Goal: Task Accomplishment & Management: Manage account settings

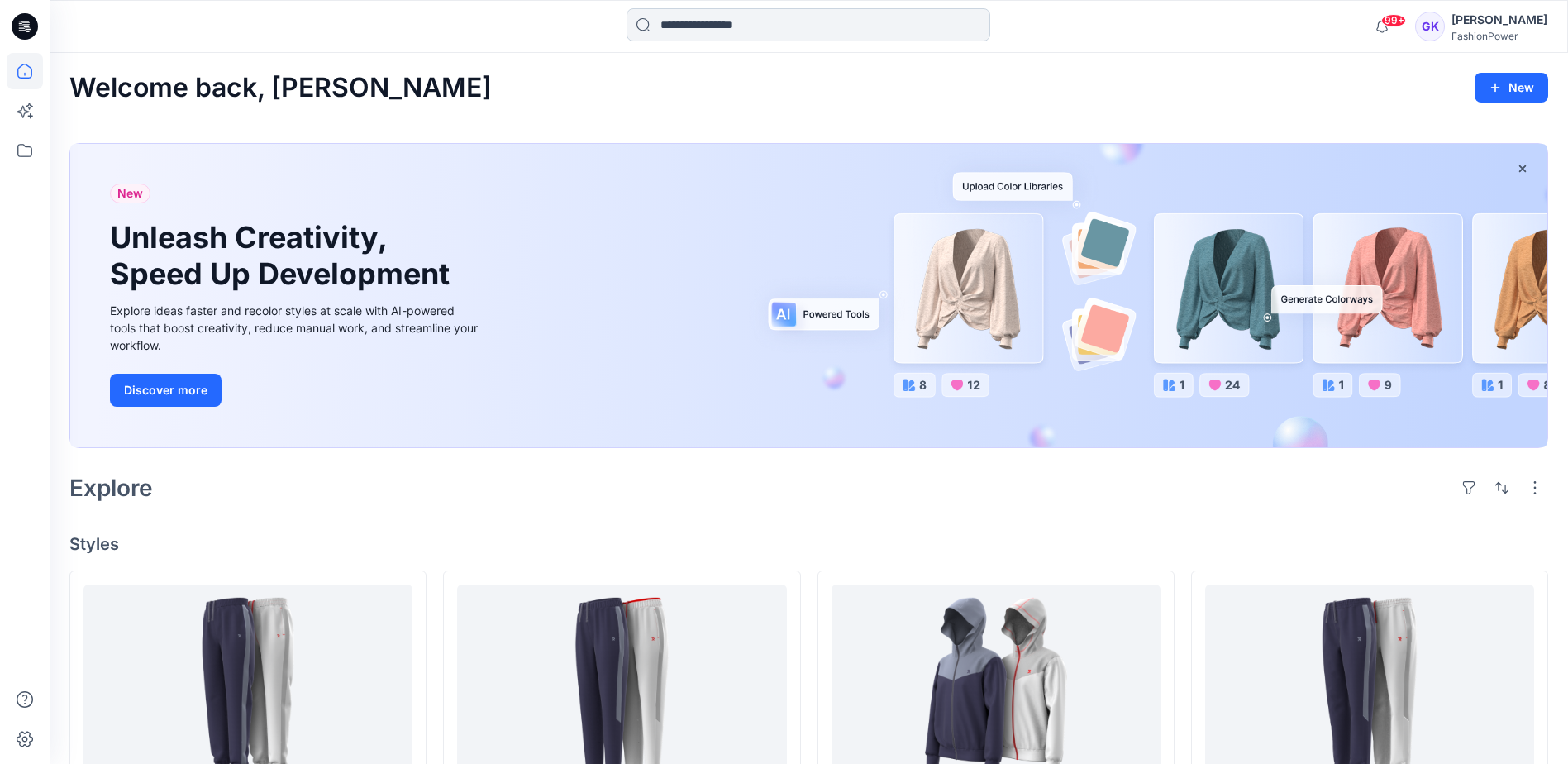
click at [803, 34] on input at bounding box center [809, 25] width 364 height 33
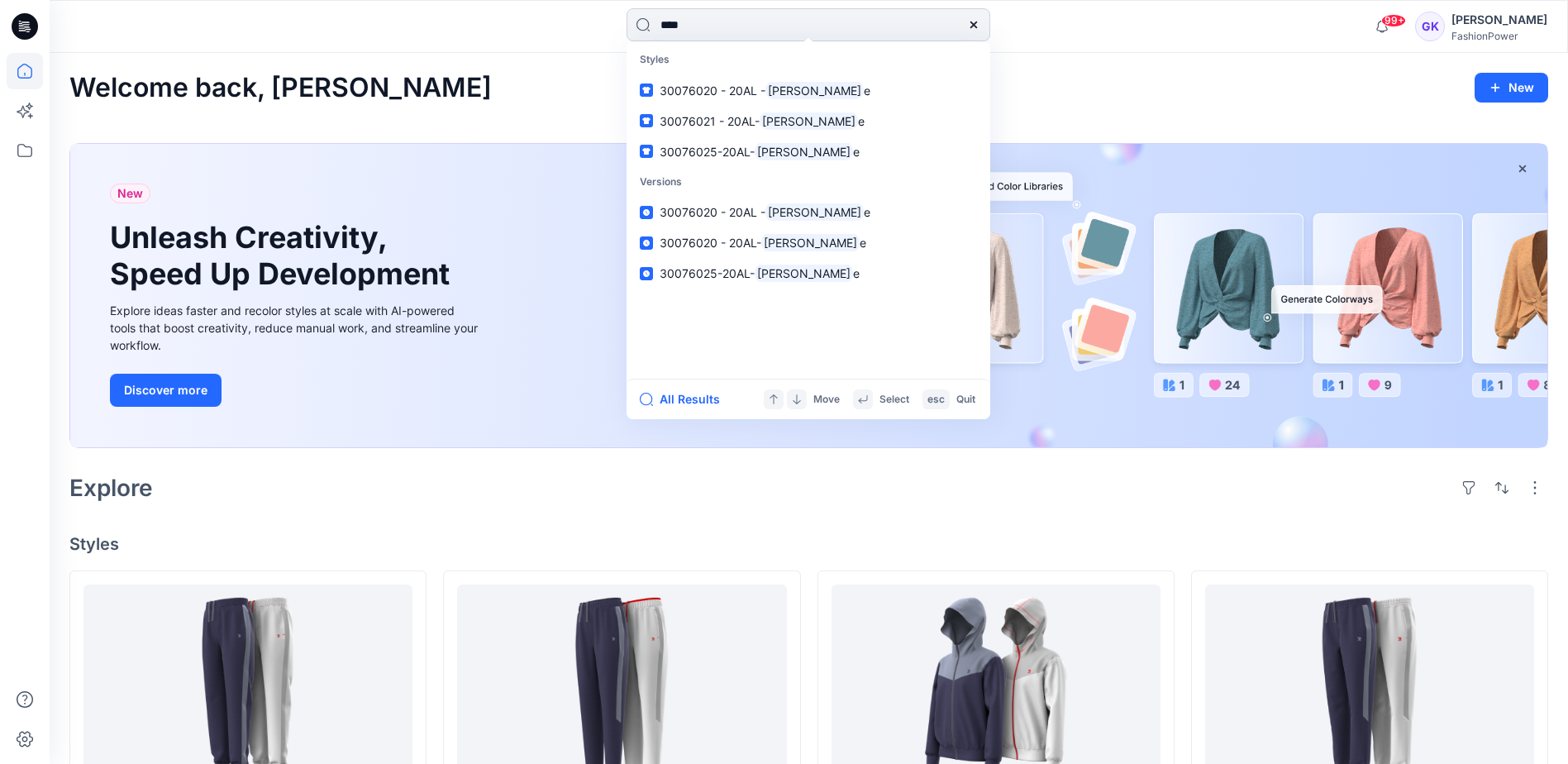
type input "*****"
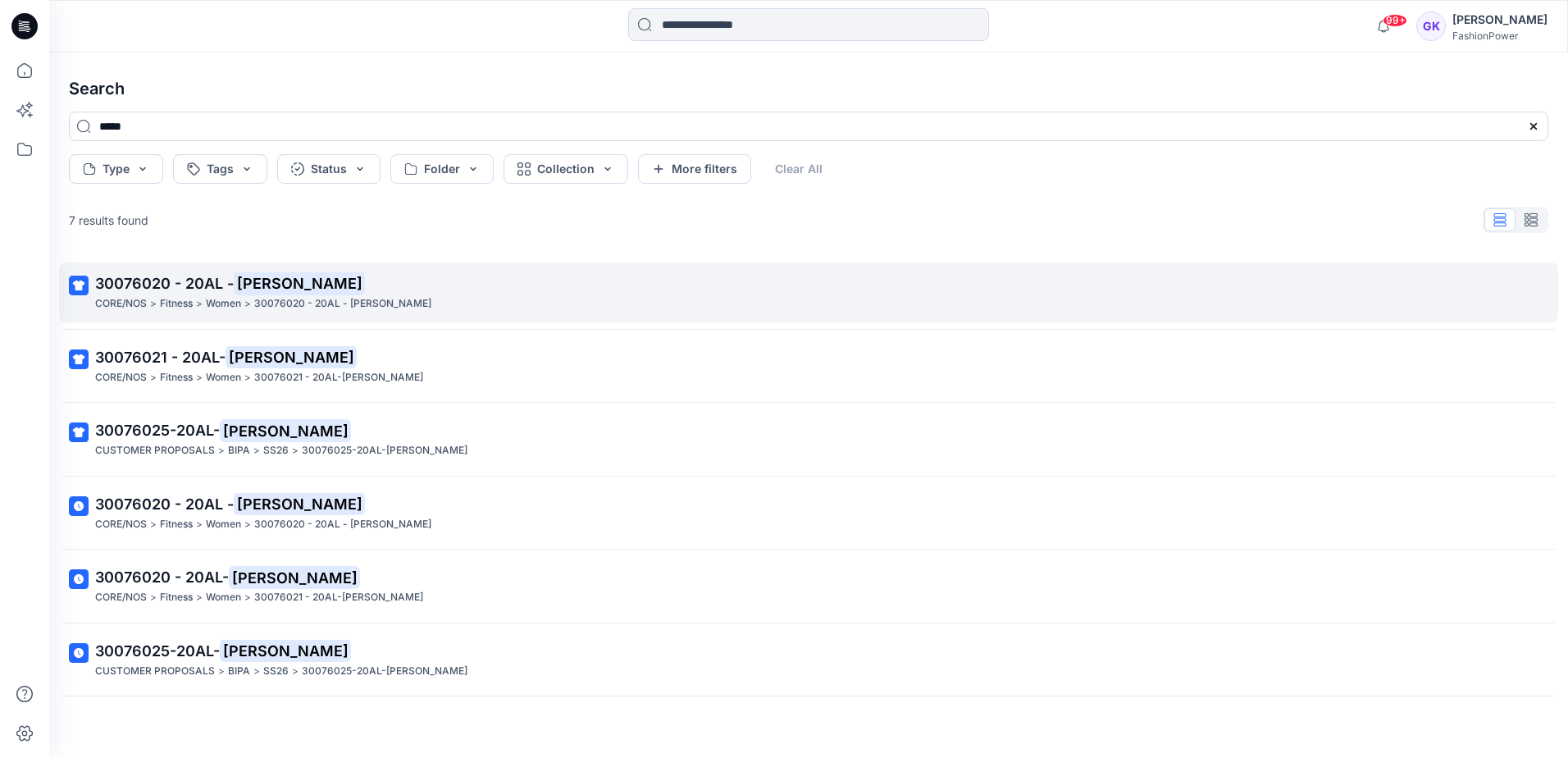
click at [147, 284] on span "30076020 - 20AL -" at bounding box center [164, 283] width 139 height 17
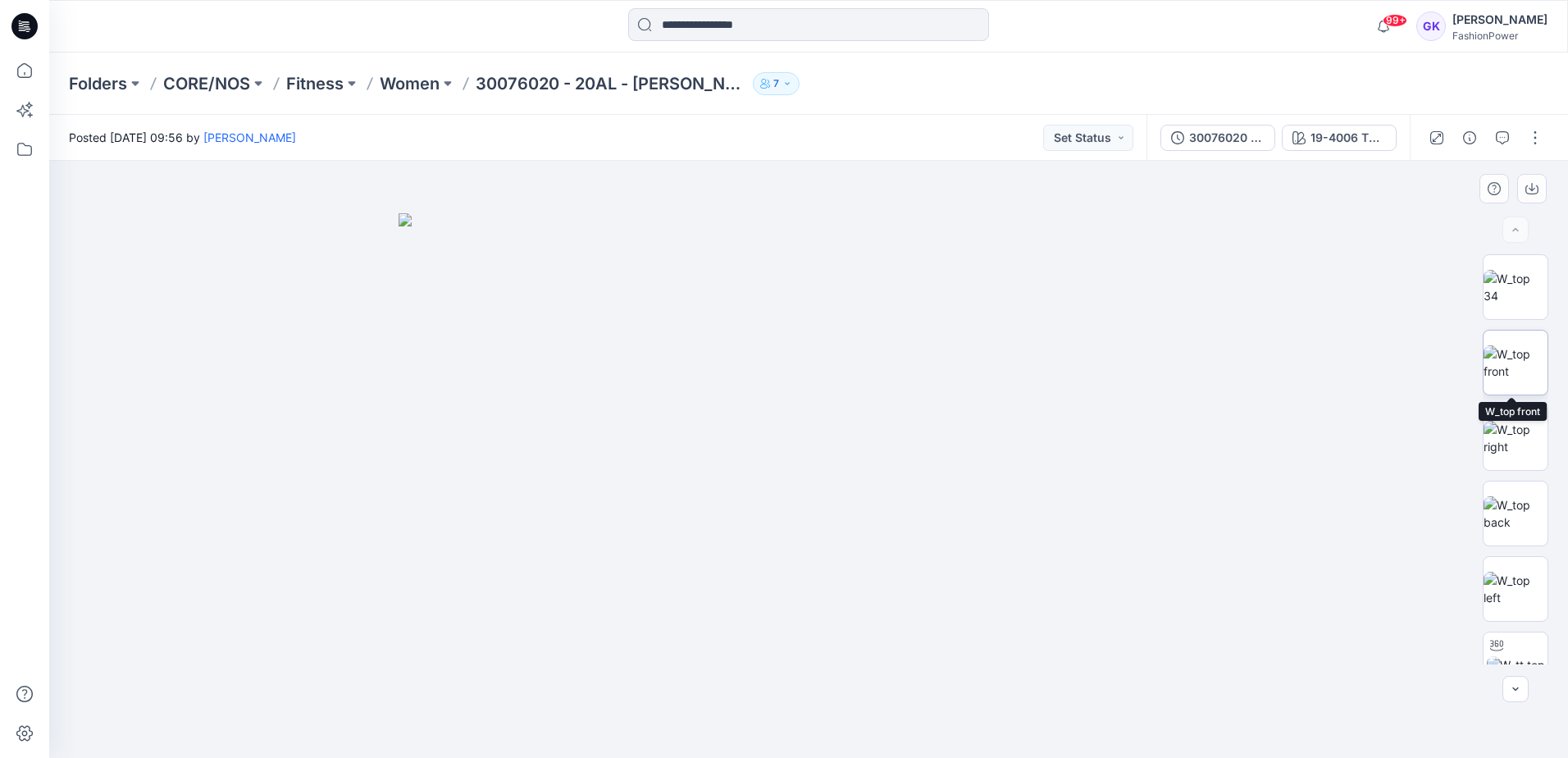
click at [1540, 358] on img at bounding box center [1515, 363] width 64 height 35
click at [1527, 404] on div at bounding box center [1515, 459] width 66 height 410
click at [1527, 426] on img at bounding box center [1515, 438] width 64 height 35
click at [1509, 496] on img at bounding box center [1515, 513] width 64 height 35
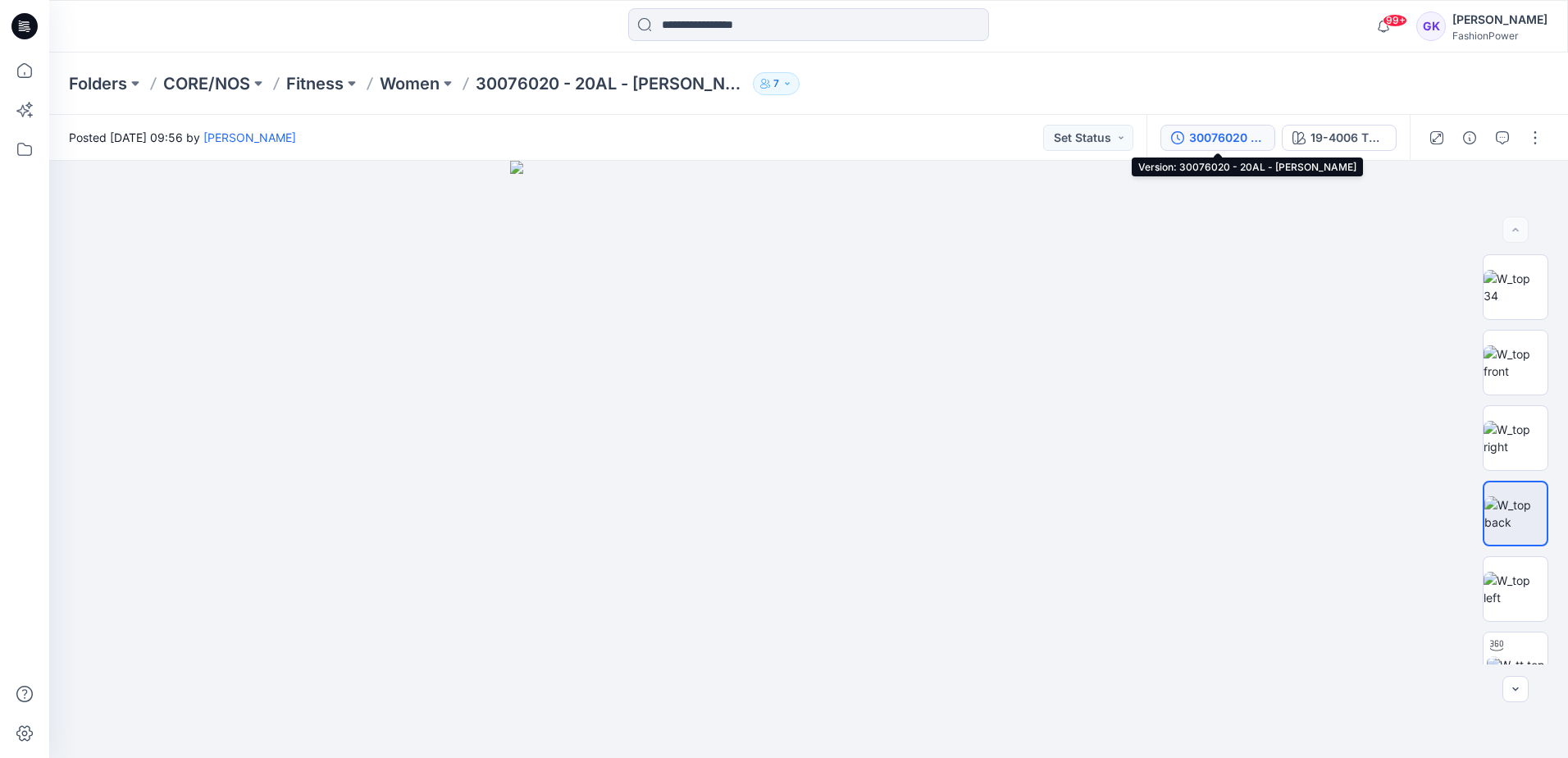
click at [1194, 126] on button "30076020 - 20AL - Alice" at bounding box center [1218, 138] width 115 height 26
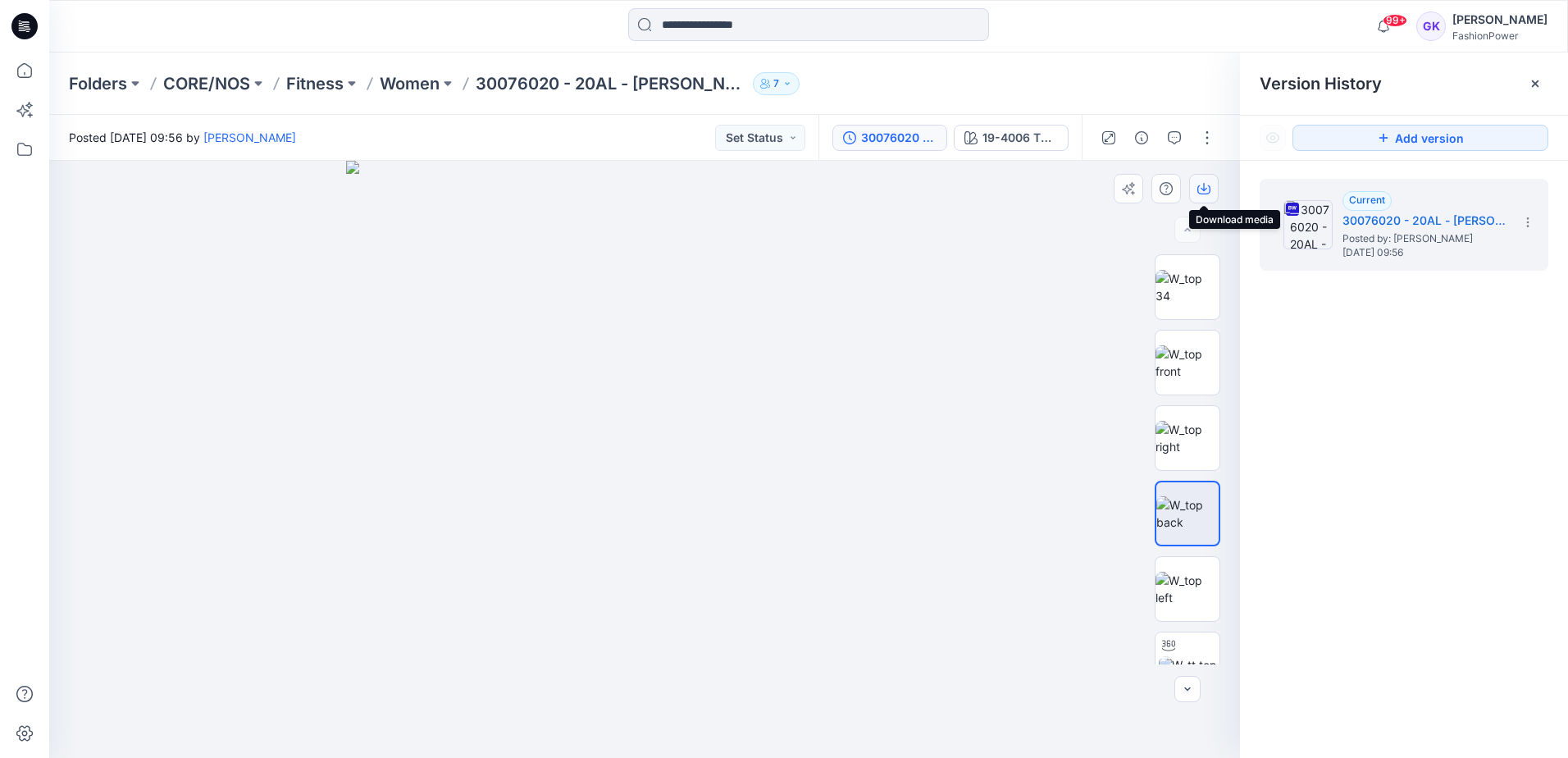
click at [1202, 185] on icon "button" at bounding box center [1204, 189] width 13 height 13
click at [1002, 130] on div "19-4006 TPG Caviar" at bounding box center [1020, 137] width 75 height 18
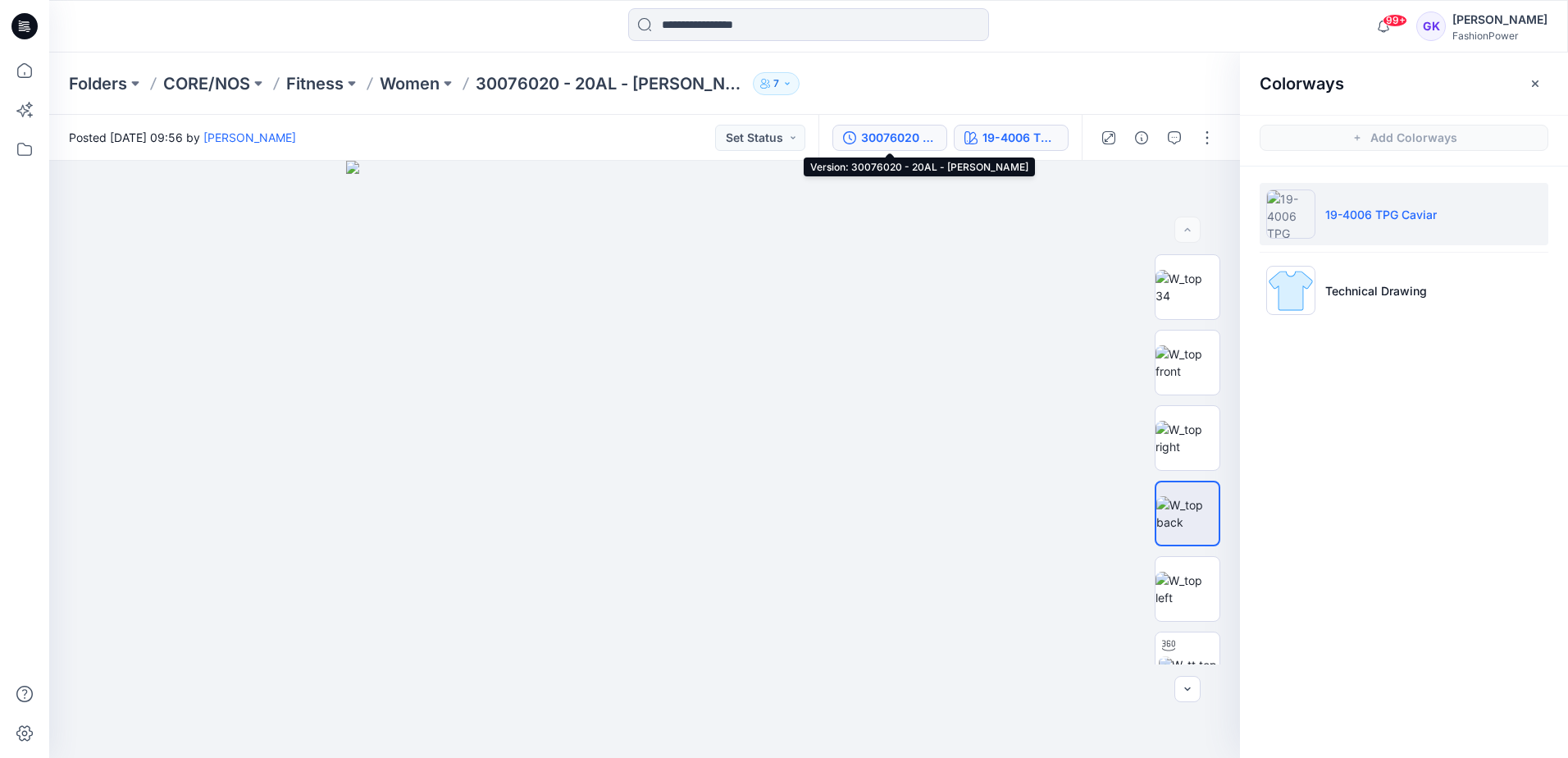
click at [920, 135] on div "30076020 - 20AL - Alice" at bounding box center [899, 137] width 75 height 18
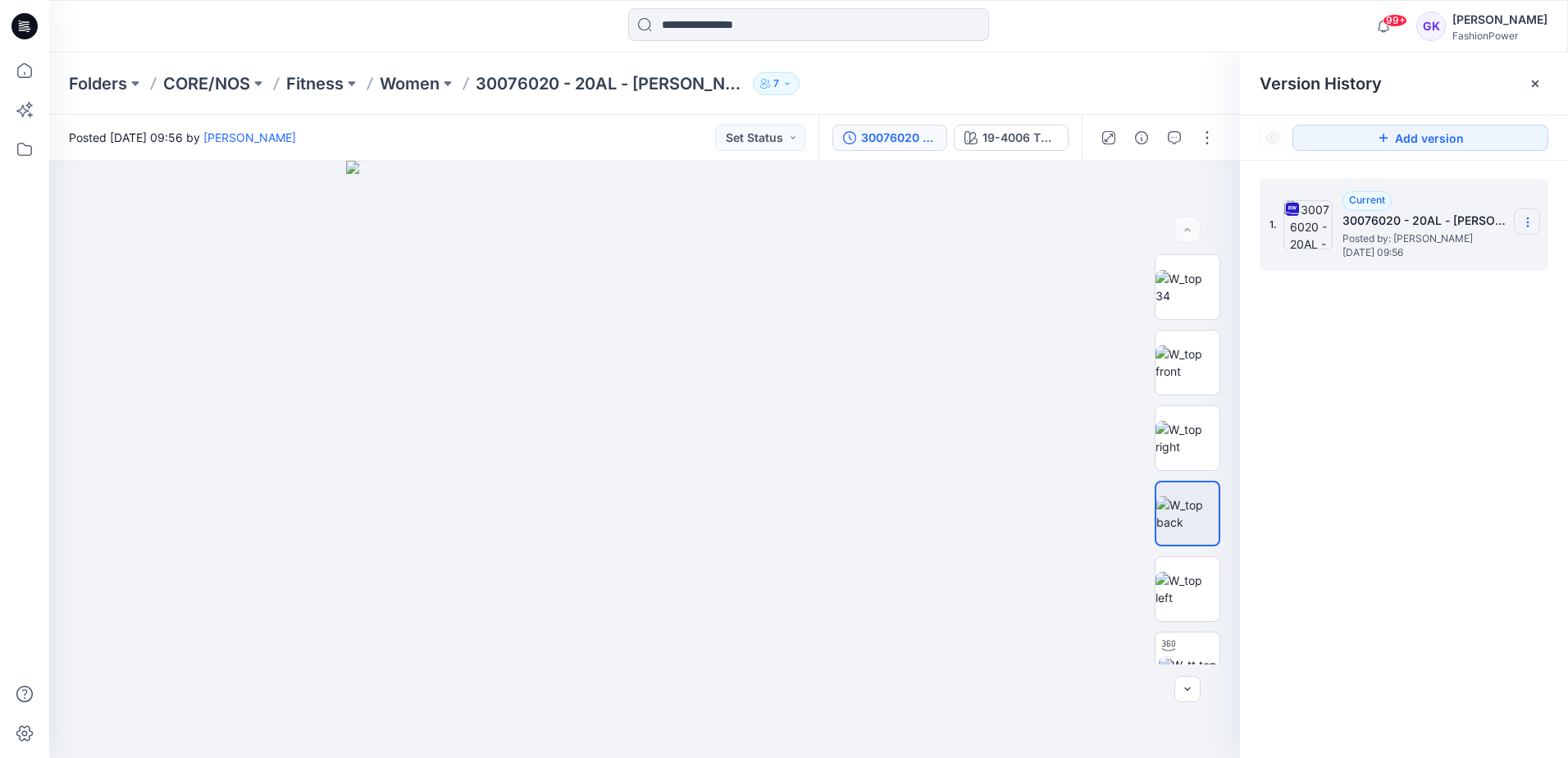
click at [1524, 216] on icon at bounding box center [1528, 223] width 13 height 13
click at [1447, 249] on span "Download Source BW File" at bounding box center [1445, 254] width 137 height 20
click at [1397, 460] on div "1. Current 30076020 - 20AL - Alice Posted by: Olga Brooke Tuesday, March 25, 20…" at bounding box center [1404, 471] width 328 height 621
click at [387, 87] on p "Women" at bounding box center [410, 84] width 60 height 23
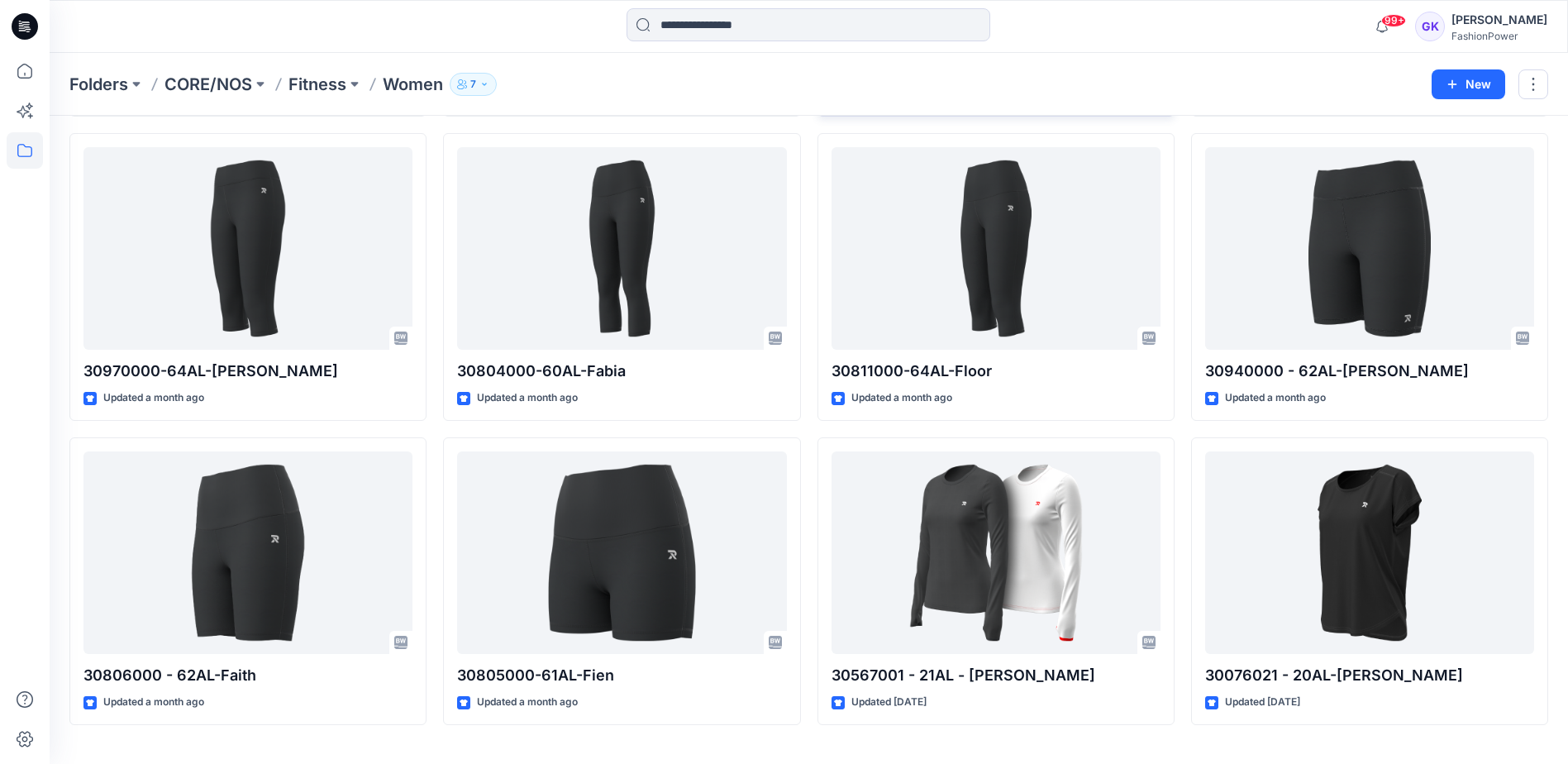
scroll to position [397, 0]
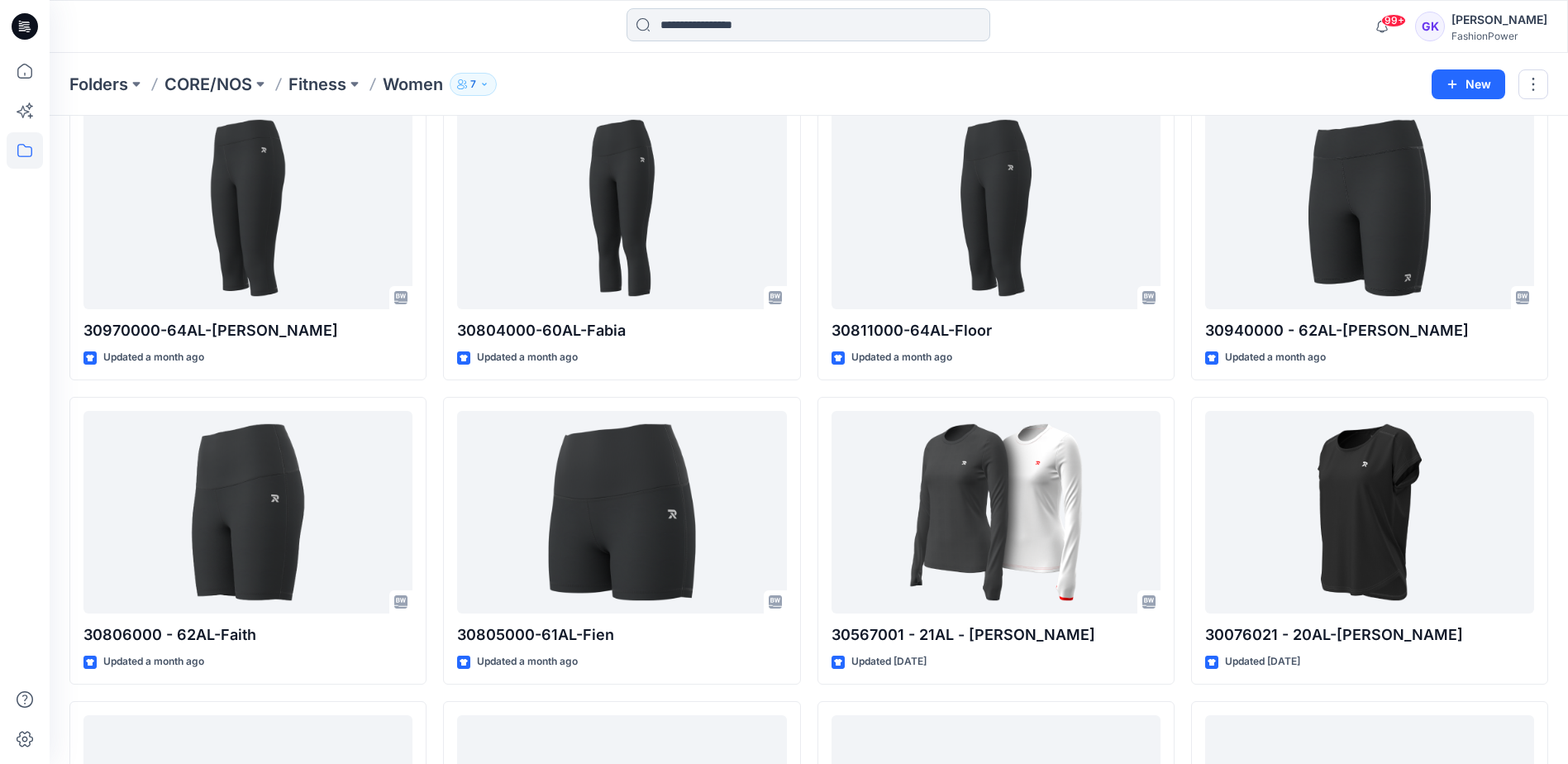
click at [724, 29] on input at bounding box center [809, 25] width 364 height 33
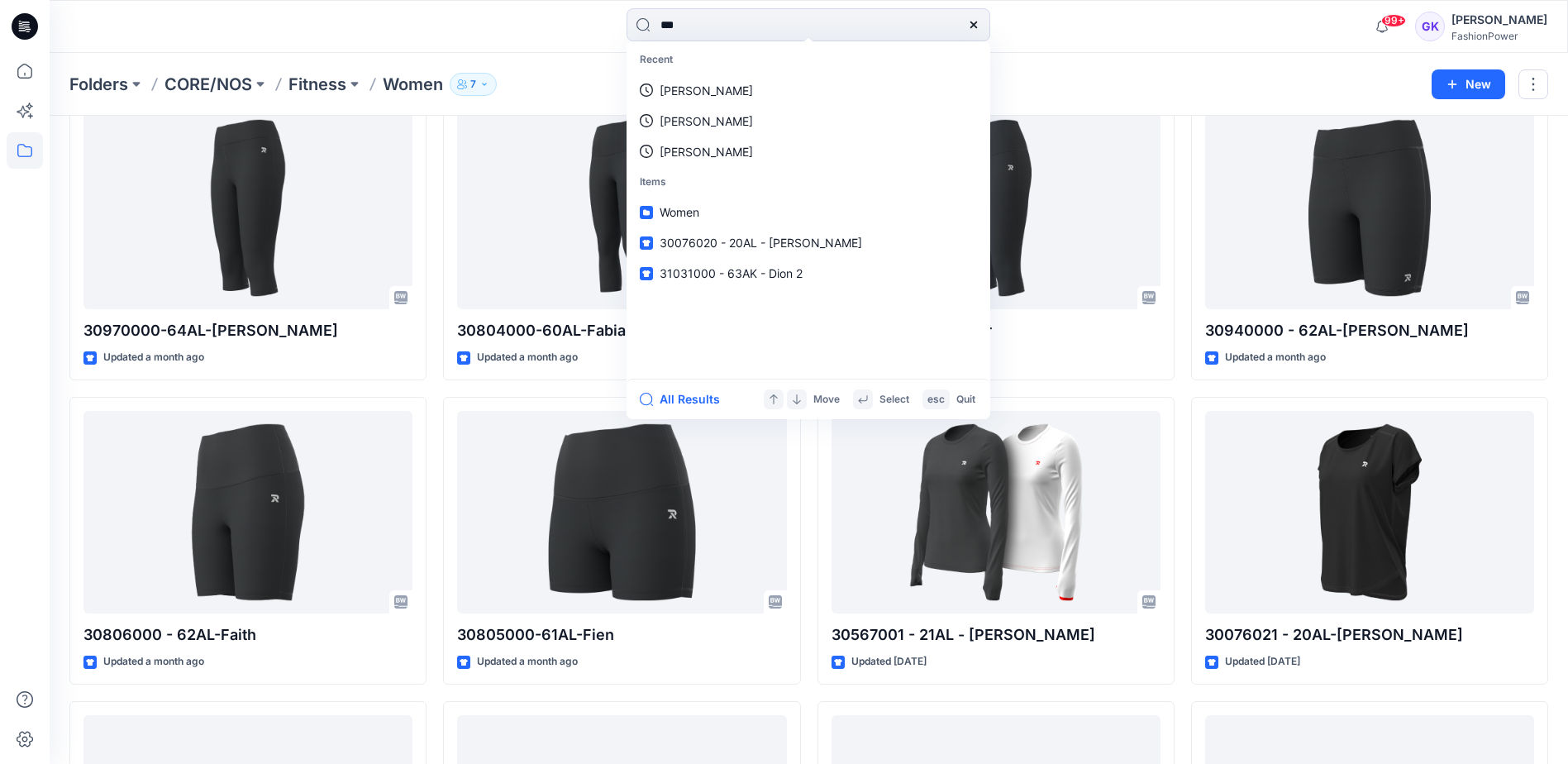
type input "****"
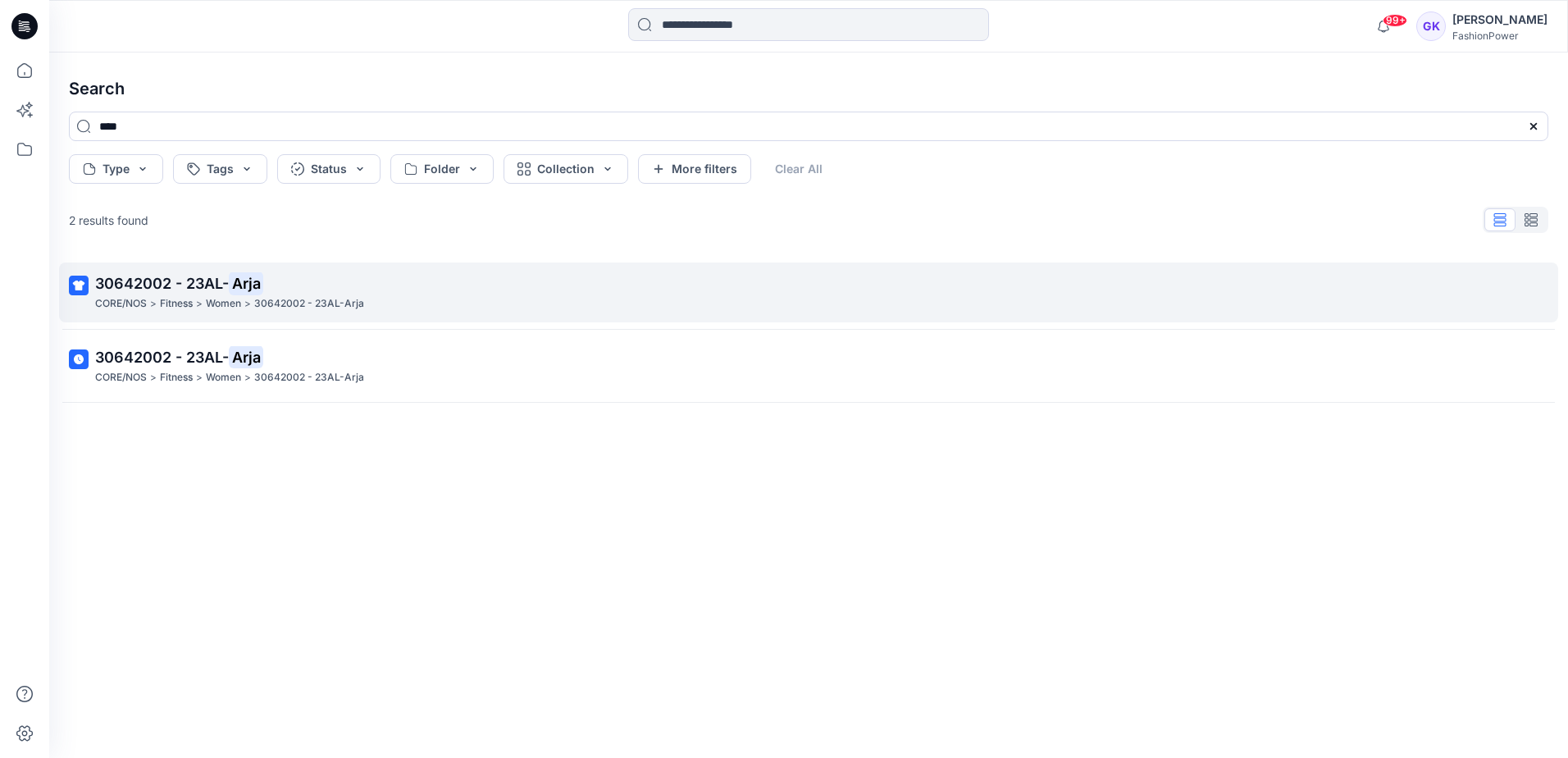
click at [171, 292] on p "30642002 - 23AL- Arja" at bounding box center [806, 284] width 1423 height 23
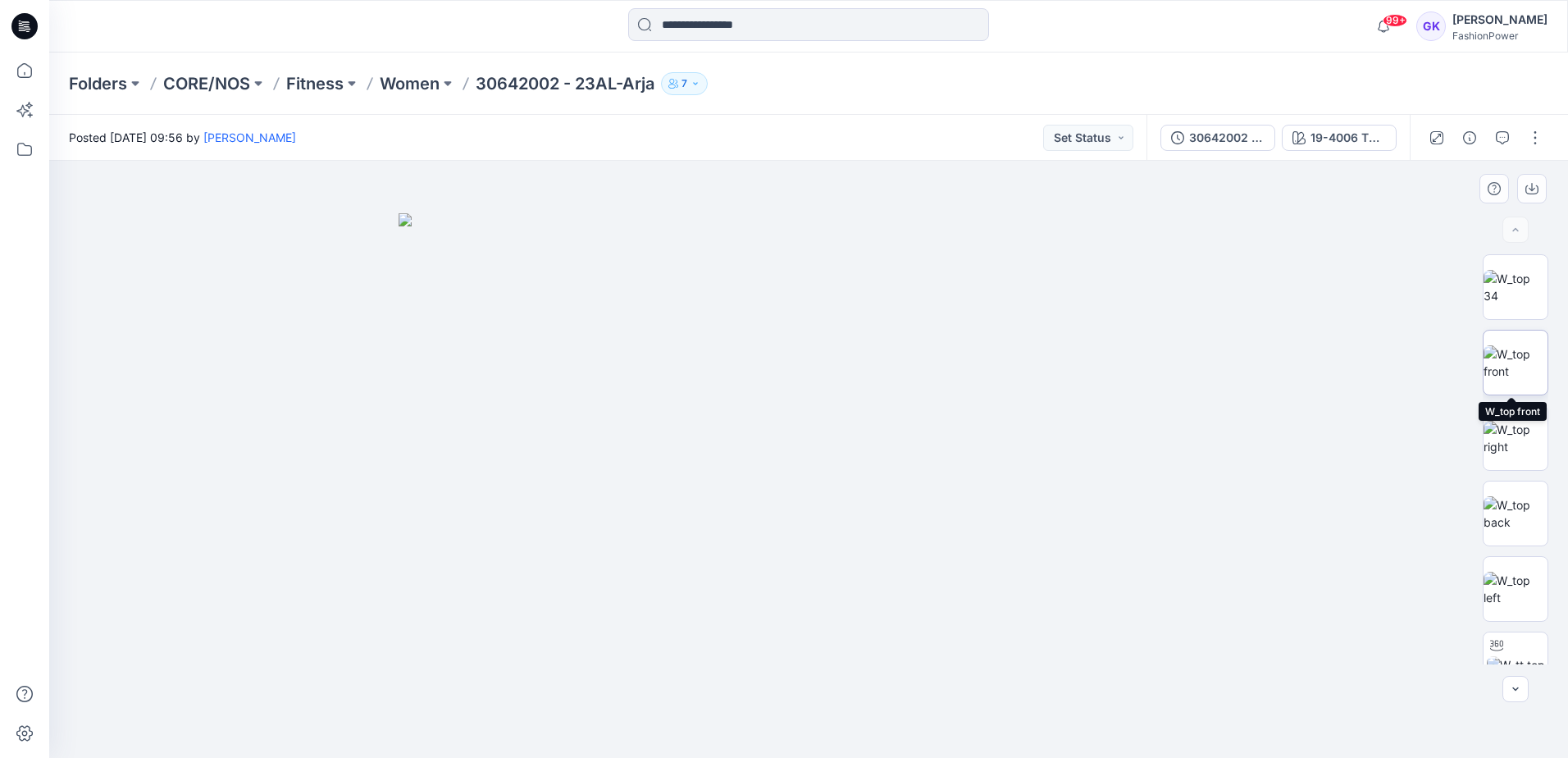
click at [1511, 359] on img at bounding box center [1515, 363] width 64 height 35
click at [1508, 280] on img at bounding box center [1515, 286] width 64 height 35
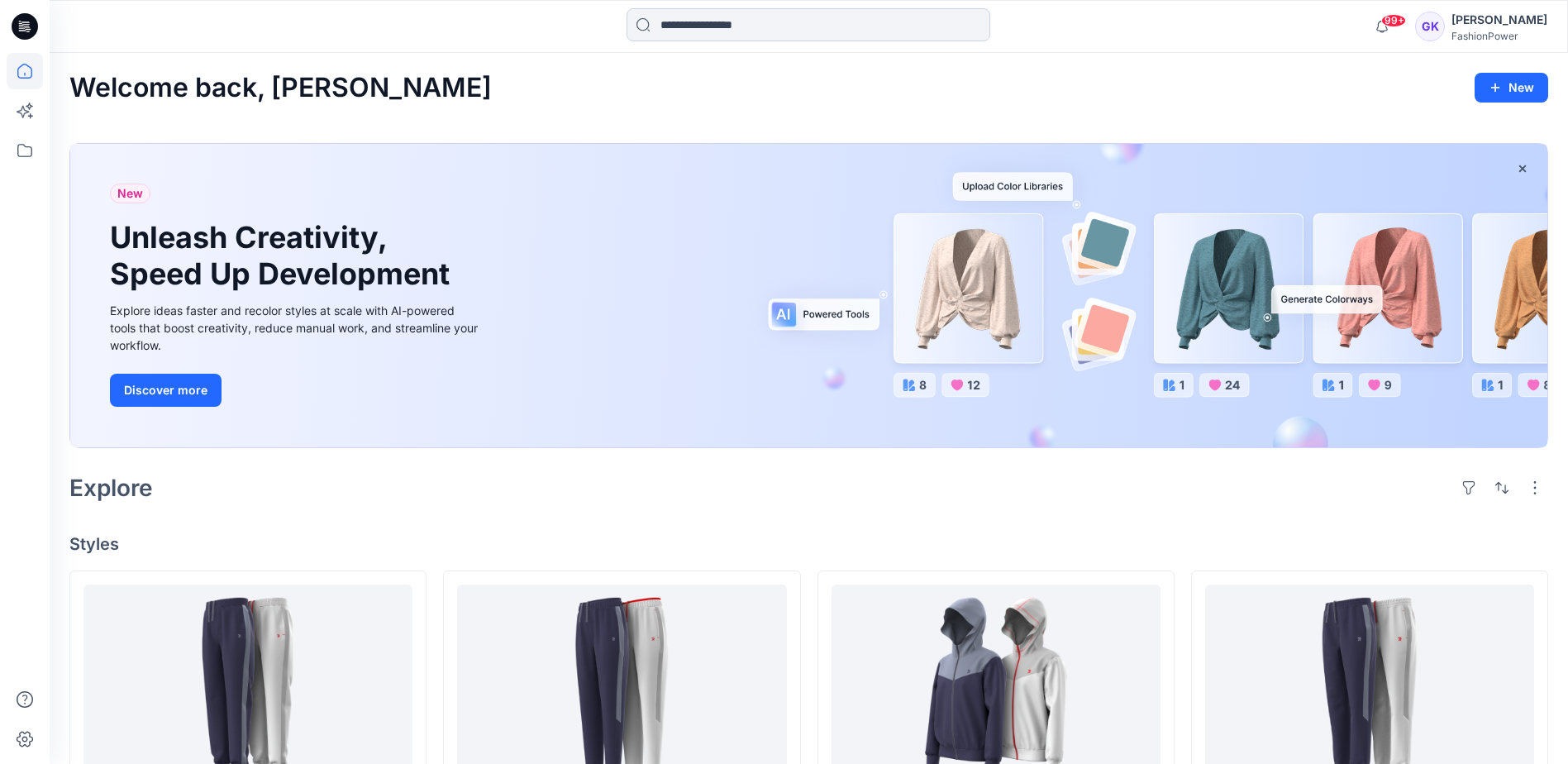
click at [835, 10] on input at bounding box center [809, 25] width 364 height 33
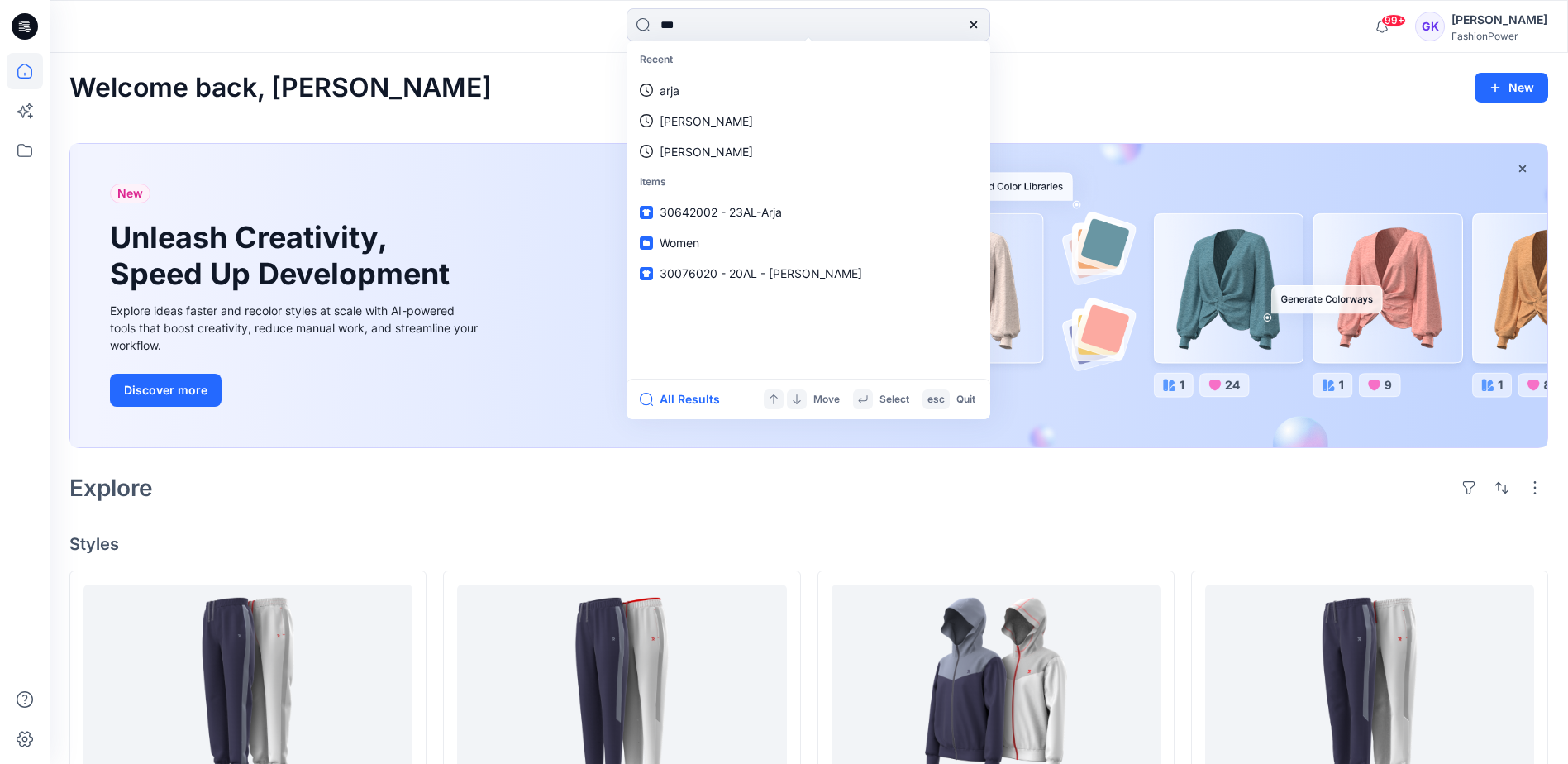
type input "****"
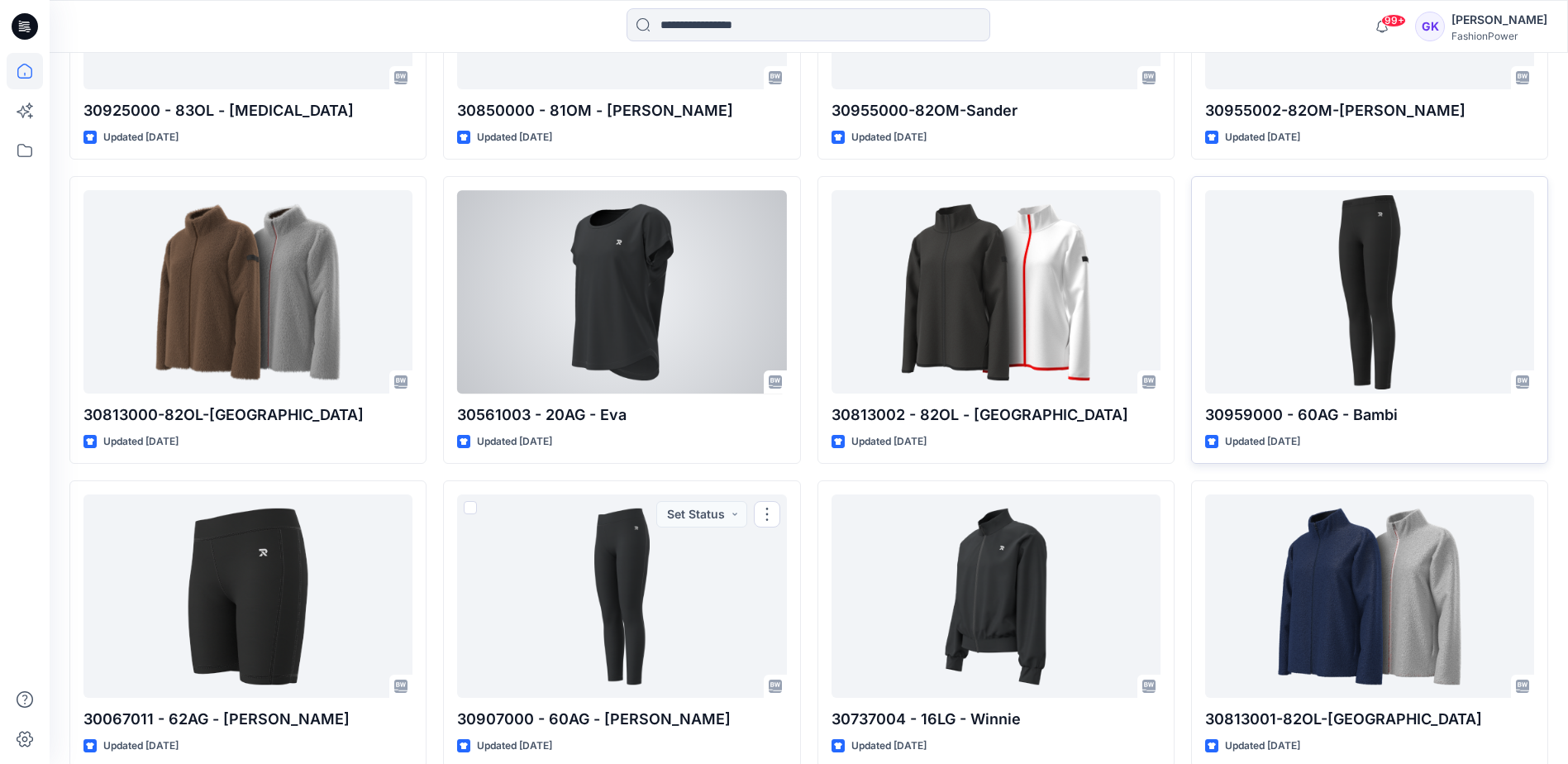
scroll to position [4041, 0]
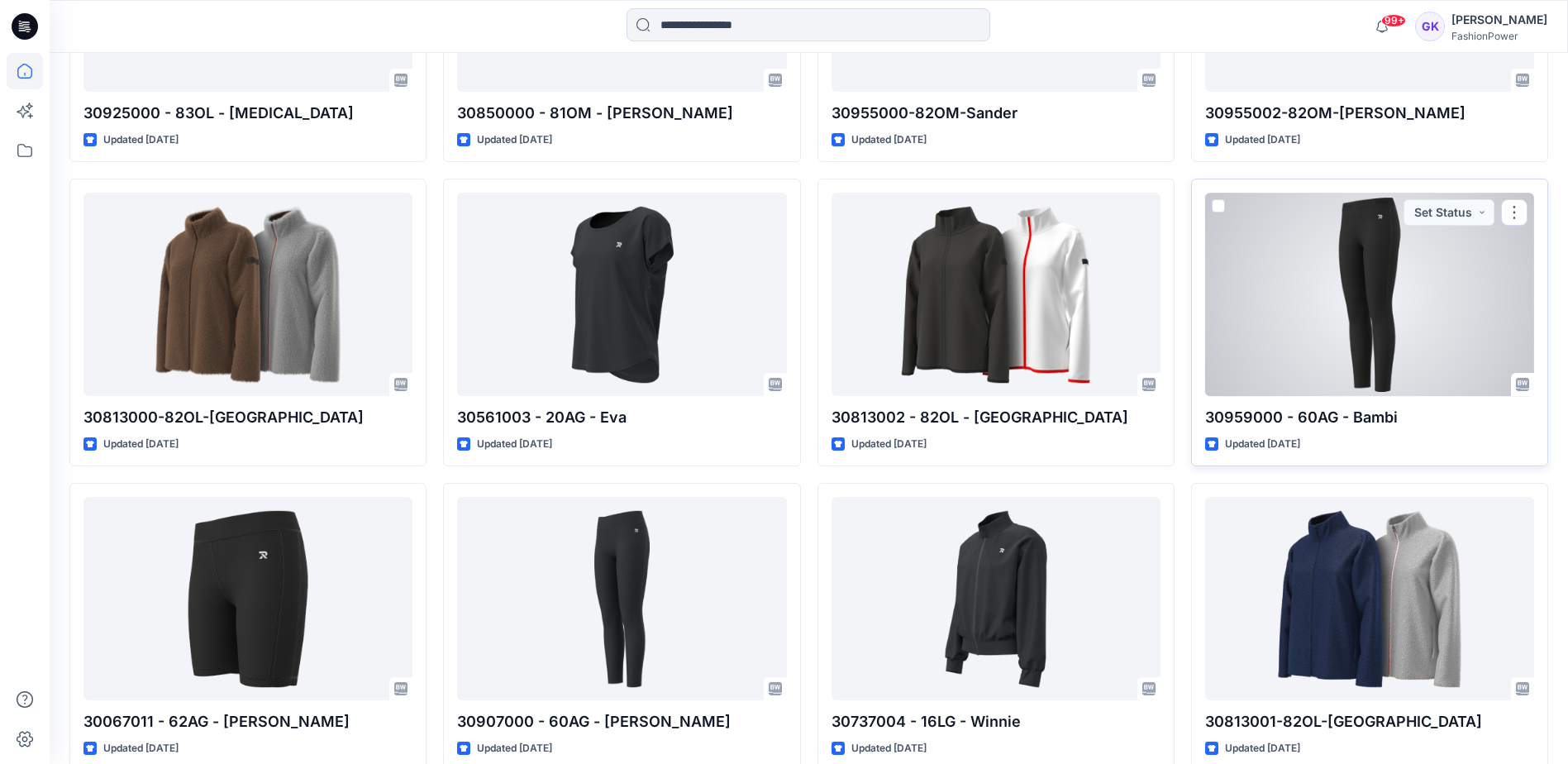
click at [1449, 325] on div at bounding box center [1369, 293] width 329 height 203
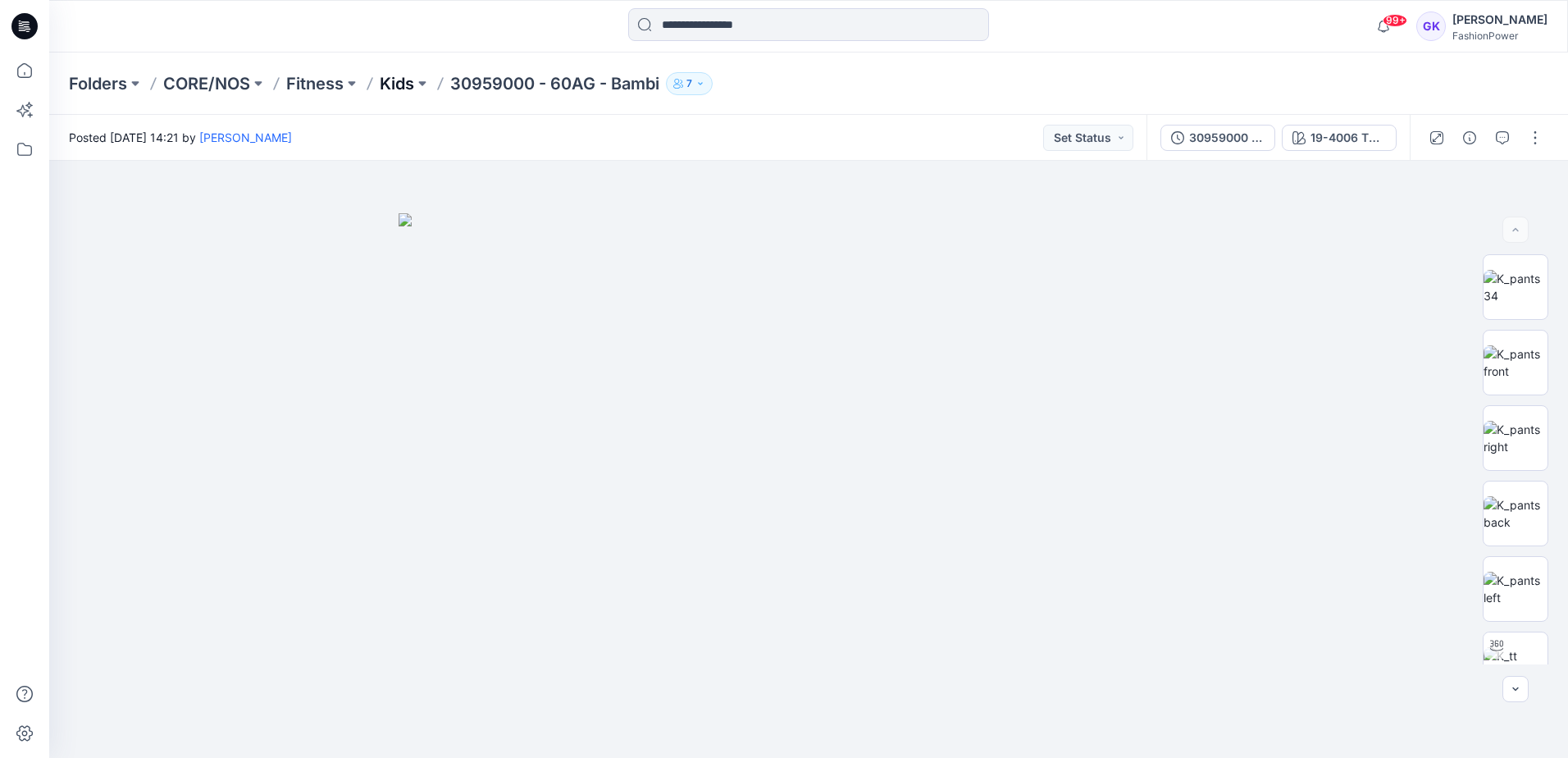
click at [391, 87] on p "Kids" at bounding box center [396, 84] width 35 height 23
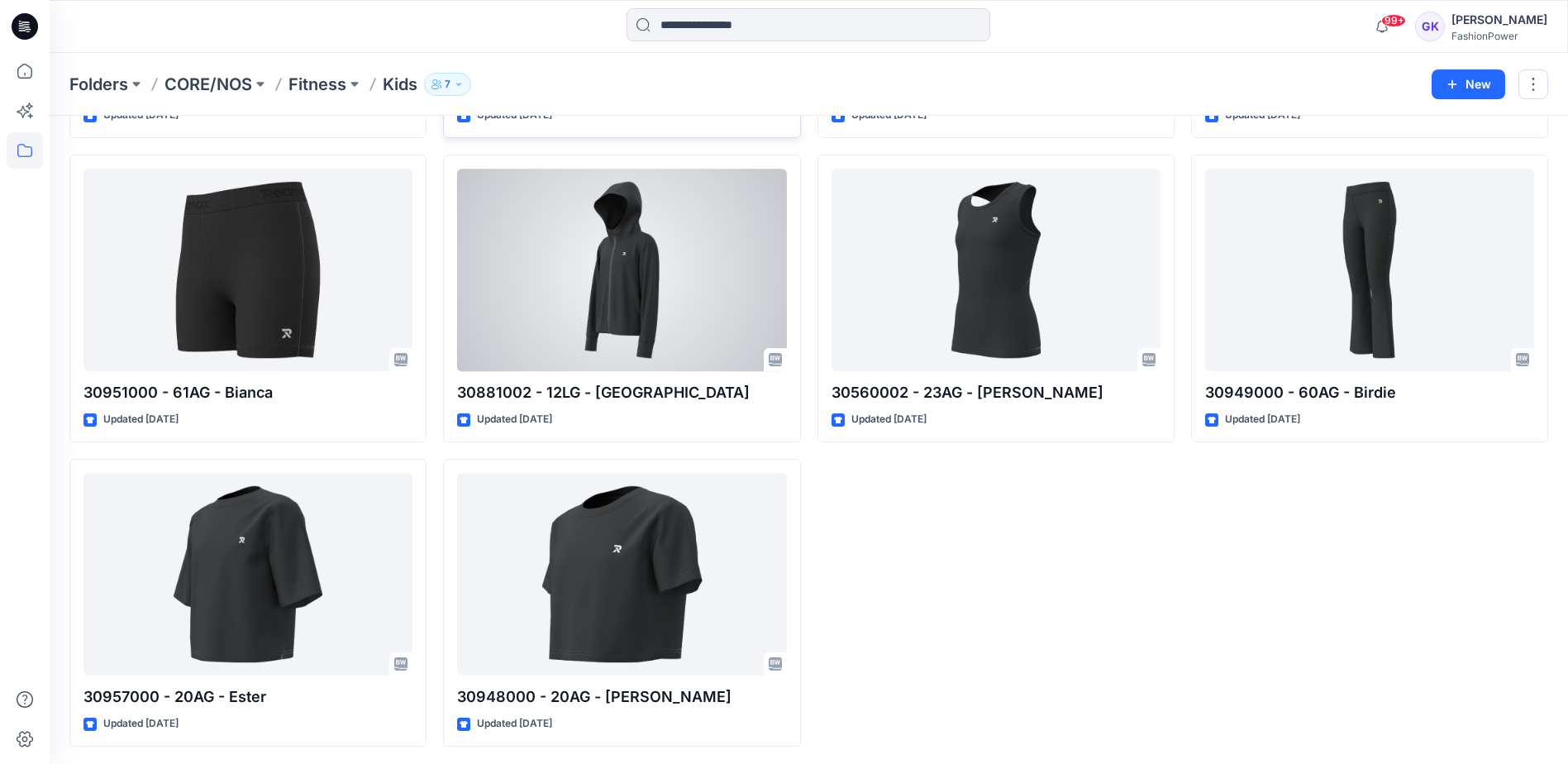
scroll to position [641, 0]
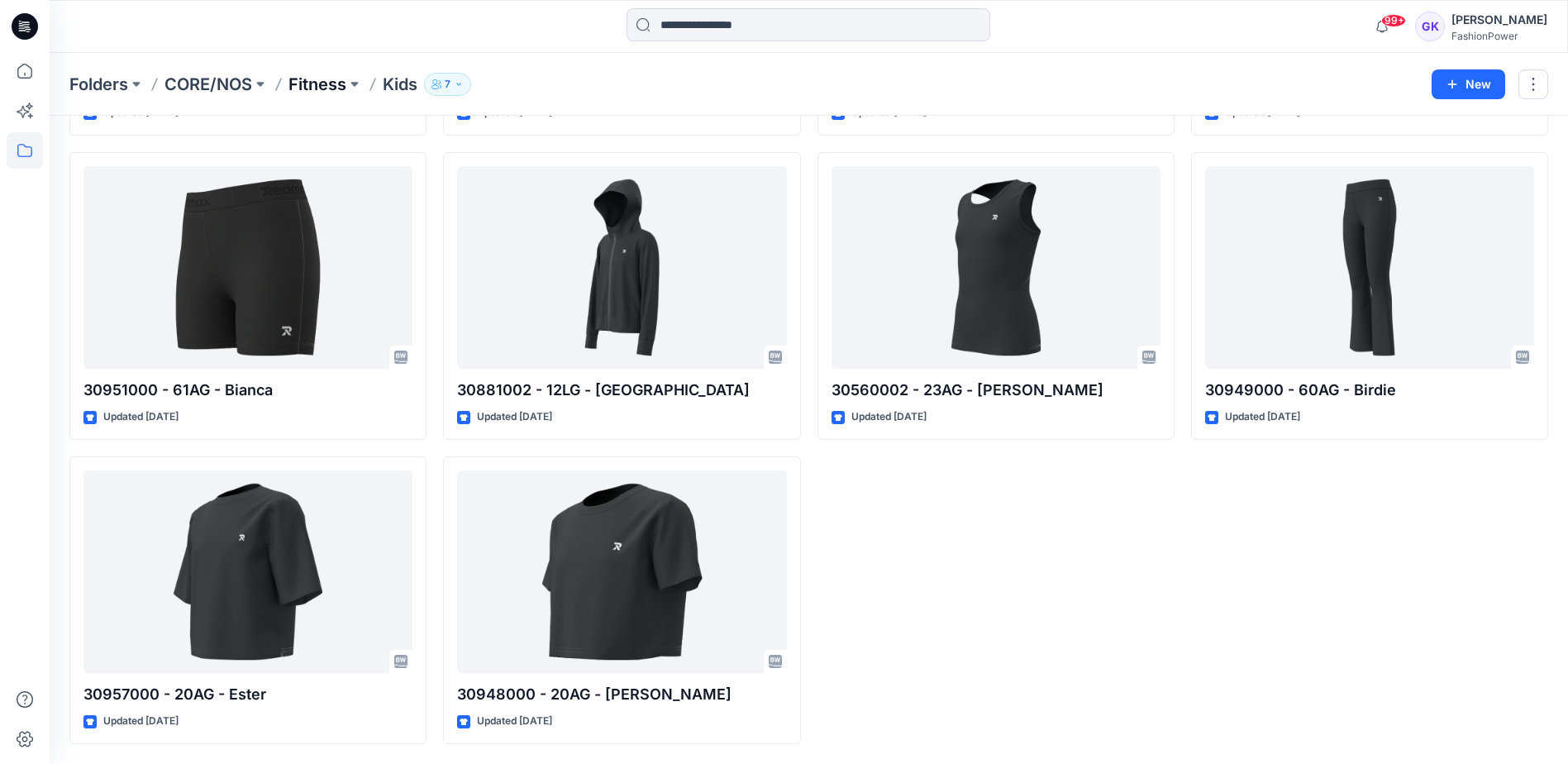
click at [311, 80] on p "Fitness" at bounding box center [317, 84] width 58 height 23
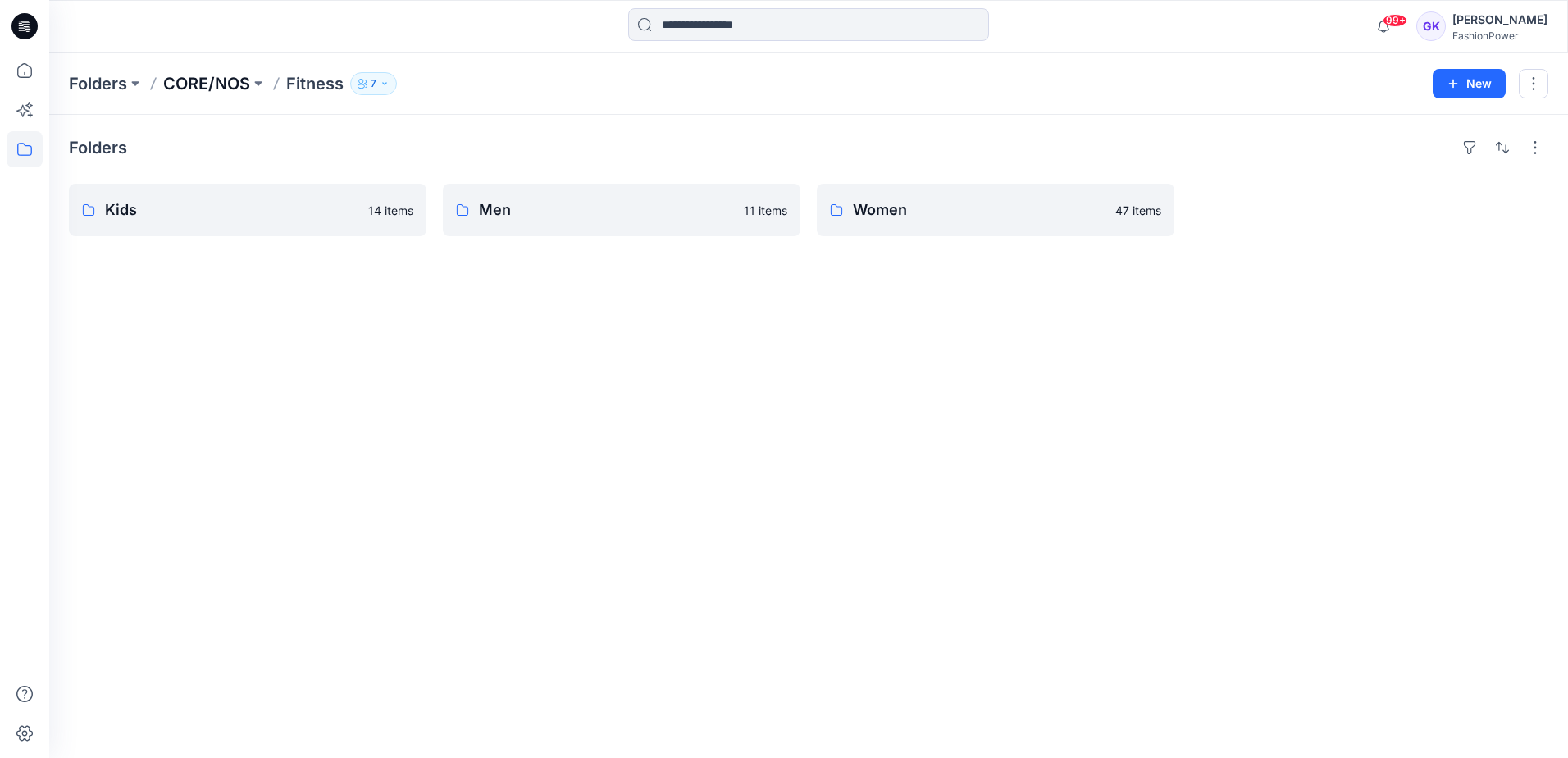
click at [219, 81] on p "CORE/NOS" at bounding box center [207, 84] width 87 height 23
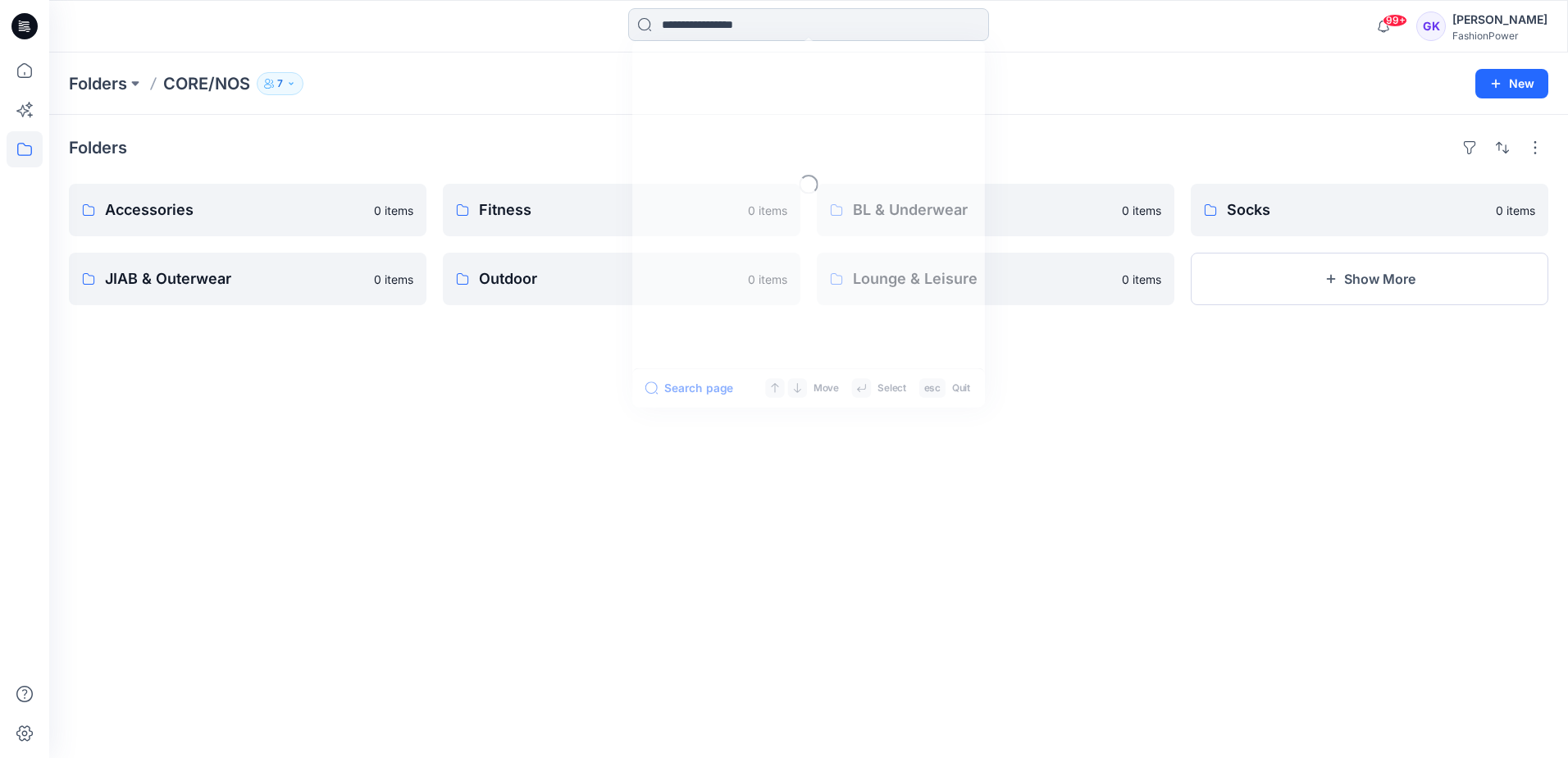
click at [797, 33] on input at bounding box center [809, 24] width 361 height 33
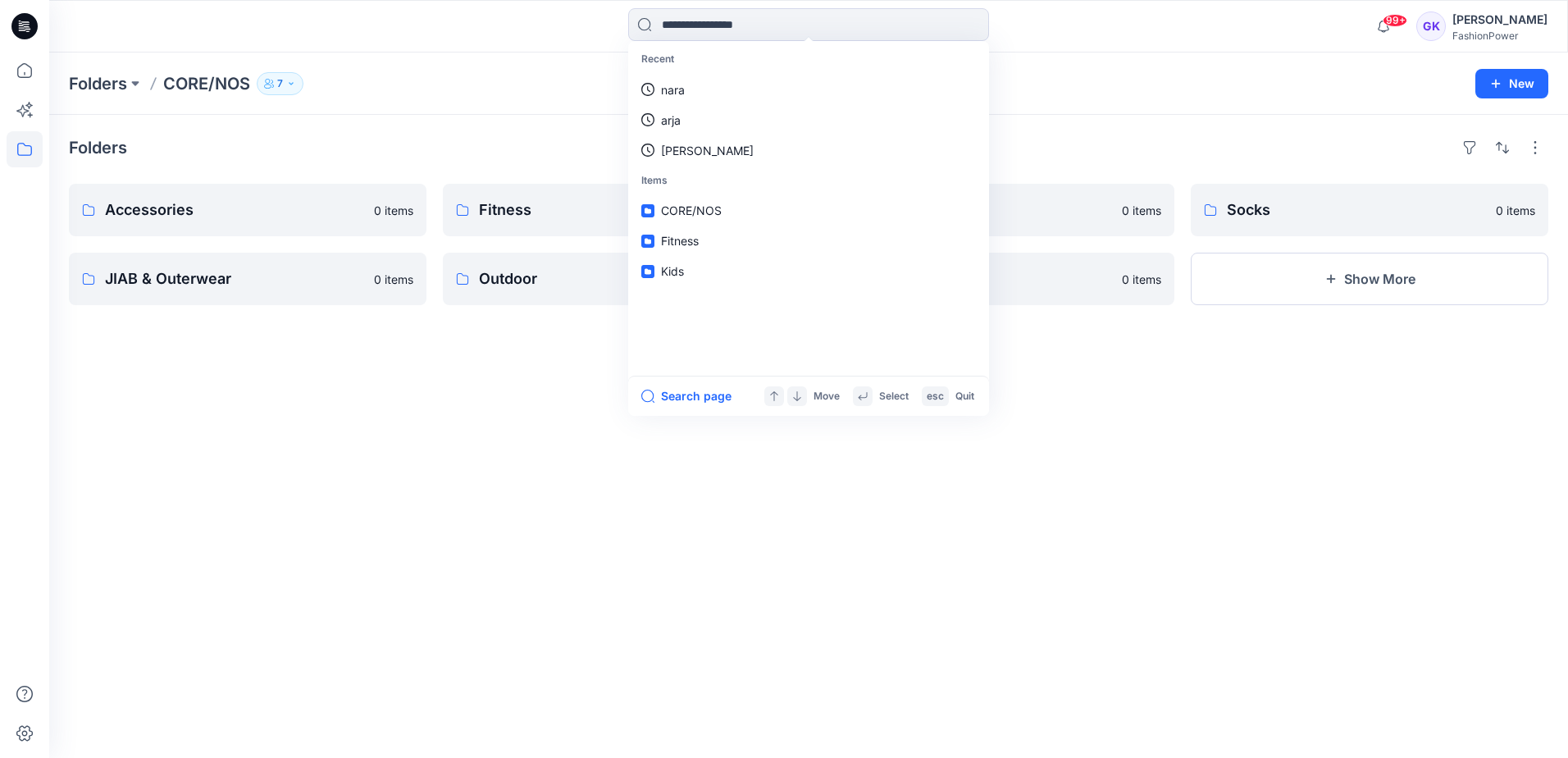
click at [385, 337] on div "Folders Accessories 0 items JIAB & Outerwear 0 items Fitness 0 items Outdoor 0 …" at bounding box center [808, 436] width 1519 height 642
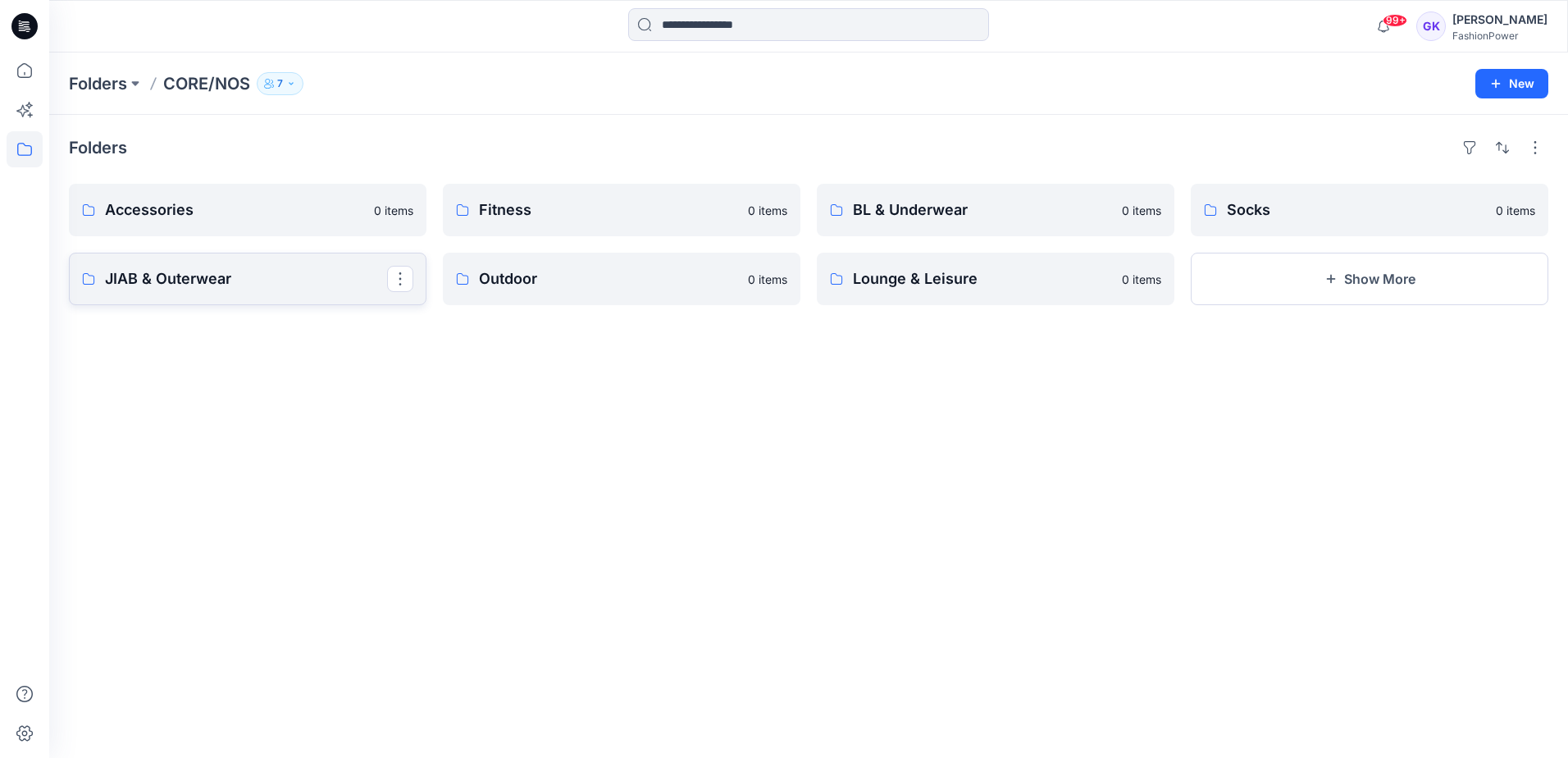
click at [255, 272] on p "JIAB & Outerwear" at bounding box center [246, 279] width 282 height 23
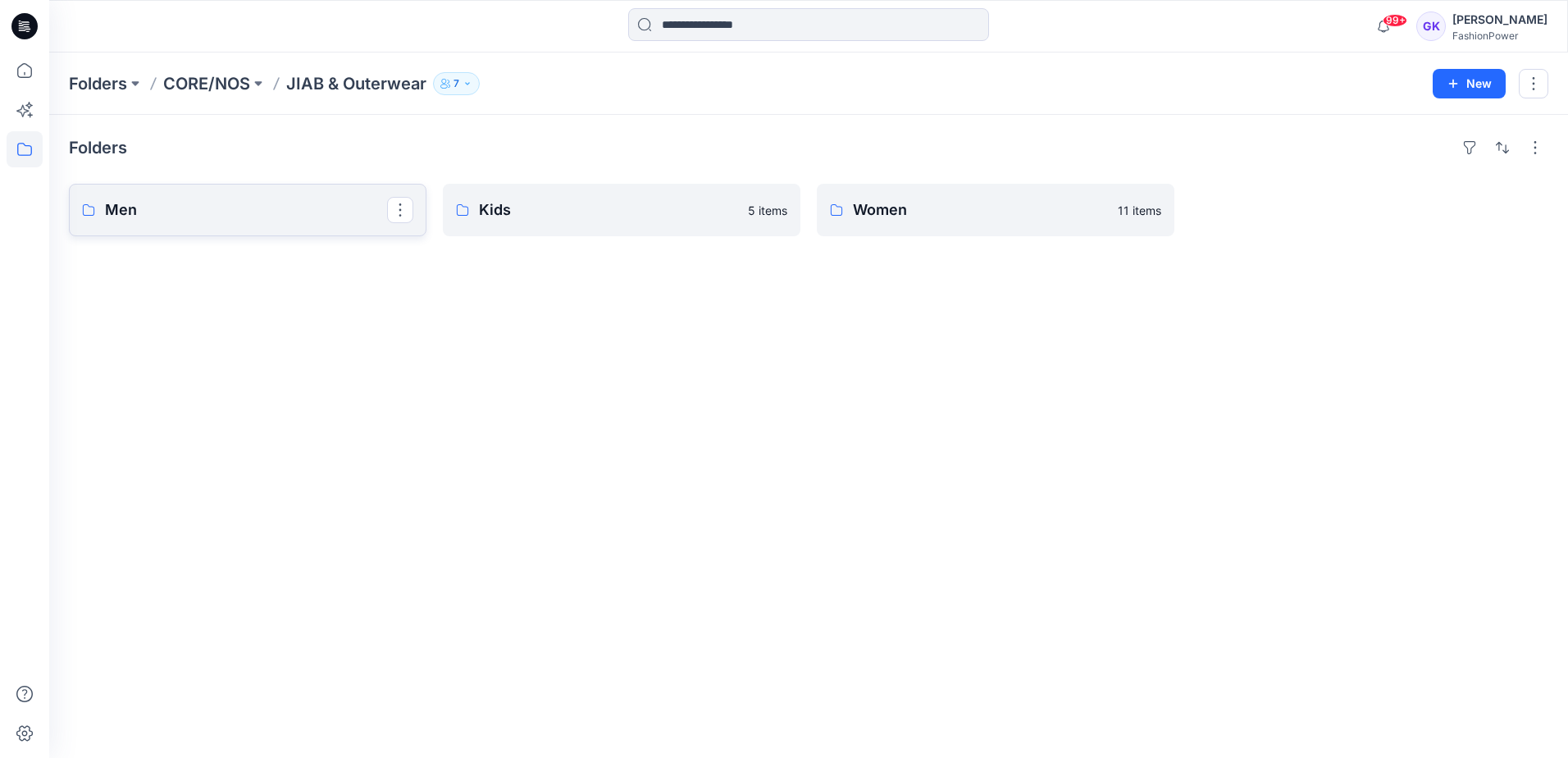
click at [213, 201] on p "Men" at bounding box center [246, 209] width 282 height 23
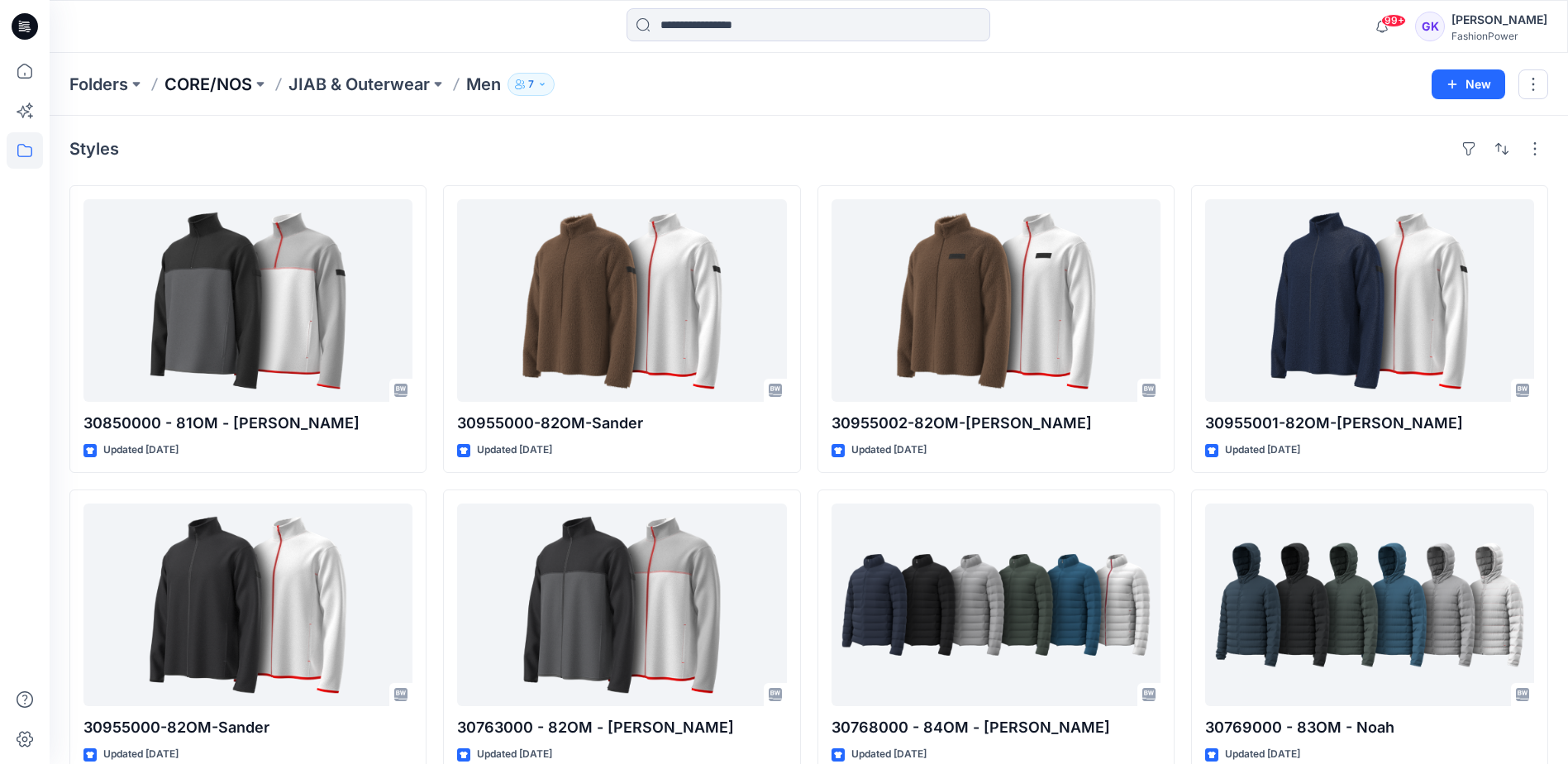
click at [190, 81] on p "CORE/NOS" at bounding box center [208, 84] width 88 height 23
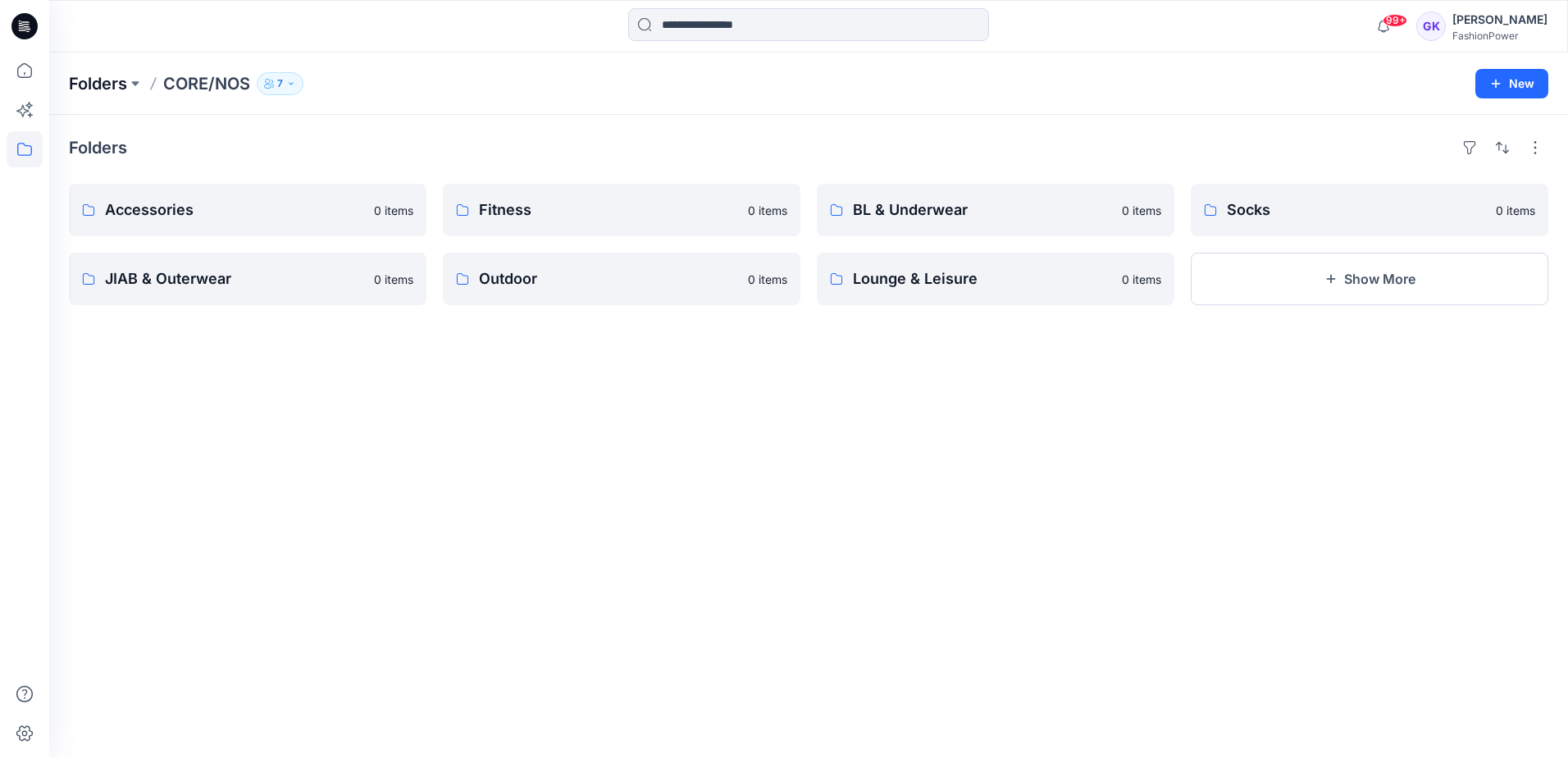
click at [106, 84] on p "Folders" at bounding box center [98, 84] width 58 height 23
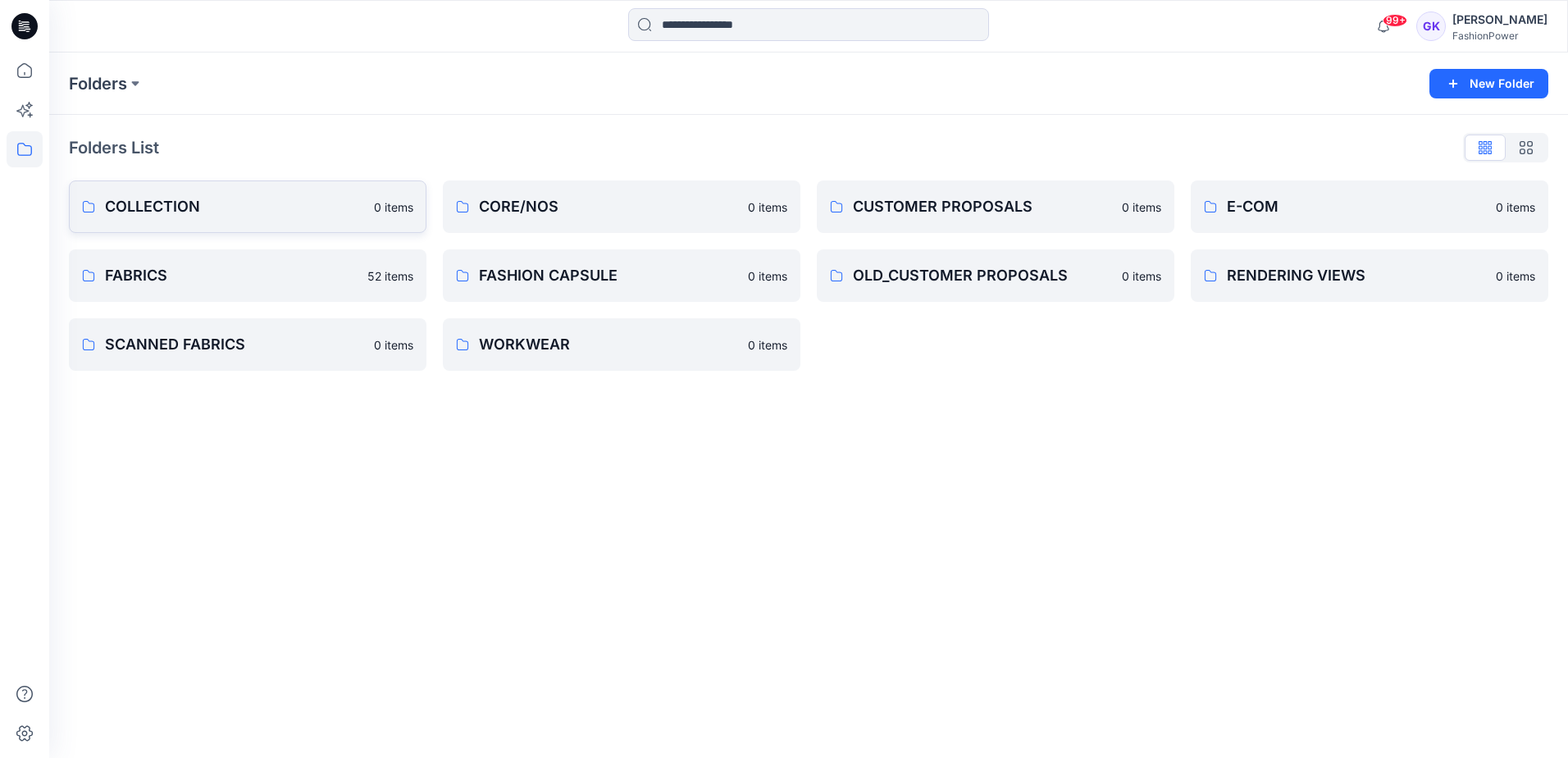
click at [237, 193] on link "COLLECTION 0 items" at bounding box center [247, 207] width 358 height 53
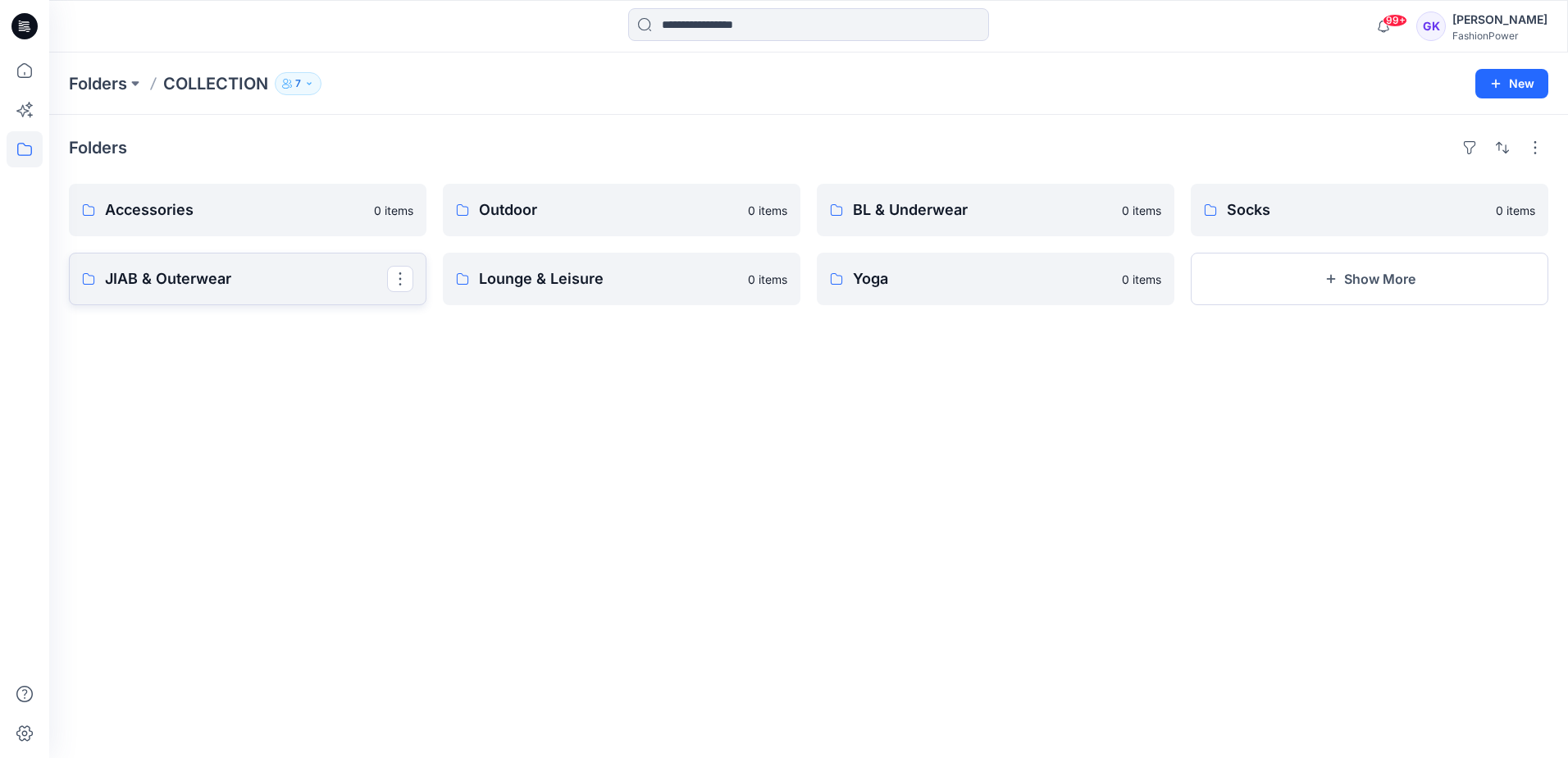
click at [254, 268] on p "JIAB & Outerwear" at bounding box center [246, 279] width 282 height 23
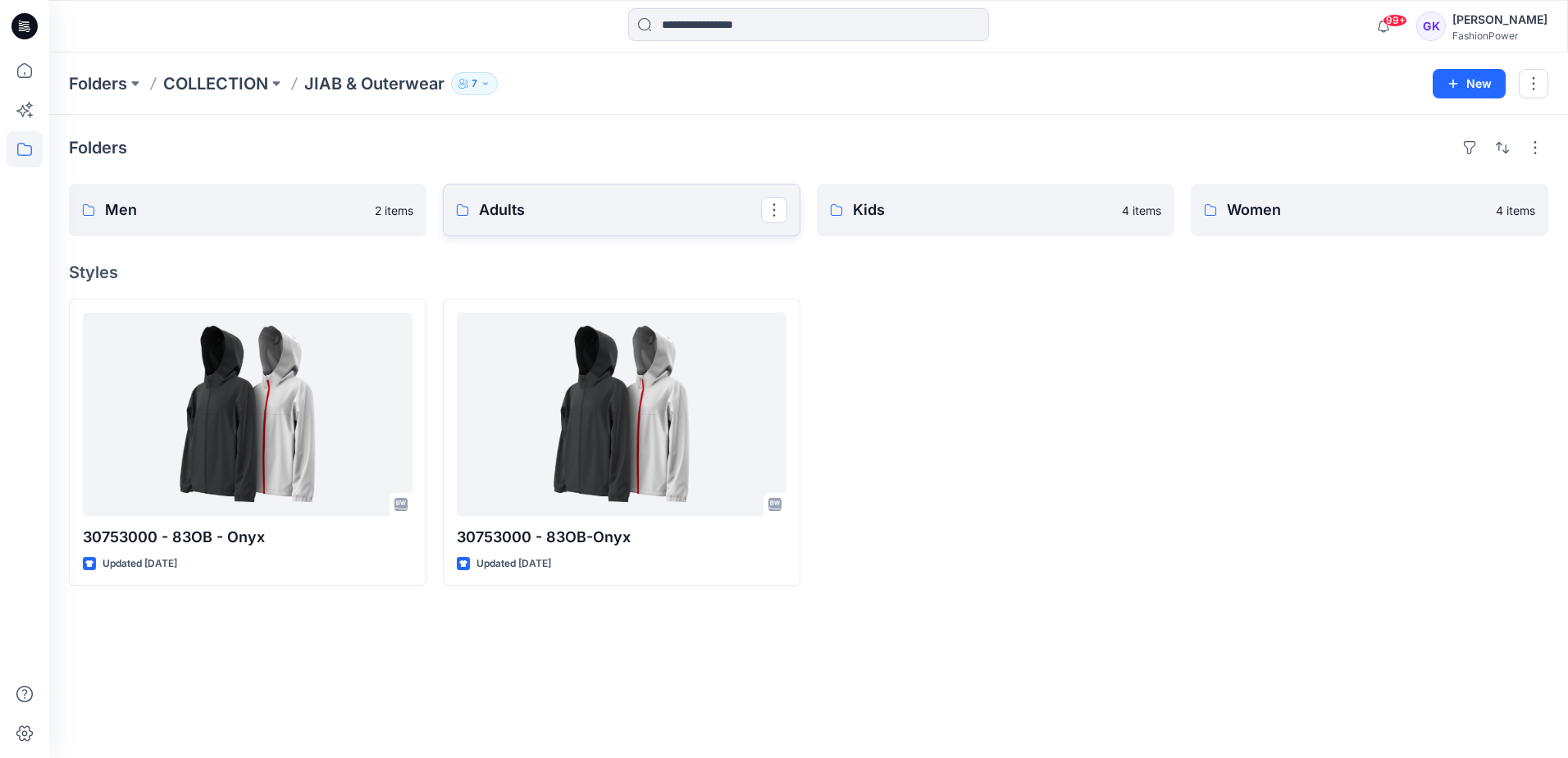
click at [544, 235] on link "Adults" at bounding box center [621, 210] width 358 height 53
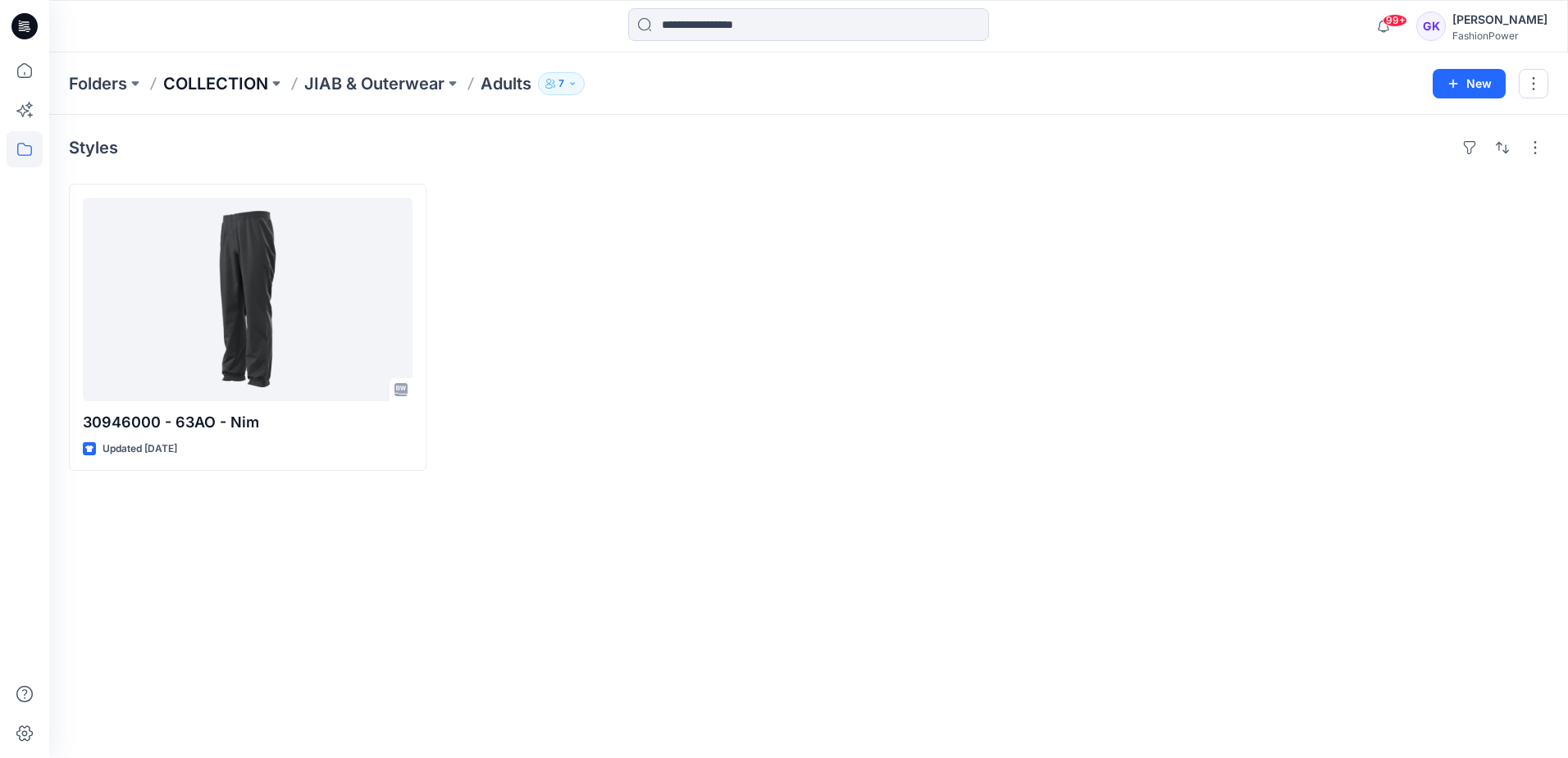
click at [204, 85] on p "COLLECTION" at bounding box center [216, 84] width 105 height 23
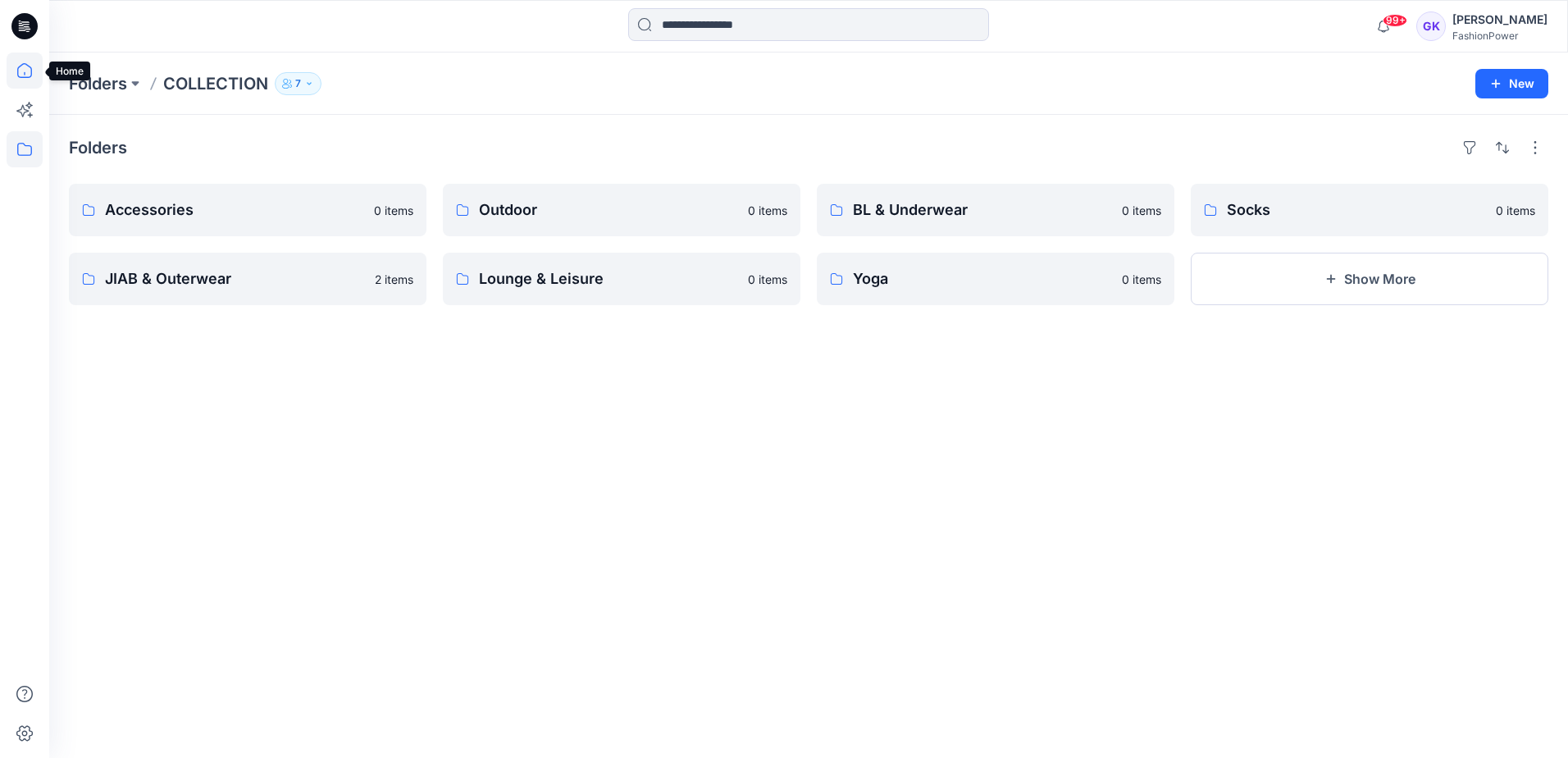
click at [13, 72] on icon at bounding box center [24, 70] width 36 height 36
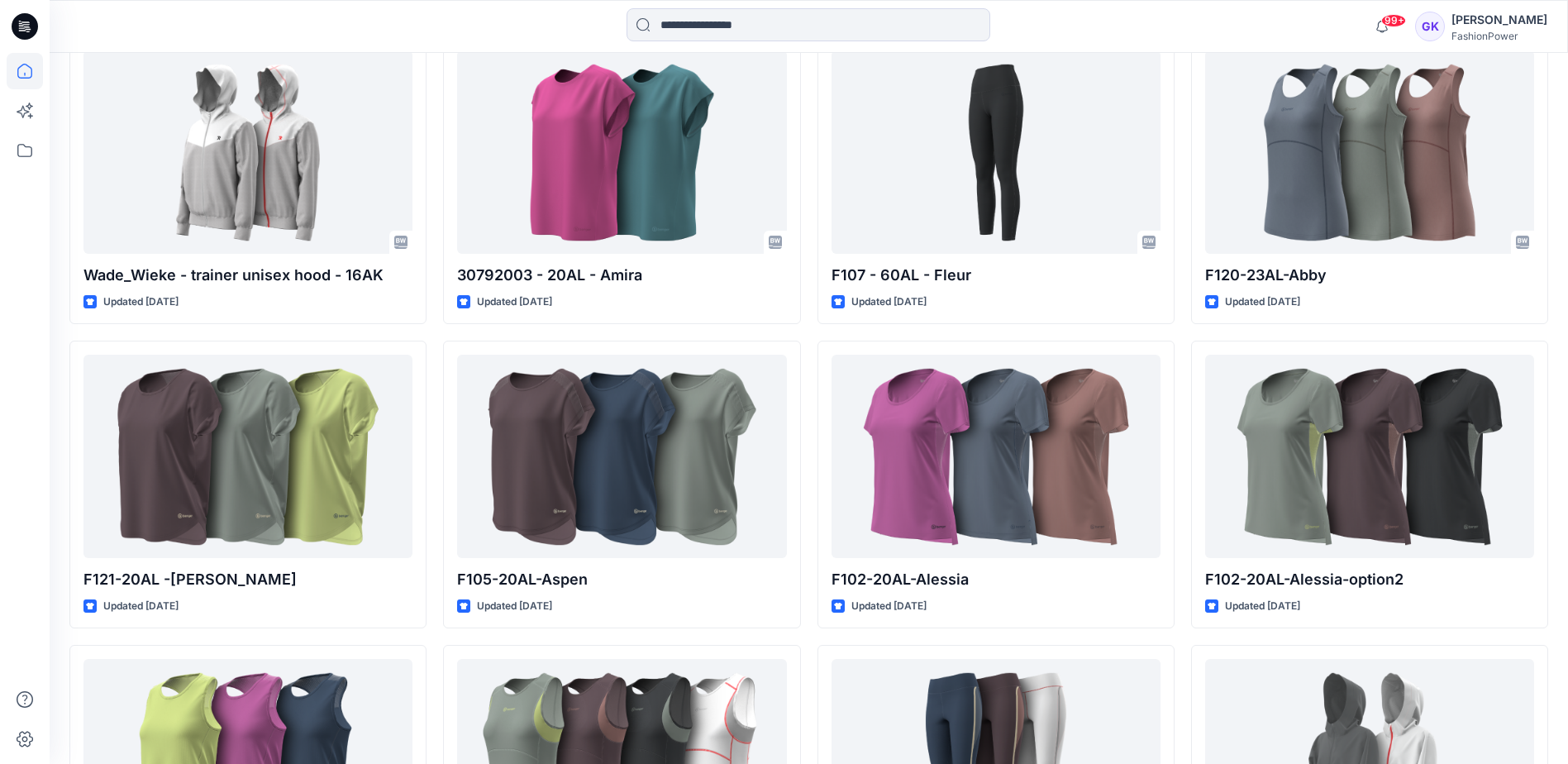
scroll to position [3057, 0]
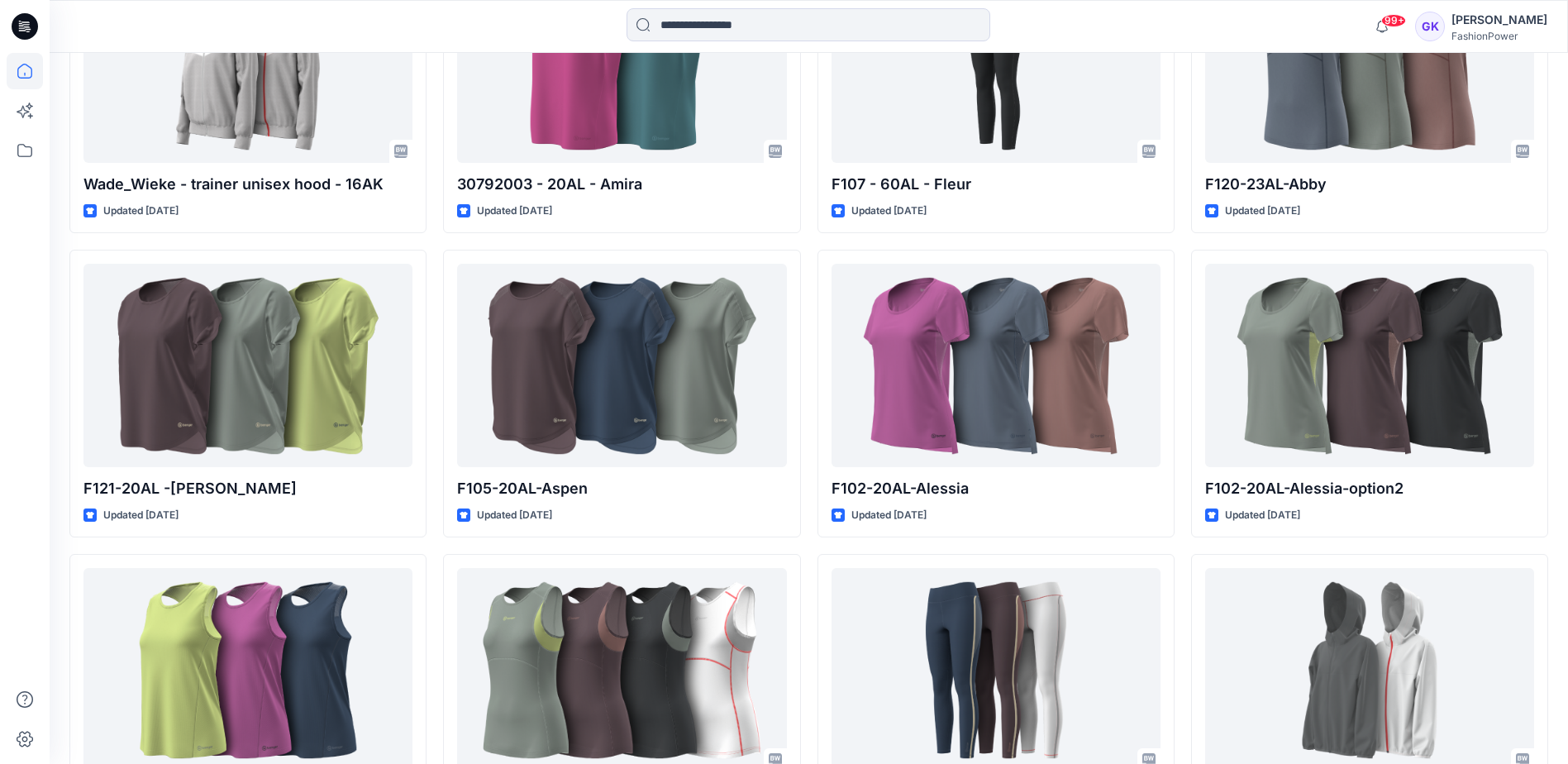
click at [1560, 438] on div "Welcome back, Guerline New New Unleash Creativity, Speed Up Development Explore…" at bounding box center [809, 23] width 1519 height 6054
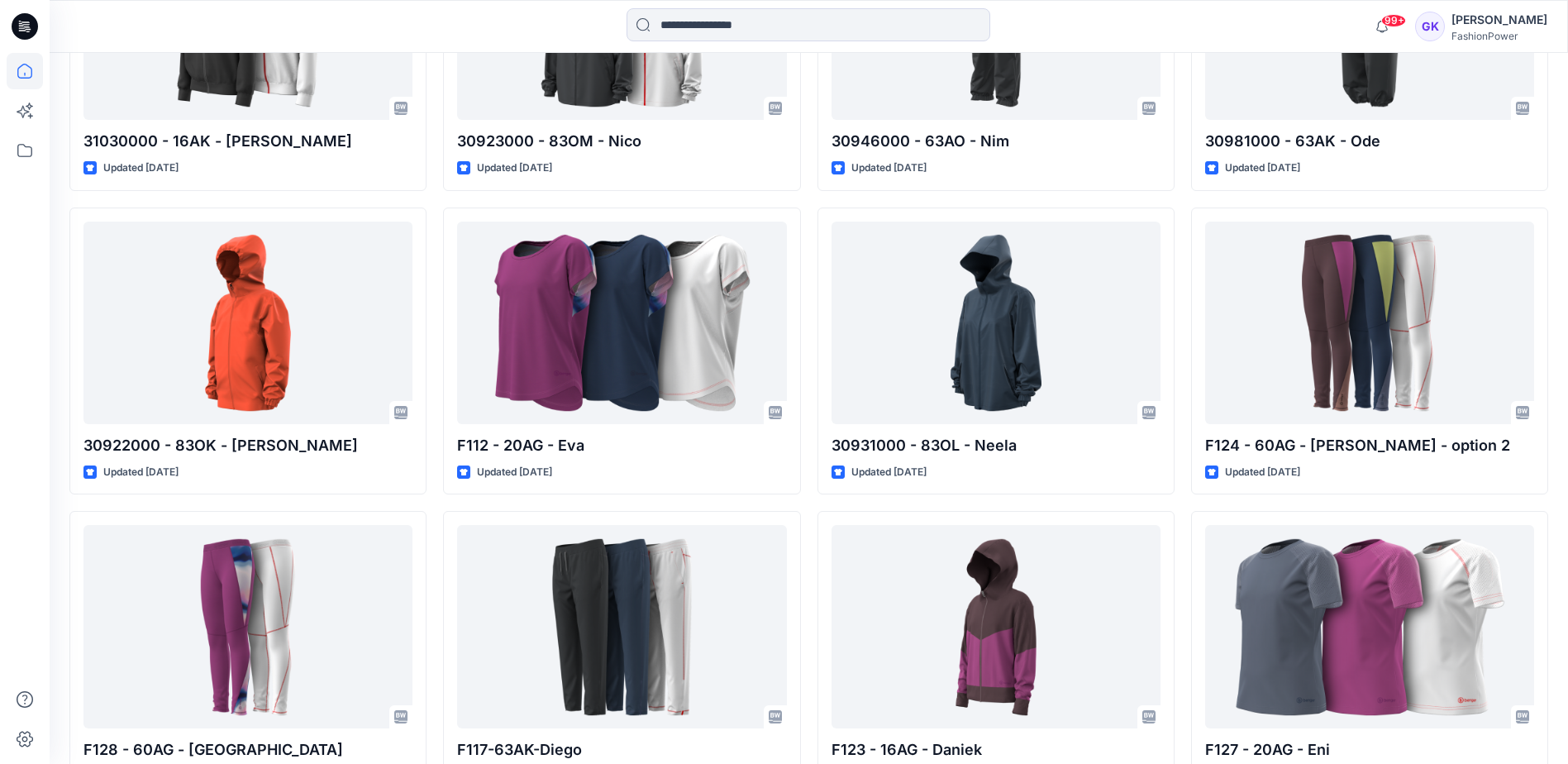
scroll to position [2201, 0]
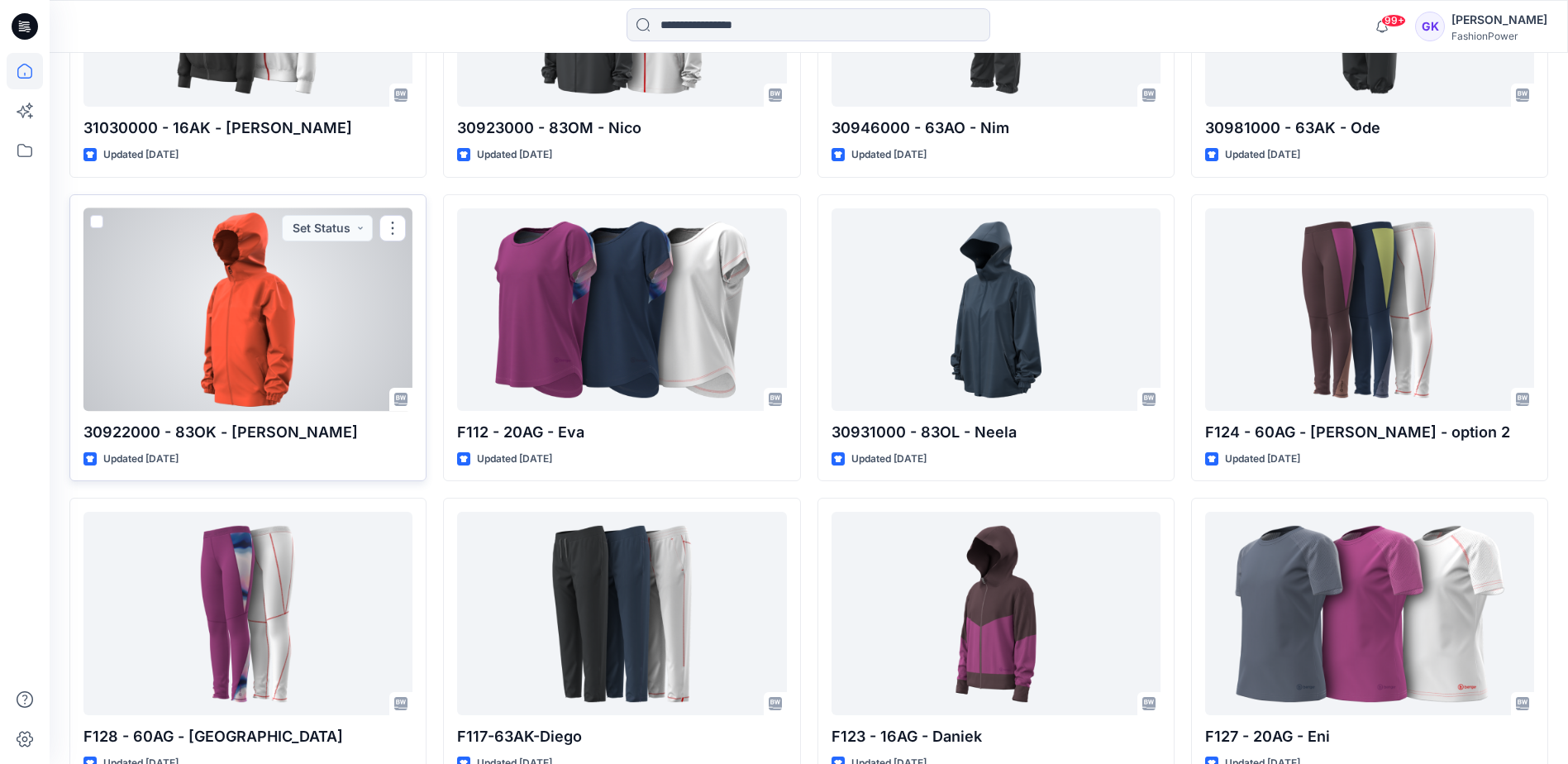
click at [300, 295] on div at bounding box center [247, 310] width 329 height 203
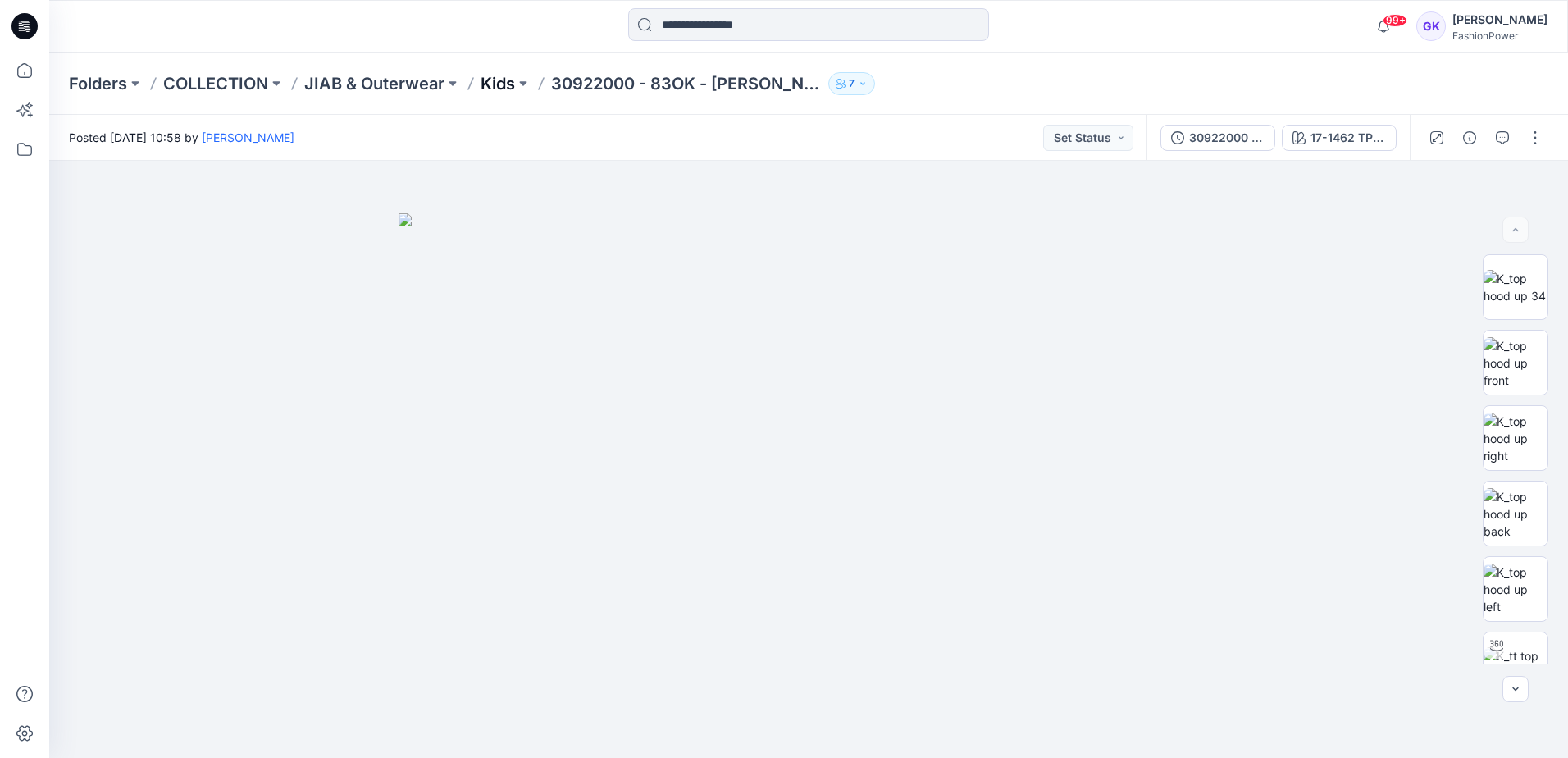
click at [499, 77] on p "Kids" at bounding box center [498, 84] width 35 height 23
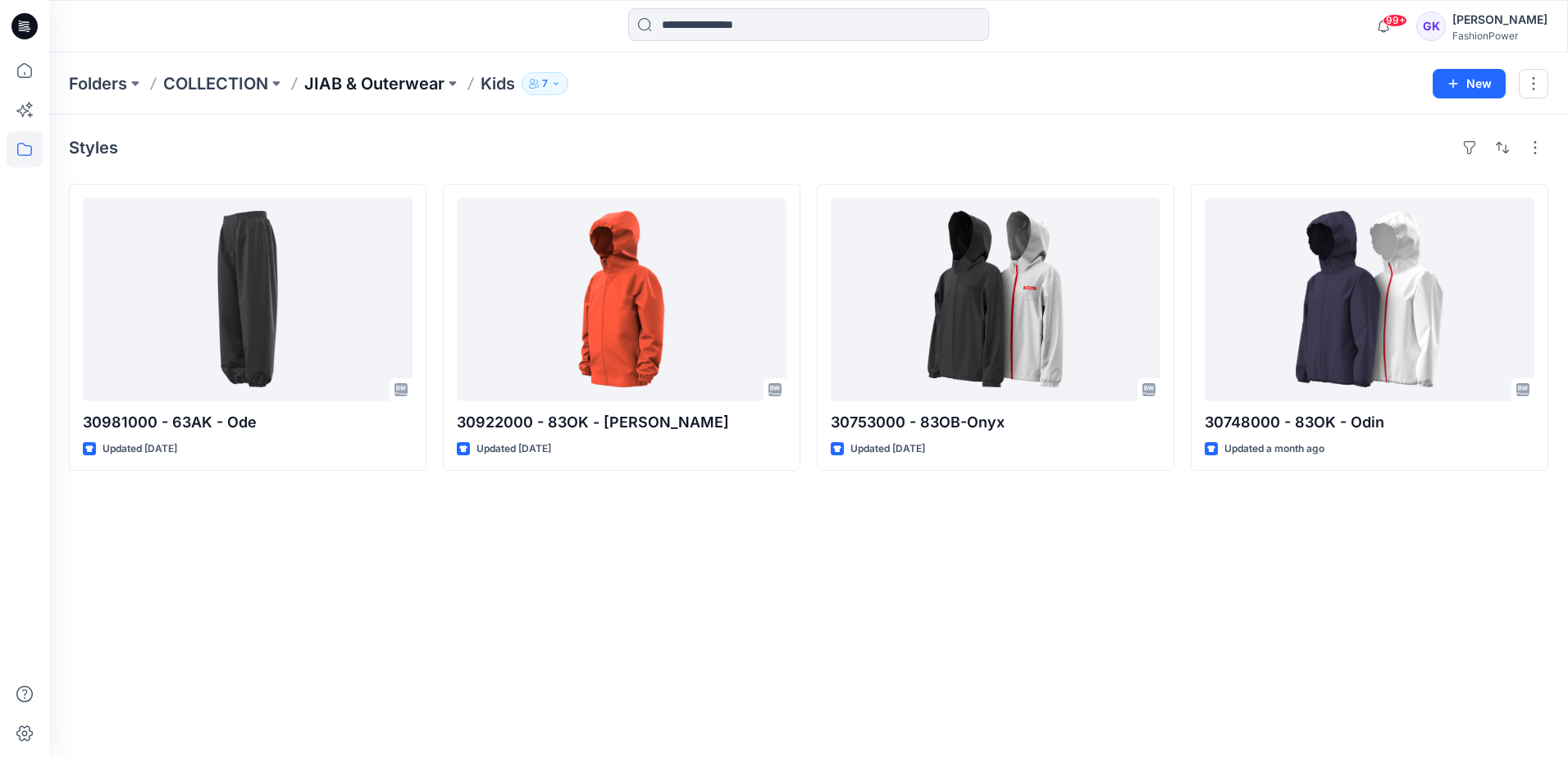
click at [358, 88] on p "JIAB & Outerwear" at bounding box center [374, 84] width 140 height 23
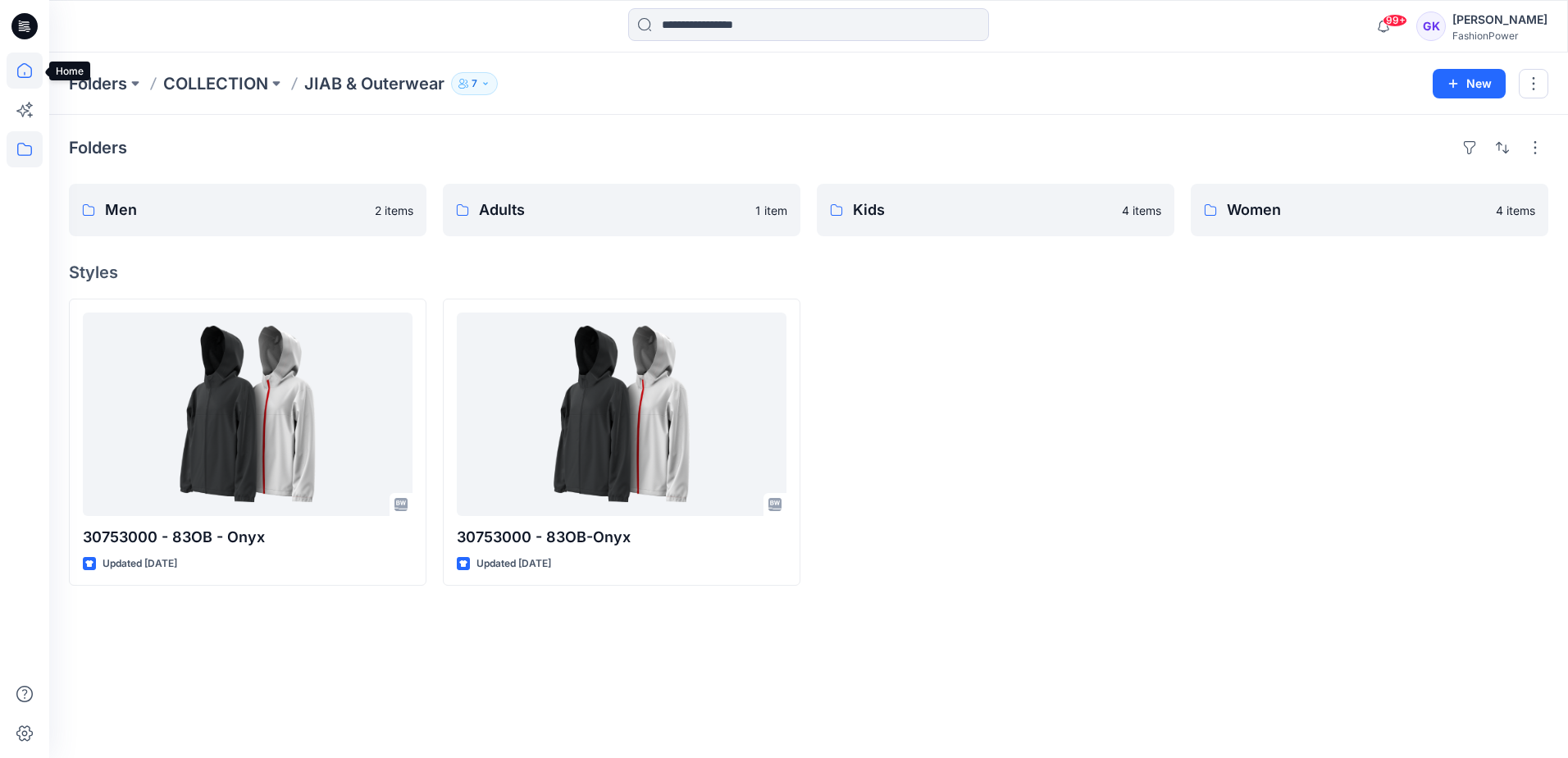
click at [29, 68] on icon at bounding box center [24, 70] width 36 height 36
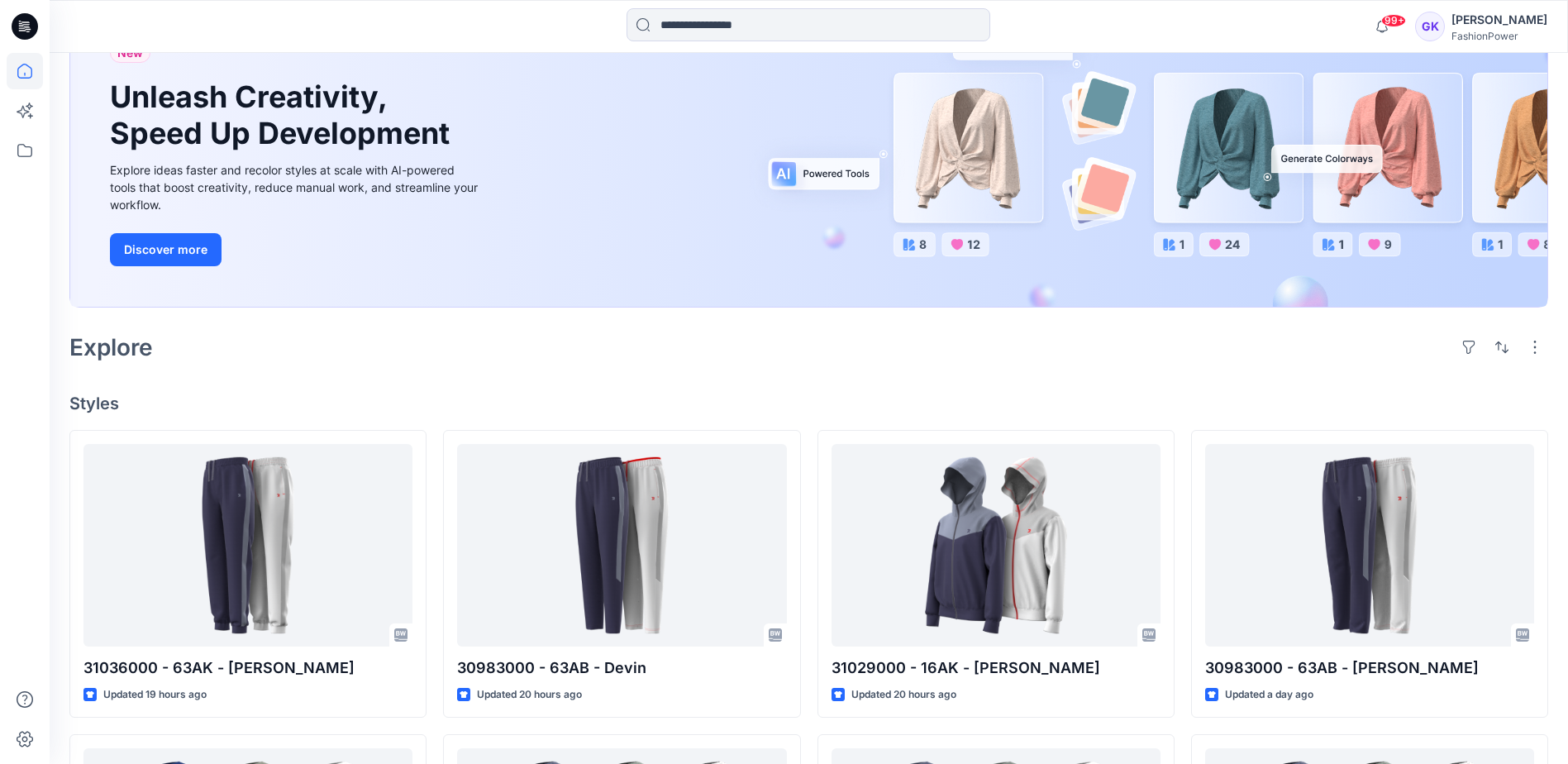
scroll to position [208, 0]
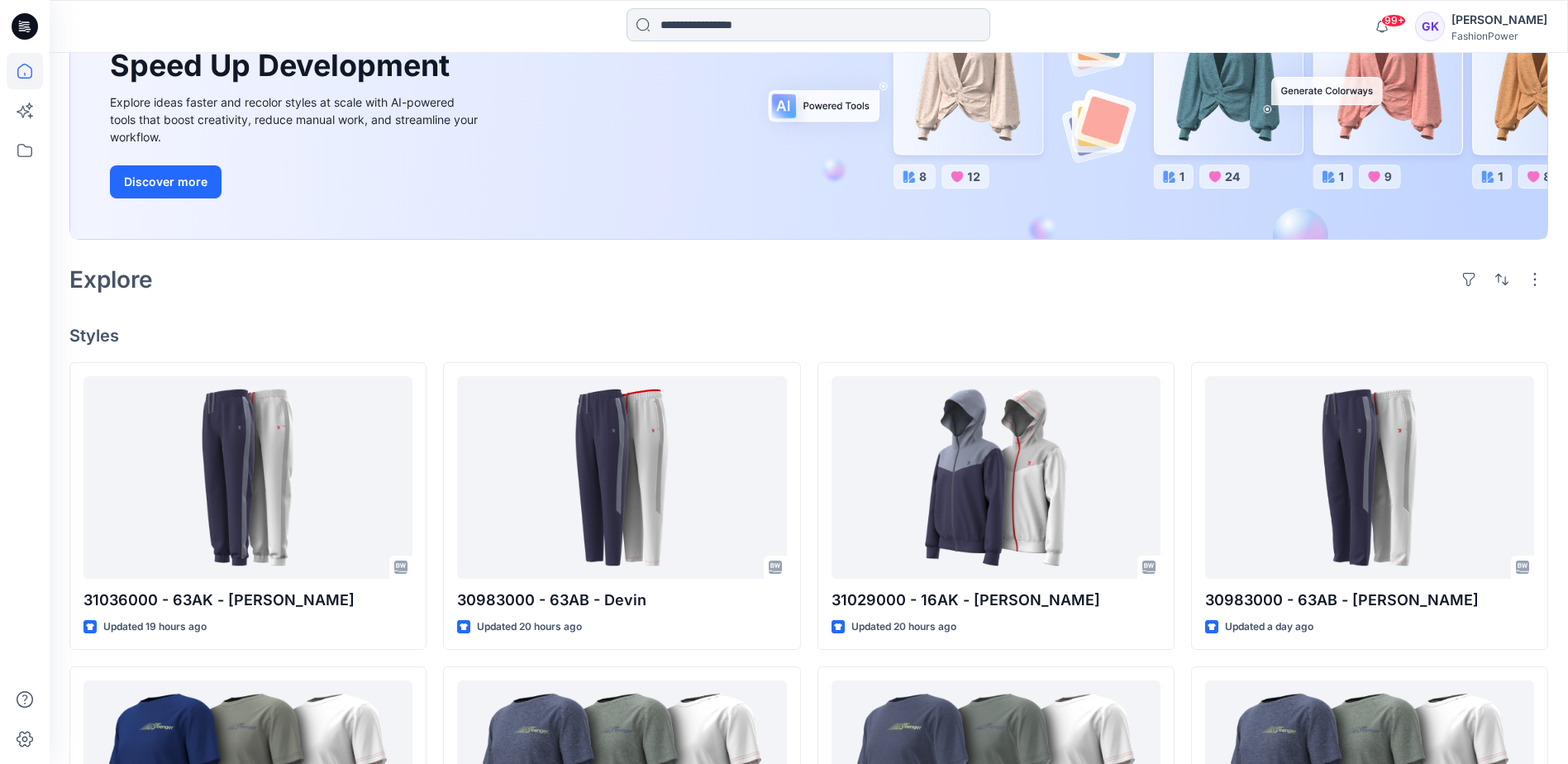
click at [715, 34] on input at bounding box center [809, 25] width 364 height 33
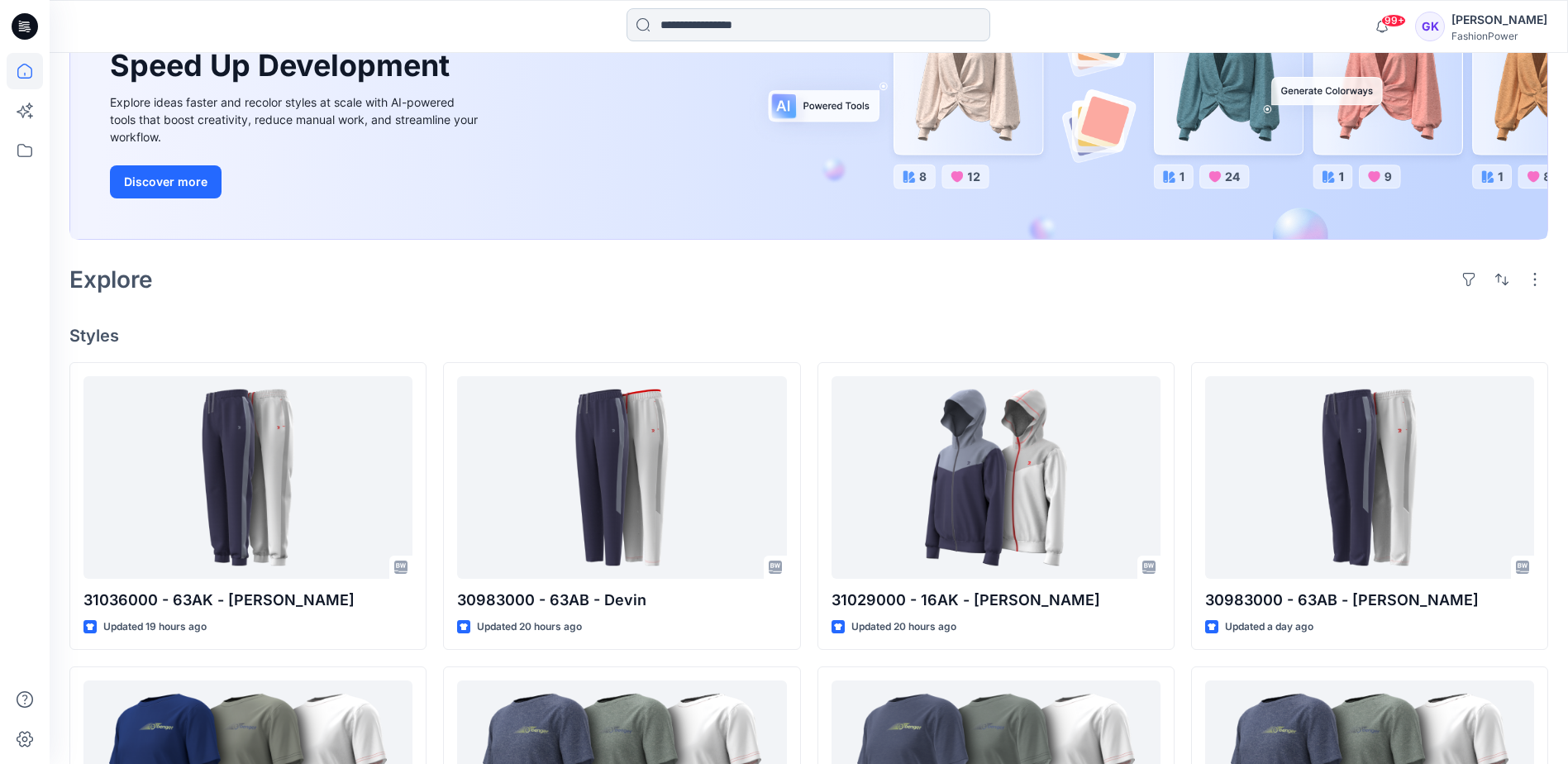
click at [745, 25] on input at bounding box center [809, 25] width 364 height 33
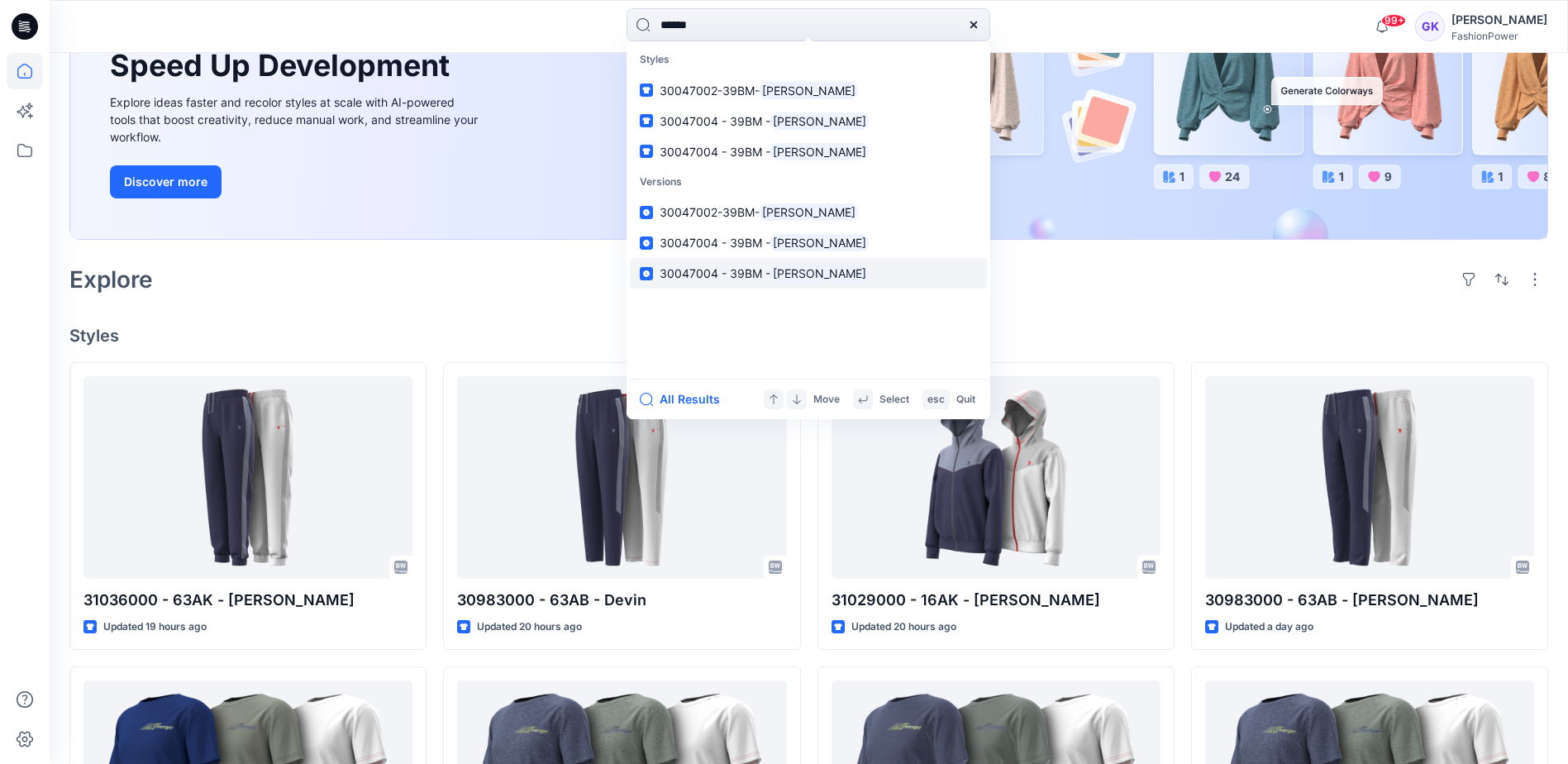
type input "******"
click at [711, 270] on span "30047004 - 39BM -" at bounding box center [715, 273] width 111 height 14
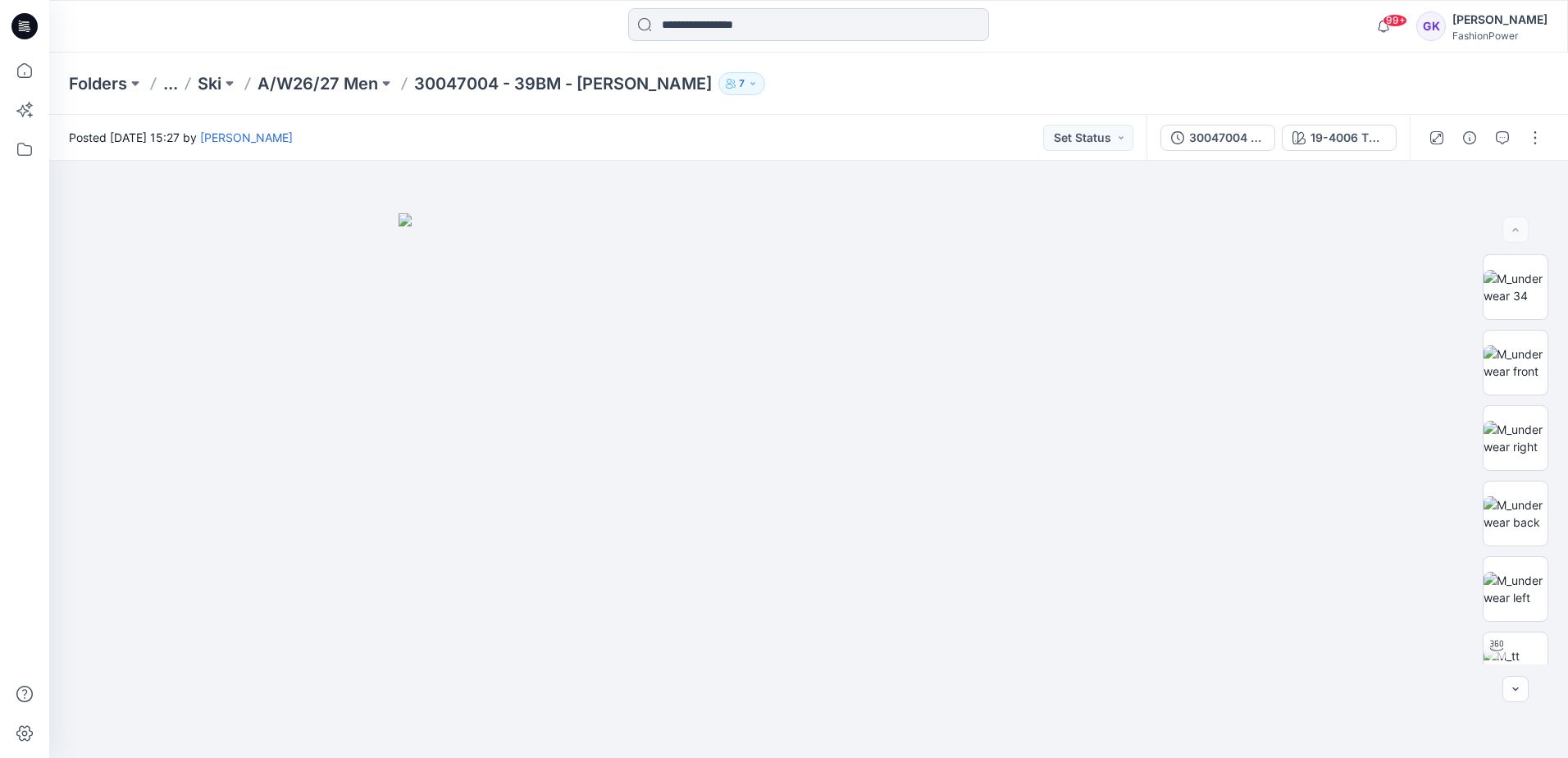
click at [771, 28] on input at bounding box center [809, 24] width 361 height 33
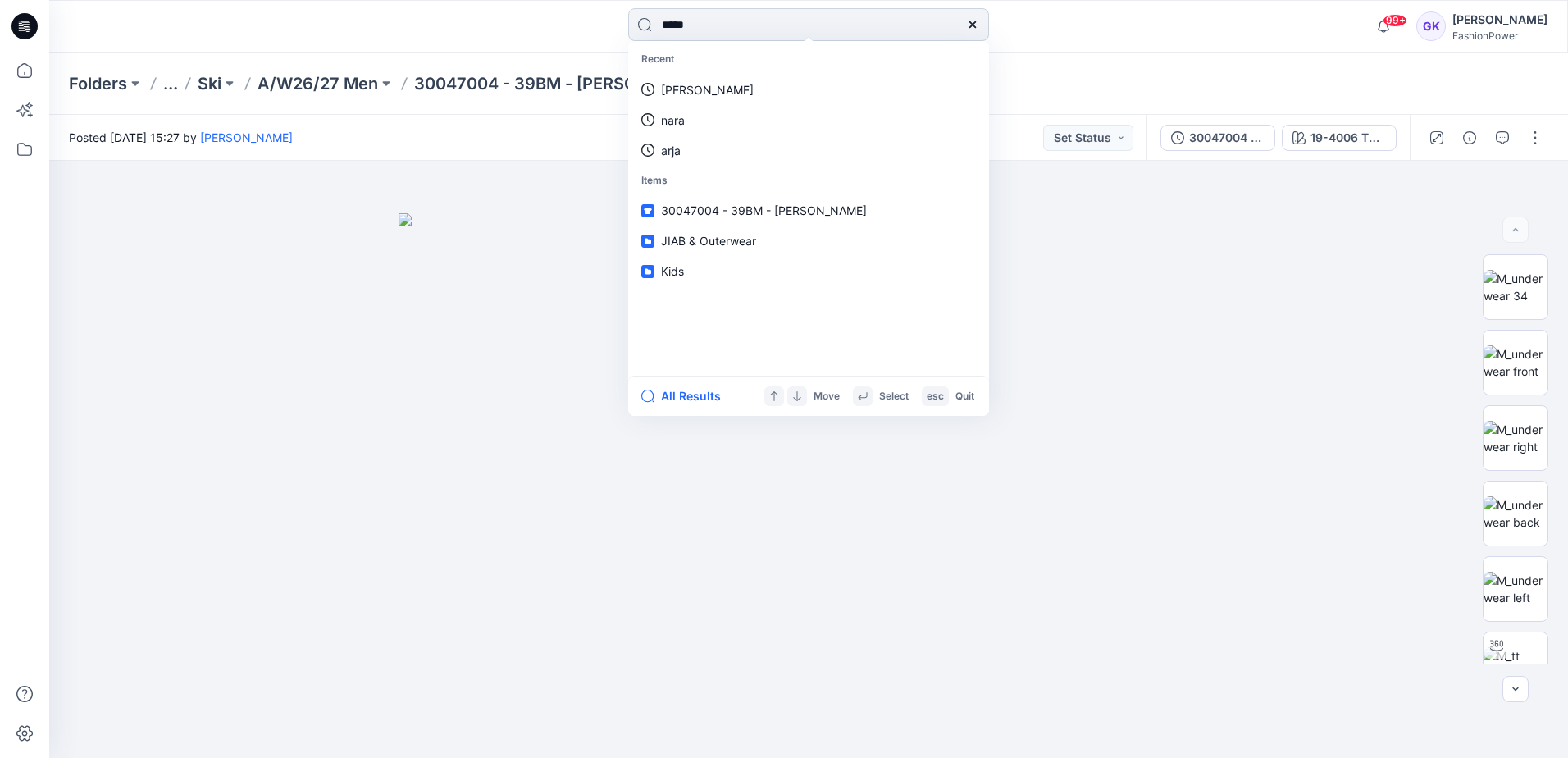
type input "******"
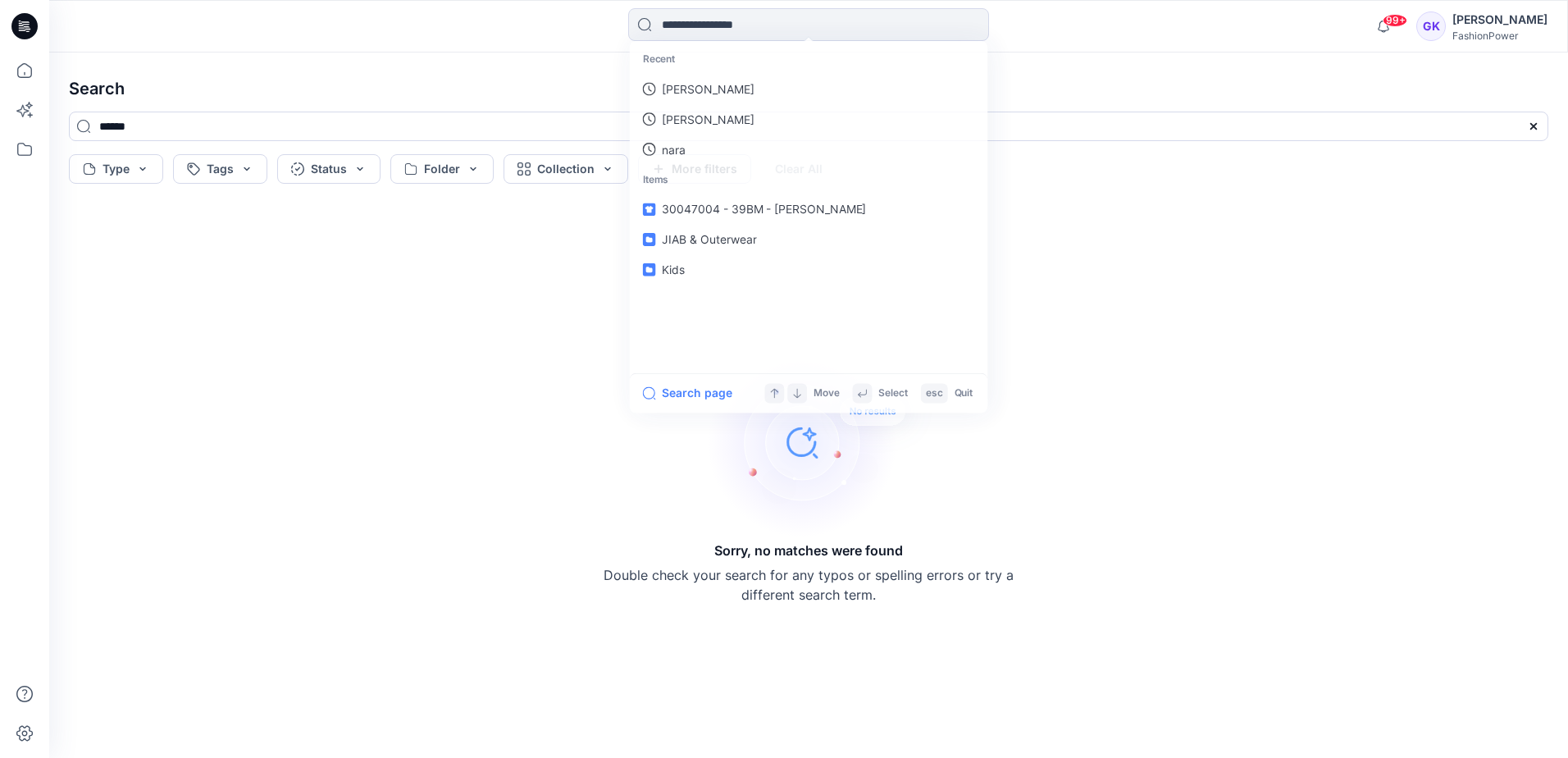
click at [346, 473] on div "Sorry, no matches were found Double check your search for any typos or spelling…" at bounding box center [808, 473] width 1506 height 541
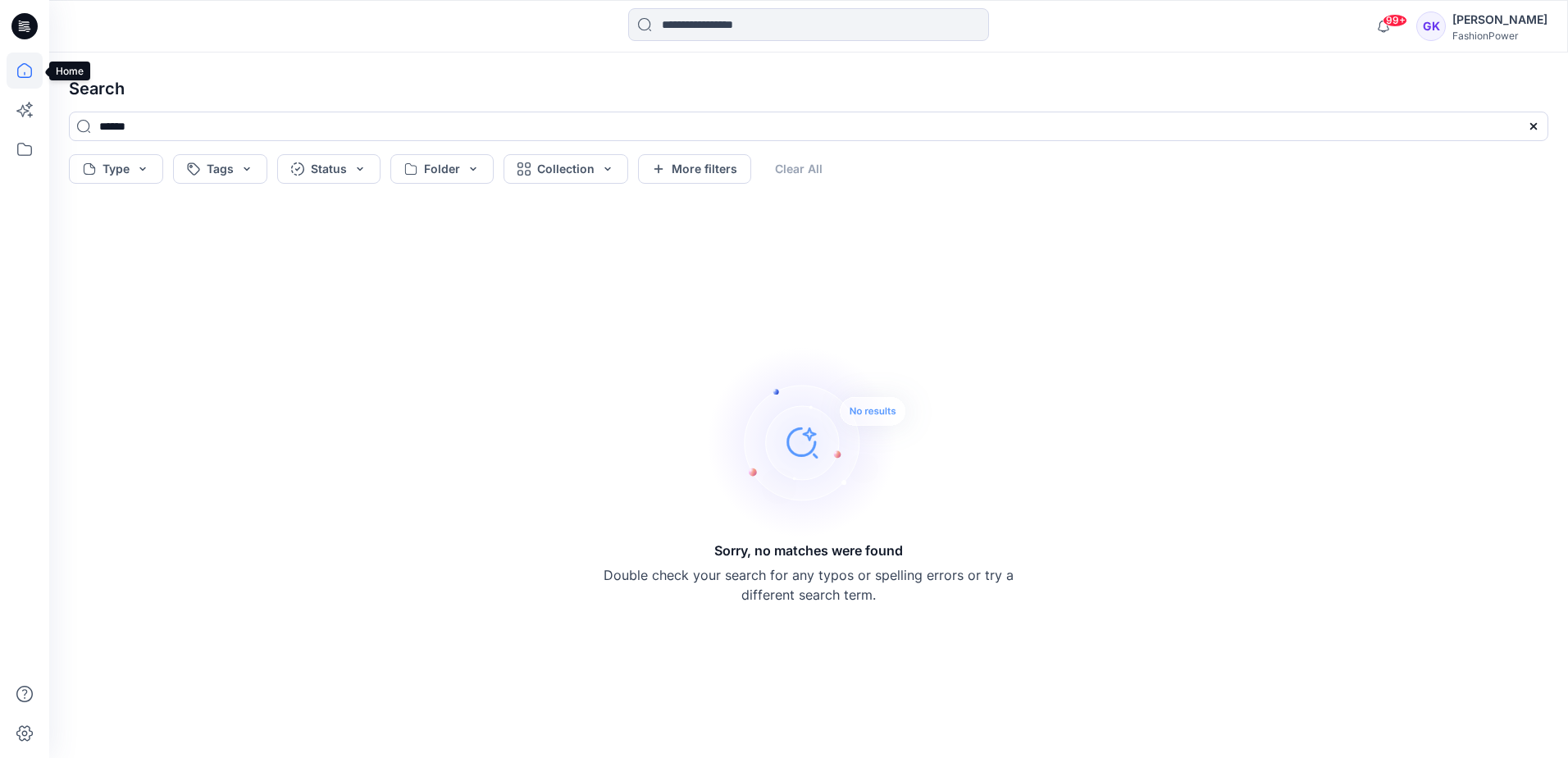
click at [30, 70] on icon at bounding box center [24, 70] width 36 height 36
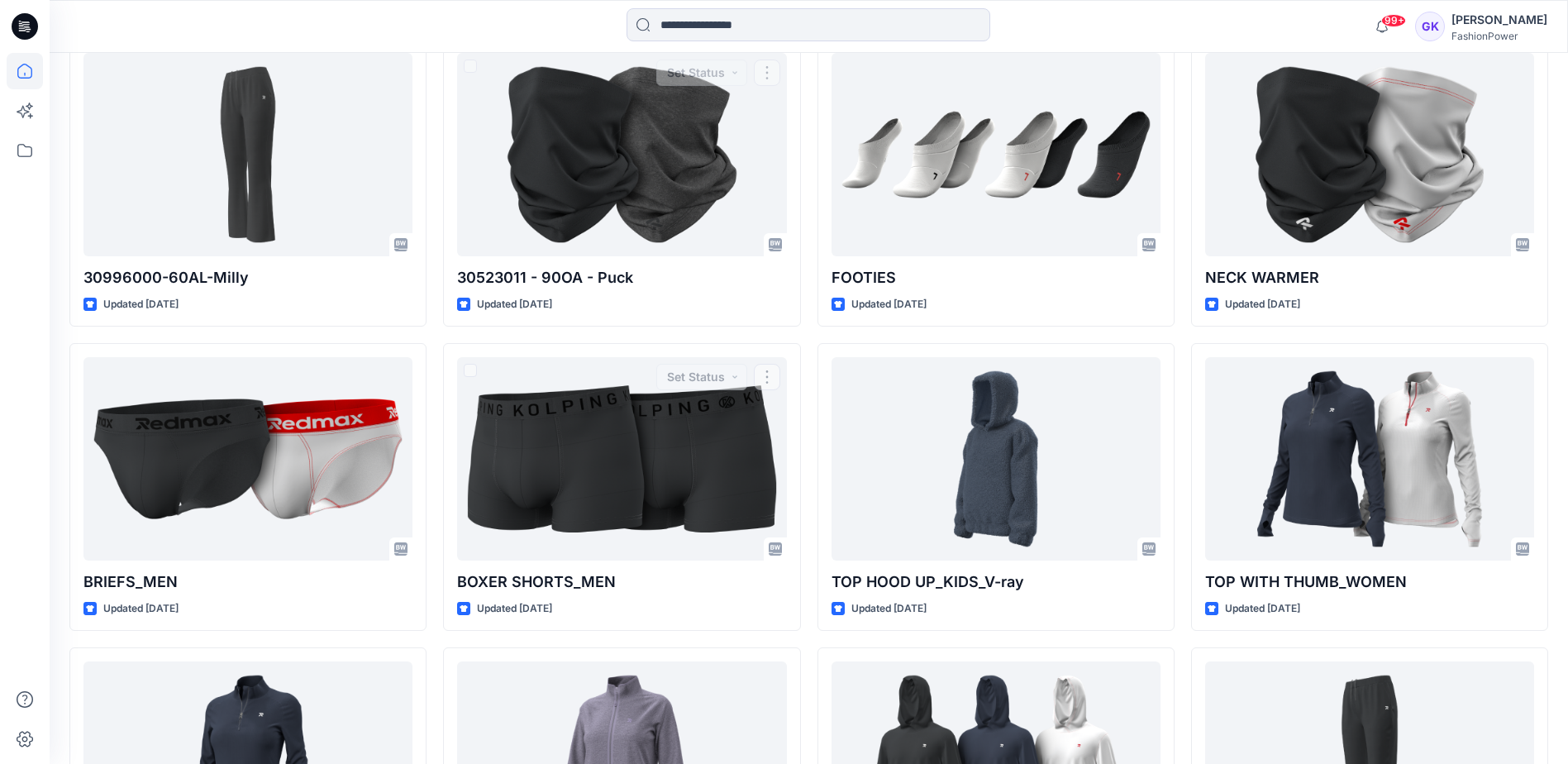
scroll to position [26055, 0]
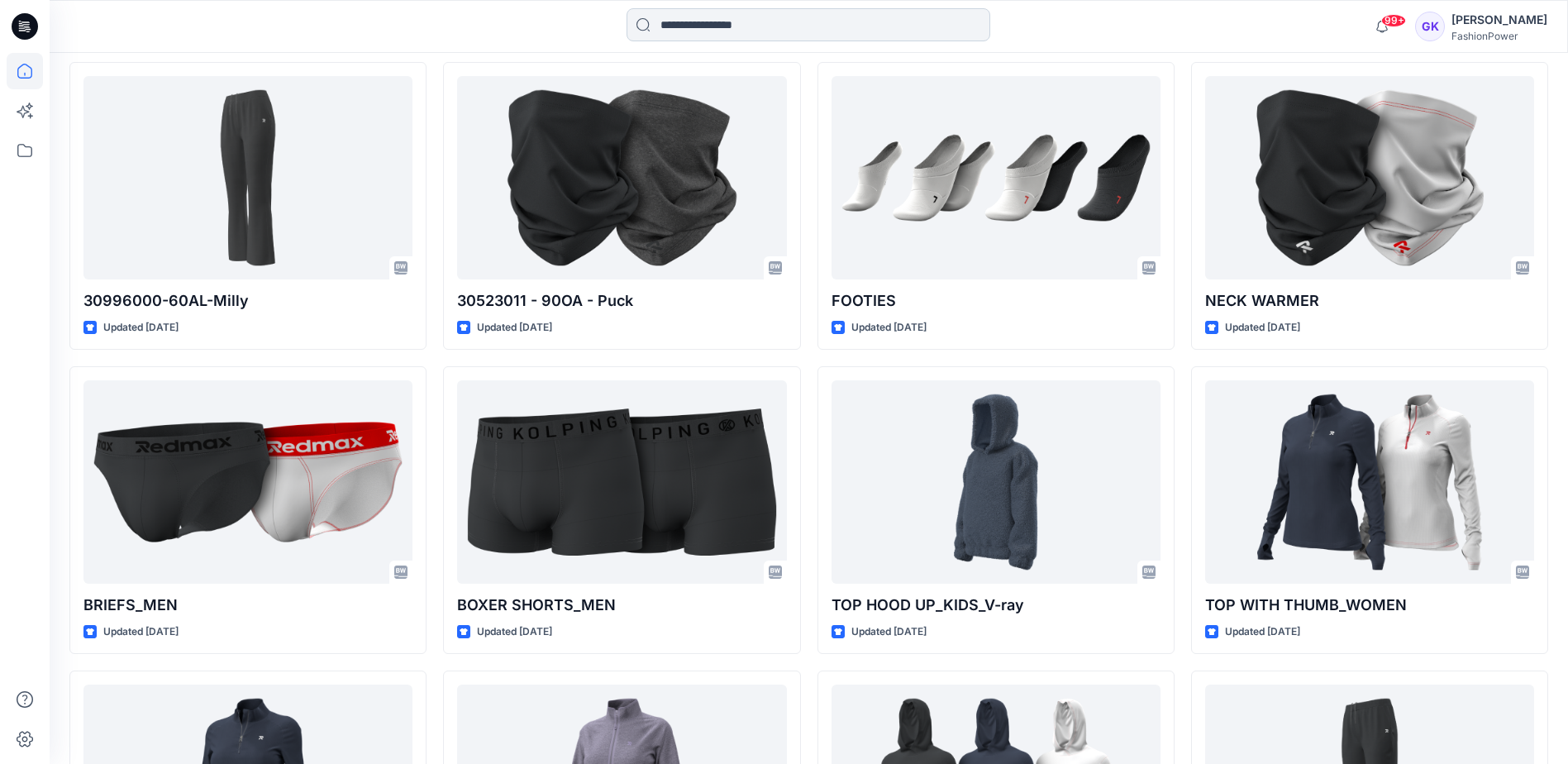
click at [740, 23] on input at bounding box center [809, 25] width 364 height 33
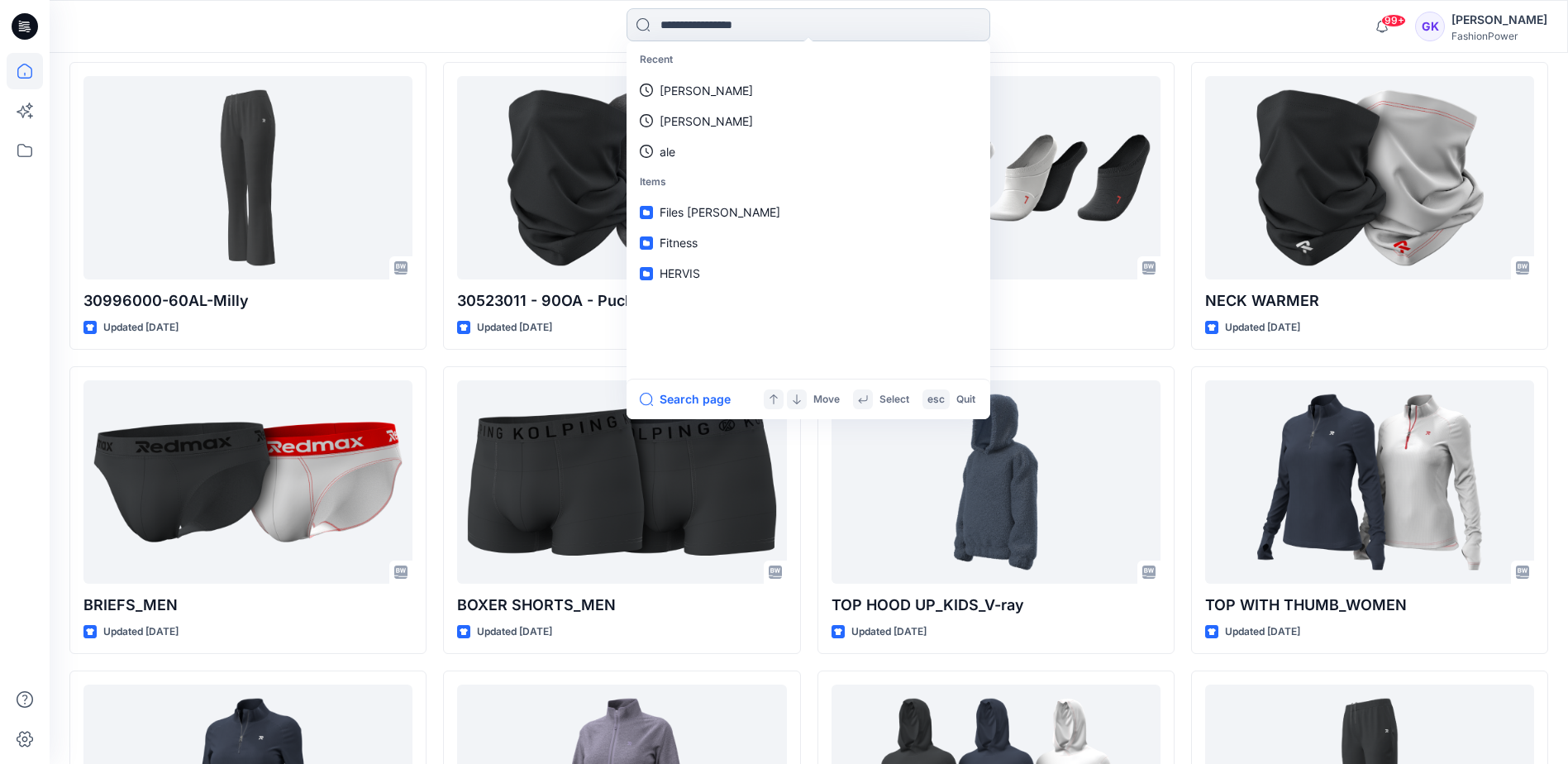
click at [739, 31] on input at bounding box center [809, 25] width 364 height 33
type input "******"
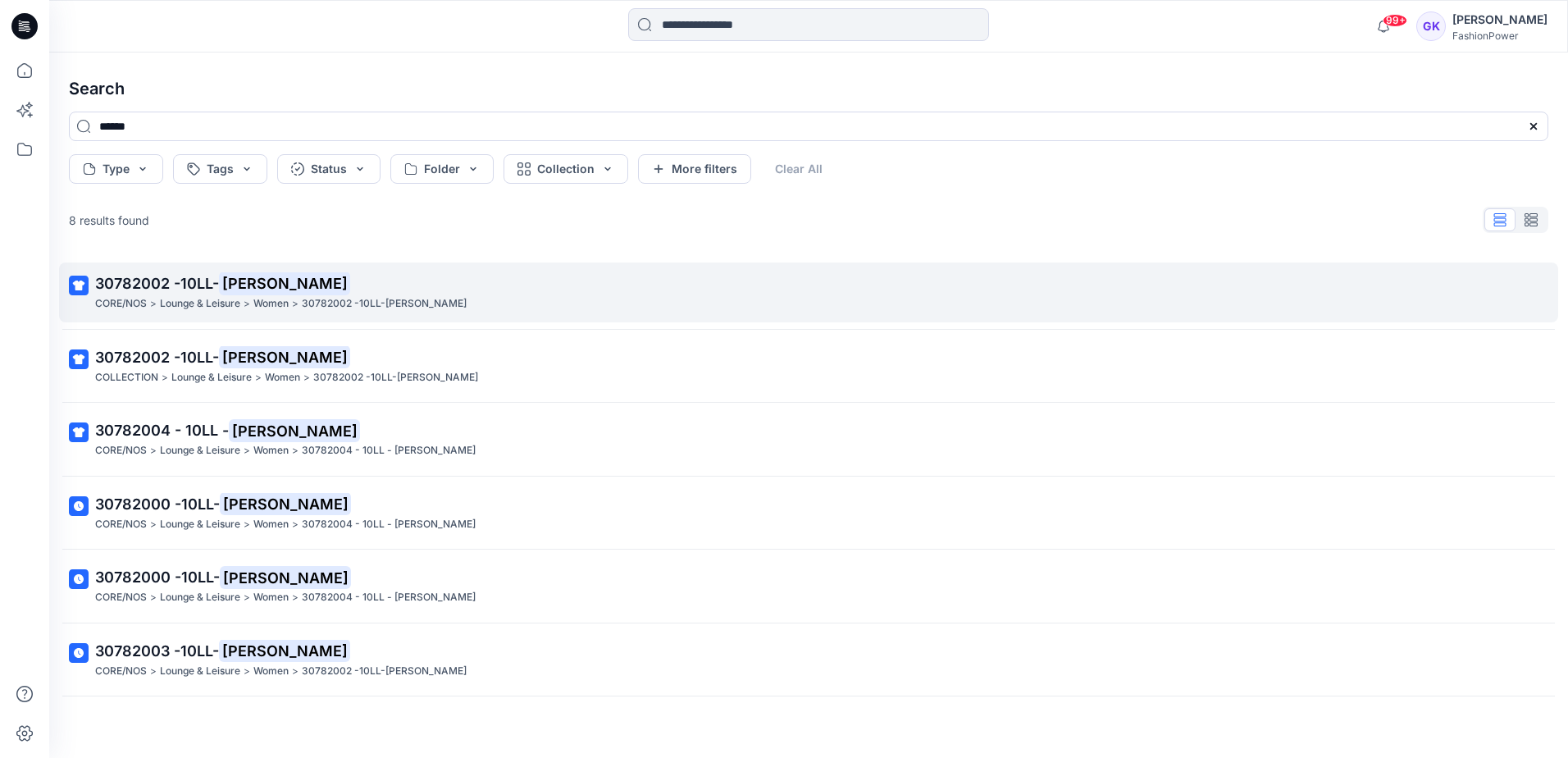
click at [179, 286] on span "30782002 -10LL-" at bounding box center [157, 283] width 124 height 17
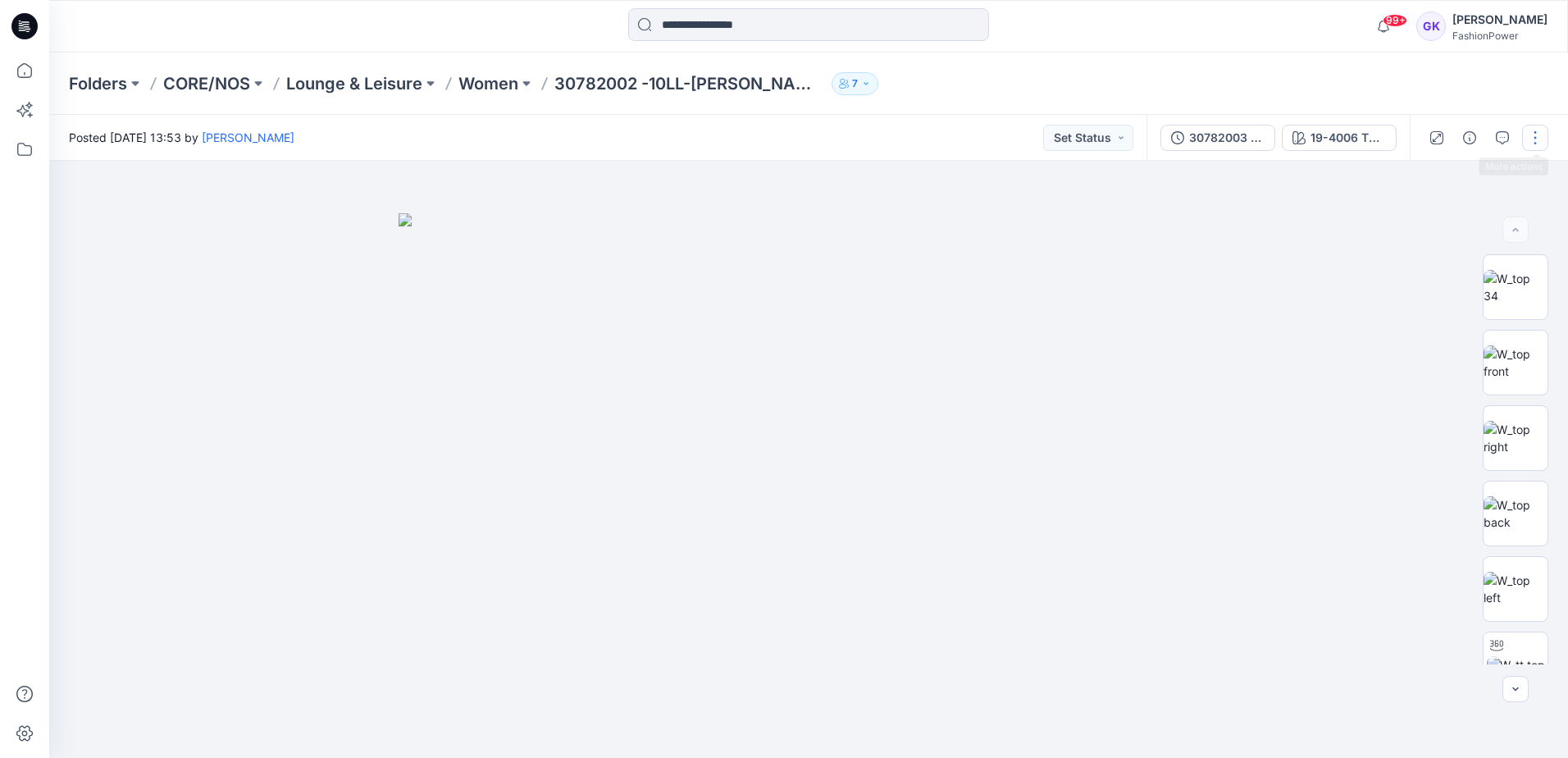
click at [1533, 130] on button "button" at bounding box center [1535, 138] width 26 height 26
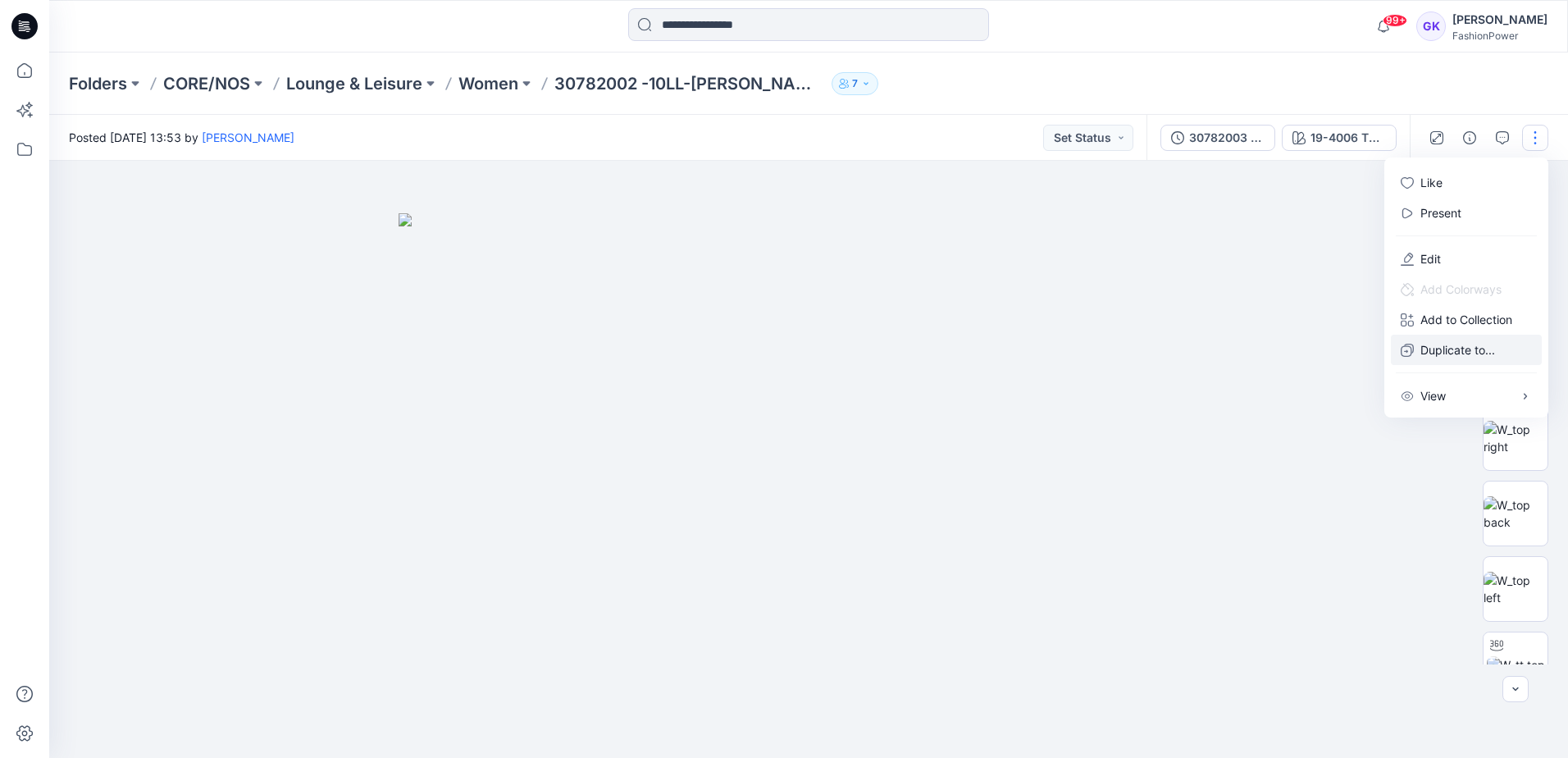
click at [1450, 355] on p "Duplicate to..." at bounding box center [1457, 349] width 74 height 17
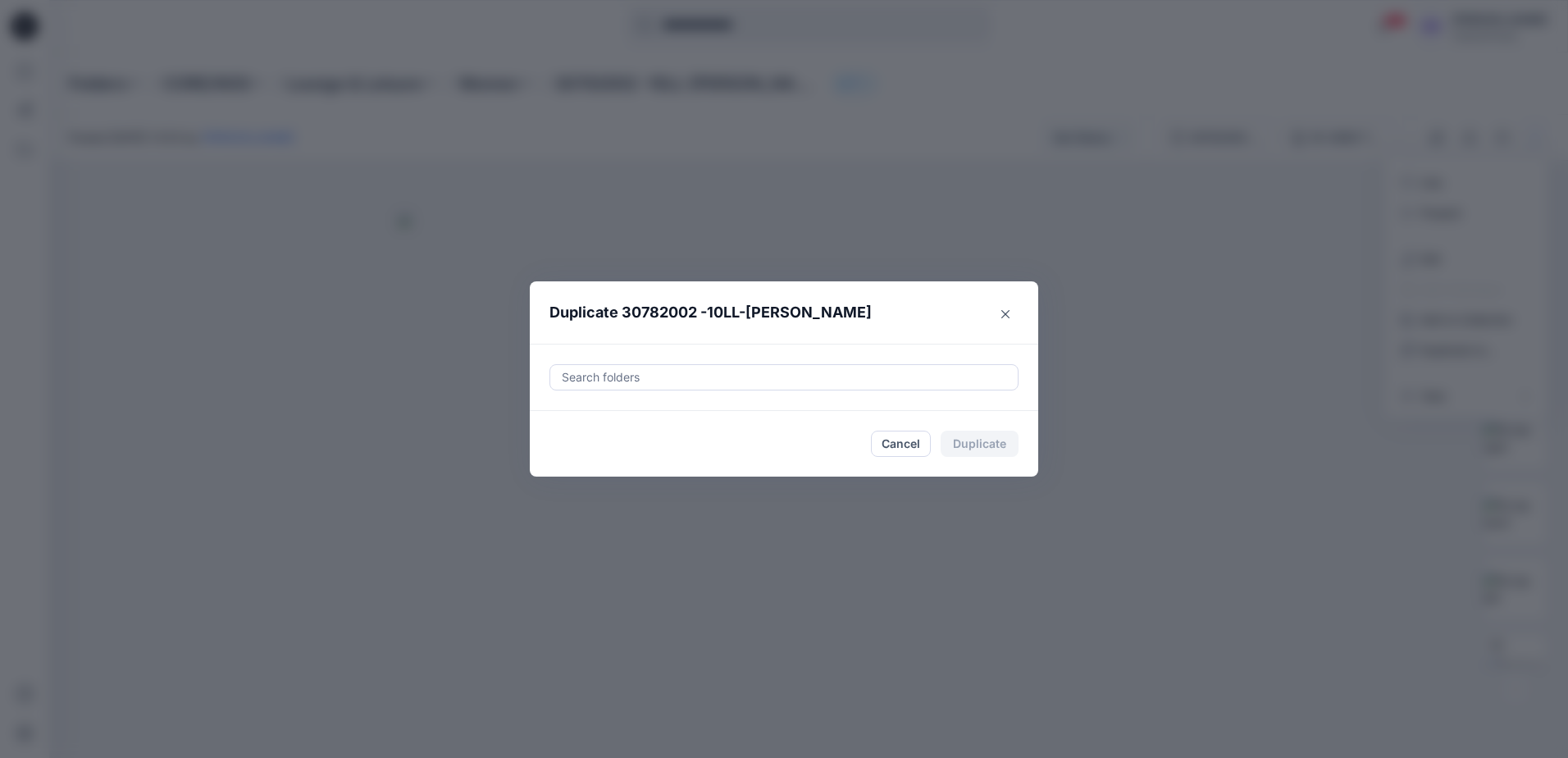
click at [815, 385] on div at bounding box center [784, 377] width 448 height 20
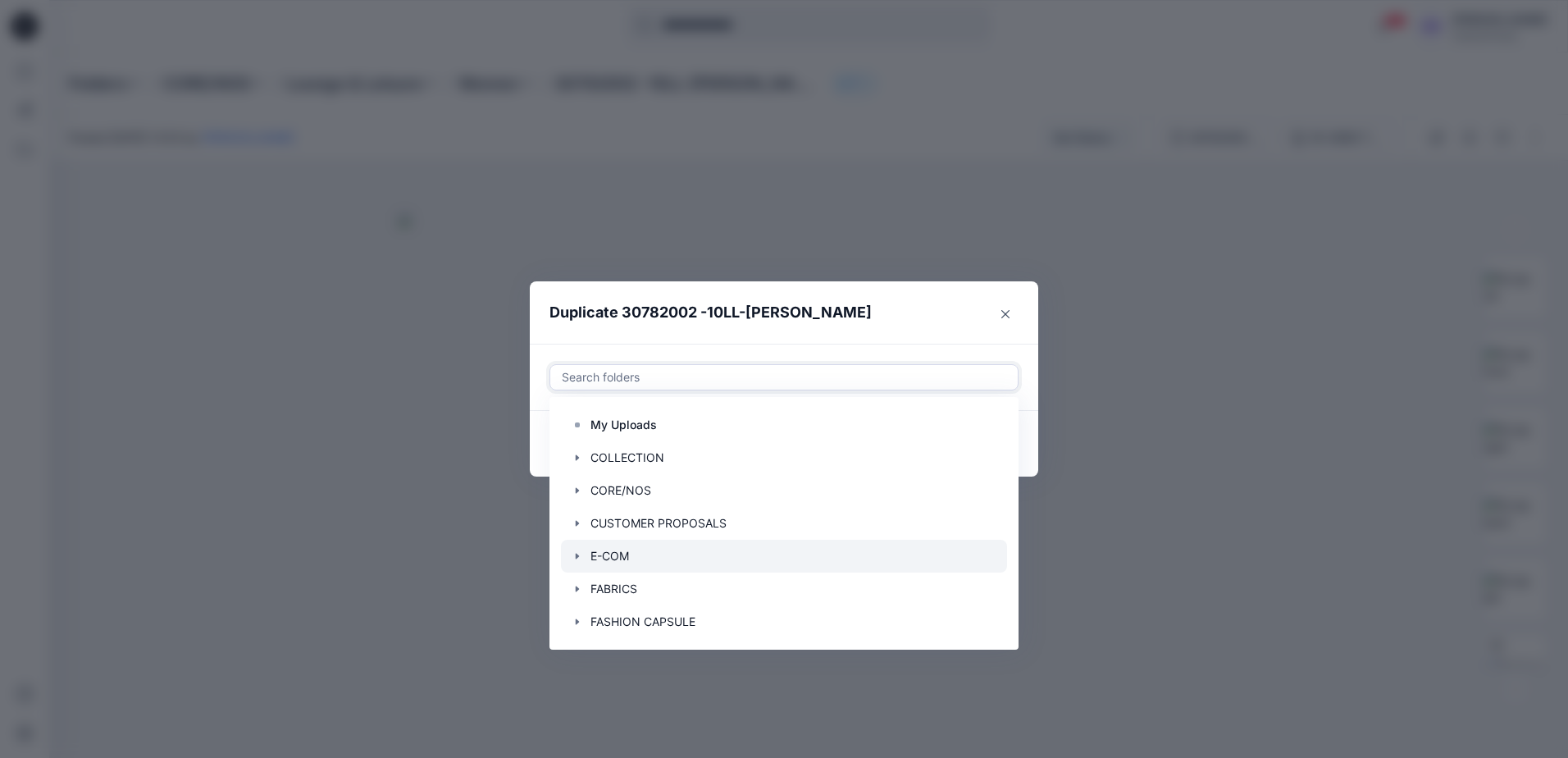
scroll to position [131, 0]
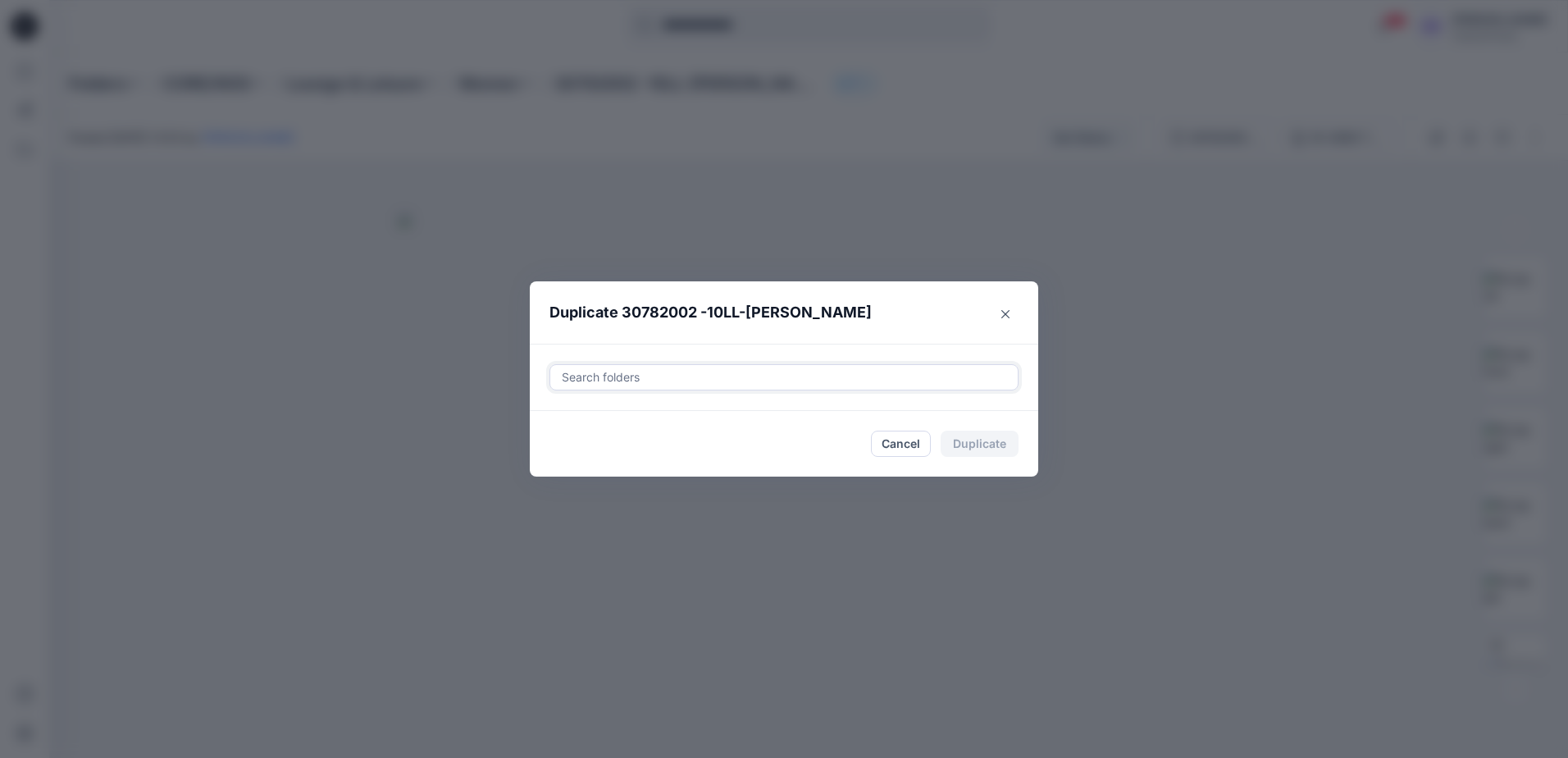
click at [765, 379] on div at bounding box center [784, 377] width 448 height 20
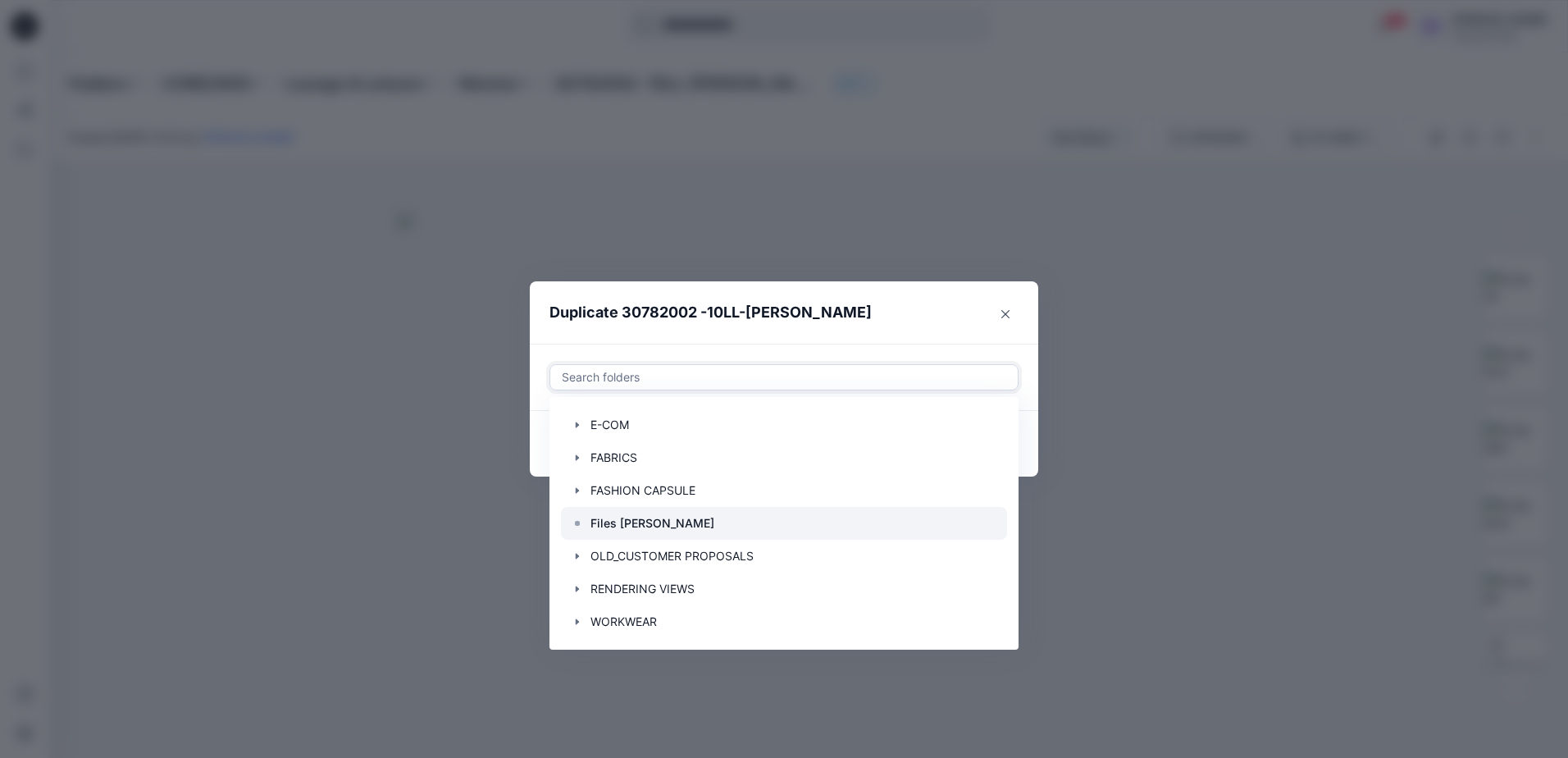
click at [667, 528] on div at bounding box center [784, 523] width 446 height 33
click at [901, 315] on header "Duplicate 30782002 -10LL-Maggie" at bounding box center [768, 312] width 475 height 62
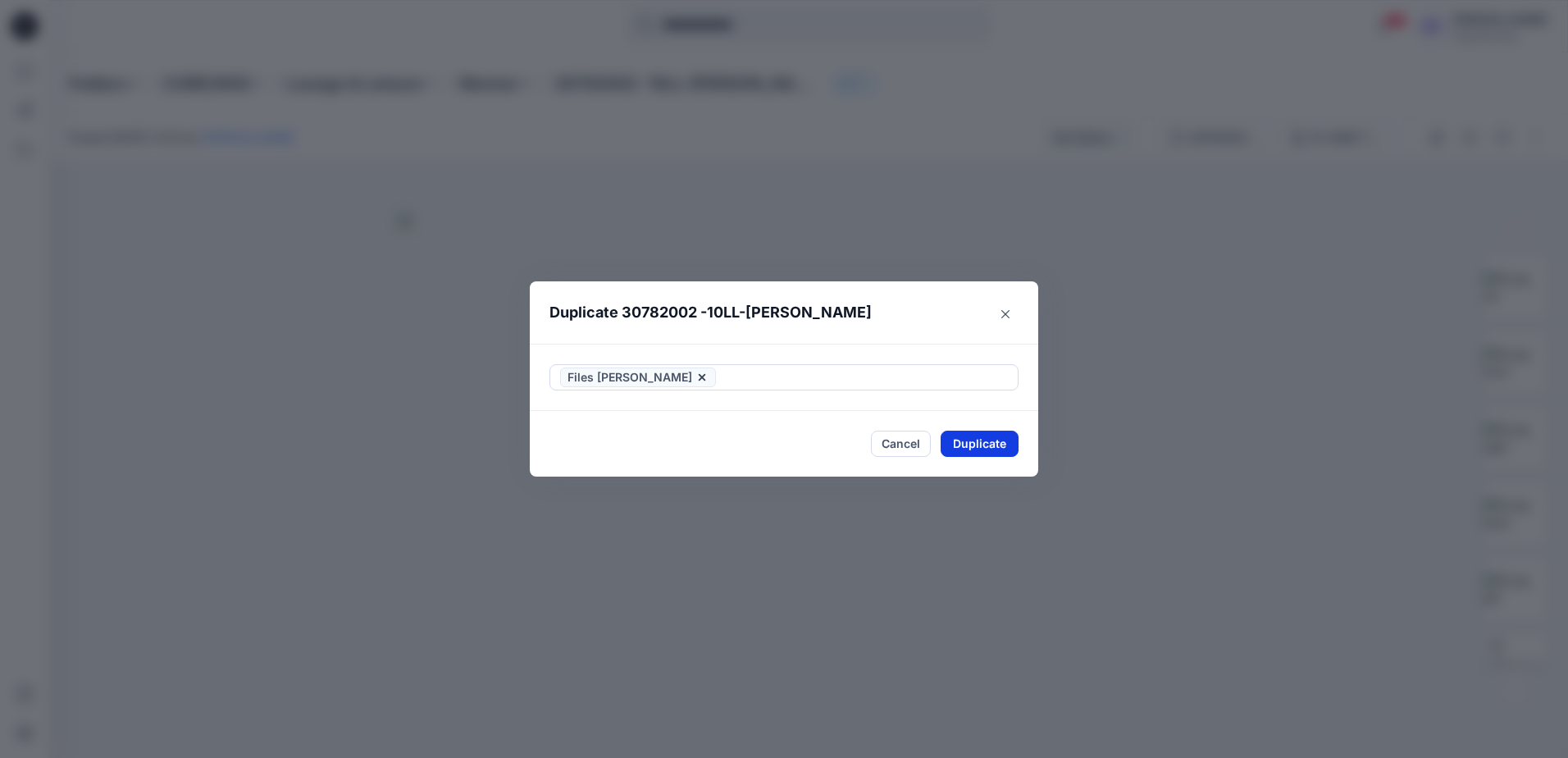
click at [971, 446] on button "Duplicate" at bounding box center [979, 443] width 78 height 26
click at [860, 99] on div "Duplicate 30782002 -10LL-Maggie Your styles were duplicated successfully Close" at bounding box center [784, 379] width 1568 height 758
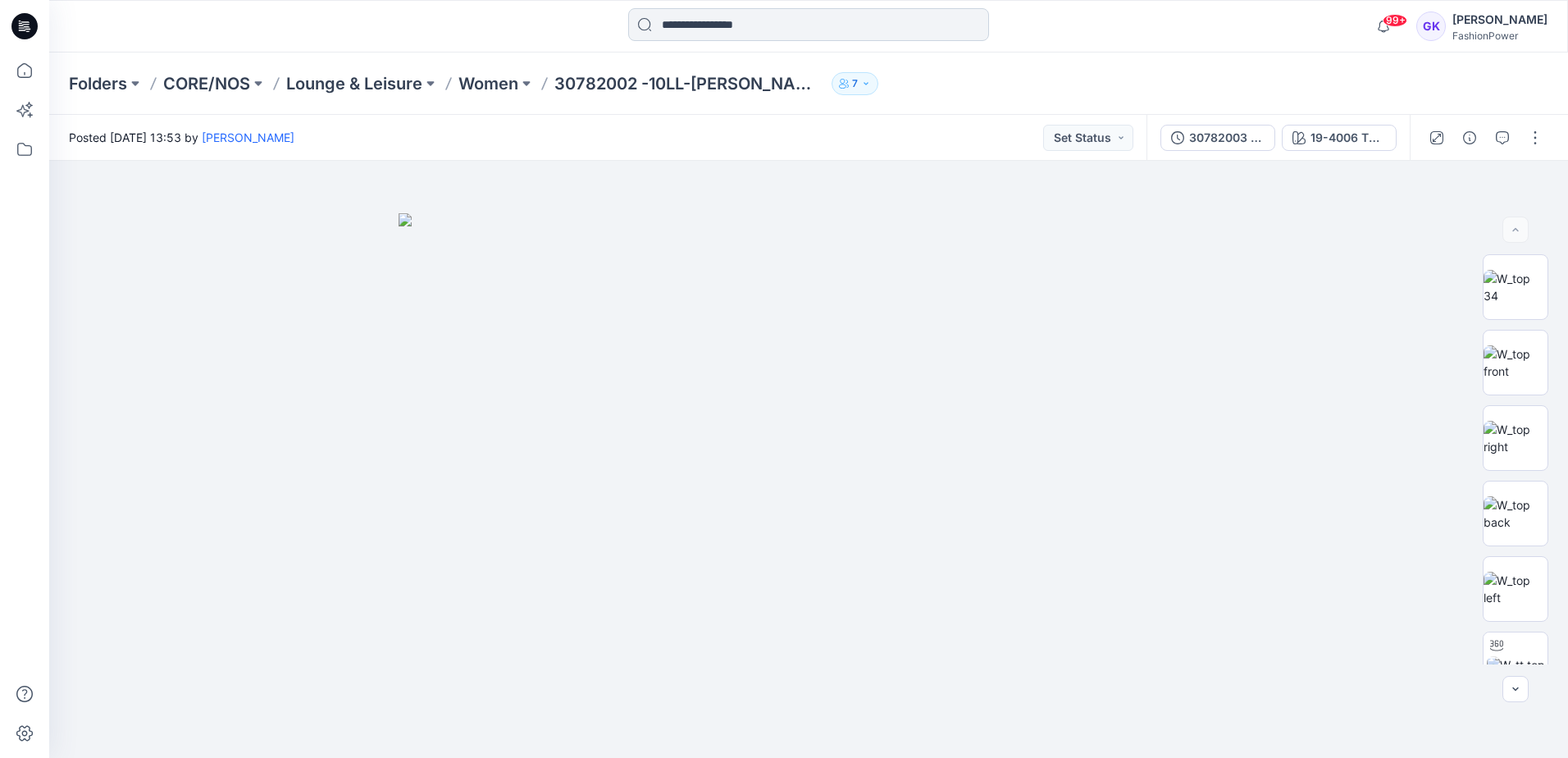
click at [755, 28] on input at bounding box center [809, 24] width 361 height 33
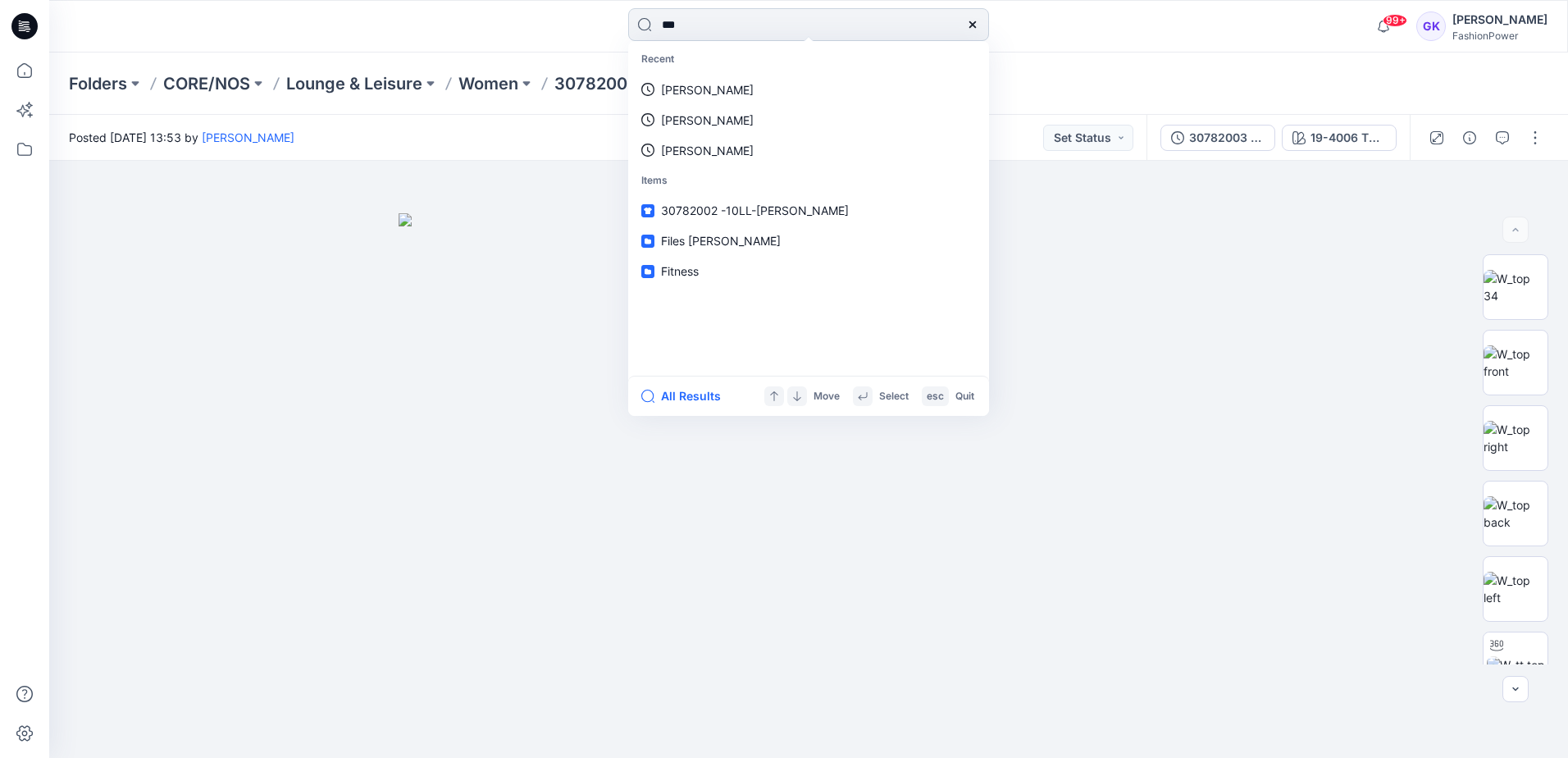
type input "****"
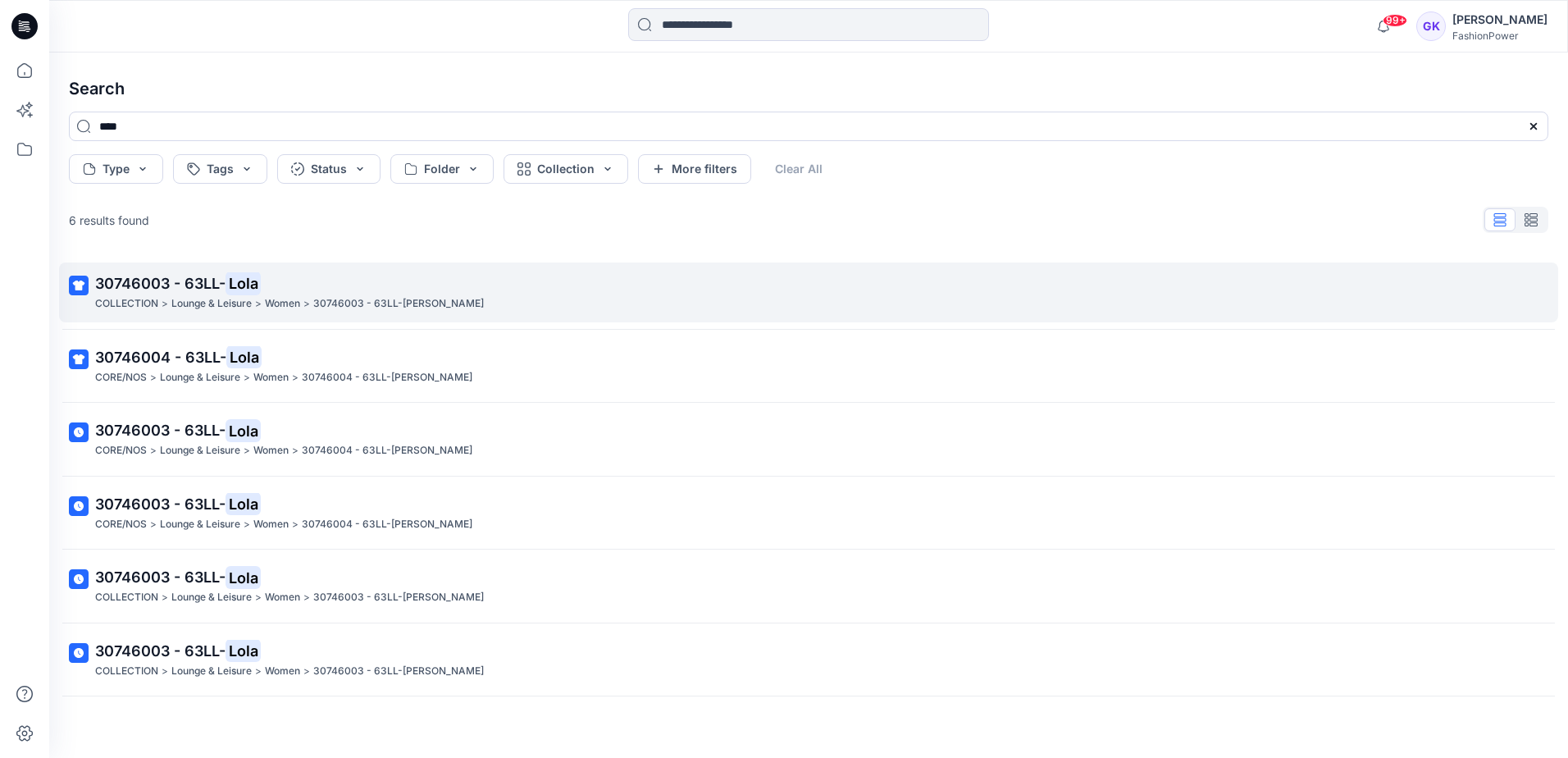
click at [185, 281] on span "30746003 - 63LL-" at bounding box center [160, 283] width 131 height 17
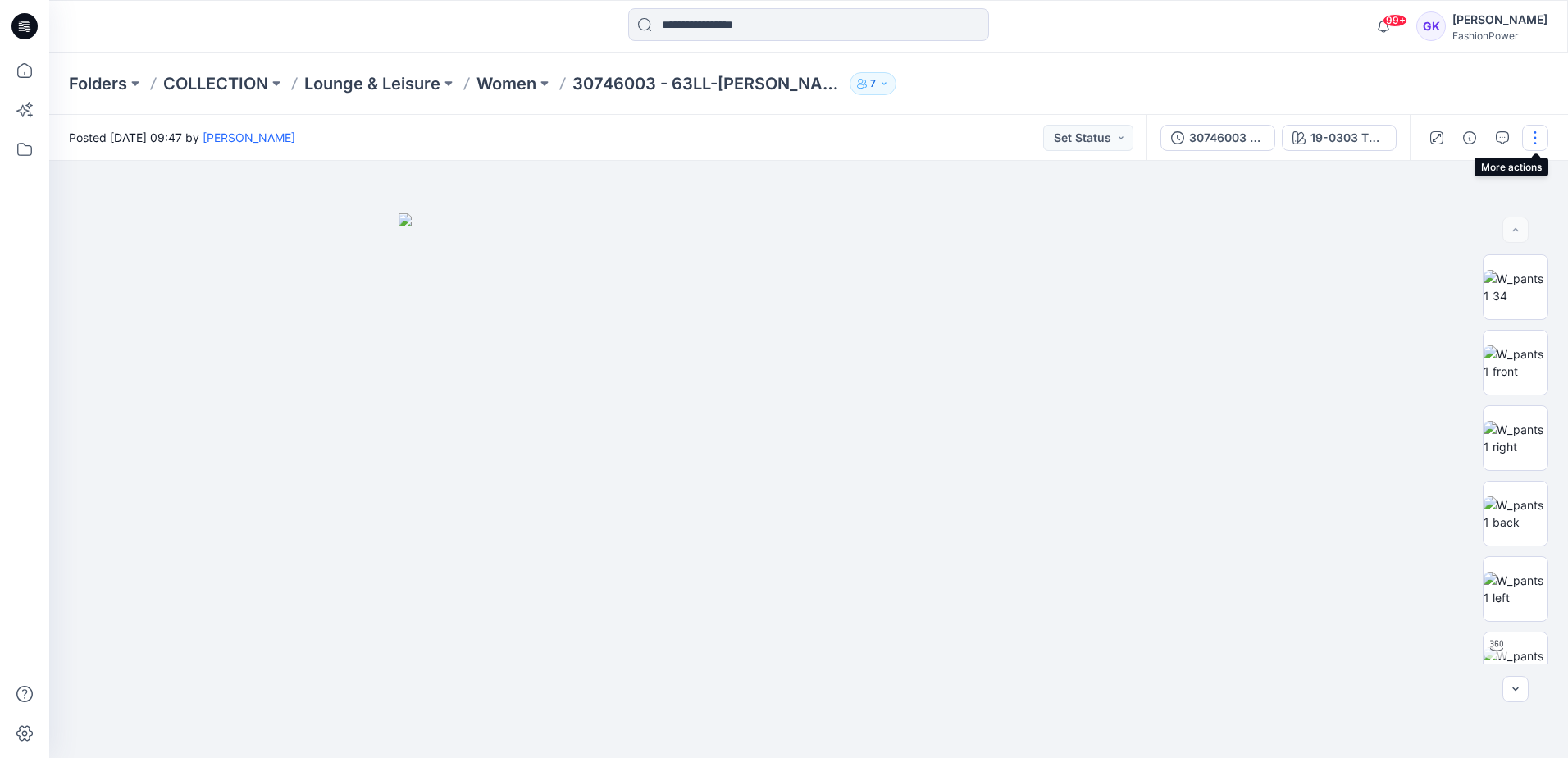
click at [1540, 135] on button "button" at bounding box center [1535, 138] width 26 height 26
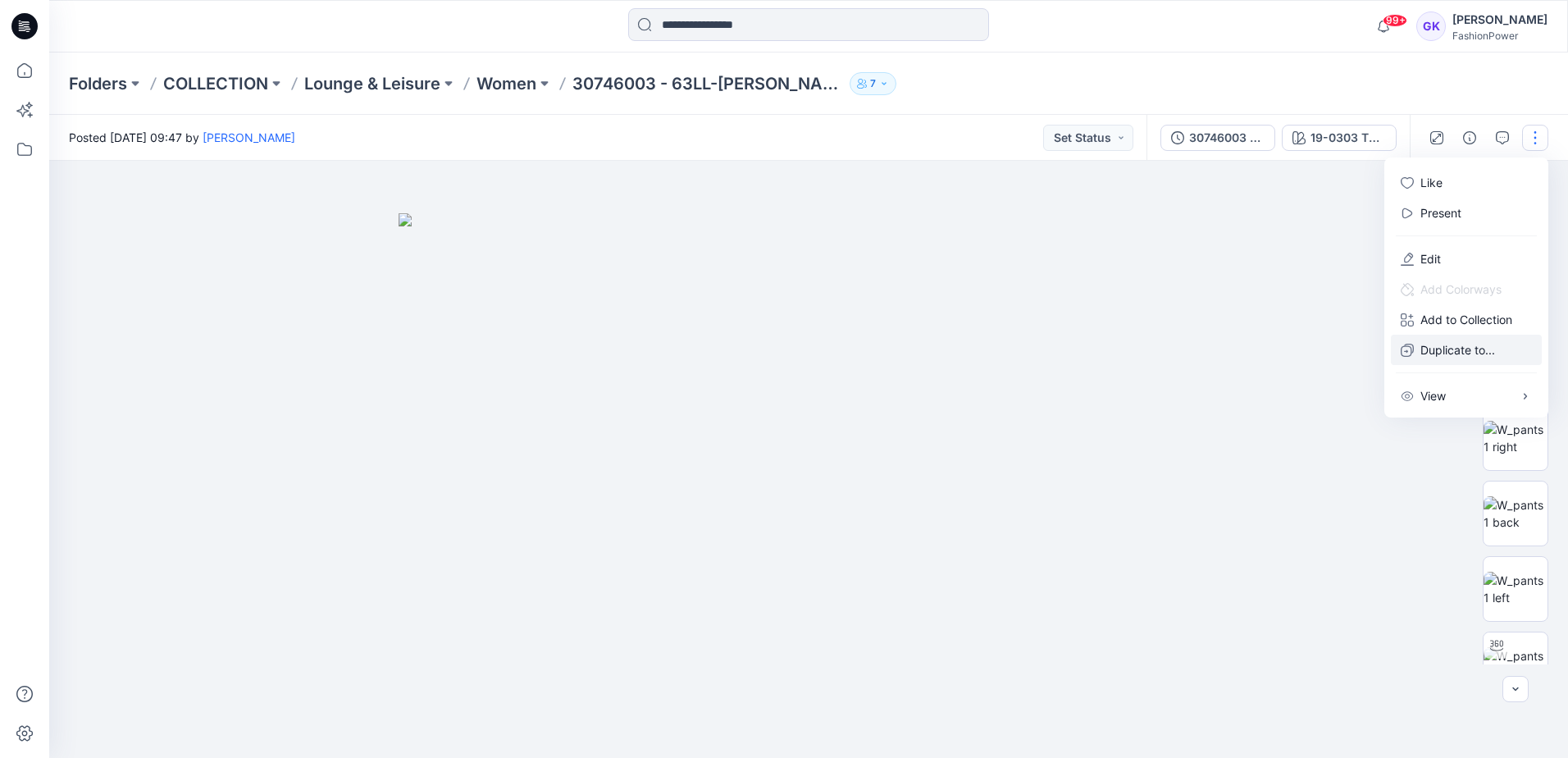
click at [1441, 353] on p "Duplicate to..." at bounding box center [1457, 349] width 74 height 17
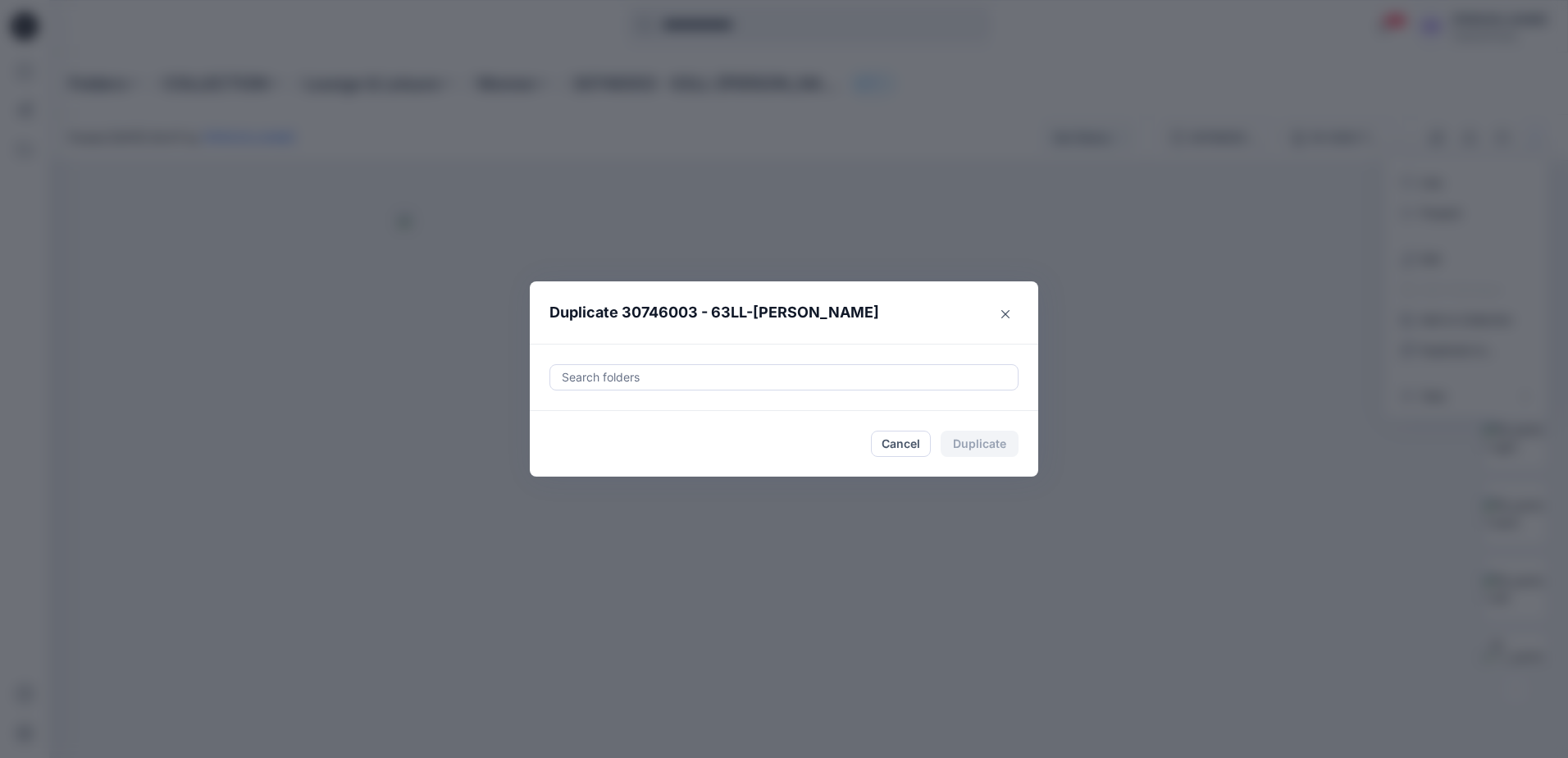
click at [696, 378] on div at bounding box center [784, 377] width 448 height 20
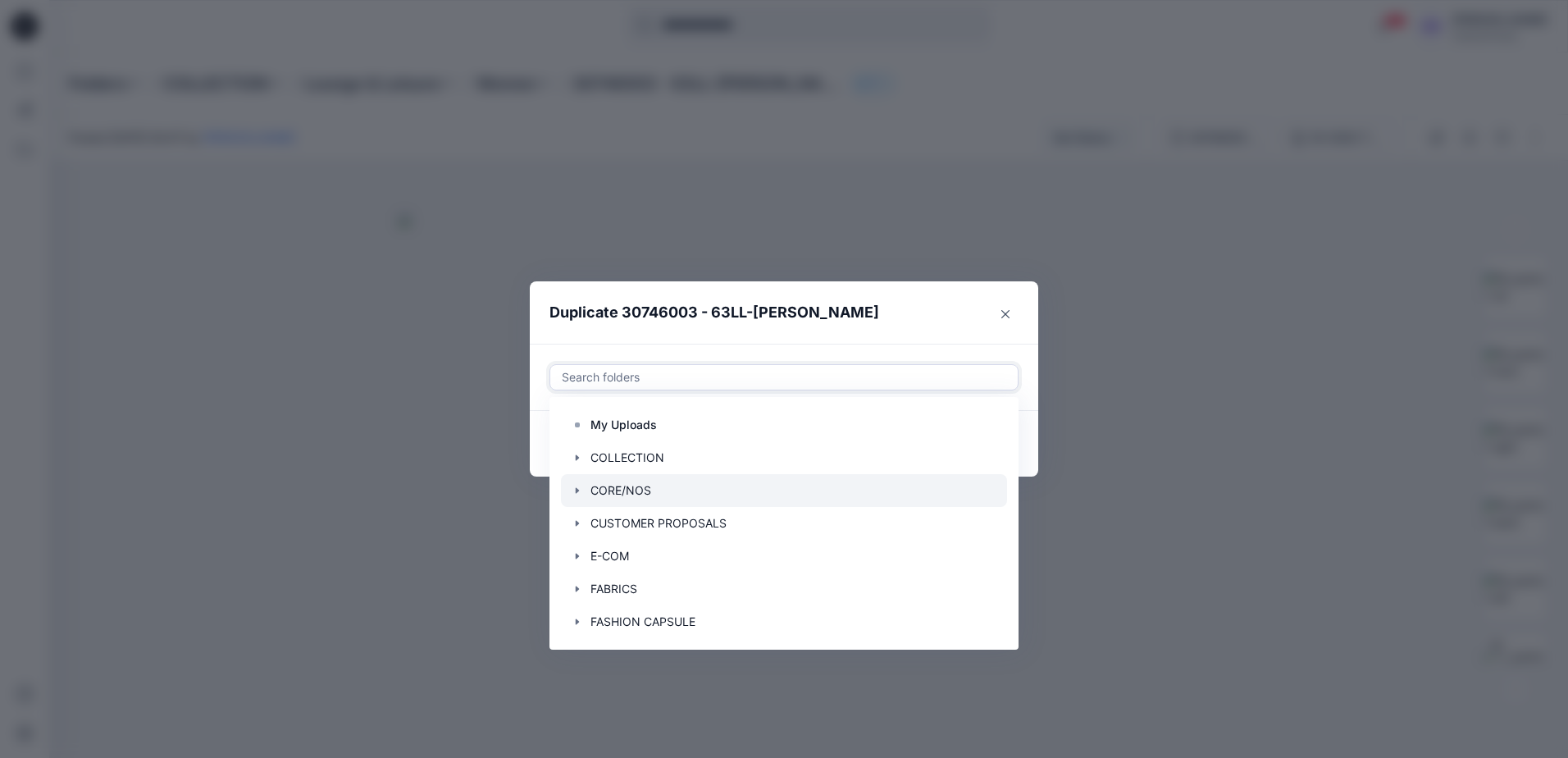
scroll to position [131, 0]
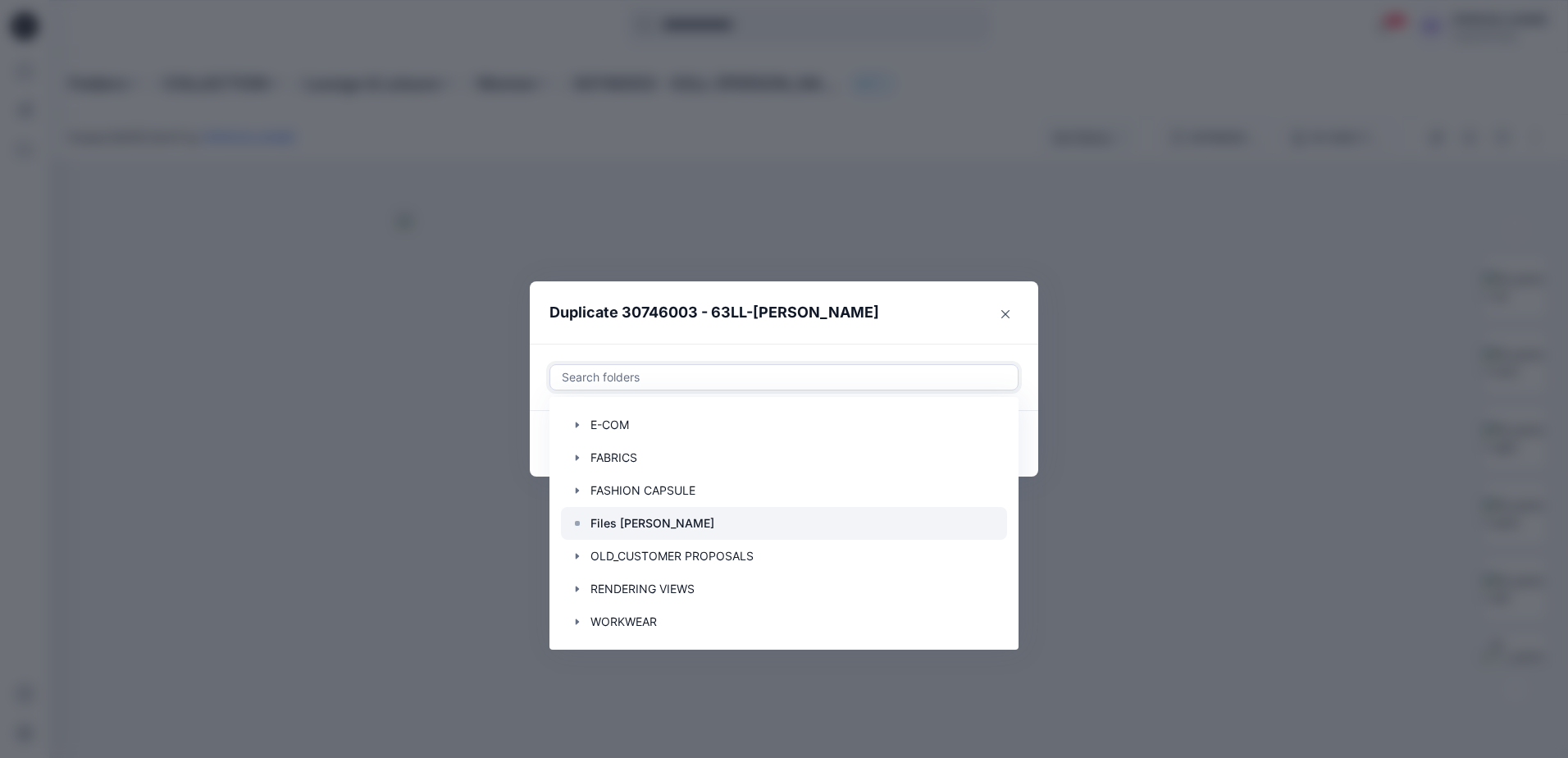
click at [680, 523] on div at bounding box center [784, 523] width 446 height 33
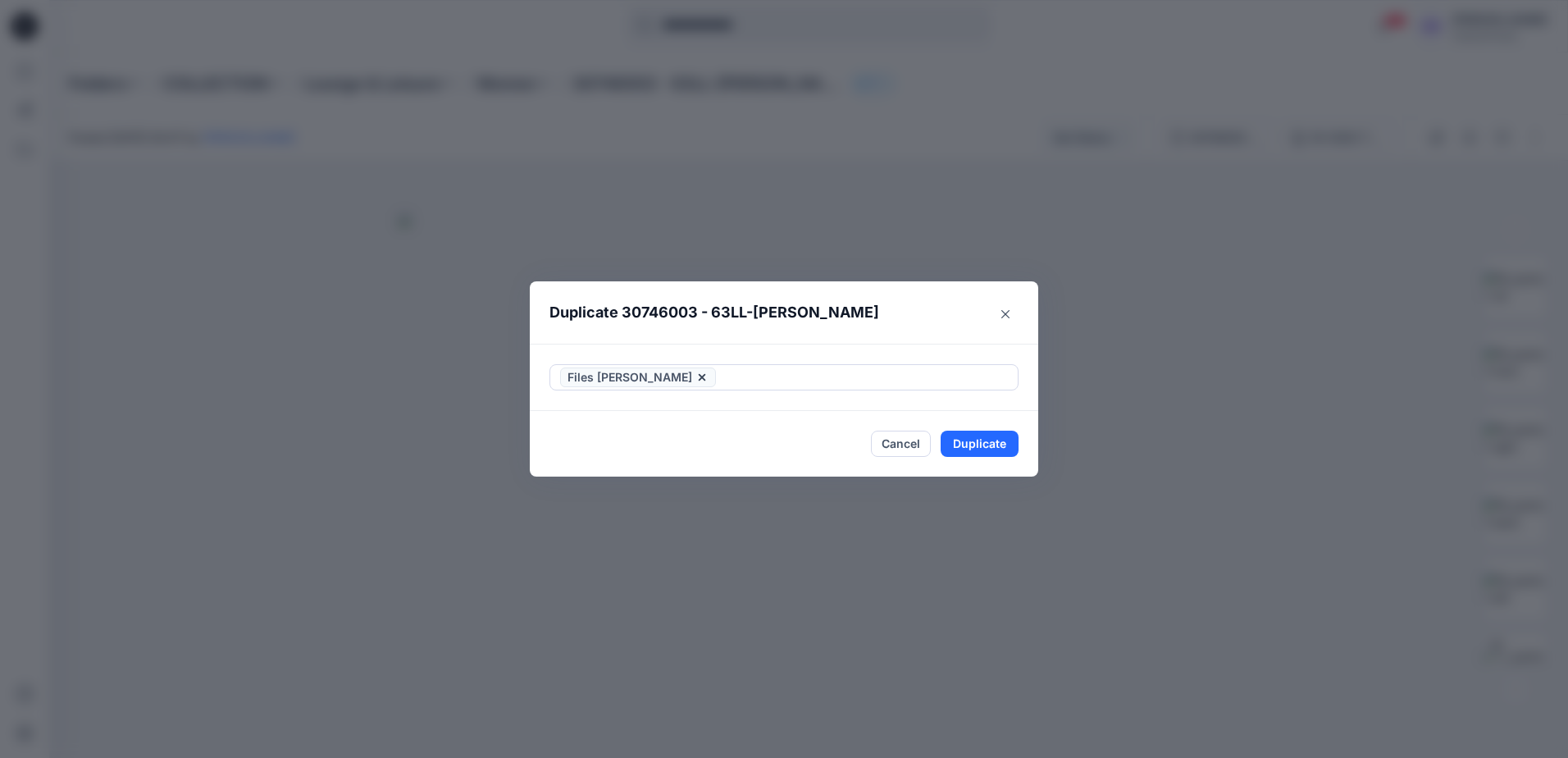
click at [902, 313] on header "Duplicate 30746003 - 63LL-Lola" at bounding box center [768, 312] width 475 height 62
click at [971, 448] on button "Duplicate" at bounding box center [979, 443] width 78 height 26
click at [1006, 312] on icon "Close" at bounding box center [1005, 314] width 8 height 8
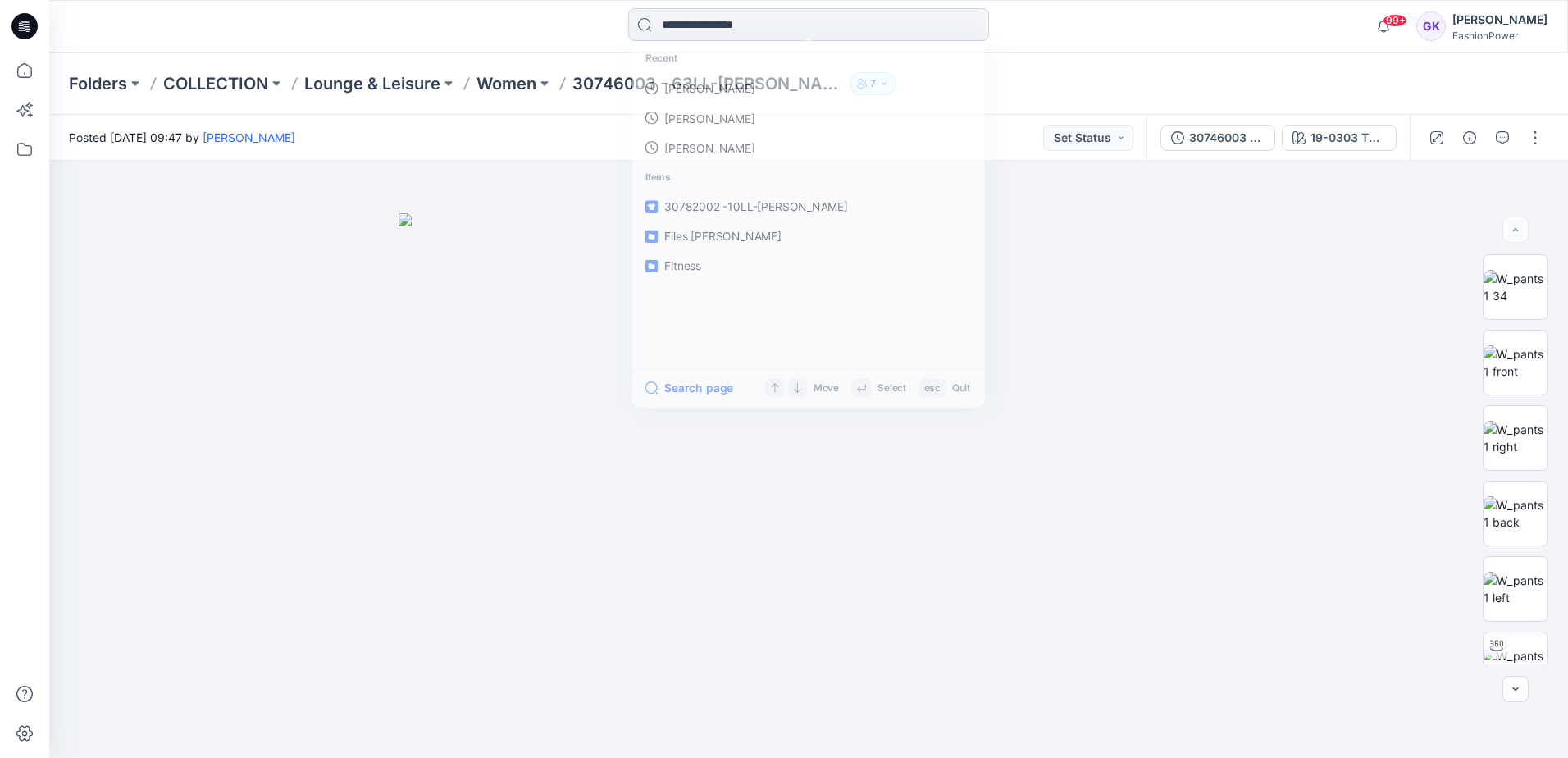
click at [743, 33] on input at bounding box center [809, 24] width 361 height 33
type input "***"
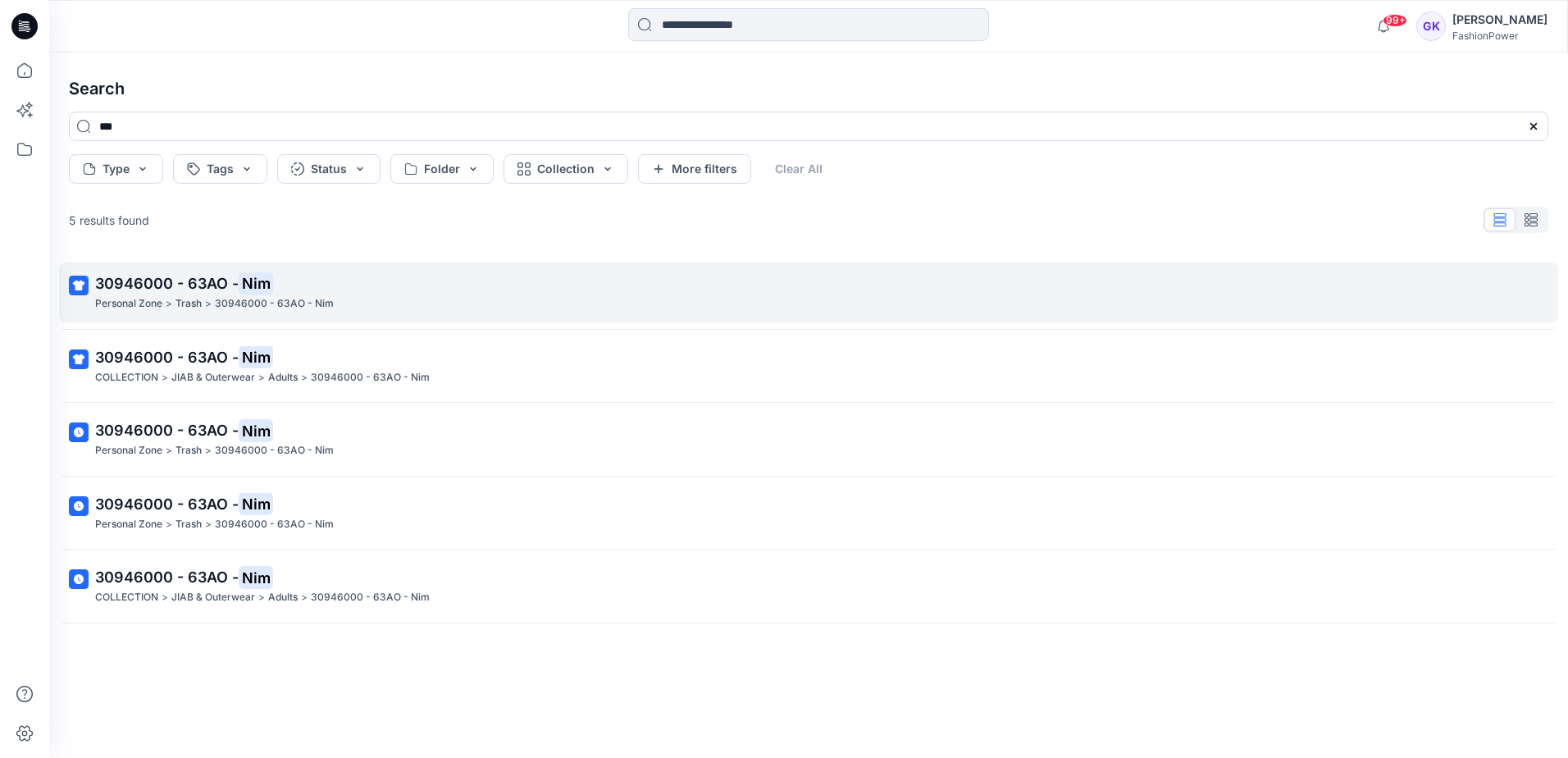
click at [194, 274] on span "30946000 - 63AO -" at bounding box center [166, 283] width 144 height 17
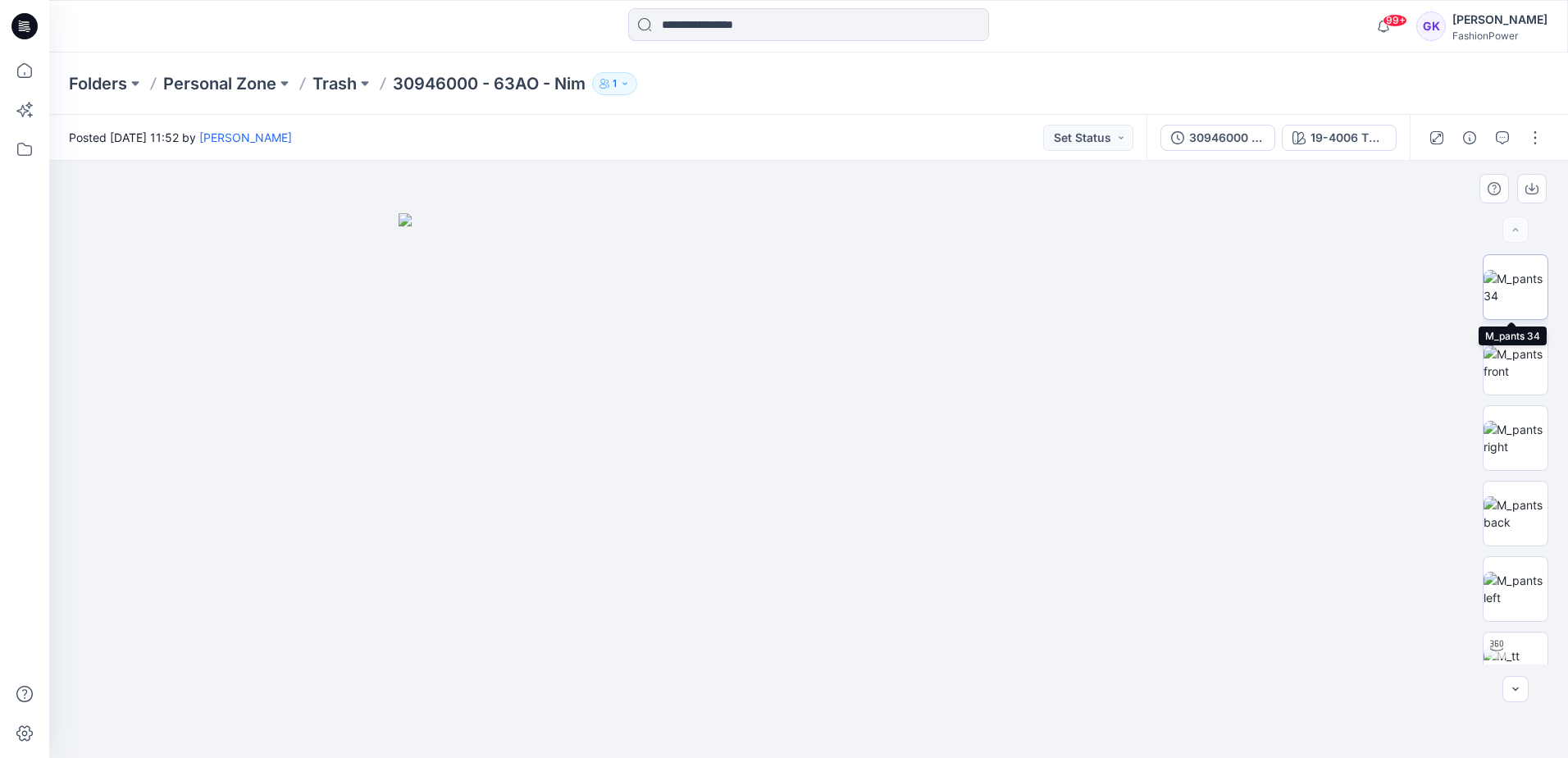
click at [1522, 284] on img at bounding box center [1515, 286] width 64 height 35
click at [1530, 134] on button "button" at bounding box center [1535, 138] width 26 height 26
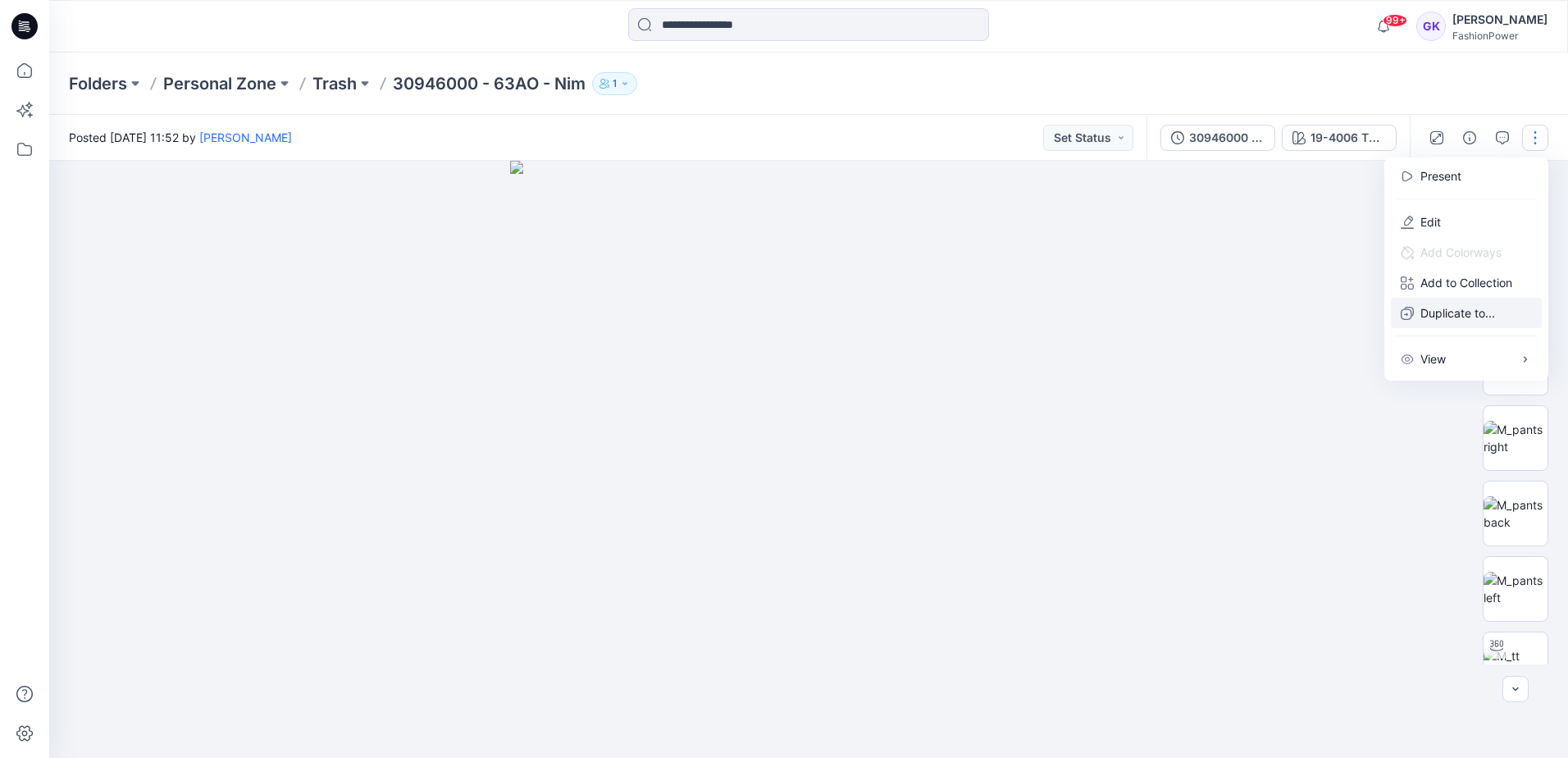
click at [1455, 311] on p "Duplicate to..." at bounding box center [1457, 313] width 74 height 17
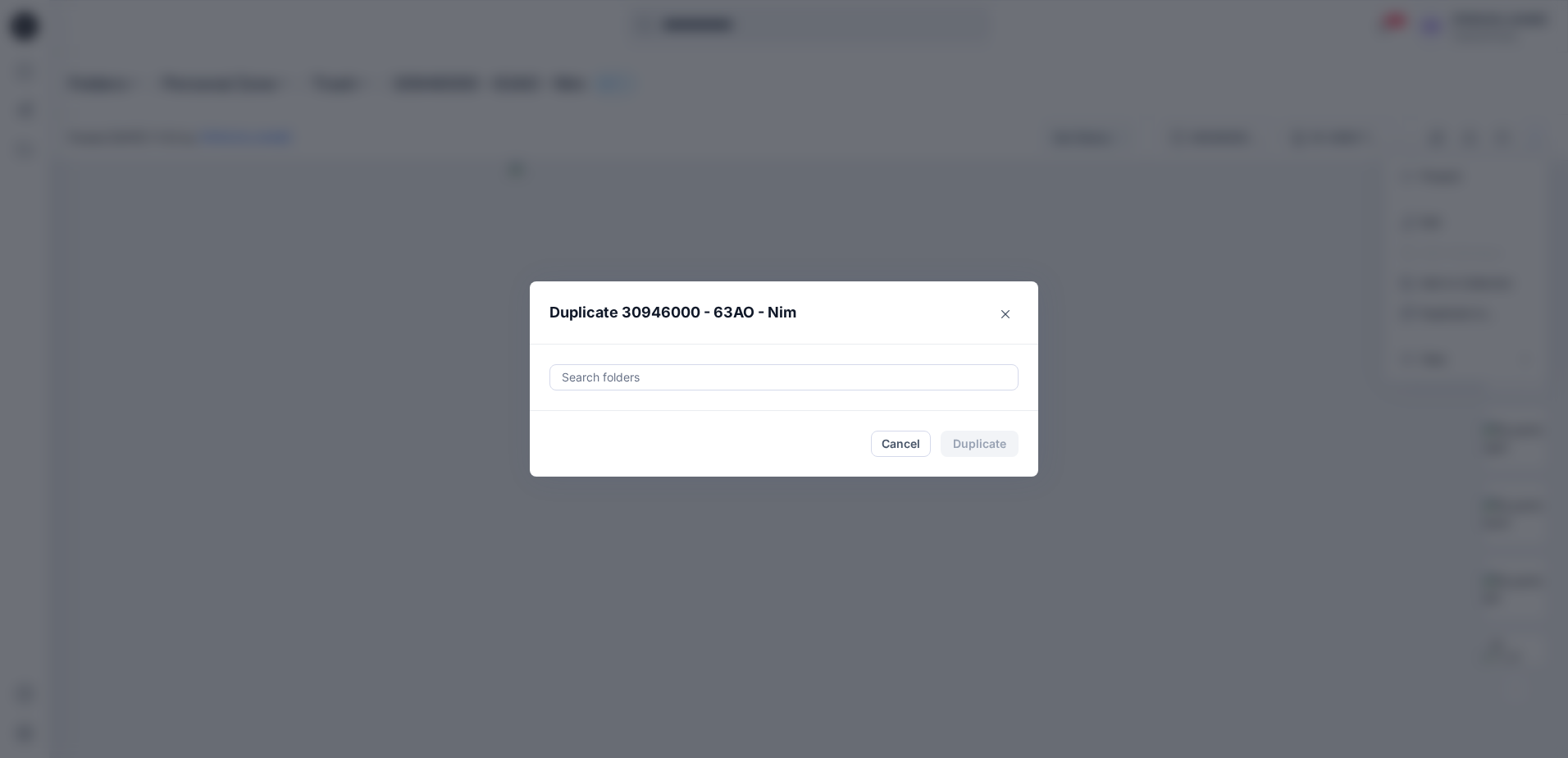
click at [589, 388] on div "Search folders" at bounding box center [784, 377] width 468 height 24
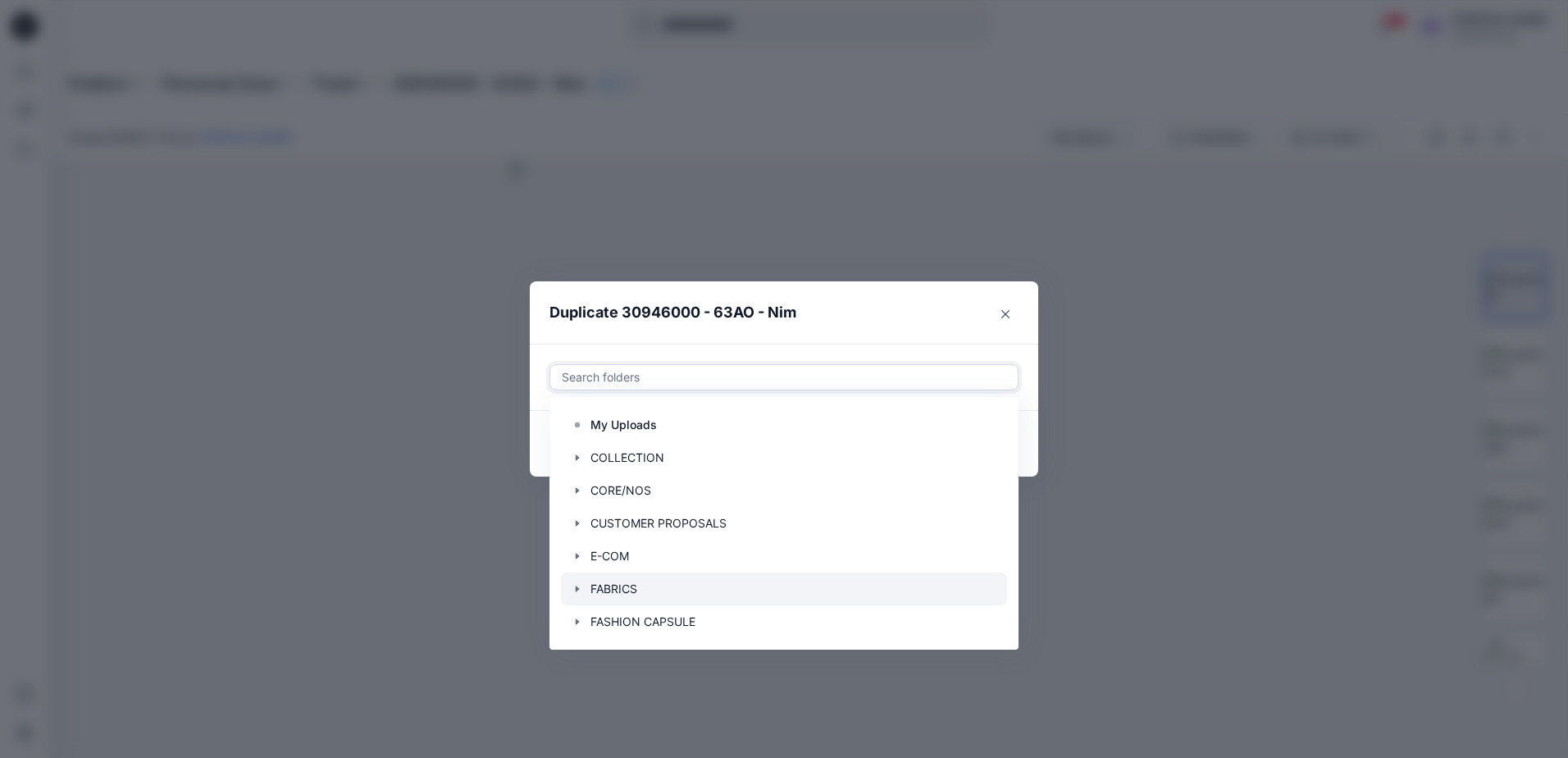
scroll to position [131, 0]
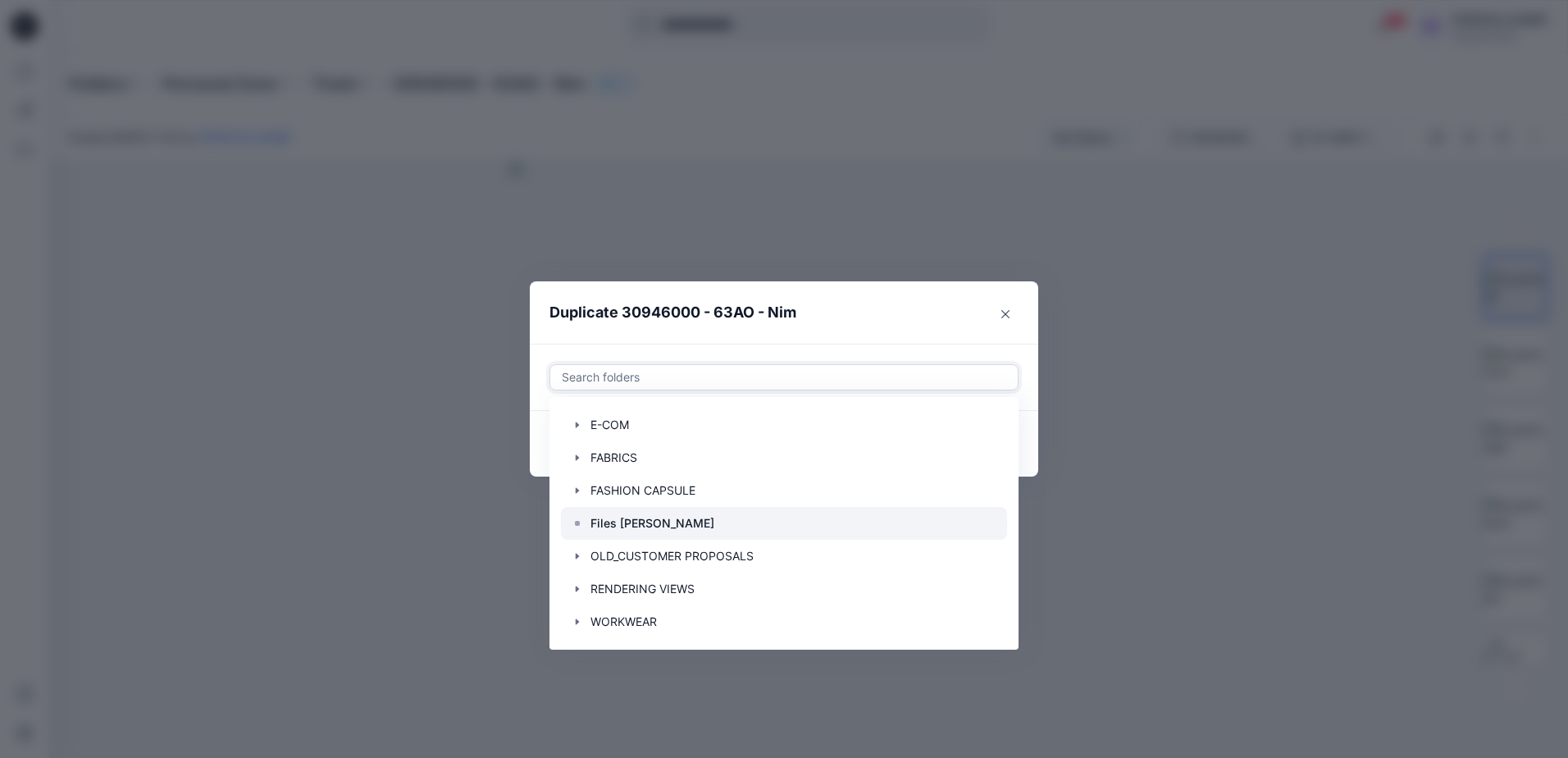
click at [631, 520] on p "Files [PERSON_NAME]" at bounding box center [653, 522] width 124 height 20
click at [882, 305] on header "Duplicate 30946000 - 63AO - Nim" at bounding box center [768, 312] width 475 height 62
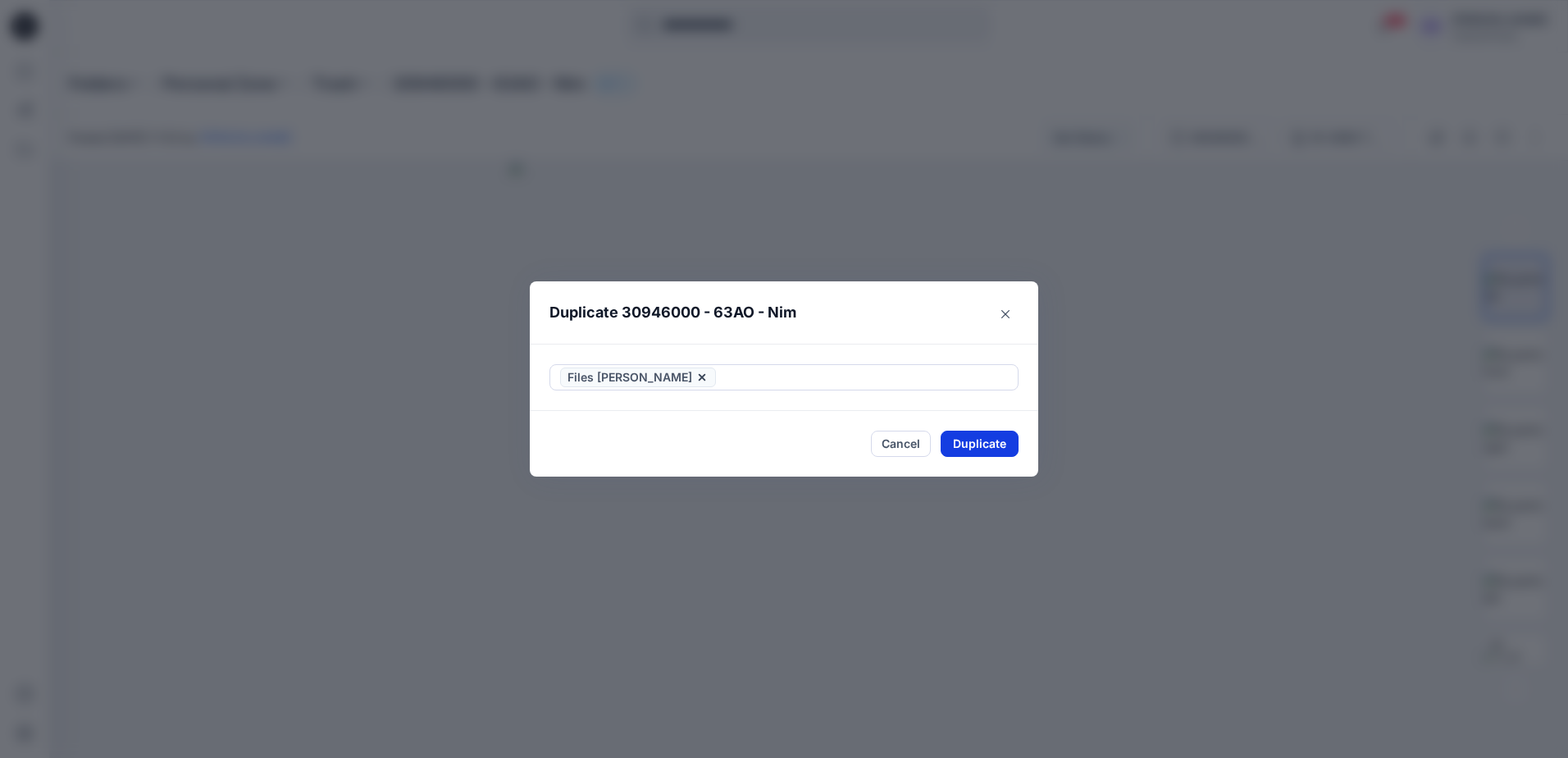
click at [955, 443] on button "Duplicate" at bounding box center [979, 443] width 78 height 26
click at [998, 447] on button "Close" at bounding box center [991, 443] width 54 height 26
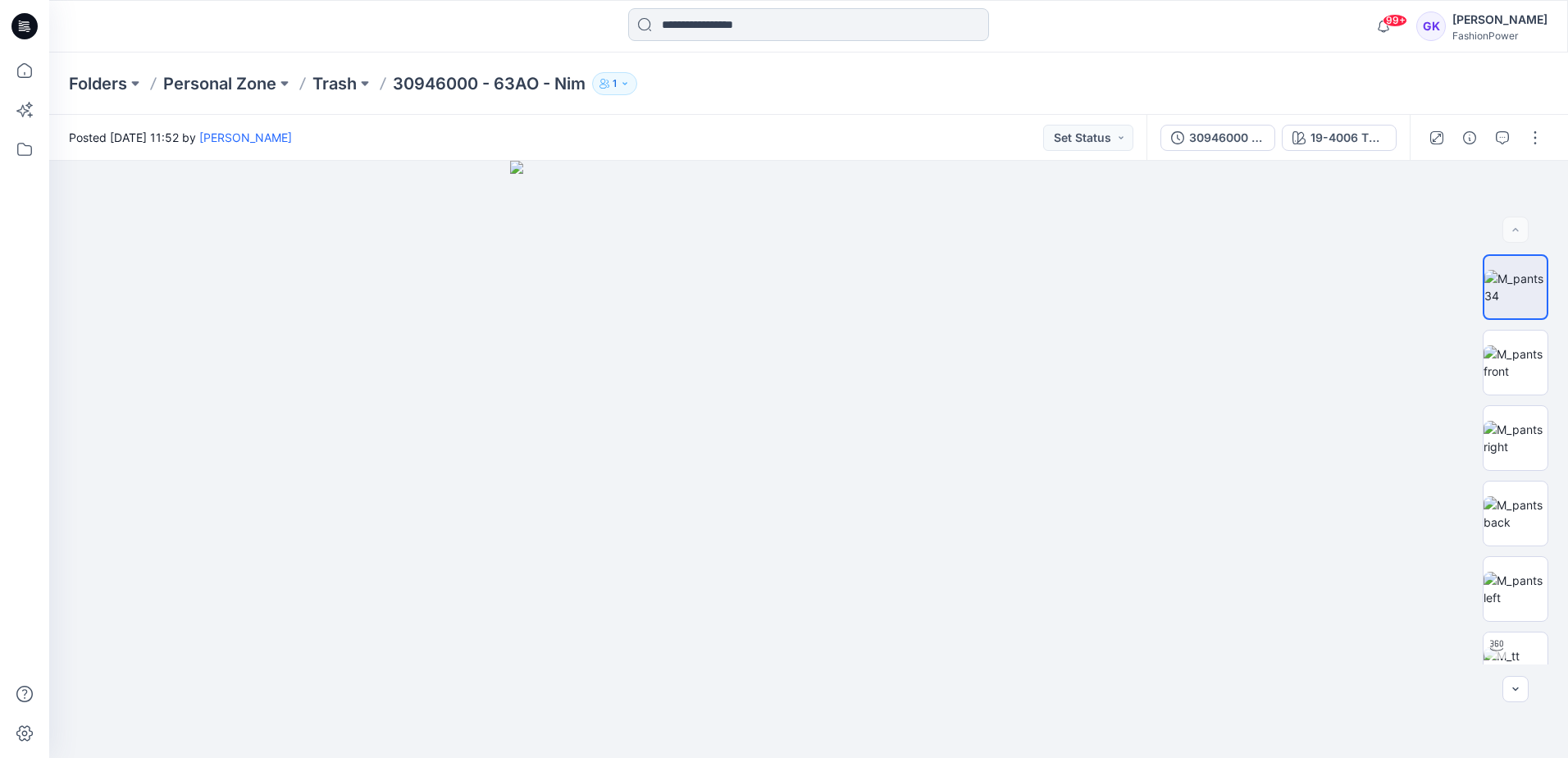
click at [778, 23] on input at bounding box center [809, 24] width 361 height 33
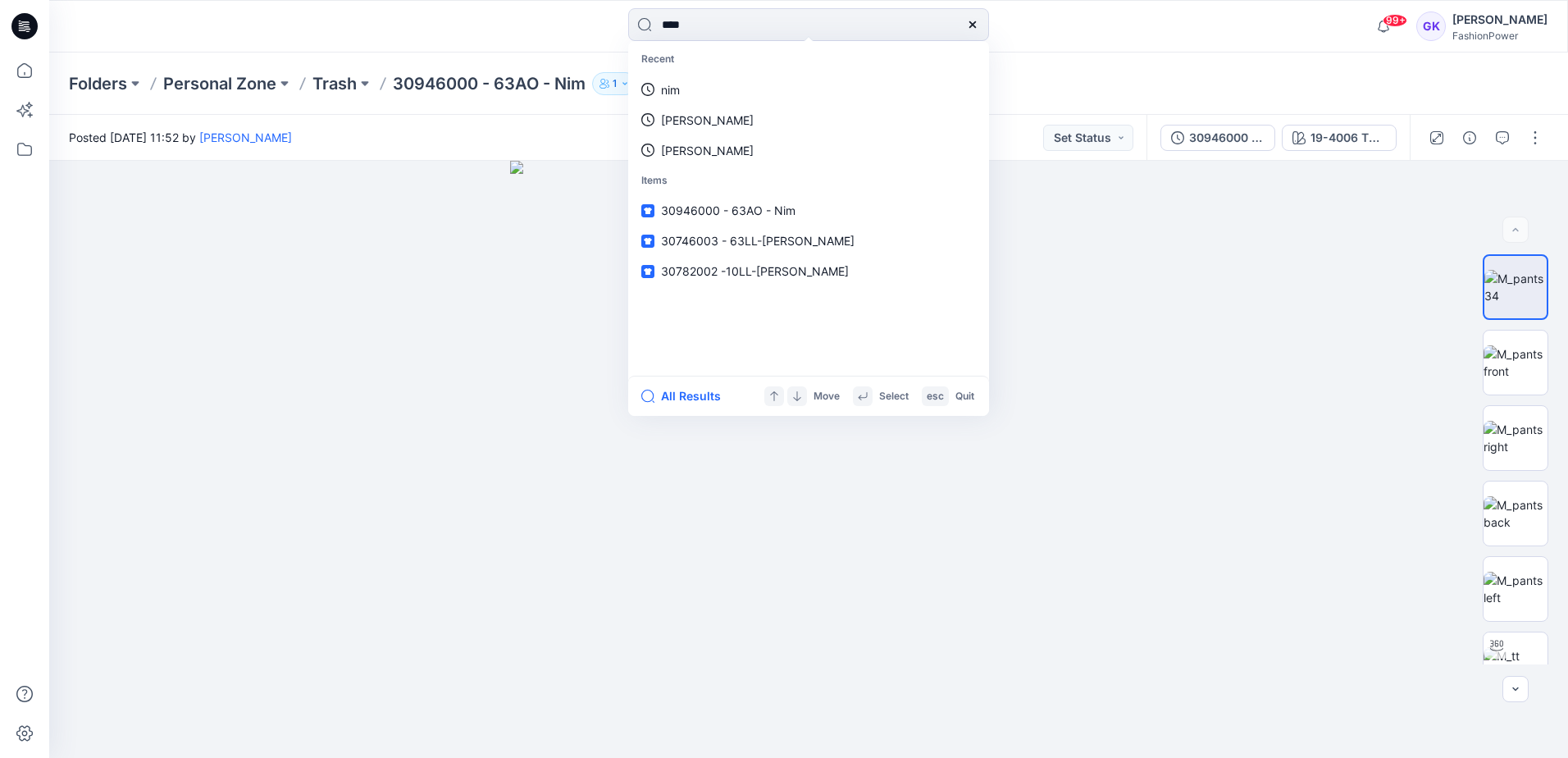
type input "*****"
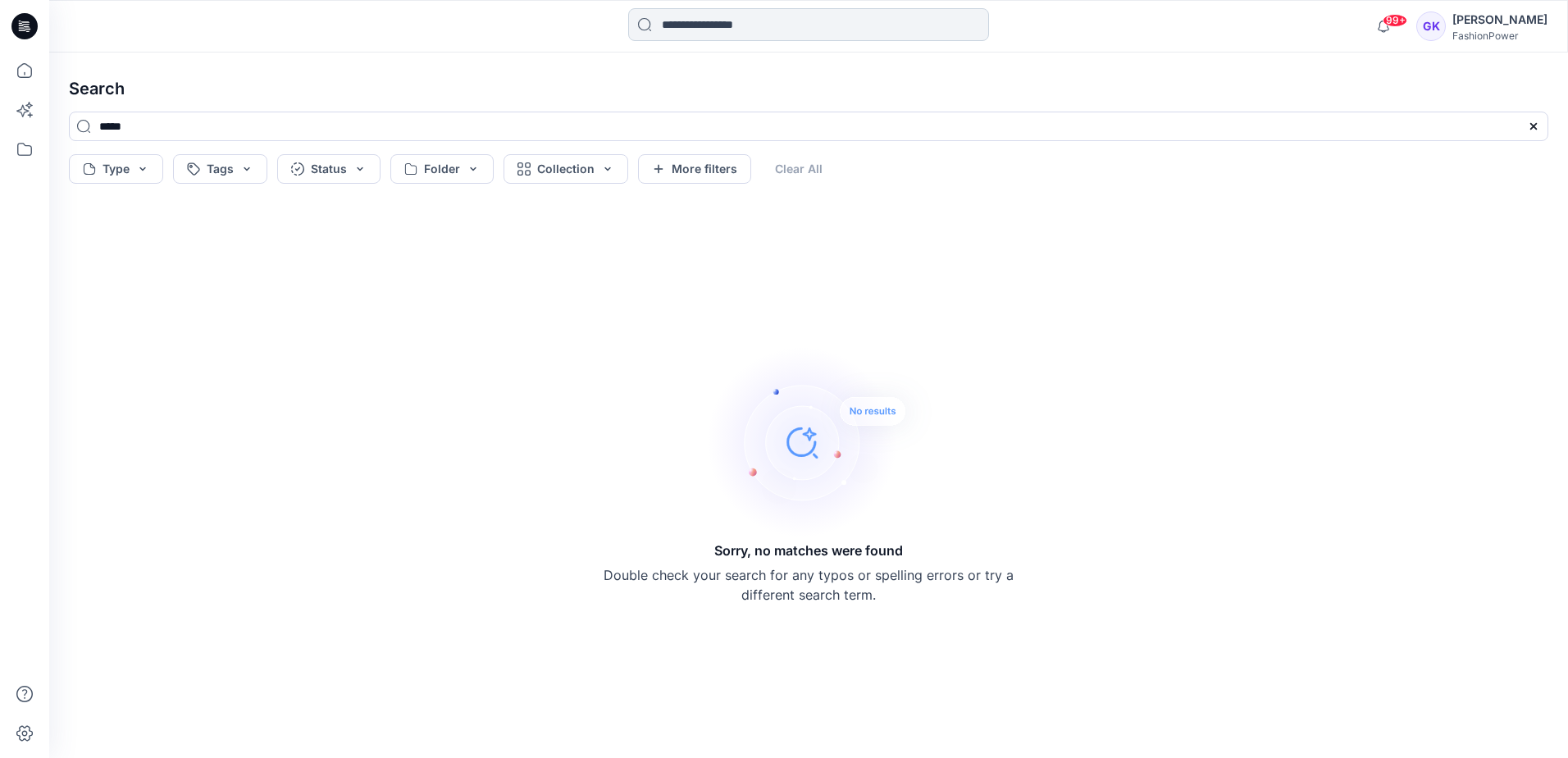
click at [756, 31] on input at bounding box center [809, 24] width 361 height 33
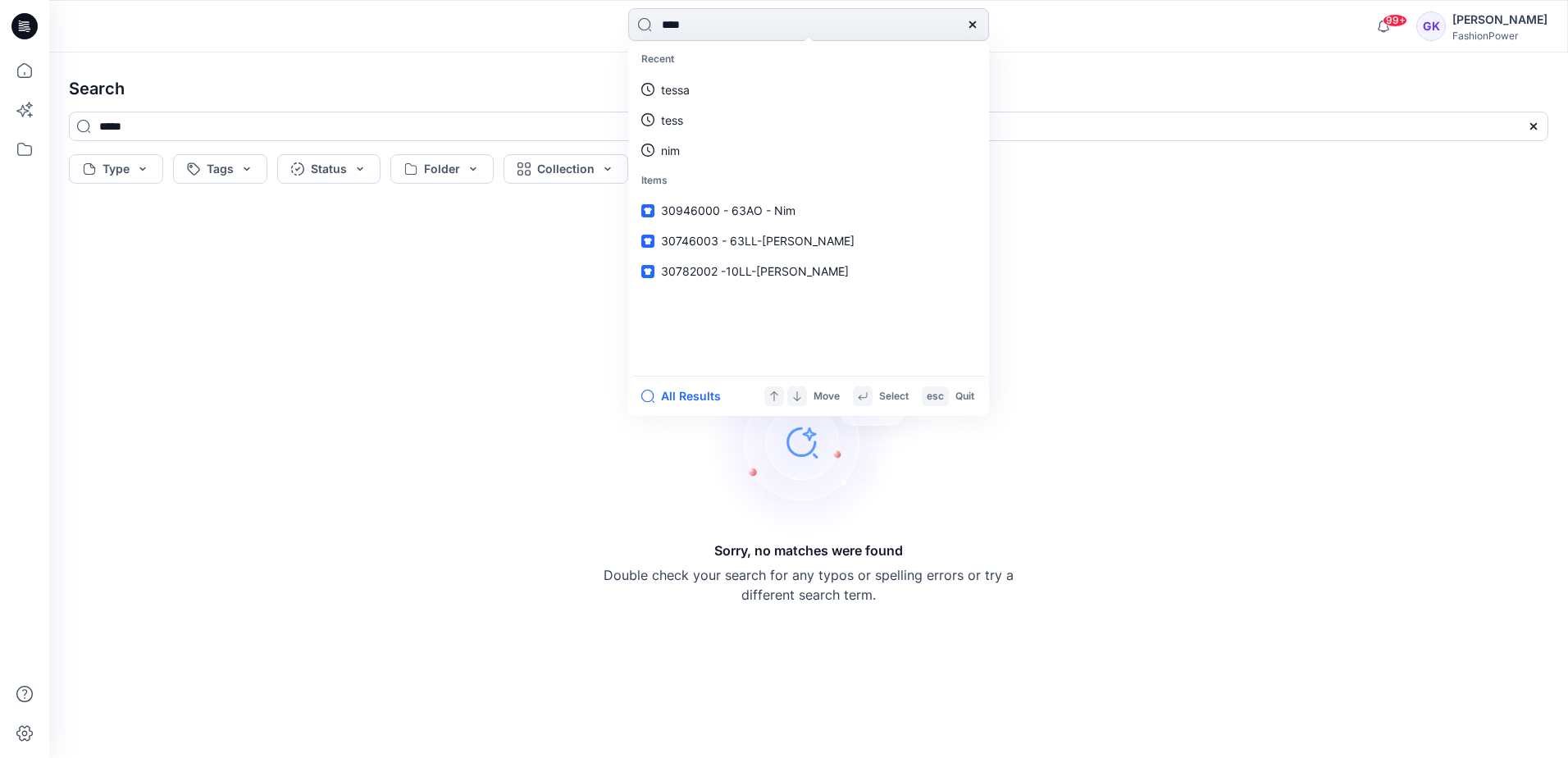
type input "*****"
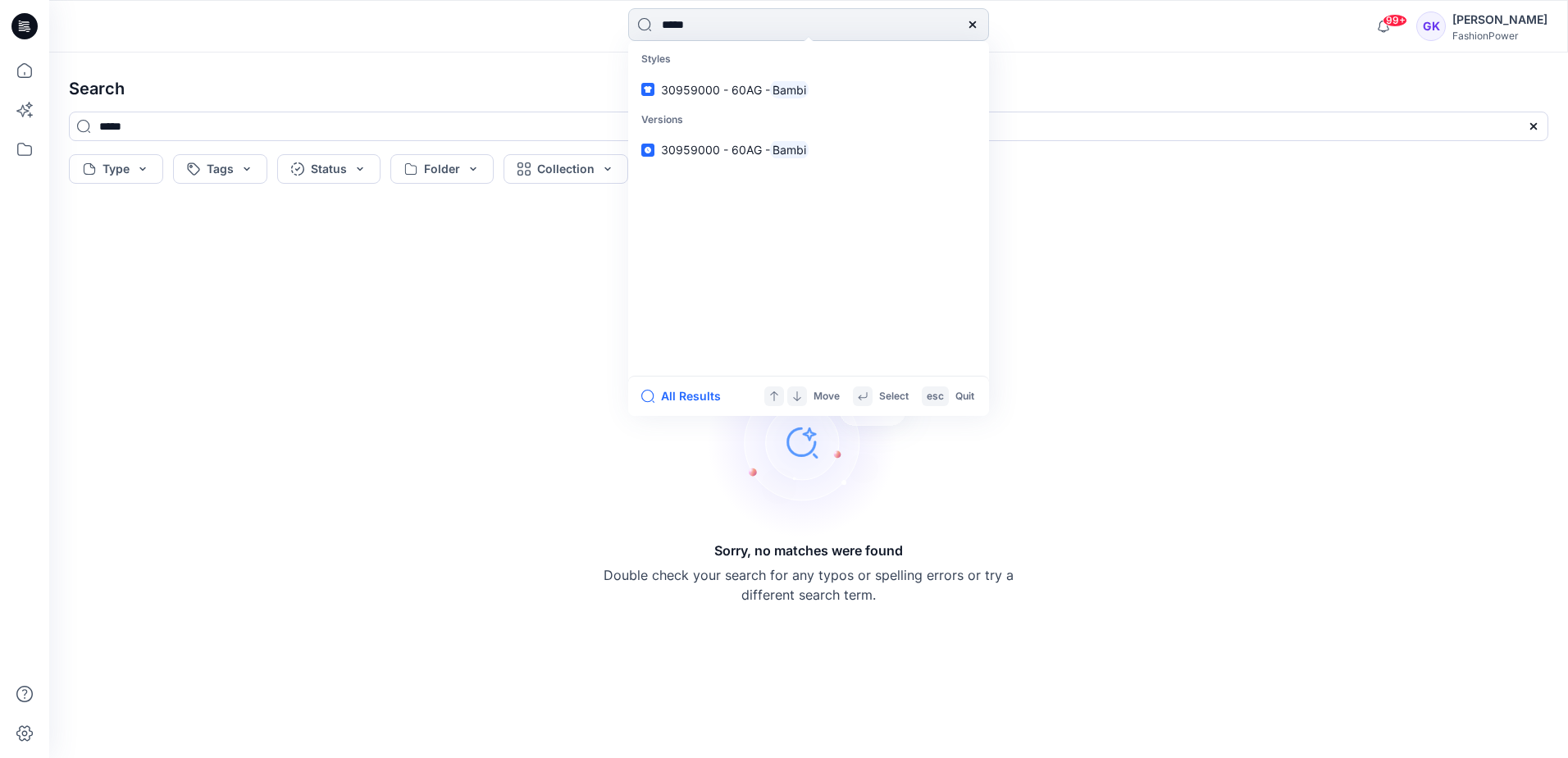
type input "*****"
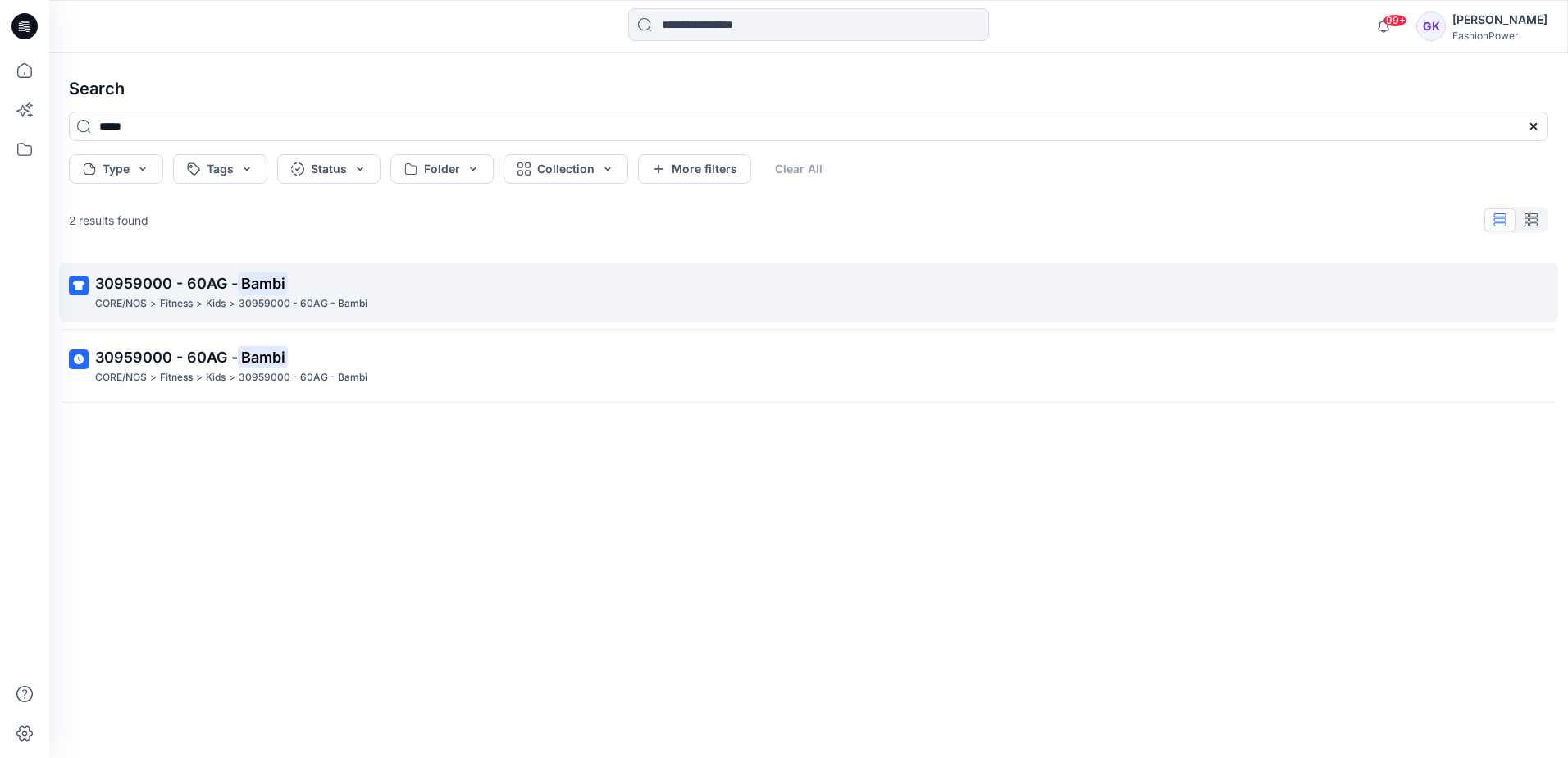
click at [166, 279] on span "30959000 - 60AG -" at bounding box center [166, 283] width 143 height 17
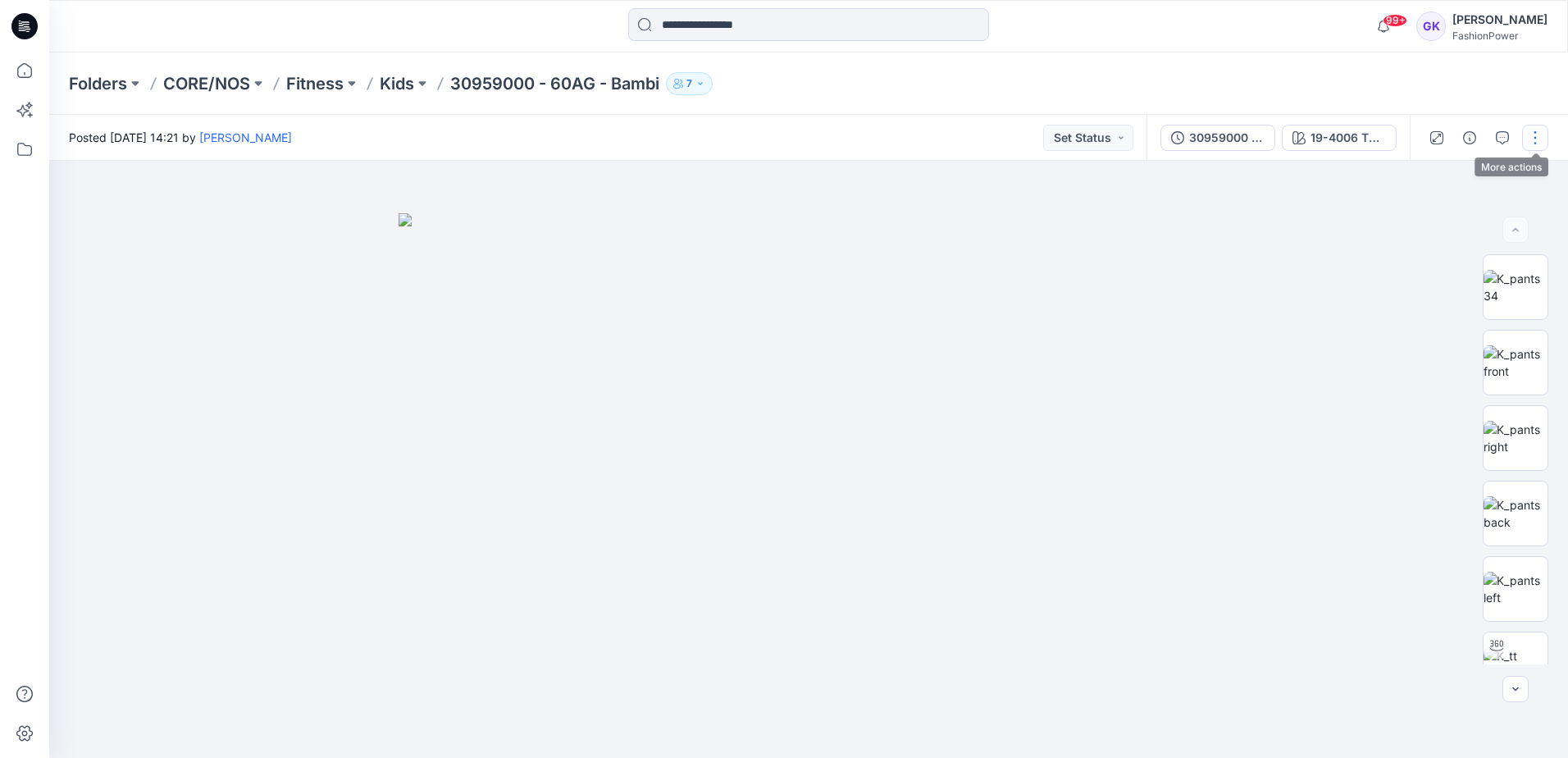
click at [1541, 131] on button "button" at bounding box center [1535, 138] width 26 height 26
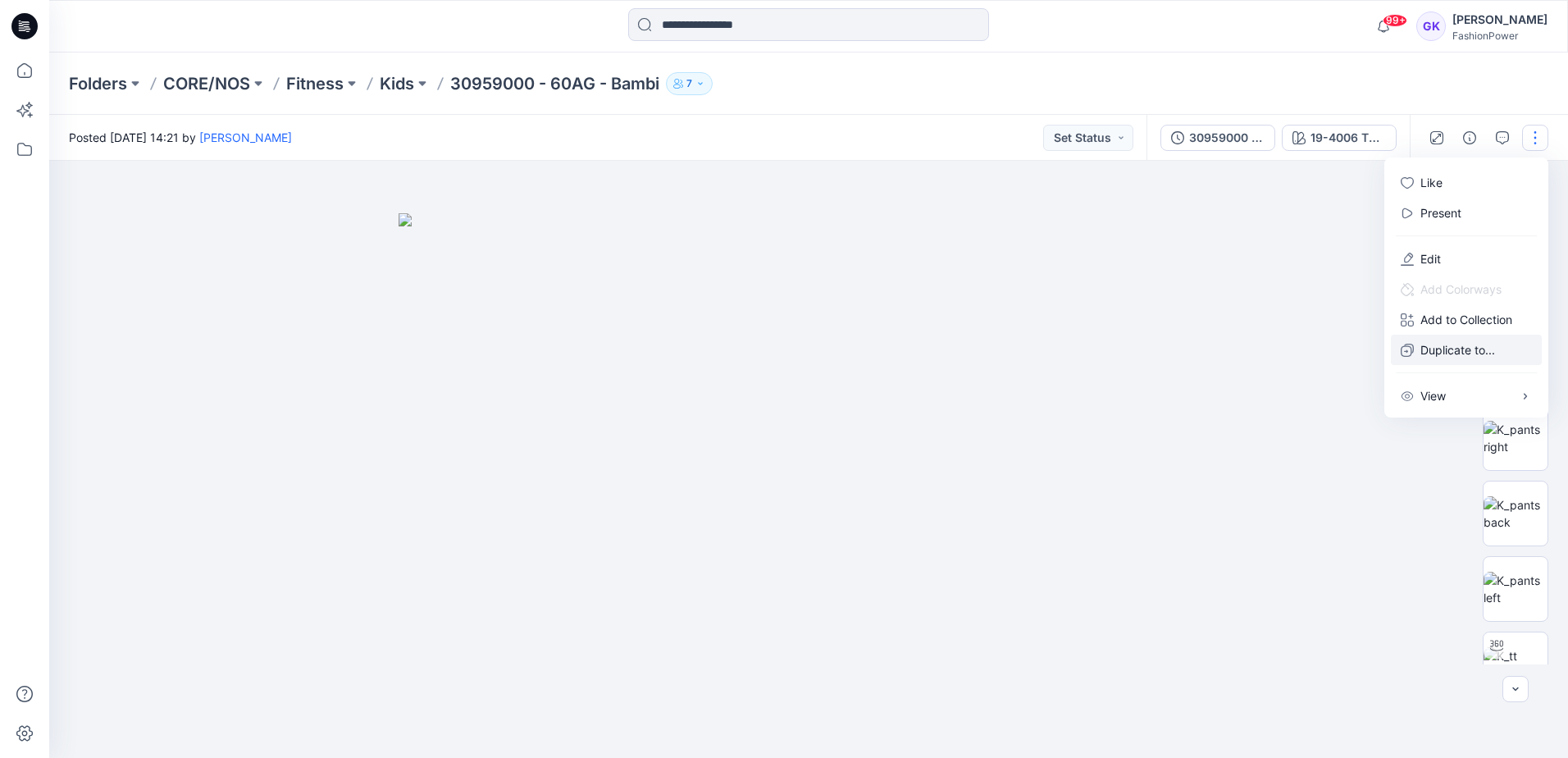
click at [1449, 348] on p "Duplicate to..." at bounding box center [1457, 349] width 74 height 17
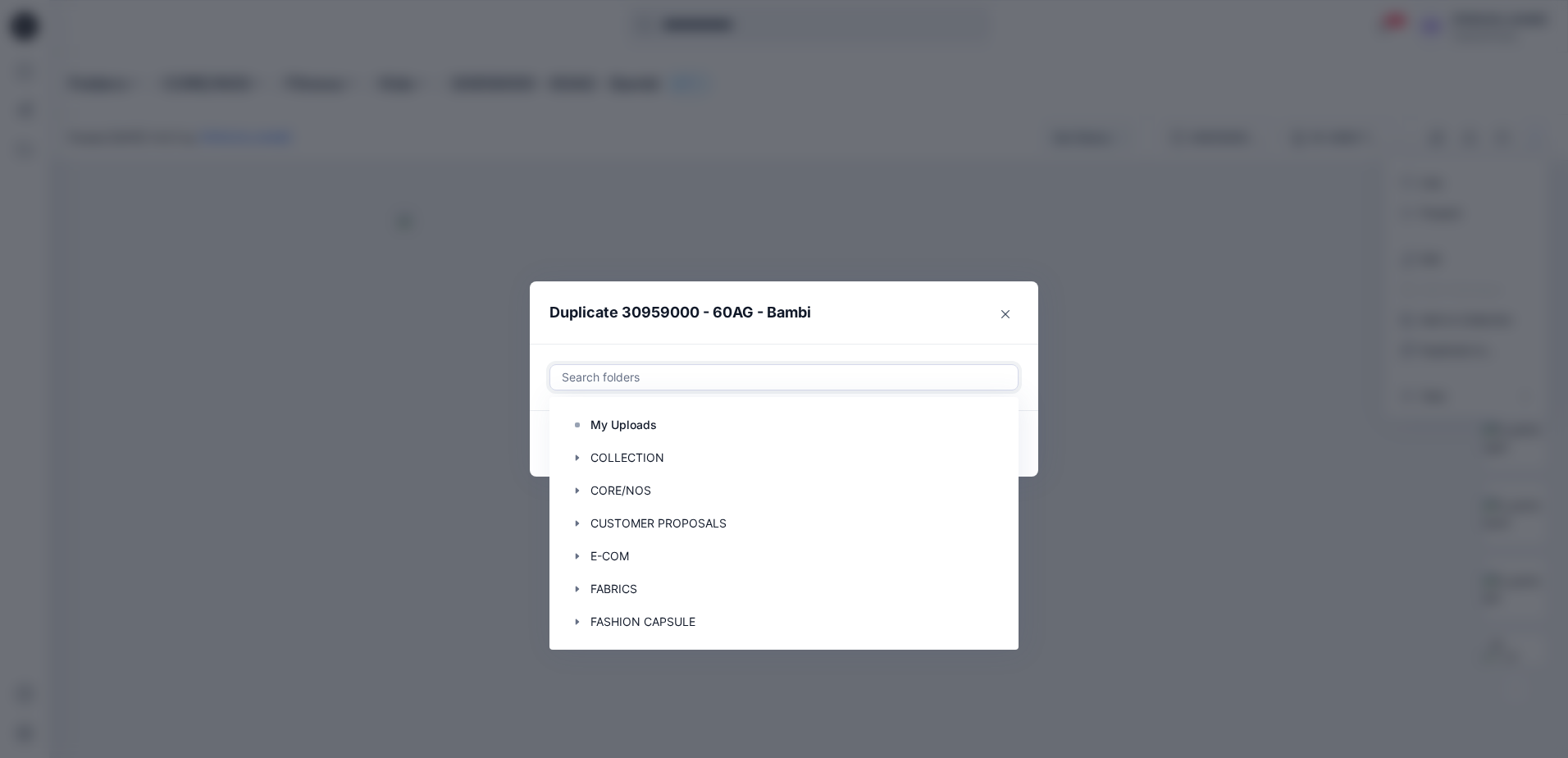
click at [775, 378] on div at bounding box center [784, 377] width 448 height 20
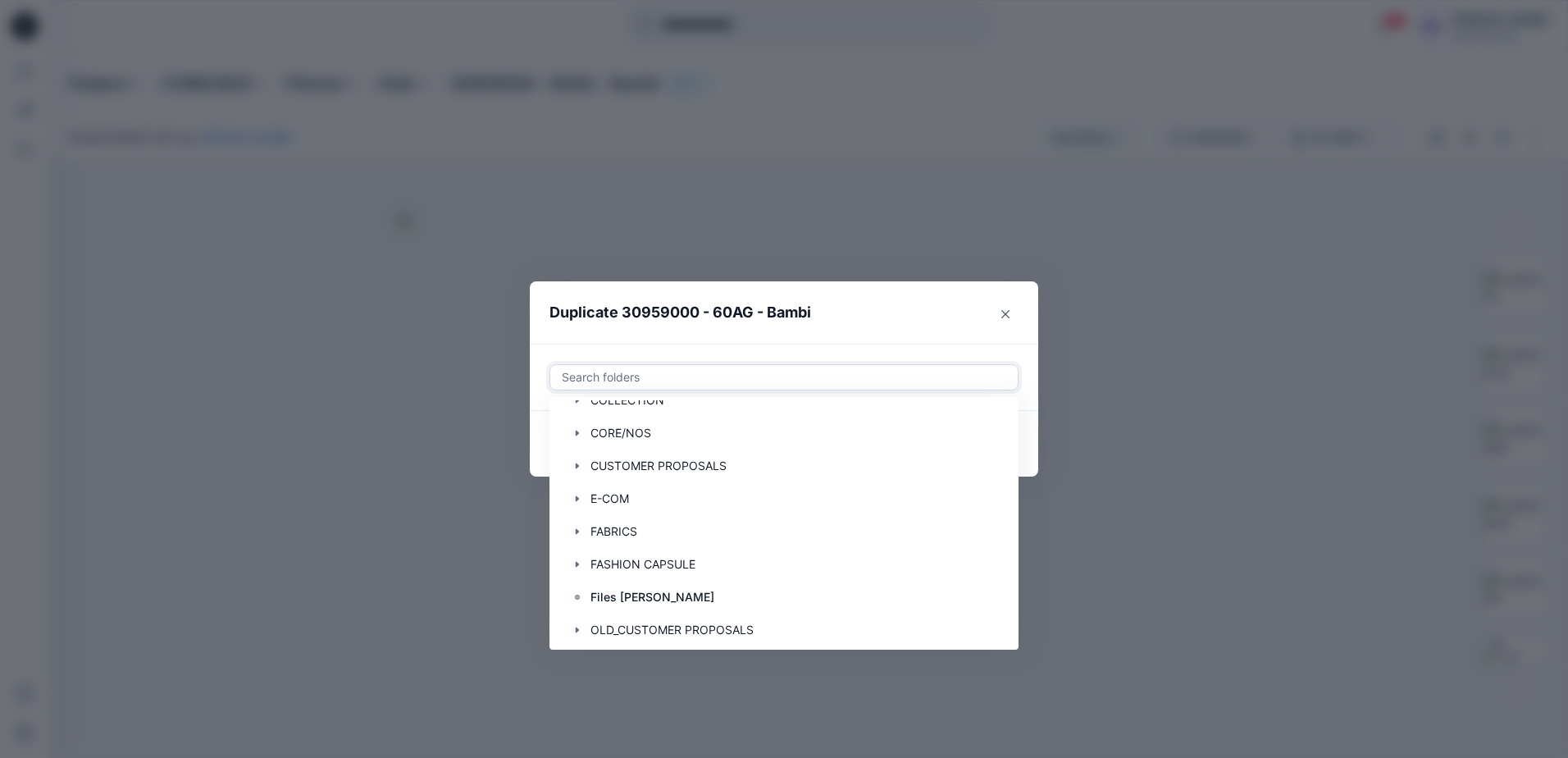
scroll to position [131, 0]
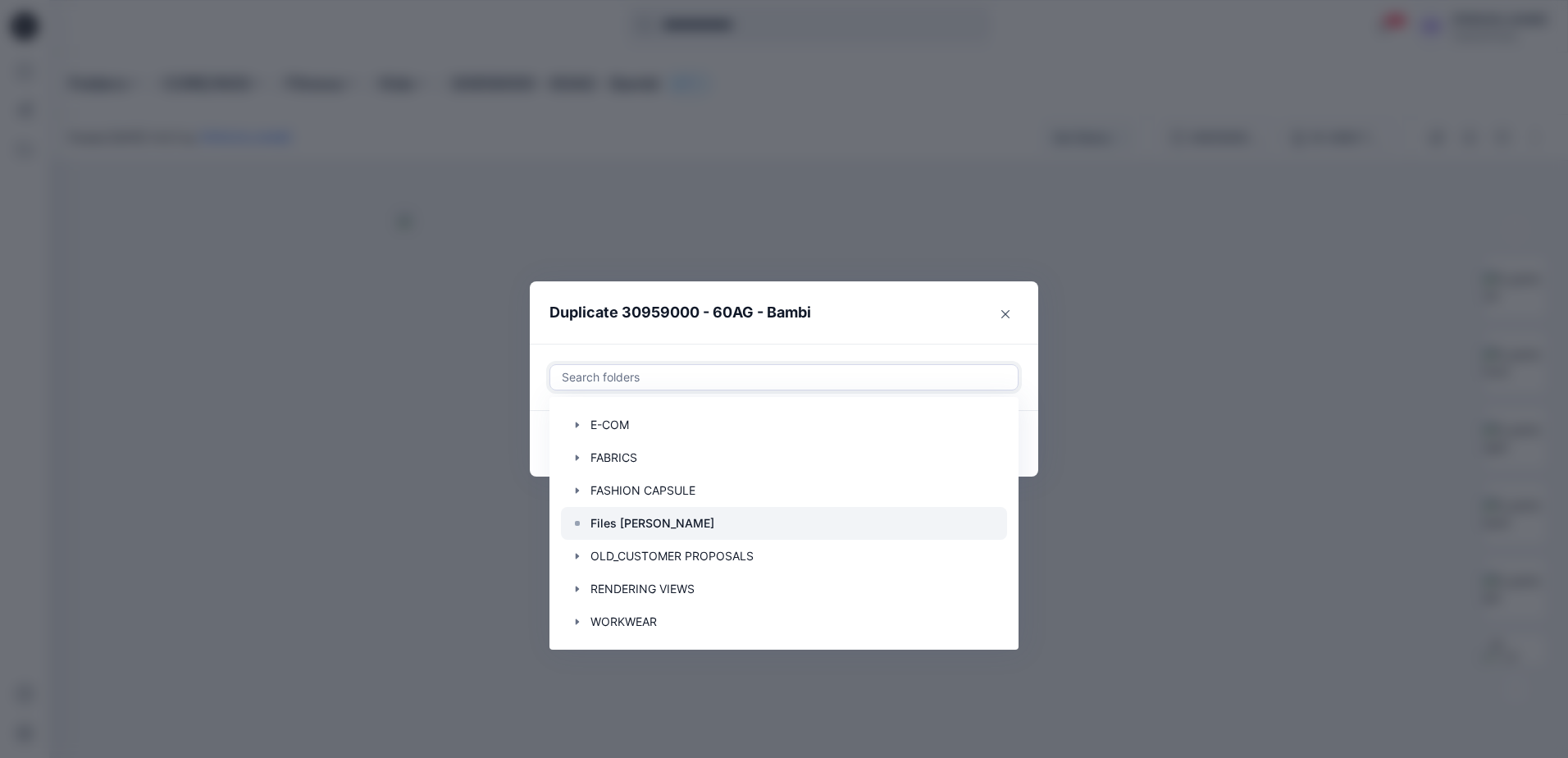
click at [663, 519] on div at bounding box center [784, 523] width 446 height 33
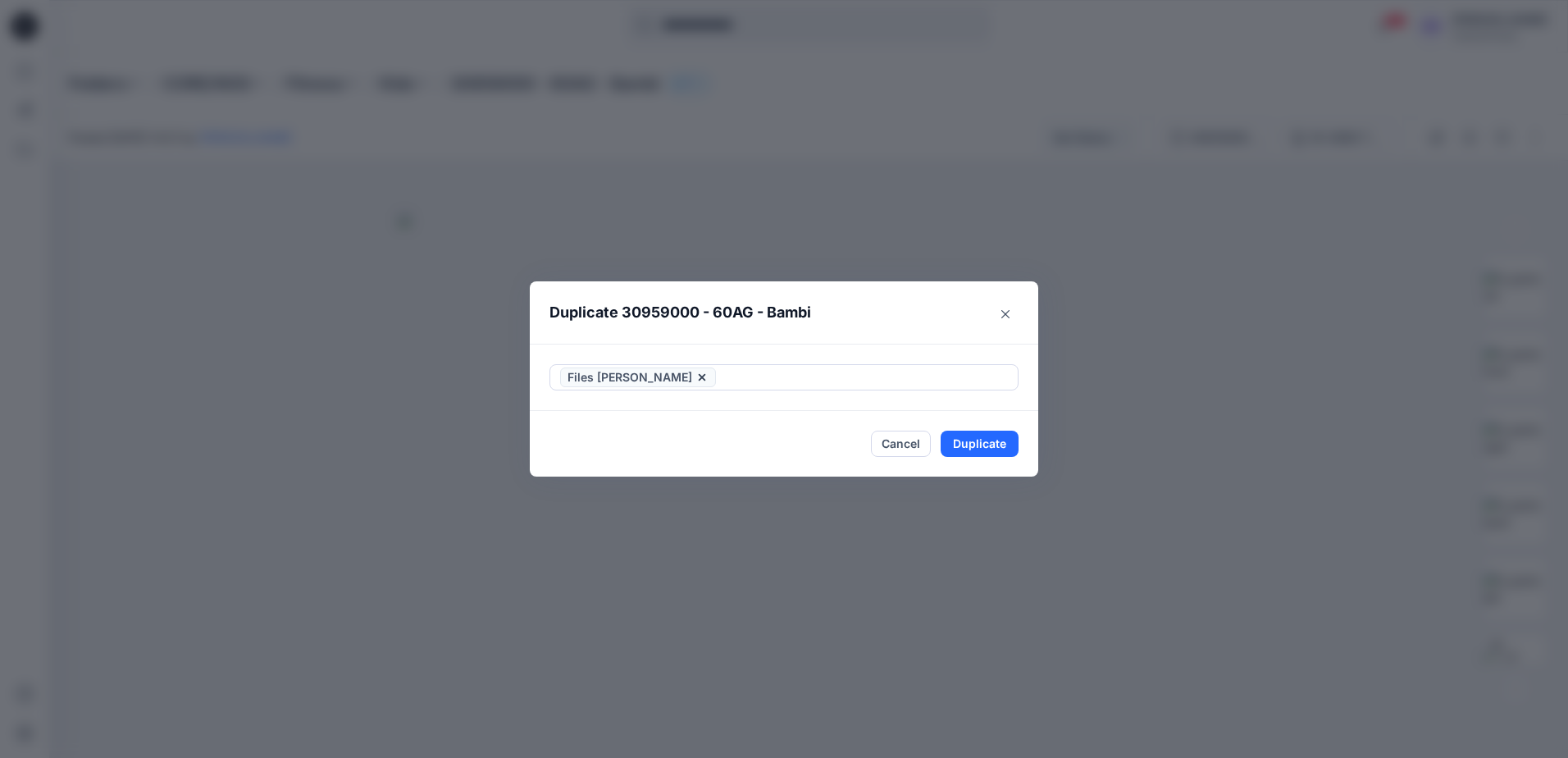
click at [900, 322] on header "Duplicate 30959000 - 60AG - Bambi" at bounding box center [768, 312] width 475 height 62
click at [957, 438] on button "Duplicate" at bounding box center [979, 443] width 78 height 26
click at [1010, 310] on button "Close" at bounding box center [1005, 314] width 26 height 26
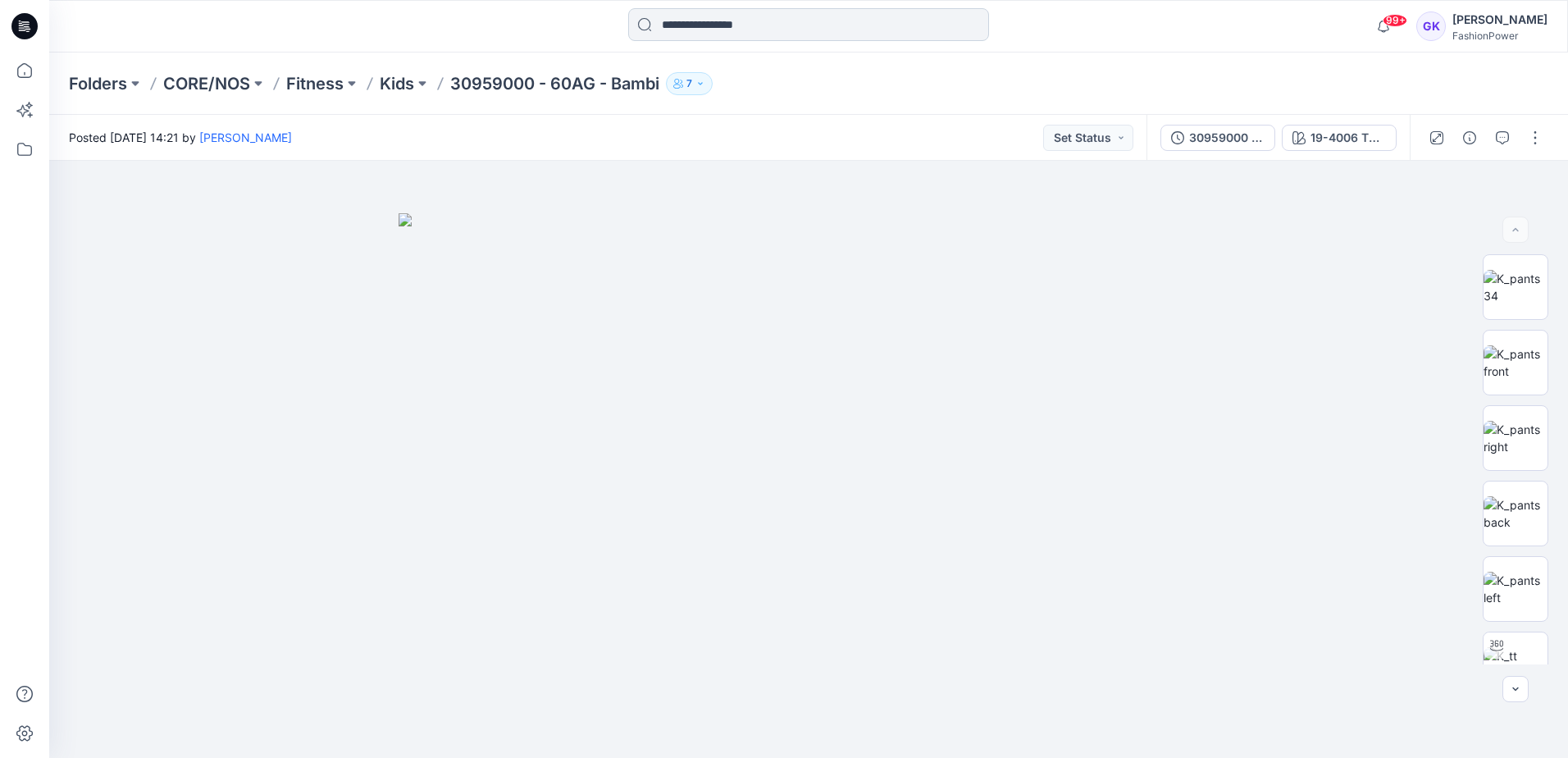
click at [684, 24] on input at bounding box center [809, 24] width 361 height 33
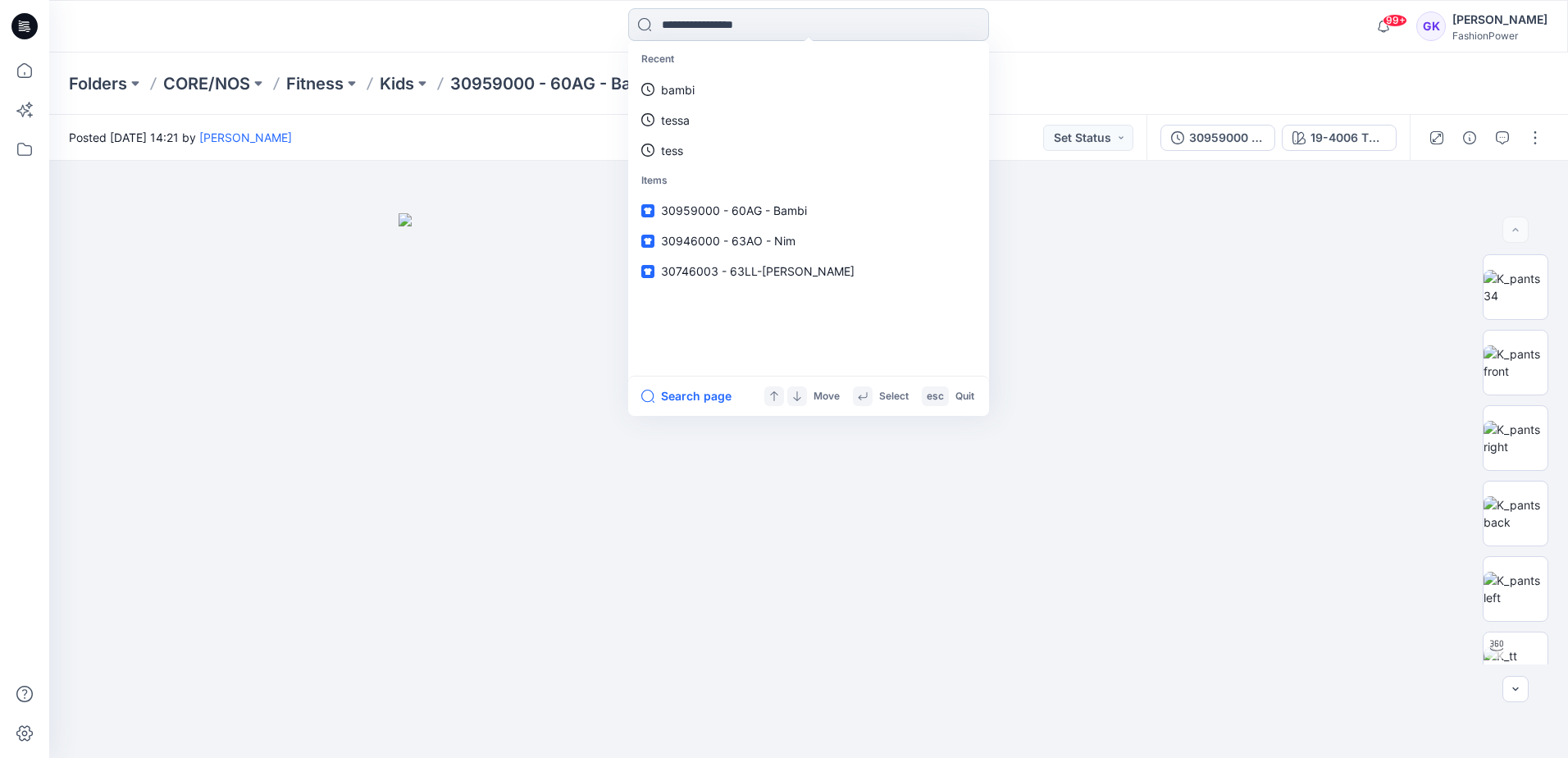
type input "*"
type input "*****"
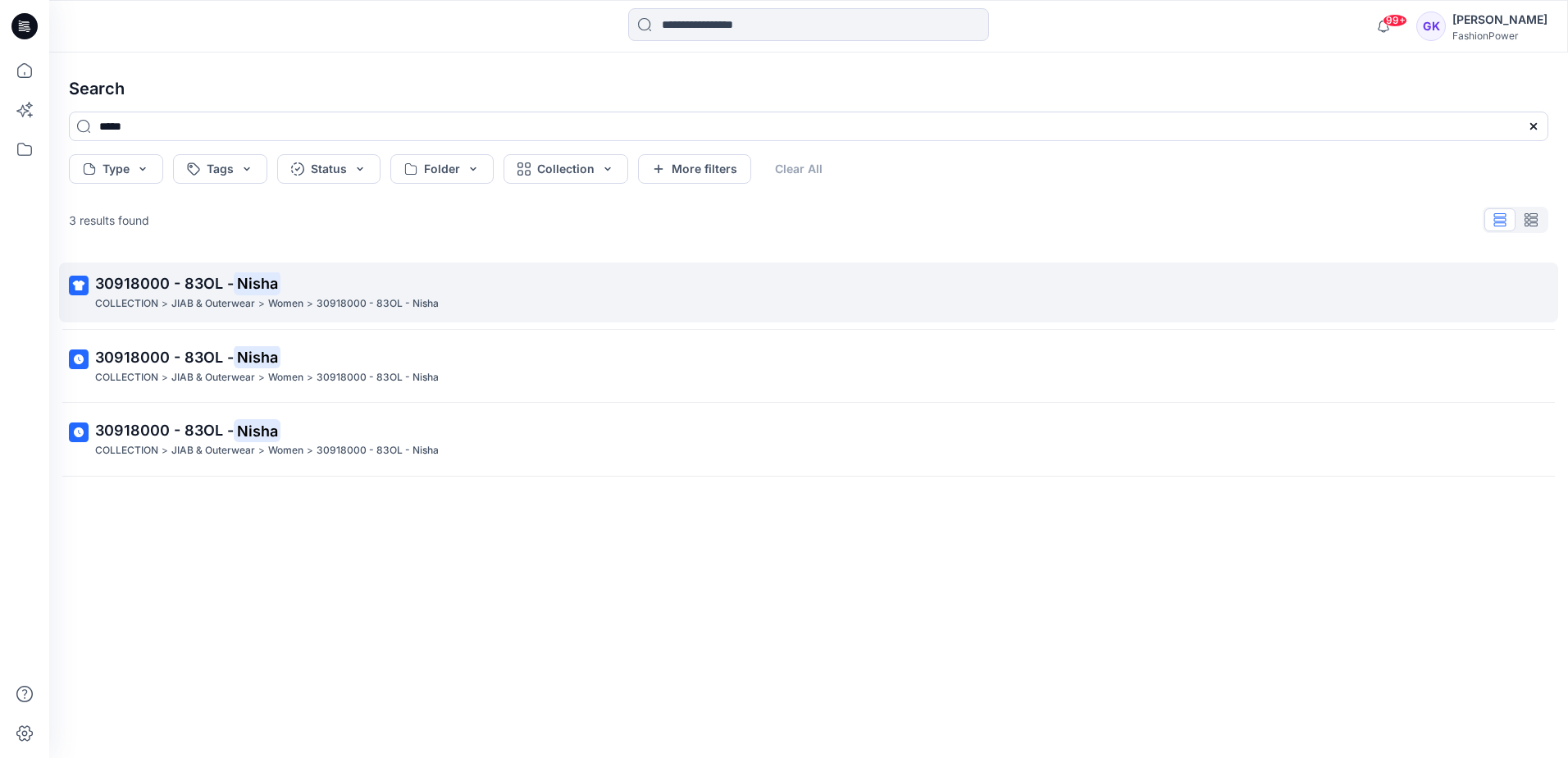
click at [211, 281] on span "30918000 - 83OL -" at bounding box center [164, 283] width 139 height 17
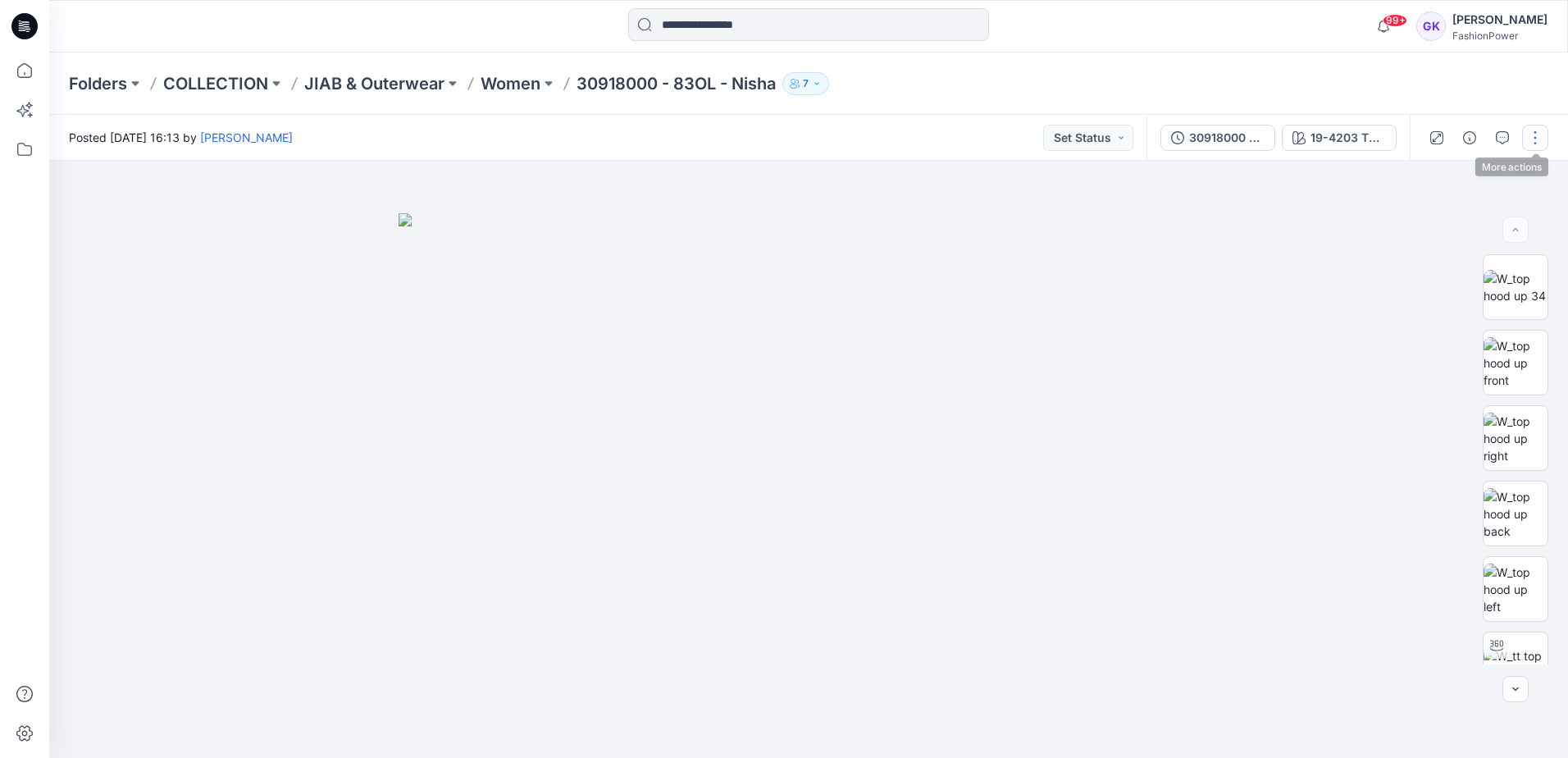
click at [1531, 137] on button "button" at bounding box center [1535, 138] width 26 height 26
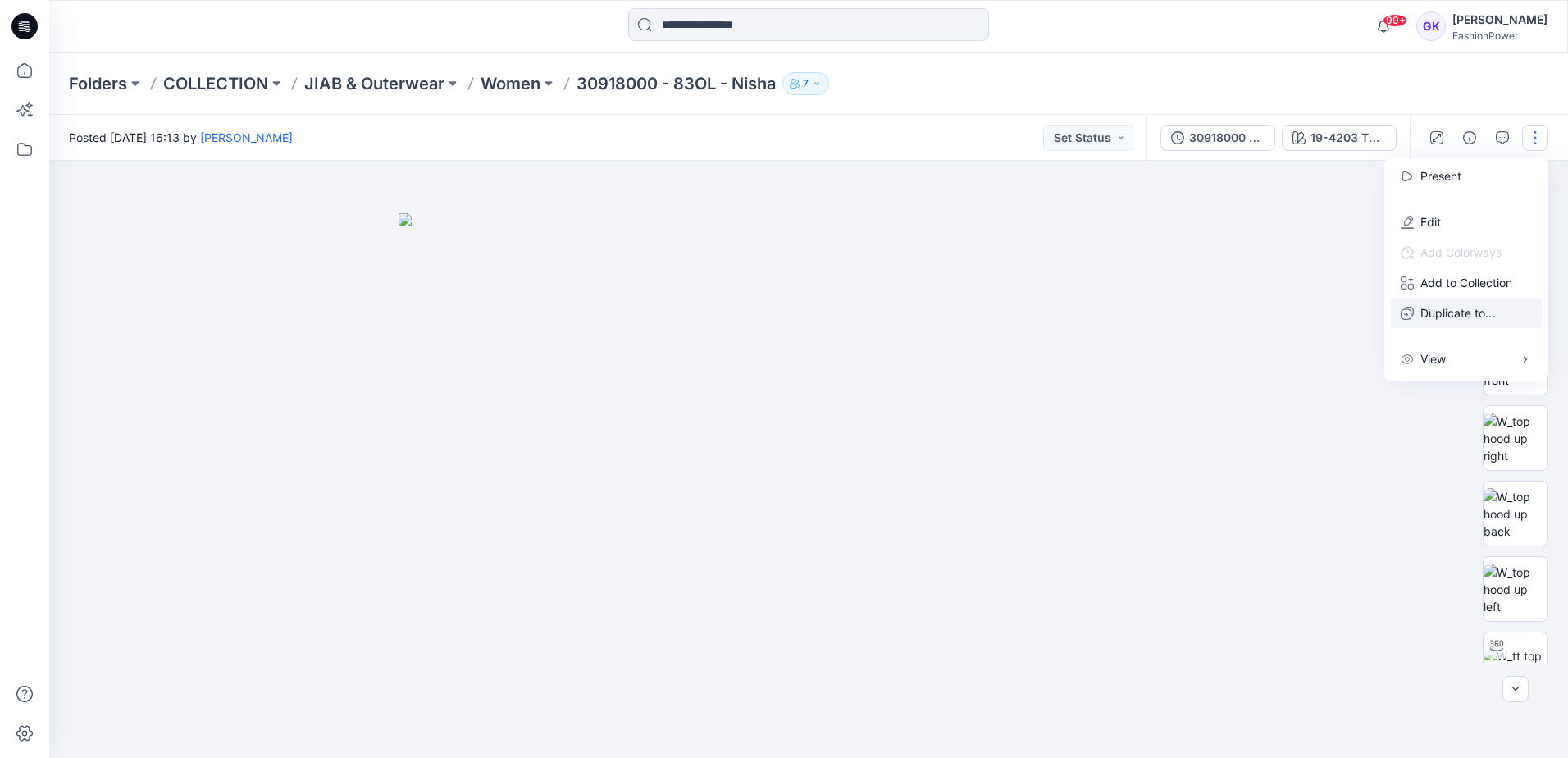
click at [1469, 312] on p "Duplicate to..." at bounding box center [1457, 313] width 74 height 17
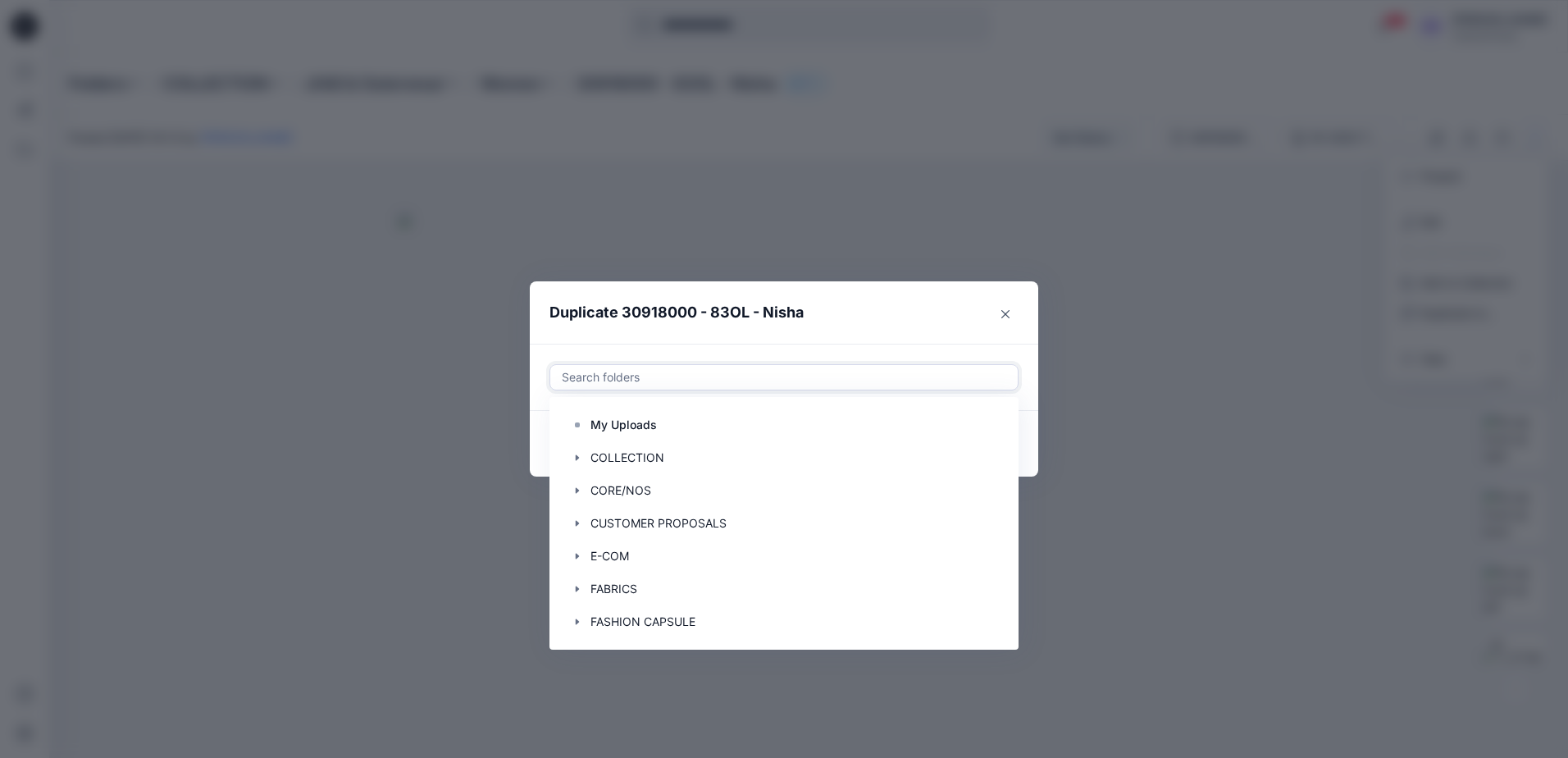
click at [669, 369] on div at bounding box center [784, 377] width 448 height 20
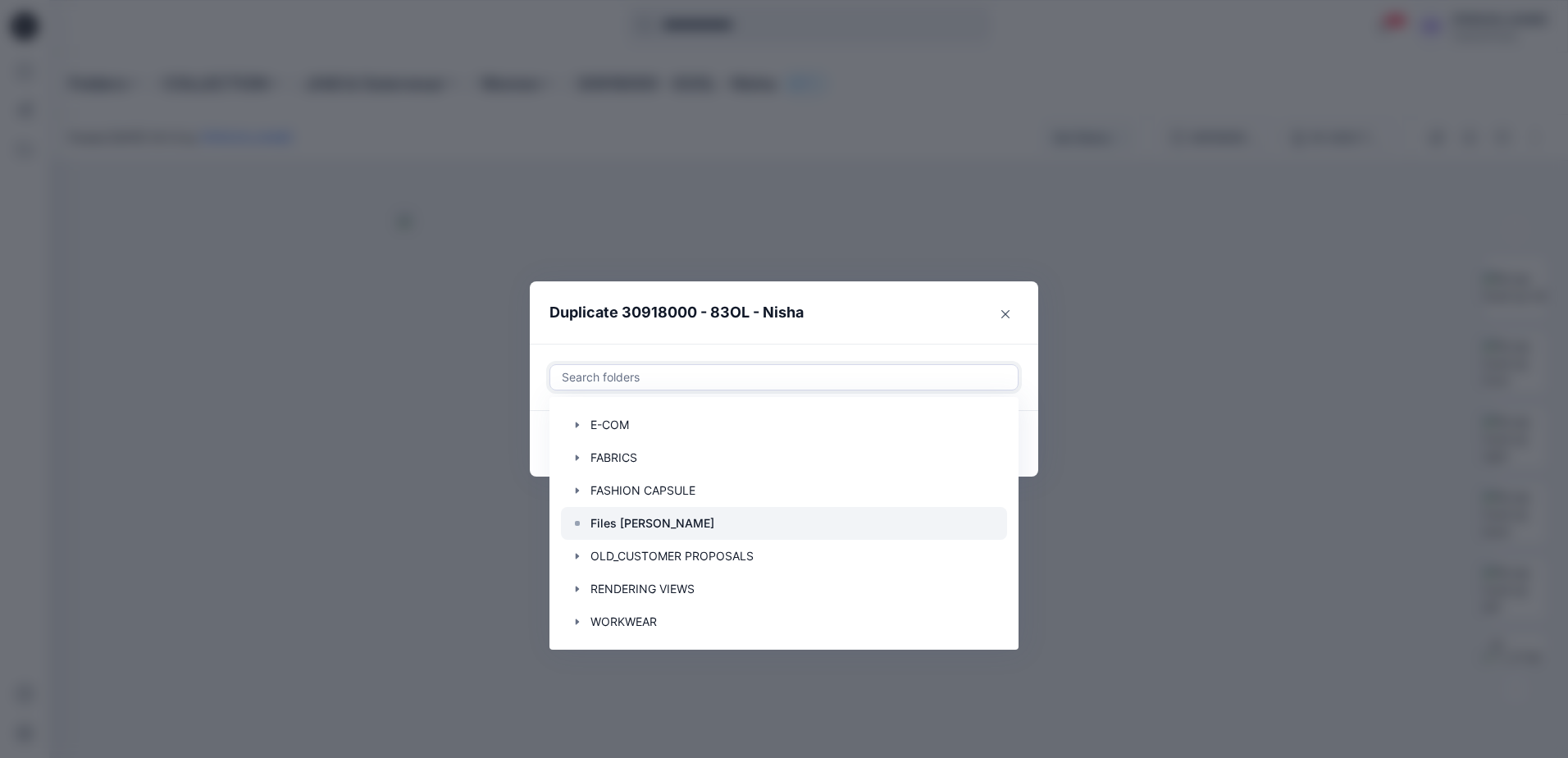
click at [665, 522] on div at bounding box center [784, 523] width 446 height 33
click at [952, 319] on header "Duplicate 30918000 - 83OL - Nisha" at bounding box center [768, 312] width 475 height 62
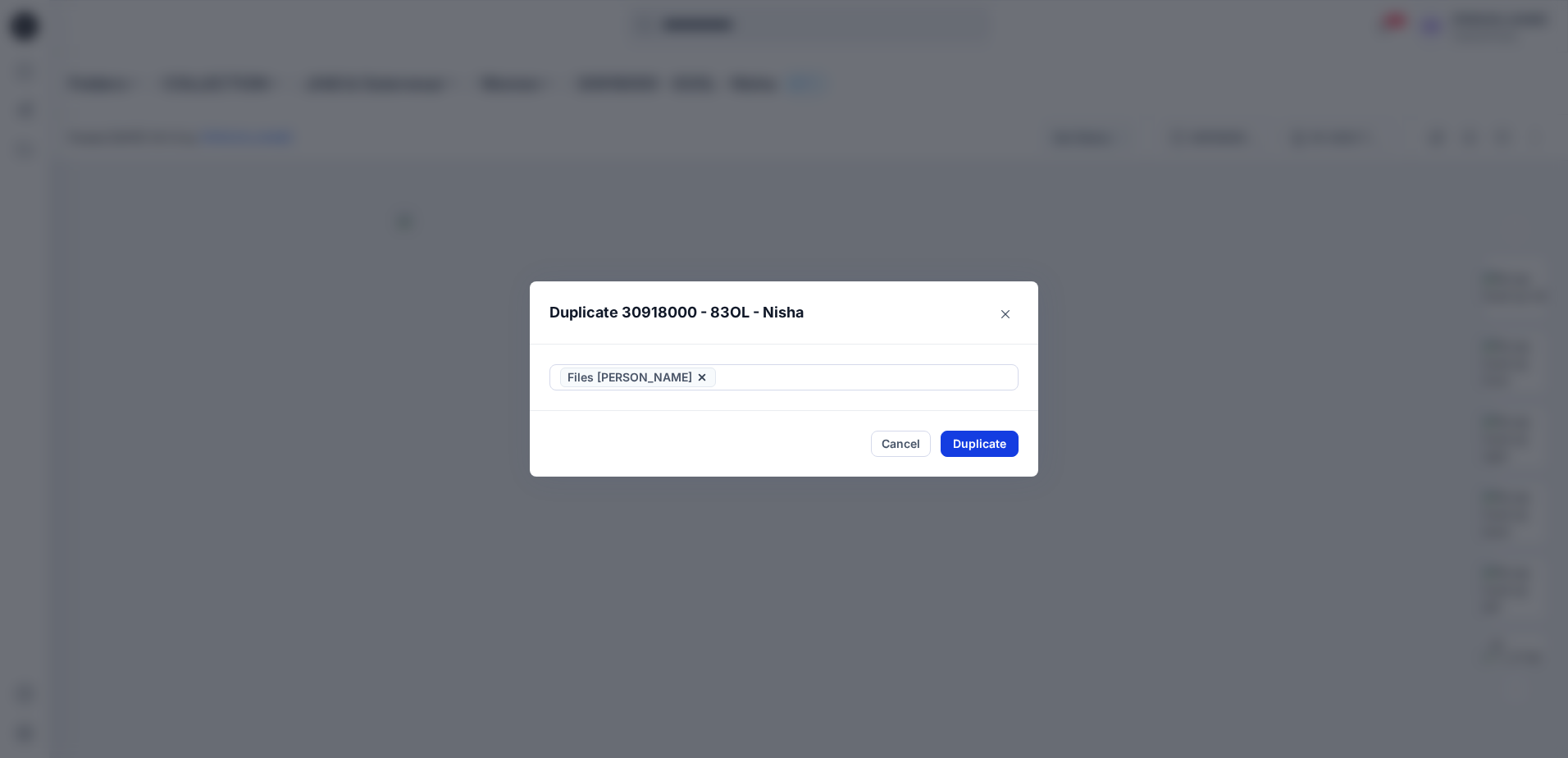
click at [973, 447] on button "Duplicate" at bounding box center [979, 443] width 78 height 26
click at [986, 449] on button "Close" at bounding box center [991, 443] width 54 height 26
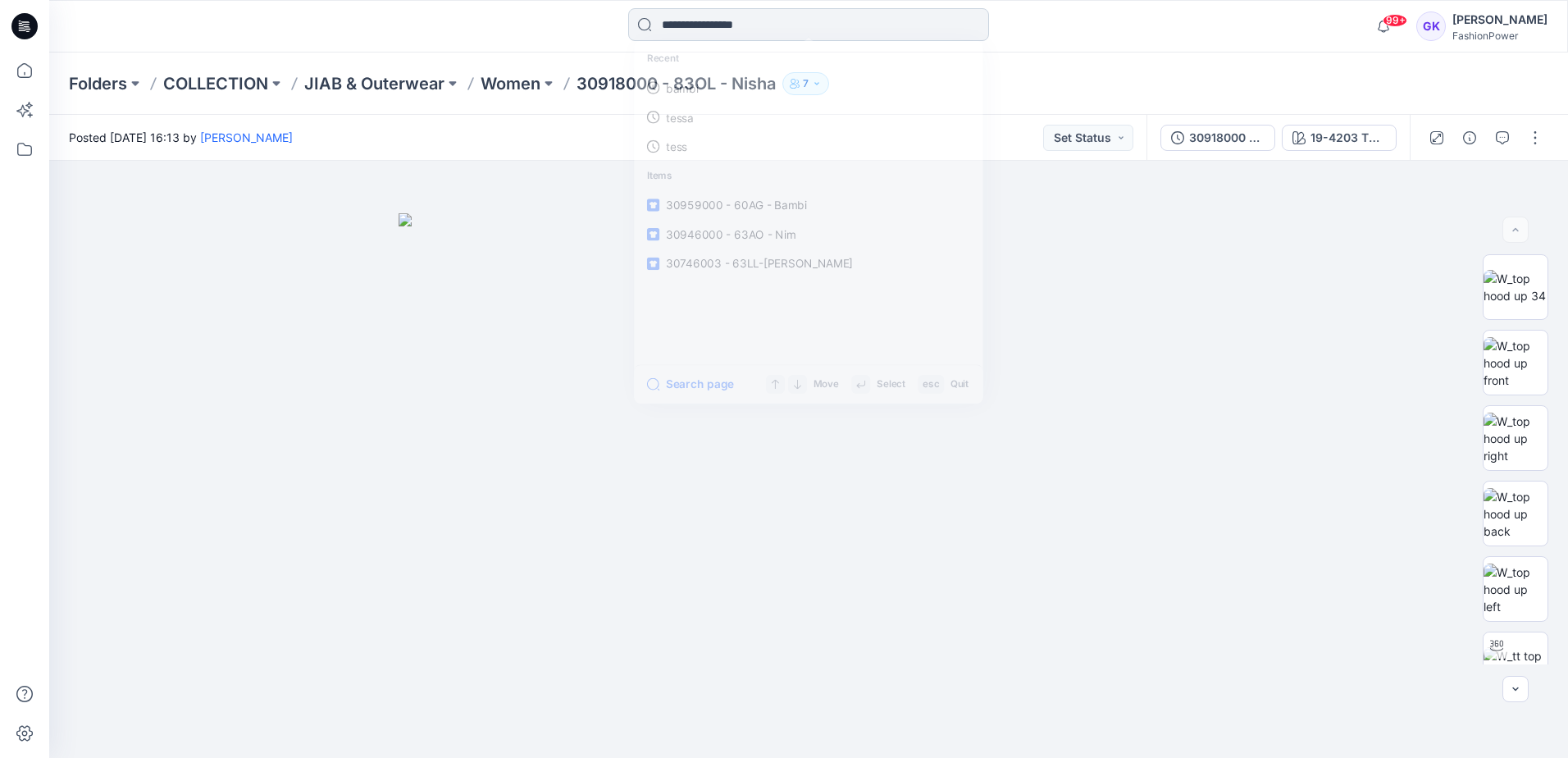
click at [755, 23] on input at bounding box center [809, 24] width 361 height 33
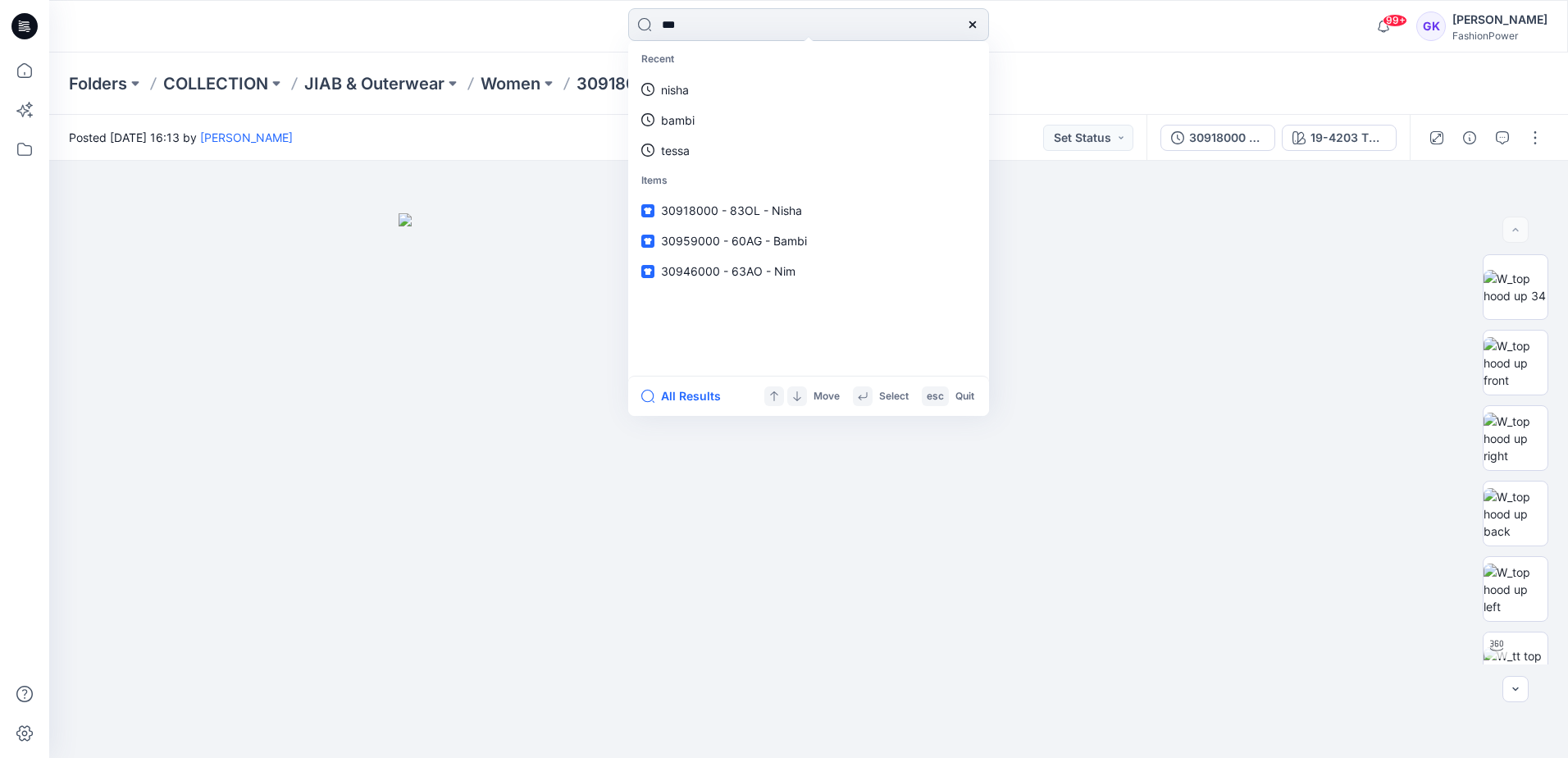
type input "****"
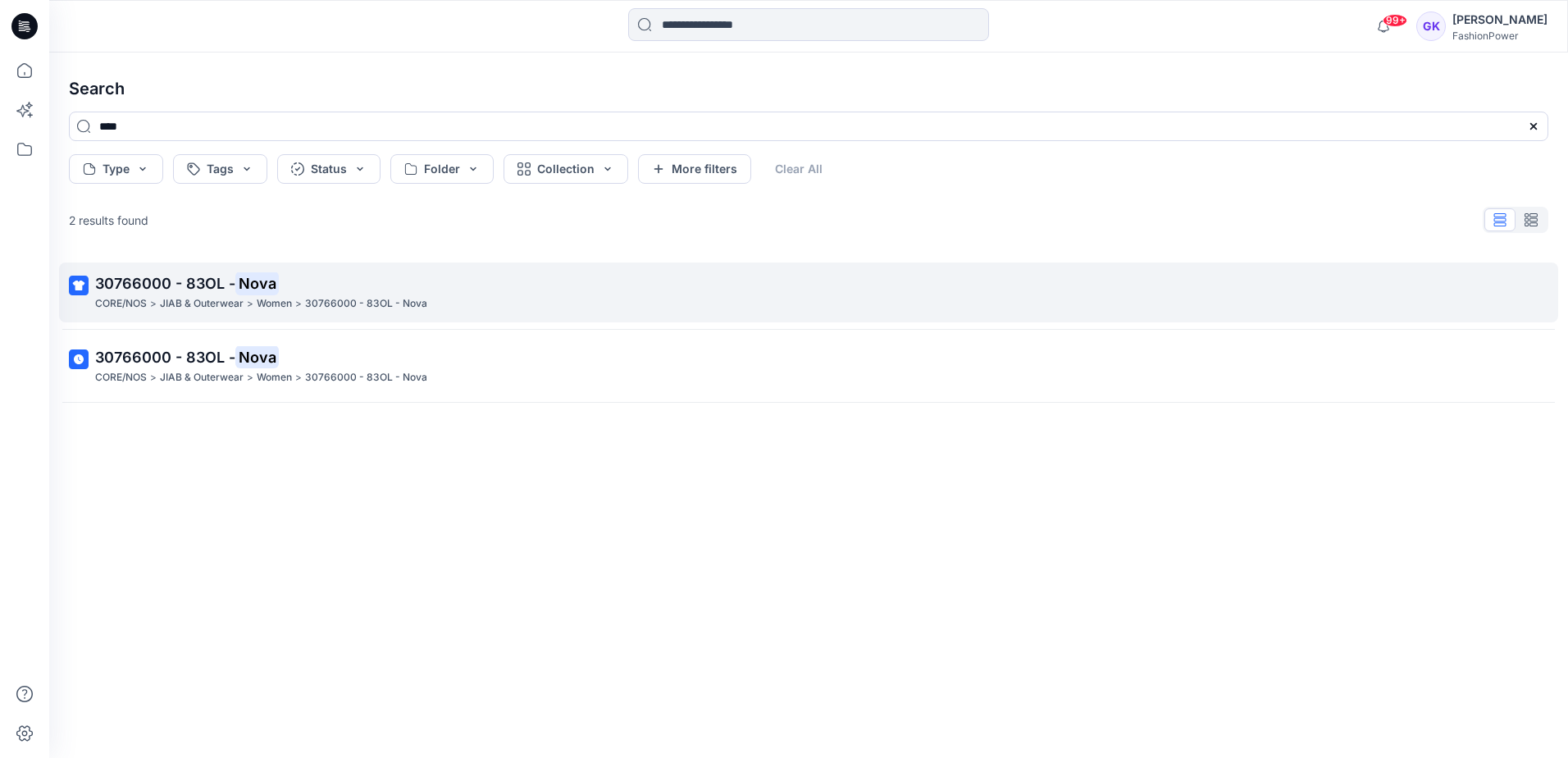
click at [190, 273] on p "30766000 - 83OL - Nova" at bounding box center [806, 284] width 1423 height 23
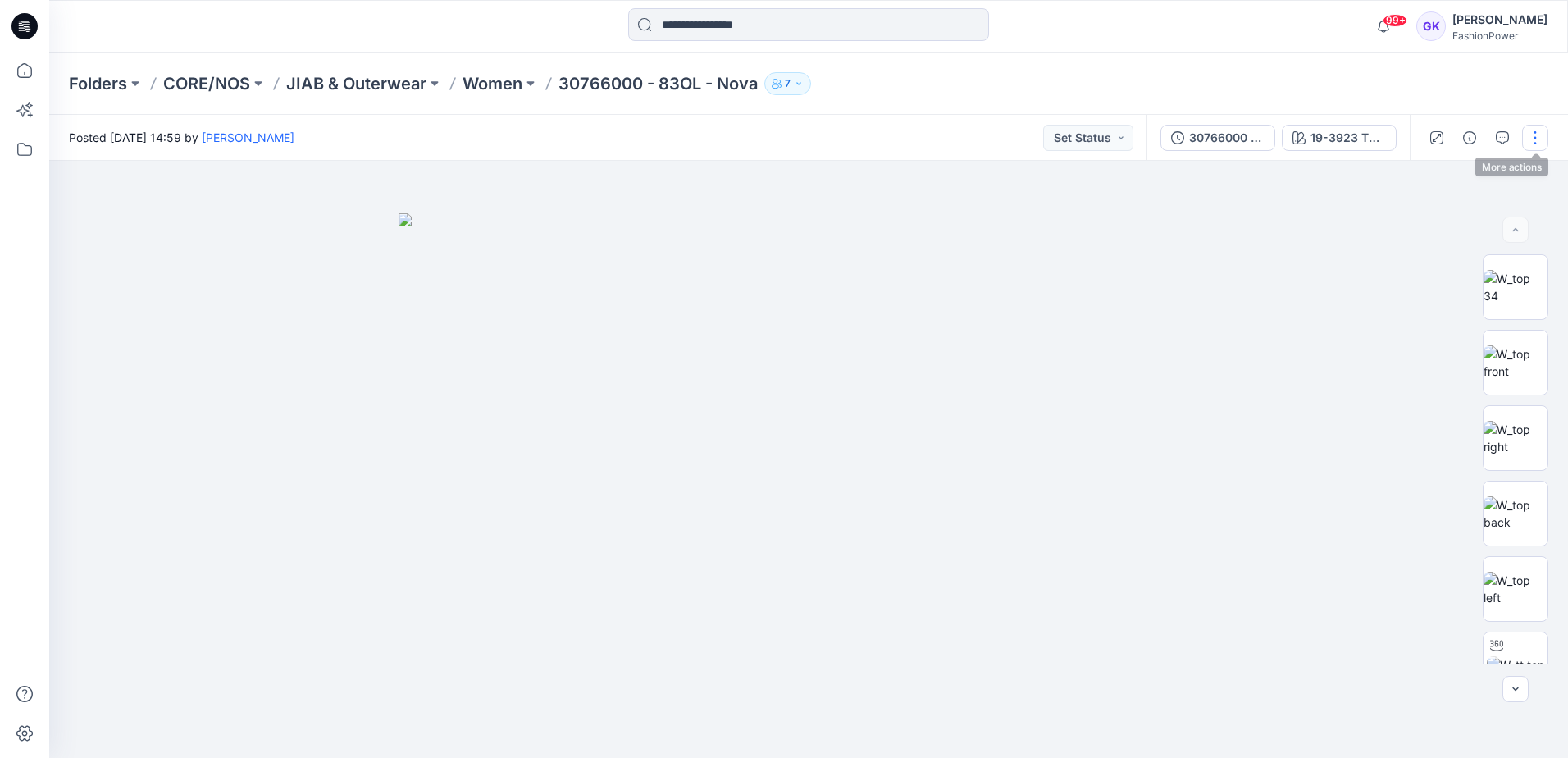
click at [1533, 142] on button "button" at bounding box center [1535, 138] width 26 height 26
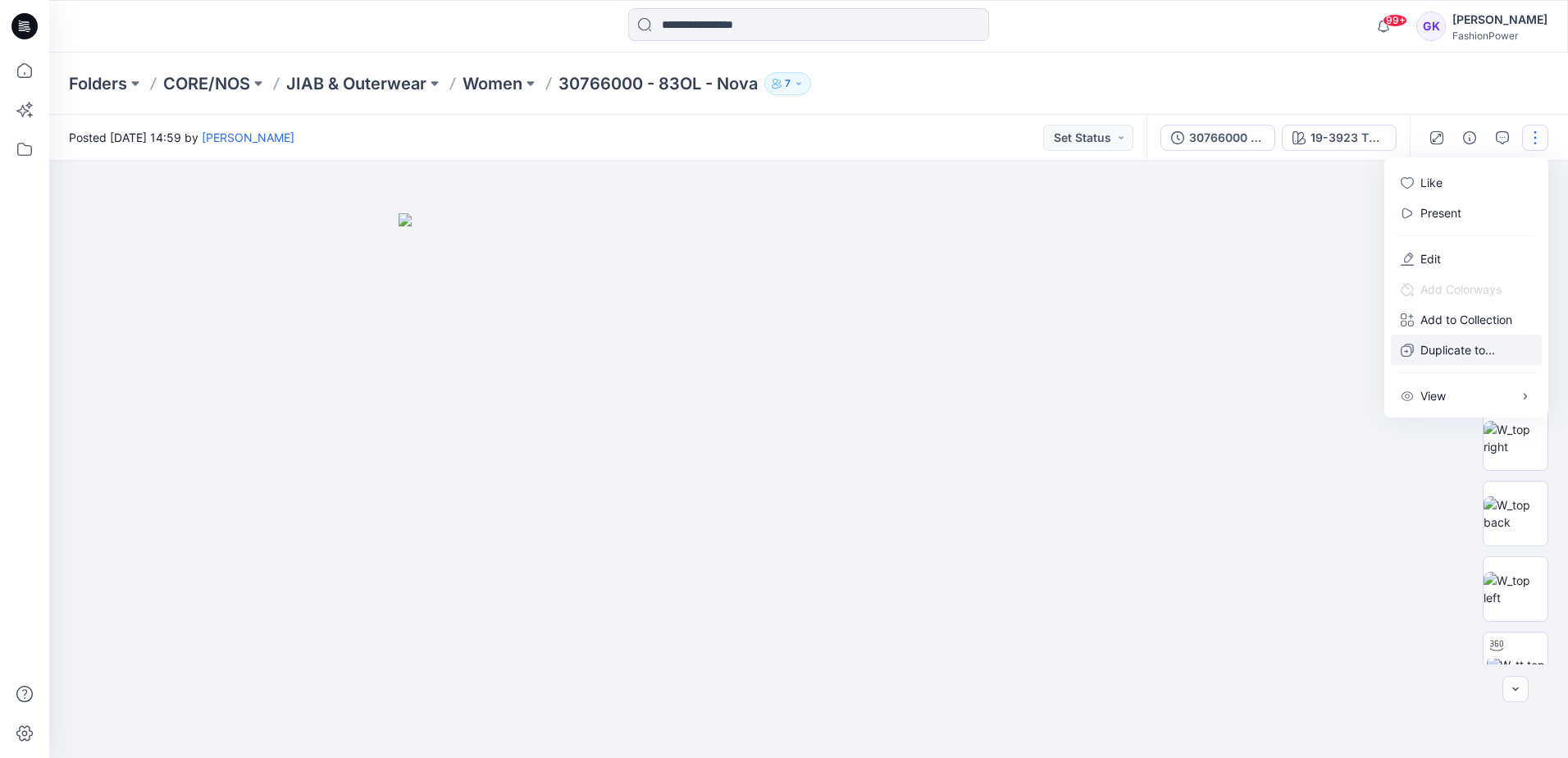
click at [1433, 354] on p "Duplicate to..." at bounding box center [1457, 349] width 74 height 17
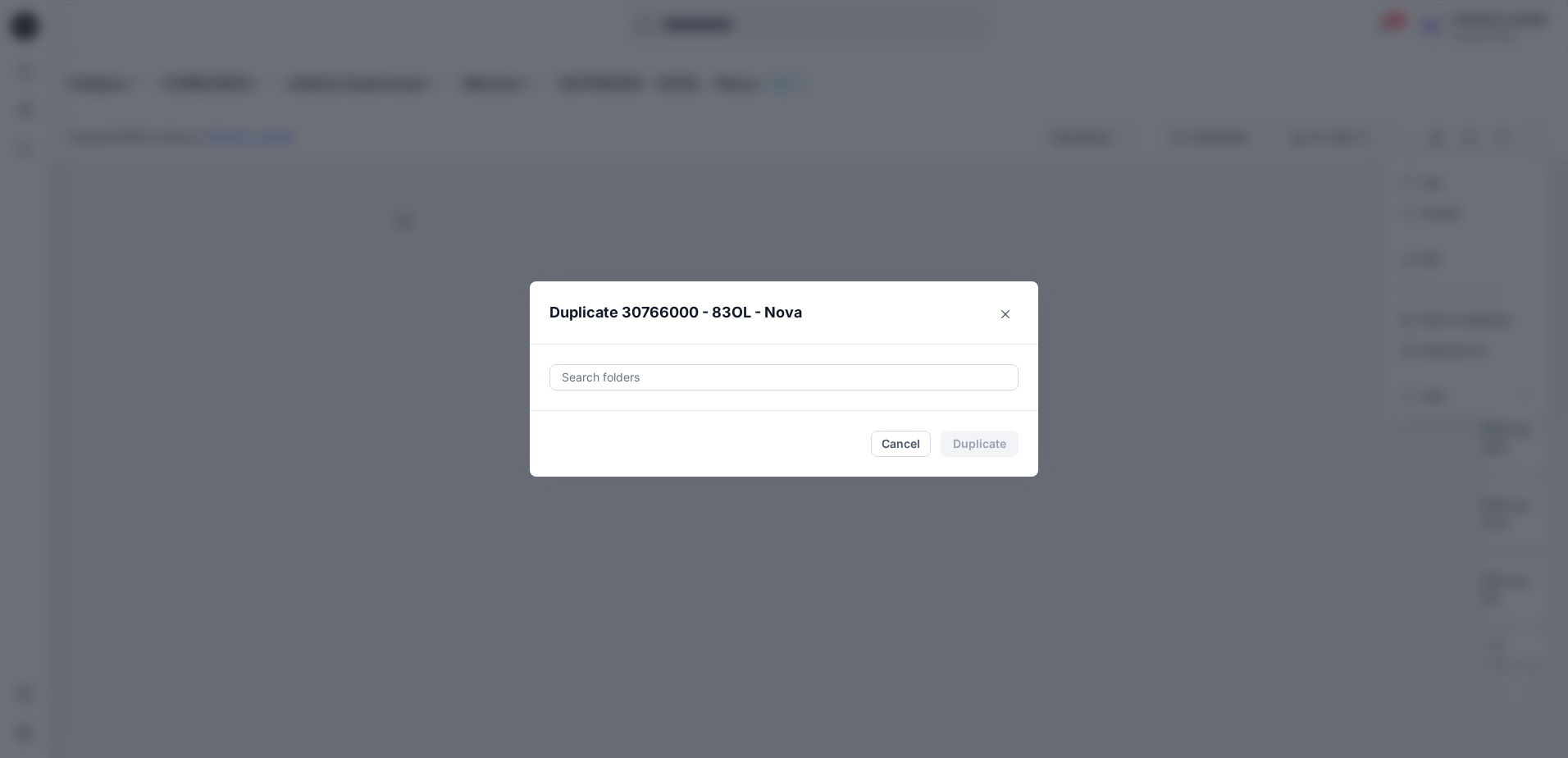
click at [674, 380] on div at bounding box center [784, 377] width 448 height 20
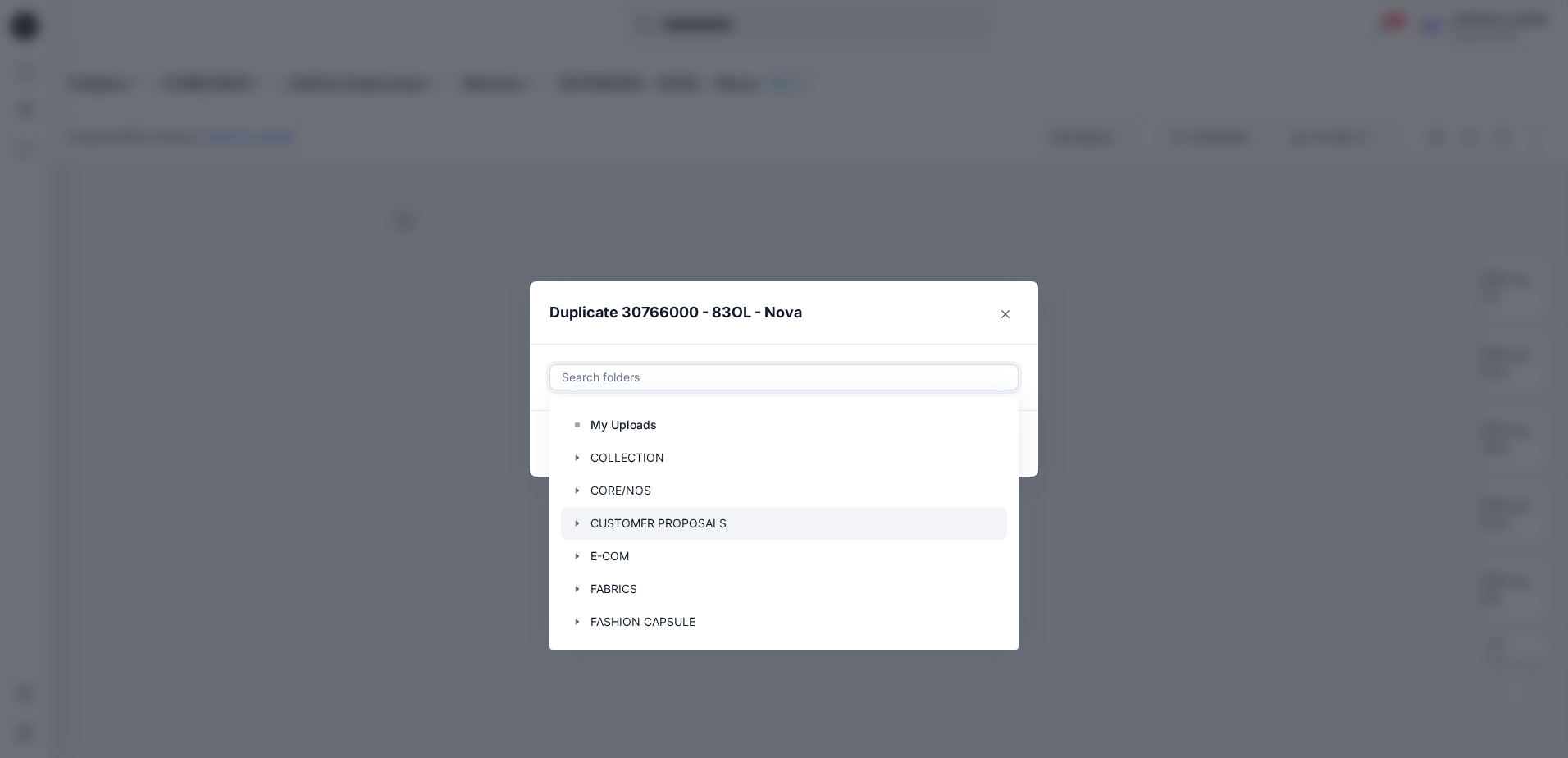
click at [667, 526] on div at bounding box center [784, 523] width 446 height 33
click at [845, 326] on header "Duplicate 30766000 - 83OL - Nova" at bounding box center [768, 312] width 475 height 62
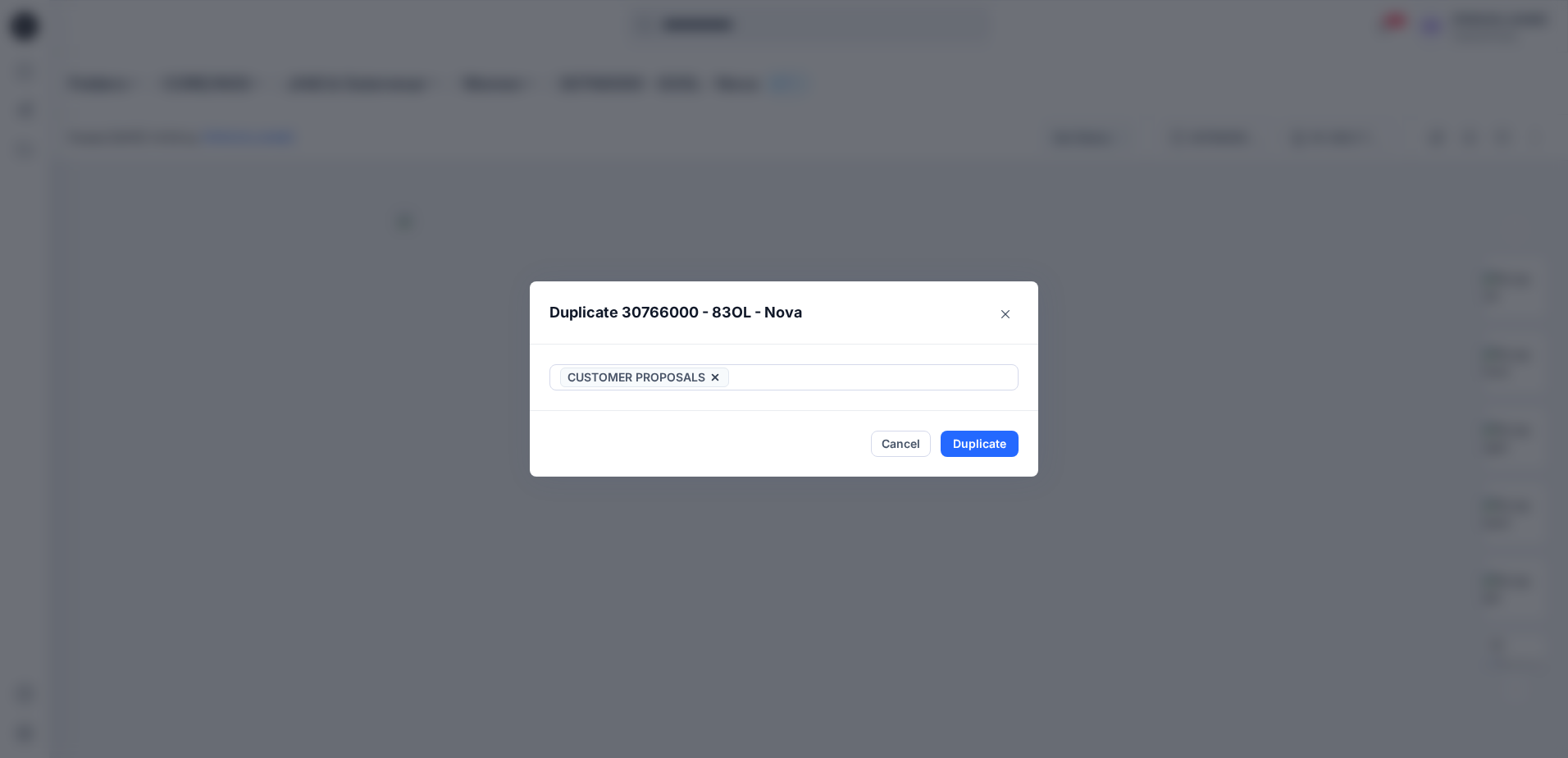
click at [712, 378] on icon at bounding box center [715, 378] width 13 height 13
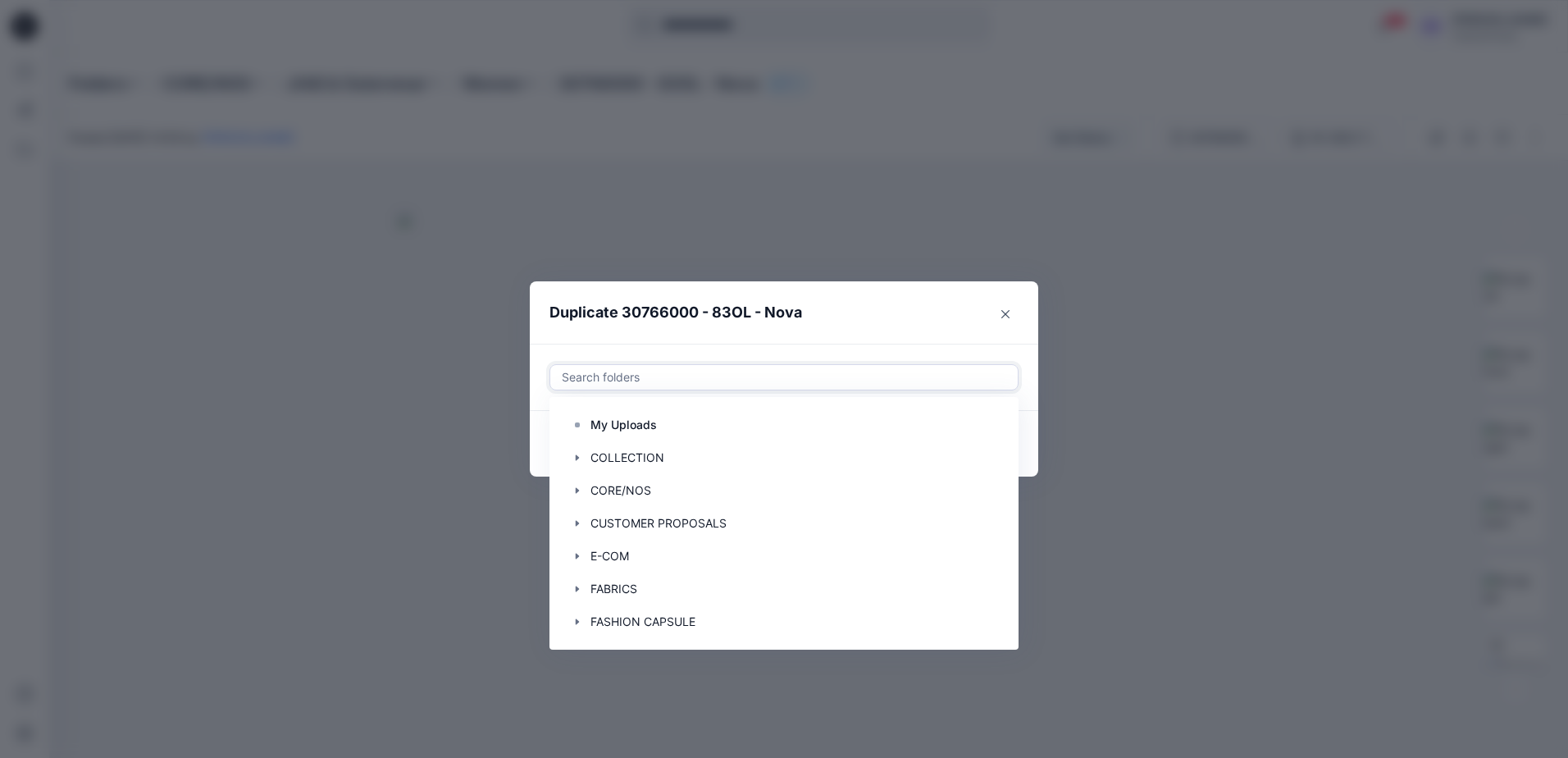
click at [759, 378] on div at bounding box center [784, 377] width 448 height 20
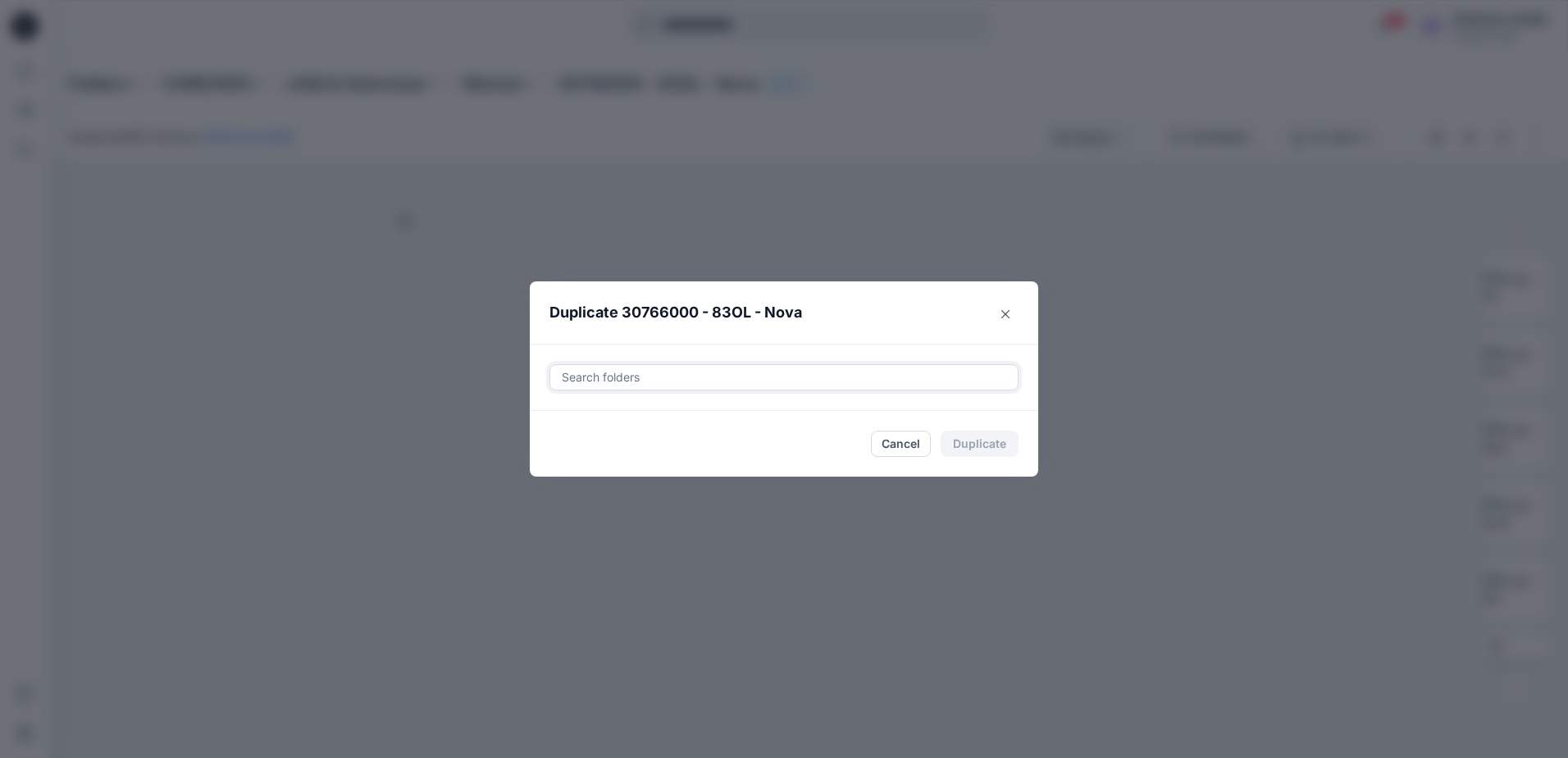
click at [759, 378] on div at bounding box center [784, 377] width 448 height 20
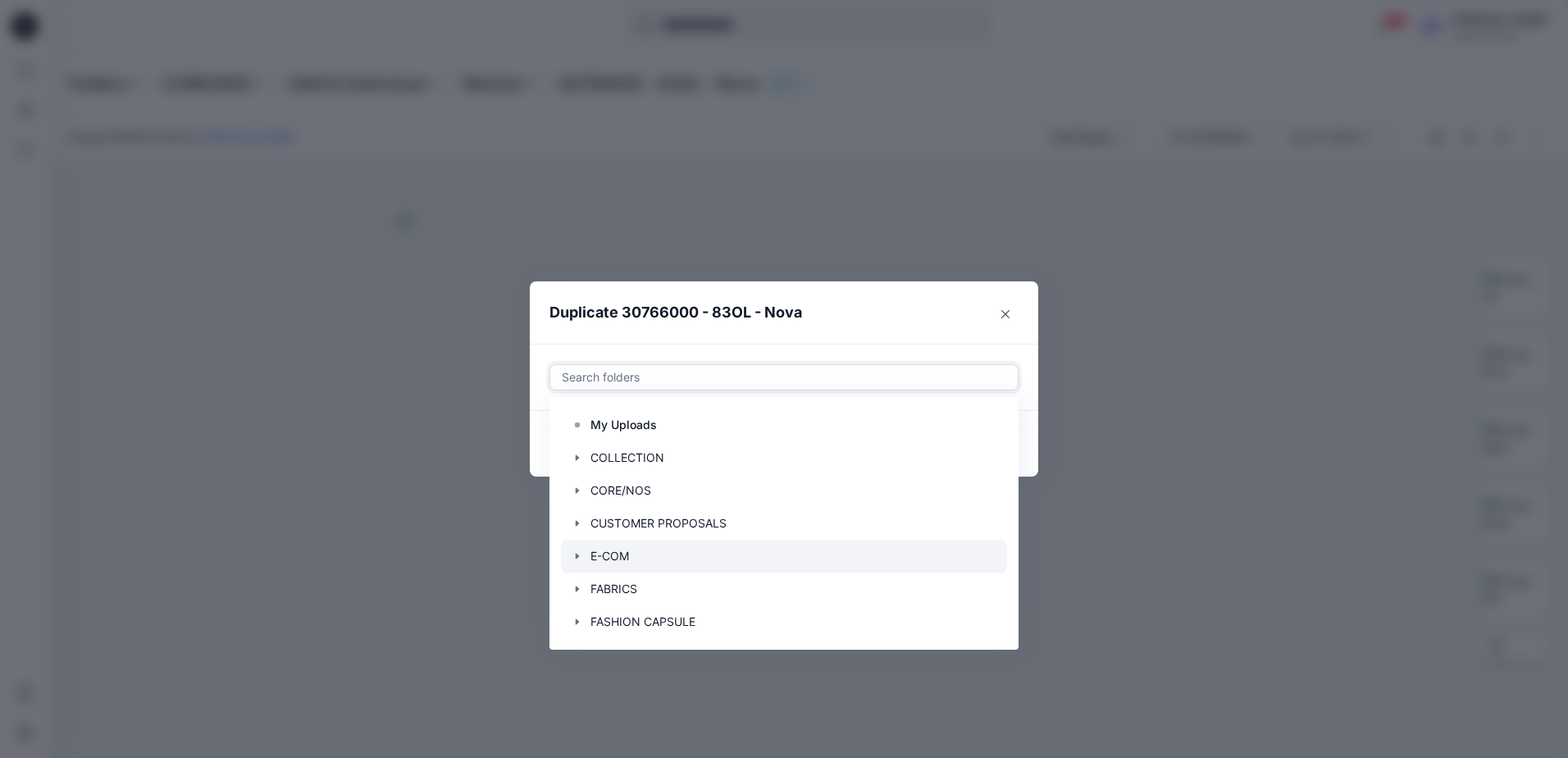
scroll to position [131, 0]
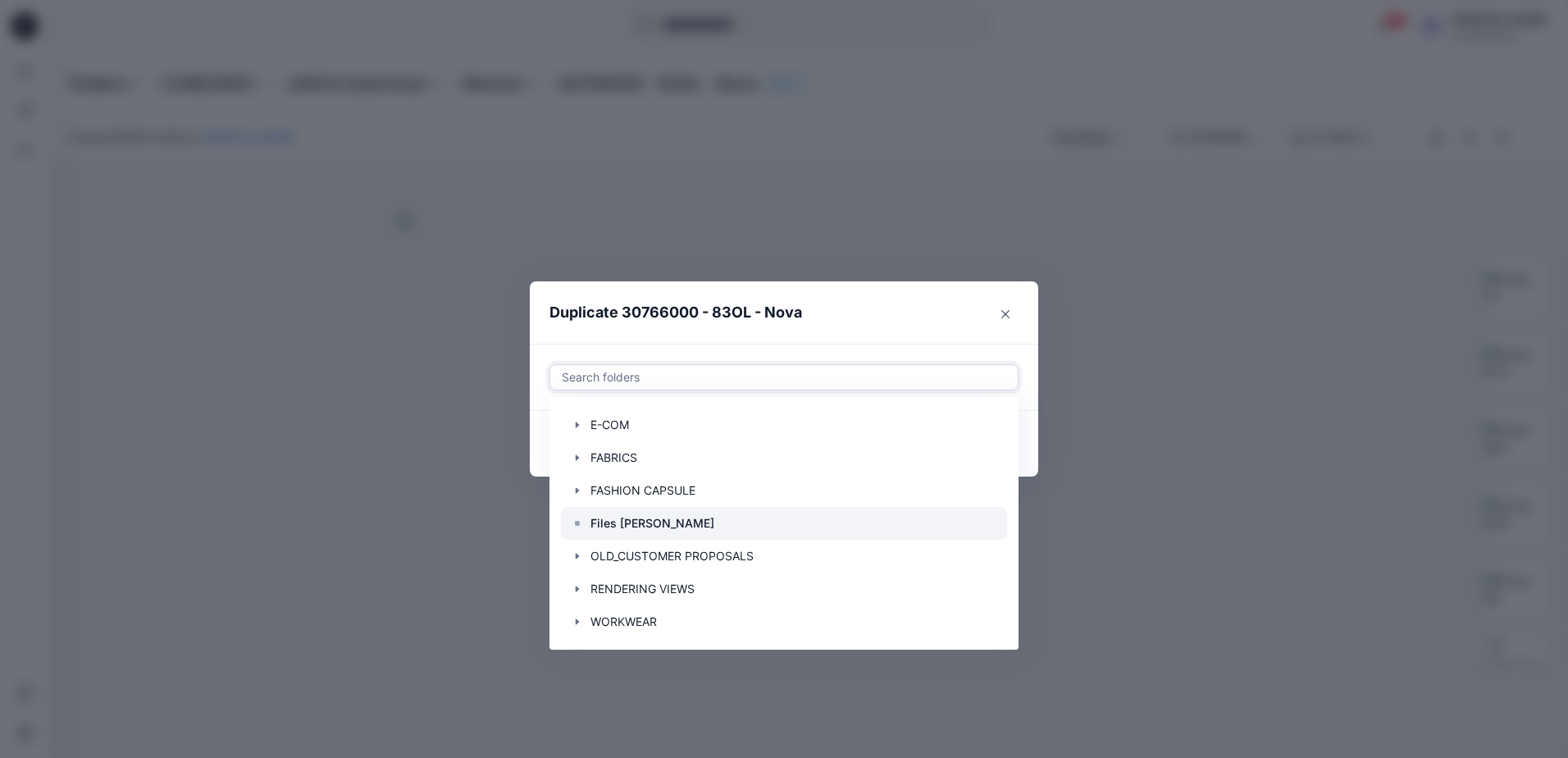
click at [636, 518] on p "Files [PERSON_NAME]" at bounding box center [653, 522] width 124 height 20
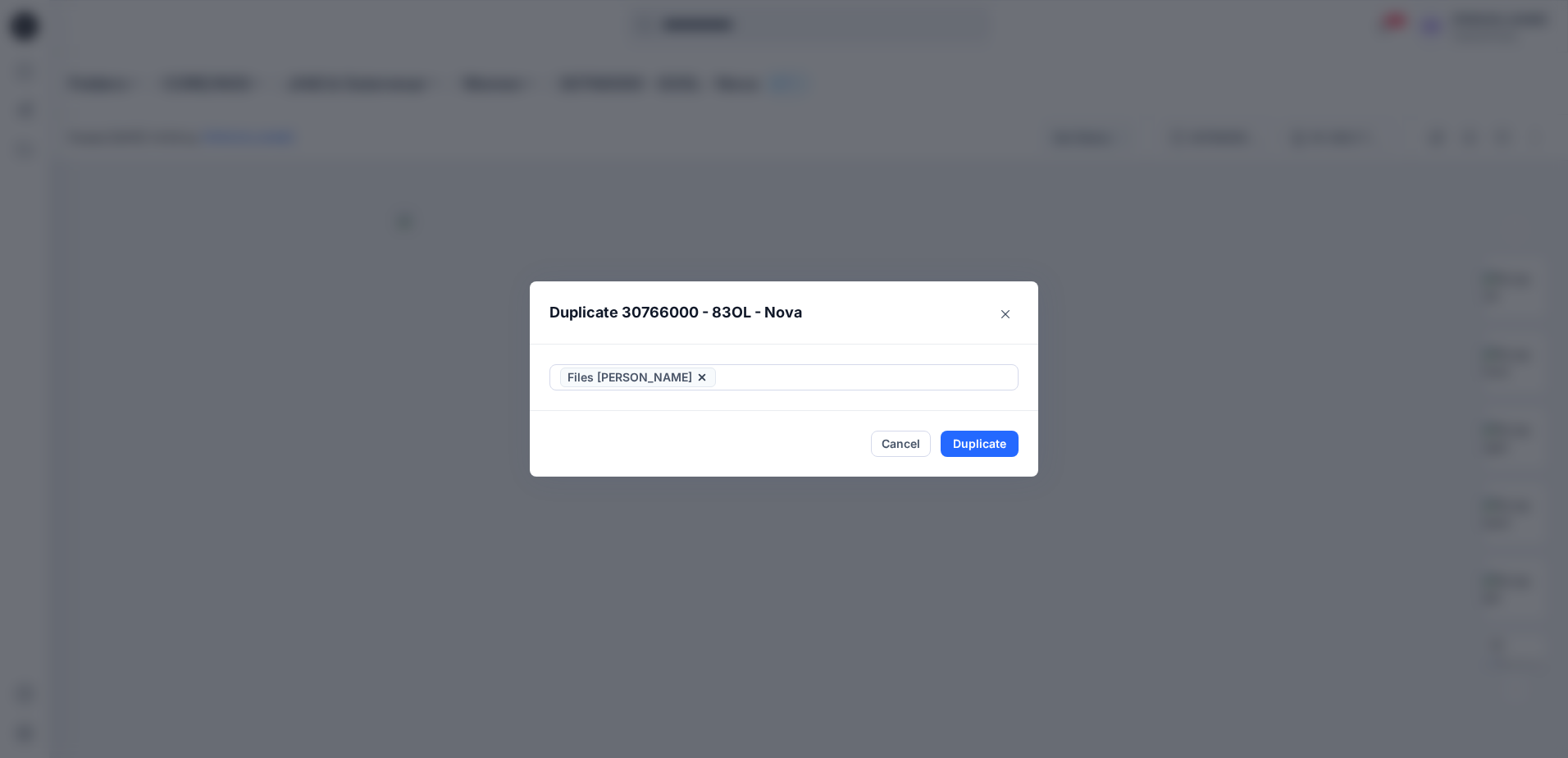
click at [920, 319] on header "Duplicate 30766000 - 83OL - Nova" at bounding box center [768, 312] width 475 height 62
click at [960, 443] on button "Duplicate" at bounding box center [979, 443] width 78 height 26
click at [999, 313] on button "Close" at bounding box center [1005, 314] width 26 height 26
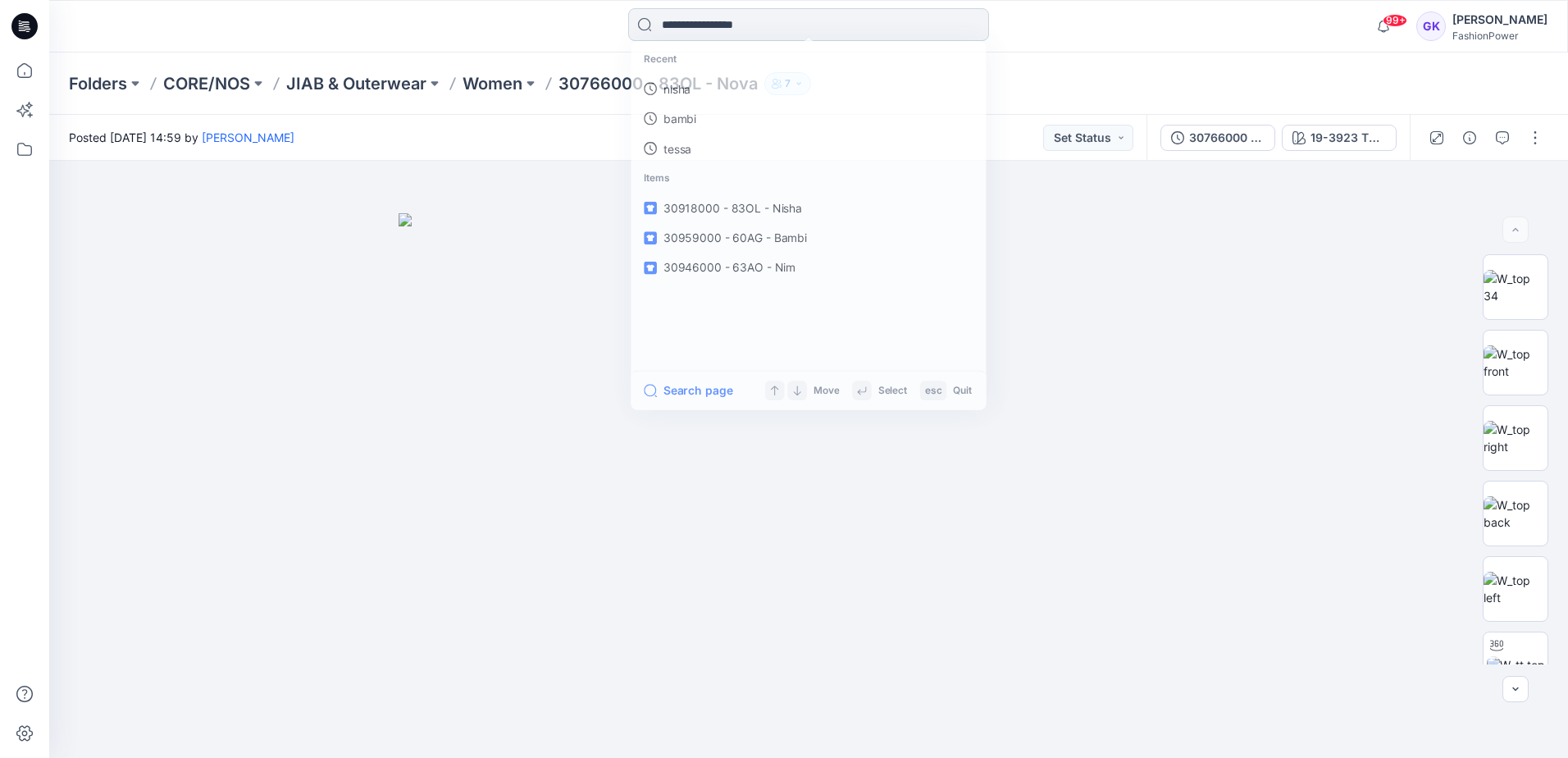
click at [719, 23] on input at bounding box center [809, 24] width 361 height 33
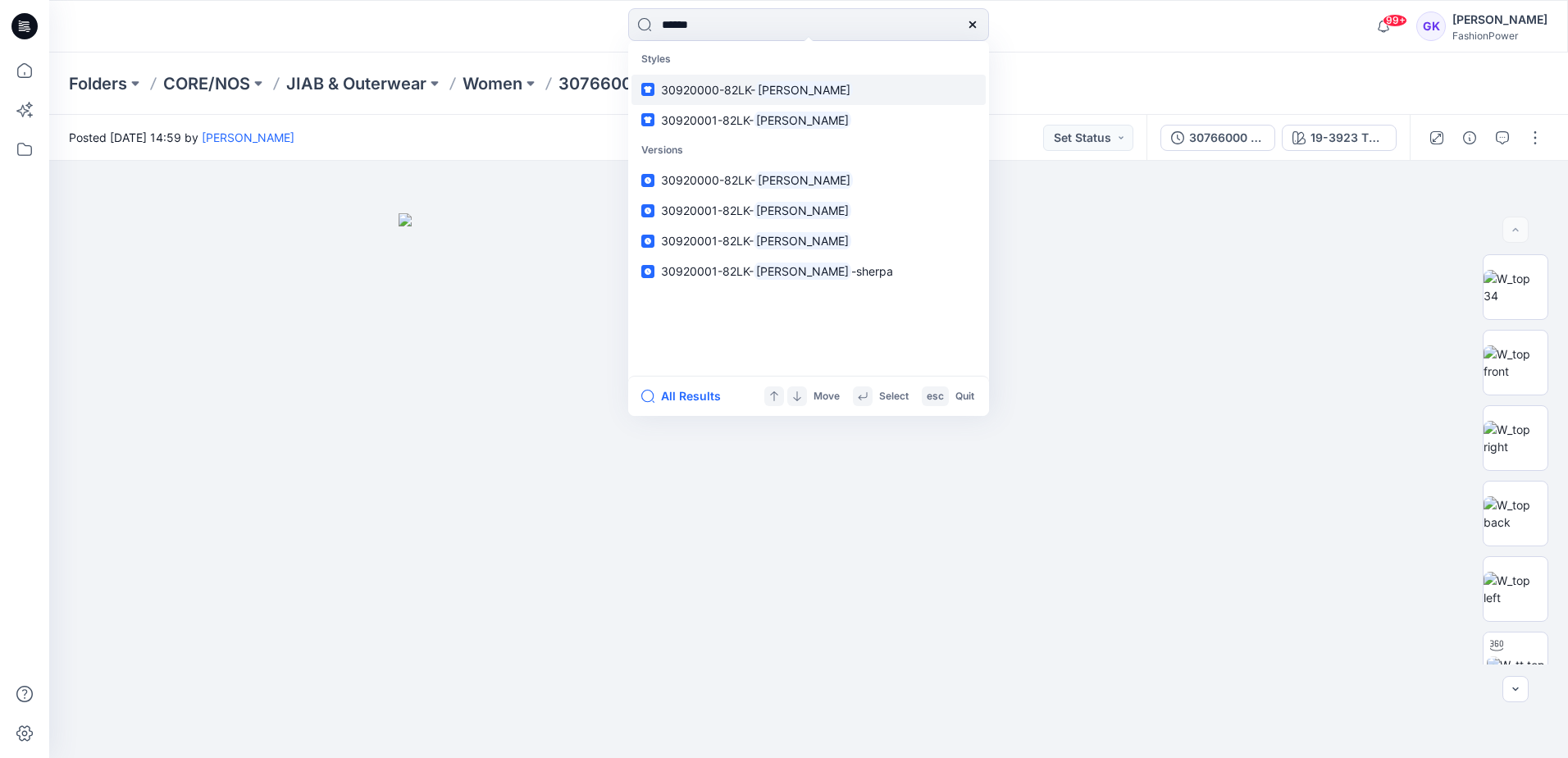
type input "******"
click at [718, 94] on span "30920000-82LK-" at bounding box center [708, 89] width 94 height 14
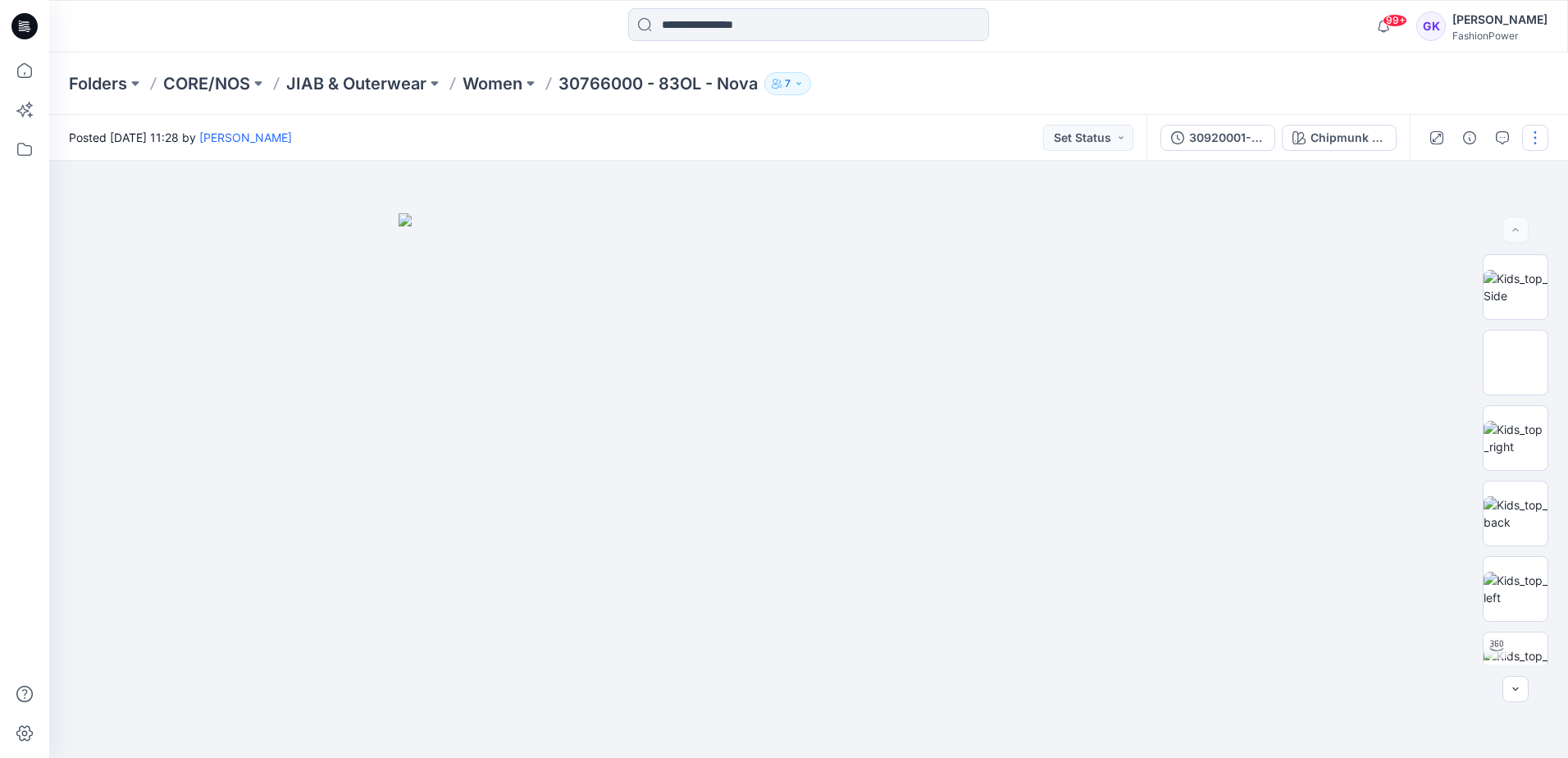
click at [1536, 145] on button "button" at bounding box center [1535, 138] width 26 height 26
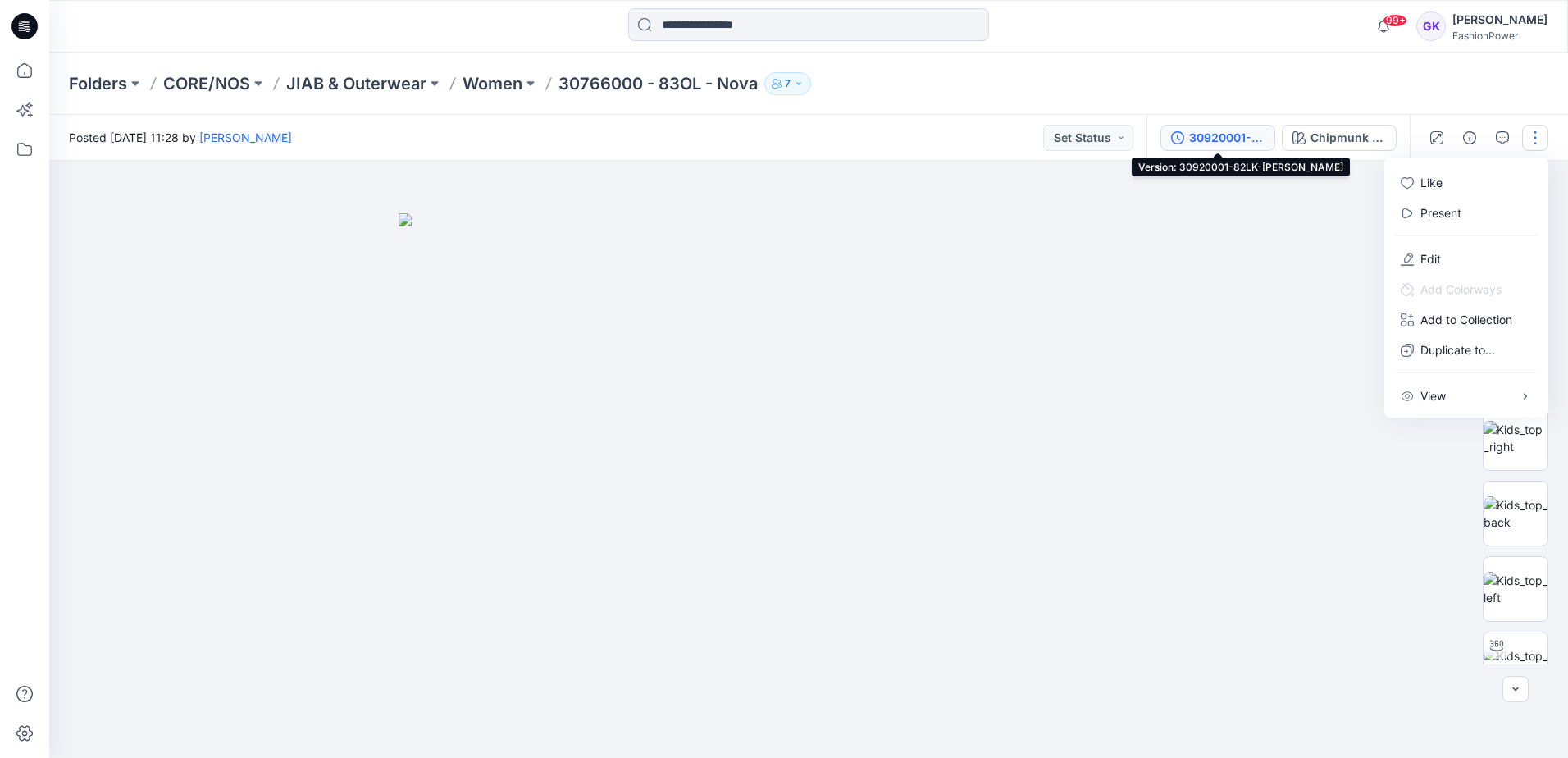
click at [1209, 136] on div "30920001-82LK-[PERSON_NAME]" at bounding box center [1227, 137] width 75 height 18
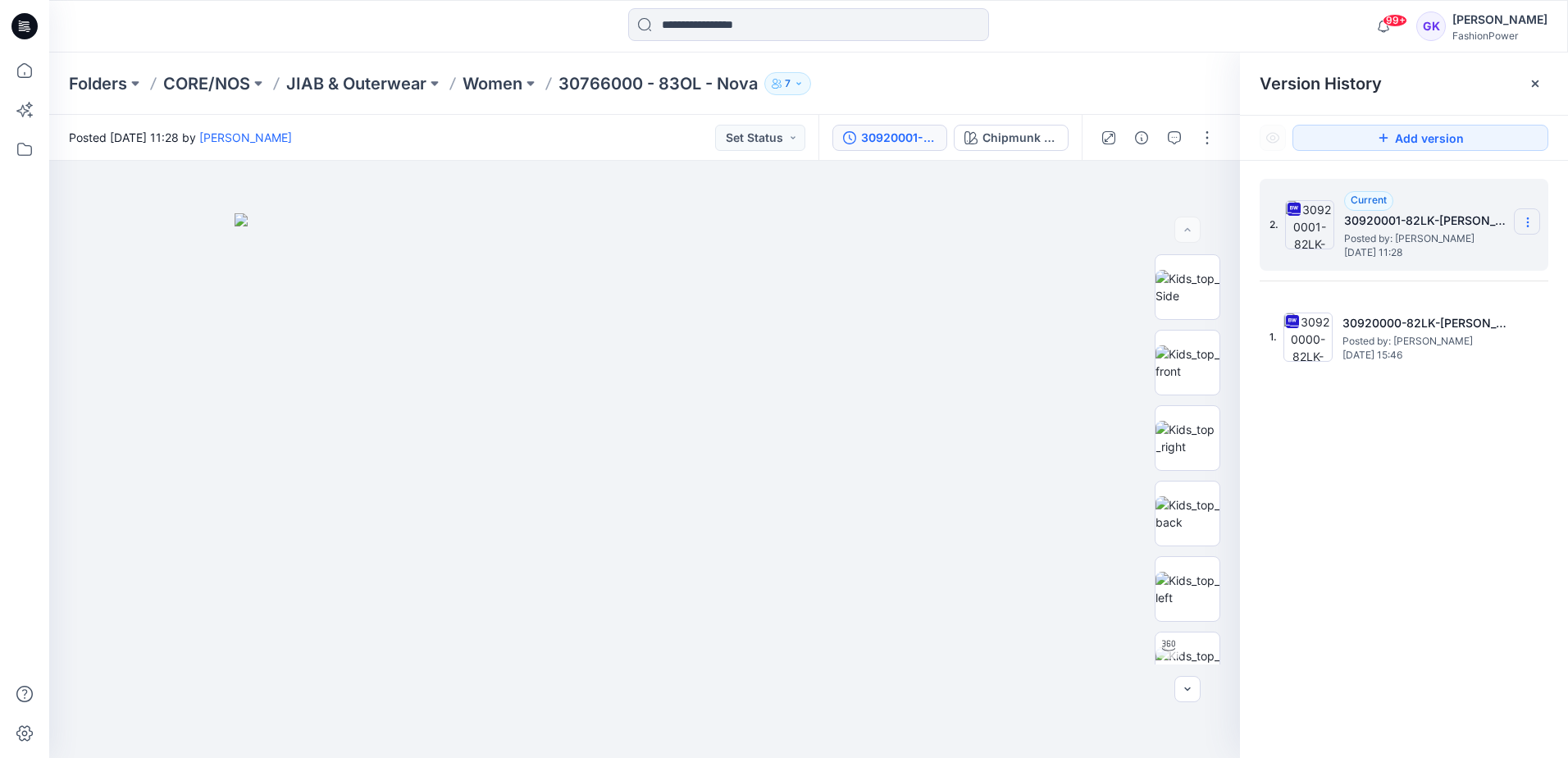
click at [1535, 216] on section at bounding box center [1528, 222] width 26 height 26
click at [1448, 258] on span "Download Source BW File" at bounding box center [1445, 254] width 137 height 20
click at [1459, 510] on div "2. Current 30920001-82LK-Carmen Posted by: Bibi Castelijns Tuesday, August 12, …" at bounding box center [1404, 471] width 328 height 621
click at [1531, 221] on icon at bounding box center [1528, 223] width 13 height 13
click at [1204, 131] on button "button" at bounding box center [1207, 138] width 26 height 26
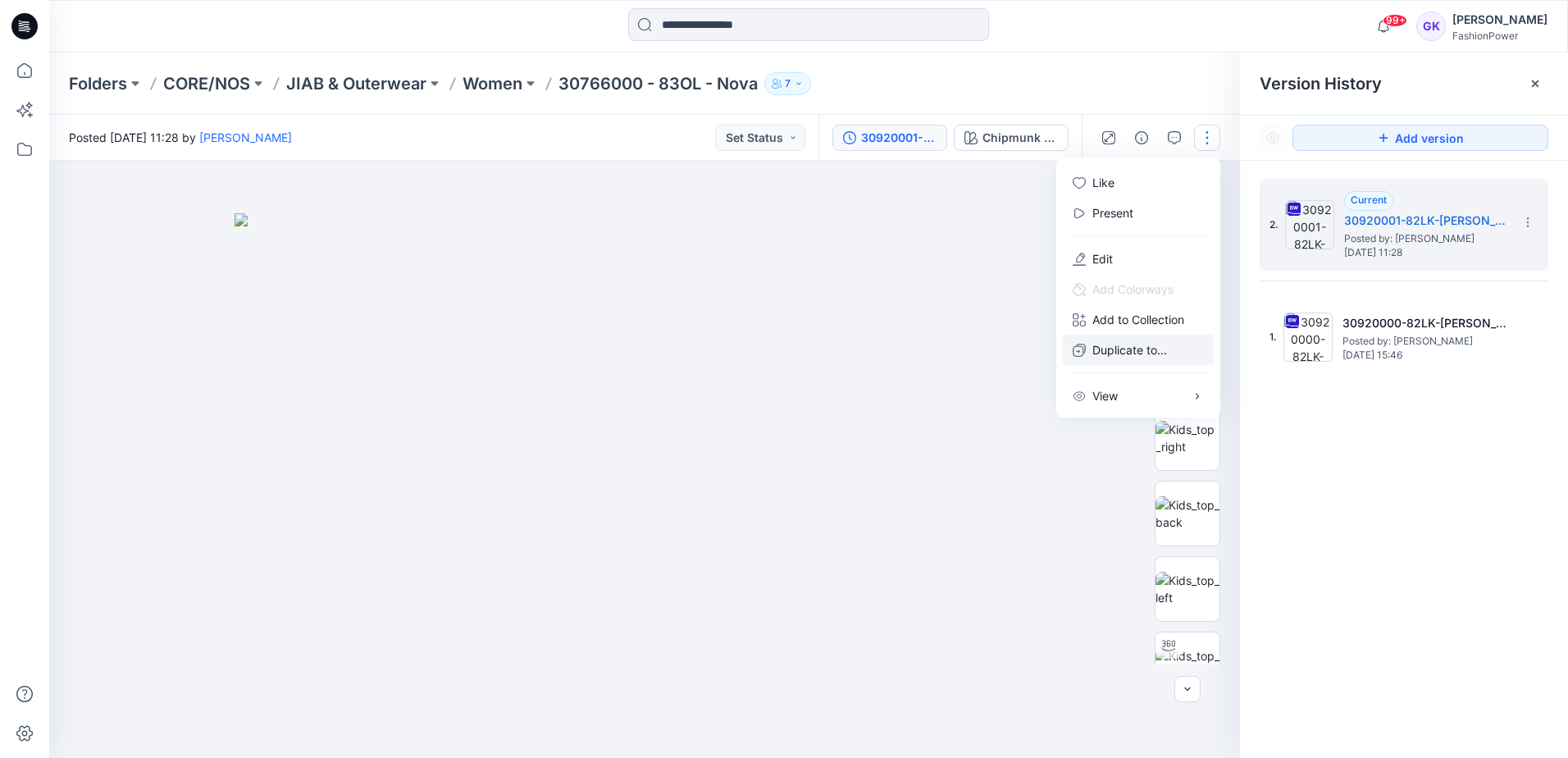
click at [1148, 354] on p "Duplicate to..." at bounding box center [1129, 349] width 74 height 17
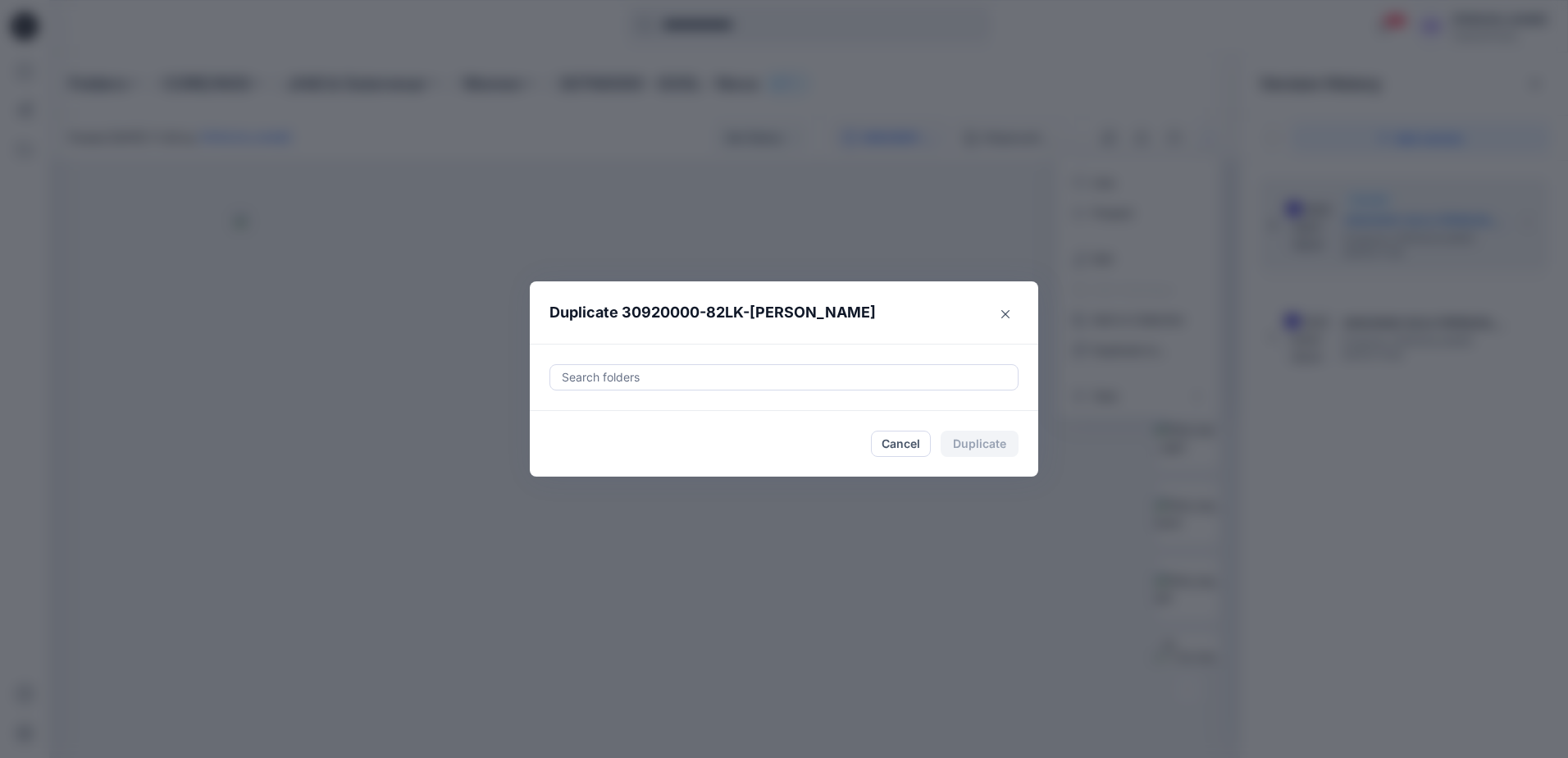
click at [793, 362] on div "Search folders" at bounding box center [784, 378] width 508 height 68
click at [778, 381] on div at bounding box center [784, 377] width 448 height 20
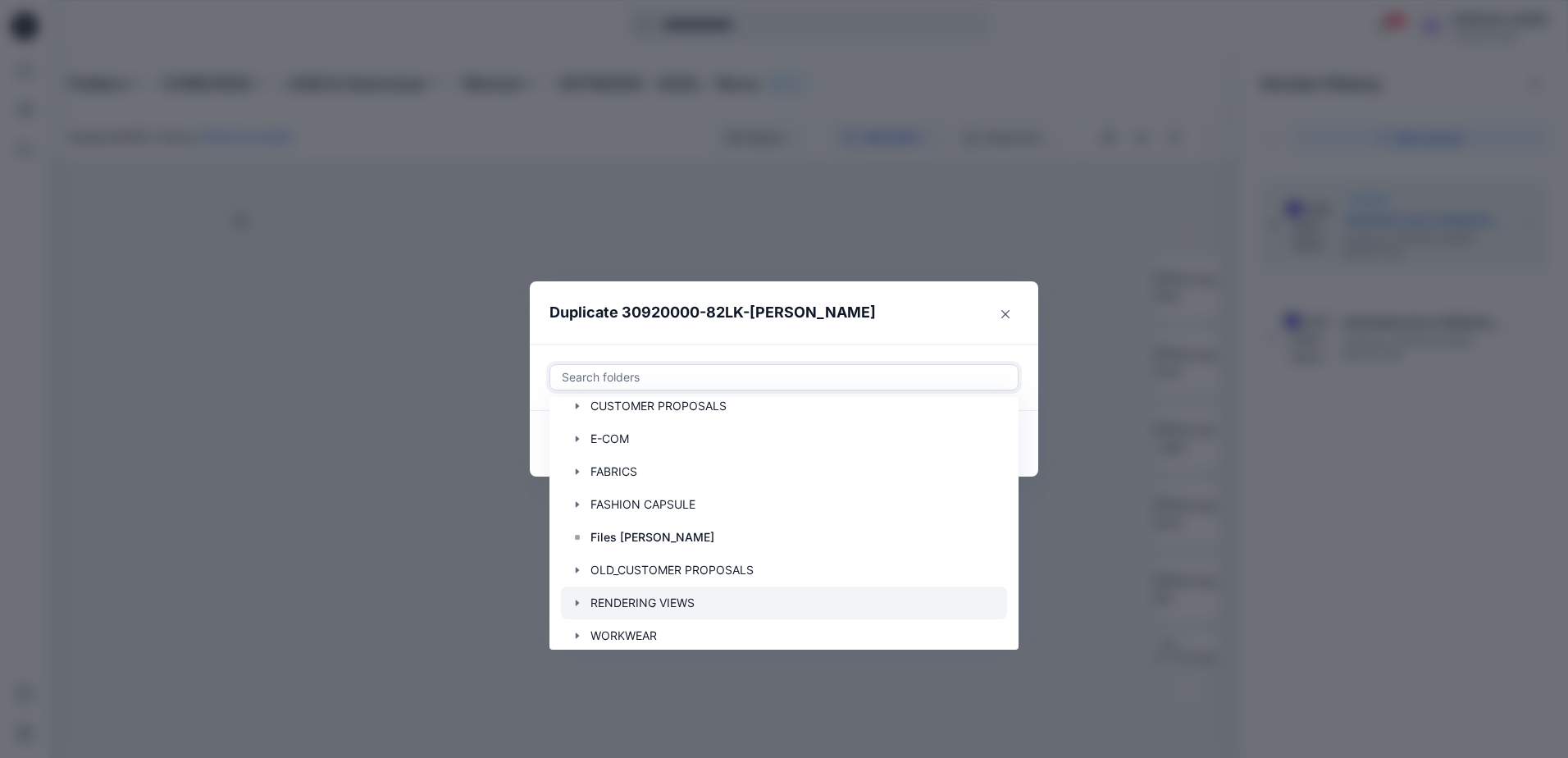
scroll to position [131, 0]
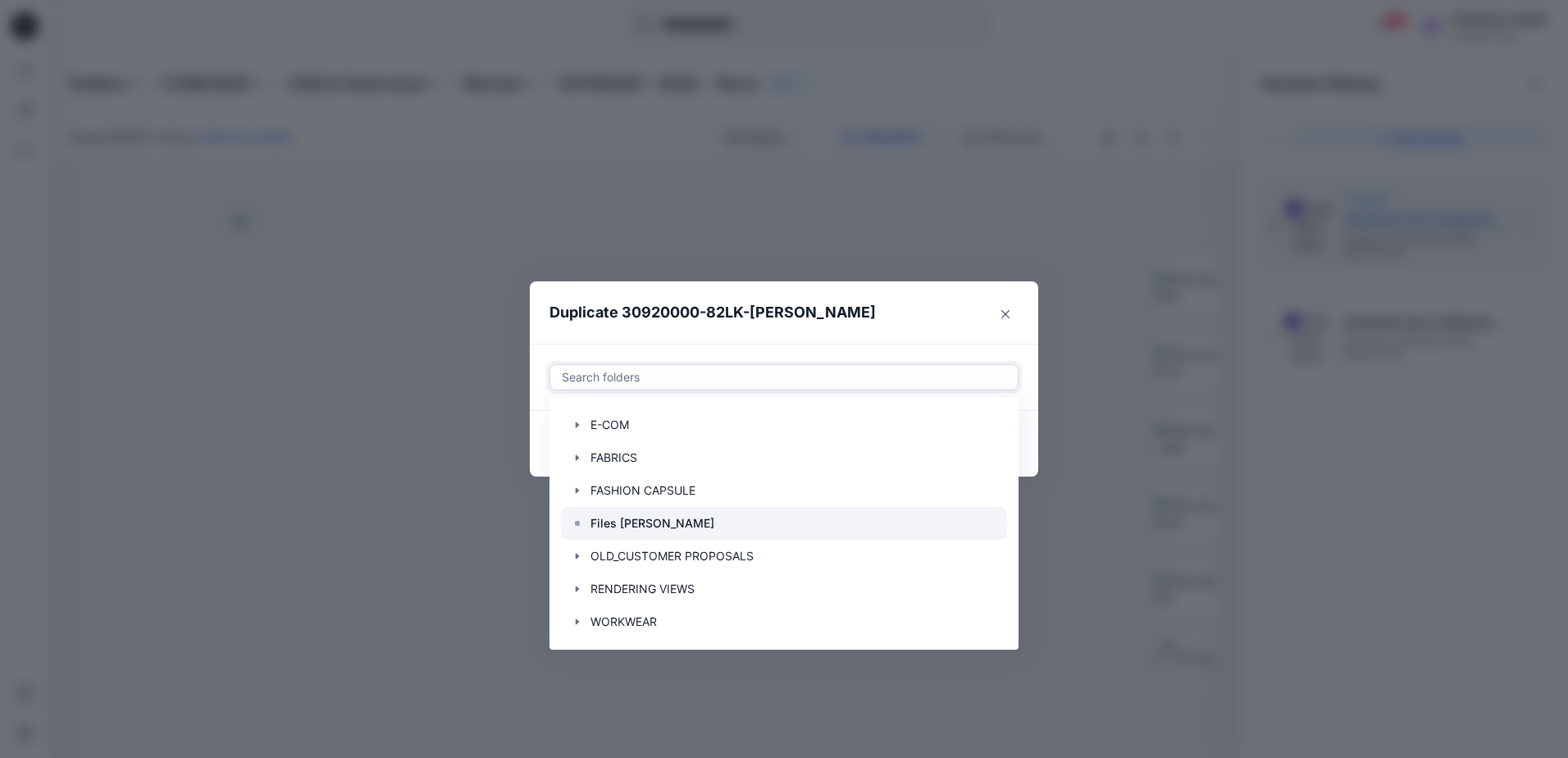
click at [669, 519] on div at bounding box center [784, 523] width 446 height 33
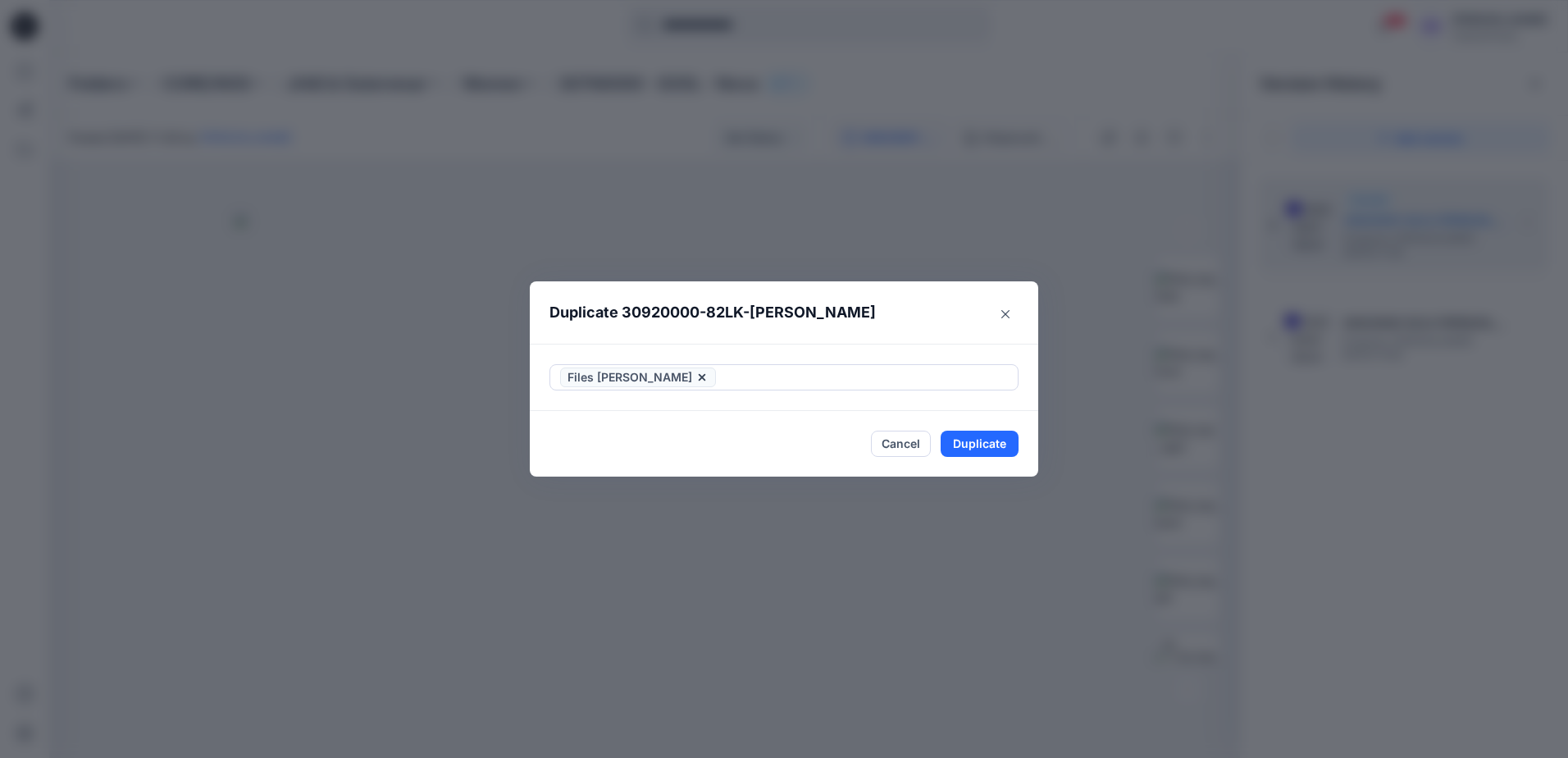
click at [946, 344] on div "Files [PERSON_NAME]" at bounding box center [784, 378] width 508 height 68
click at [981, 439] on button "Duplicate" at bounding box center [979, 443] width 78 height 26
click at [1011, 313] on button "Close" at bounding box center [1005, 314] width 26 height 26
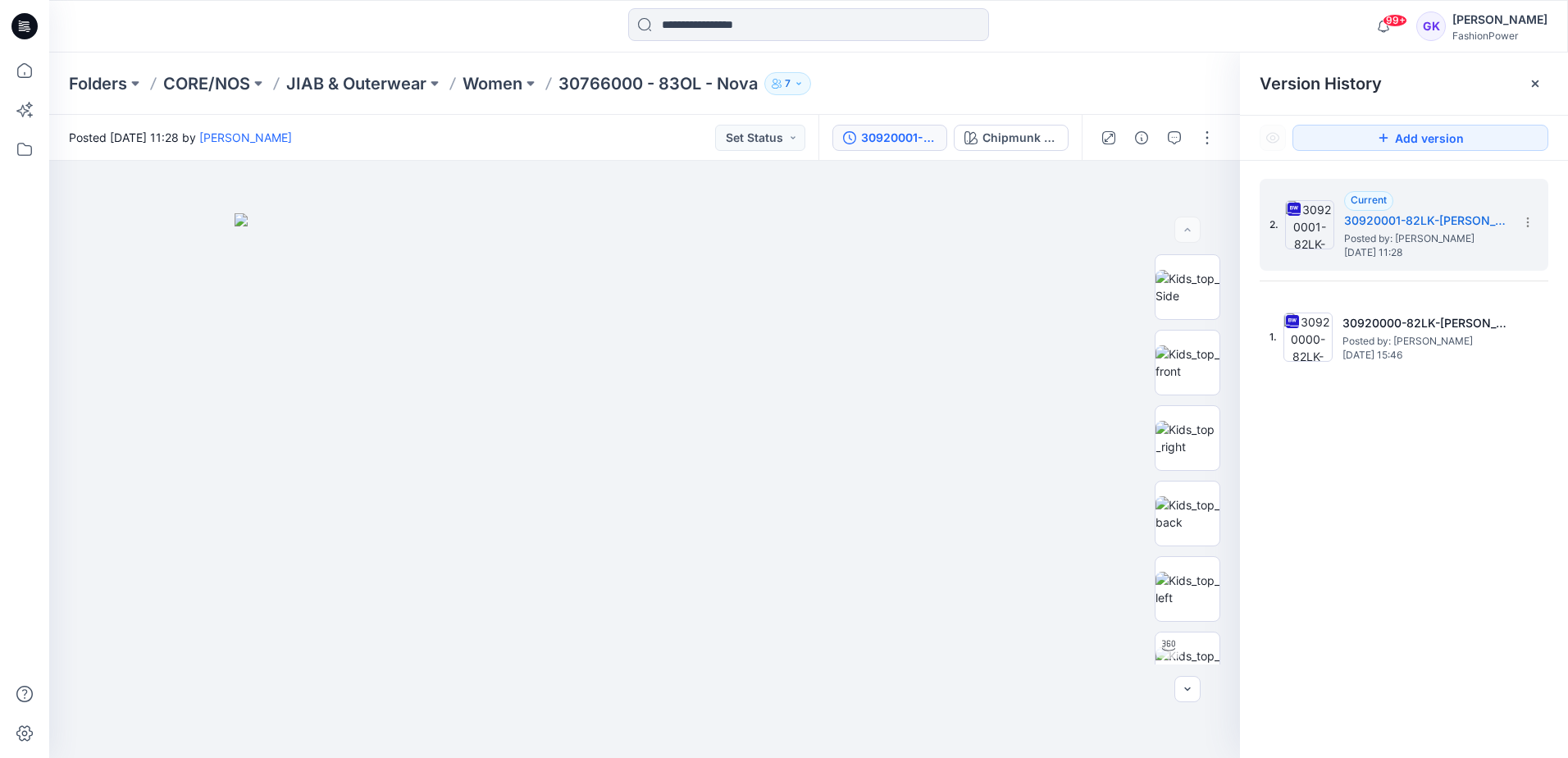
click at [1398, 441] on div "2. Current 30920001-82LK-Carmen Posted by: Bibi Castelijns Tuesday, August 12, …" at bounding box center [1404, 471] width 328 height 621
click at [1123, 65] on div "Folders CORE/NOS JIAB & Outerwear Women 30766000 - 83OL - Nova 7" at bounding box center [808, 84] width 1519 height 62
click at [713, 33] on input at bounding box center [809, 24] width 361 height 33
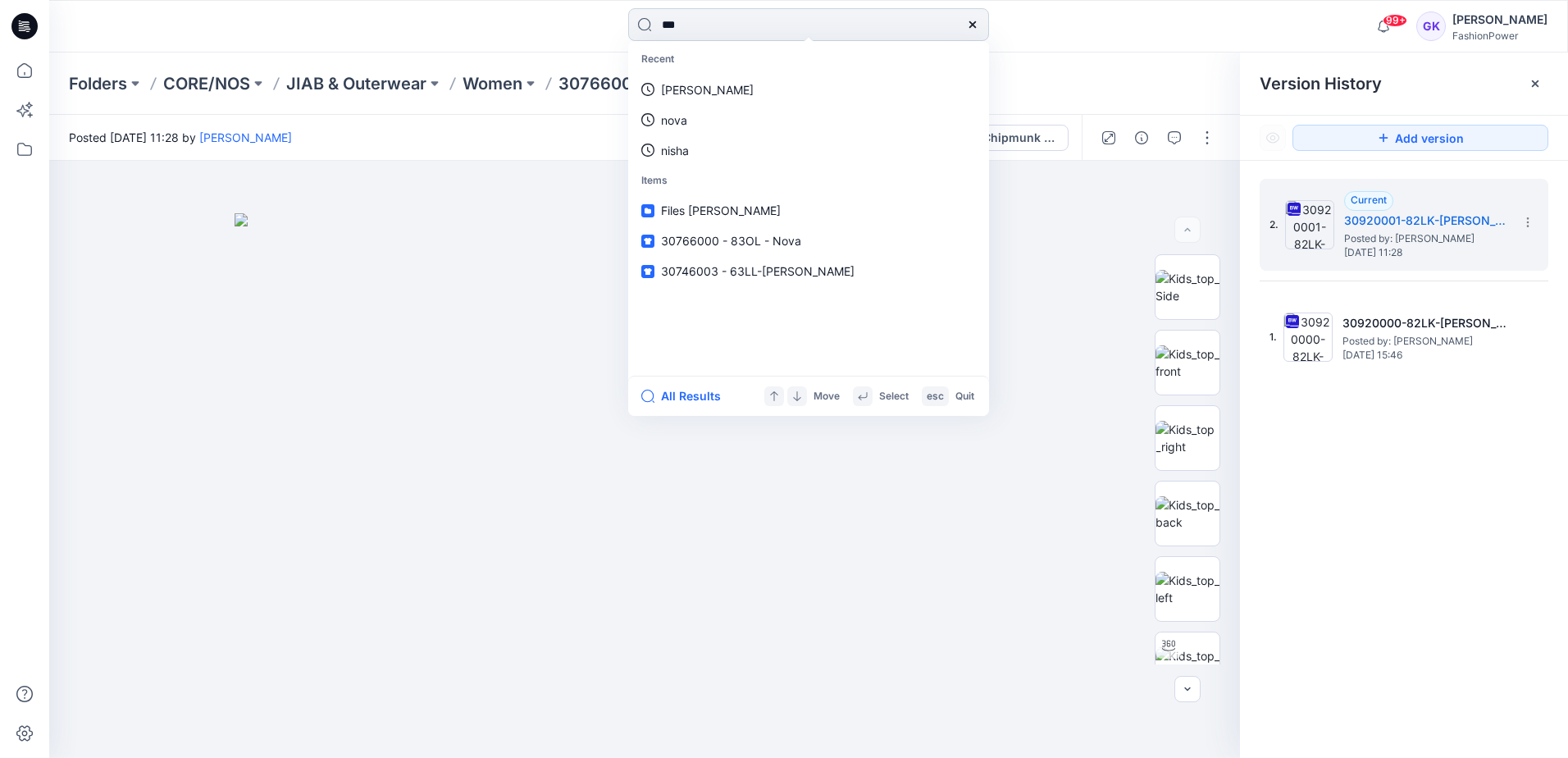
type input "****"
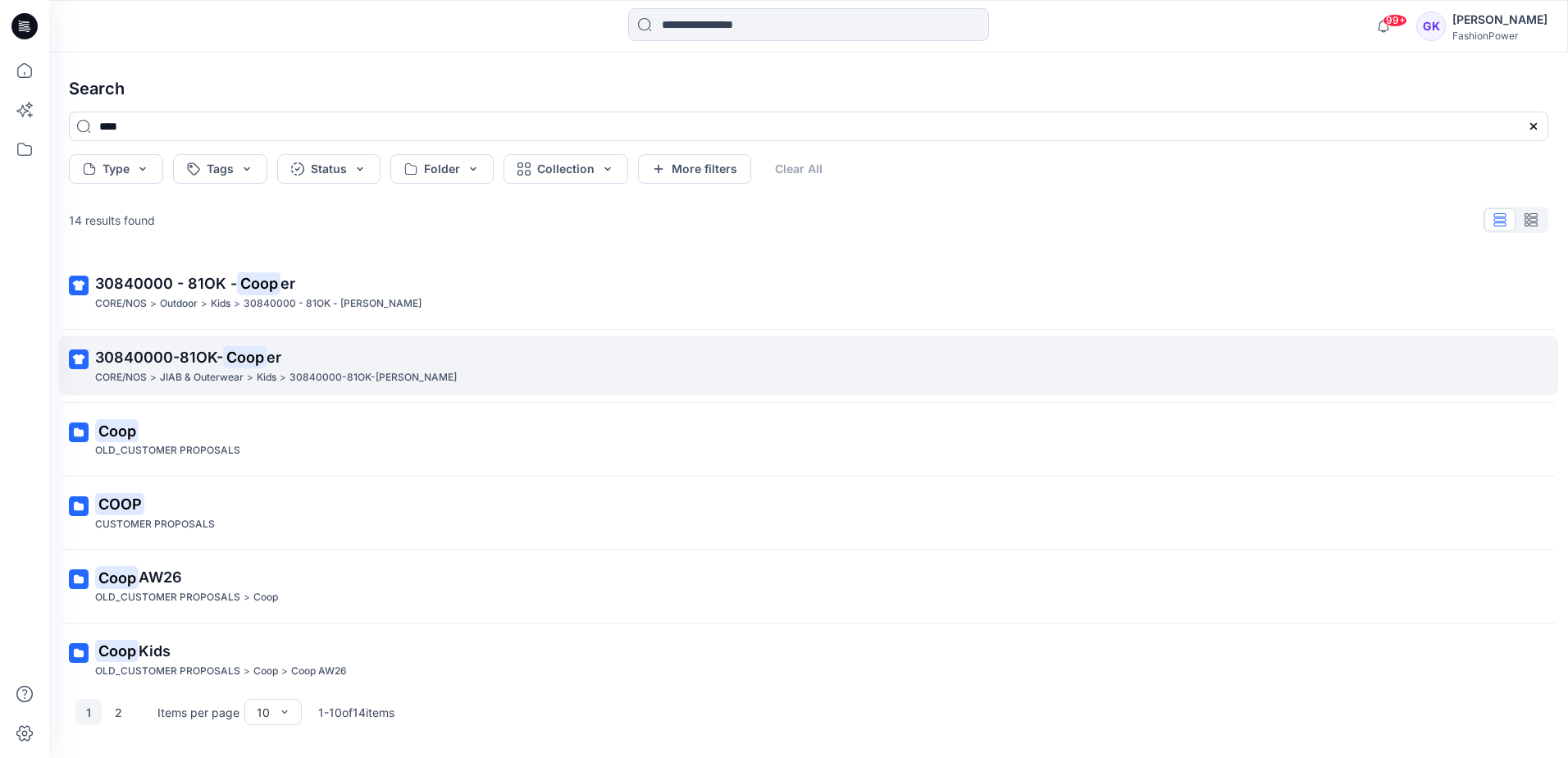
click at [164, 358] on span "30840000-81OK-" at bounding box center [159, 357] width 128 height 17
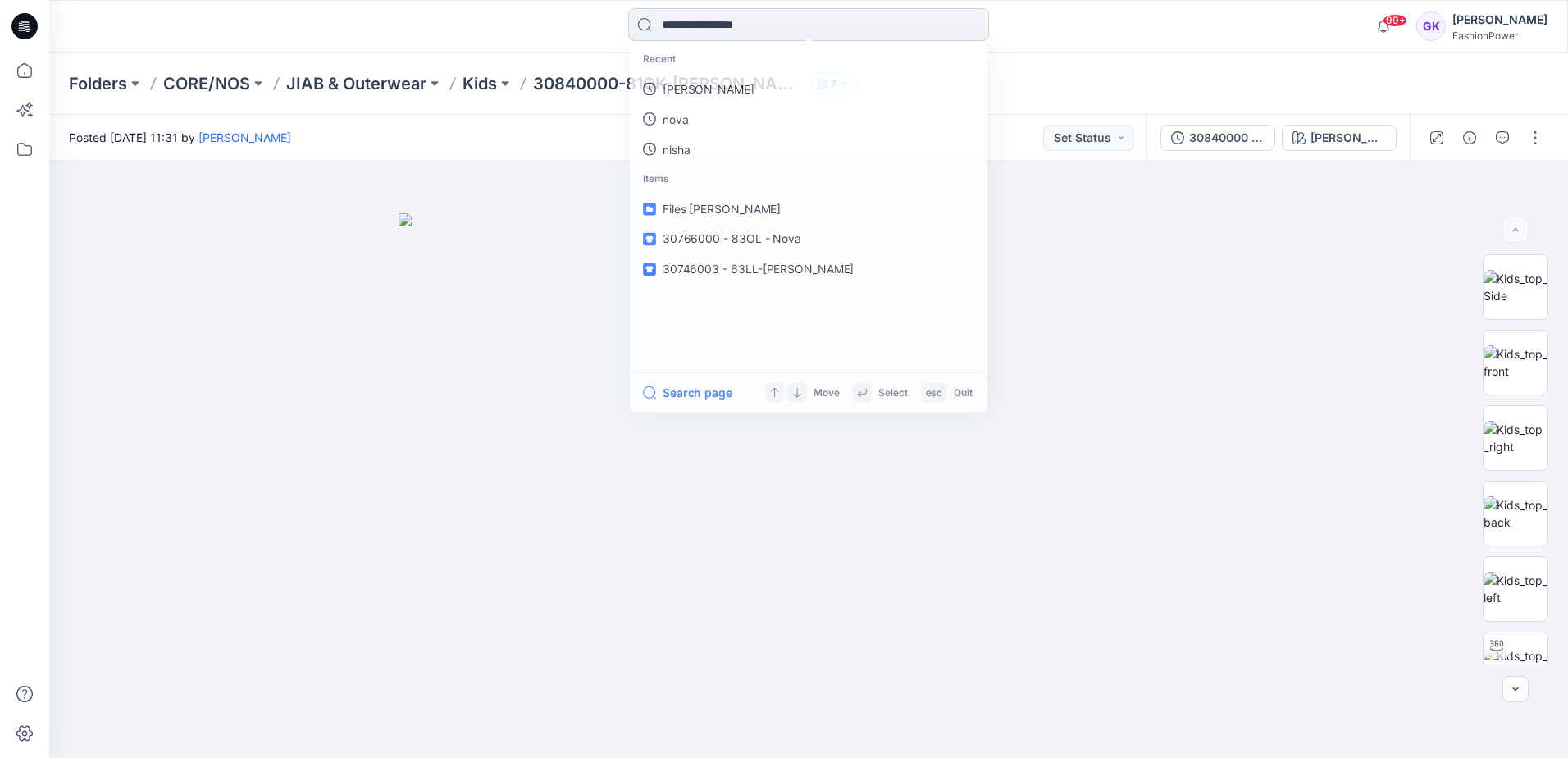
click at [671, 12] on input at bounding box center [809, 24] width 361 height 33
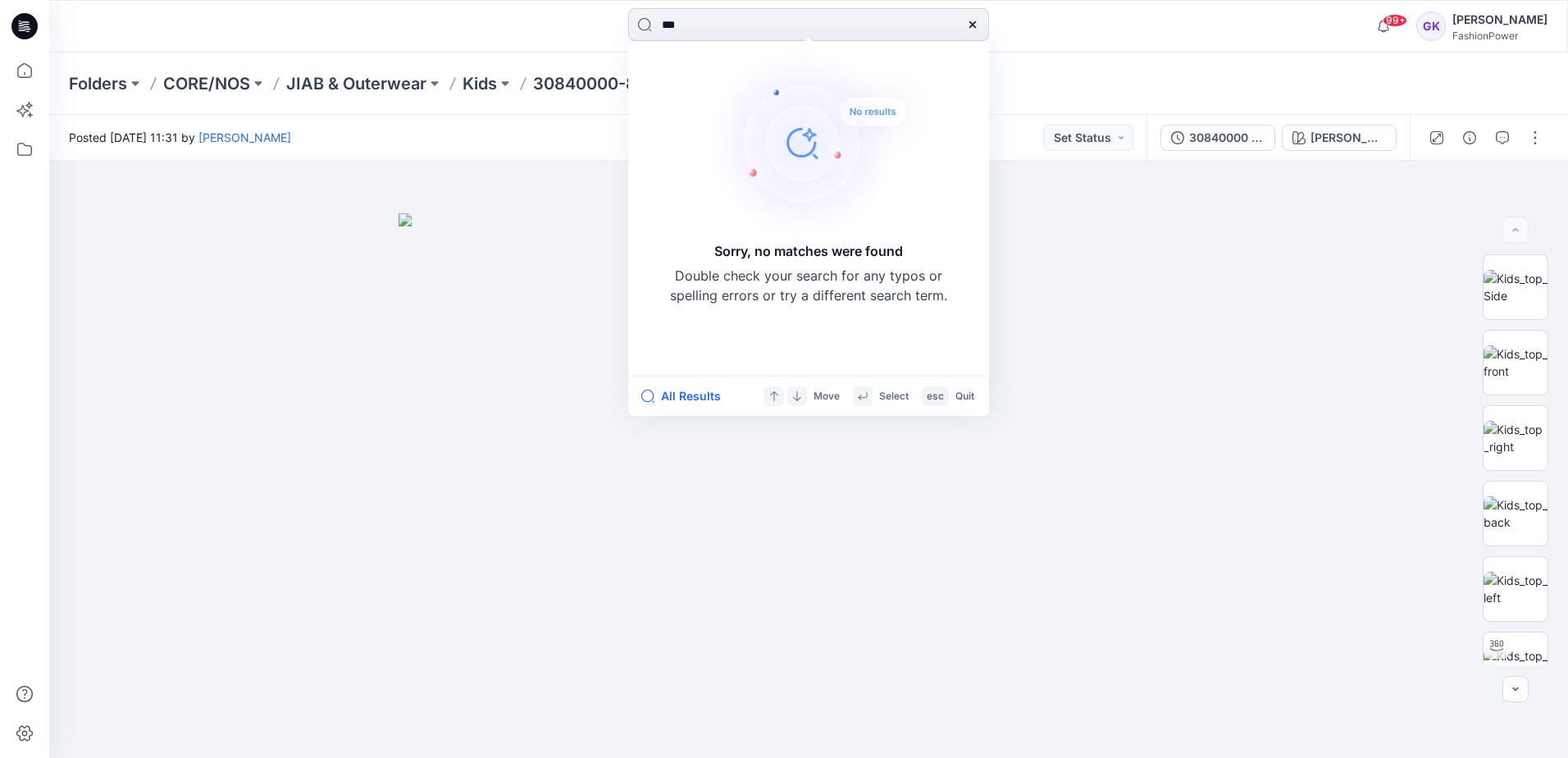
type input "****"
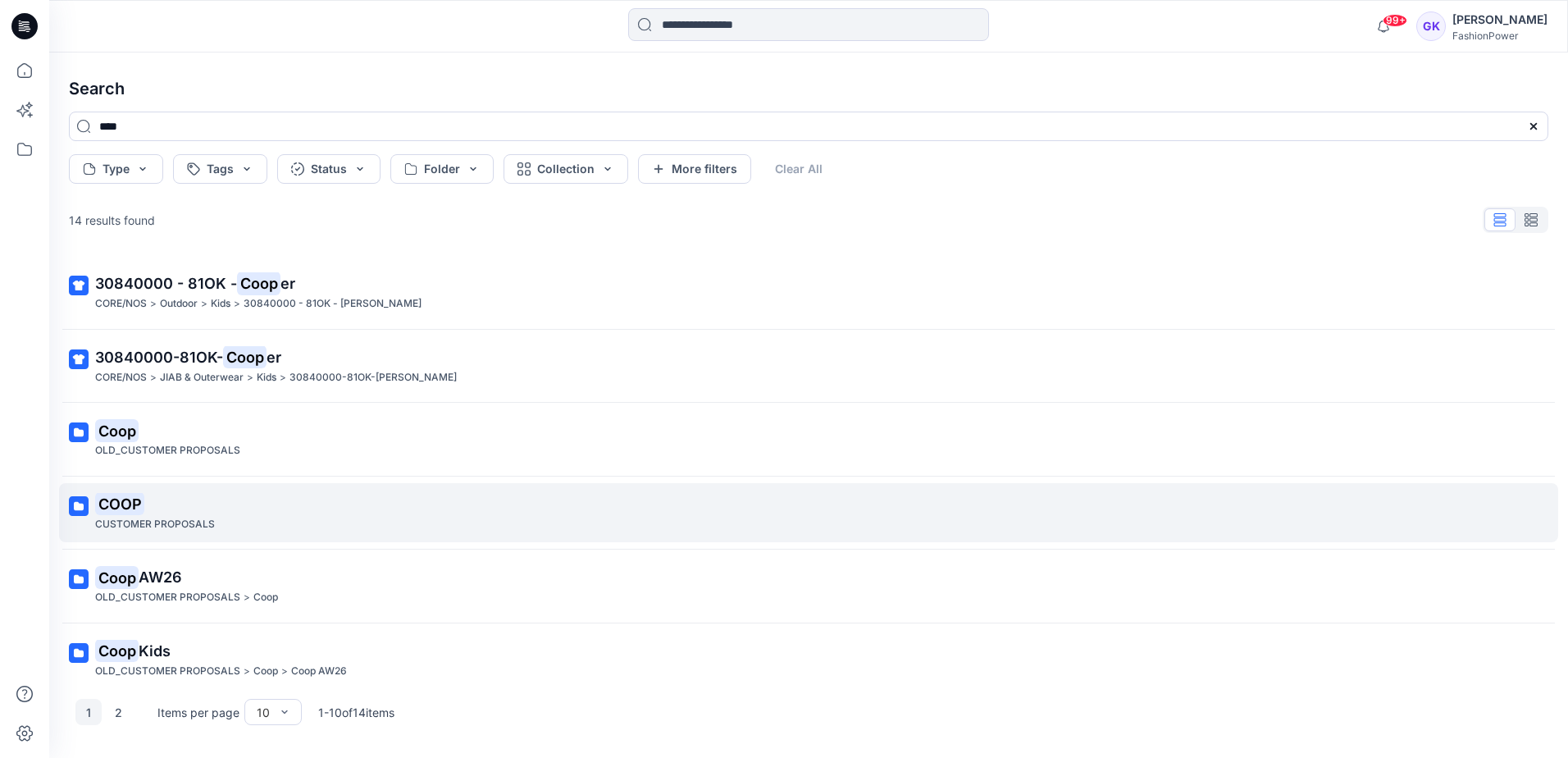
click at [113, 500] on mark "COOP" at bounding box center [119, 503] width 49 height 23
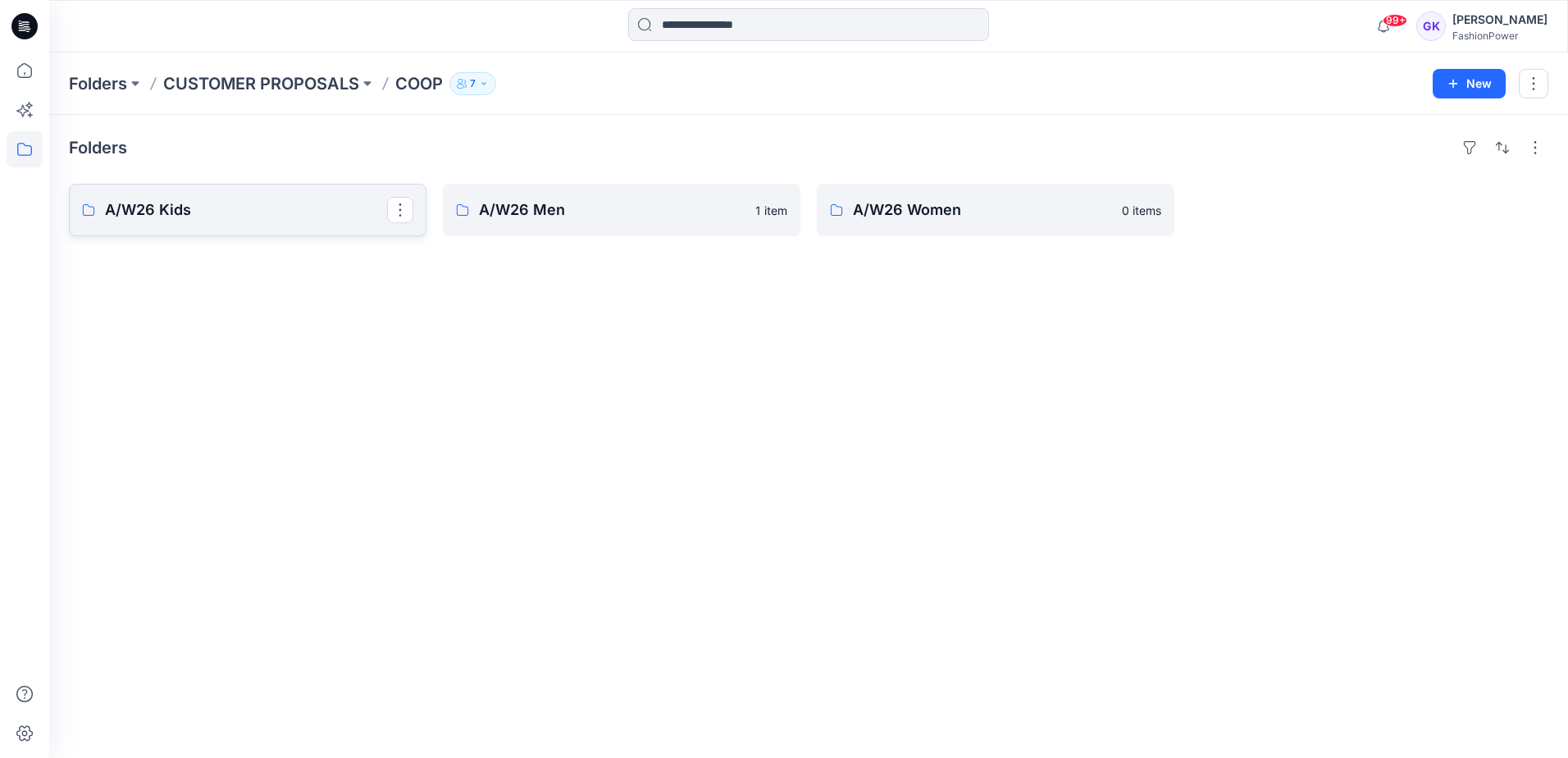
click at [276, 198] on p "A/W26 Kids" at bounding box center [246, 209] width 282 height 23
click at [591, 201] on p "A/W26 Men" at bounding box center [620, 209] width 282 height 23
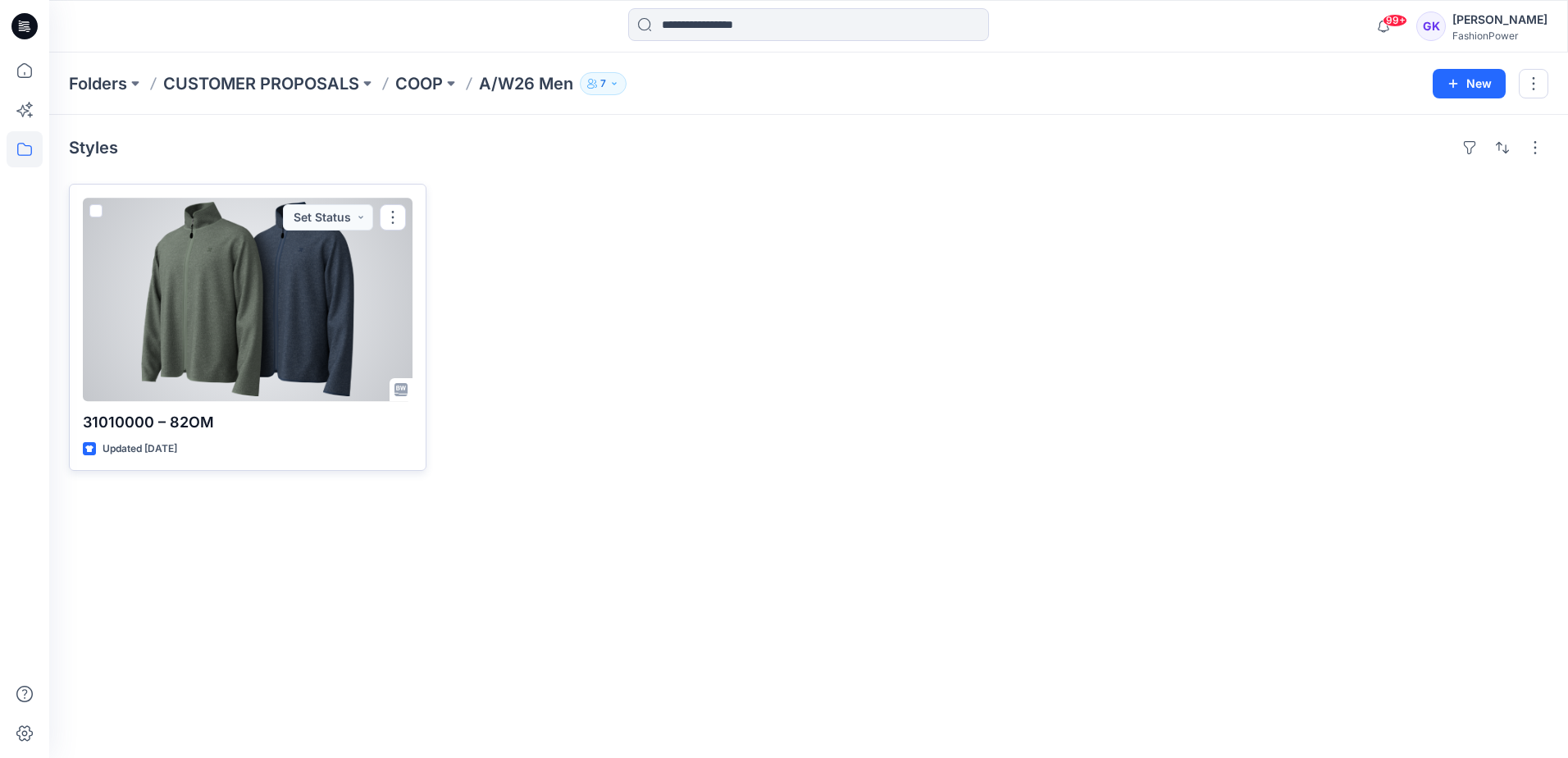
click at [192, 246] on div at bounding box center [247, 299] width 330 height 203
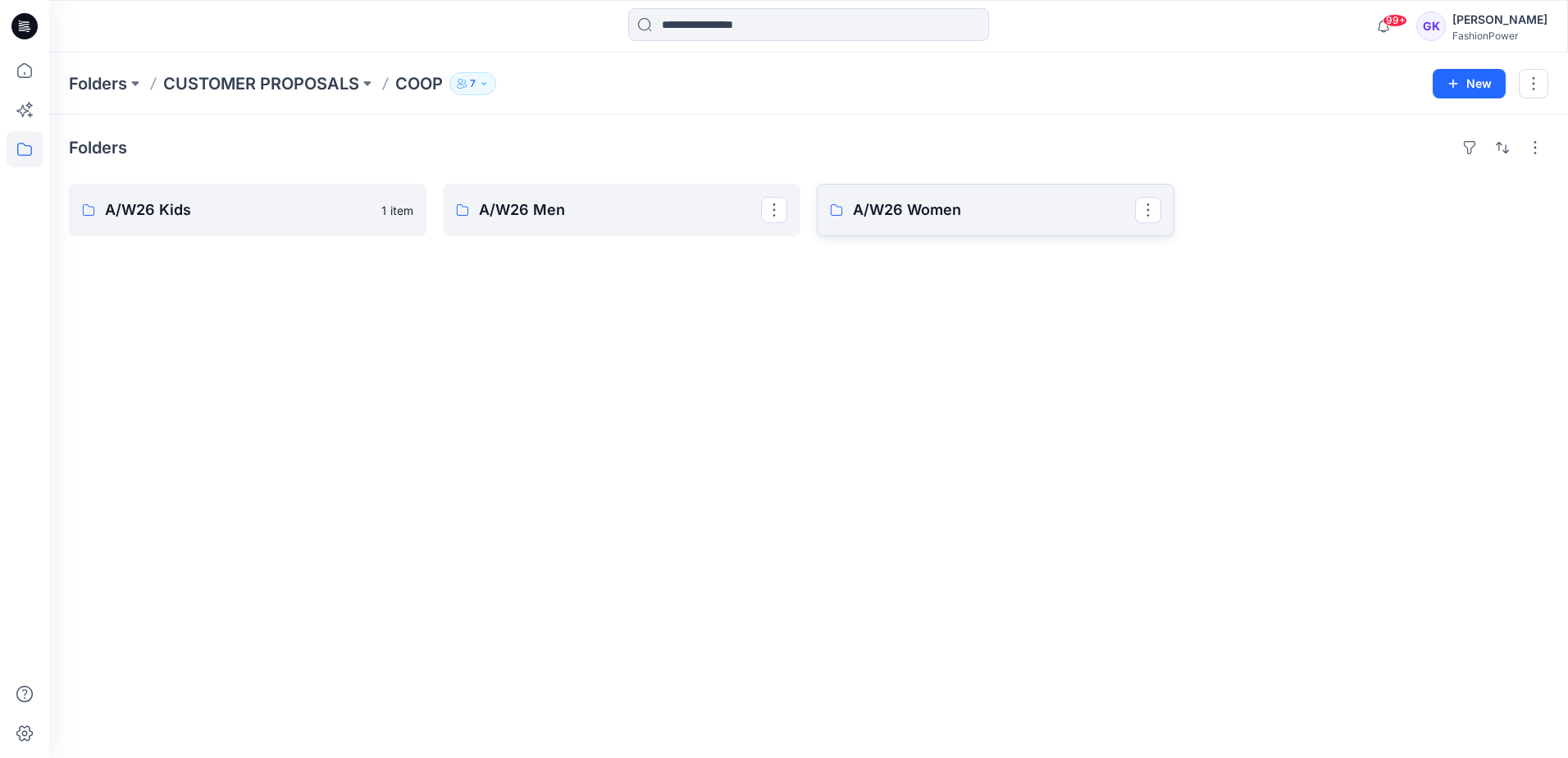
click at [982, 214] on p "A/W26 Women" at bounding box center [994, 209] width 282 height 23
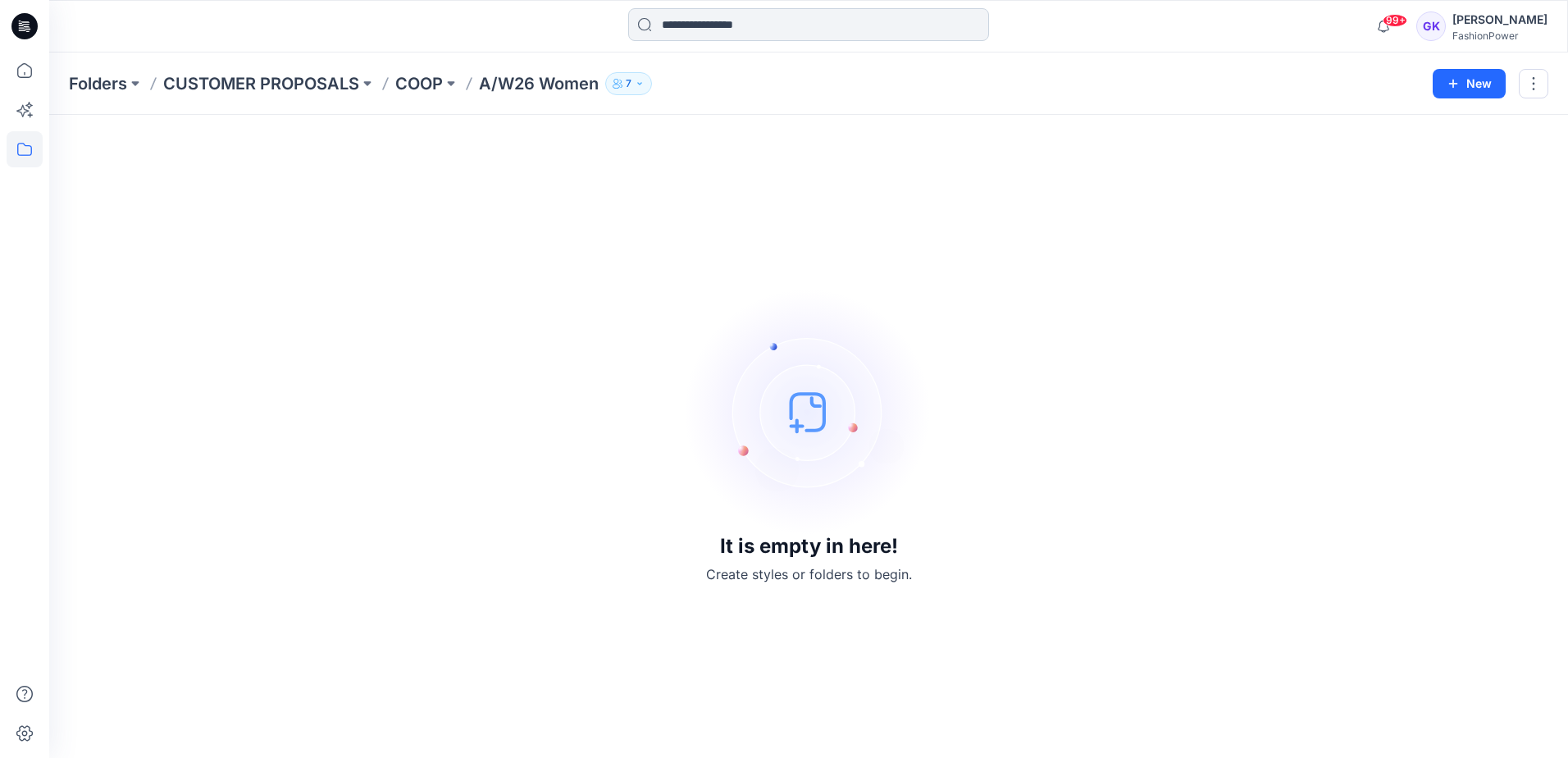
click at [688, 36] on input at bounding box center [809, 24] width 361 height 33
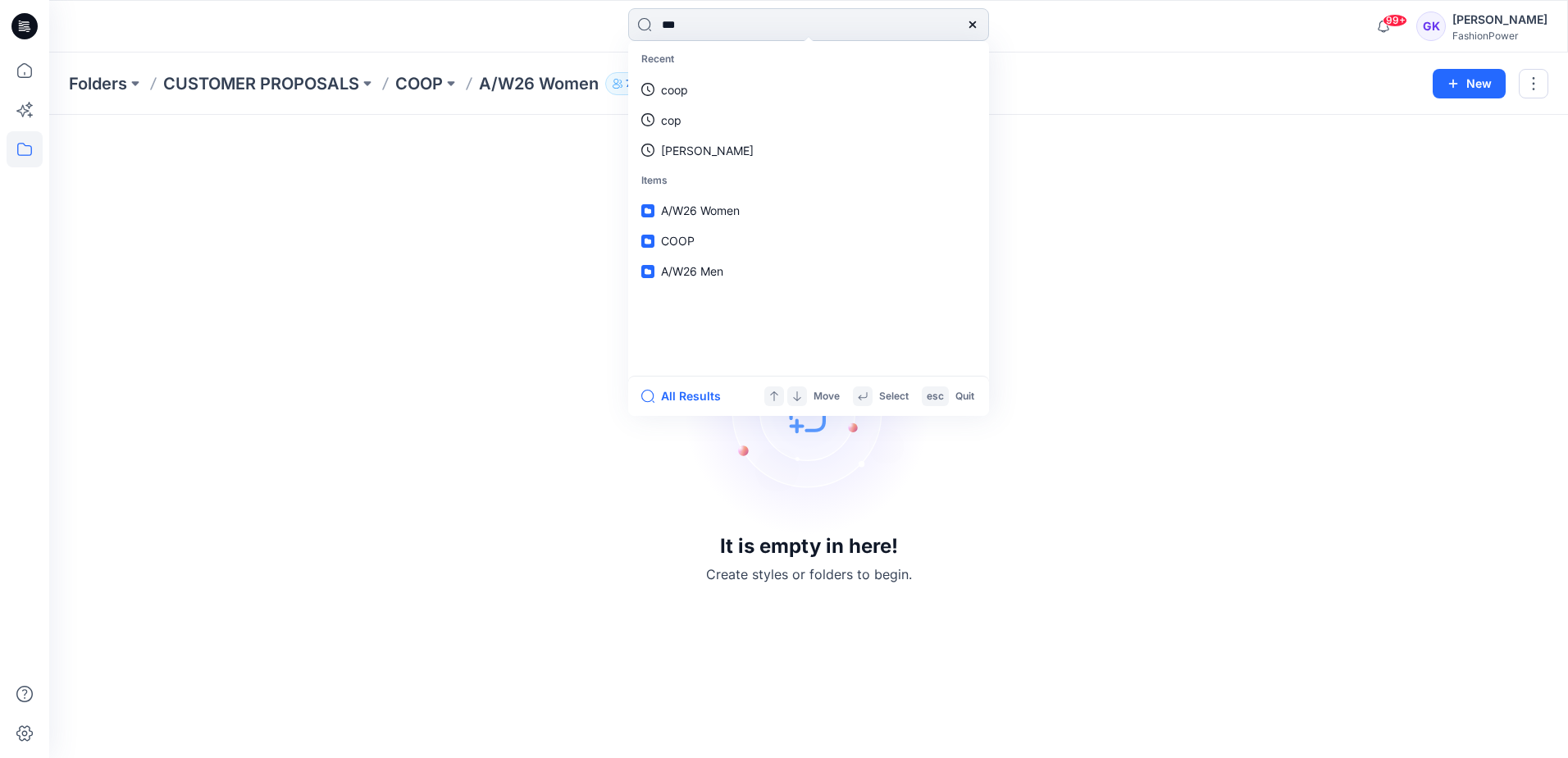
type input "****"
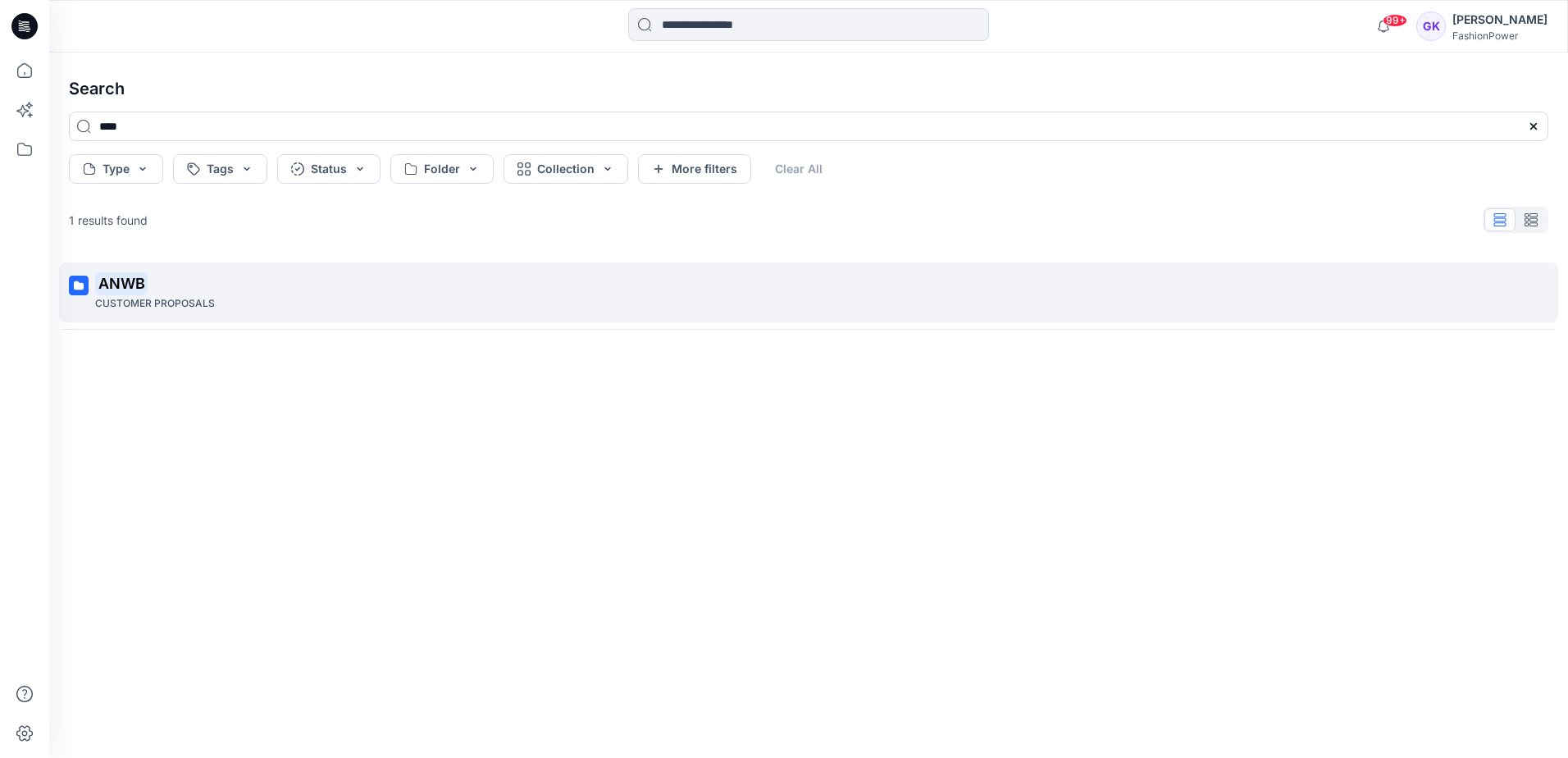
click at [127, 279] on mark "ANWB" at bounding box center [121, 283] width 53 height 23
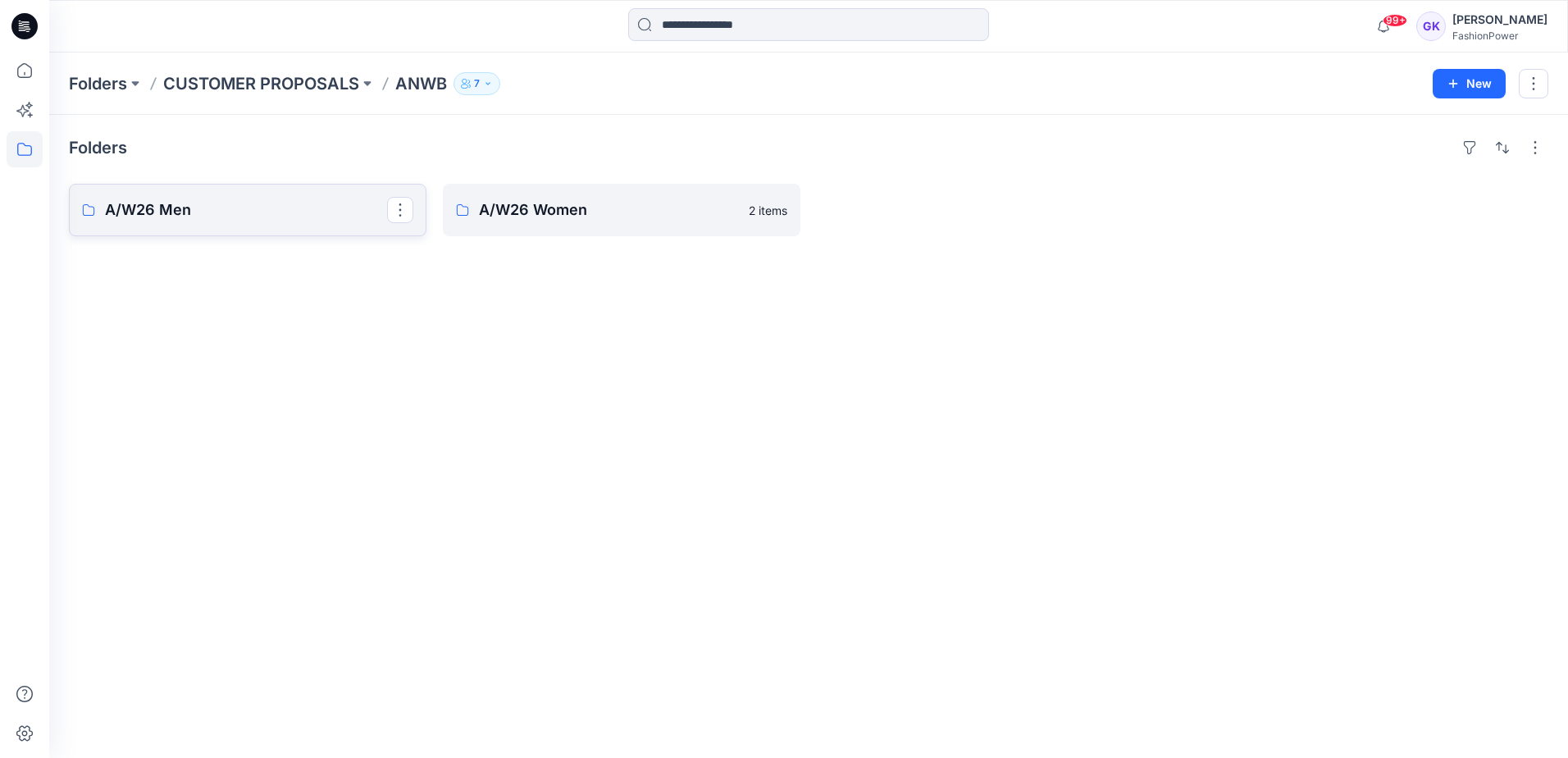
click at [258, 190] on link "A/W26 Men" at bounding box center [247, 210] width 358 height 53
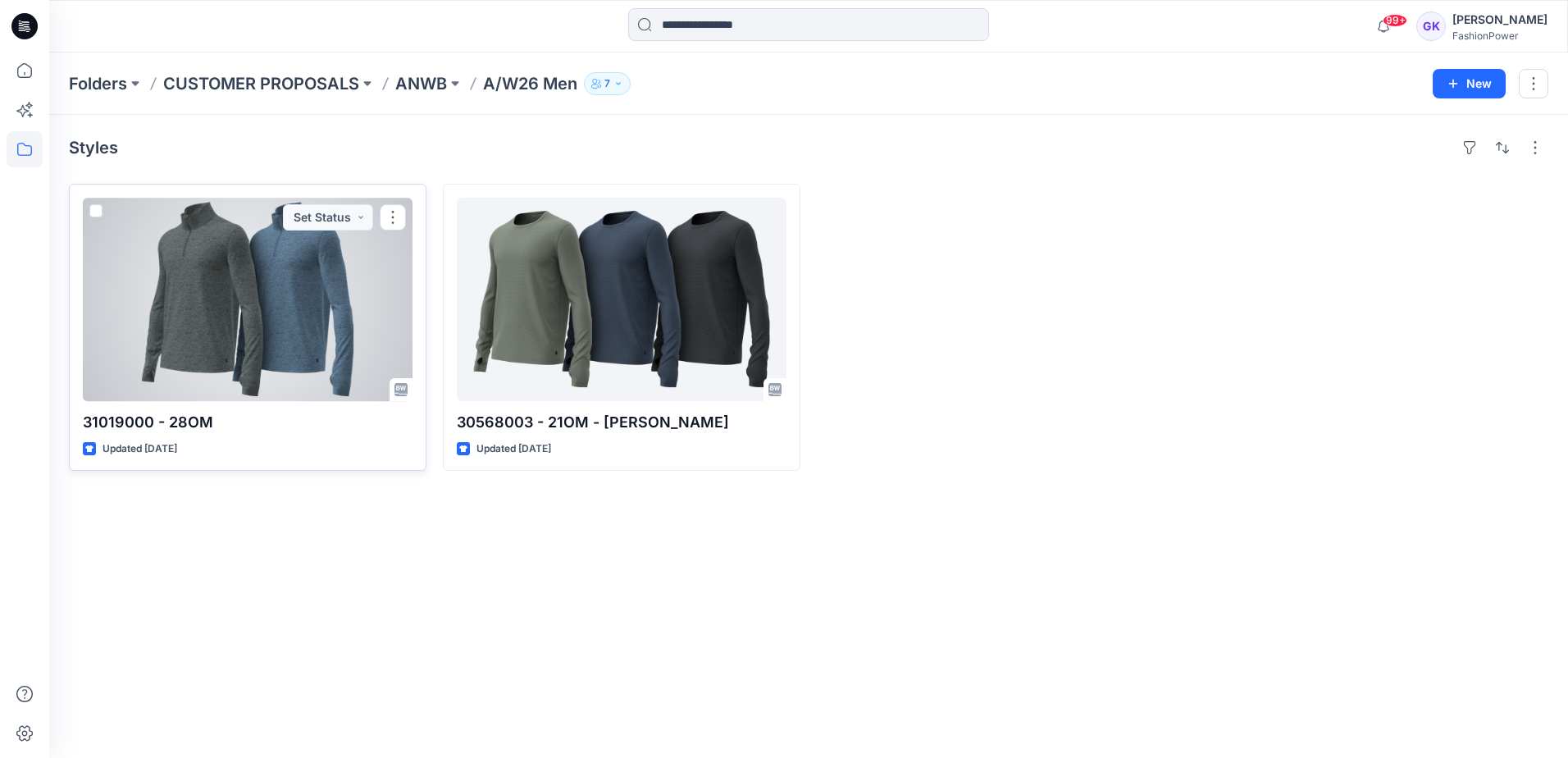
click at [204, 232] on div at bounding box center [247, 299] width 330 height 203
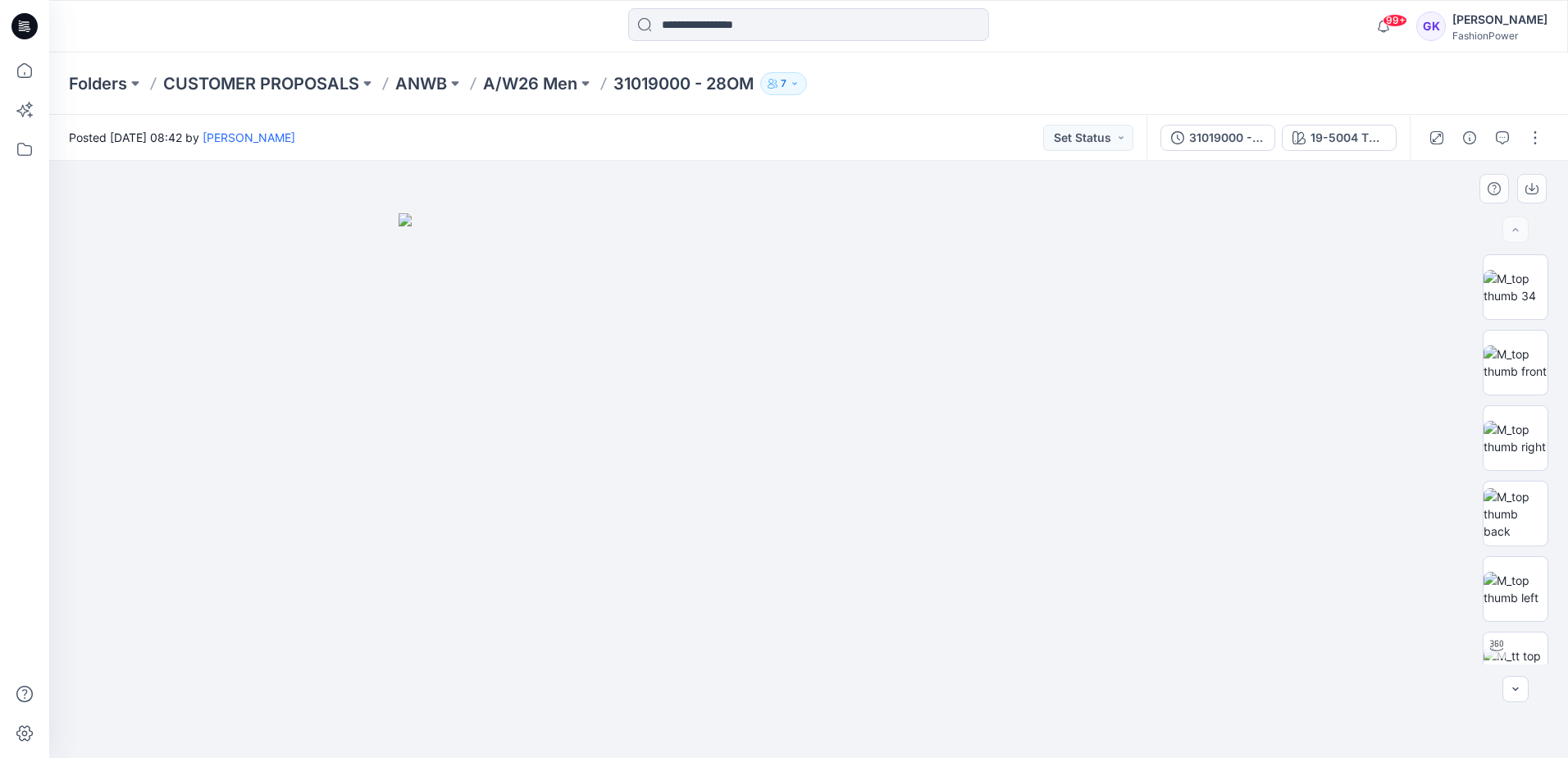
click at [675, 261] on img at bounding box center [808, 486] width 820 height 545
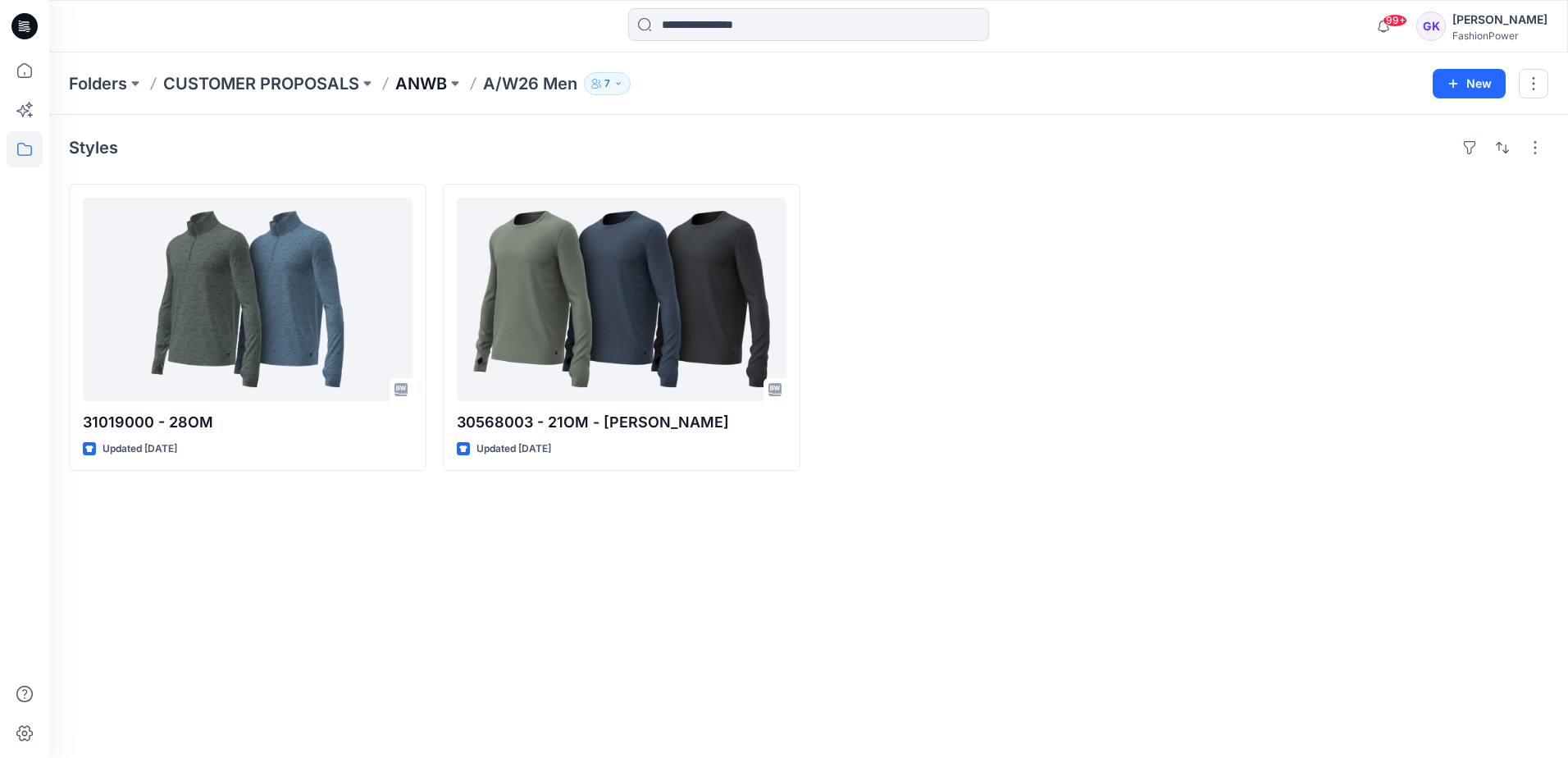
click at [427, 81] on p "ANWB" at bounding box center [421, 84] width 52 height 23
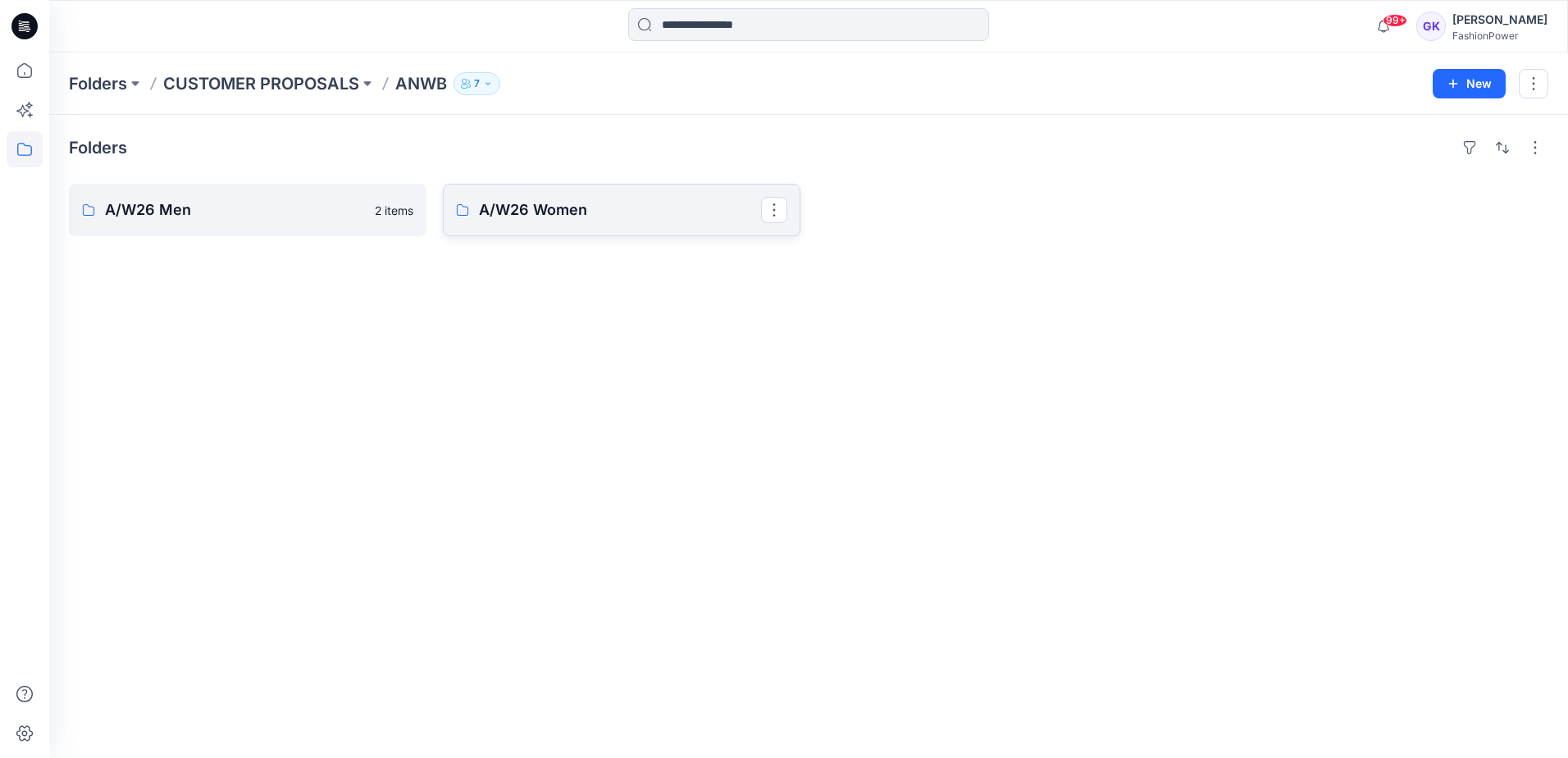
click at [593, 214] on p "A/W26 Women" at bounding box center [620, 209] width 282 height 23
click at [277, 216] on p "A/W26 Men" at bounding box center [246, 209] width 282 height 23
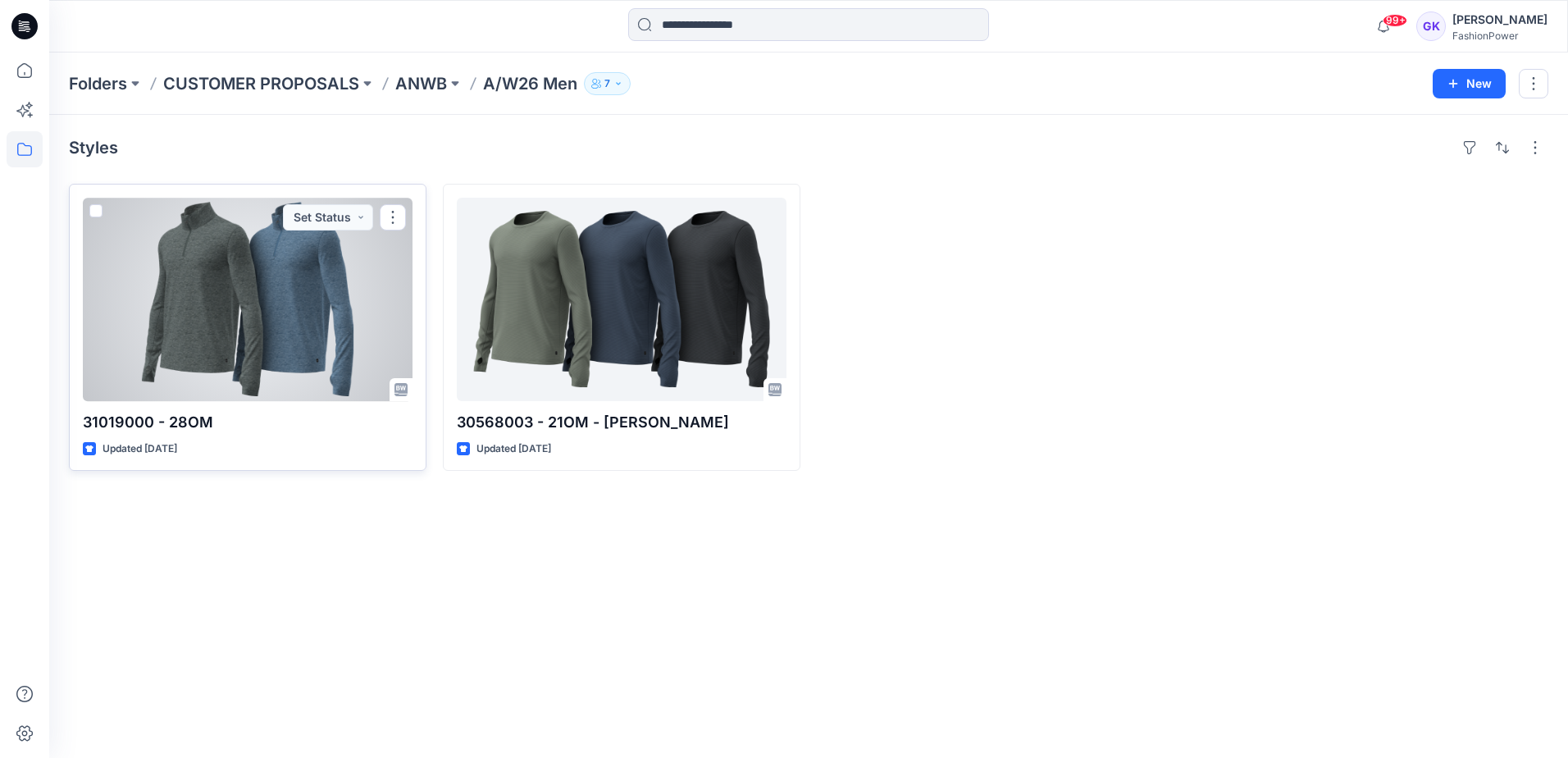
click at [264, 293] on div at bounding box center [247, 299] width 330 height 203
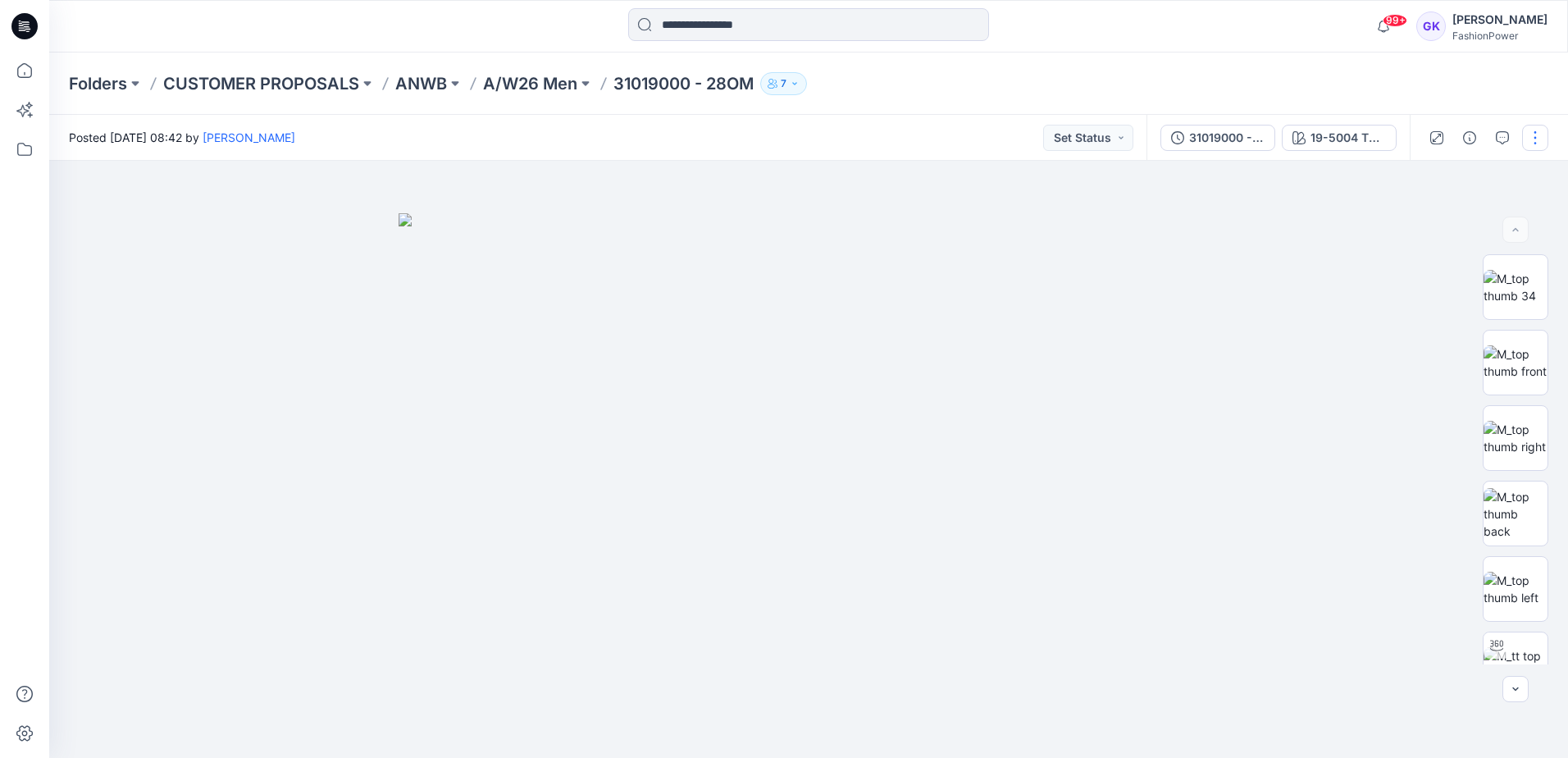
click at [1539, 139] on button "button" at bounding box center [1535, 138] width 26 height 26
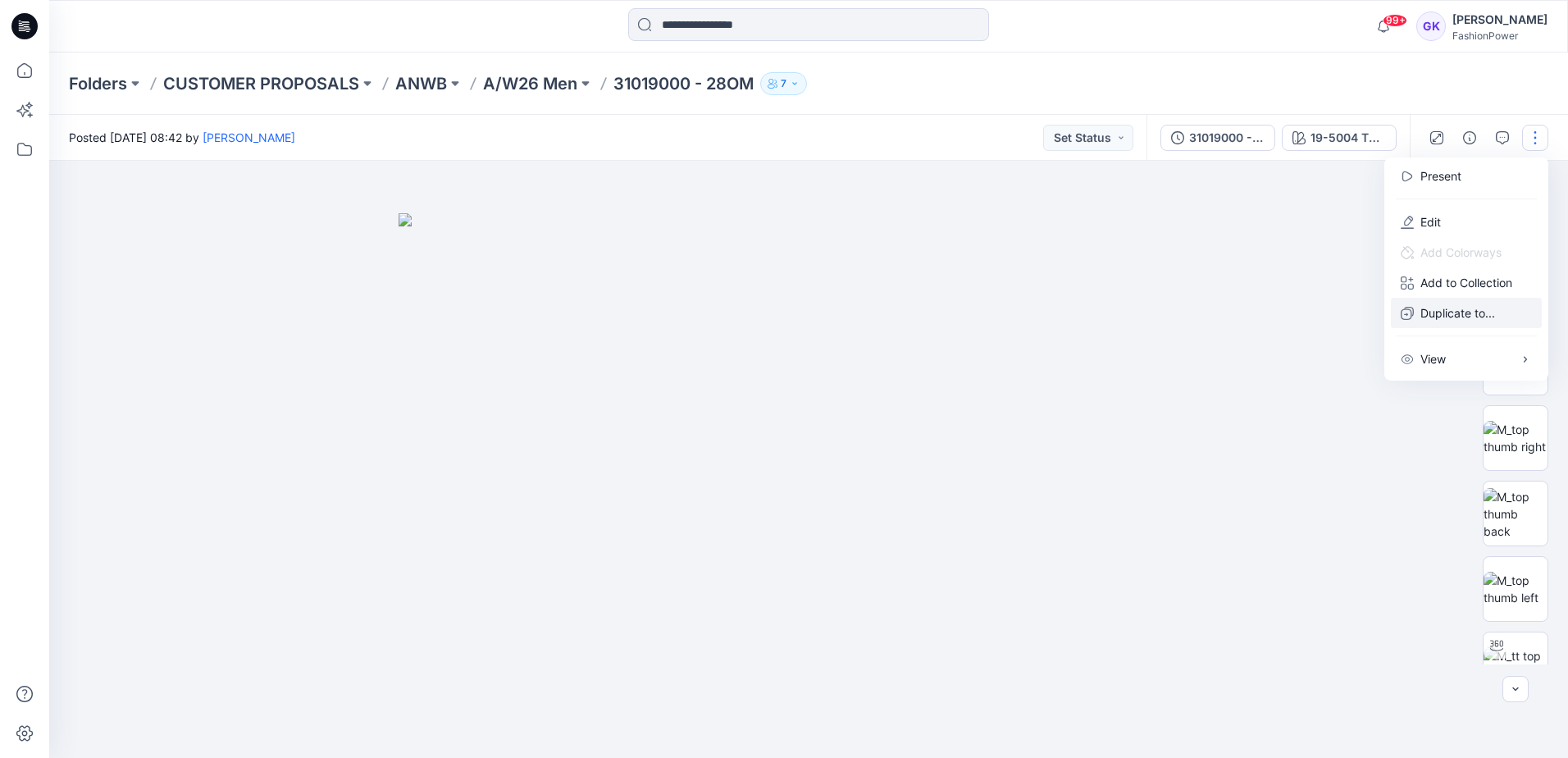
click at [1443, 320] on p "Duplicate to..." at bounding box center [1457, 313] width 74 height 17
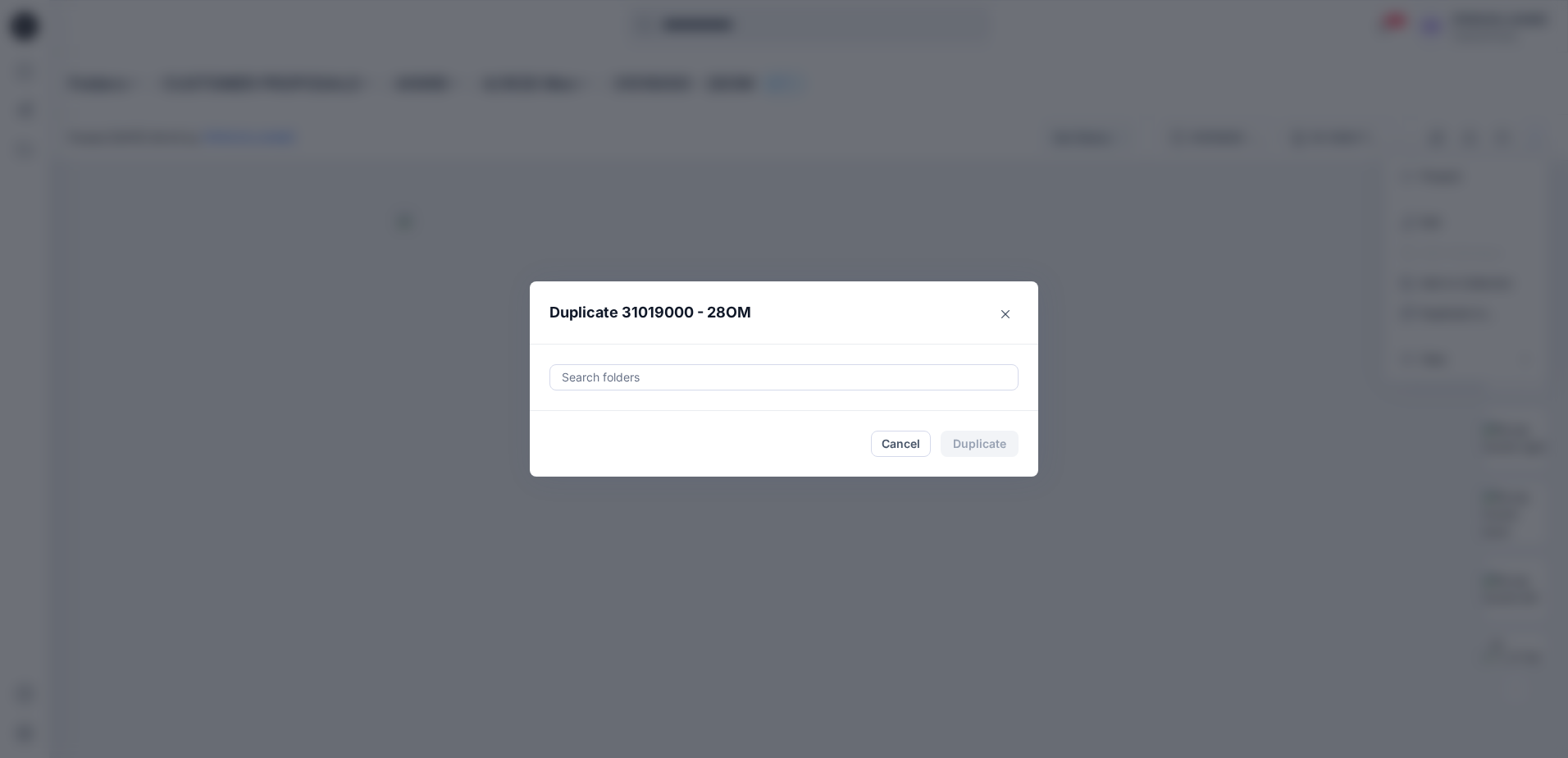
click at [605, 384] on div at bounding box center [784, 377] width 448 height 20
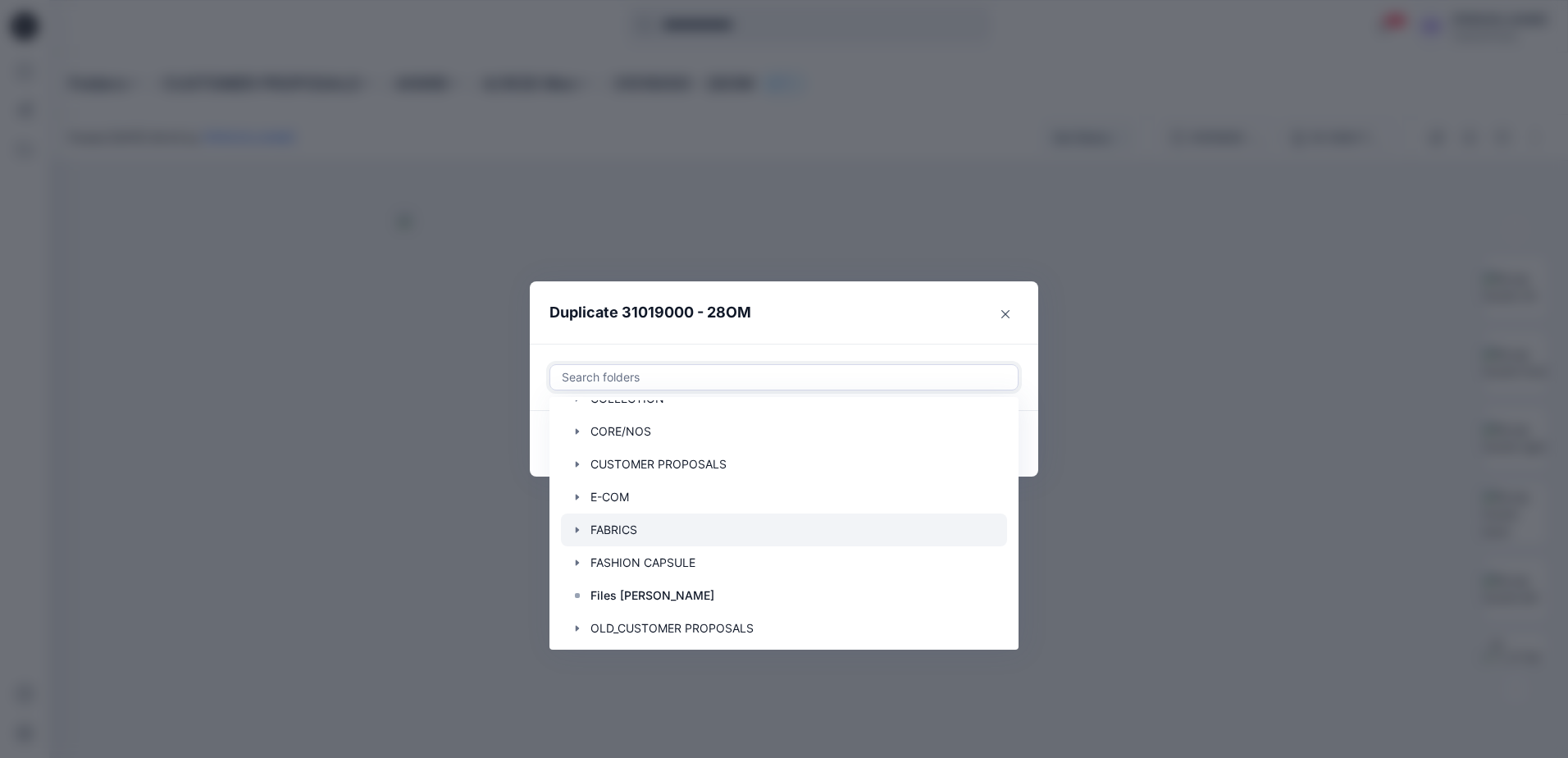
scroll to position [131, 0]
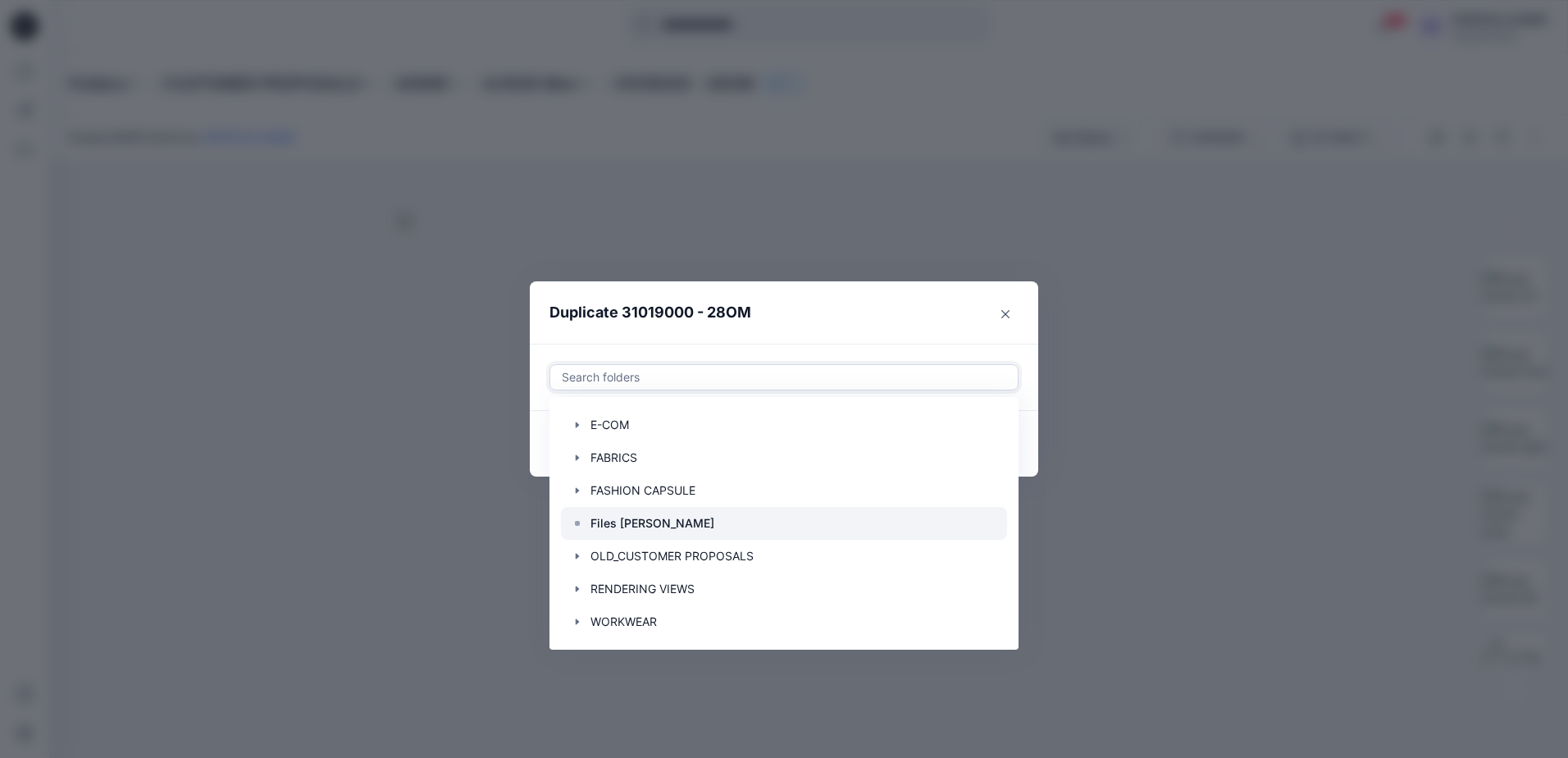
click at [626, 530] on p "Files [PERSON_NAME]" at bounding box center [653, 522] width 124 height 20
click at [791, 314] on header "Duplicate 31019000 - 28OM" at bounding box center [768, 312] width 475 height 62
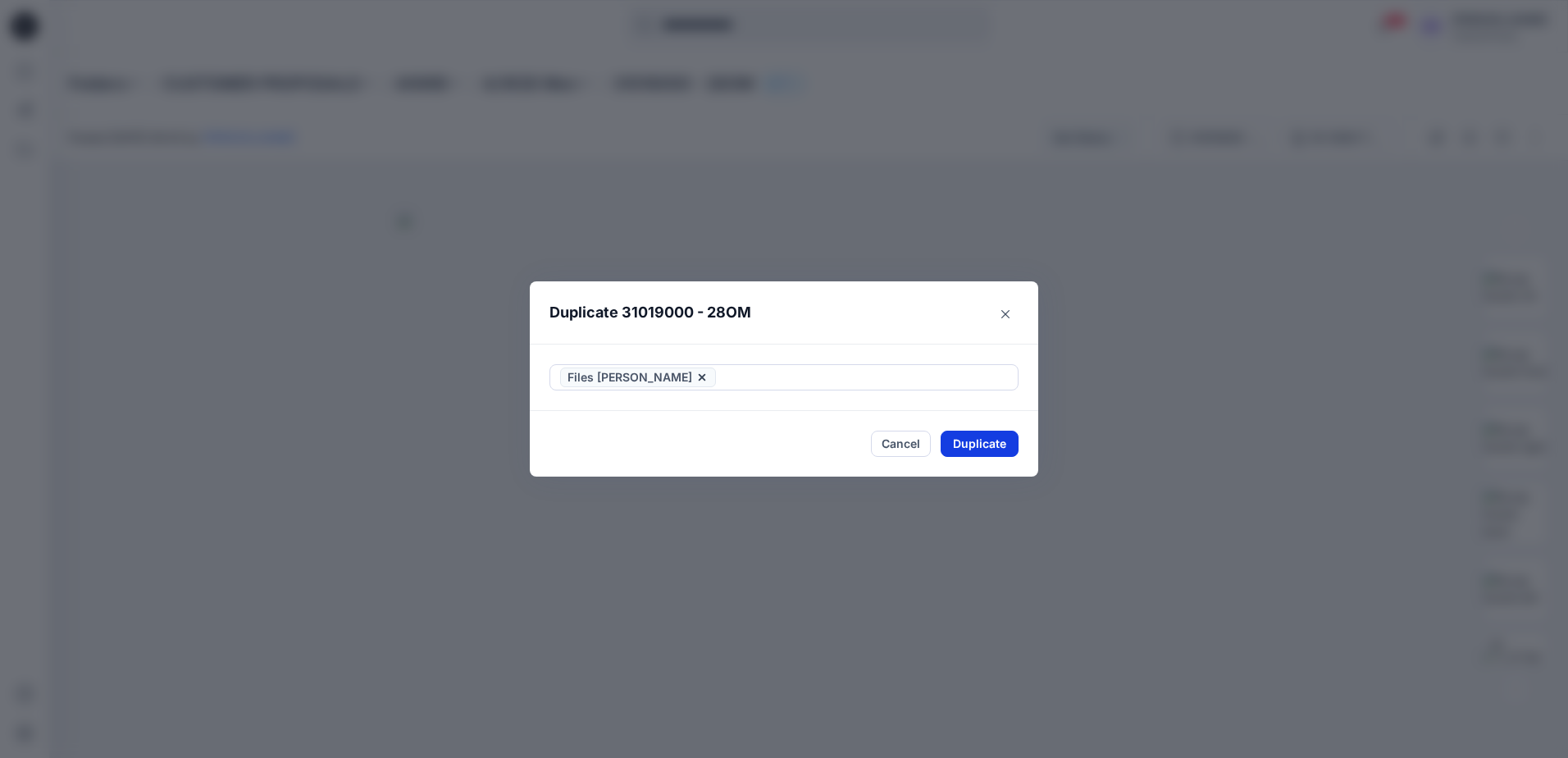
click at [964, 449] on button "Duplicate" at bounding box center [979, 443] width 78 height 26
click at [1009, 312] on icon "Close" at bounding box center [1005, 314] width 8 height 8
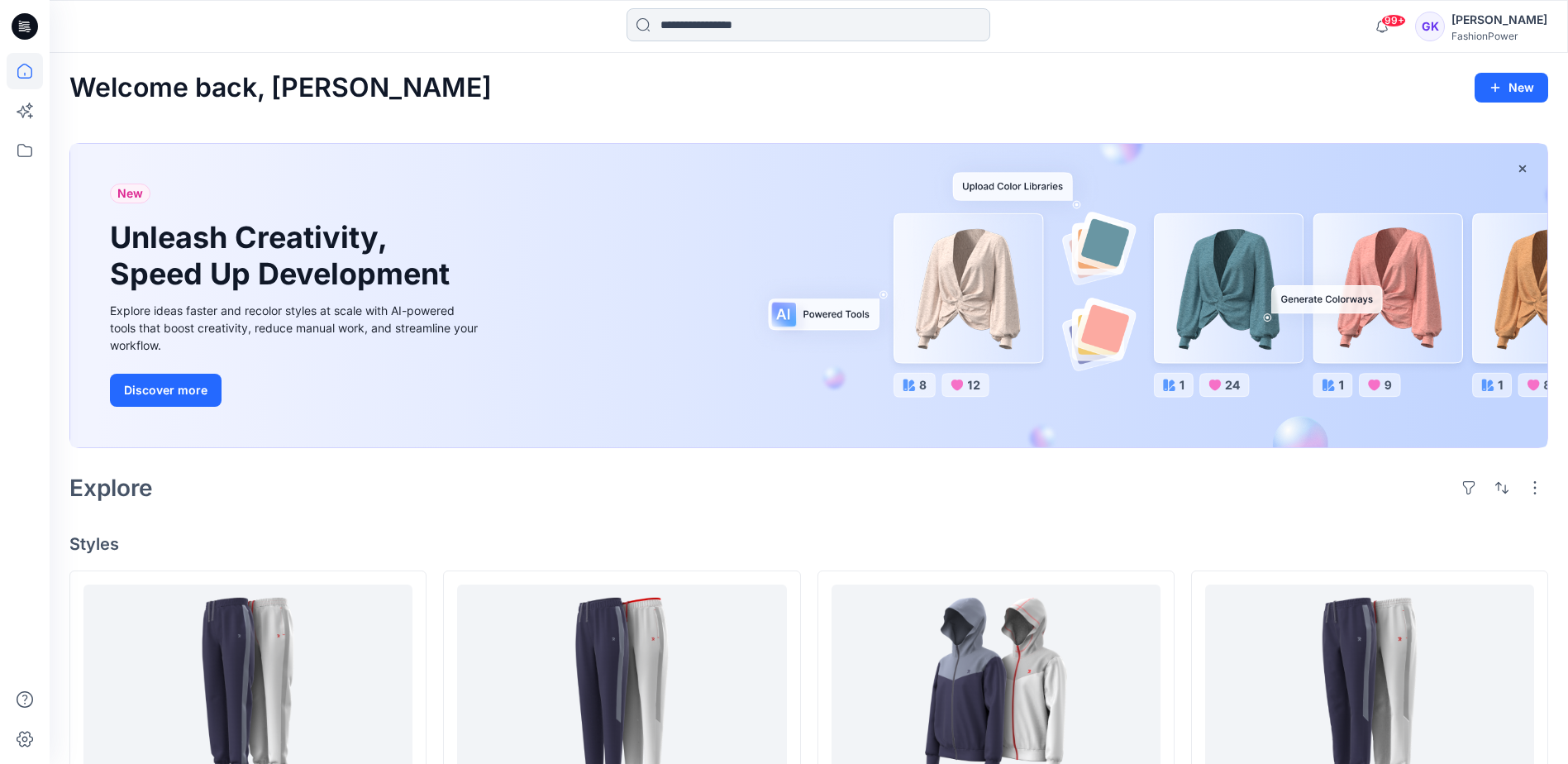
click at [713, 24] on input at bounding box center [809, 25] width 364 height 33
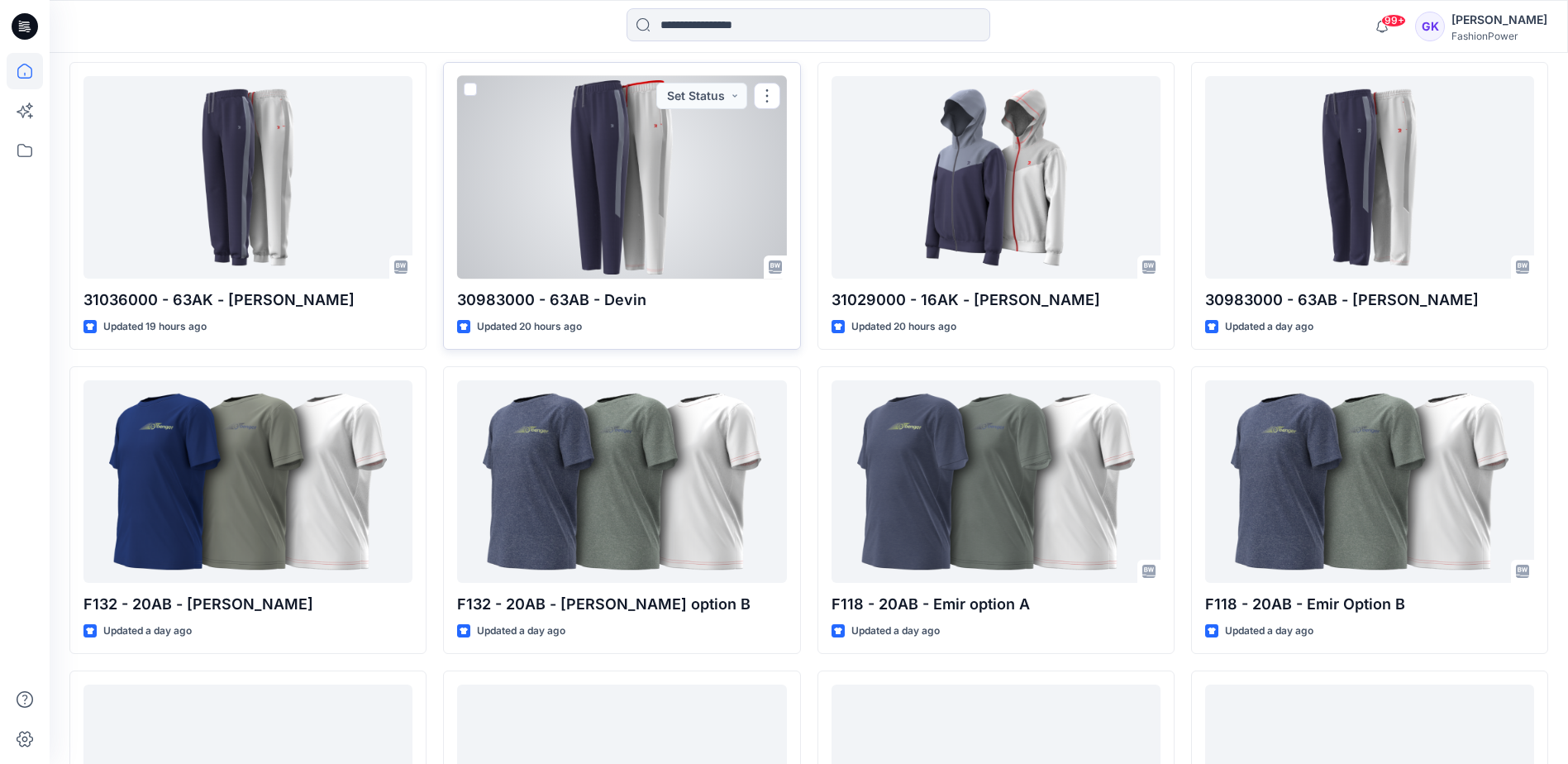
scroll to position [578, 0]
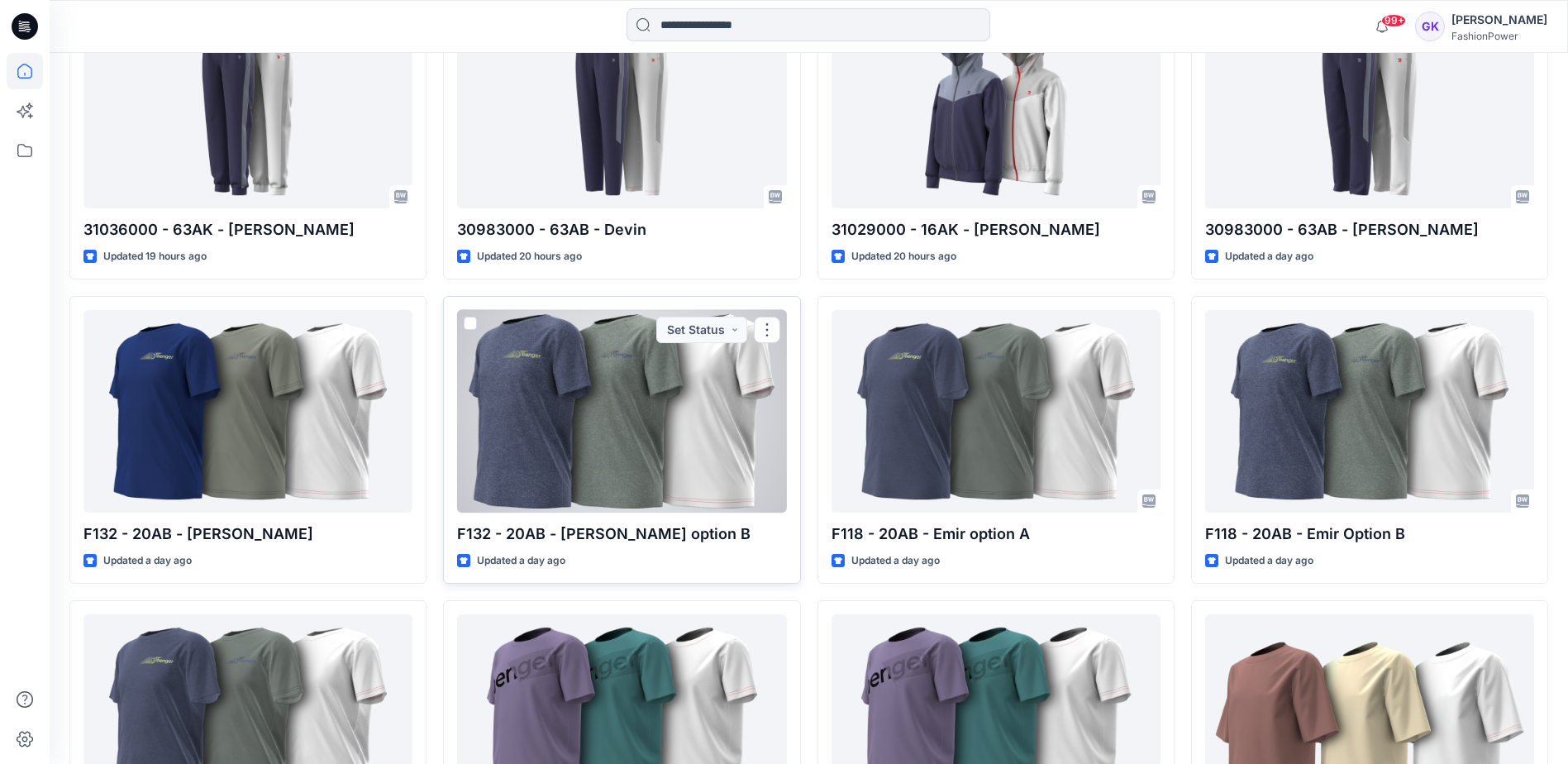
click at [598, 400] on div at bounding box center [621, 411] width 329 height 203
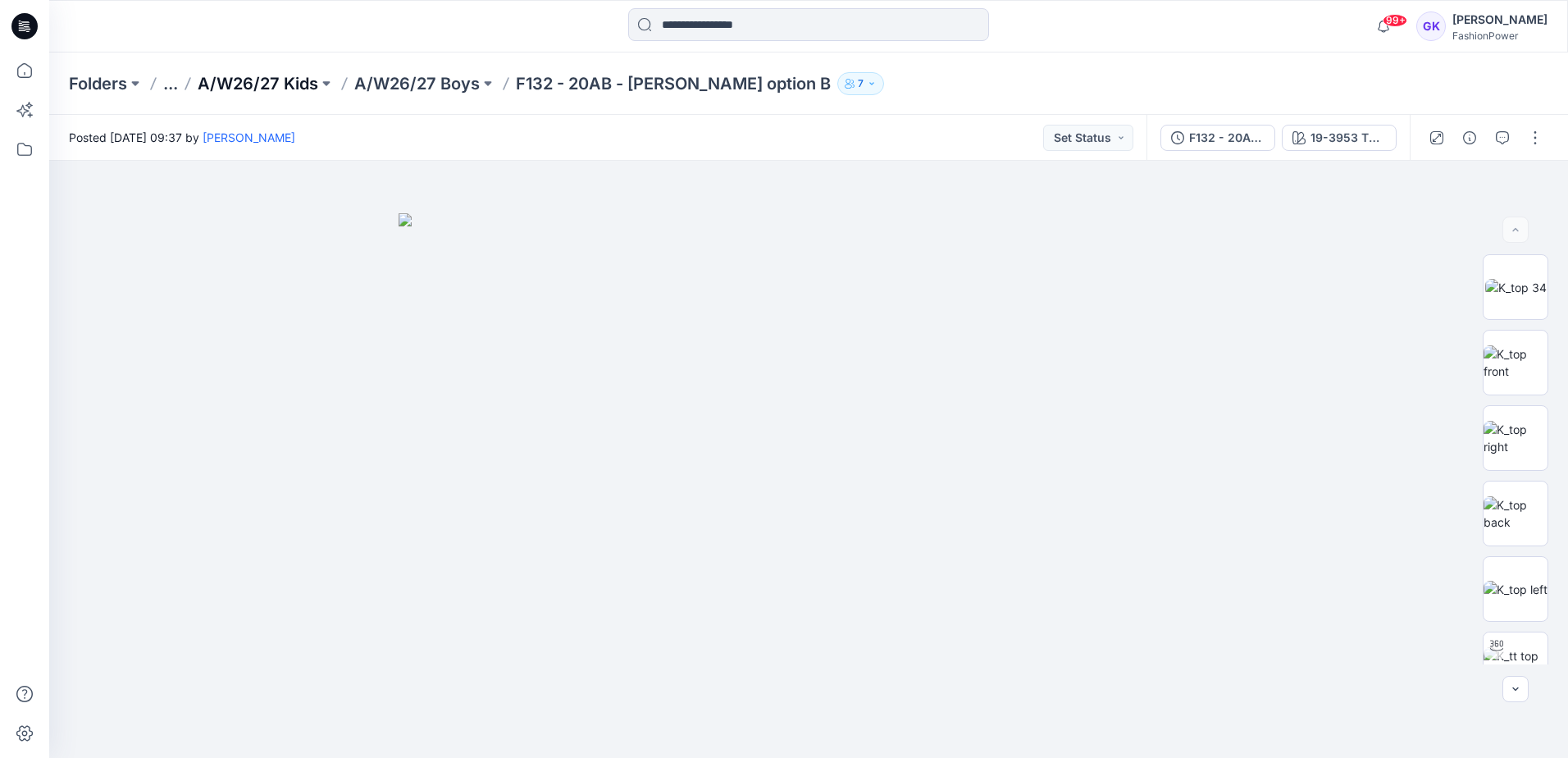
click at [283, 85] on p "A/W26/27 Kids" at bounding box center [257, 84] width 120 height 23
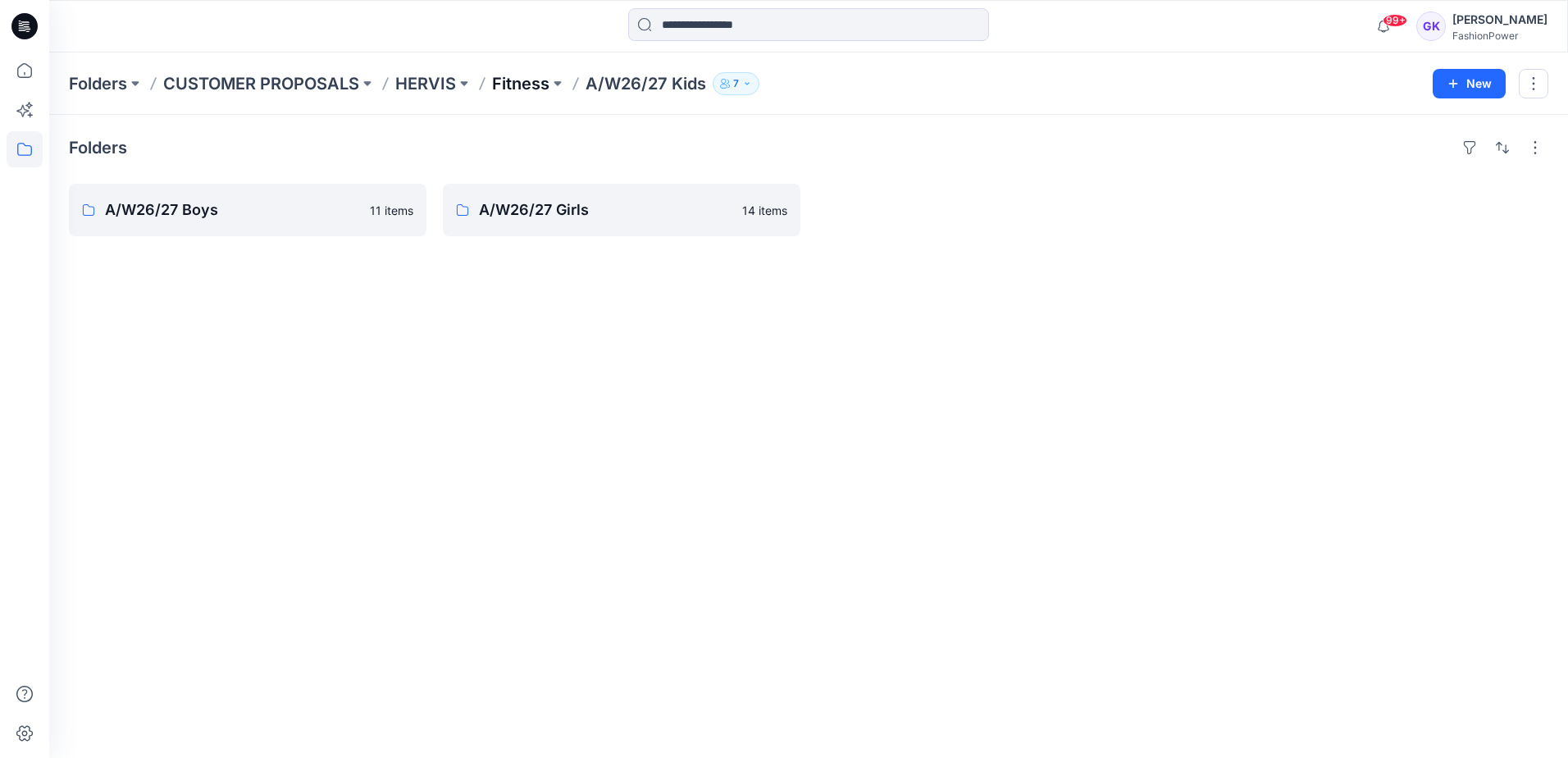
click at [527, 84] on p "Fitness" at bounding box center [520, 84] width 57 height 23
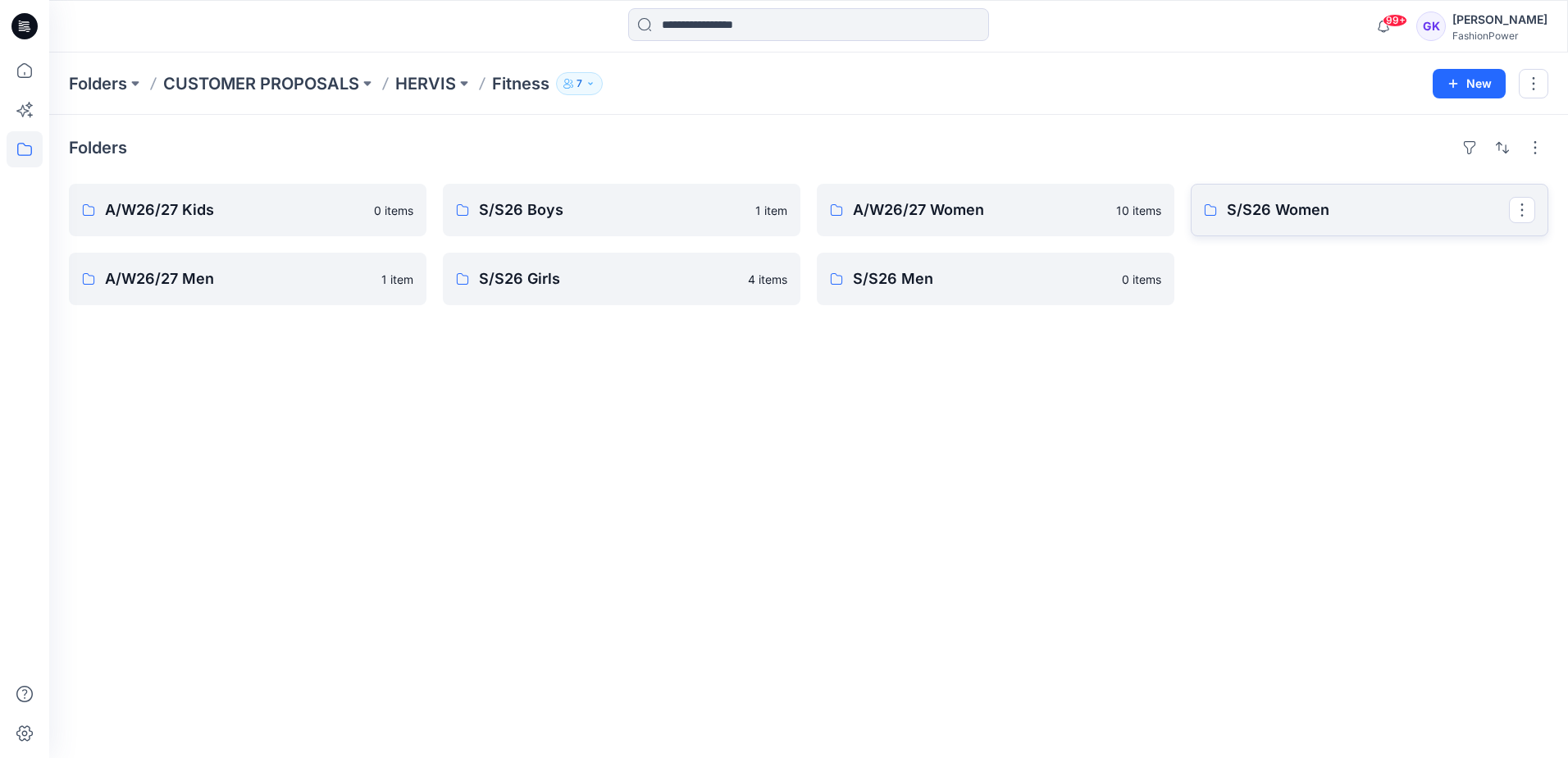
click at [1303, 209] on p "S/S26 Women" at bounding box center [1368, 209] width 282 height 23
click at [818, 29] on input at bounding box center [809, 24] width 361 height 33
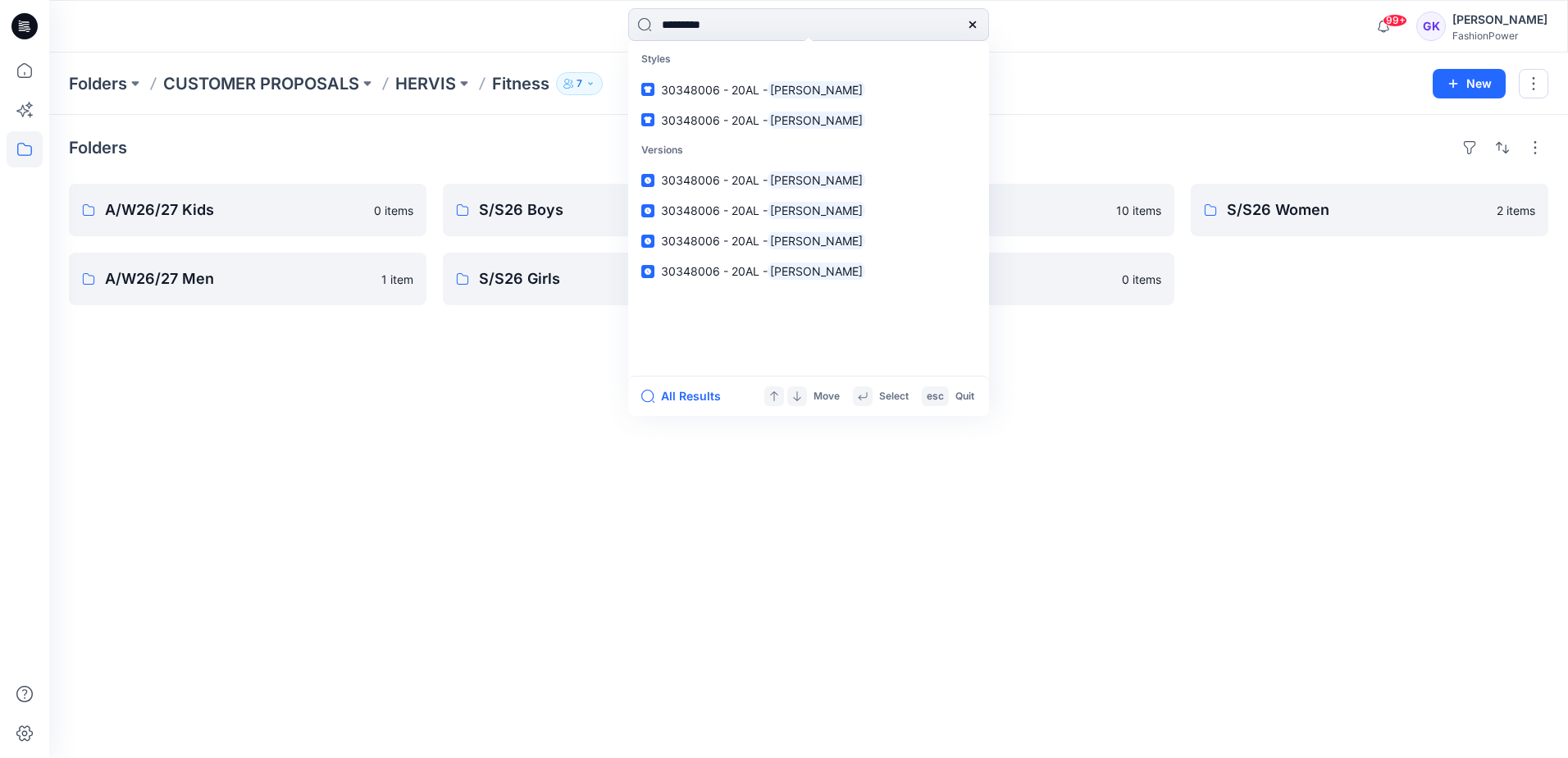
type input "*********"
click at [519, 441] on div "Folders A/W26/27 Kids 0 items A/W26/27 Men 1 item S/S26 Boys 1 item S/S26 Girls…" at bounding box center [808, 436] width 1519 height 642
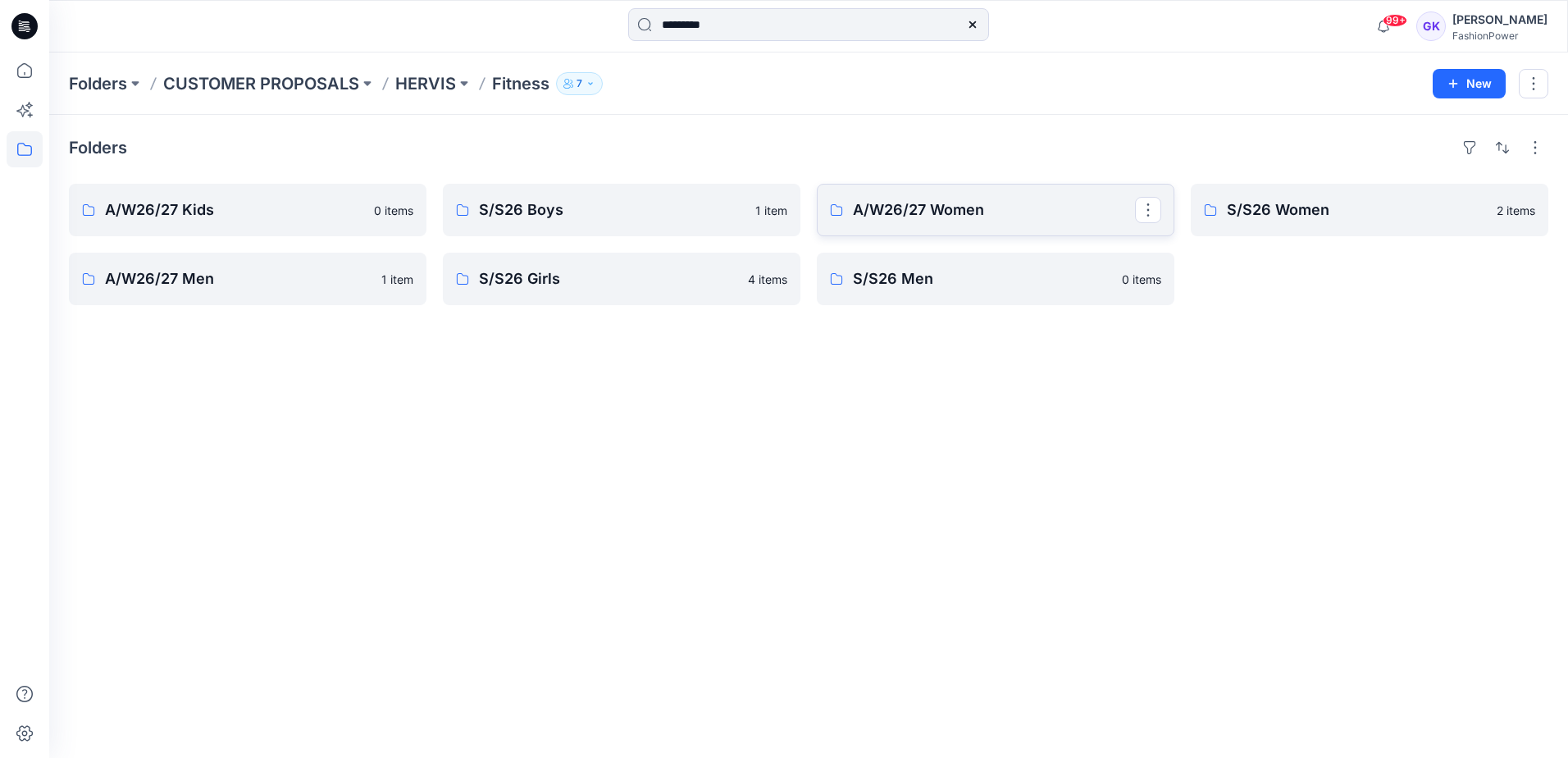
click at [916, 208] on p "A/W26/27 Women" at bounding box center [994, 209] width 282 height 23
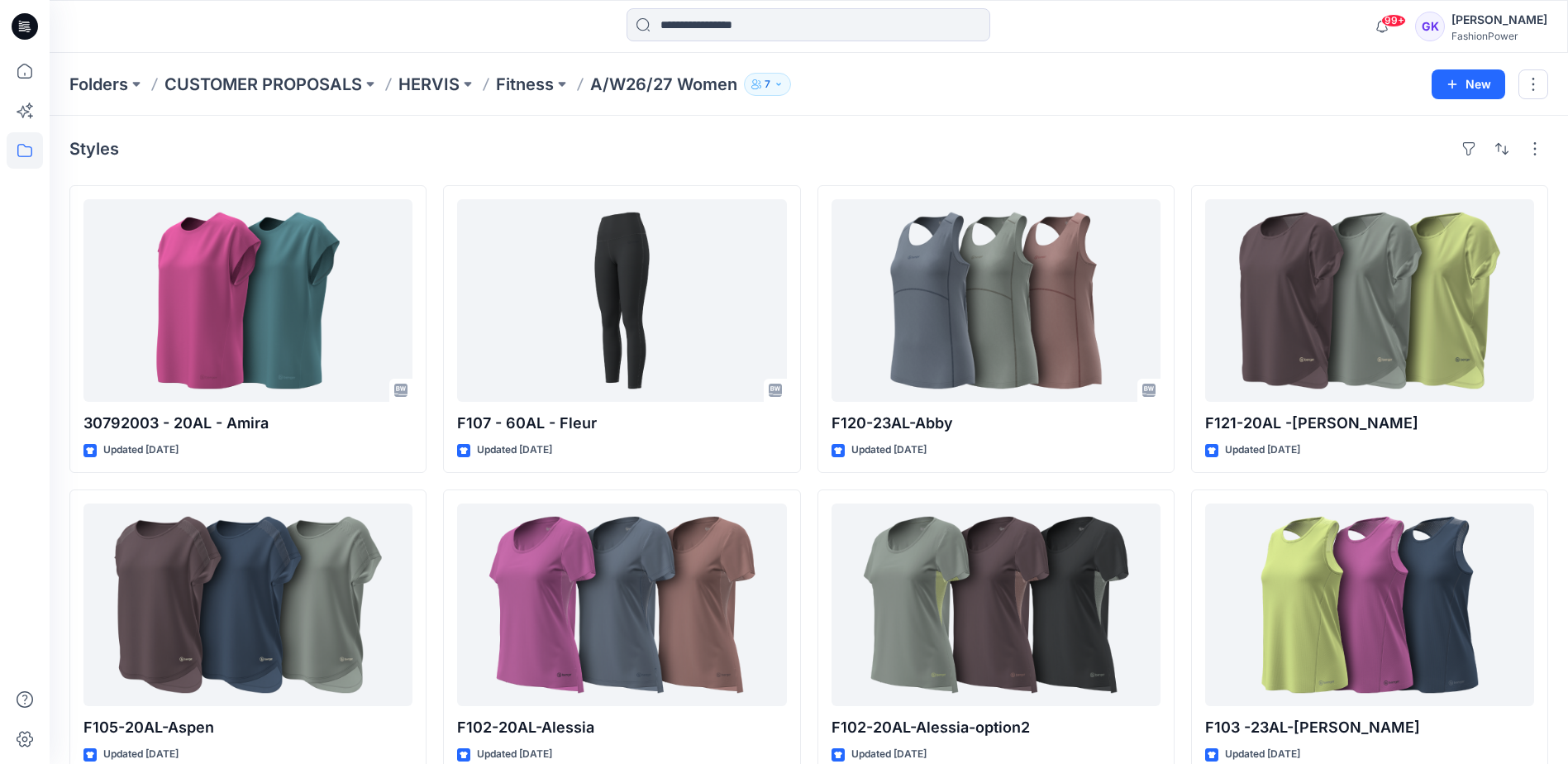
click at [981, 98] on div "Folders CUSTOMER PROPOSALS HERVIS Fitness A/W26/27 Women 7 New" at bounding box center [809, 84] width 1519 height 62
click at [1086, 88] on div "Folders CUSTOMER PROPOSALS HERVIS Fitness A/W26/27 Women 7" at bounding box center [744, 84] width 1350 height 23
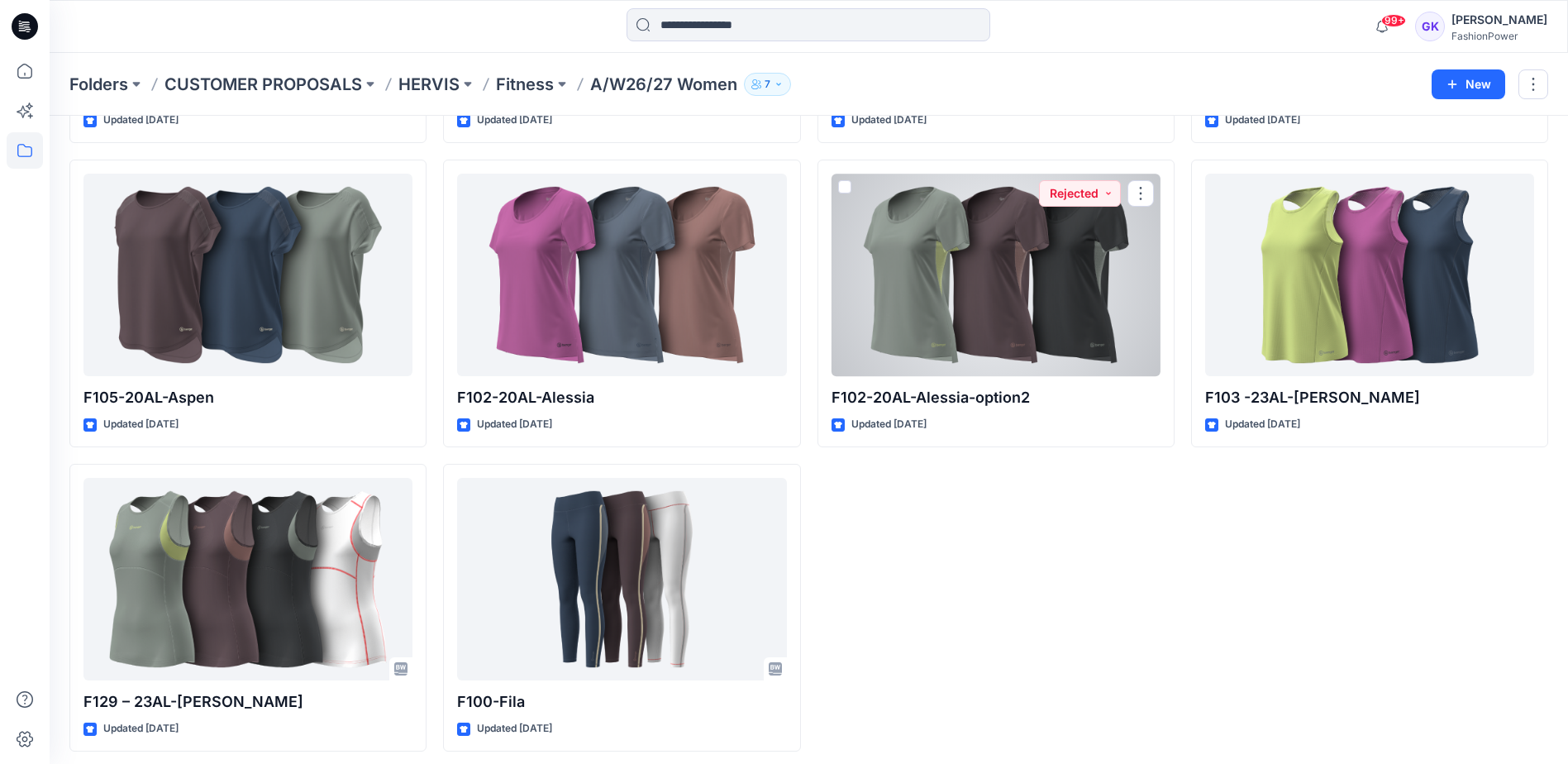
scroll to position [337, 0]
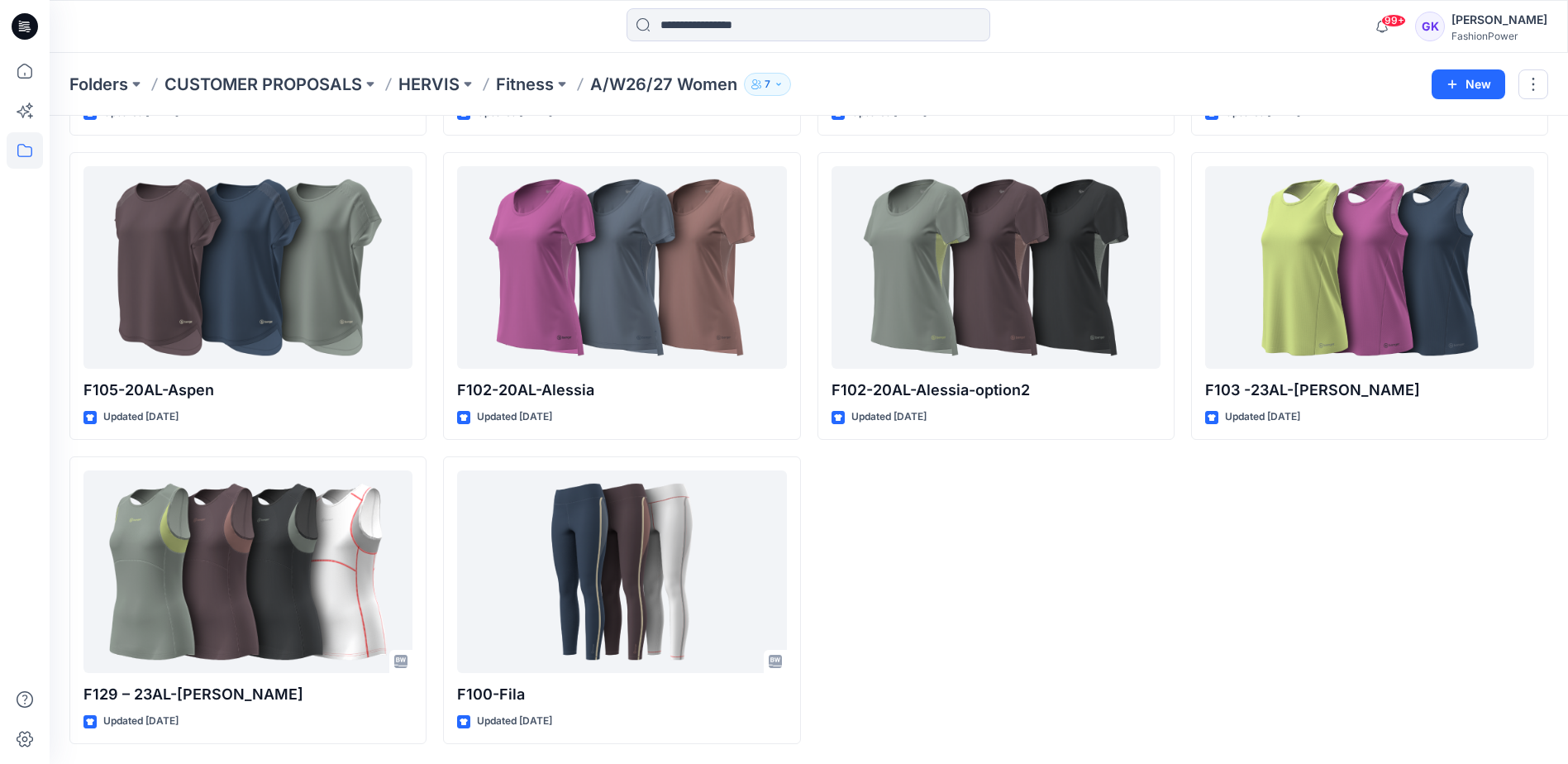
click at [1121, 734] on div "F120-23AL-Abby Updated 8 days ago F102-20AL-Alessia-option2 Updated 8 days ago" at bounding box center [995, 295] width 357 height 896
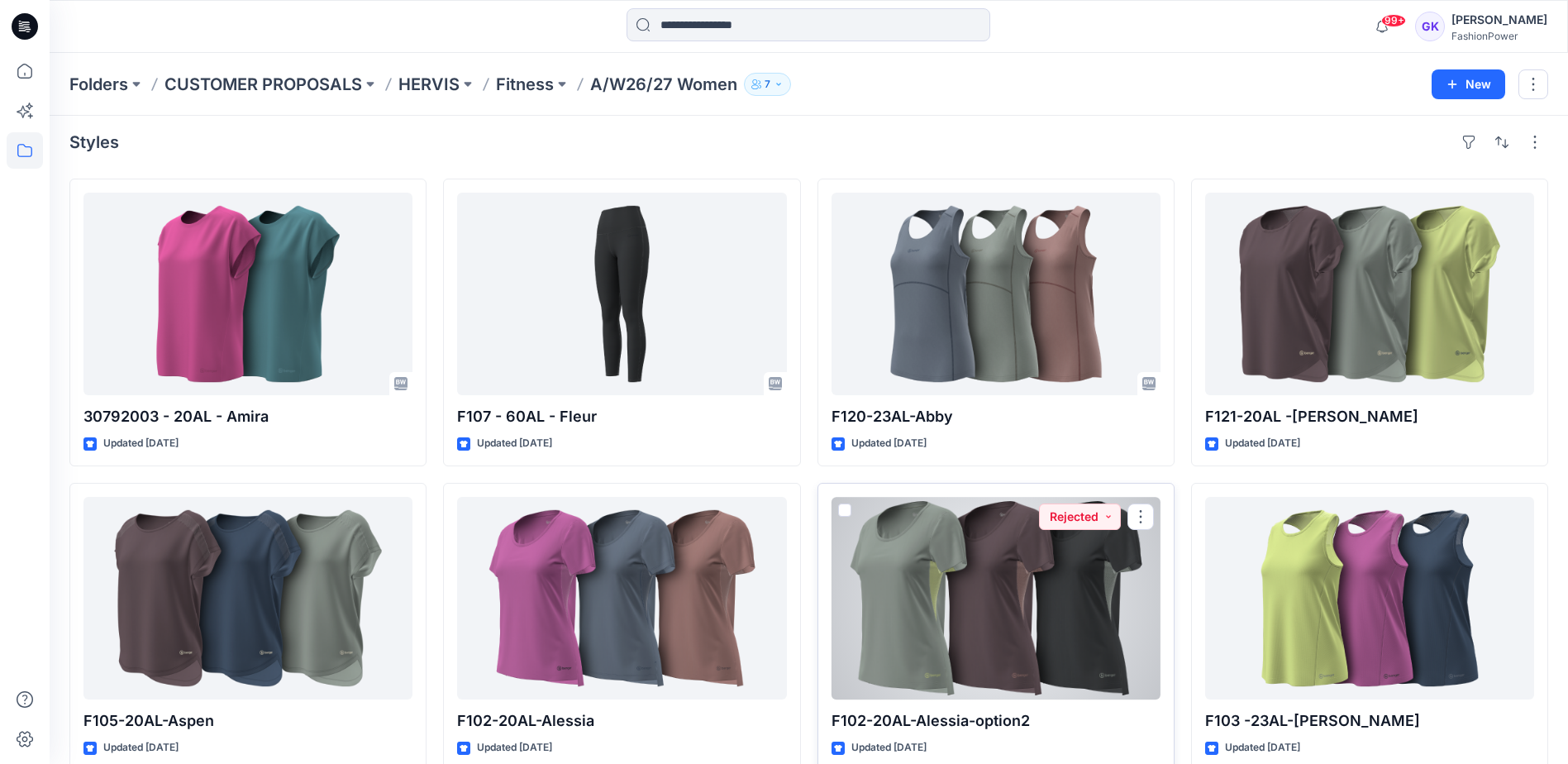
scroll to position [0, 0]
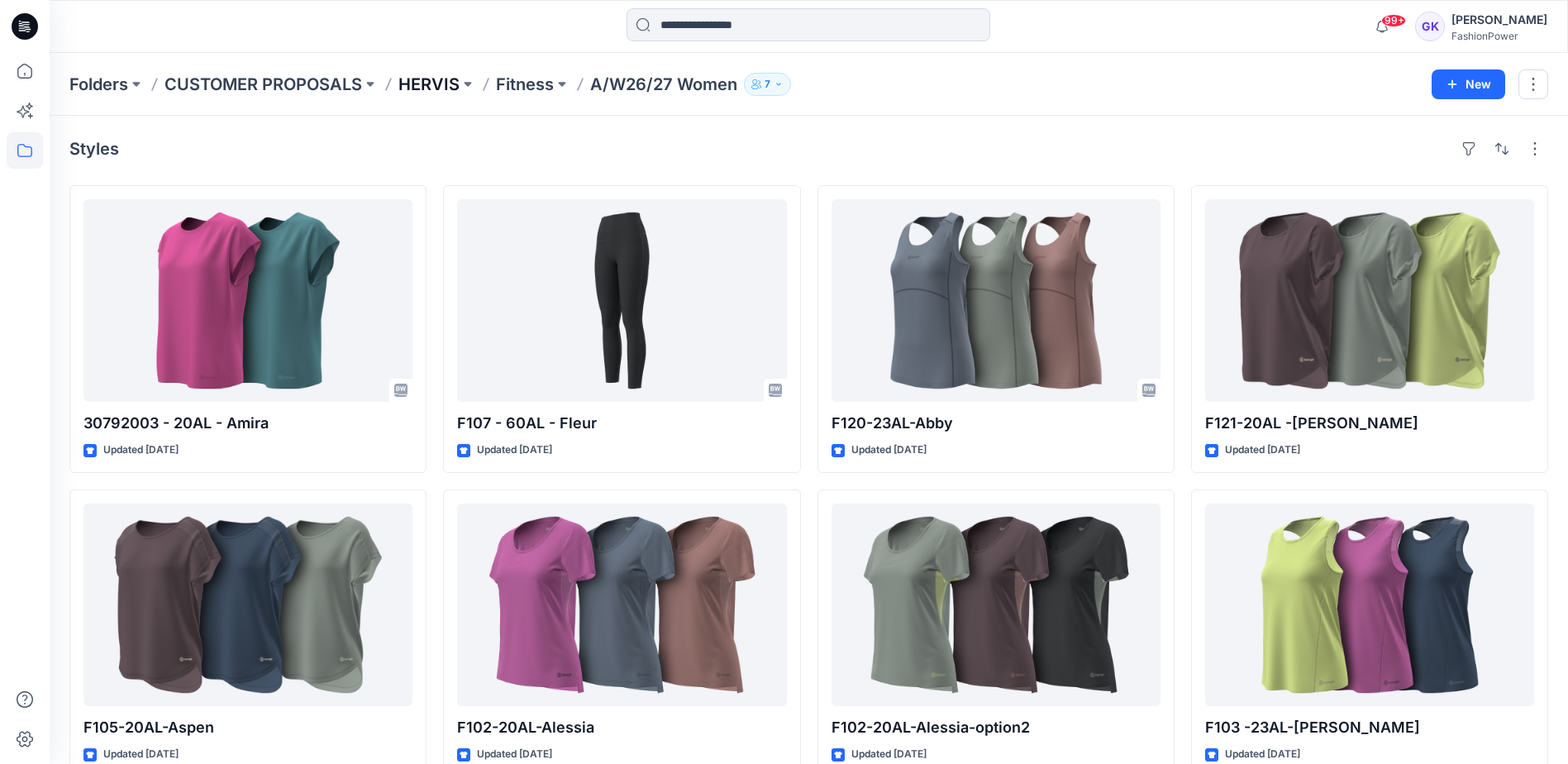
click at [409, 84] on p "HERVIS" at bounding box center [429, 84] width 62 height 23
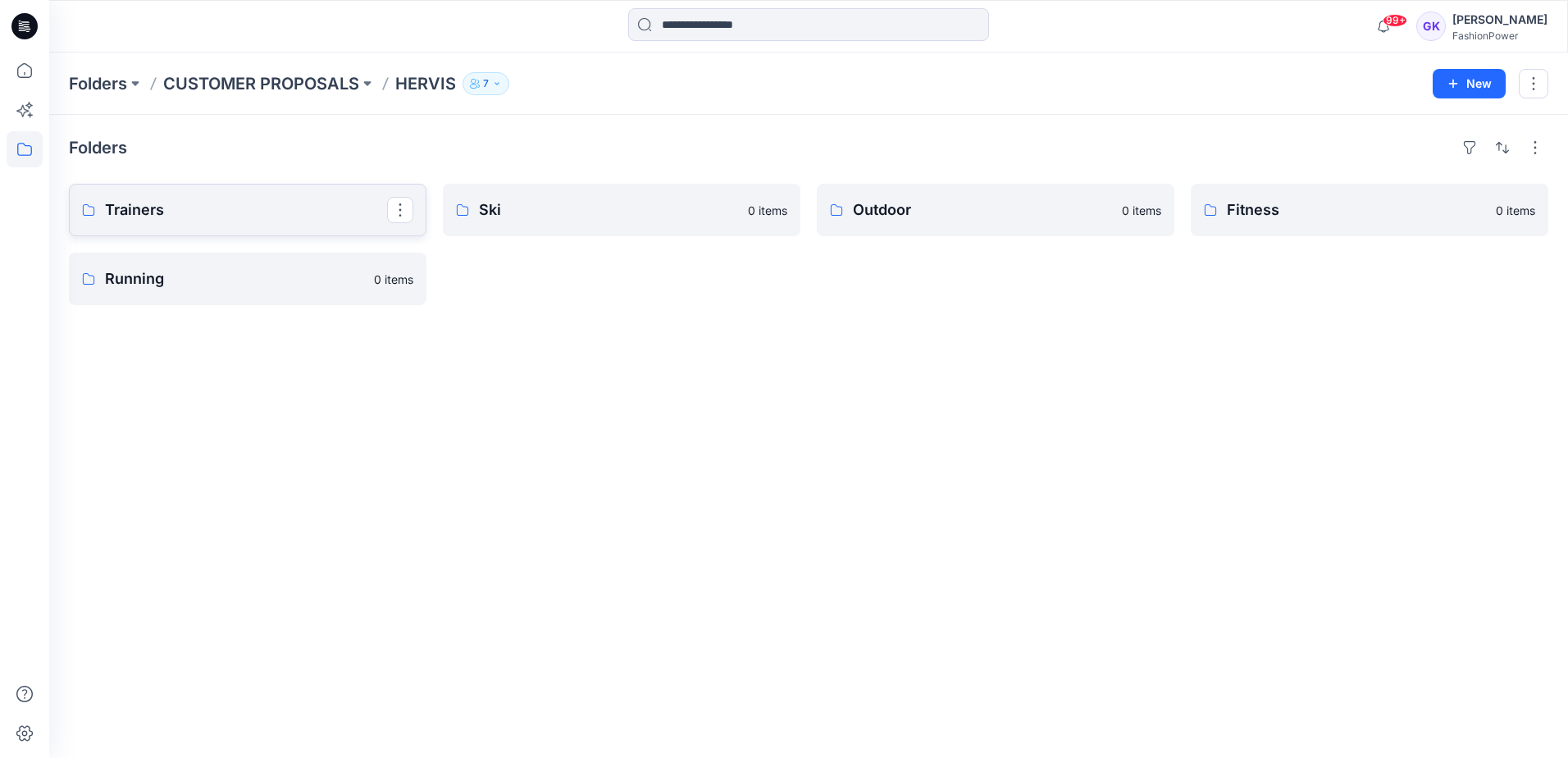
click at [411, 212] on button "button" at bounding box center [400, 210] width 26 height 26
click at [753, 373] on div "Folders Trainers Edit Delete Folder Running 0 items Ski 0 items Outdoor 0 items…" at bounding box center [808, 436] width 1519 height 642
click at [287, 210] on p "Trainers" at bounding box center [246, 209] width 282 height 23
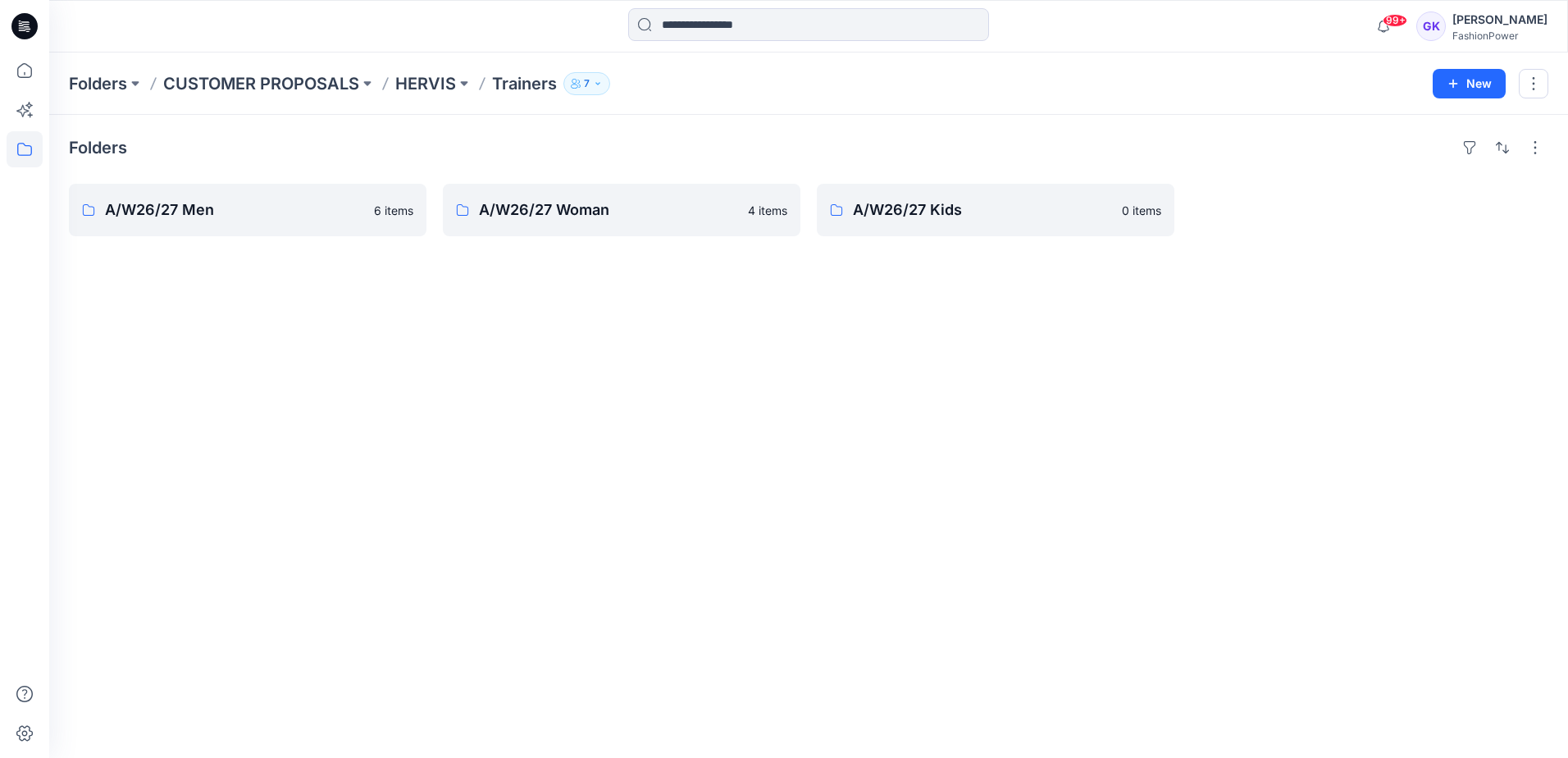
click at [513, 81] on p "Trainers" at bounding box center [524, 84] width 65 height 23
click at [410, 84] on p "HERVIS" at bounding box center [426, 84] width 61 height 23
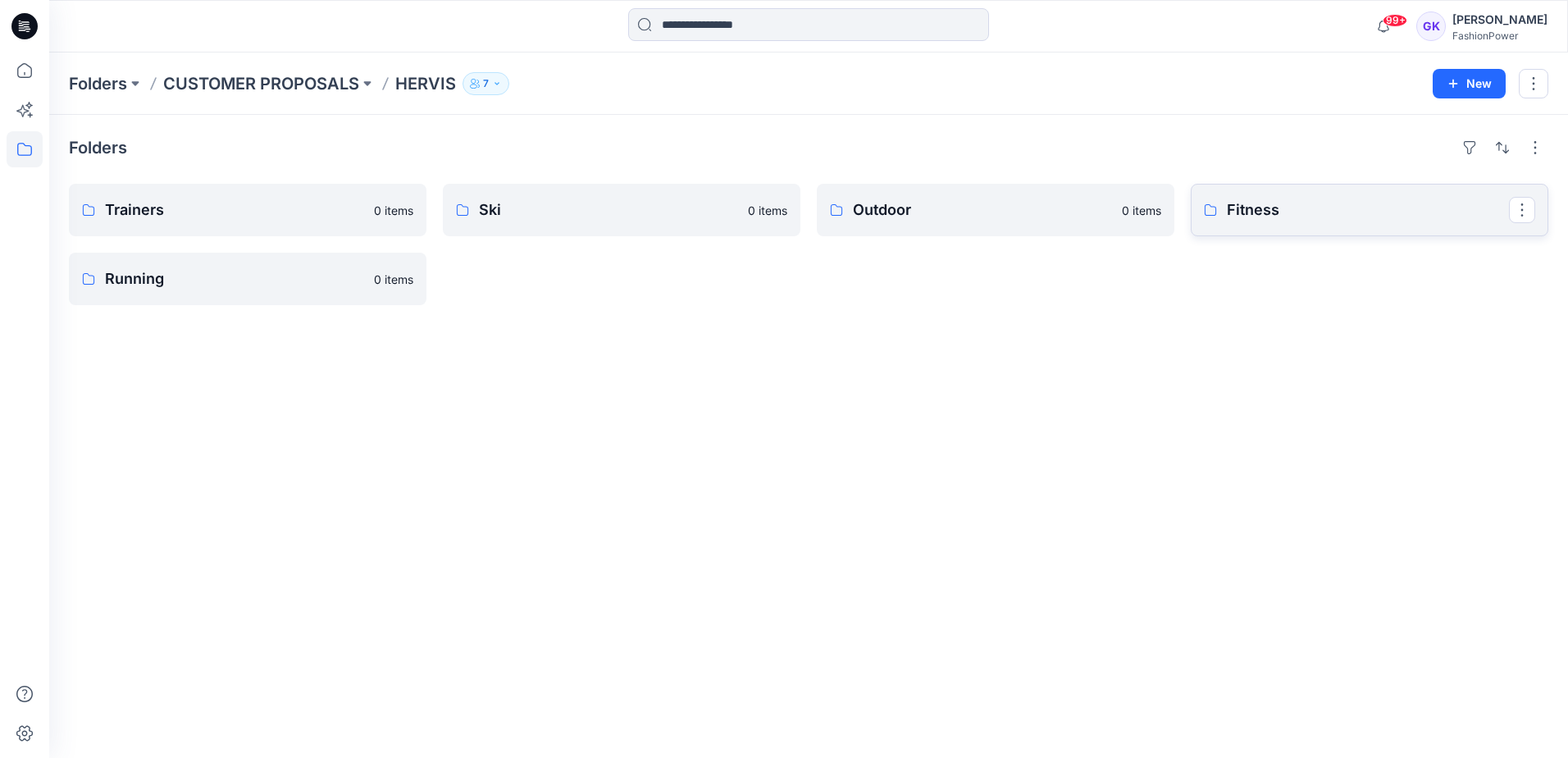
click at [1266, 228] on link "Fitness" at bounding box center [1370, 210] width 358 height 53
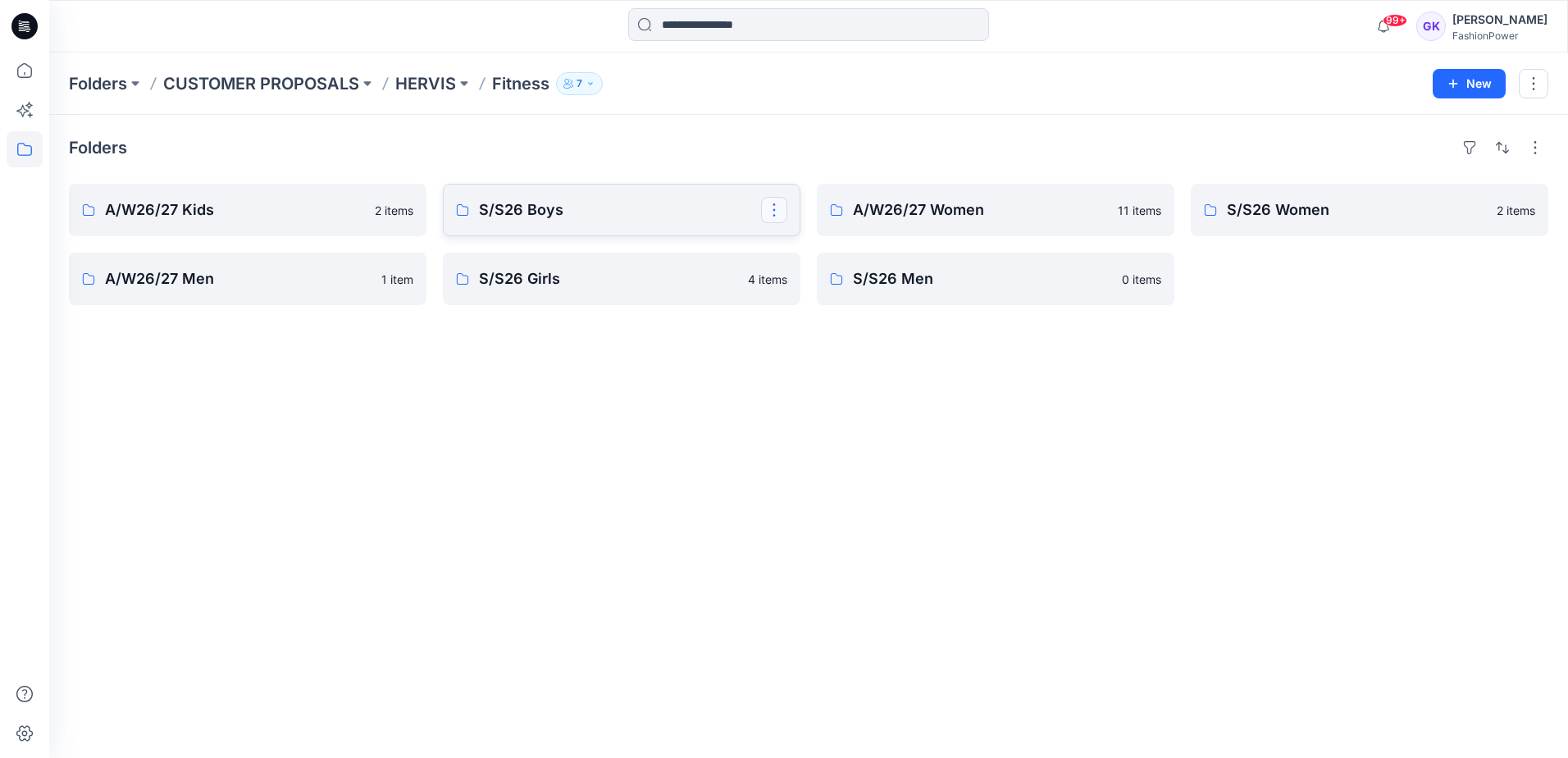
click at [771, 210] on button "button" at bounding box center [774, 210] width 26 height 26
click at [798, 410] on div "Folders A/W26/27 Kids 2 items A/W26/27 Men 1 item S/S26 Boys Edit Delete Folder…" at bounding box center [808, 436] width 1519 height 642
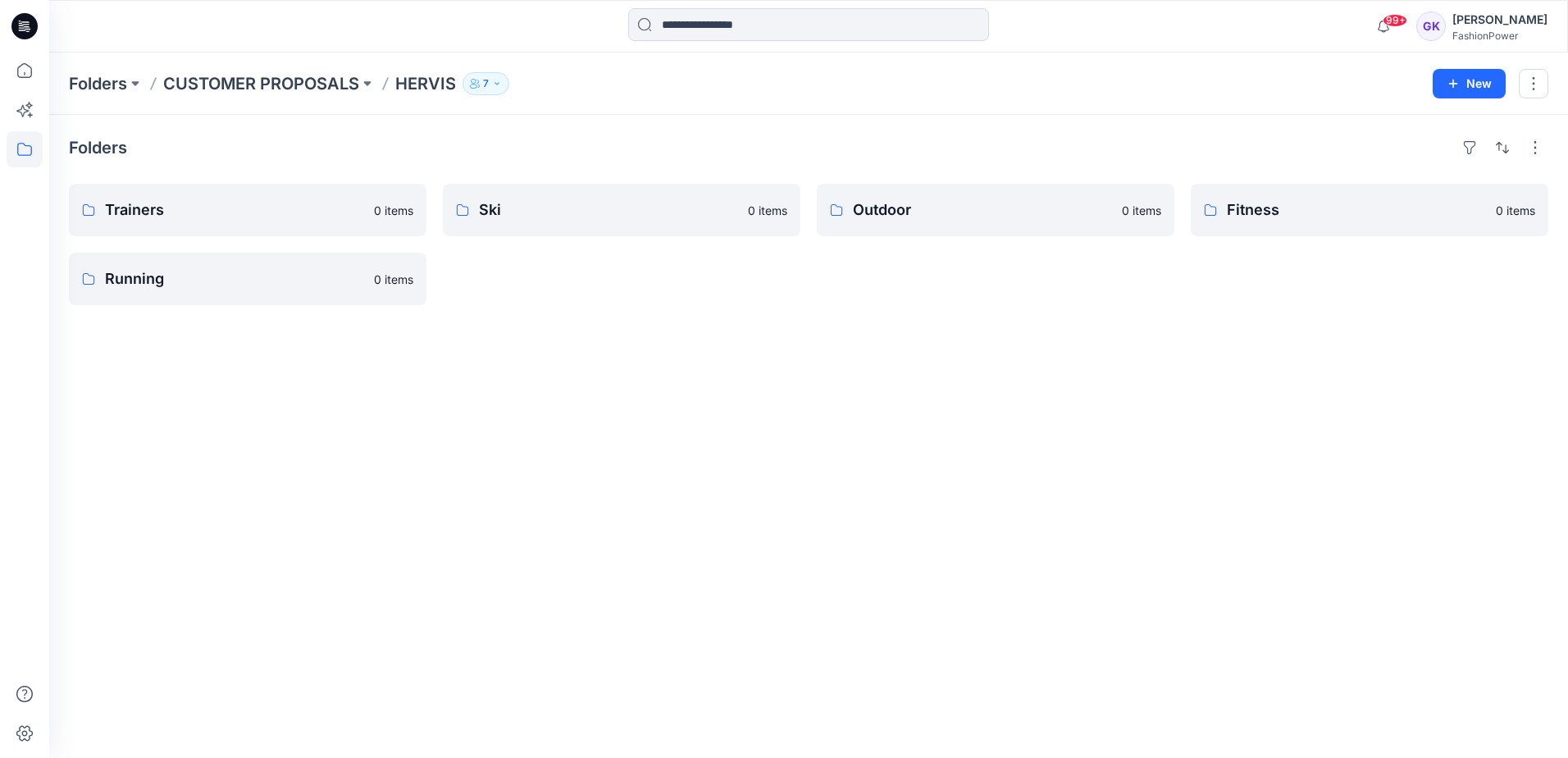
click at [701, 355] on div "Folders Trainers 0 items Running 0 items Ski 0 items Outdoor 0 items Fitness 0 …" at bounding box center [808, 436] width 1519 height 642
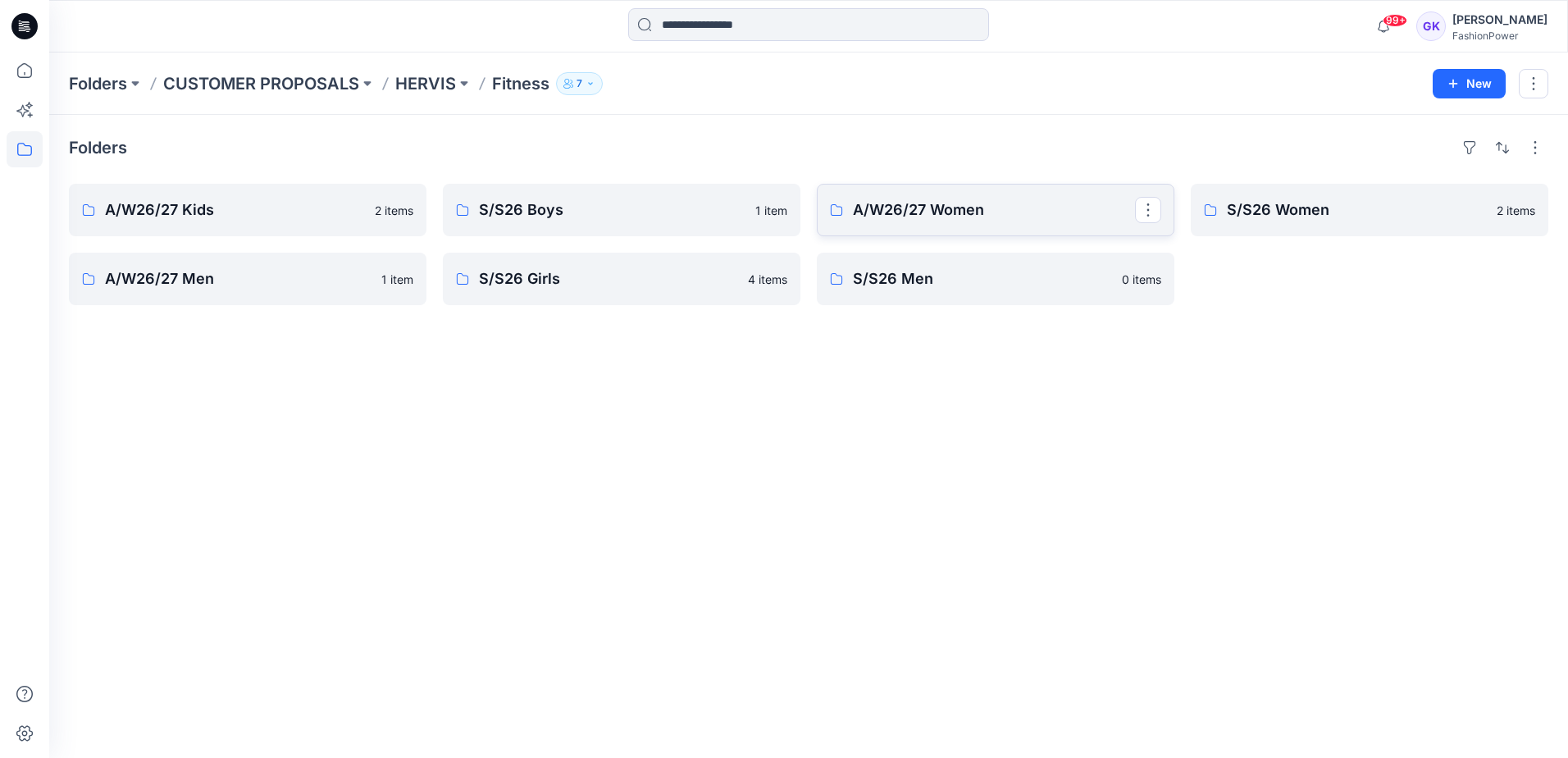
click at [1153, 209] on button "button" at bounding box center [1148, 210] width 26 height 26
click at [1058, 352] on div "Folders A/W26/27 Kids 2 items A/W26/27 Men 1 item S/S26 Boys 1 item S/S26 Girls…" at bounding box center [808, 436] width 1519 height 642
click at [87, 81] on p "Folders" at bounding box center [98, 84] width 58 height 23
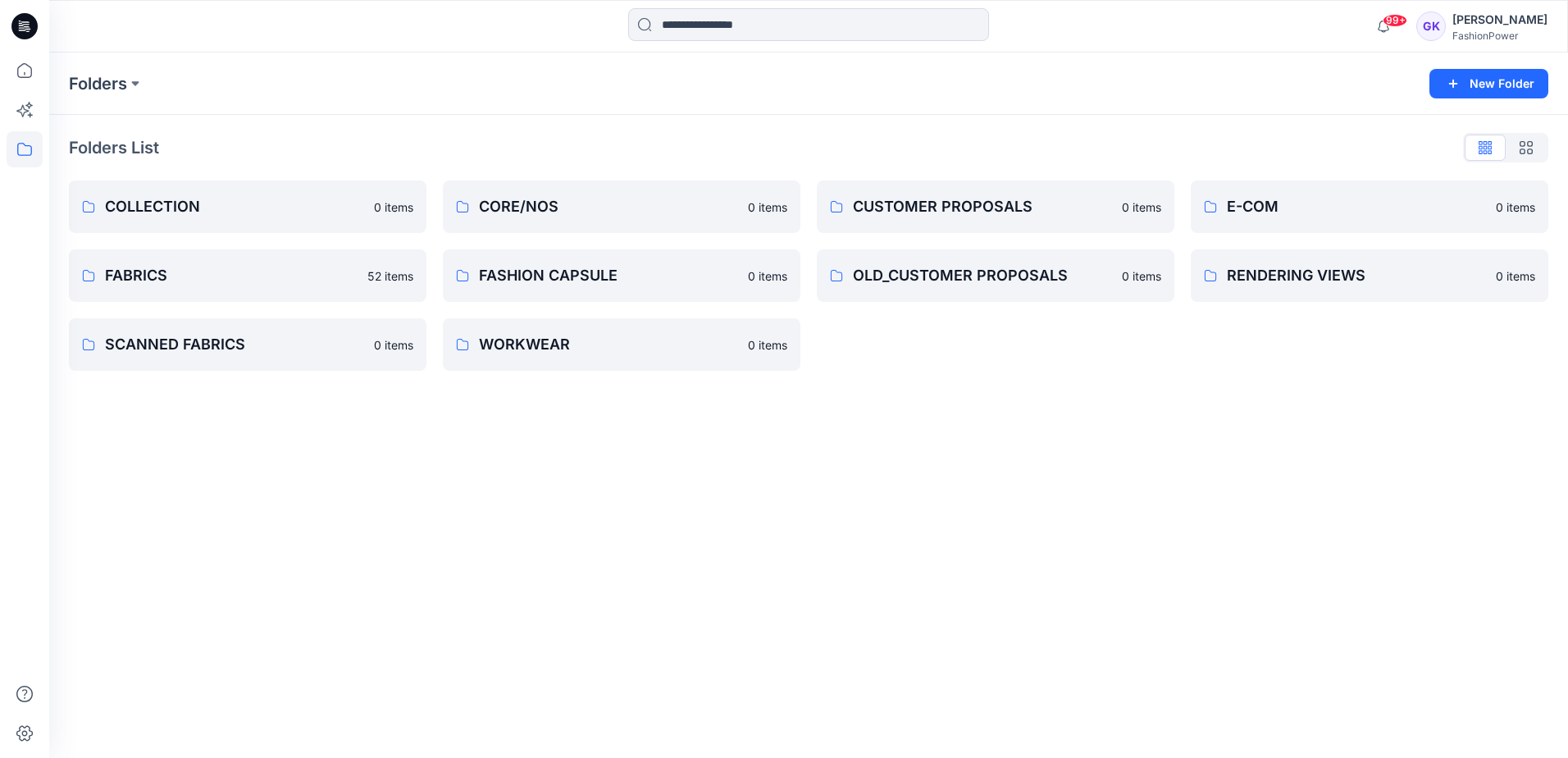
click at [969, 397] on div "Folders New Folder Folders List COLLECTION 0 items FABRICS 52 items SCANNED FAB…" at bounding box center [808, 405] width 1519 height 705
click at [29, 76] on icon at bounding box center [24, 70] width 36 height 36
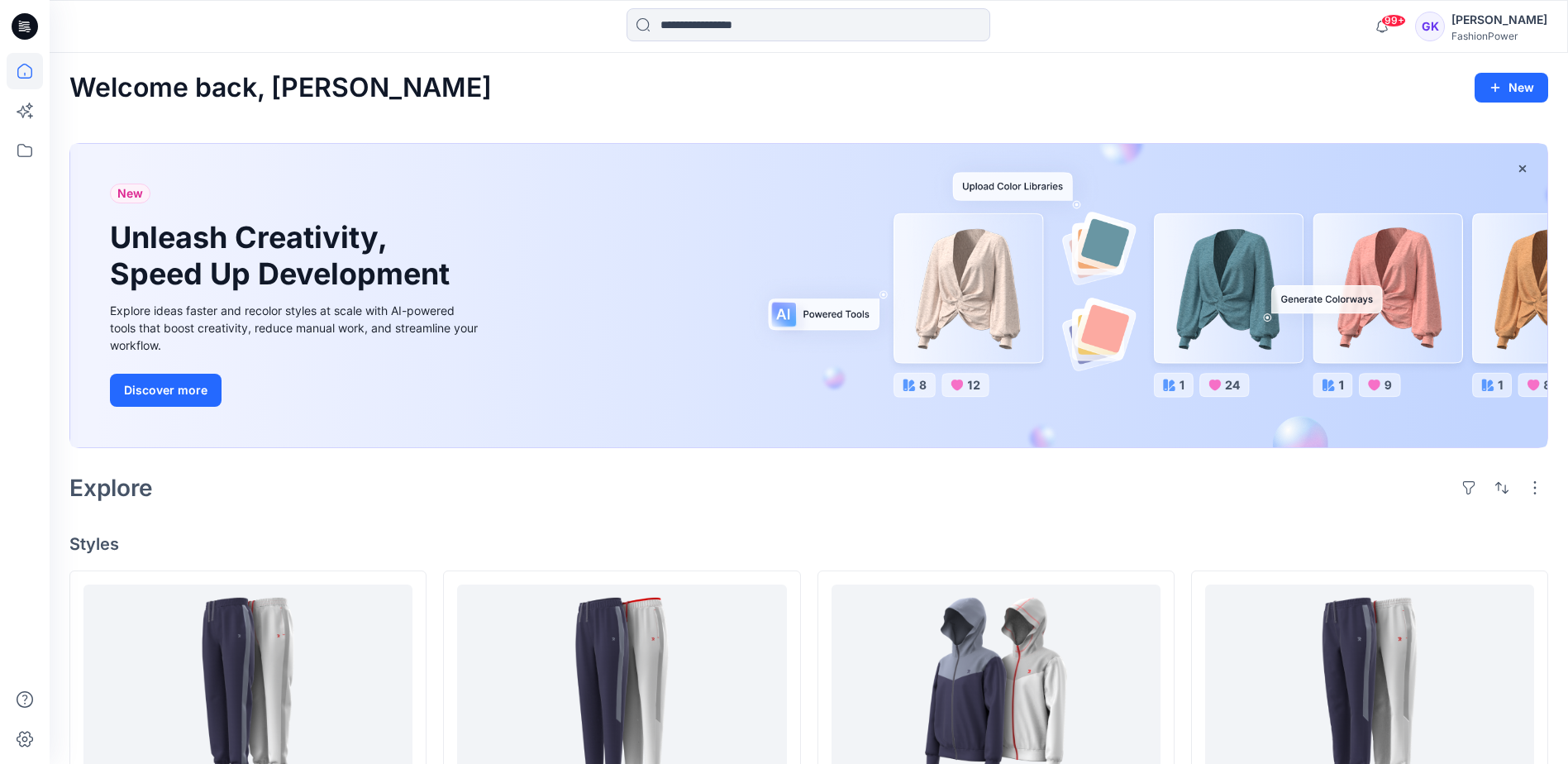
click at [19, 7] on icon at bounding box center [25, 27] width 27 height 53
click at [21, 18] on icon at bounding box center [25, 27] width 27 height 27
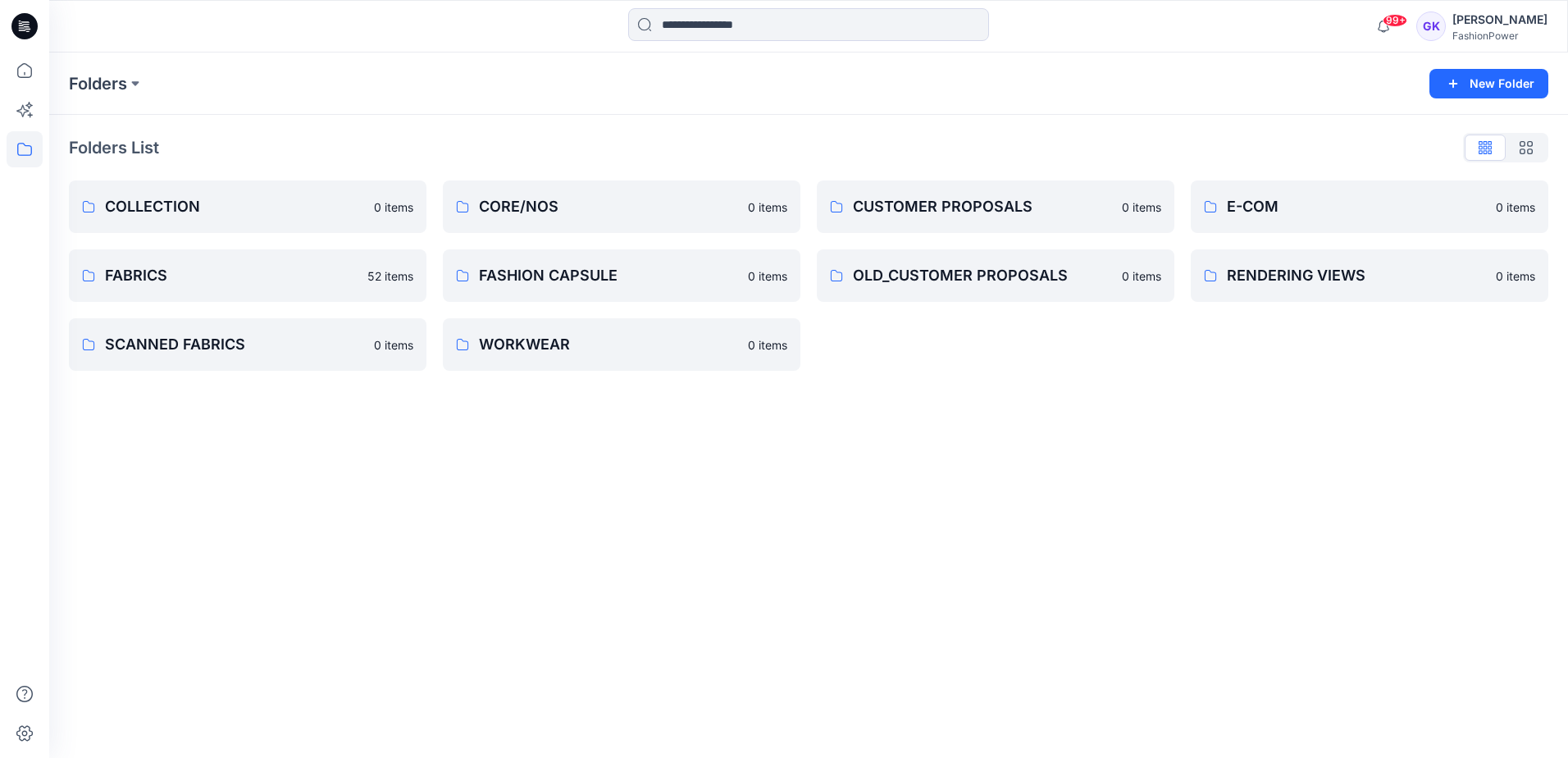
click at [970, 446] on div "Folders New Folder Folders List COLLECTION 0 items FABRICS 52 items SCANNED FAB…" at bounding box center [808, 405] width 1519 height 705
click at [1510, 80] on button "New Folder" at bounding box center [1489, 83] width 119 height 29
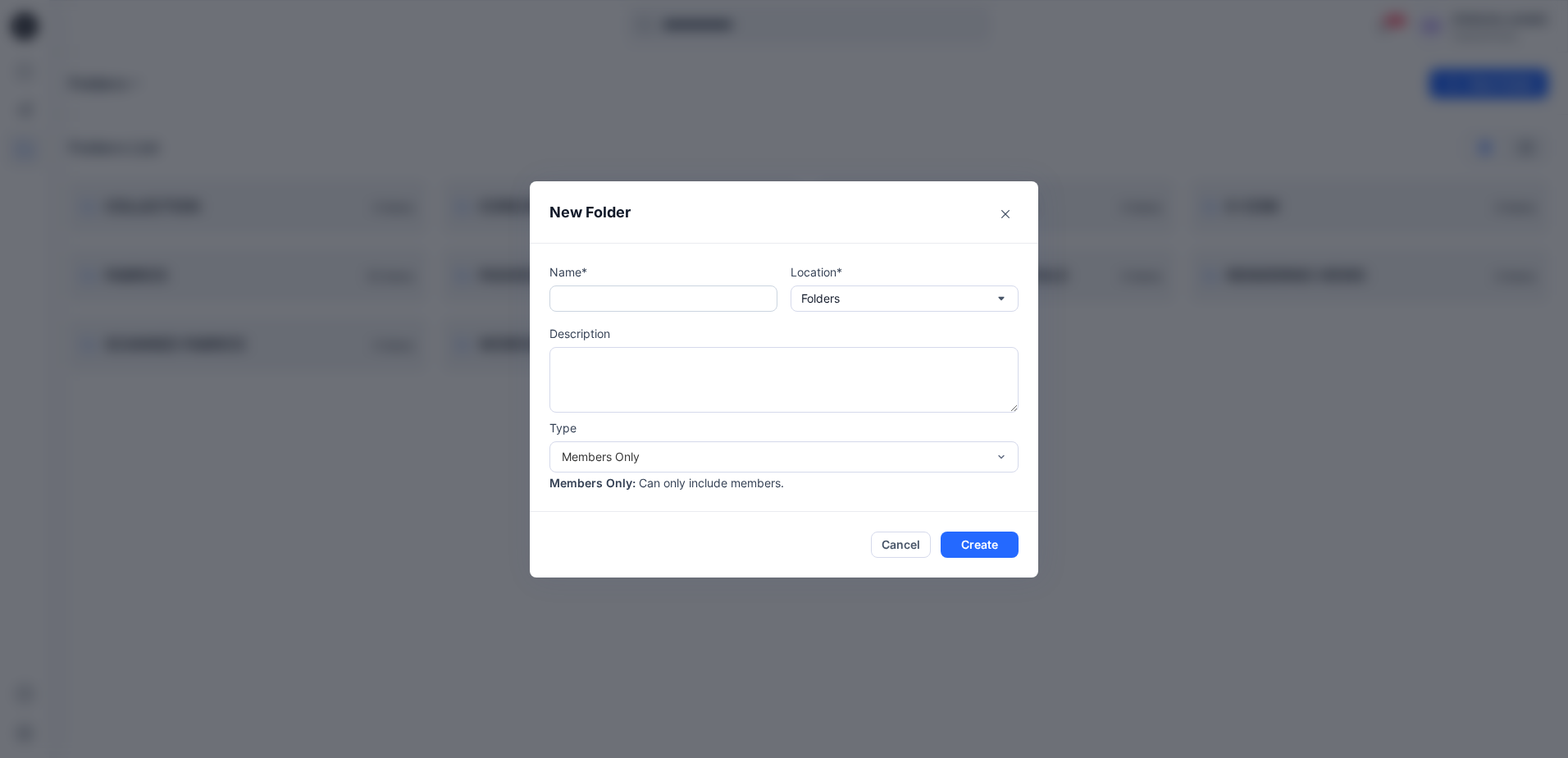
click at [616, 290] on input "text" at bounding box center [663, 299] width 228 height 26
drag, startPoint x: 671, startPoint y: 296, endPoint x: 590, endPoint y: 328, distance: 87.1
click at [590, 328] on div "**********" at bounding box center [784, 377] width 469 height 228
type input "**********"
click at [978, 540] on button "Create" at bounding box center [979, 545] width 78 height 26
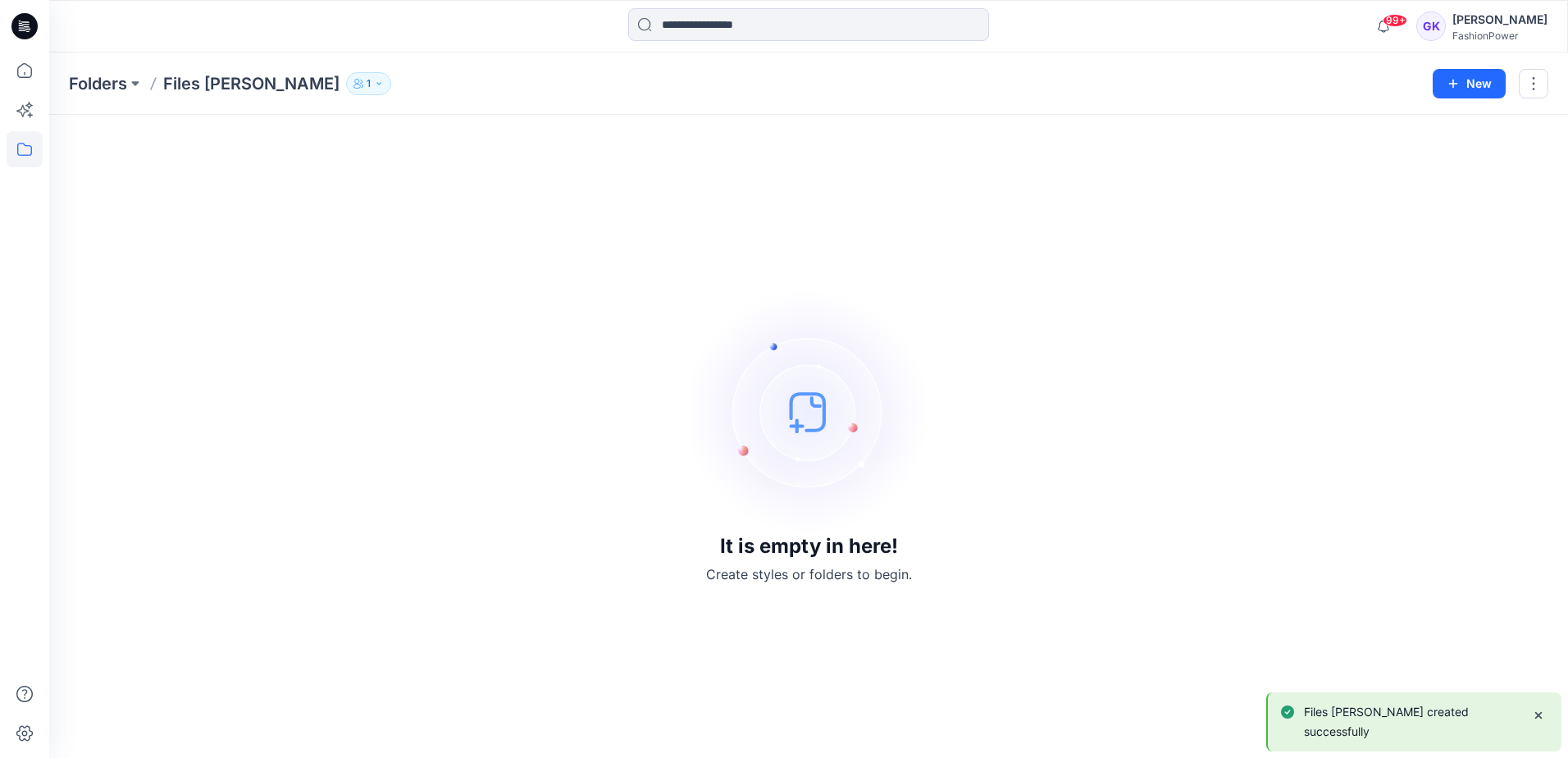
click at [652, 269] on div "It is empty in here! Create styles or folders to begin." at bounding box center [808, 436] width 1480 height 604
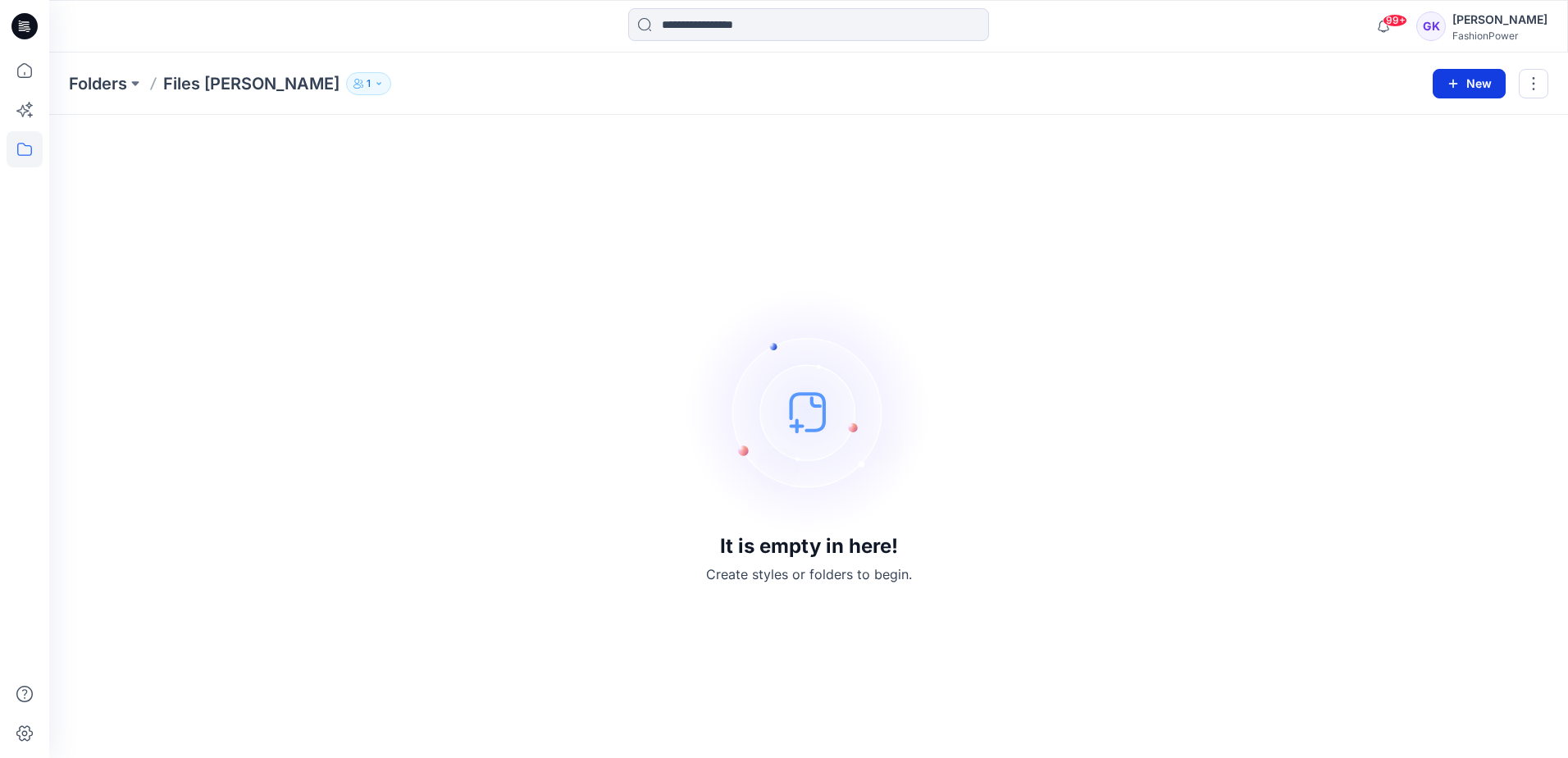
drag, startPoint x: 441, startPoint y: 316, endPoint x: 1482, endPoint y: 87, distance: 1065.9
click at [1482, 87] on button "New" at bounding box center [1469, 83] width 73 height 29
click at [1413, 149] on p "New Folder" at bounding box center [1421, 156] width 61 height 17
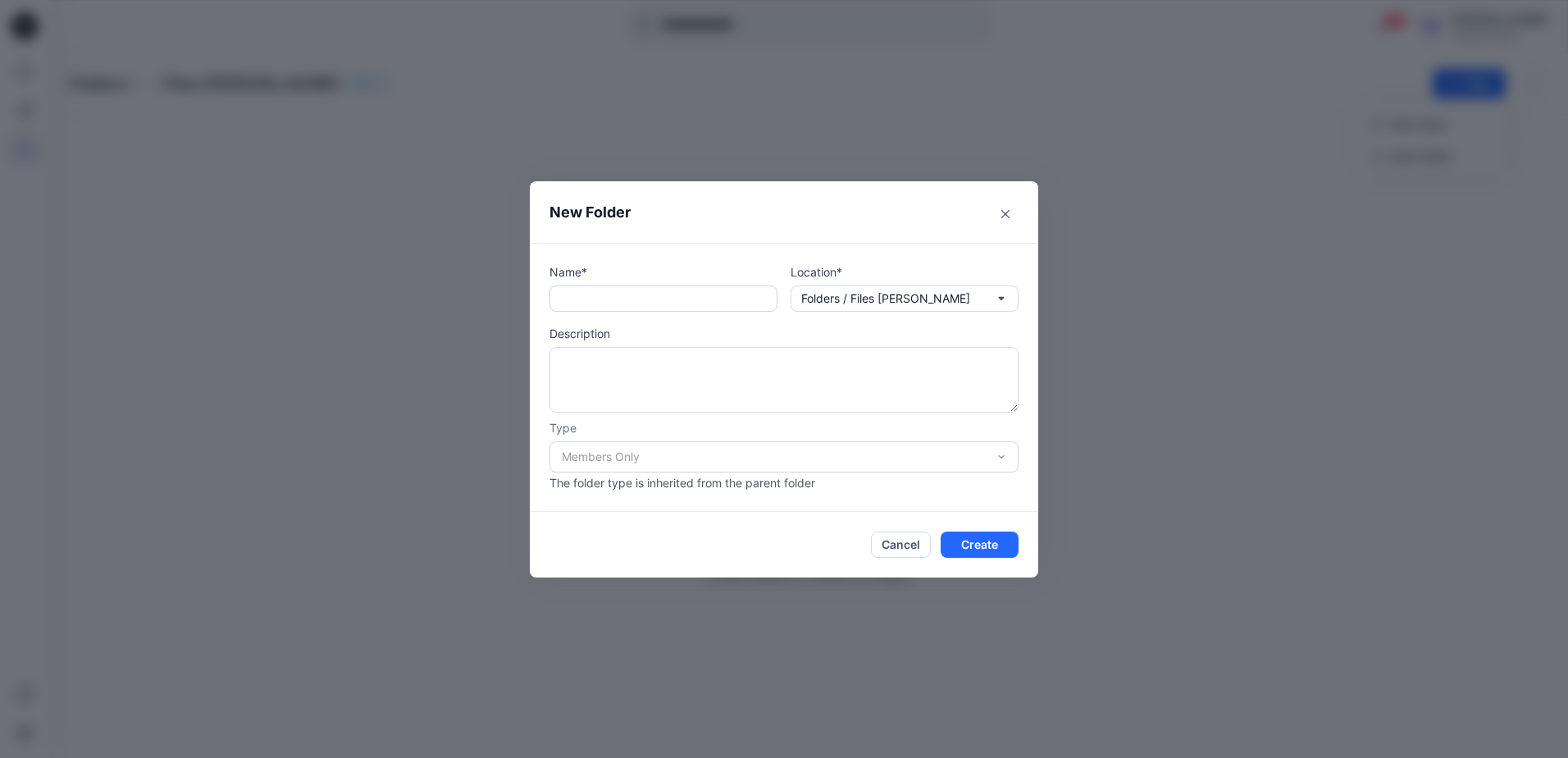
click at [599, 298] on input "text" at bounding box center [663, 299] width 228 height 26
type input "**********"
click at [886, 544] on button "Cancel" at bounding box center [901, 545] width 60 height 26
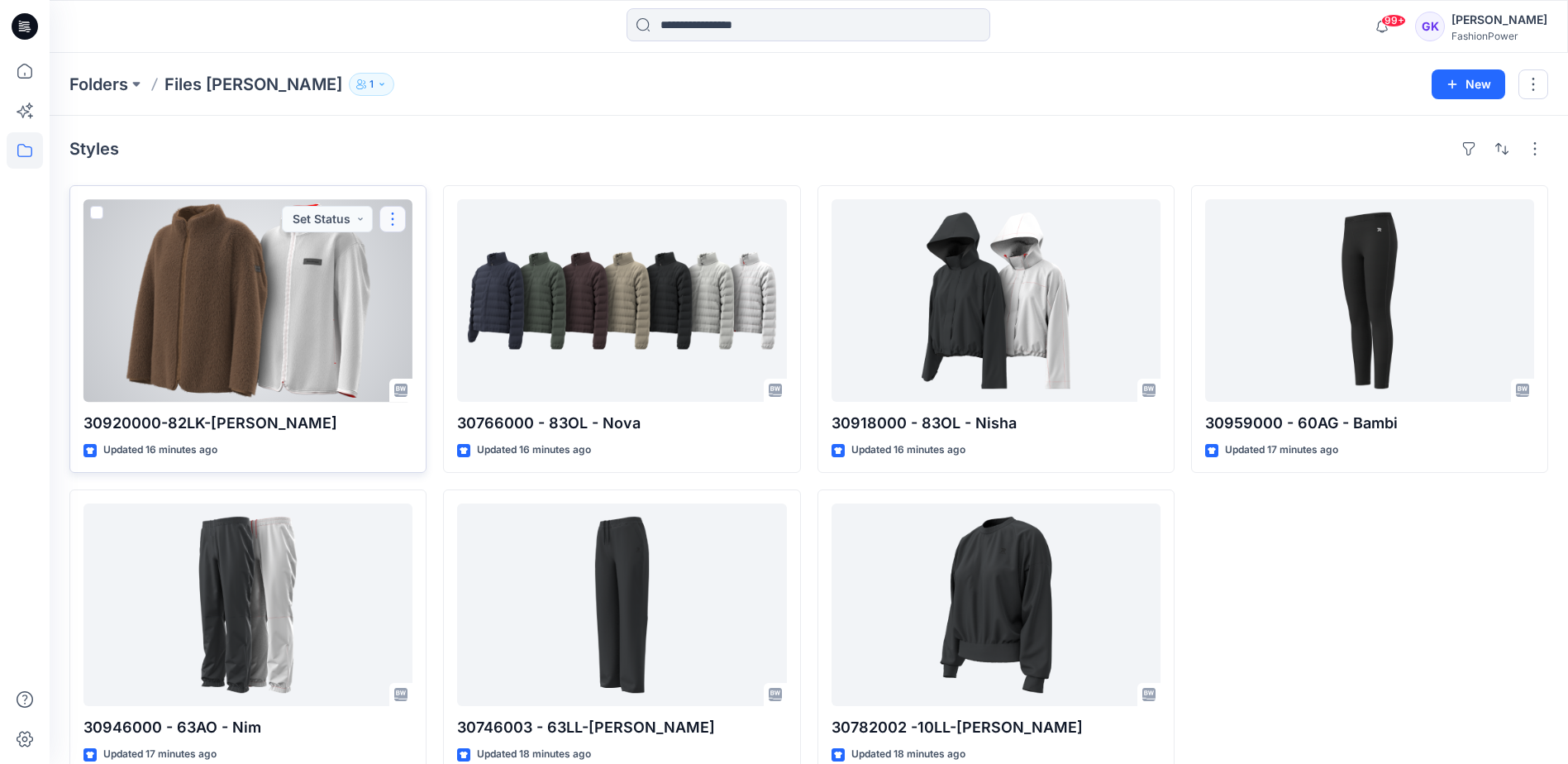
click at [405, 218] on button "button" at bounding box center [393, 219] width 27 height 27
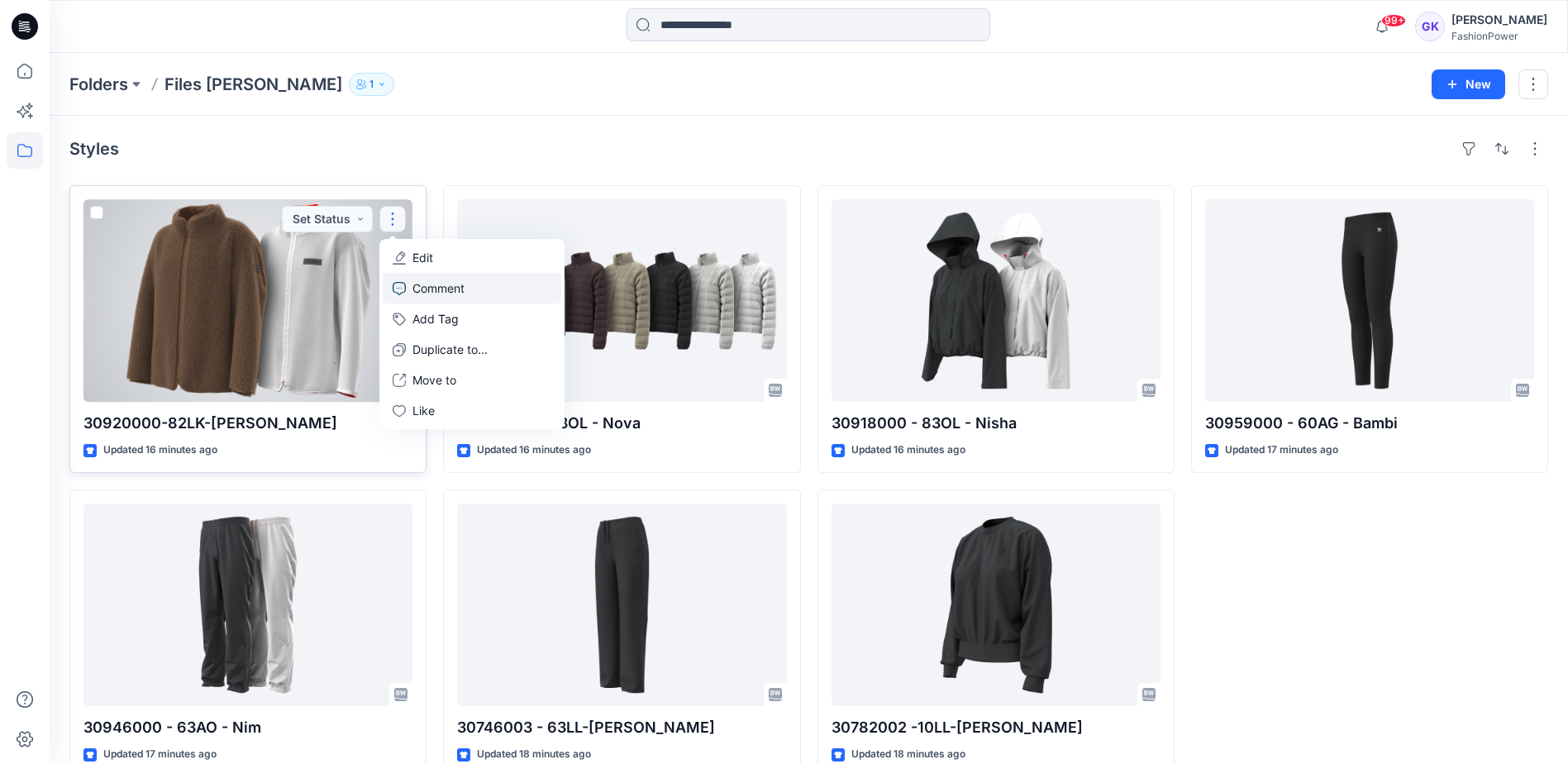
click at [445, 290] on p "Comment" at bounding box center [438, 288] width 52 height 17
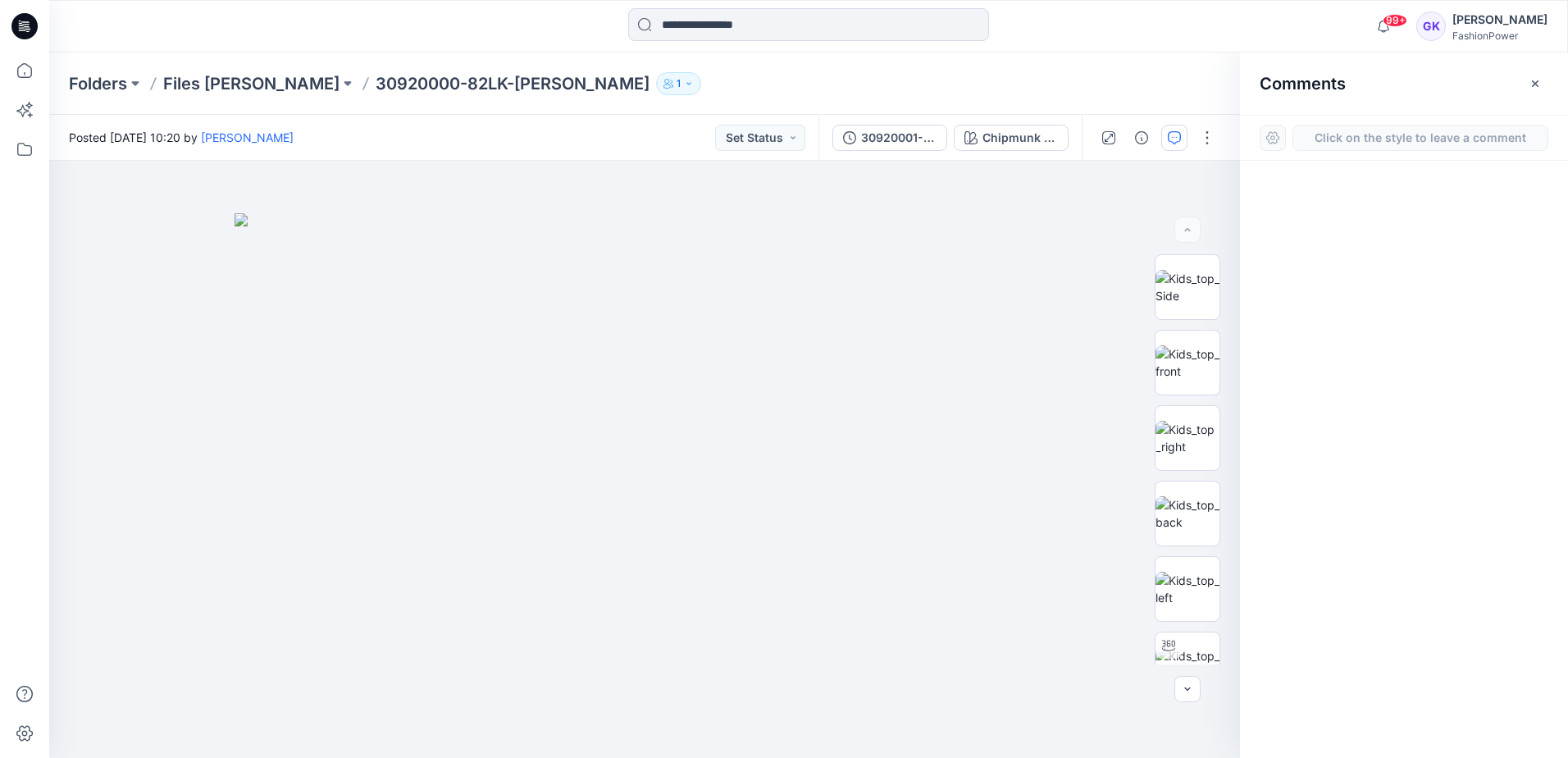
click at [1423, 135] on button "Click on the style to leave a comment" at bounding box center [1421, 138] width 256 height 26
click at [1432, 268] on div at bounding box center [1404, 428] width 328 height 536
click at [1410, 132] on button "Click on the style to leave a comment" at bounding box center [1421, 138] width 256 height 26
click at [1515, 134] on button "Click on the style to leave a comment" at bounding box center [1421, 138] width 256 height 26
drag, startPoint x: 1408, startPoint y: 134, endPoint x: 1404, endPoint y: 147, distance: 13.6
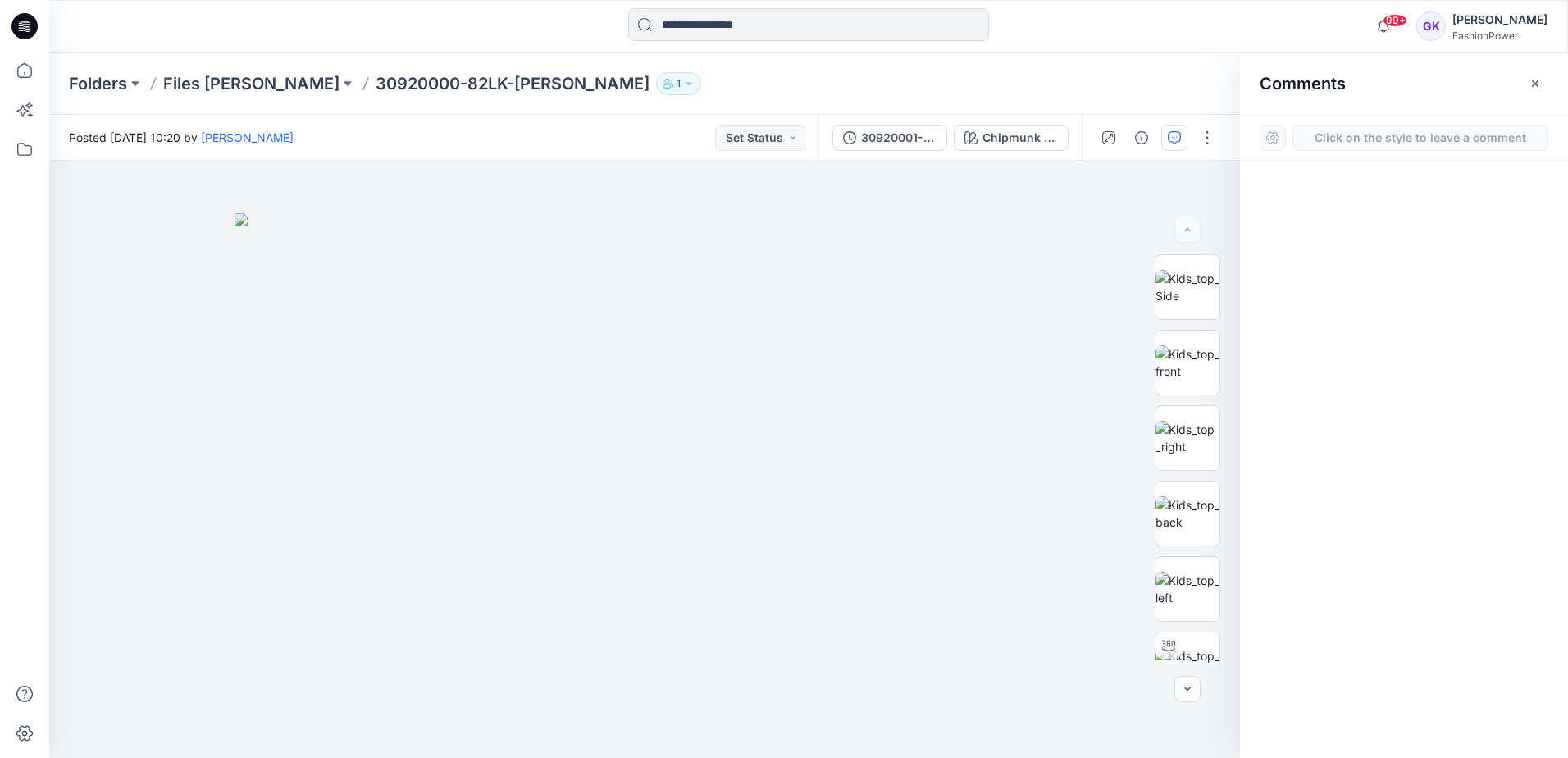
click at [1406, 145] on button "Click on the style to leave a comment" at bounding box center [1421, 138] width 256 height 26
click at [550, 317] on div "1" at bounding box center [644, 459] width 1191 height 597
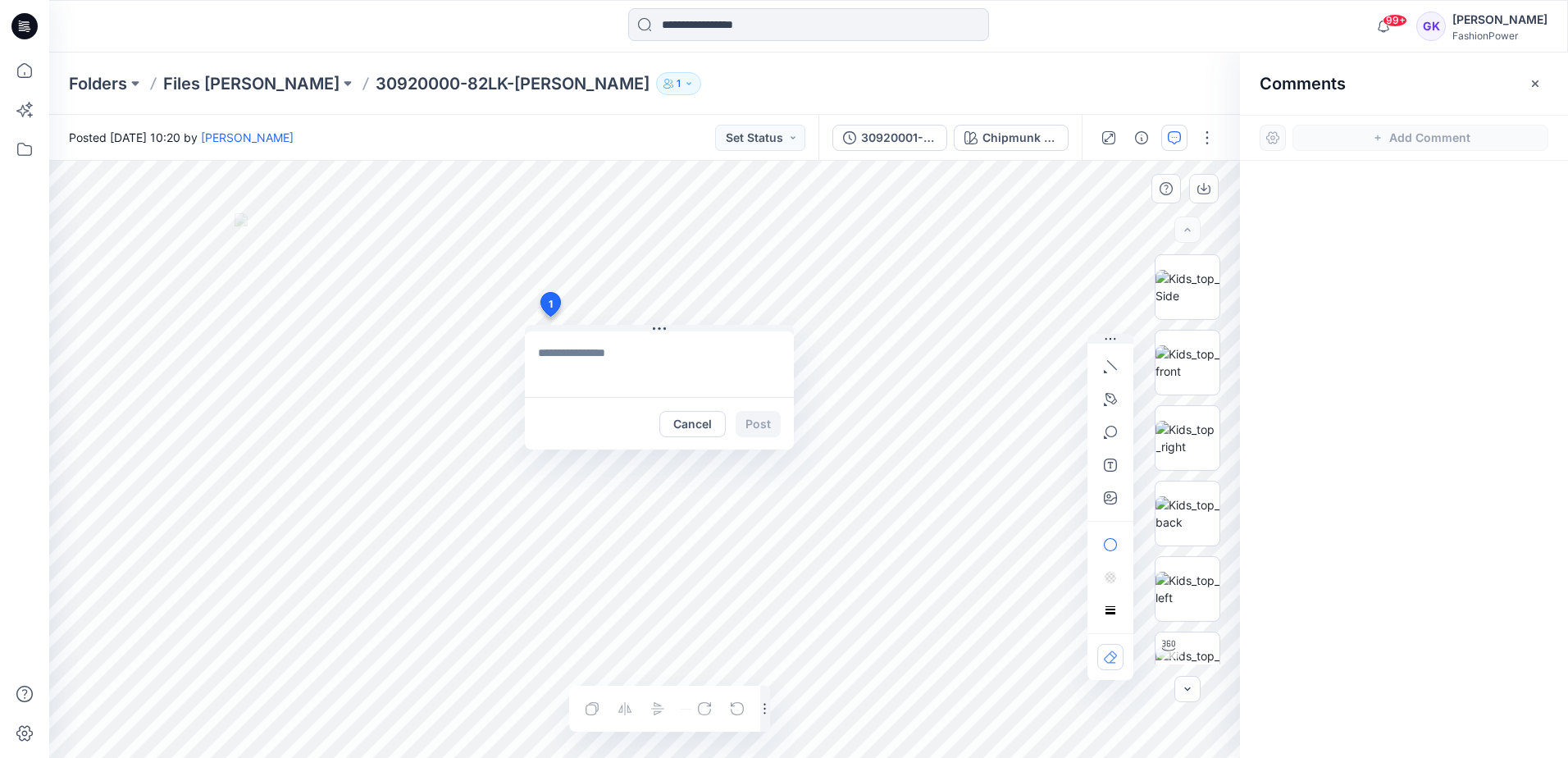
click at [578, 356] on textarea at bounding box center [660, 364] width 269 height 66
click at [625, 373] on textarea "**********" at bounding box center [660, 364] width 269 height 66
type textarea "**********"
click at [740, 418] on button "Post" at bounding box center [758, 424] width 45 height 26
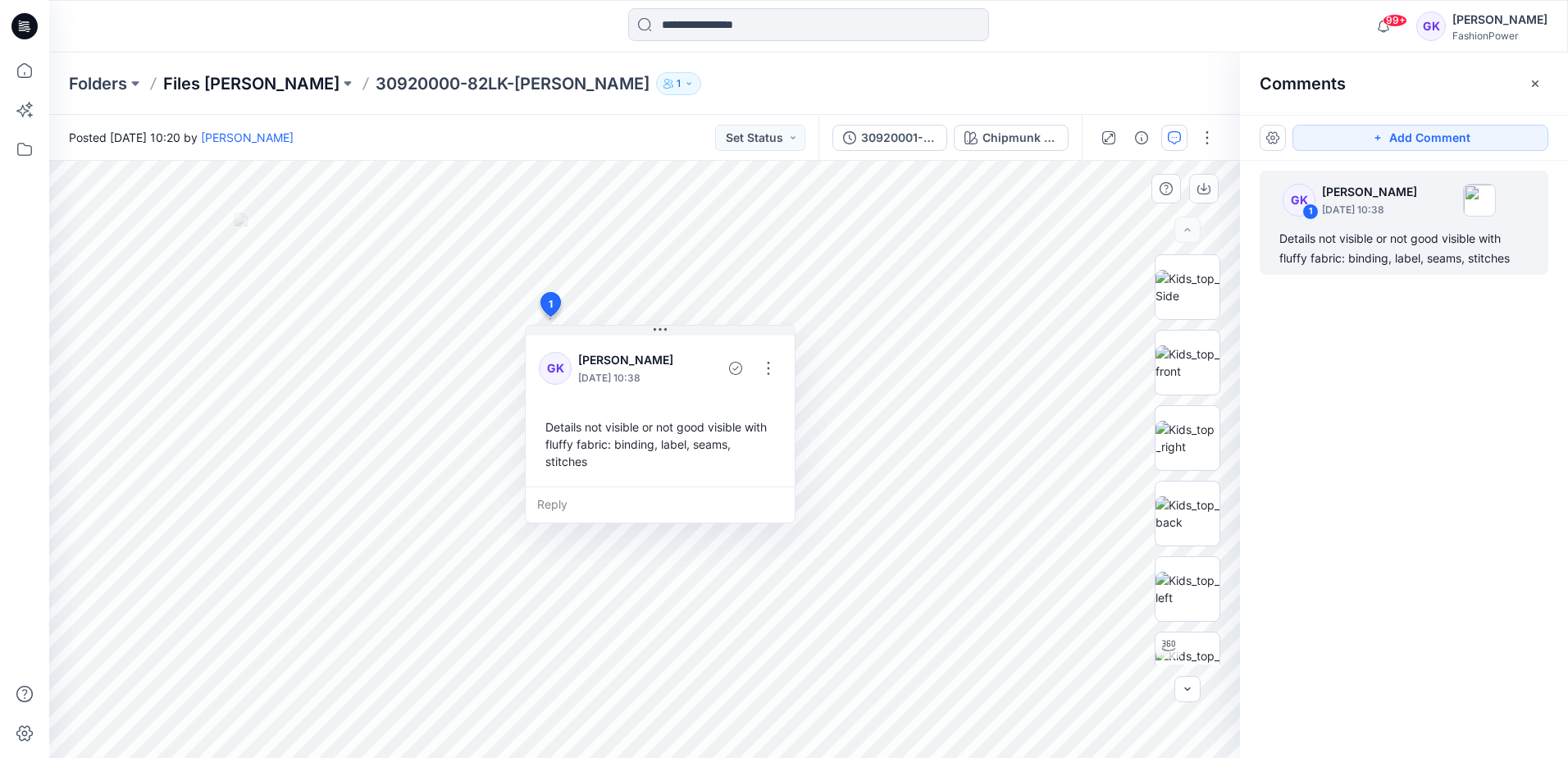
click at [230, 81] on p "Files [PERSON_NAME]" at bounding box center [252, 84] width 177 height 23
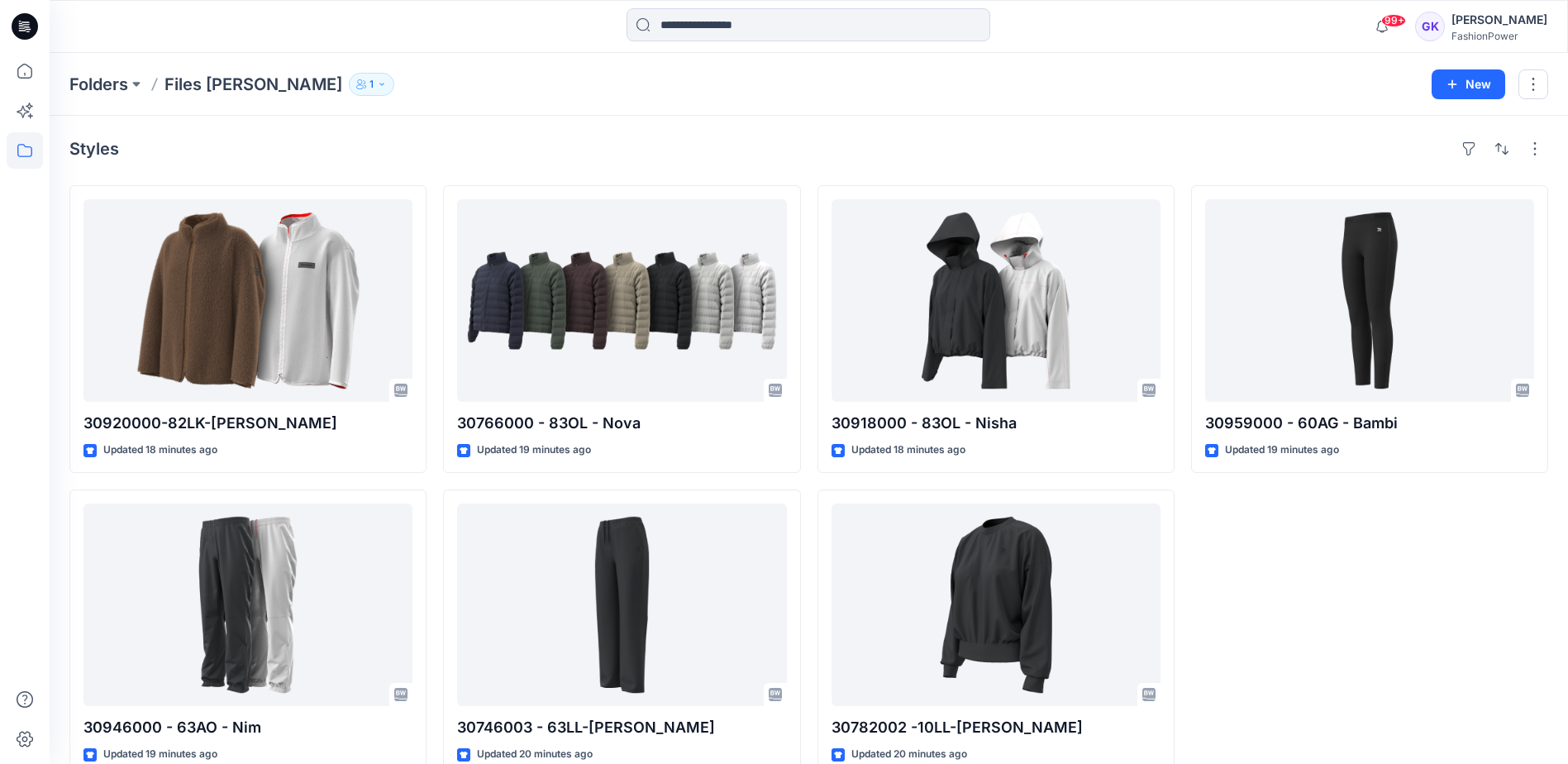
click at [935, 120] on div "Styles 30920000-82LK-[PERSON_NAME] Updated 18 minutes ago 30946000 - 63AO - [GE…" at bounding box center [809, 455] width 1519 height 681
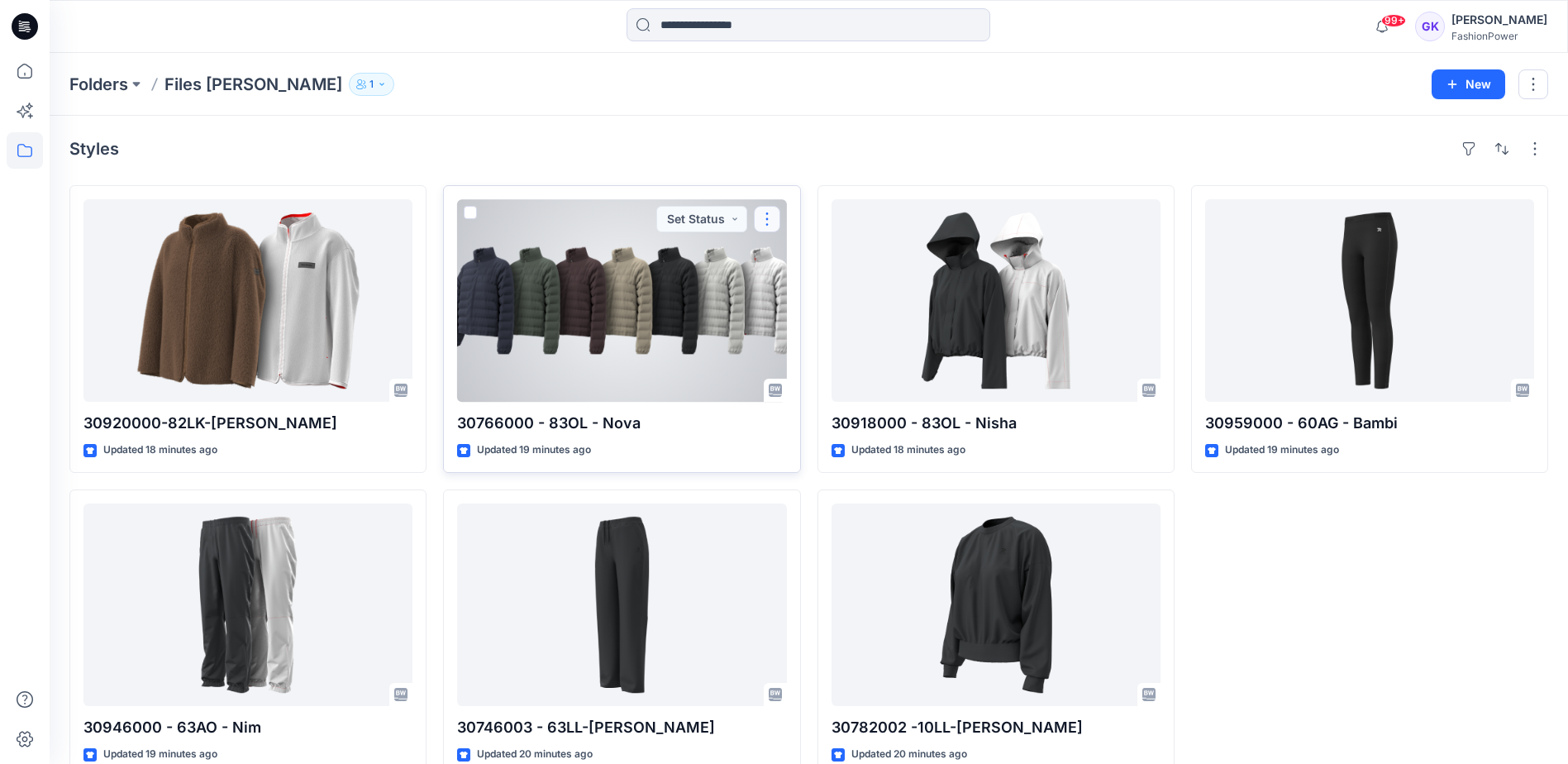
click at [772, 223] on button "button" at bounding box center [767, 219] width 27 height 27
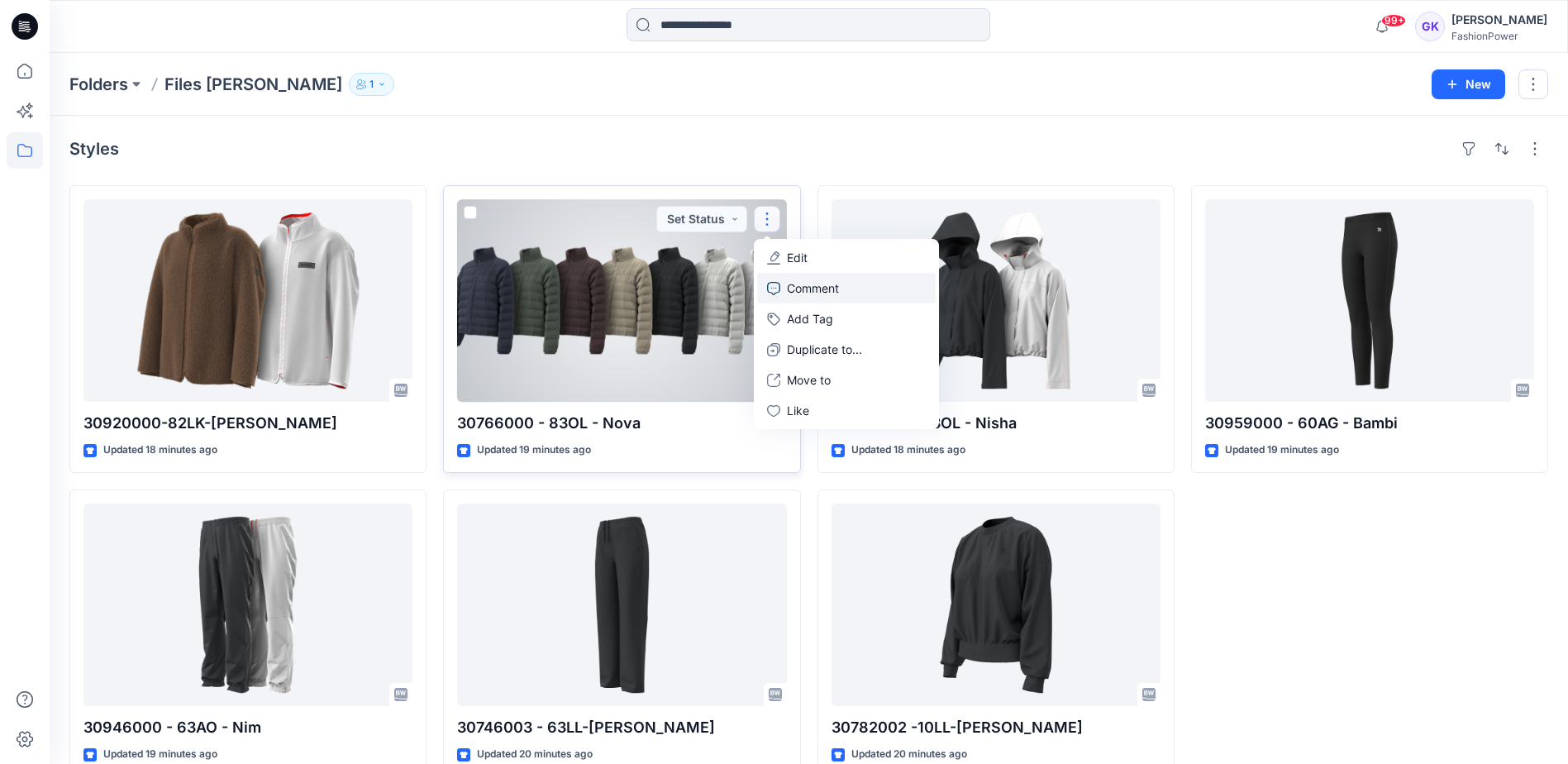
click at [798, 282] on p "Comment" at bounding box center [812, 288] width 52 height 17
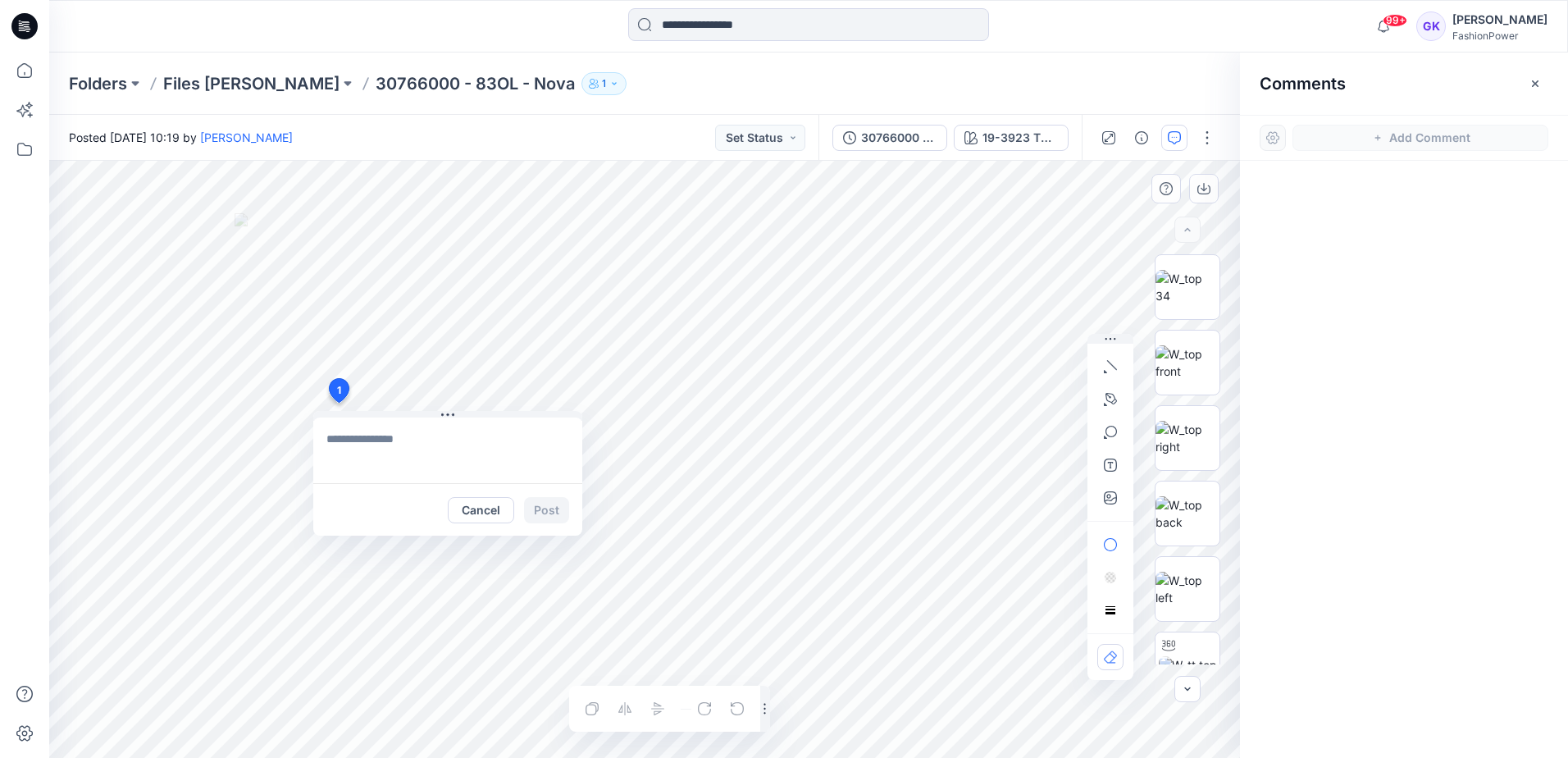
click at [338, 403] on div "1 Cancel Post Layer 1" at bounding box center [644, 459] width 1191 height 597
click at [424, 442] on textarea at bounding box center [447, 450] width 269 height 66
type textarea "**********"
click at [563, 511] on button "Post" at bounding box center [547, 510] width 45 height 26
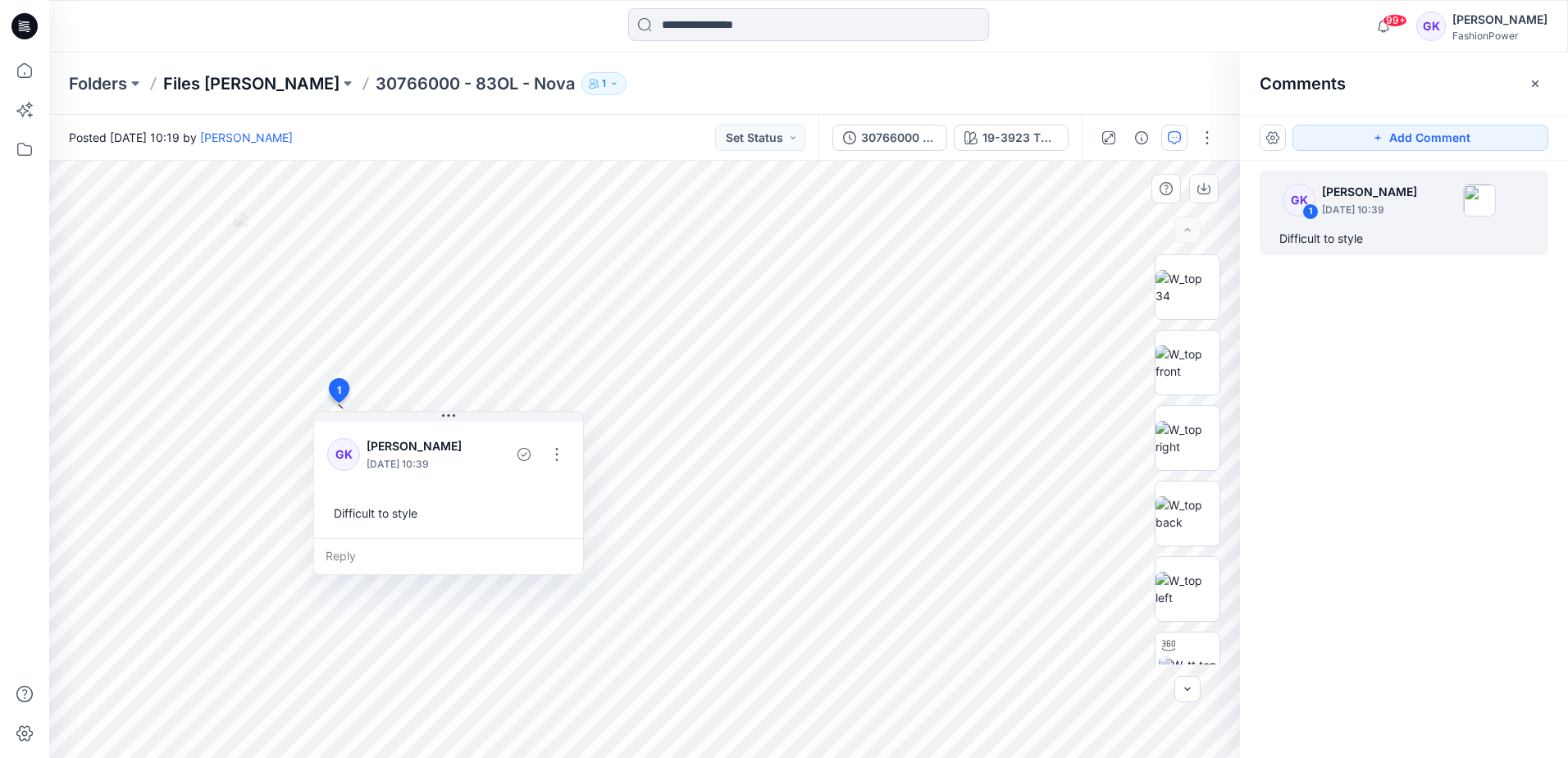
click at [211, 89] on p "Files [PERSON_NAME]" at bounding box center [252, 84] width 177 height 23
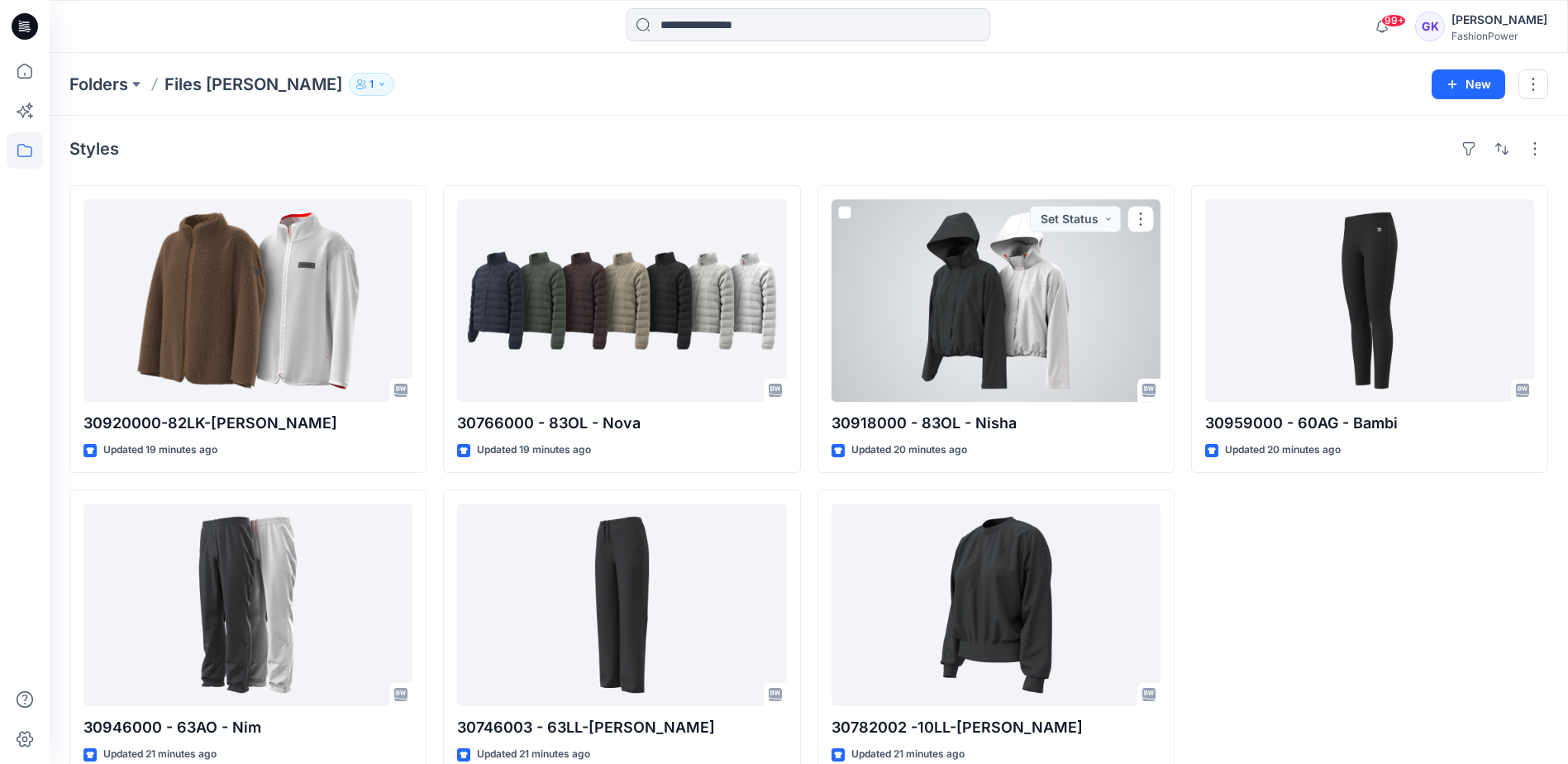
click at [963, 315] on div at bounding box center [995, 300] width 329 height 203
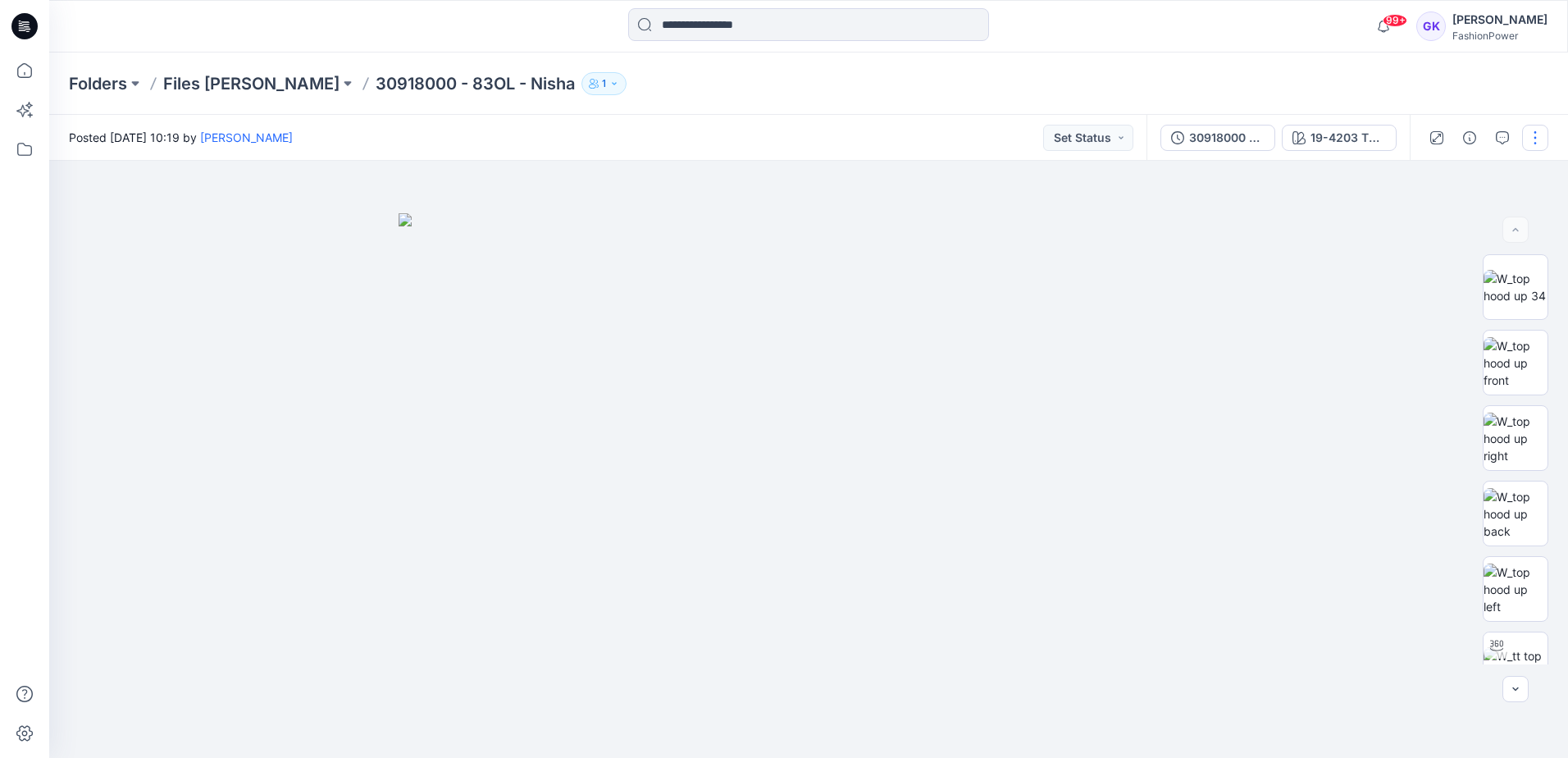
click at [1525, 133] on button "button" at bounding box center [1535, 138] width 26 height 26
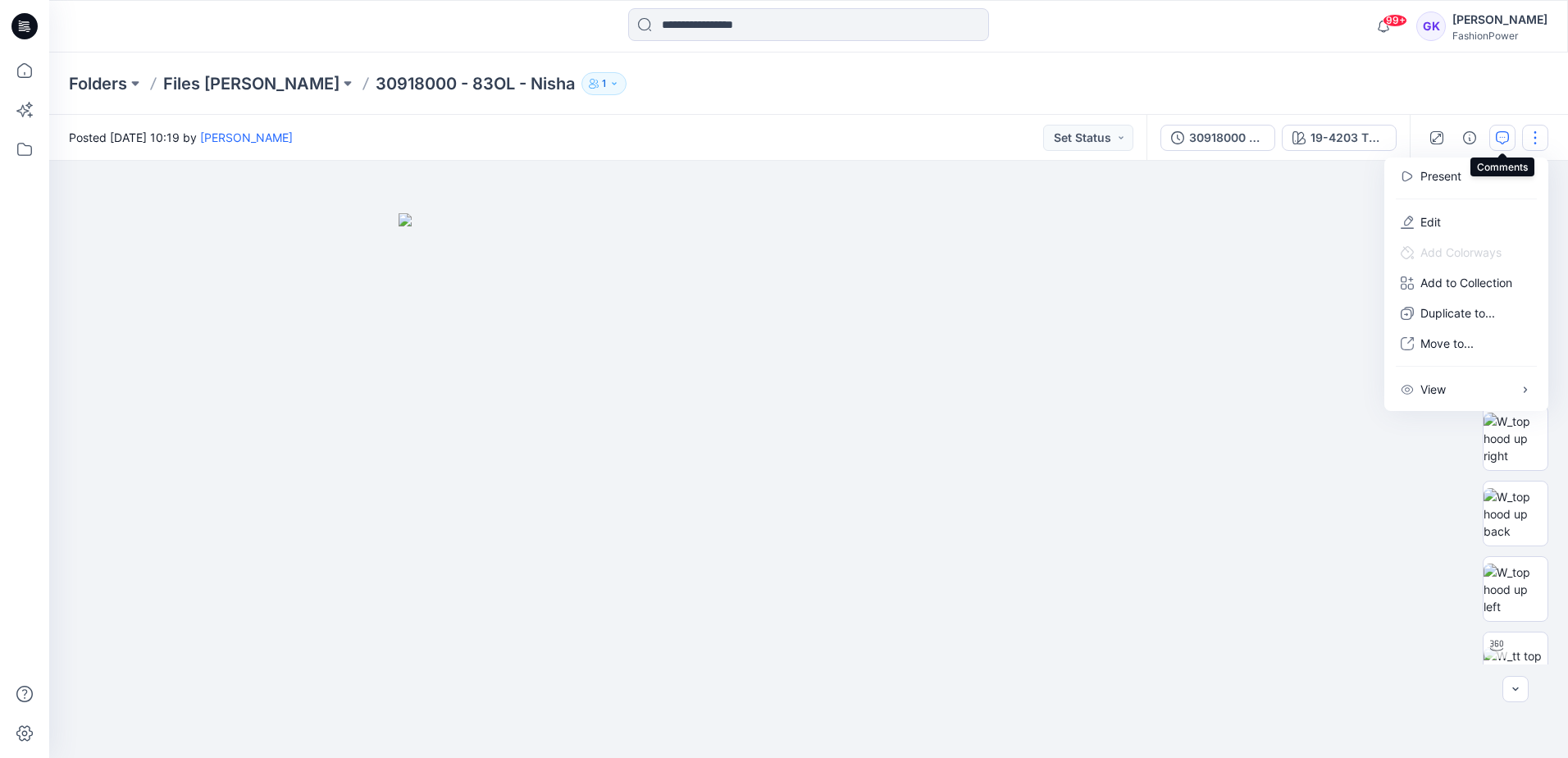
click at [1495, 132] on button "button" at bounding box center [1502, 138] width 26 height 26
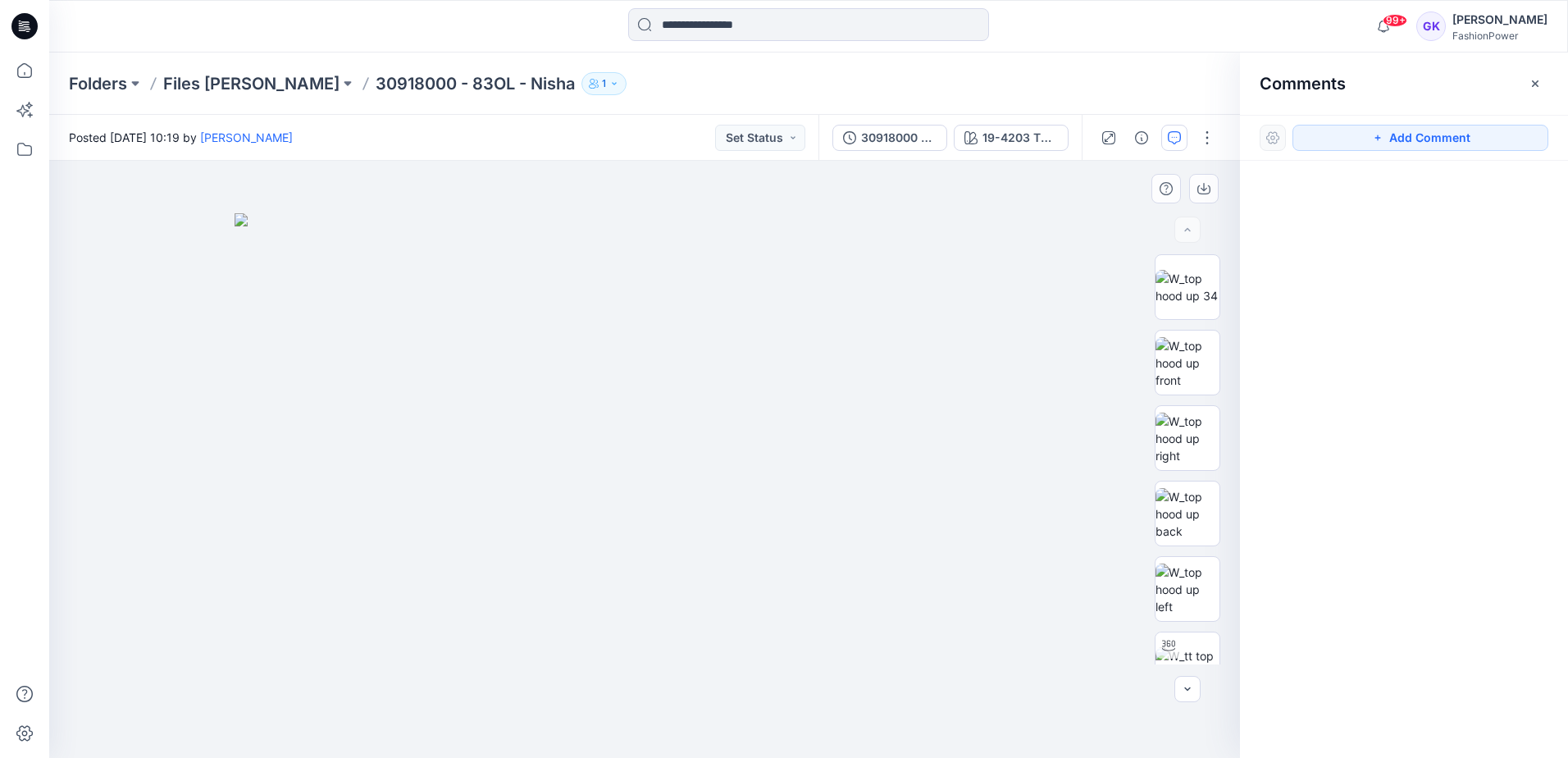
click at [535, 414] on img at bounding box center [644, 486] width 820 height 545
click at [1379, 135] on icon "button" at bounding box center [1378, 138] width 13 height 13
click at [526, 406] on div "1" at bounding box center [644, 459] width 1191 height 597
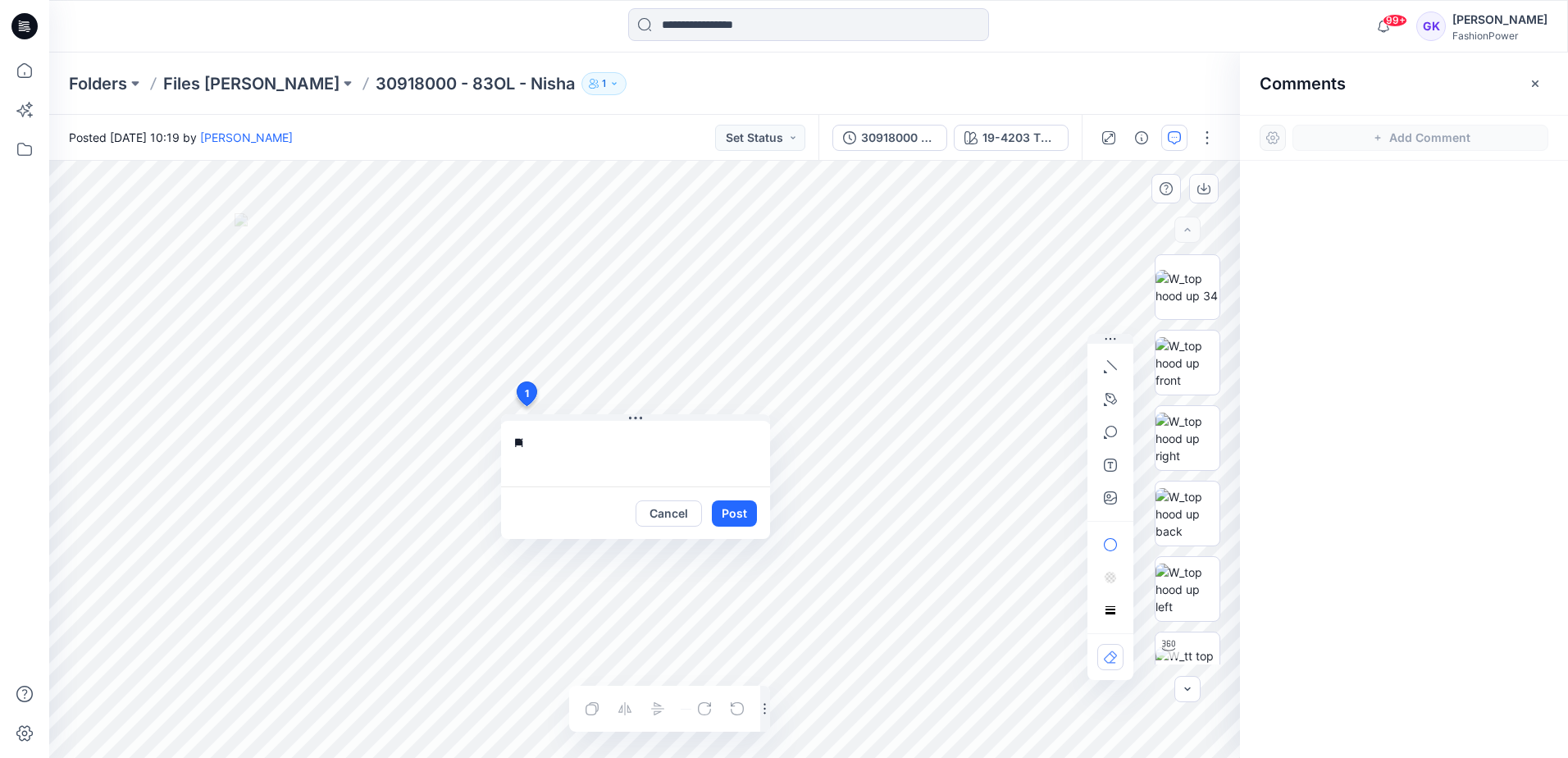
type textarea "*"
type textarea "**********"
click at [728, 515] on button "Post" at bounding box center [735, 514] width 45 height 26
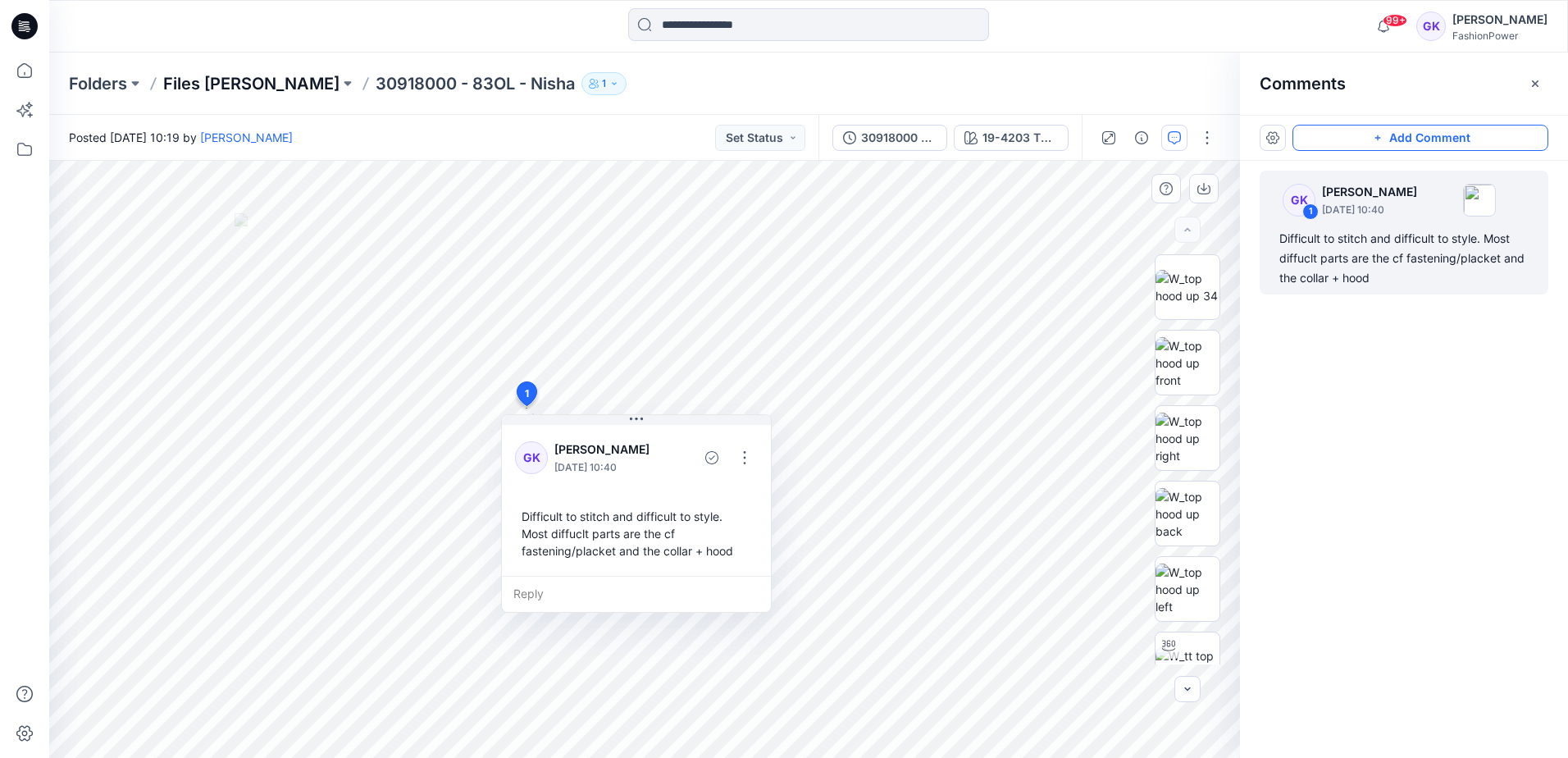
click at [238, 82] on p "Files [PERSON_NAME]" at bounding box center [252, 84] width 177 height 23
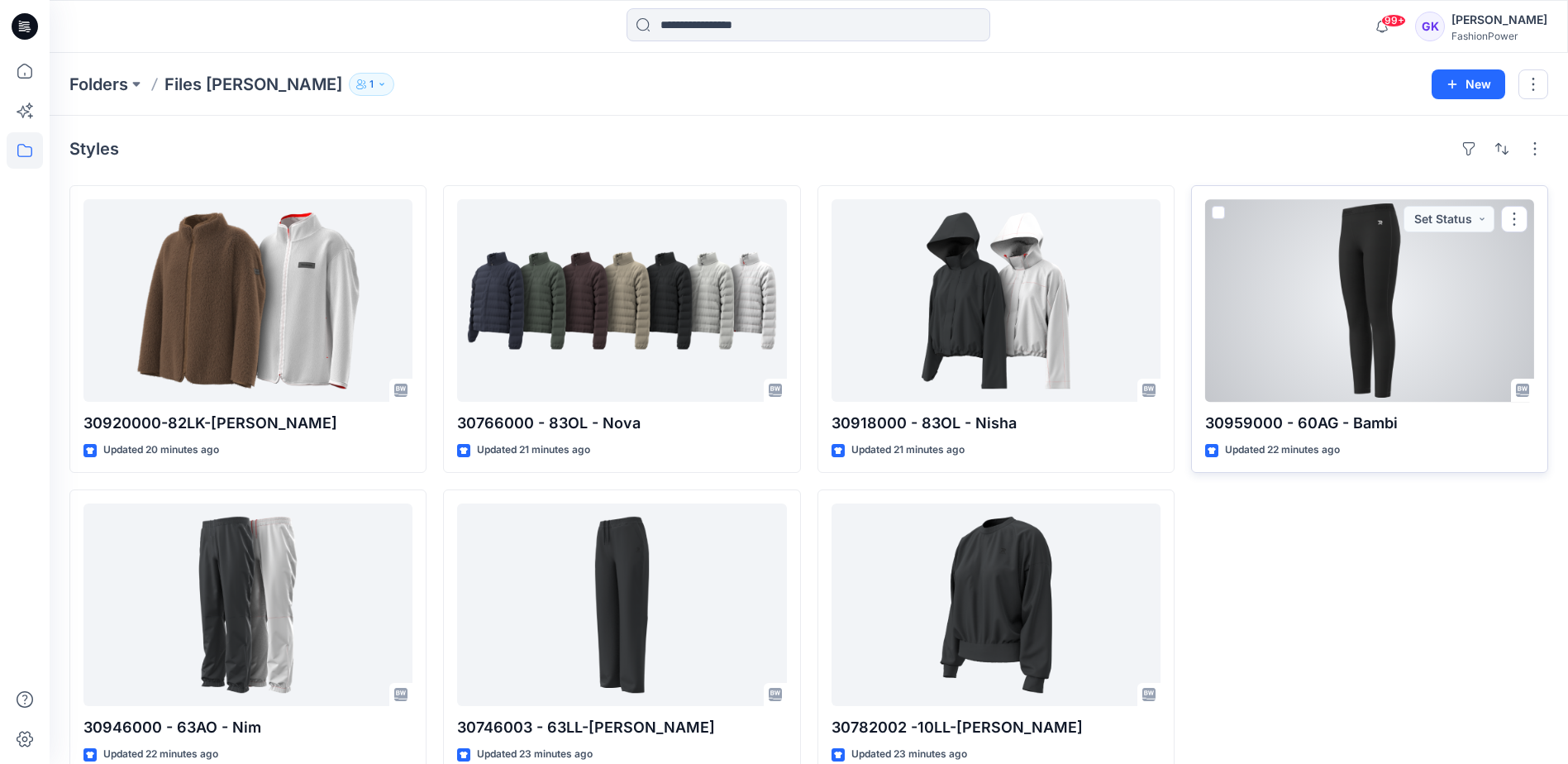
click at [1403, 323] on div at bounding box center [1369, 300] width 329 height 203
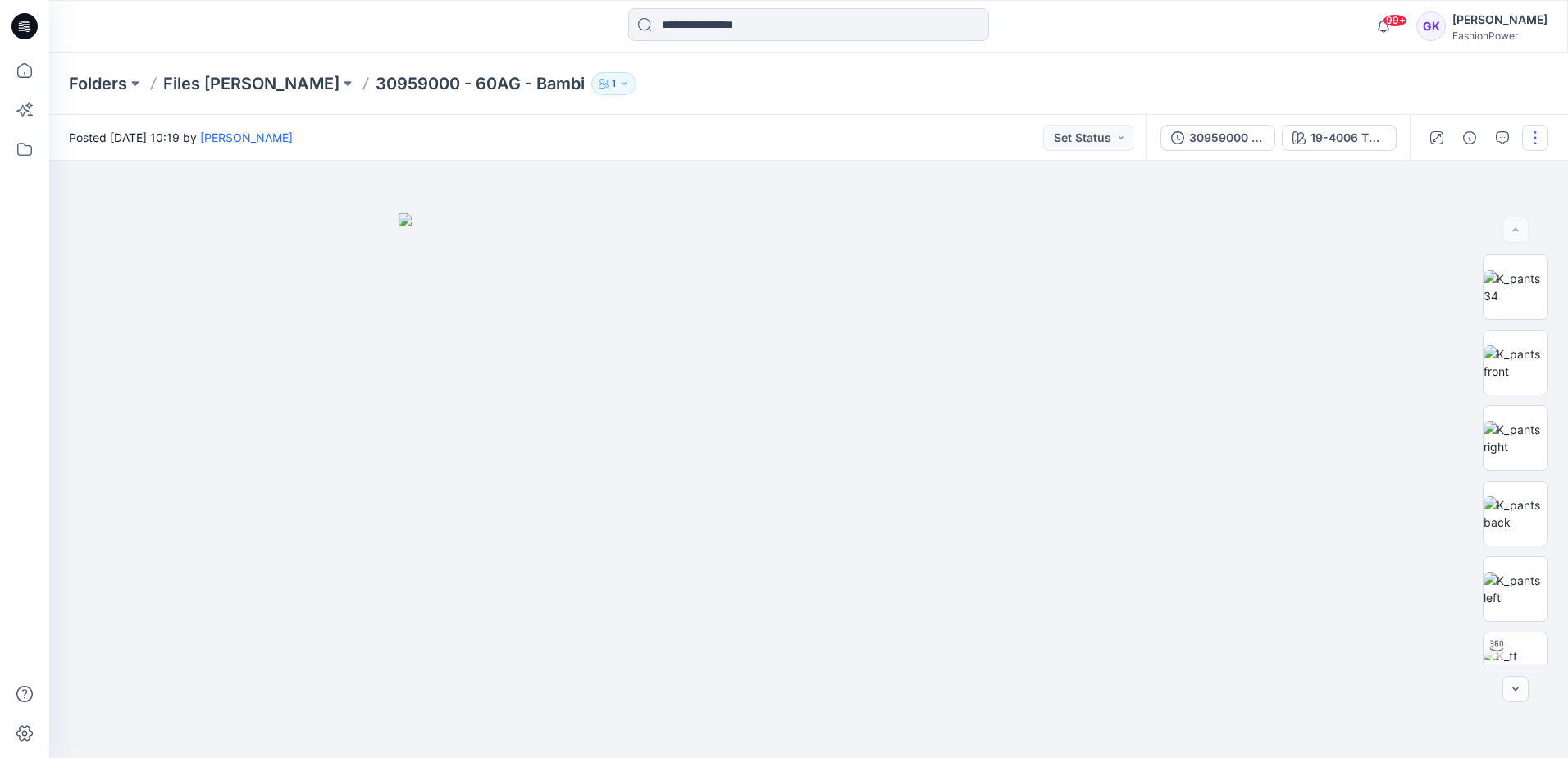
click at [1541, 131] on button "button" at bounding box center [1535, 138] width 26 height 26
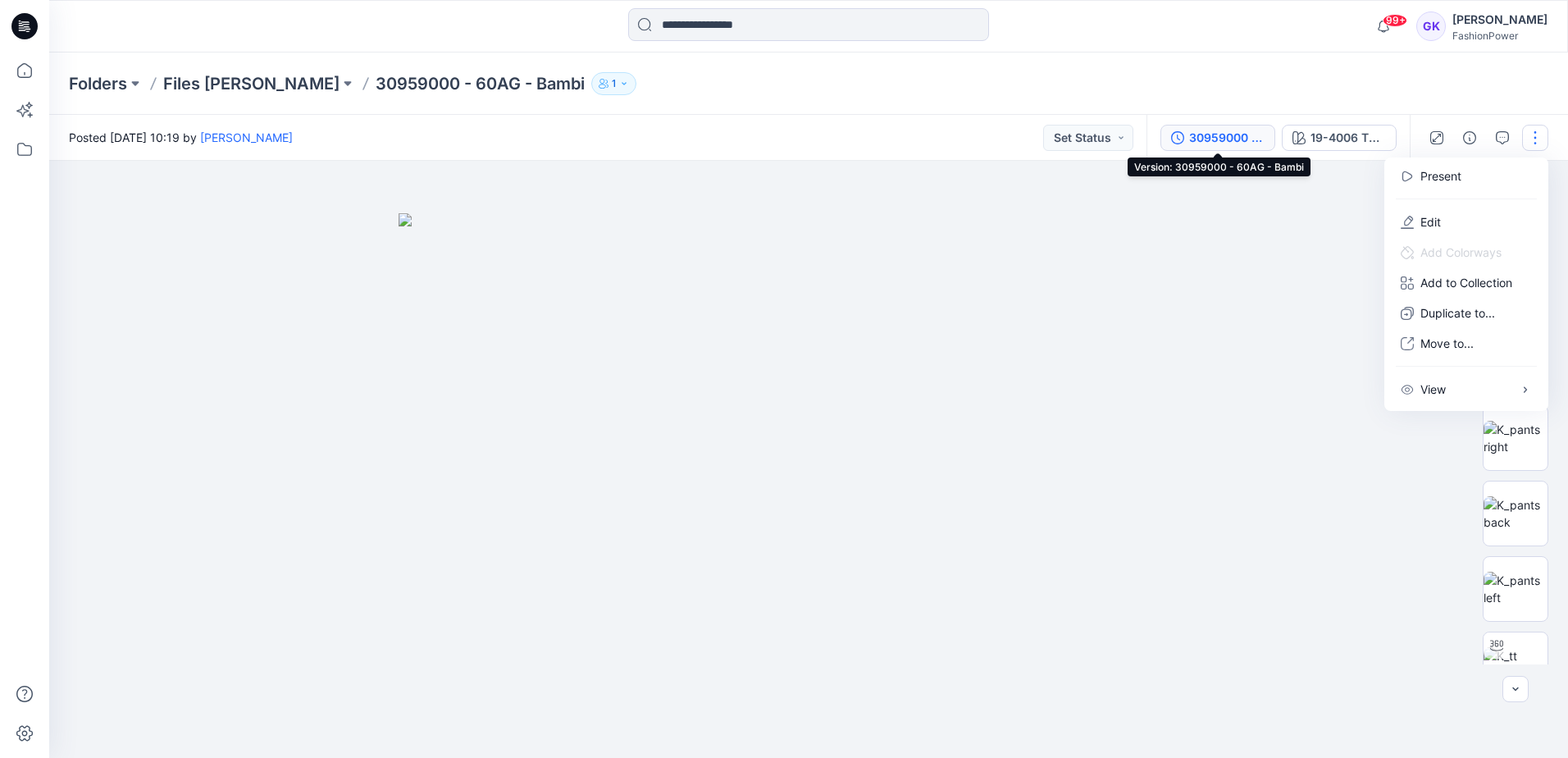
click at [1230, 139] on div "30959000 - 60AG - Bambi" at bounding box center [1227, 137] width 75 height 18
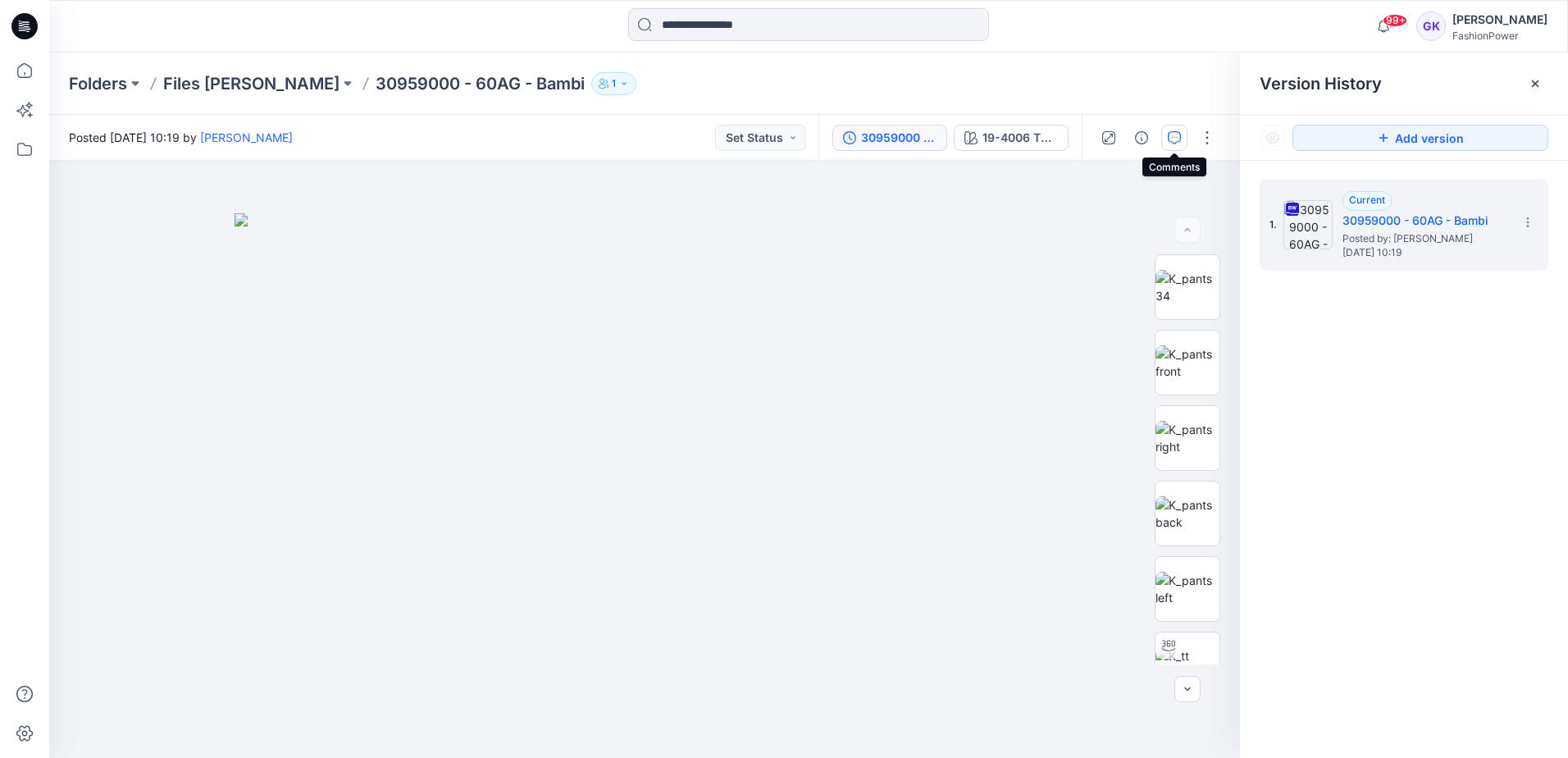
click at [1184, 131] on button "button" at bounding box center [1174, 138] width 26 height 26
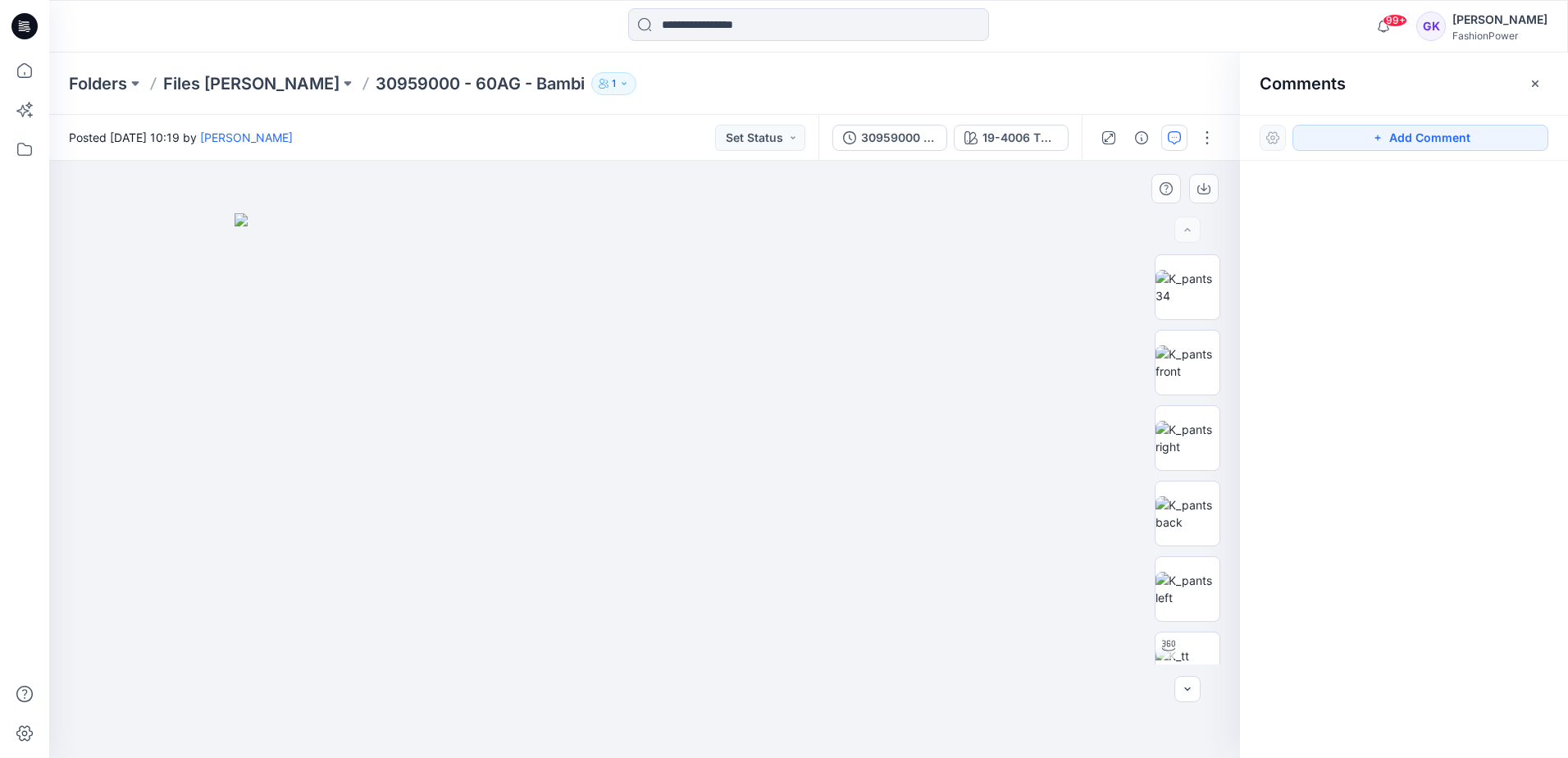
click at [614, 295] on img at bounding box center [644, 486] width 820 height 545
click at [1406, 135] on button "Add Comment" at bounding box center [1421, 138] width 256 height 26
click at [626, 279] on div "1" at bounding box center [644, 459] width 1191 height 597
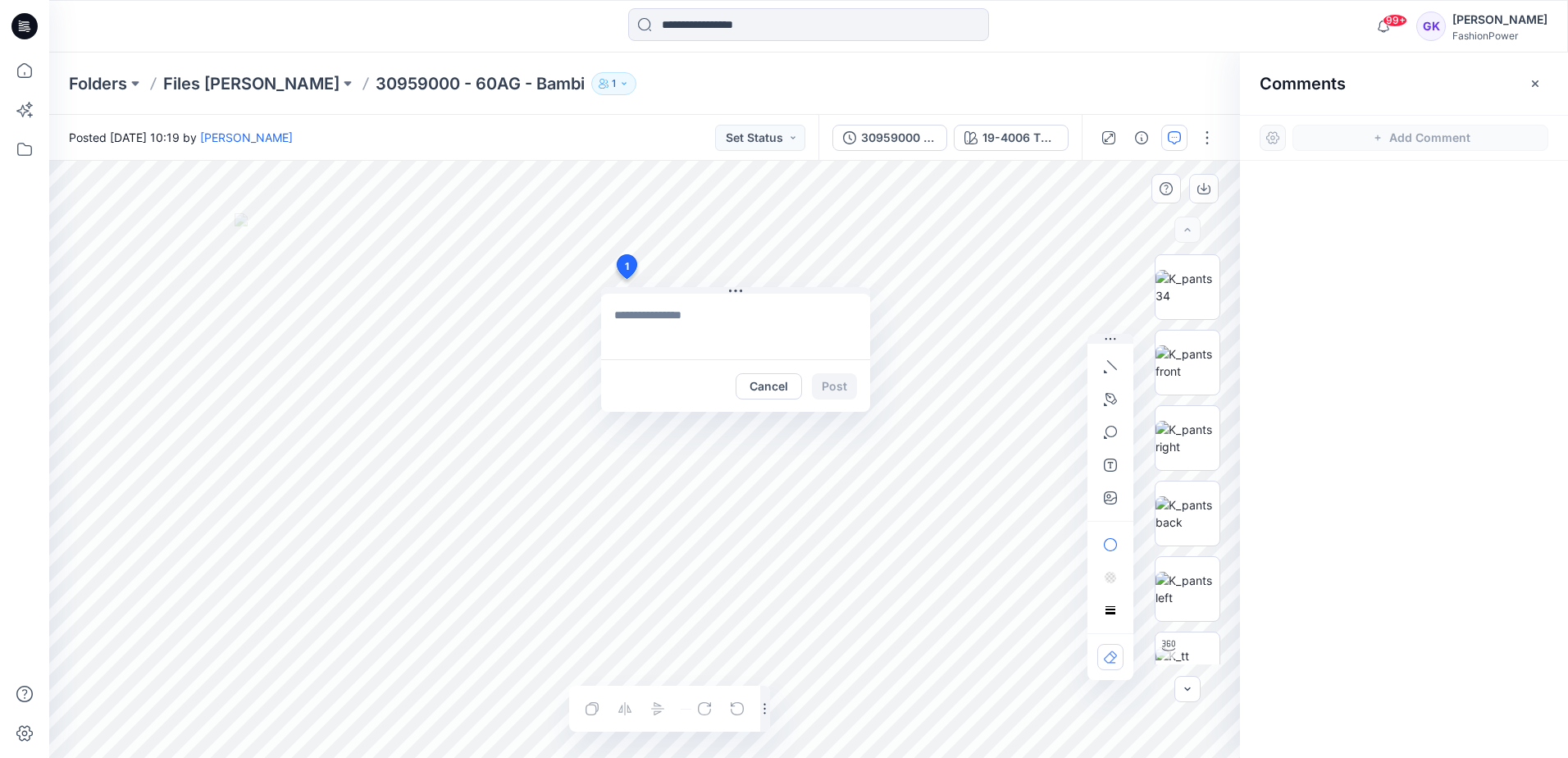
click at [644, 323] on textarea at bounding box center [736, 327] width 269 height 66
type textarea "*"
type textarea "**********"
click at [830, 381] on button "Post" at bounding box center [834, 386] width 45 height 26
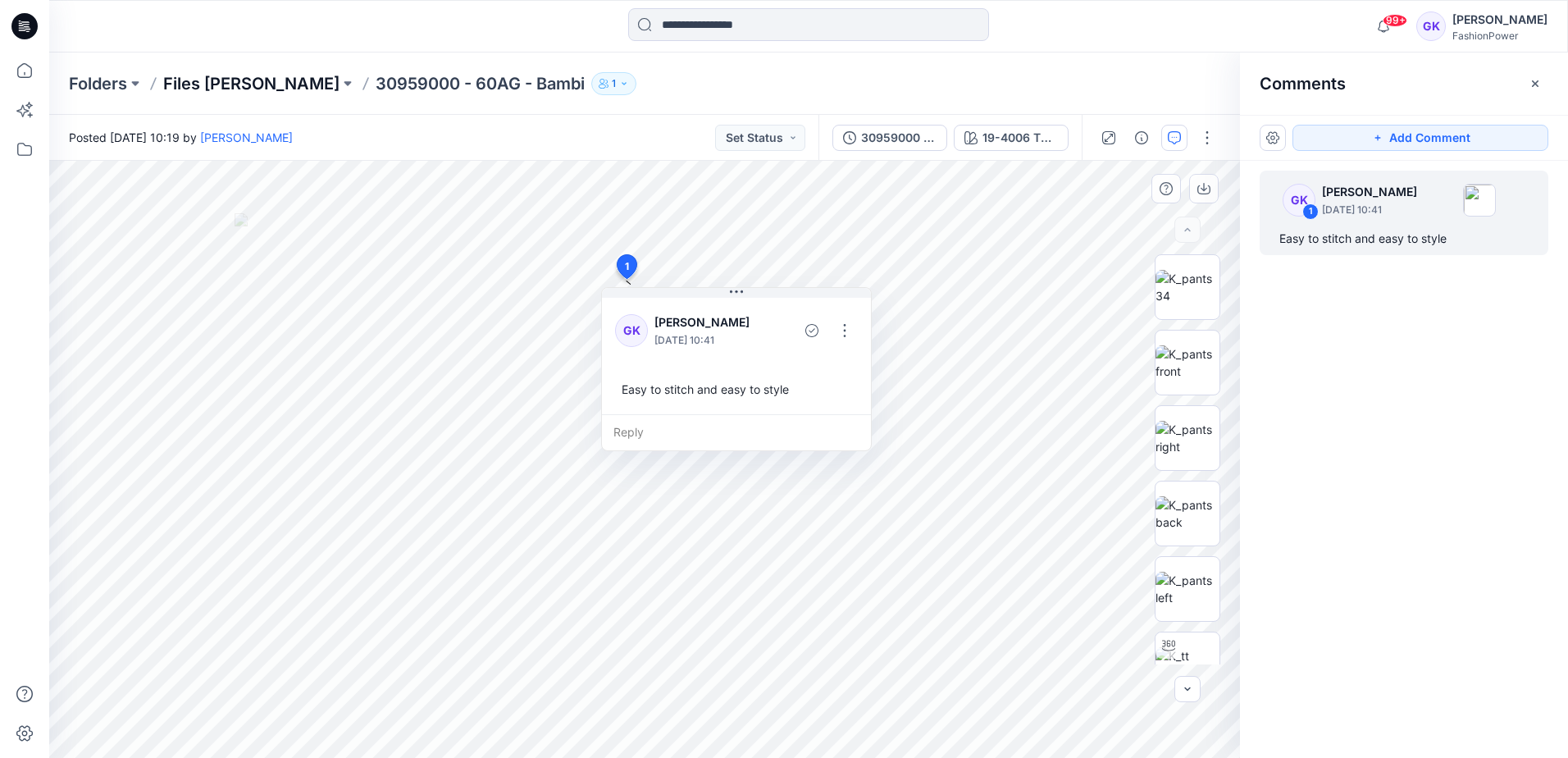
click at [210, 74] on p "Files [PERSON_NAME]" at bounding box center [252, 84] width 177 height 23
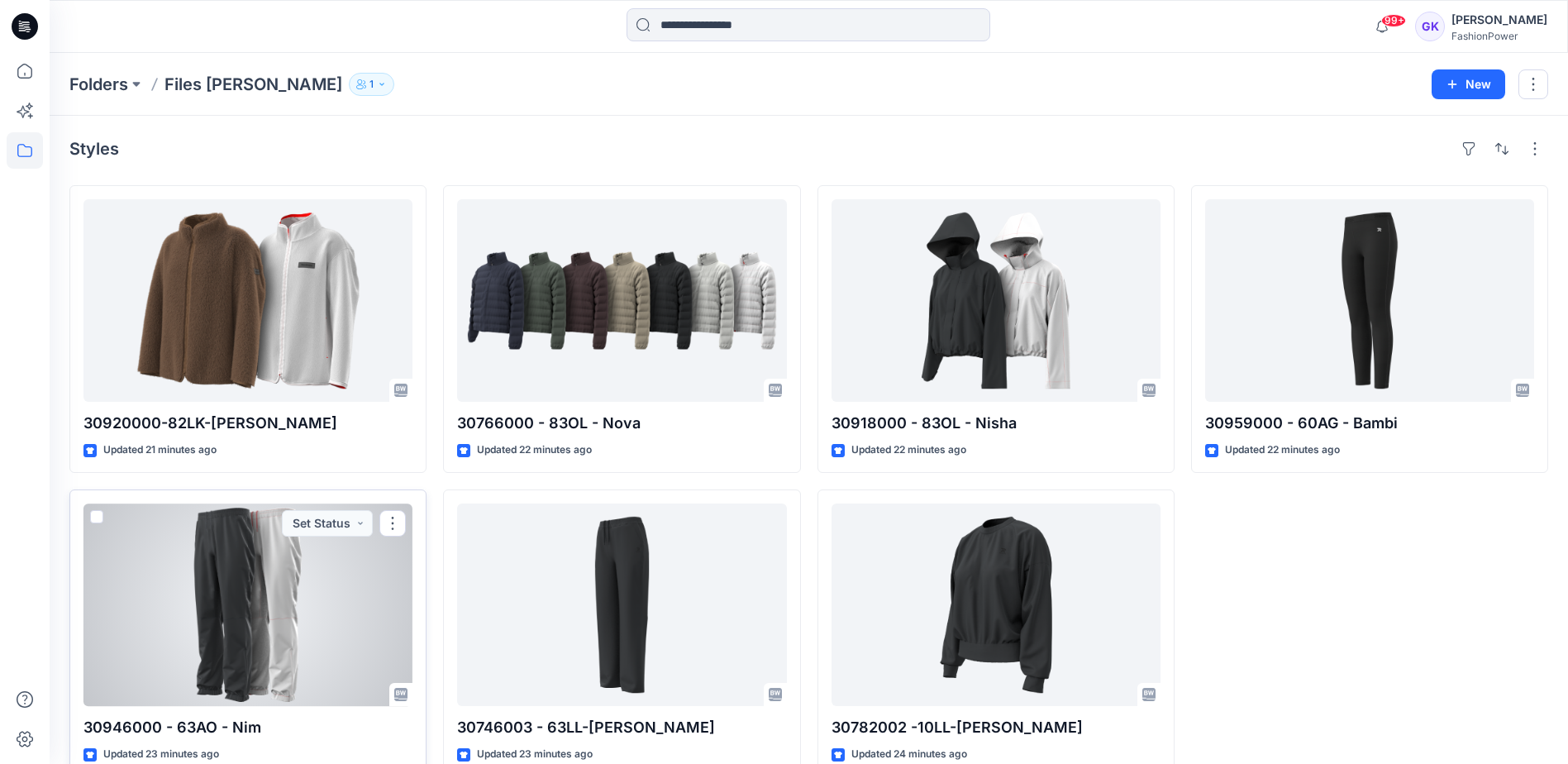
click at [335, 629] on div at bounding box center [247, 605] width 329 height 203
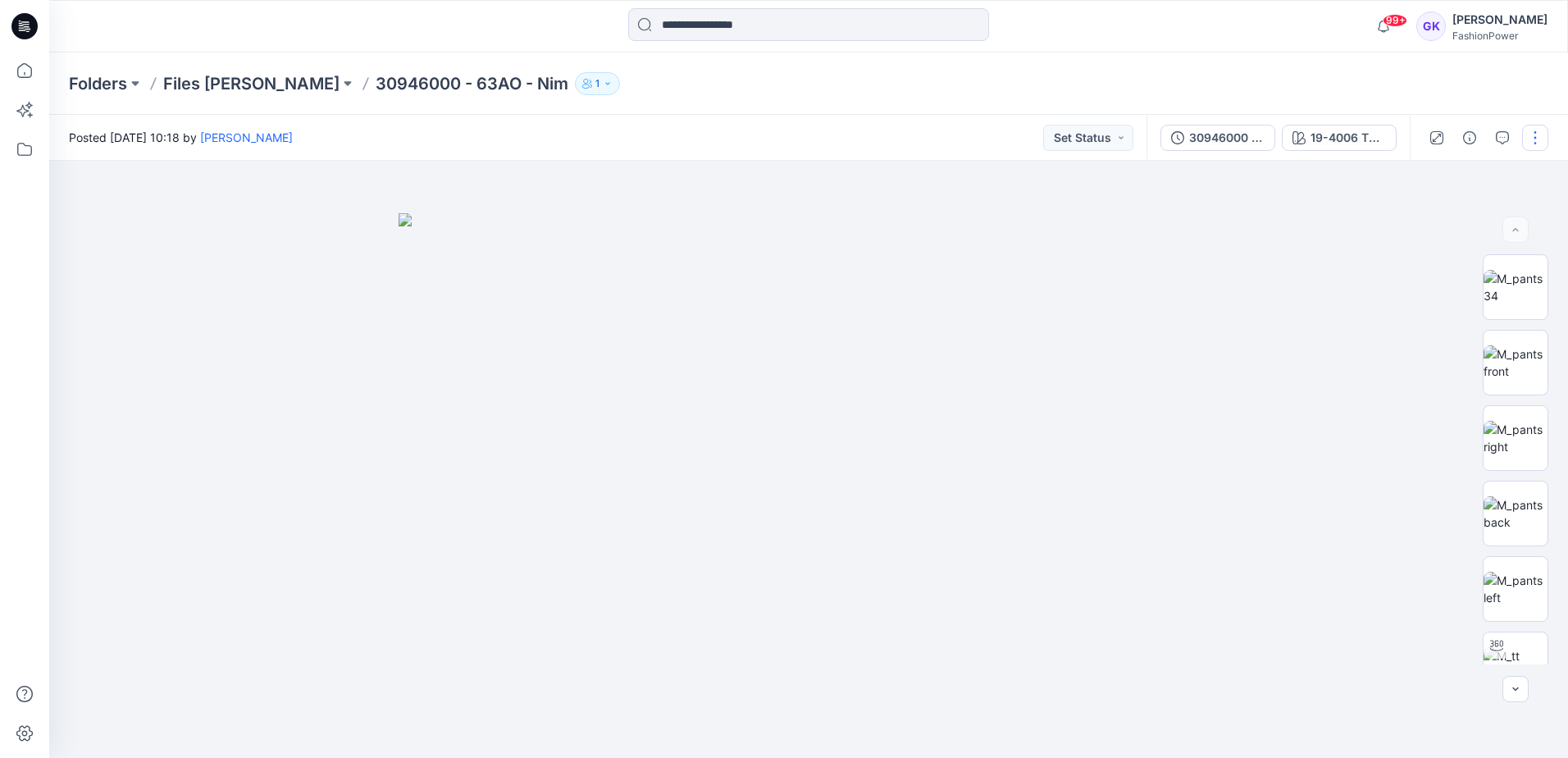
click at [1540, 136] on button "button" at bounding box center [1535, 138] width 26 height 26
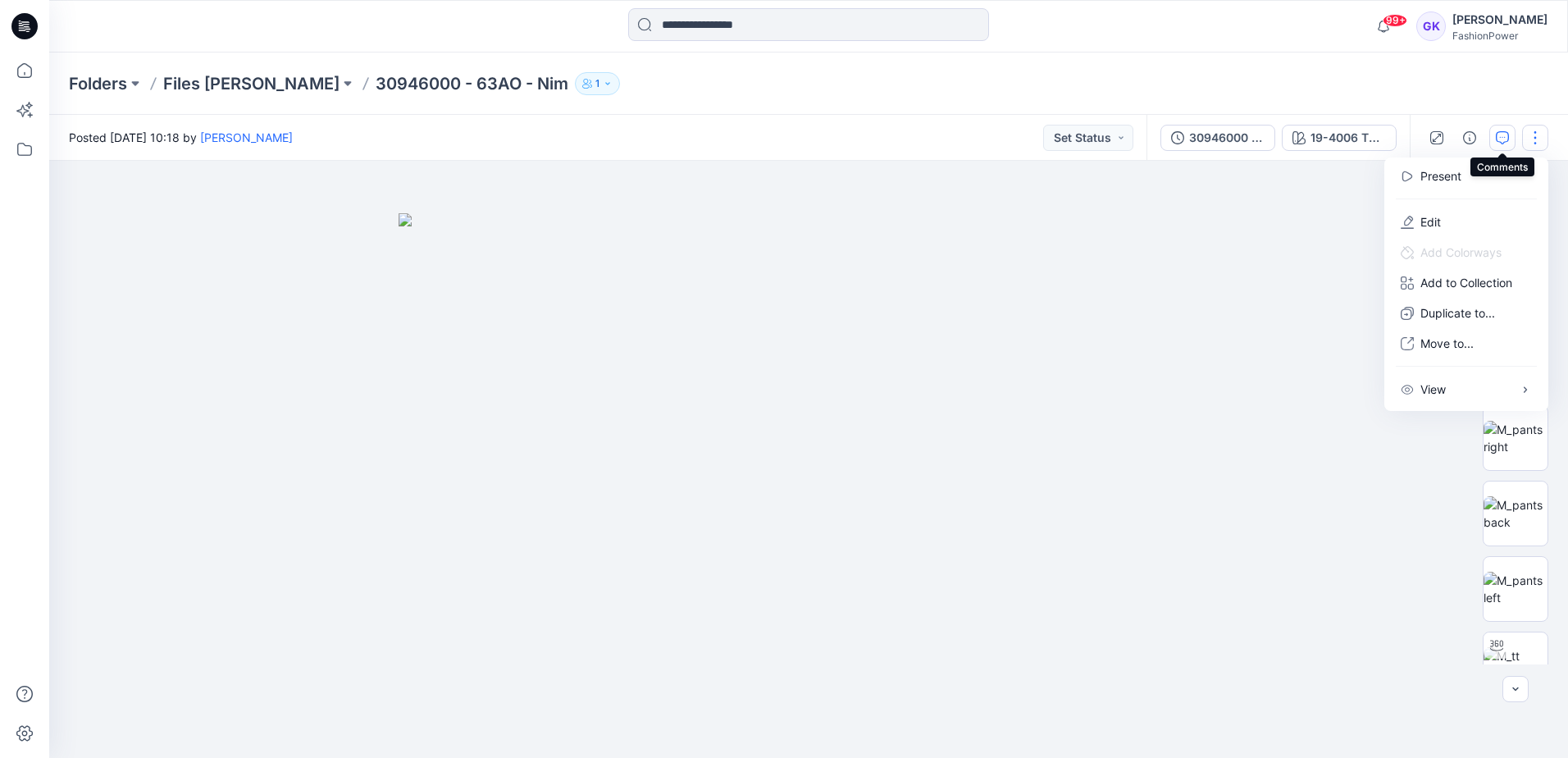
click at [1497, 134] on icon "button" at bounding box center [1502, 138] width 13 height 13
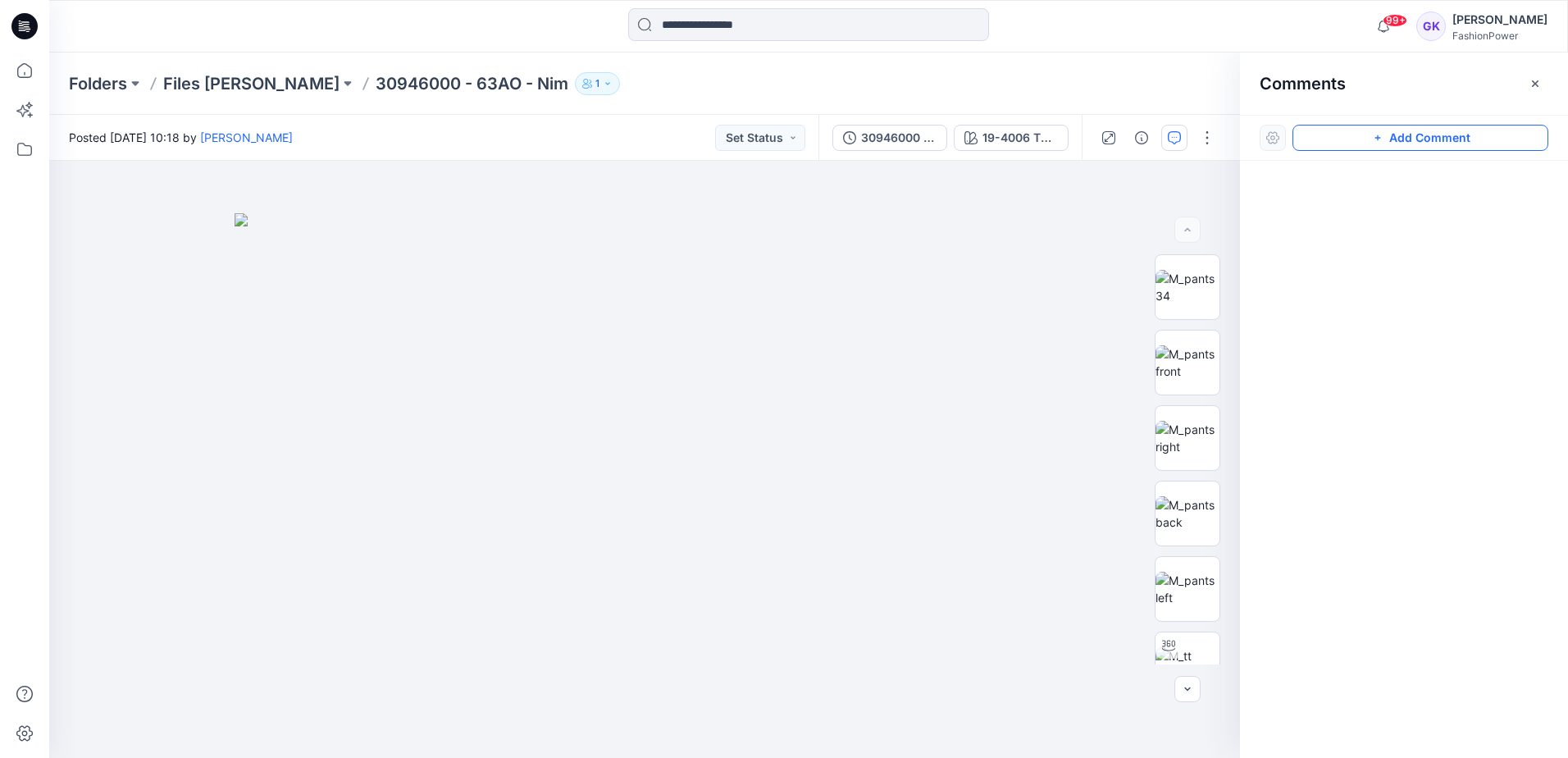
click at [1436, 139] on button "Add Comment" at bounding box center [1421, 138] width 256 height 26
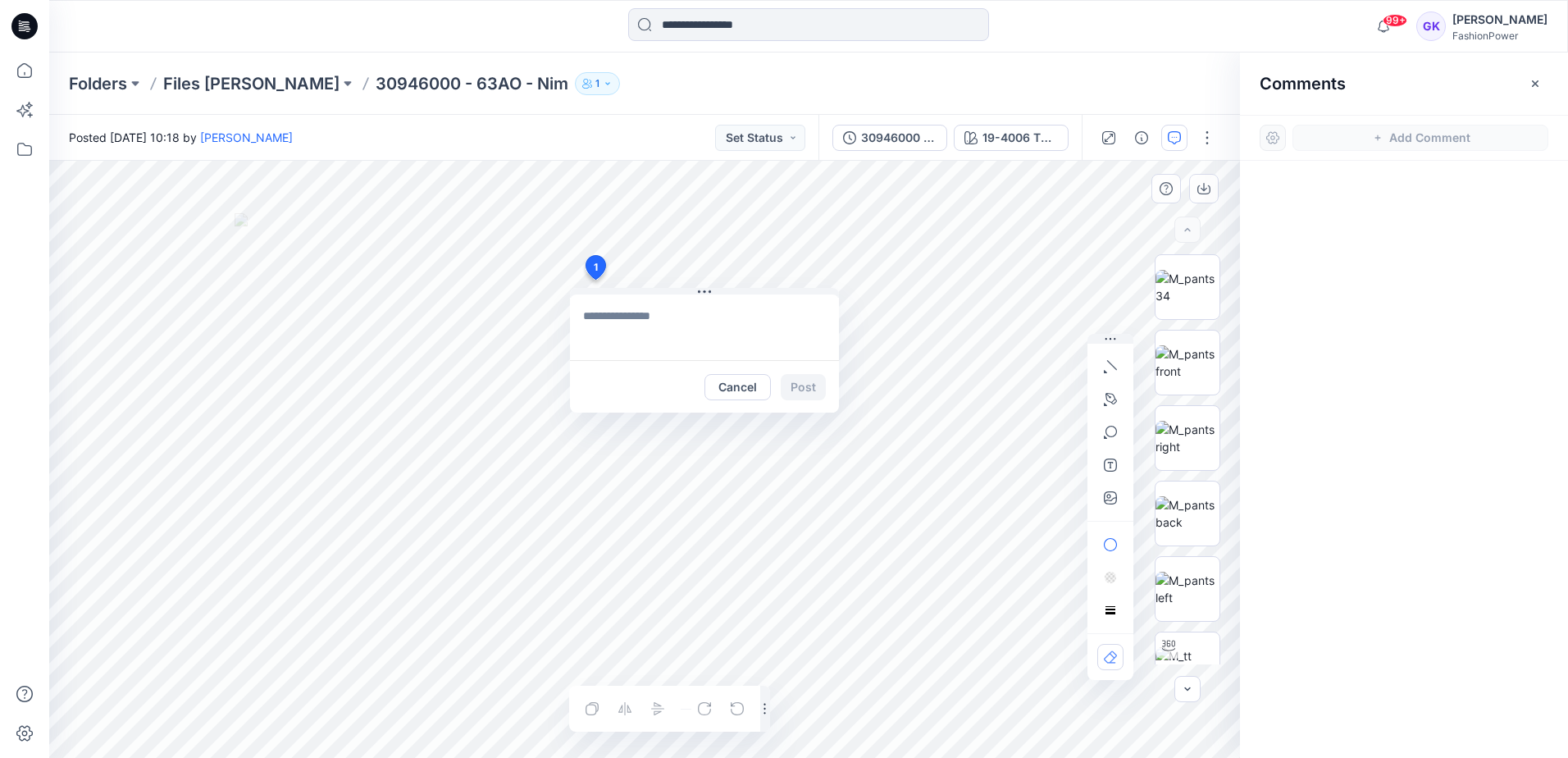
click at [595, 280] on div "1 Cancel Post Layer 1" at bounding box center [644, 459] width 1191 height 597
click at [643, 315] on textarea at bounding box center [705, 327] width 269 height 66
click at [641, 319] on textarea at bounding box center [705, 327] width 269 height 66
type textarea "*"
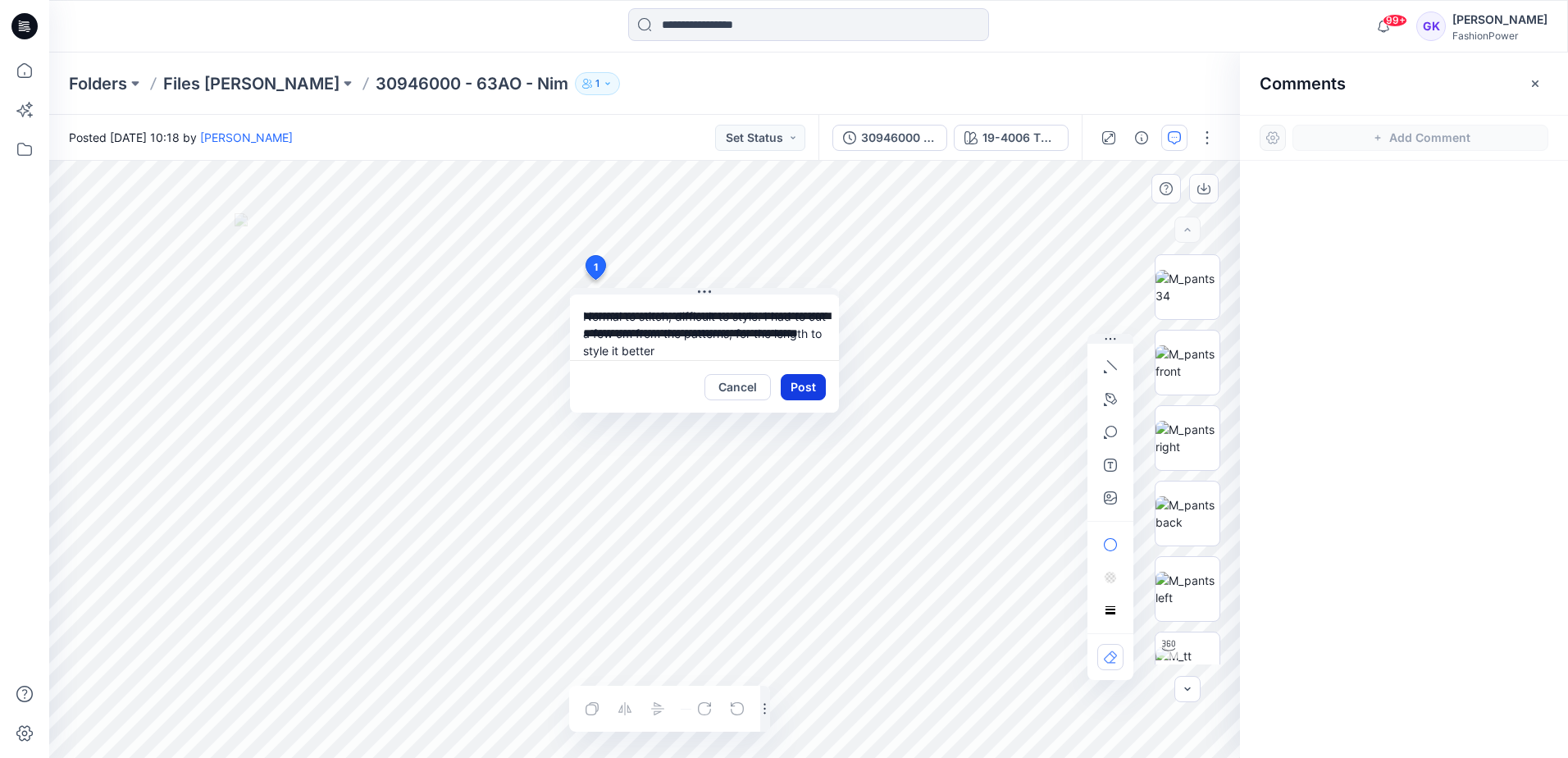
type textarea "**********"
click at [787, 386] on button "Post" at bounding box center [803, 387] width 45 height 26
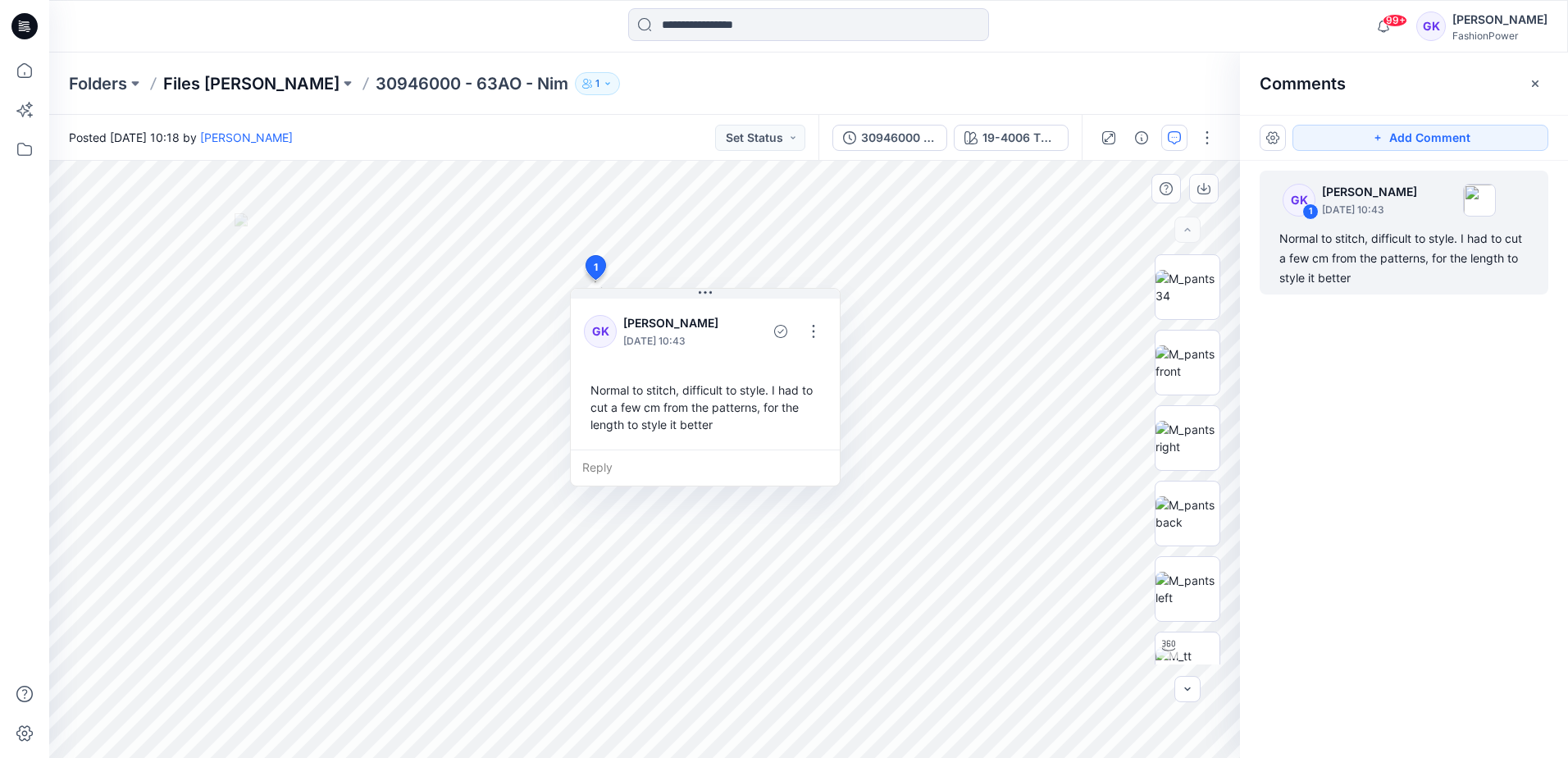
click at [223, 84] on p "Files [PERSON_NAME]" at bounding box center [252, 84] width 177 height 23
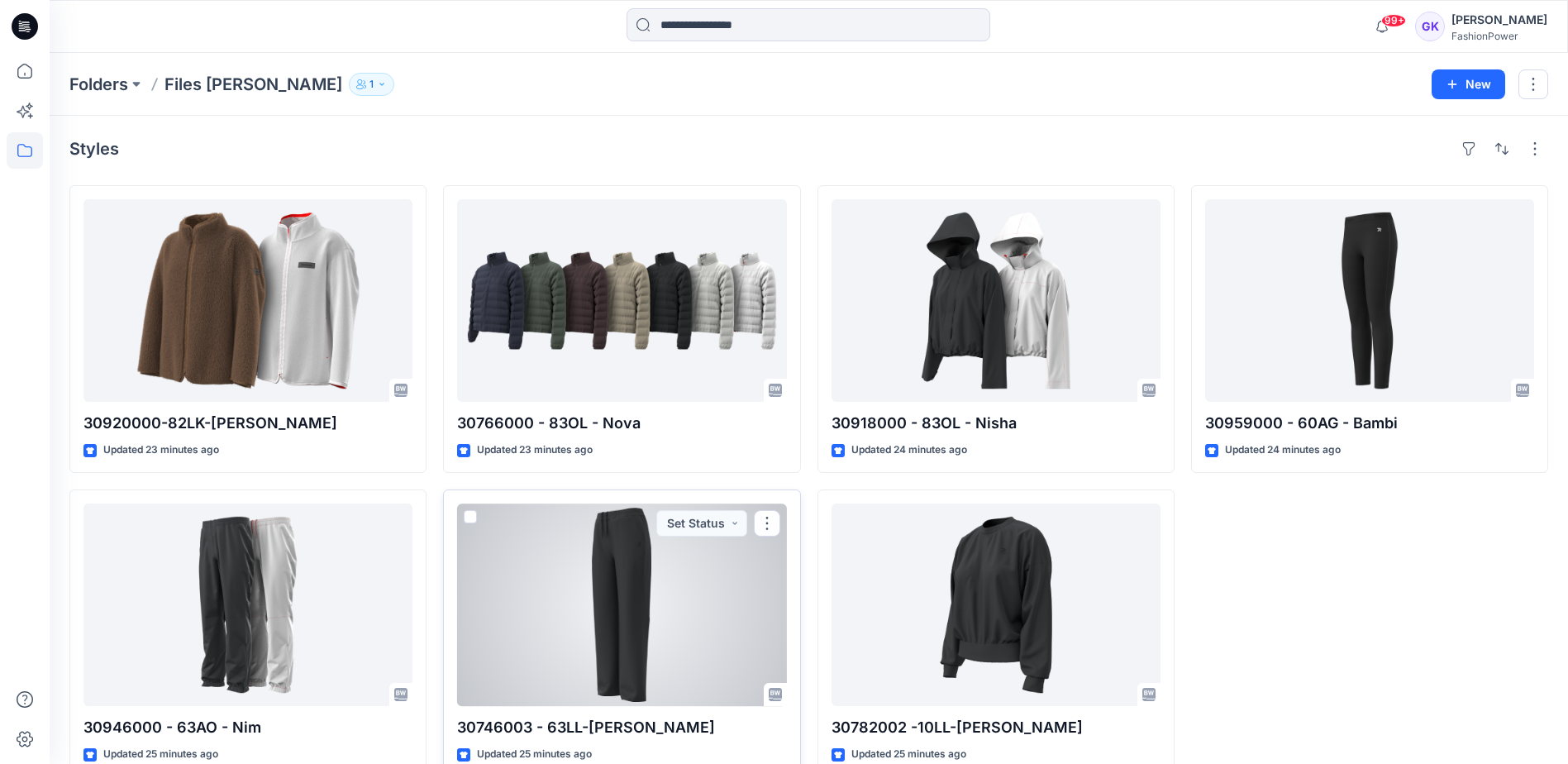
click at [738, 563] on div at bounding box center [621, 605] width 329 height 203
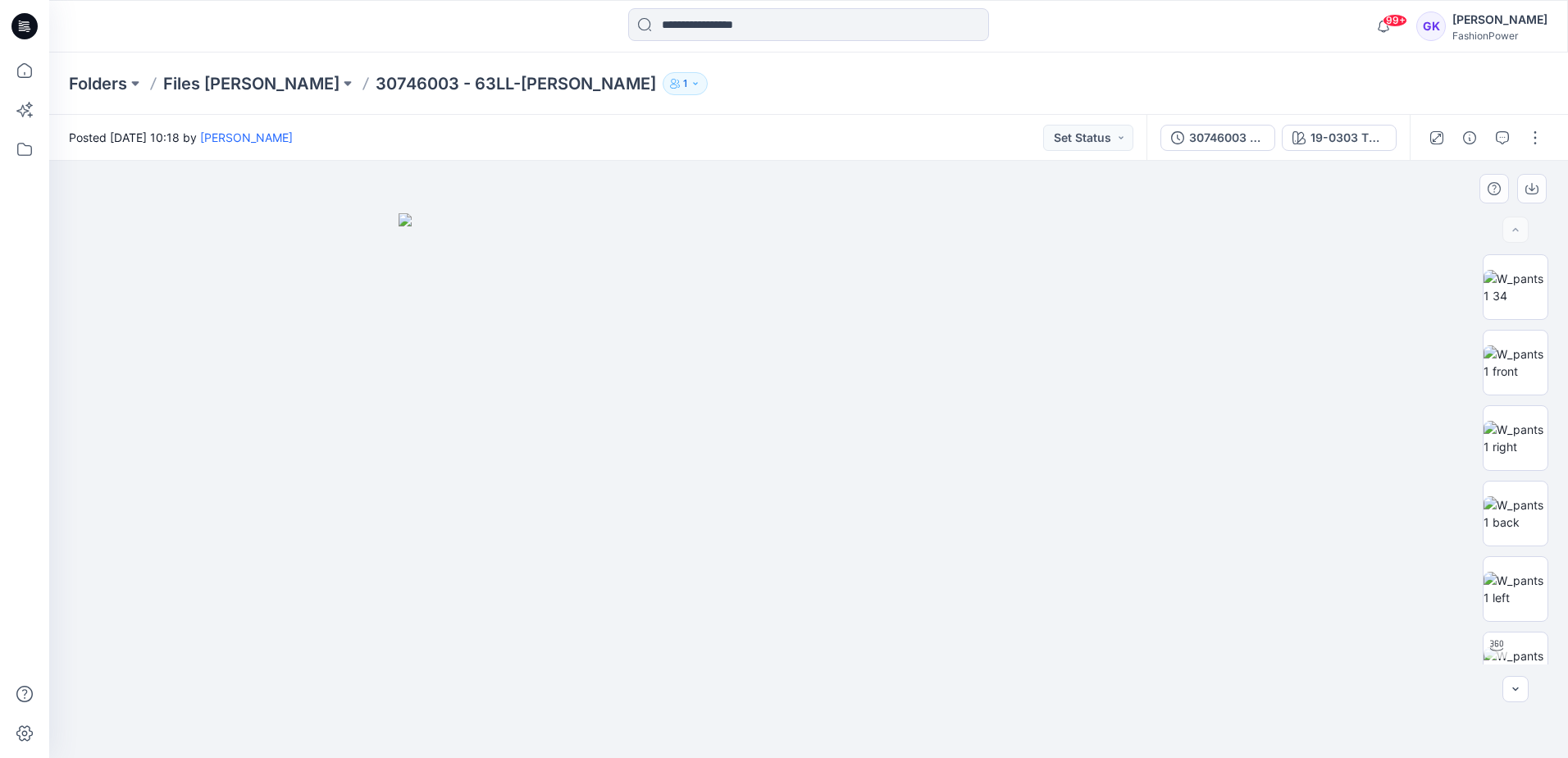
click at [764, 333] on img at bounding box center [808, 486] width 820 height 545
click at [1503, 133] on icon "button" at bounding box center [1502, 138] width 13 height 13
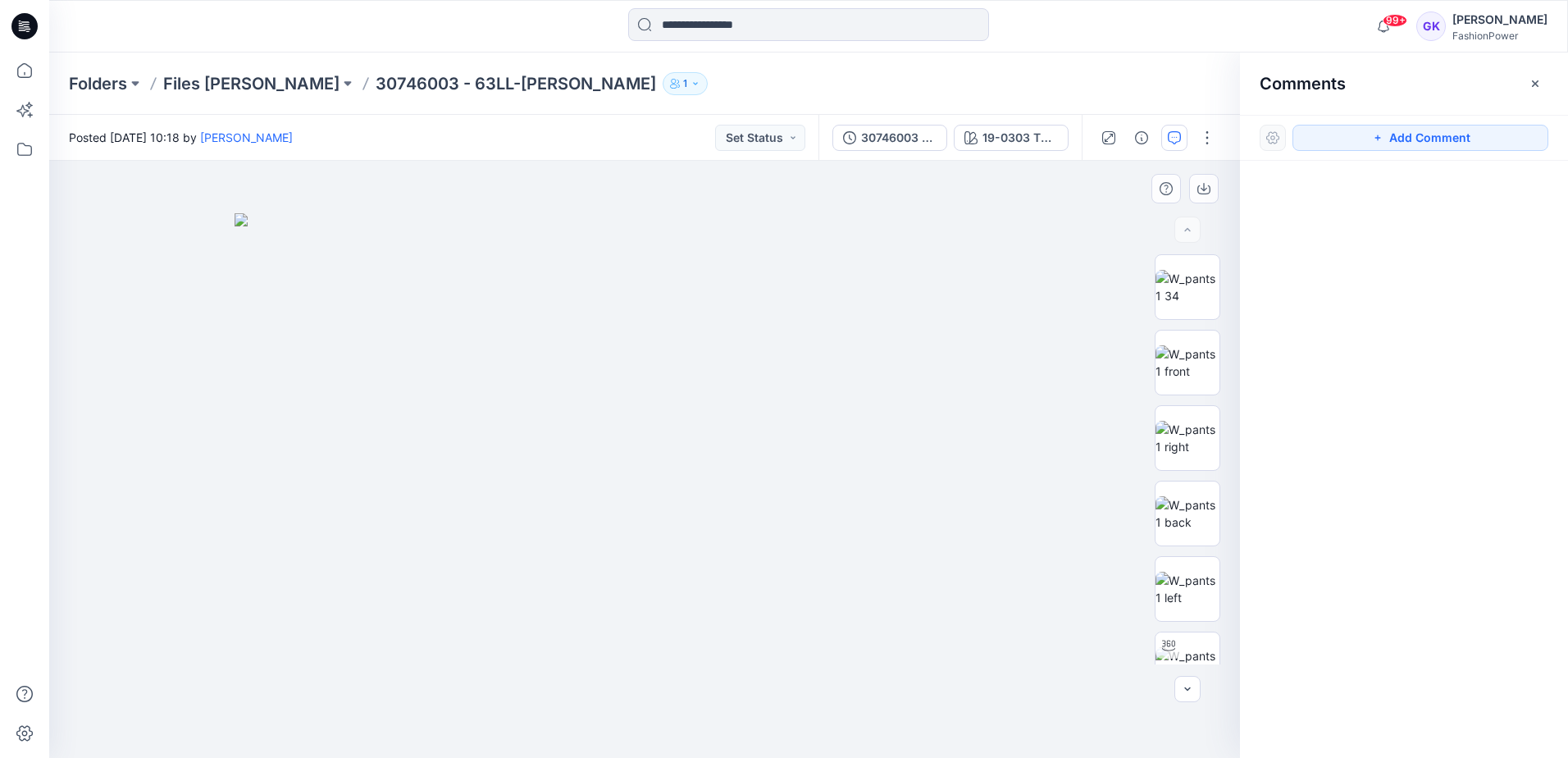
click at [595, 335] on img at bounding box center [644, 486] width 820 height 545
click at [610, 346] on img at bounding box center [644, 486] width 820 height 545
click at [1432, 134] on button "Add Comment" at bounding box center [1421, 138] width 256 height 26
click at [598, 337] on div "1" at bounding box center [644, 459] width 1191 height 597
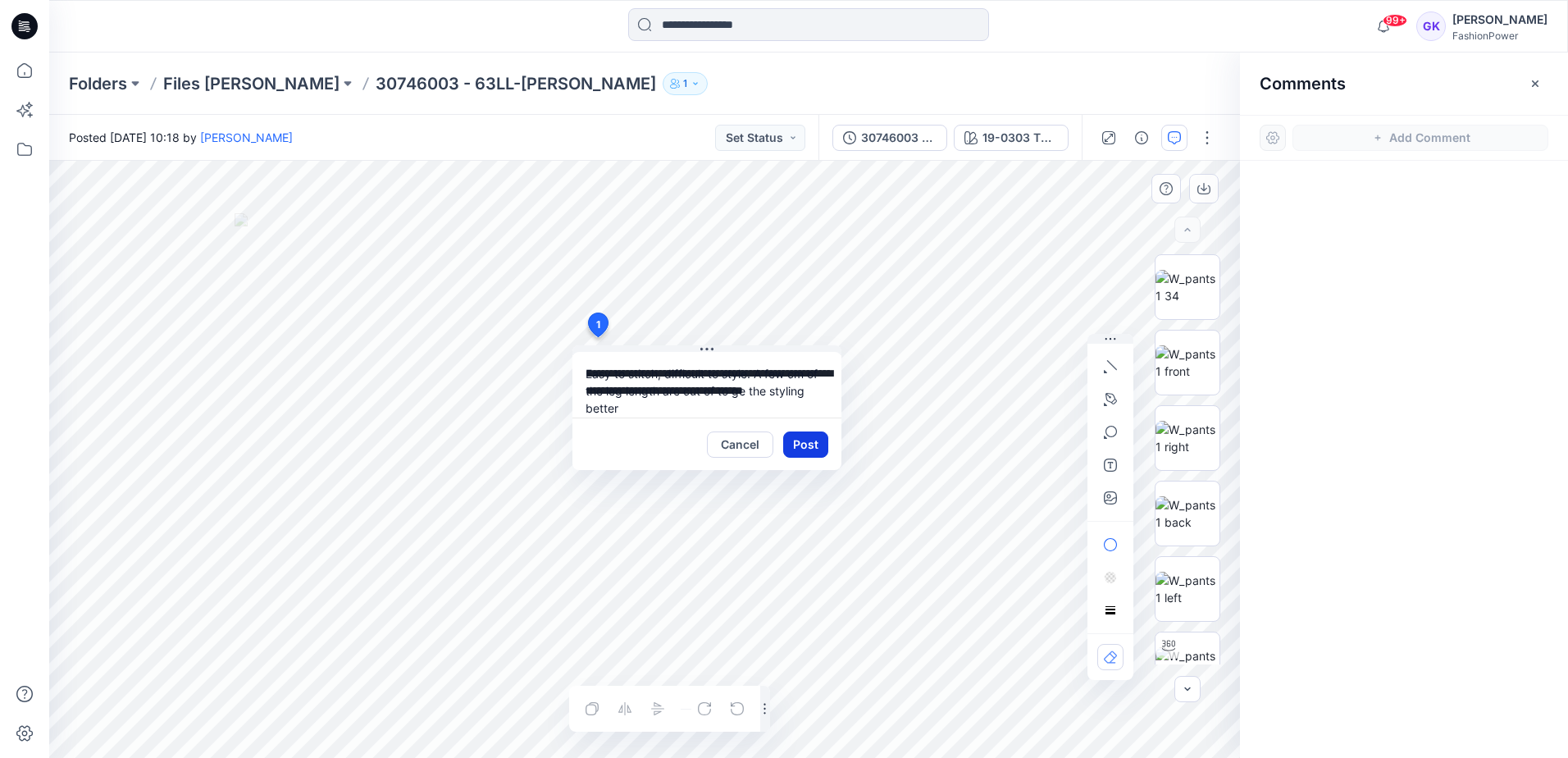
type textarea "**********"
click at [798, 439] on button "Post" at bounding box center [806, 444] width 45 height 26
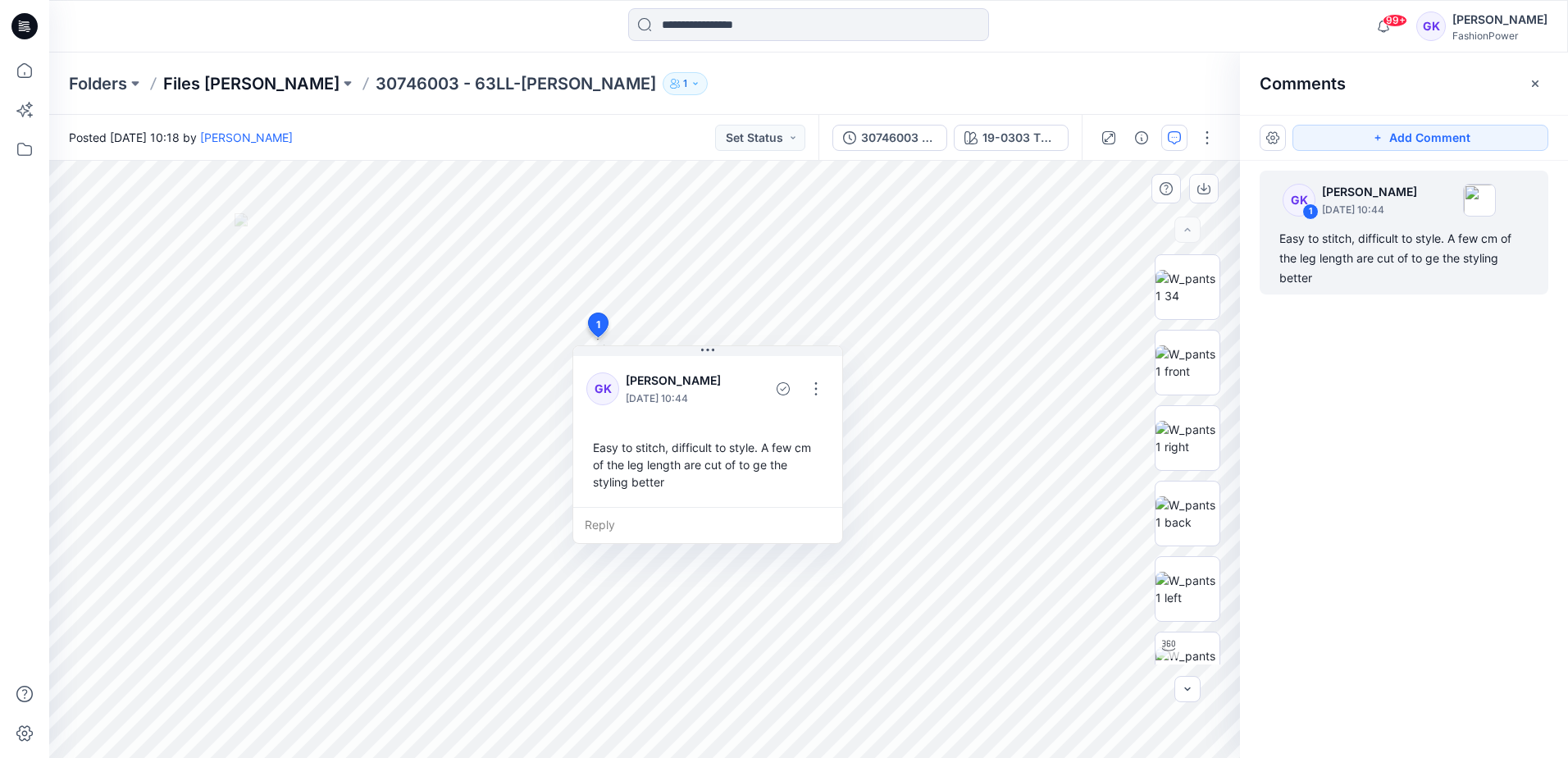
click at [229, 90] on p "Files [PERSON_NAME]" at bounding box center [252, 84] width 177 height 23
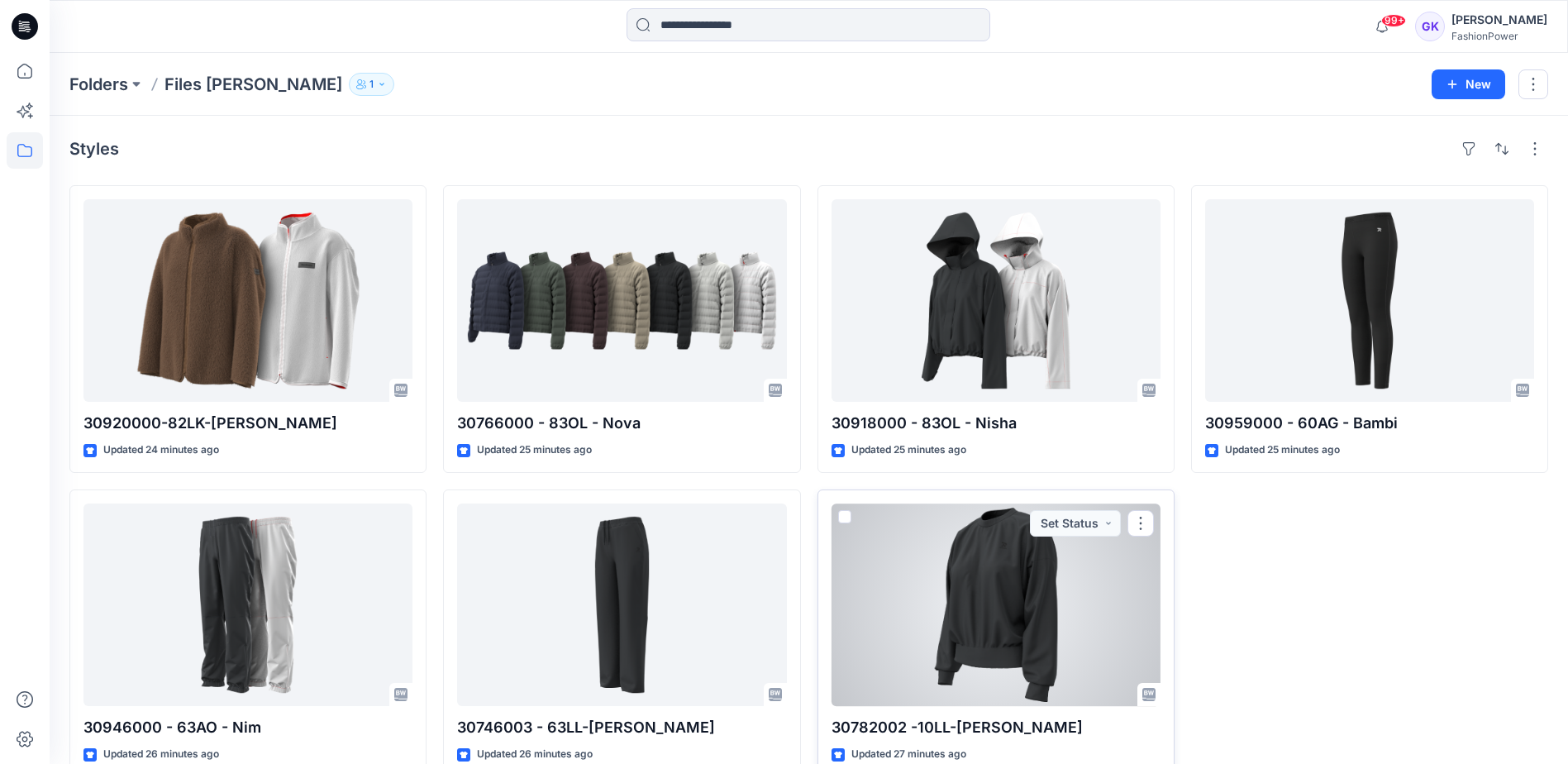
click at [1015, 597] on div at bounding box center [995, 605] width 329 height 203
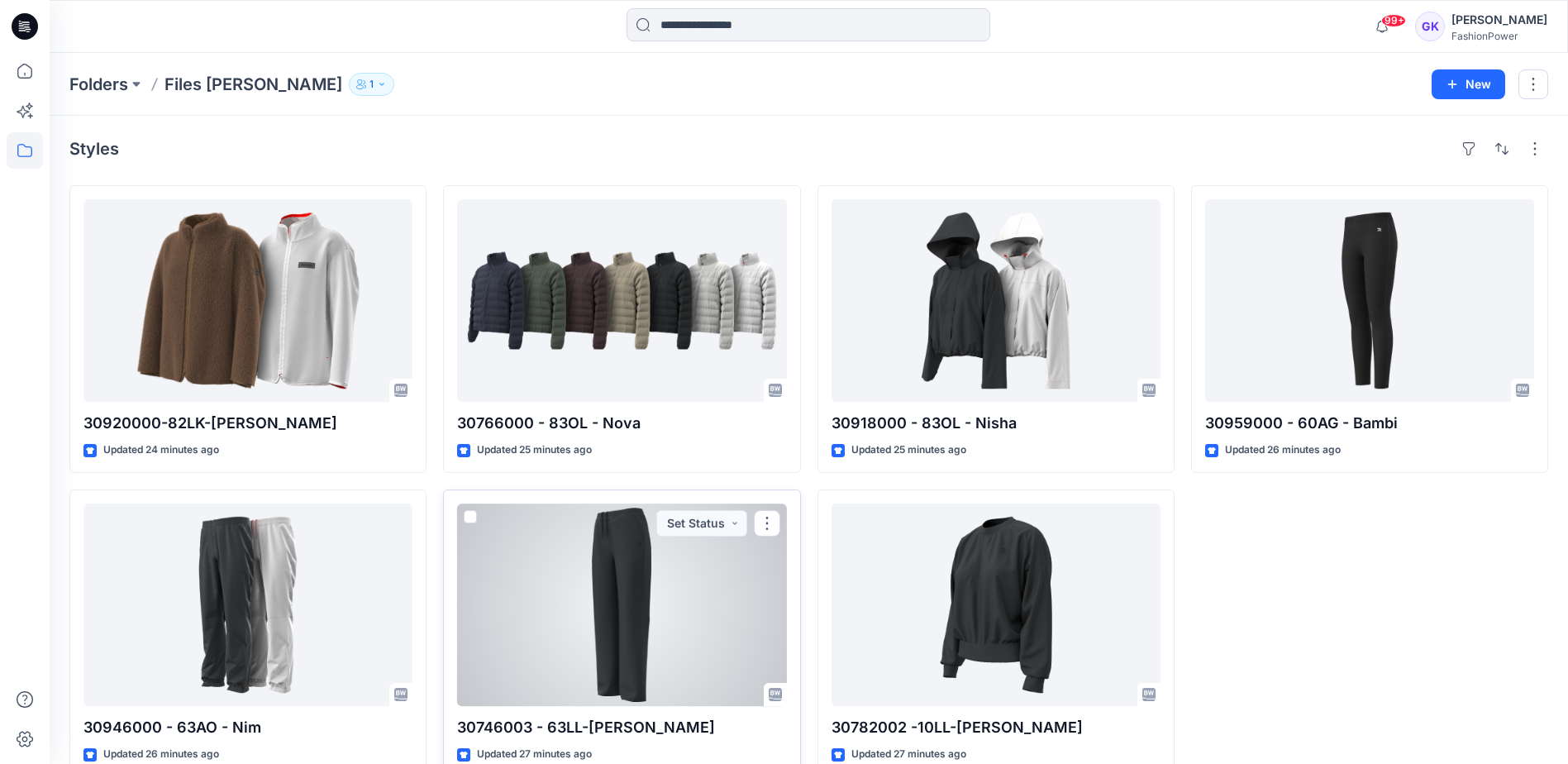
click at [631, 595] on div at bounding box center [621, 605] width 329 height 203
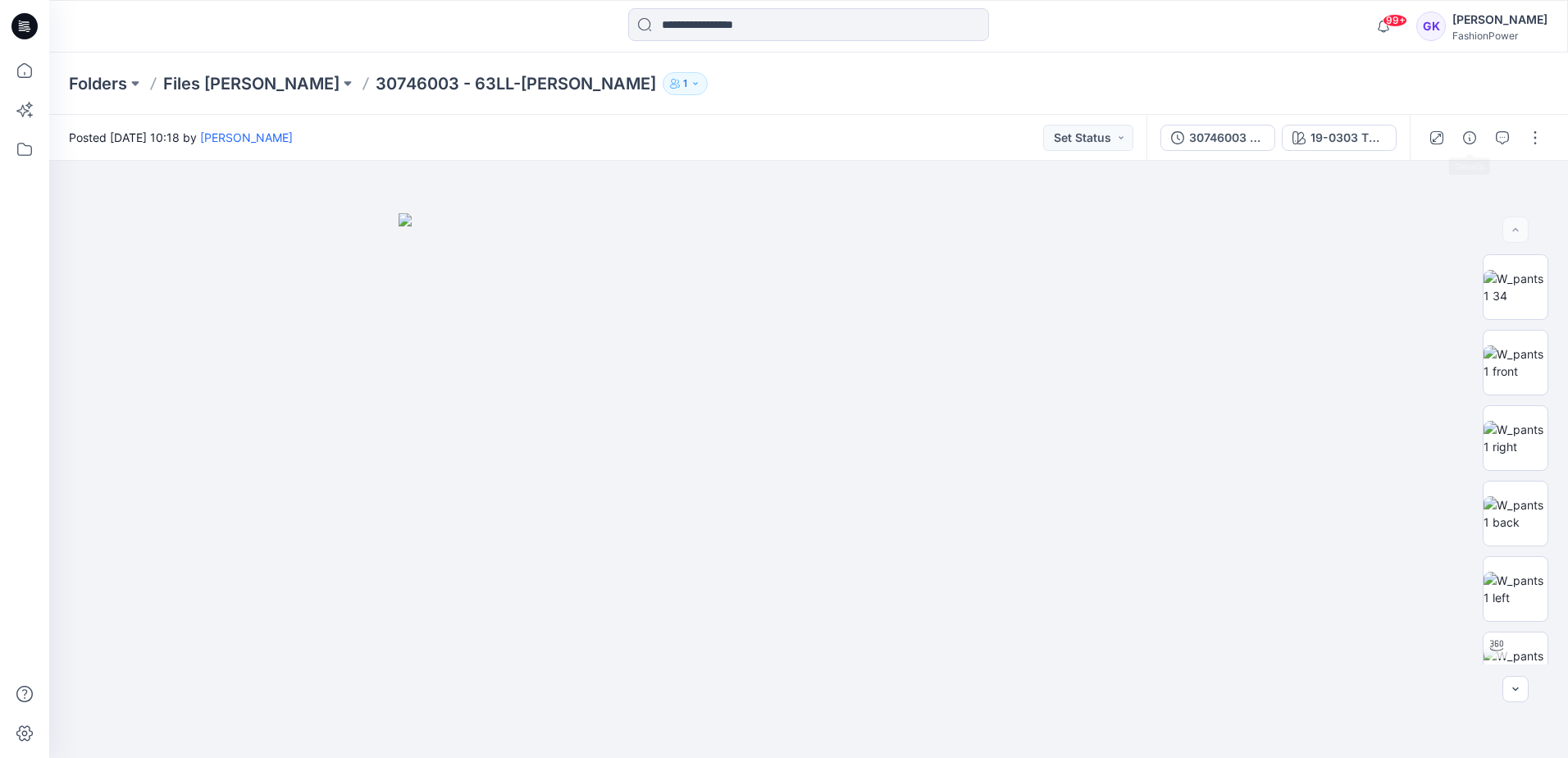
click at [1486, 131] on div at bounding box center [1486, 137] width 152 height 46
click at [1497, 133] on icon "button" at bounding box center [1502, 138] width 13 height 13
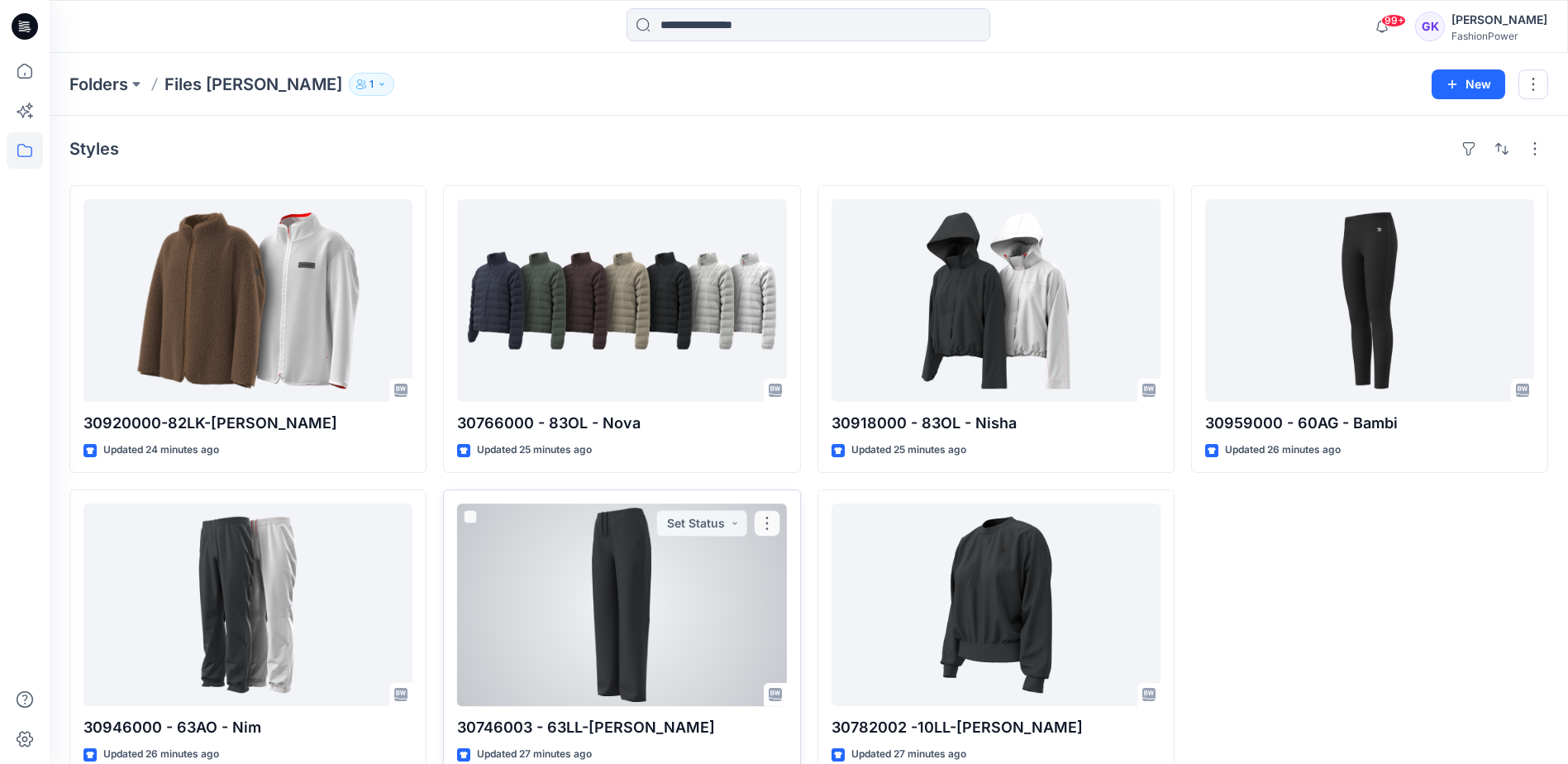
click at [675, 615] on div at bounding box center [621, 605] width 329 height 203
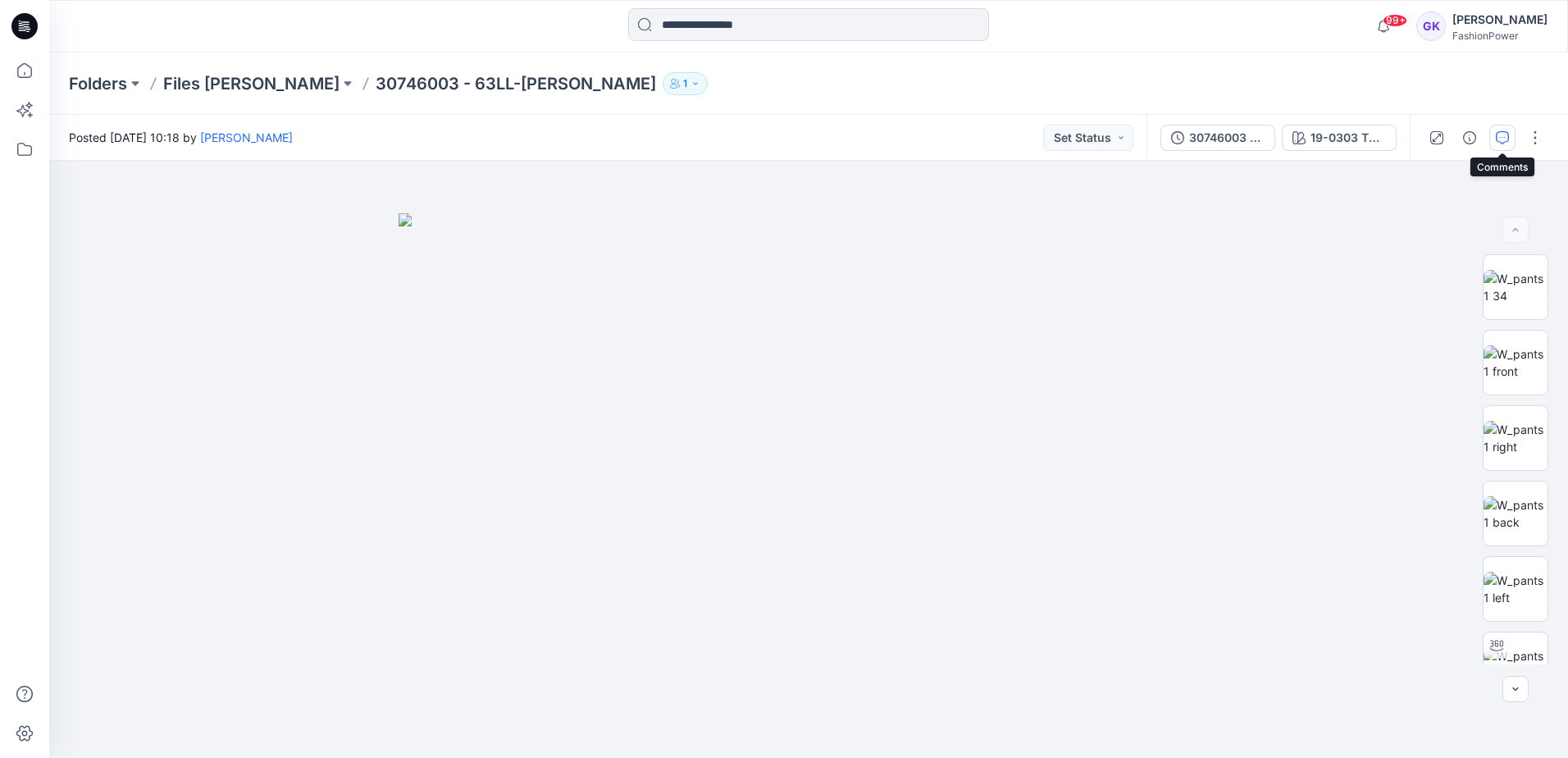
click at [1501, 137] on icon "button" at bounding box center [1502, 138] width 13 height 13
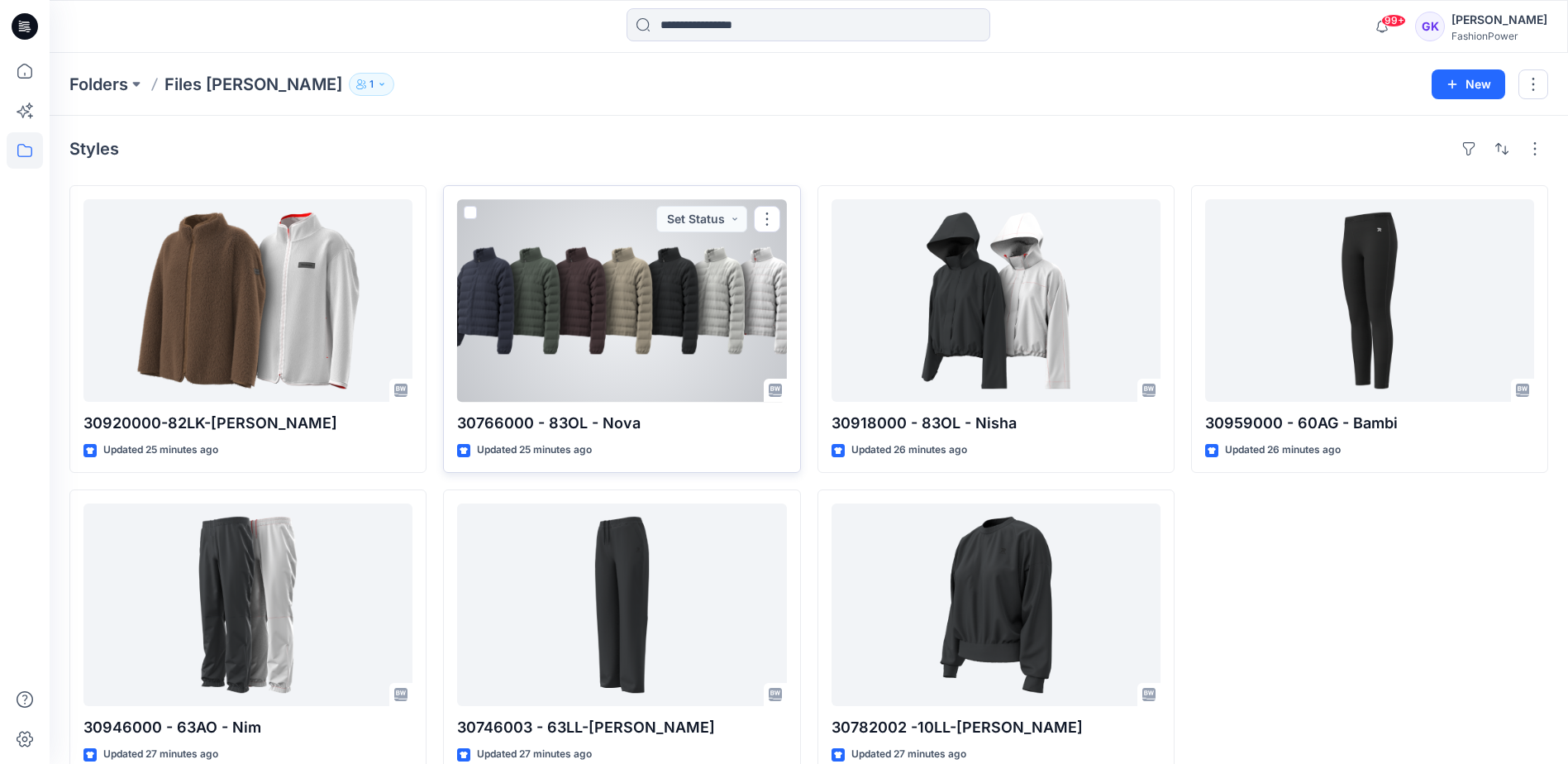
click at [661, 311] on div at bounding box center [621, 300] width 329 height 203
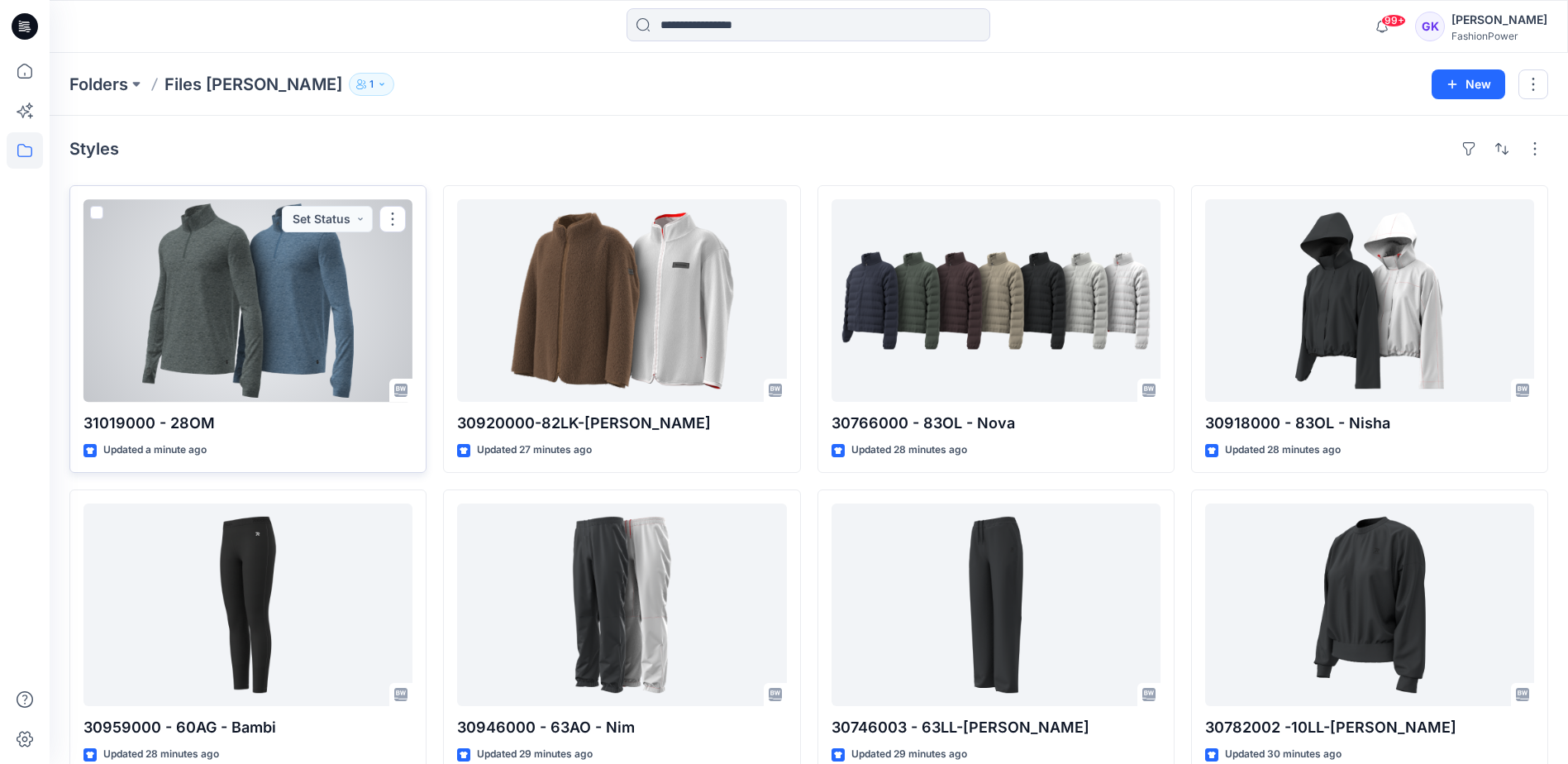
click at [374, 272] on div at bounding box center [247, 300] width 329 height 203
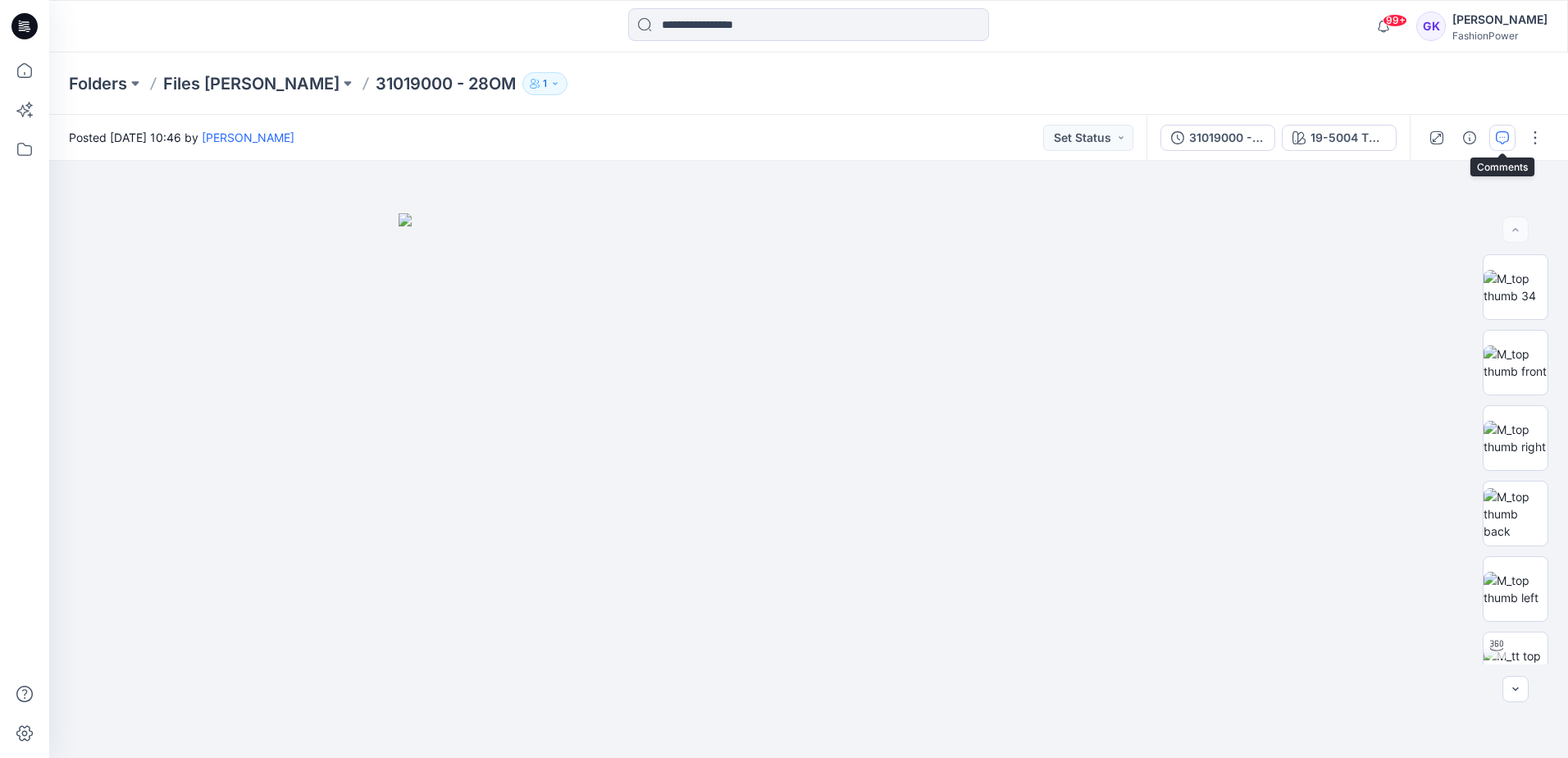
click at [1498, 133] on icon "button" at bounding box center [1502, 138] width 13 height 13
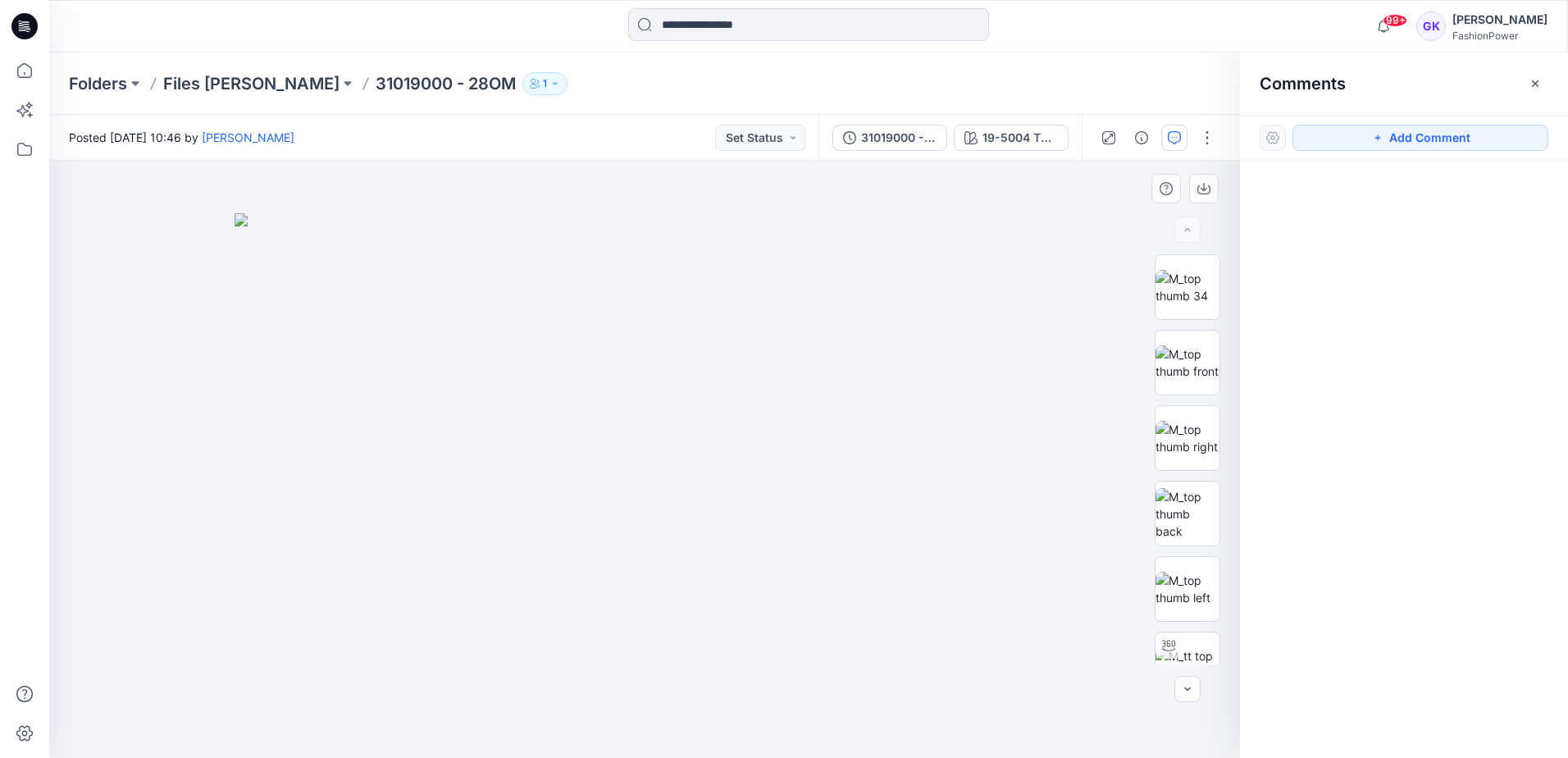
click at [490, 315] on img at bounding box center [644, 486] width 820 height 545
click at [1462, 140] on button "Add Comment" at bounding box center [1421, 138] width 256 height 26
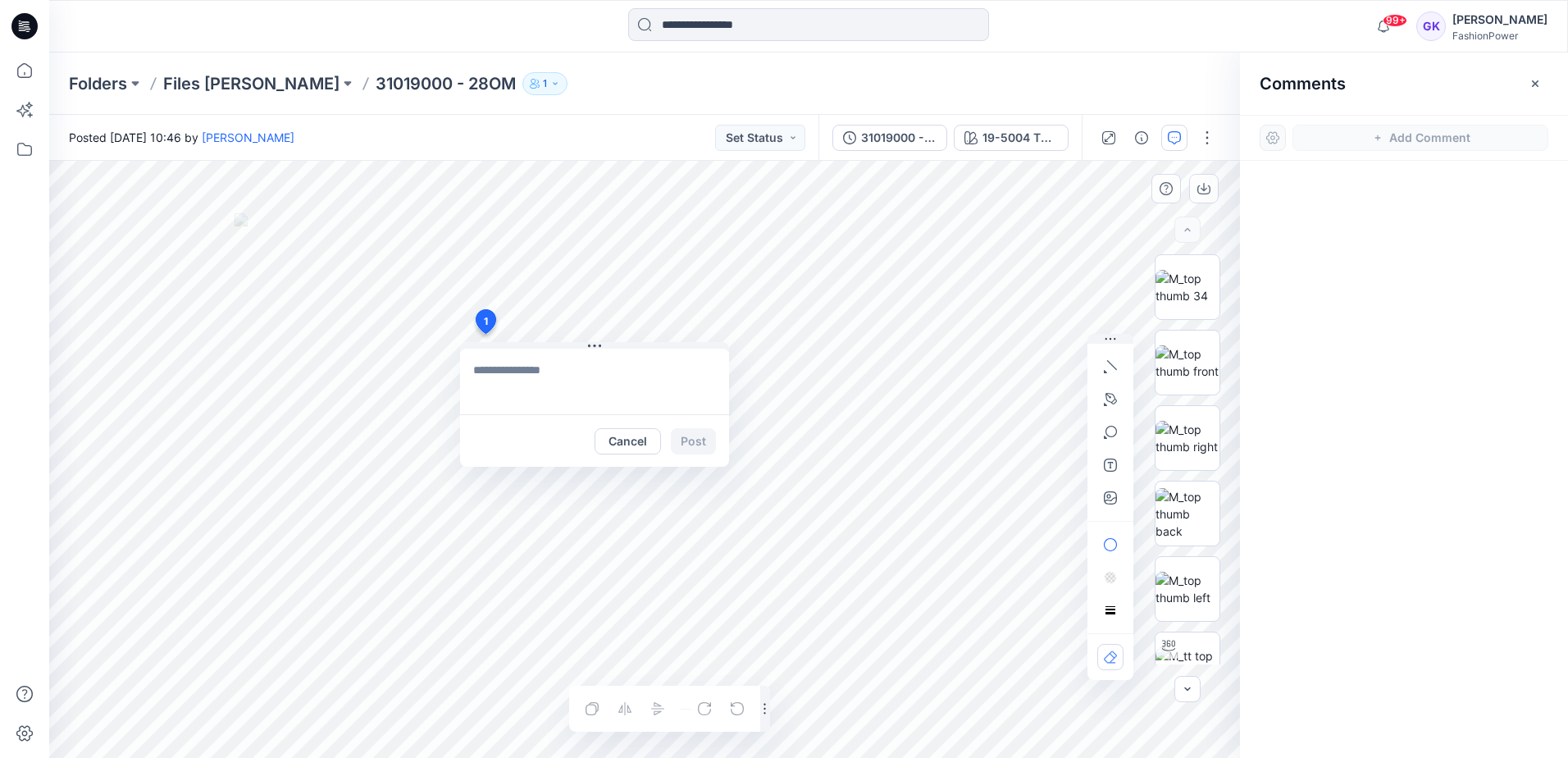
click at [485, 333] on div "1 Cancel Post Layer 1" at bounding box center [644, 459] width 1191 height 597
click at [523, 374] on textarea at bounding box center [595, 381] width 269 height 66
click at [653, 371] on textarea "**********" at bounding box center [595, 381] width 269 height 66
drag, startPoint x: 710, startPoint y: 370, endPoint x: 617, endPoint y: 376, distance: 93.2
click at [617, 376] on textarea "**********" at bounding box center [595, 381] width 269 height 66
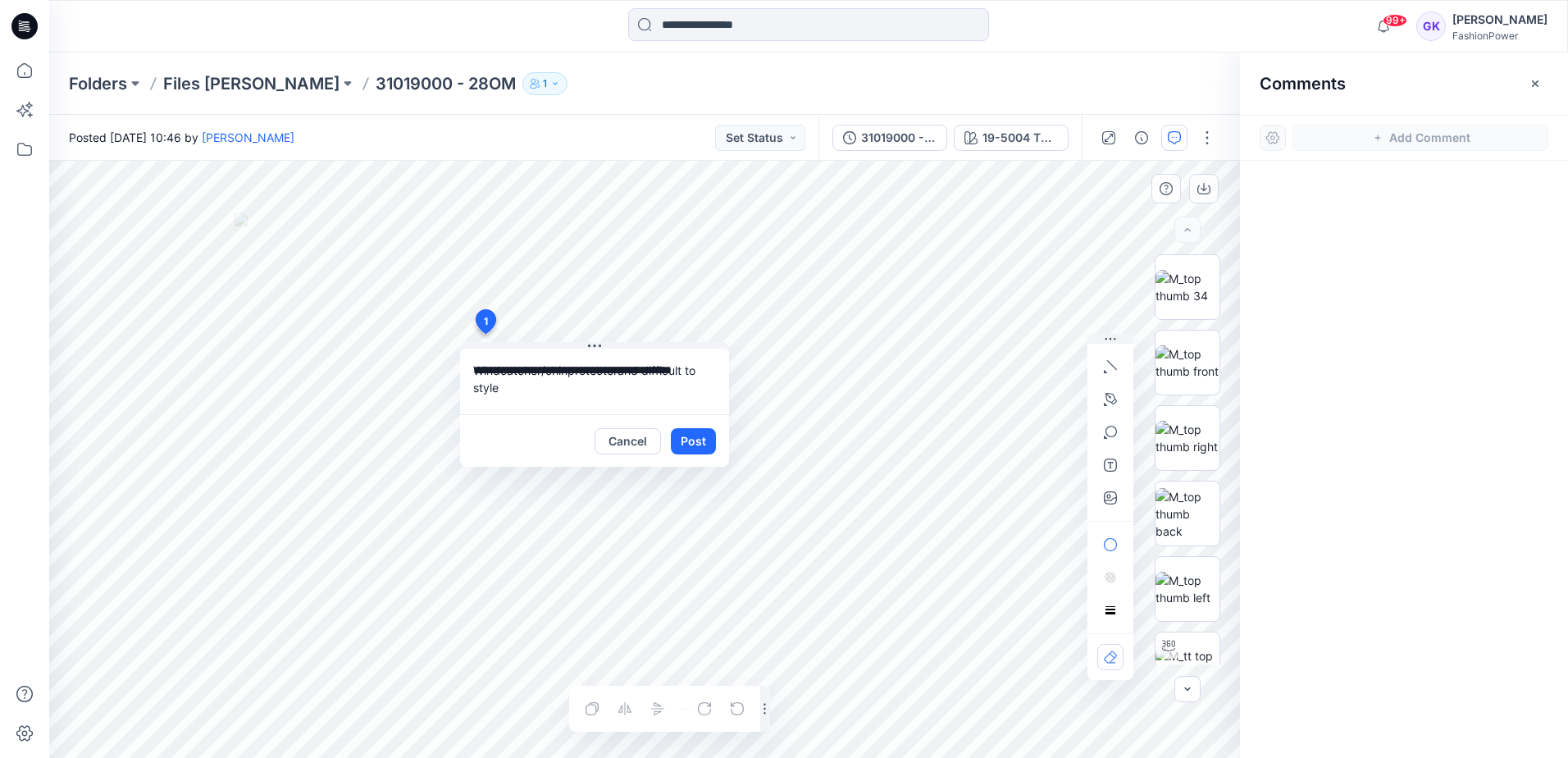
click at [644, 375] on textarea "**********" at bounding box center [595, 381] width 269 height 66
click at [706, 366] on textarea "**********" at bounding box center [595, 381] width 269 height 66
click at [509, 384] on textarea "**********" at bounding box center [595, 381] width 269 height 66
click at [596, 403] on textarea "**********" at bounding box center [595, 381] width 269 height 66
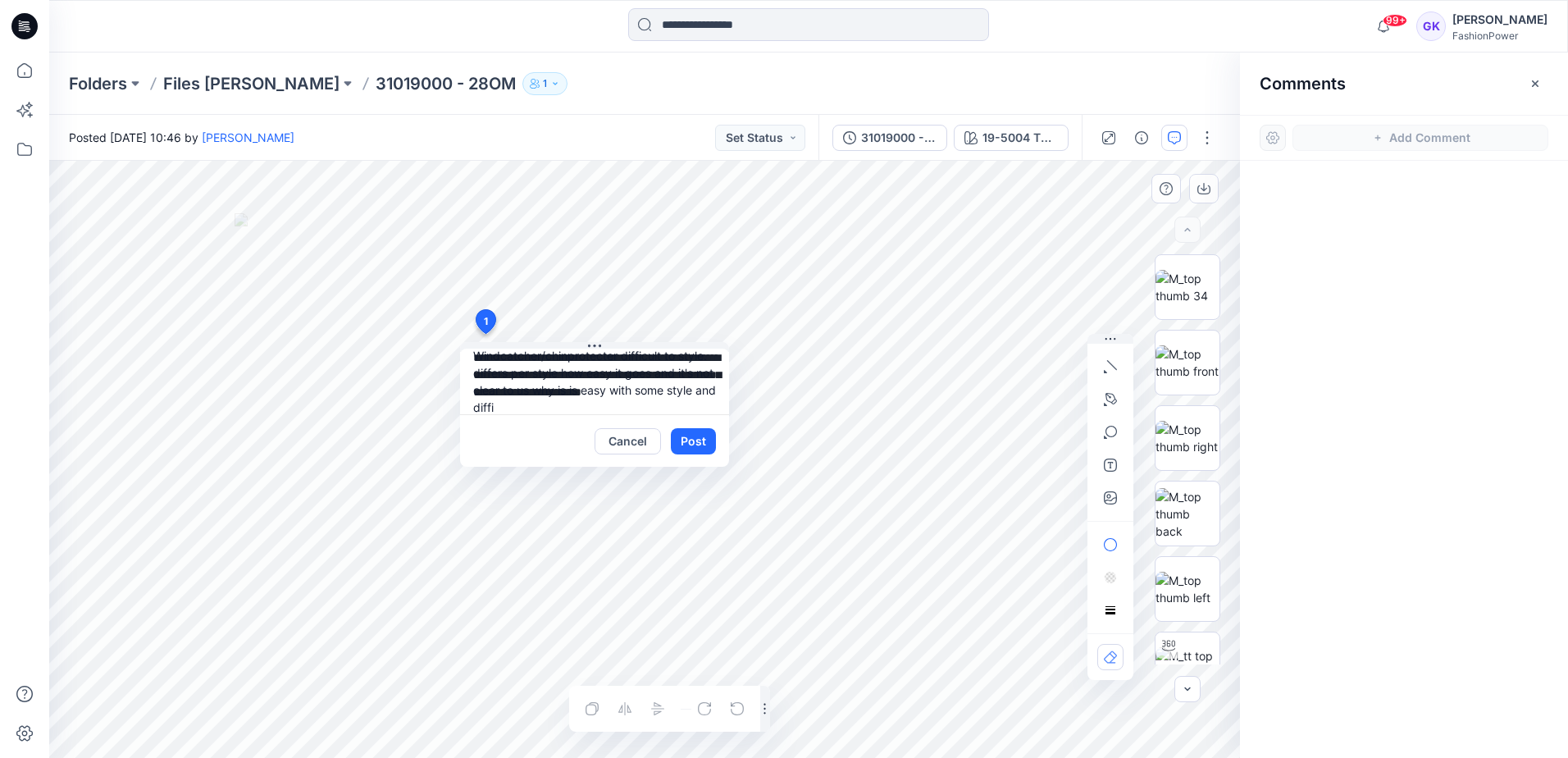
click at [593, 404] on textarea "**********" at bounding box center [595, 381] width 269 height 66
click at [614, 403] on textarea "**********" at bounding box center [595, 381] width 269 height 66
click at [591, 395] on textarea "**********" at bounding box center [595, 381] width 269 height 66
click at [626, 373] on textarea "**********" at bounding box center [595, 381] width 269 height 66
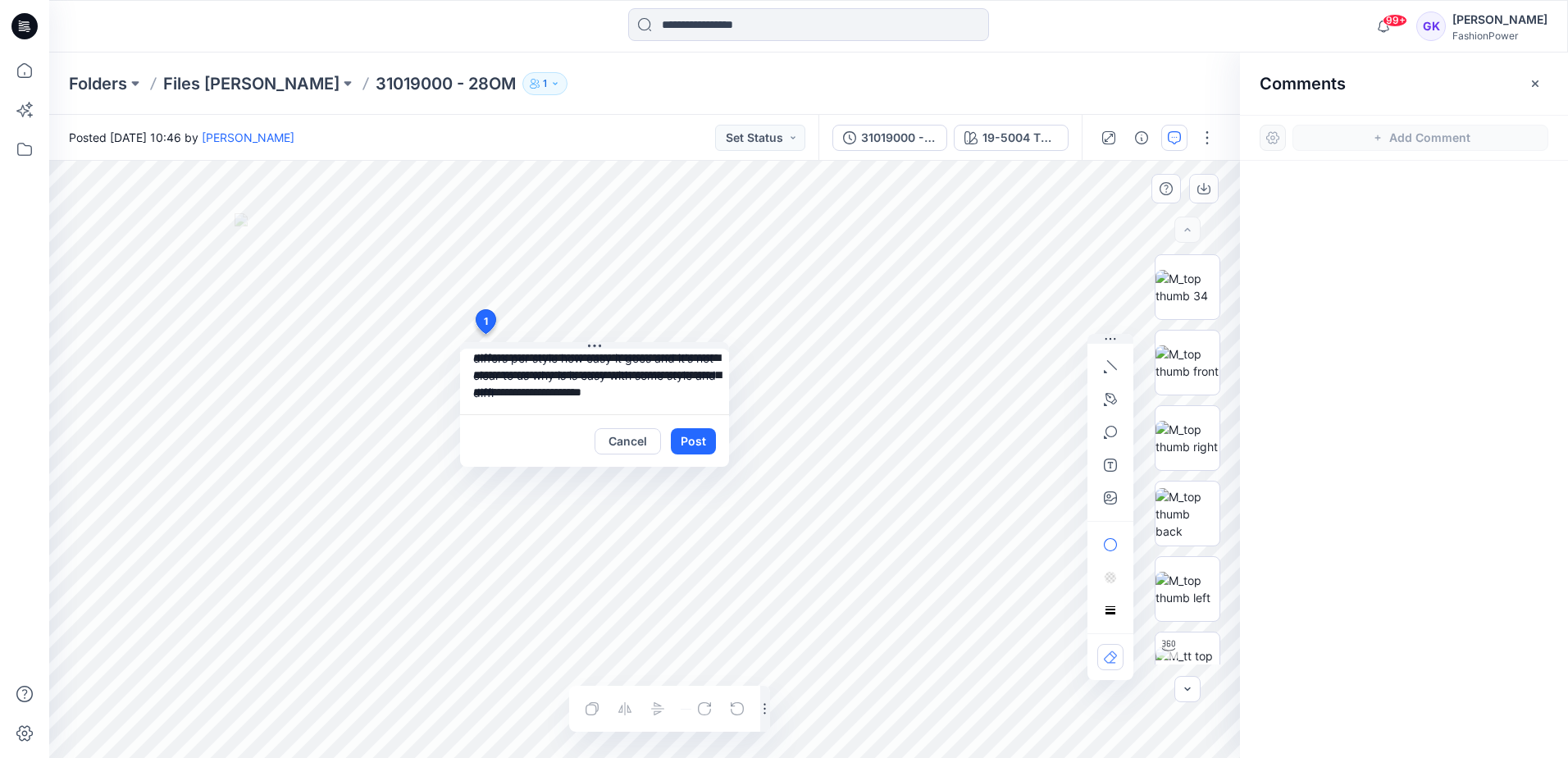
click at [629, 372] on textarea "**********" at bounding box center [595, 381] width 269 height 66
click at [598, 398] on textarea "**********" at bounding box center [595, 381] width 269 height 66
click at [593, 389] on textarea "**********" at bounding box center [595, 381] width 269 height 66
click at [588, 394] on textarea "**********" at bounding box center [595, 381] width 269 height 66
click at [623, 397] on textarea "**********" at bounding box center [595, 381] width 269 height 66
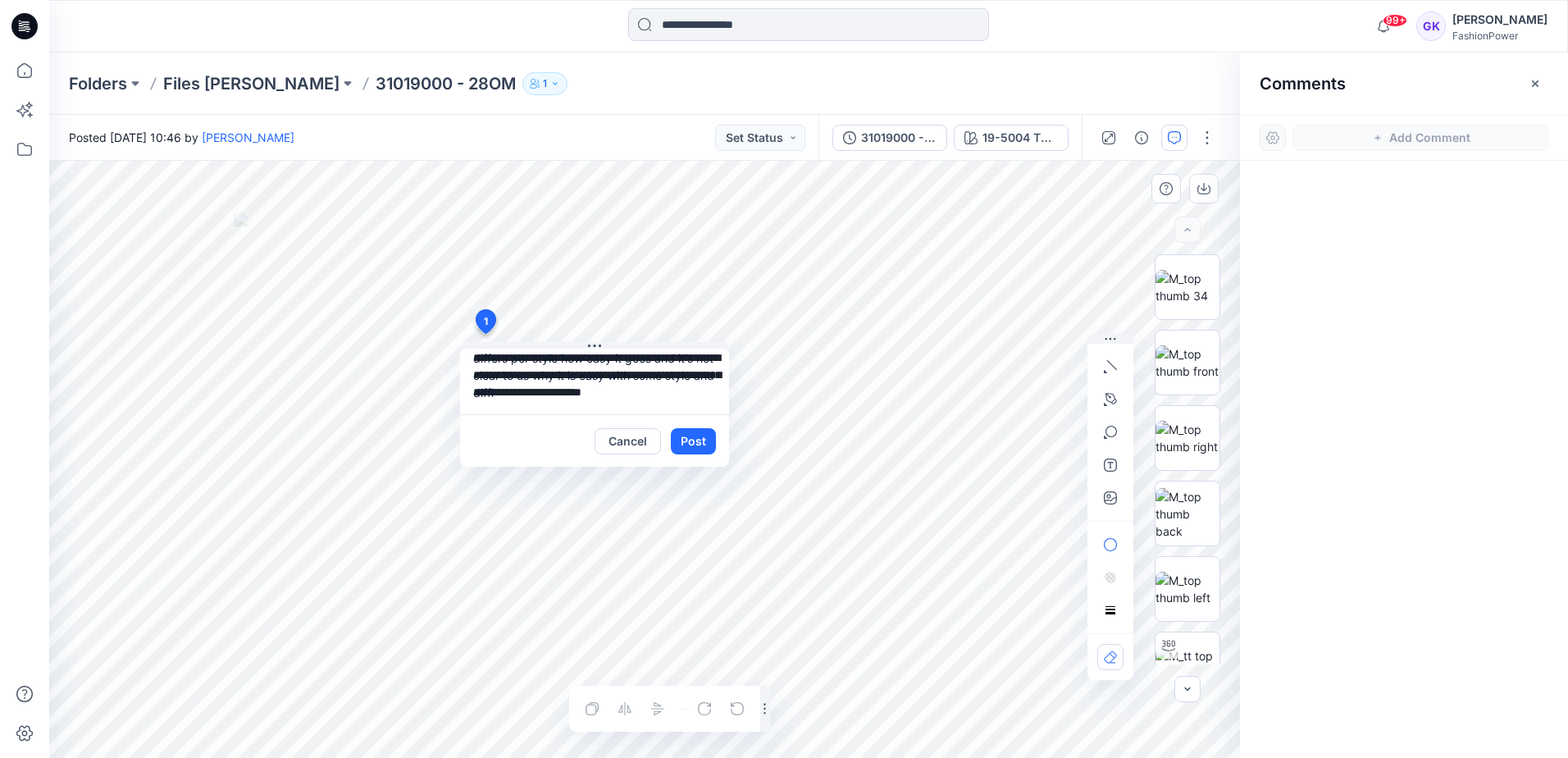
click at [634, 385] on textarea "**********" at bounding box center [595, 381] width 269 height 66
paste textarea "**********"
click at [598, 355] on textarea "**********" at bounding box center [595, 381] width 269 height 66
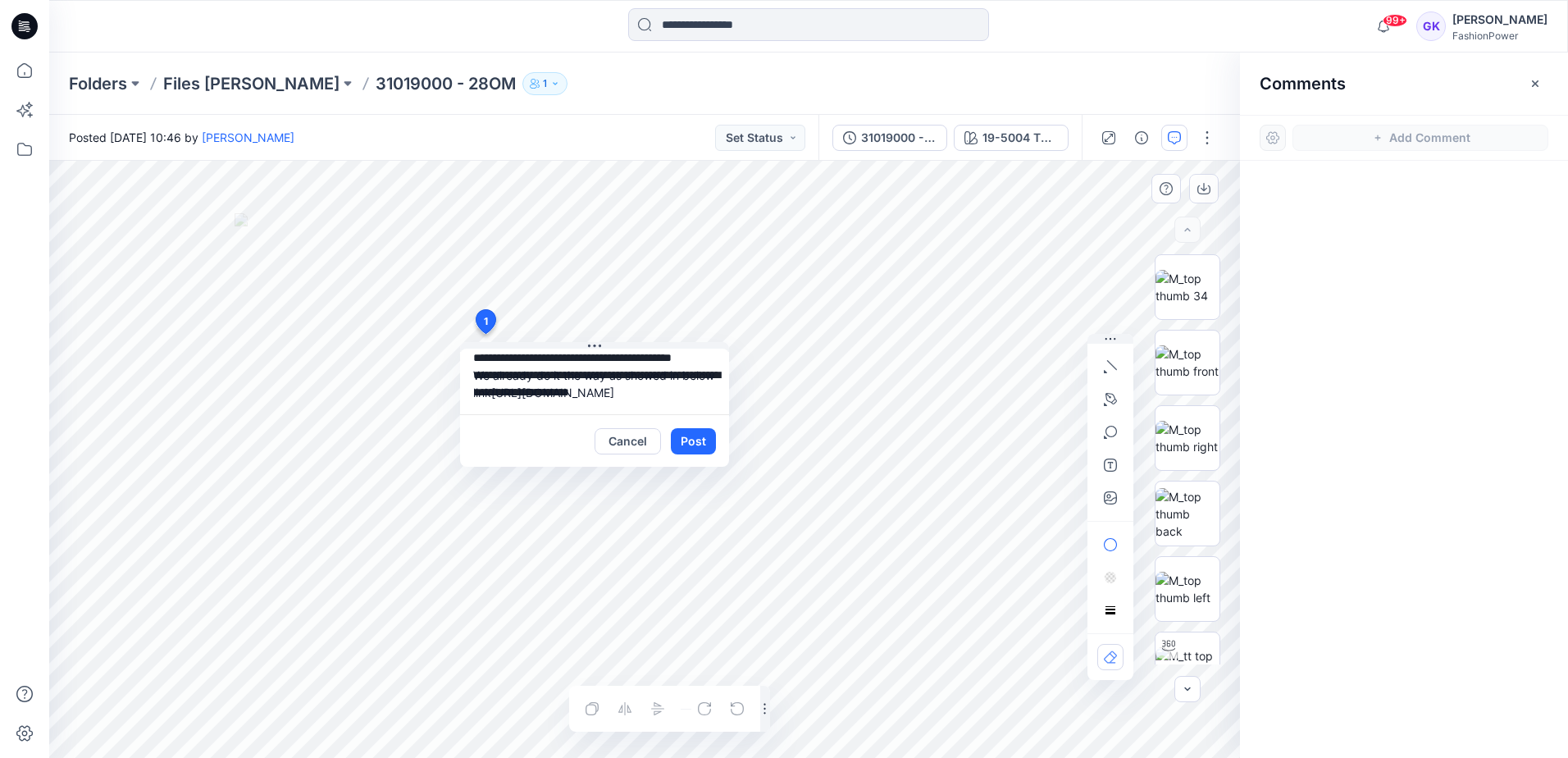
scroll to position [0, 0]
click at [508, 388] on textarea "**********" at bounding box center [595, 381] width 269 height 66
type textarea "**********"
click at [705, 439] on button "Post" at bounding box center [693, 441] width 45 height 26
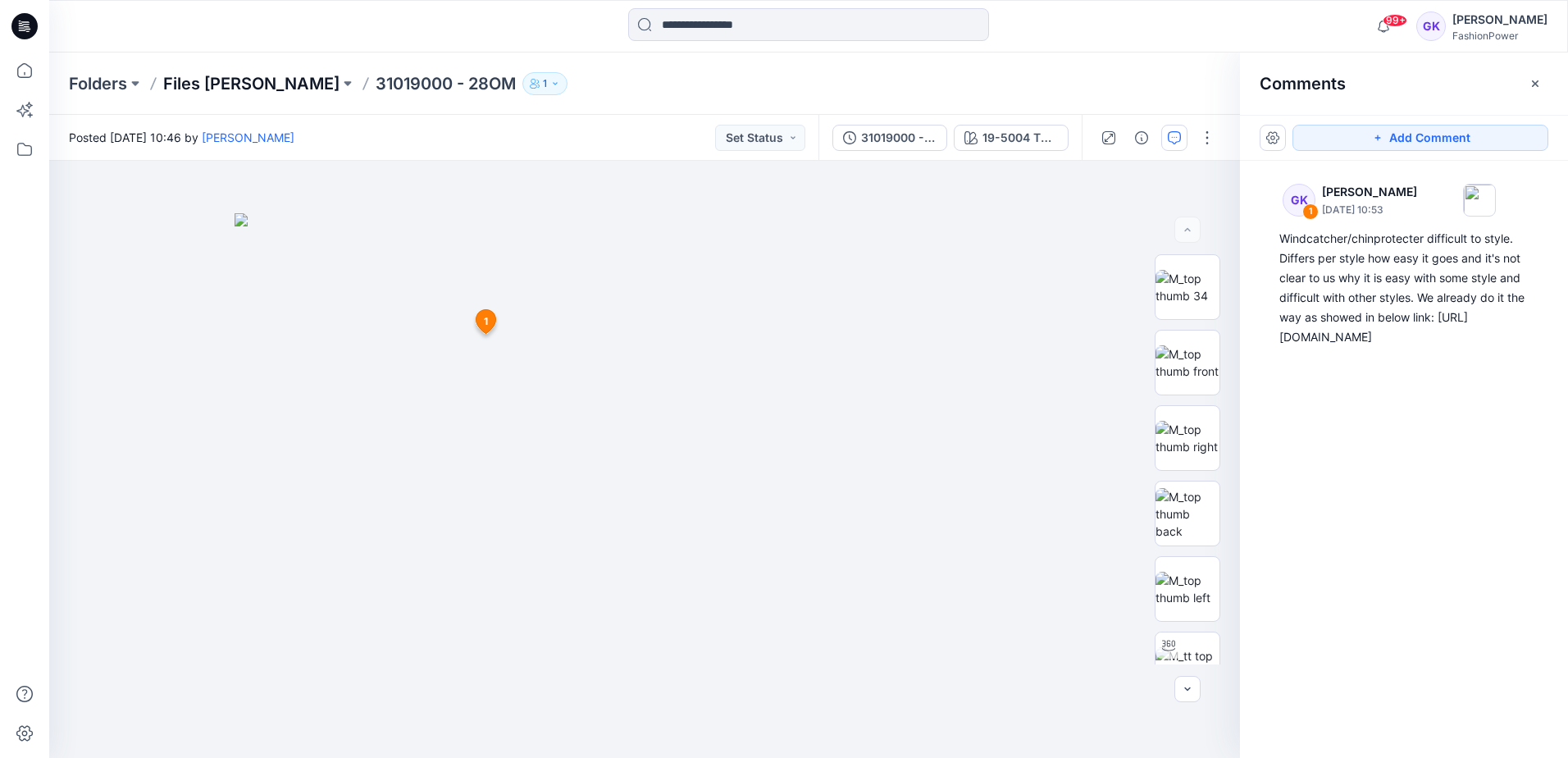
click at [215, 81] on p "Files [PERSON_NAME]" at bounding box center [252, 84] width 177 height 23
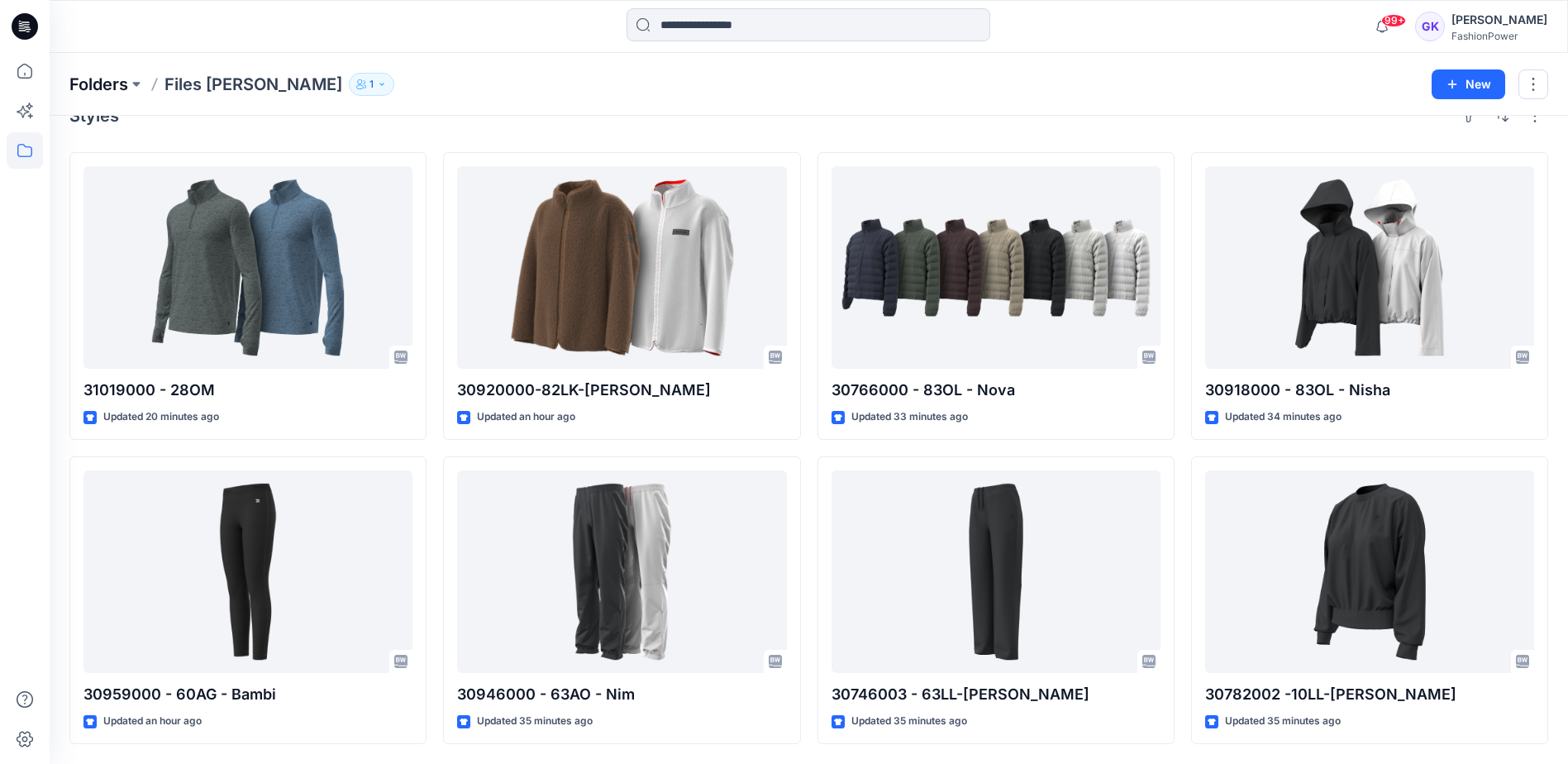
click at [85, 81] on p "Folders" at bounding box center [98, 84] width 59 height 23
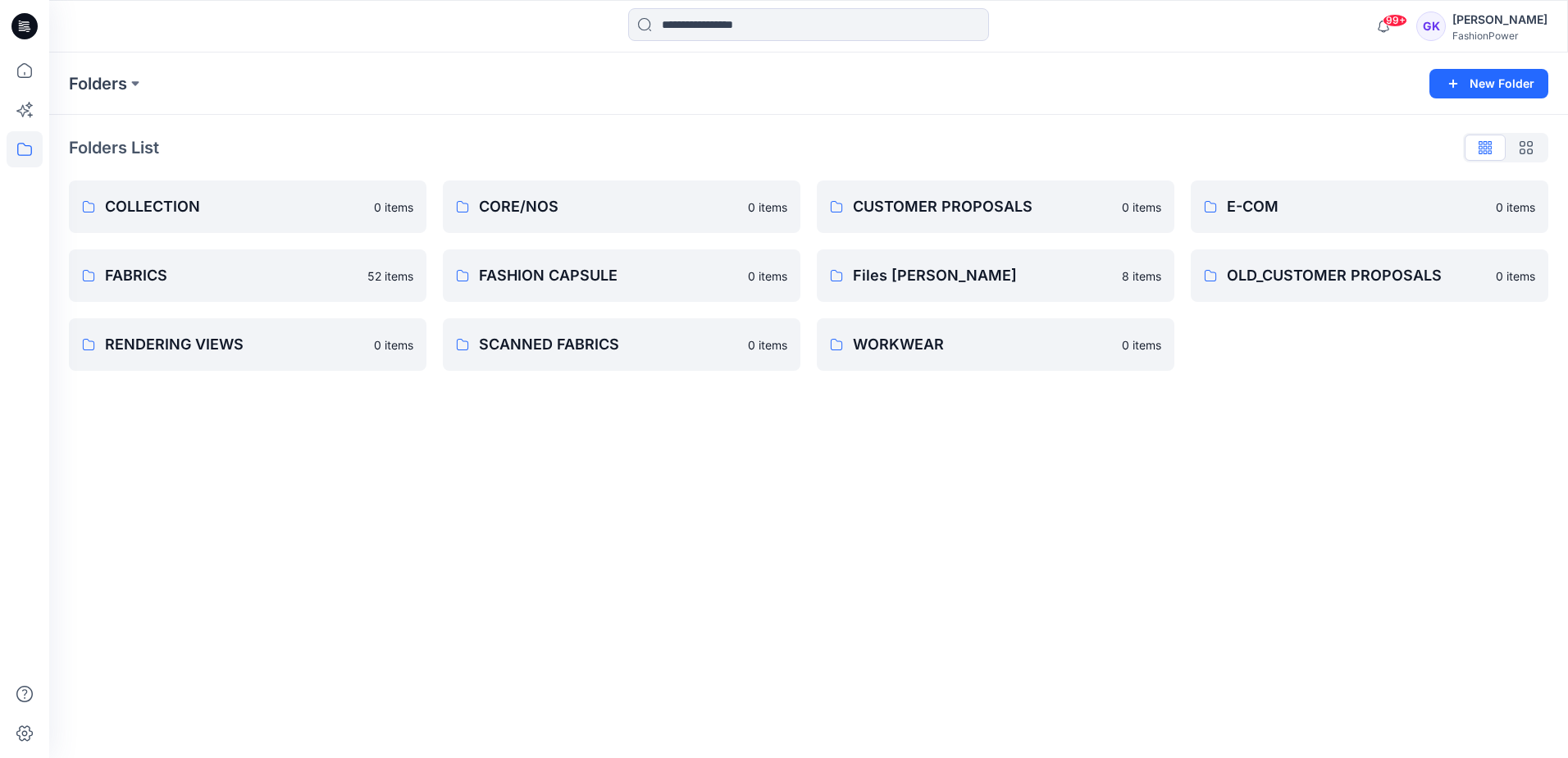
click at [573, 550] on div "Folders New Folder Folders List COLLECTION 0 items FABRICS 52 items RENDERING V…" at bounding box center [808, 405] width 1519 height 705
click at [1017, 261] on link "Files [PERSON_NAME]" at bounding box center [995, 275] width 358 height 53
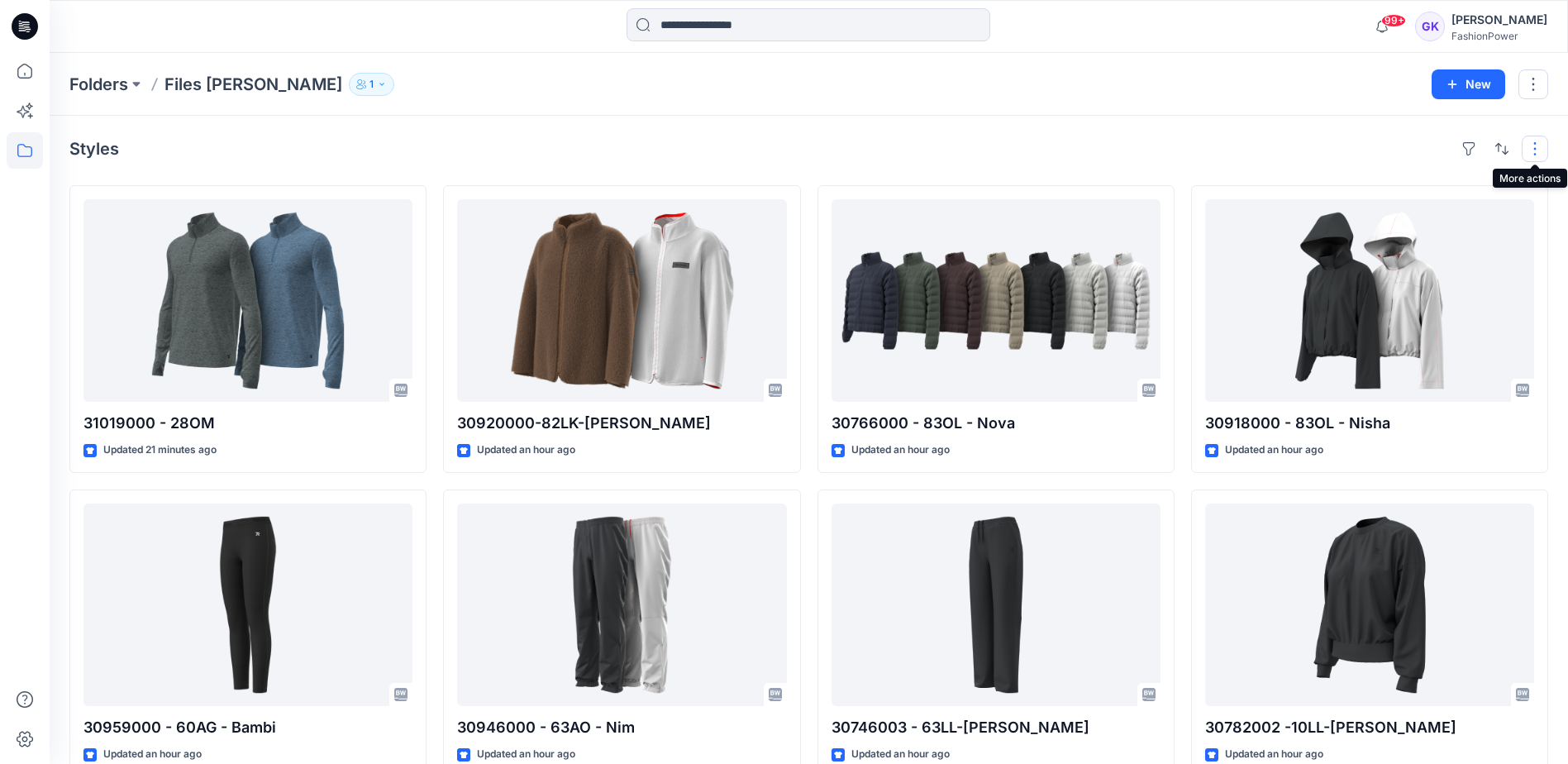
click at [1539, 138] on button "button" at bounding box center [1535, 149] width 27 height 27
click at [1539, 90] on button "button" at bounding box center [1533, 83] width 29 height 29
click at [1487, 197] on button "Manage Users" at bounding box center [1455, 186] width 179 height 30
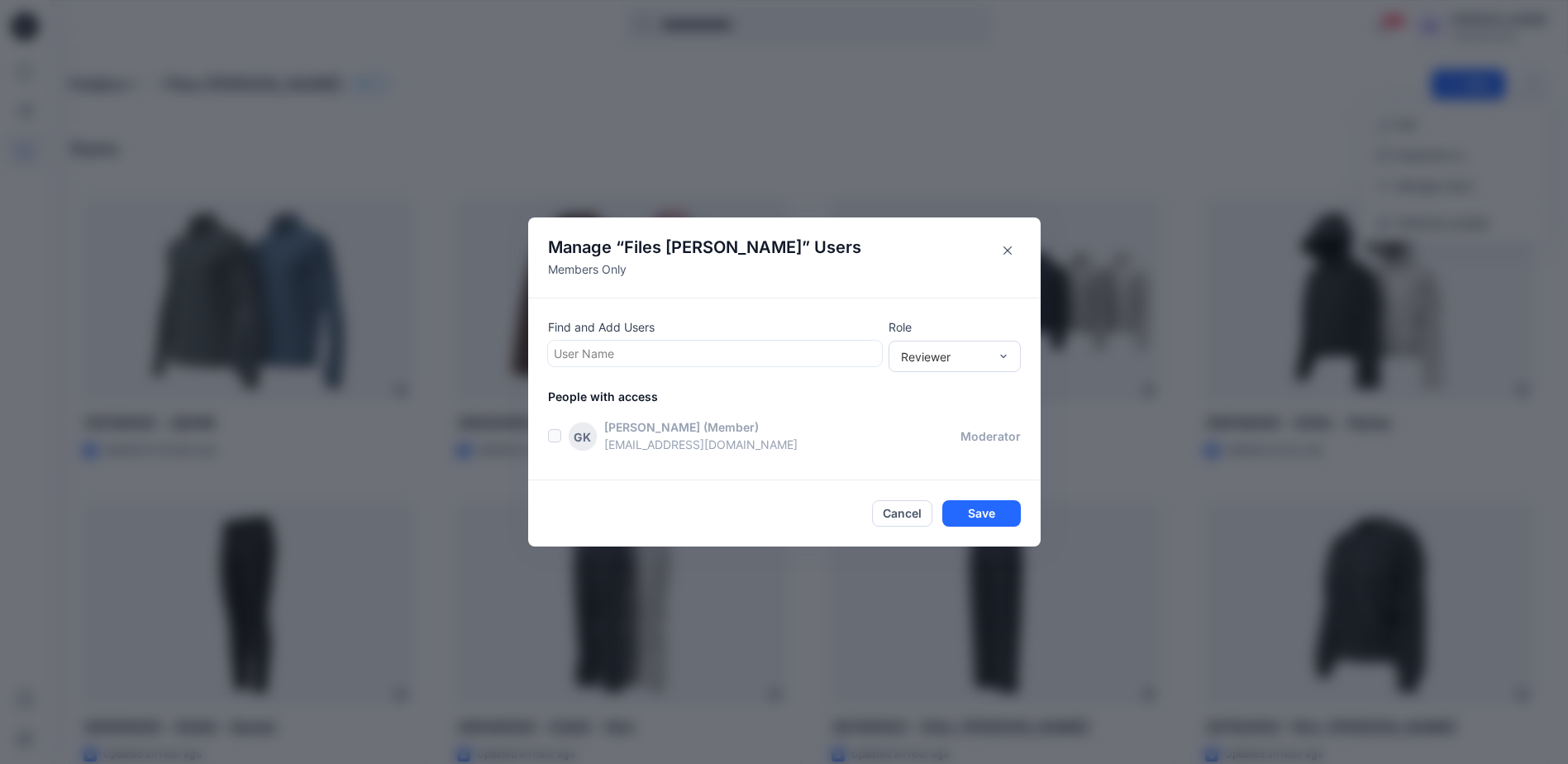
click at [678, 355] on div at bounding box center [715, 353] width 322 height 21
click at [804, 298] on div "Find and Add Users Use Up and Down to choose options, press Enter to select the…" at bounding box center [784, 388] width 512 height 183
click at [1019, 353] on div "Reviewer" at bounding box center [954, 356] width 133 height 31
click at [962, 282] on header "Manage “ Files Sylvia ” Users Members Only" at bounding box center [784, 258] width 512 height 80
click at [911, 294] on header "Manage “ Files Sylvia ” Users Members Only" at bounding box center [784, 258] width 512 height 80
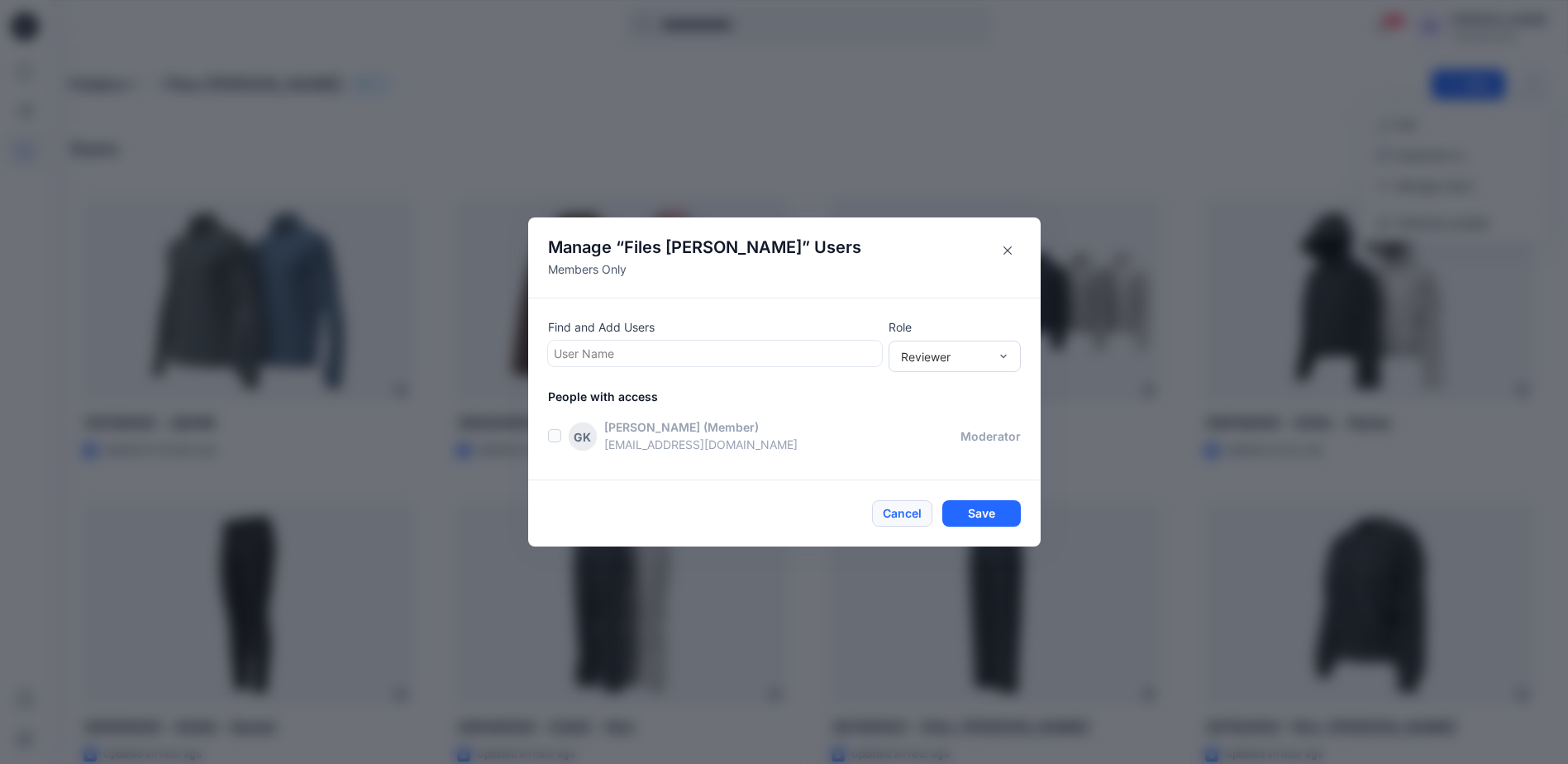
click at [897, 519] on button "Cancel" at bounding box center [902, 513] width 61 height 27
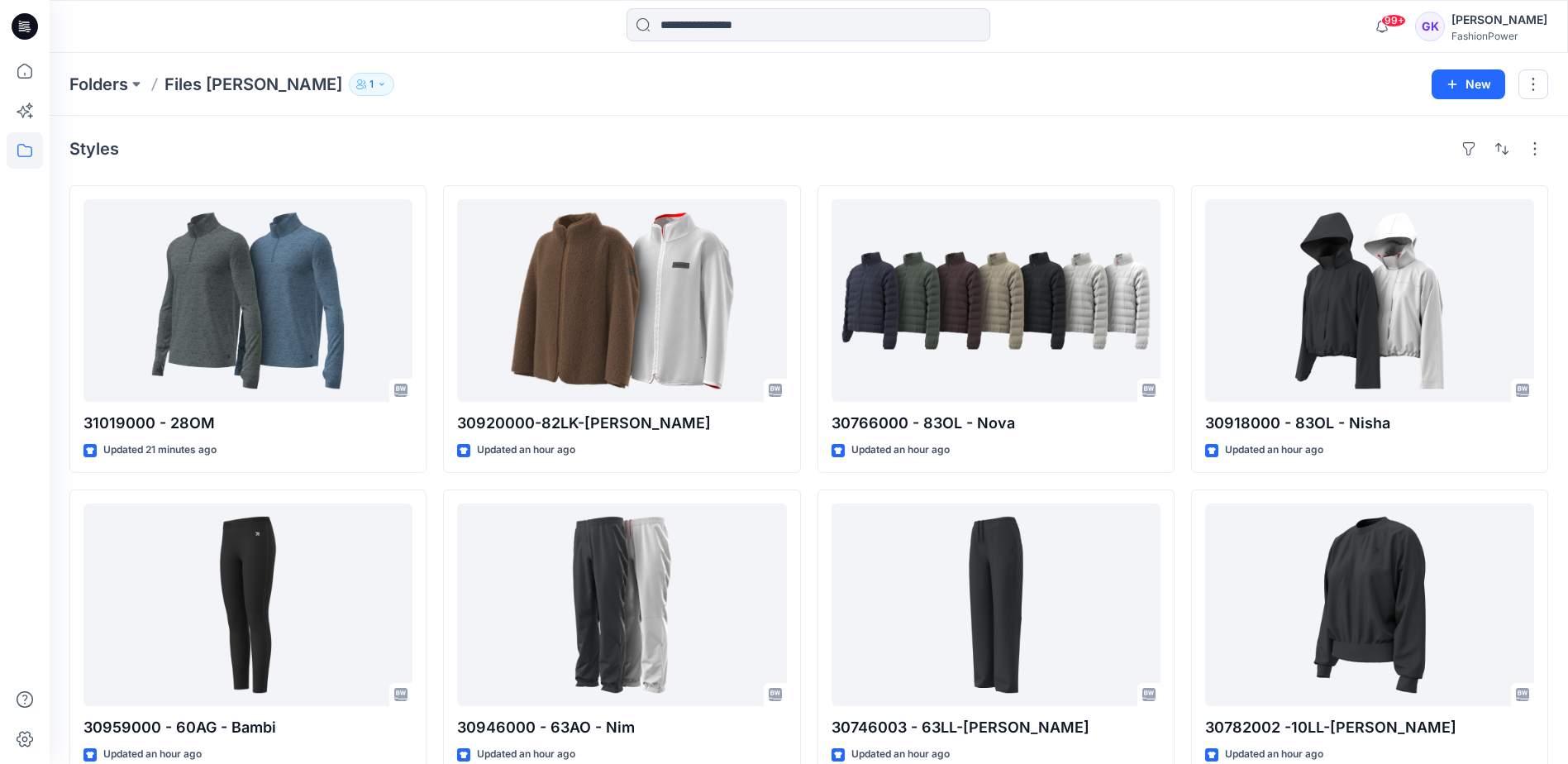
click at [348, 89] on button "1" at bounding box center [371, 84] width 45 height 23
click at [482, 135] on icon "Manage Users" at bounding box center [484, 132] width 13 height 13
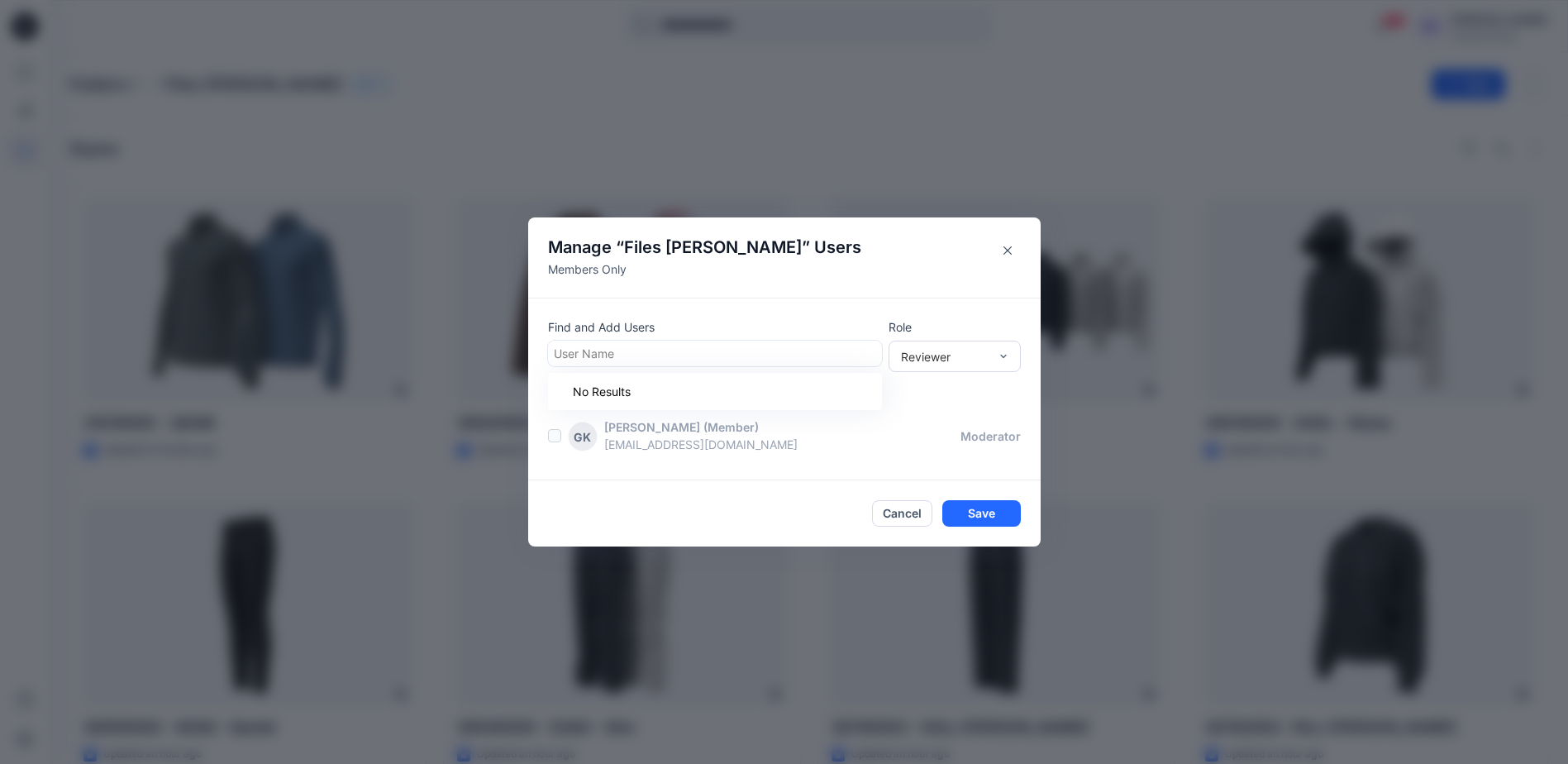
click at [721, 346] on div at bounding box center [715, 353] width 322 height 21
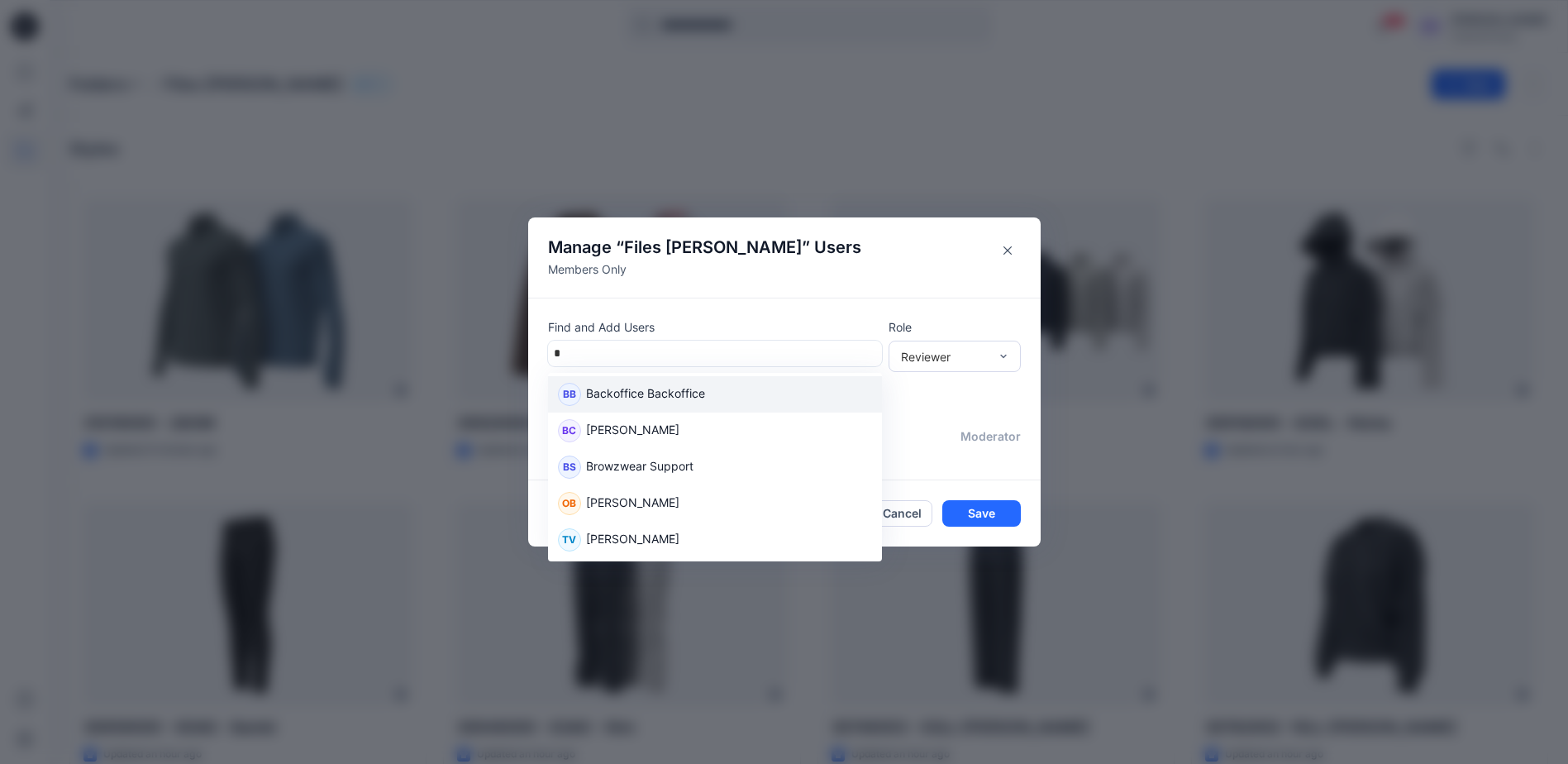
type input "**"
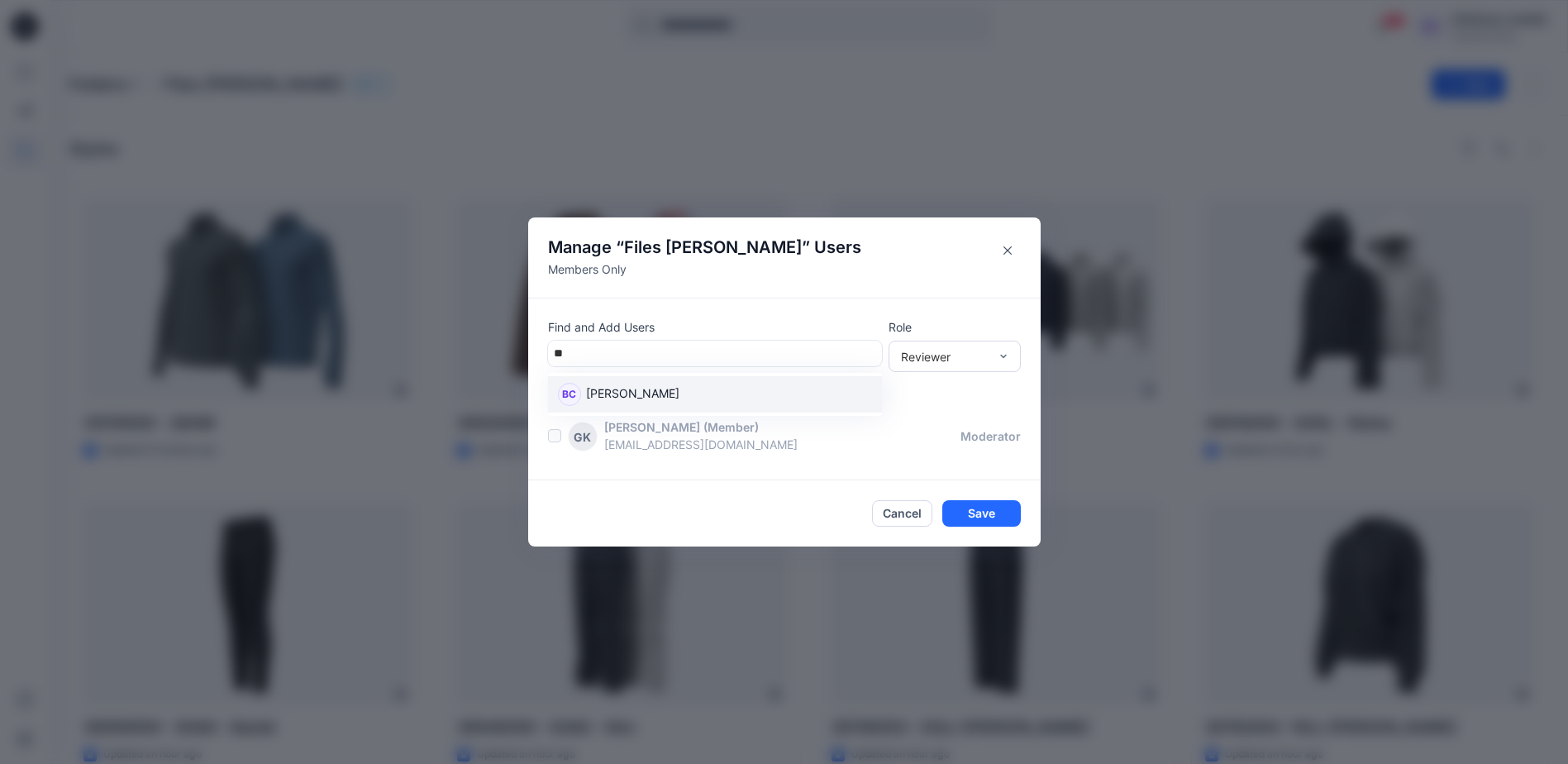
click at [696, 394] on div "BC Bibi Castelijns" at bounding box center [715, 394] width 314 height 23
click at [715, 346] on div at bounding box center [773, 354] width 205 height 21
click at [648, 355] on icon "close" at bounding box center [652, 354] width 9 height 9
click at [899, 506] on button "Cancel" at bounding box center [902, 513] width 61 height 27
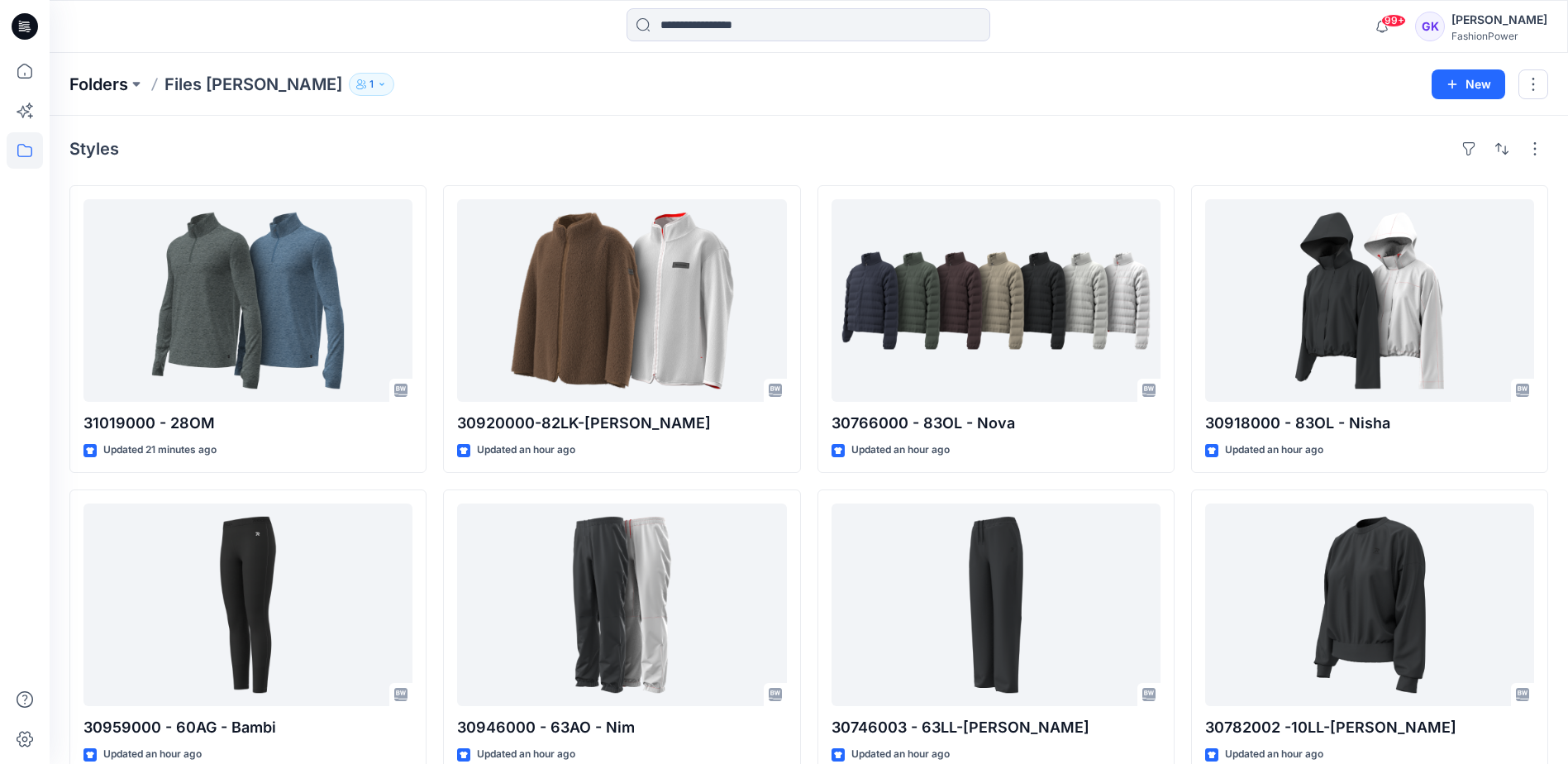
click at [116, 82] on p "Folders" at bounding box center [98, 84] width 59 height 23
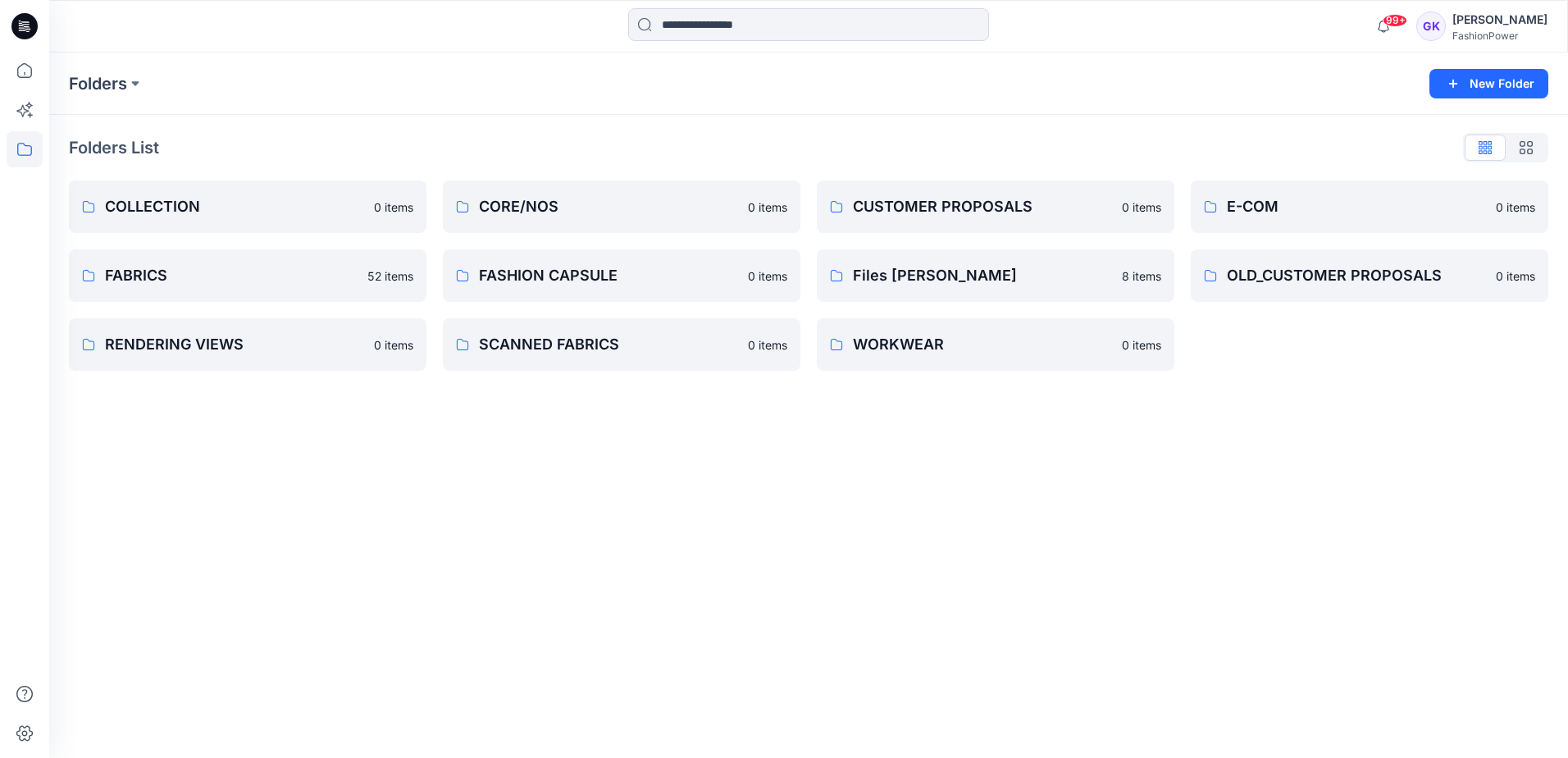
drag, startPoint x: 1058, startPoint y: 465, endPoint x: 1424, endPoint y: 227, distance: 436.6
click at [1058, 465] on div "Folders New Folder Folders List COLLECTION 0 items FABRICS 52 items RENDERING V…" at bounding box center [808, 405] width 1519 height 705
click at [1528, 87] on button "New Folder" at bounding box center [1489, 83] width 119 height 29
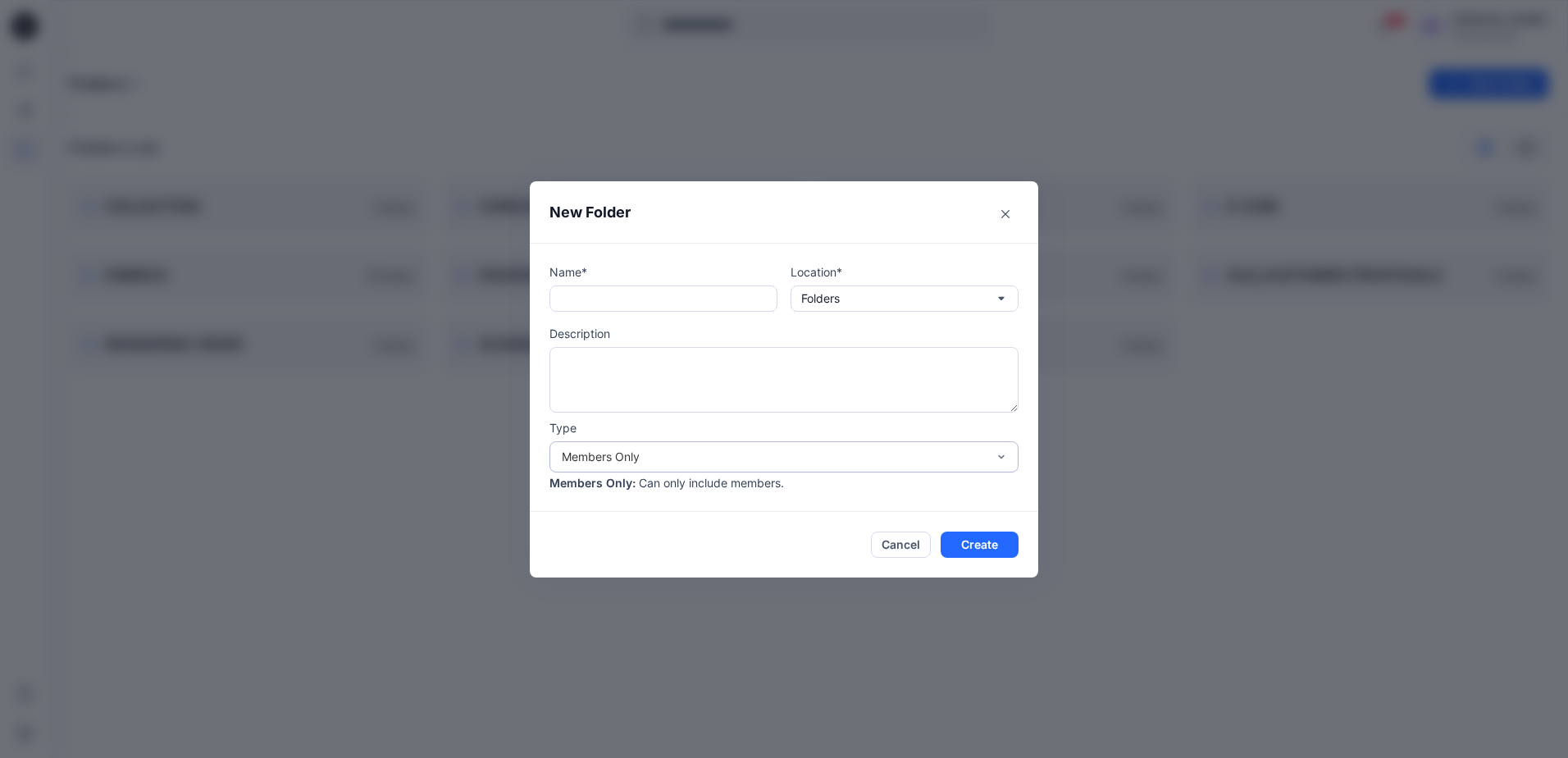
click at [665, 453] on div "Members Only" at bounding box center [774, 456] width 425 height 17
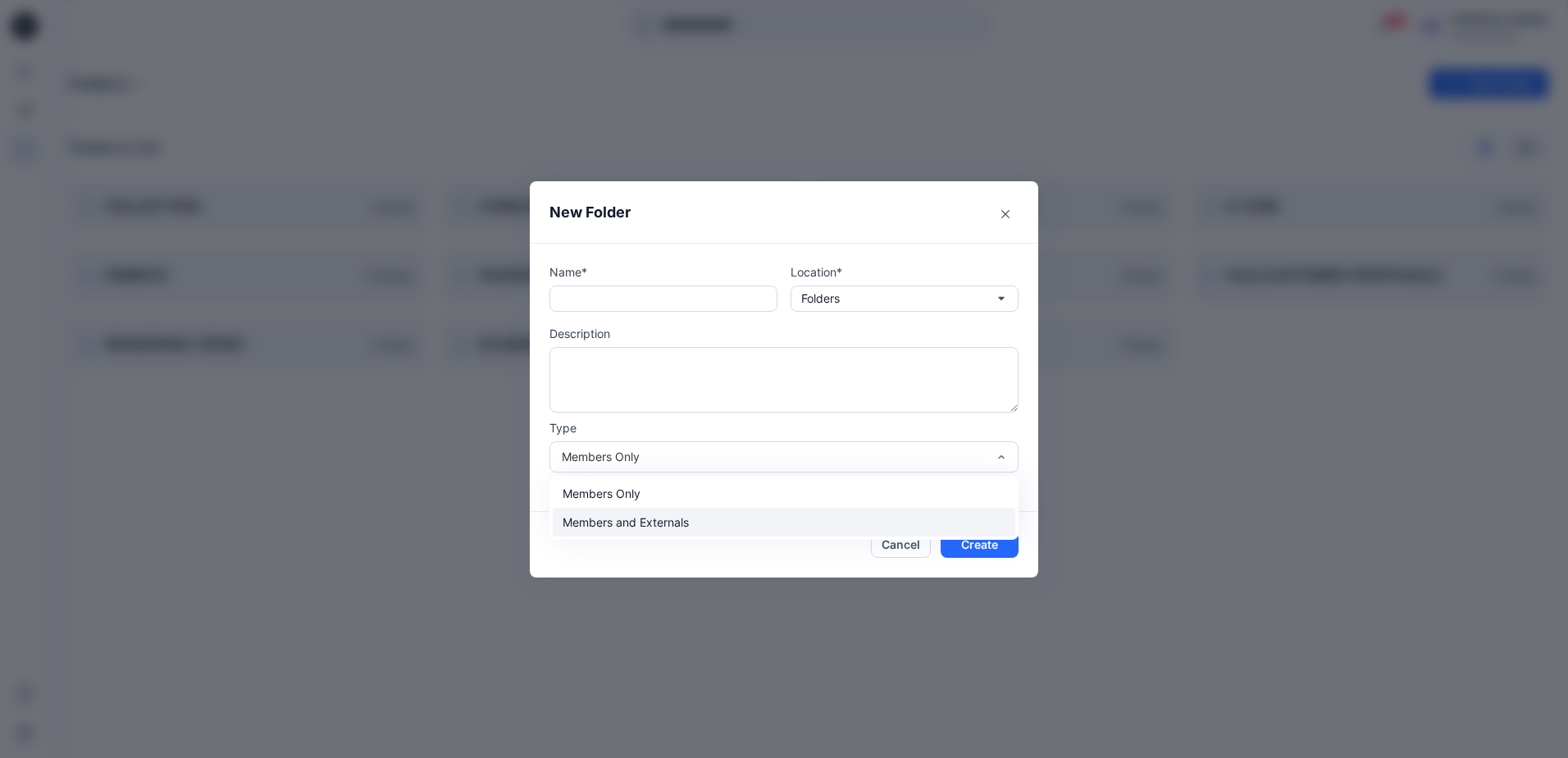
click at [623, 520] on div "Members and Externals" at bounding box center [784, 521] width 462 height 29
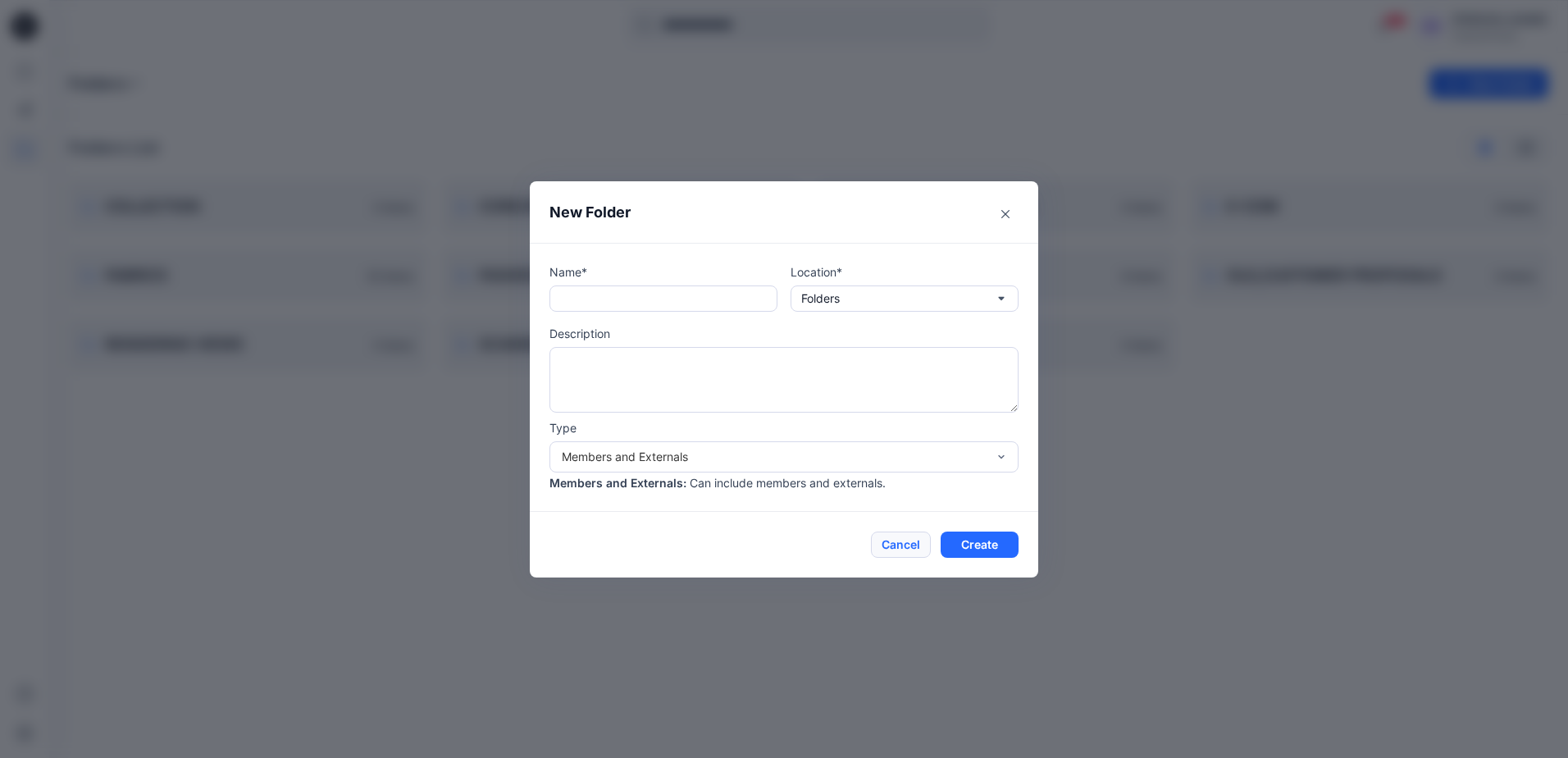
click at [903, 549] on button "Cancel" at bounding box center [901, 545] width 60 height 26
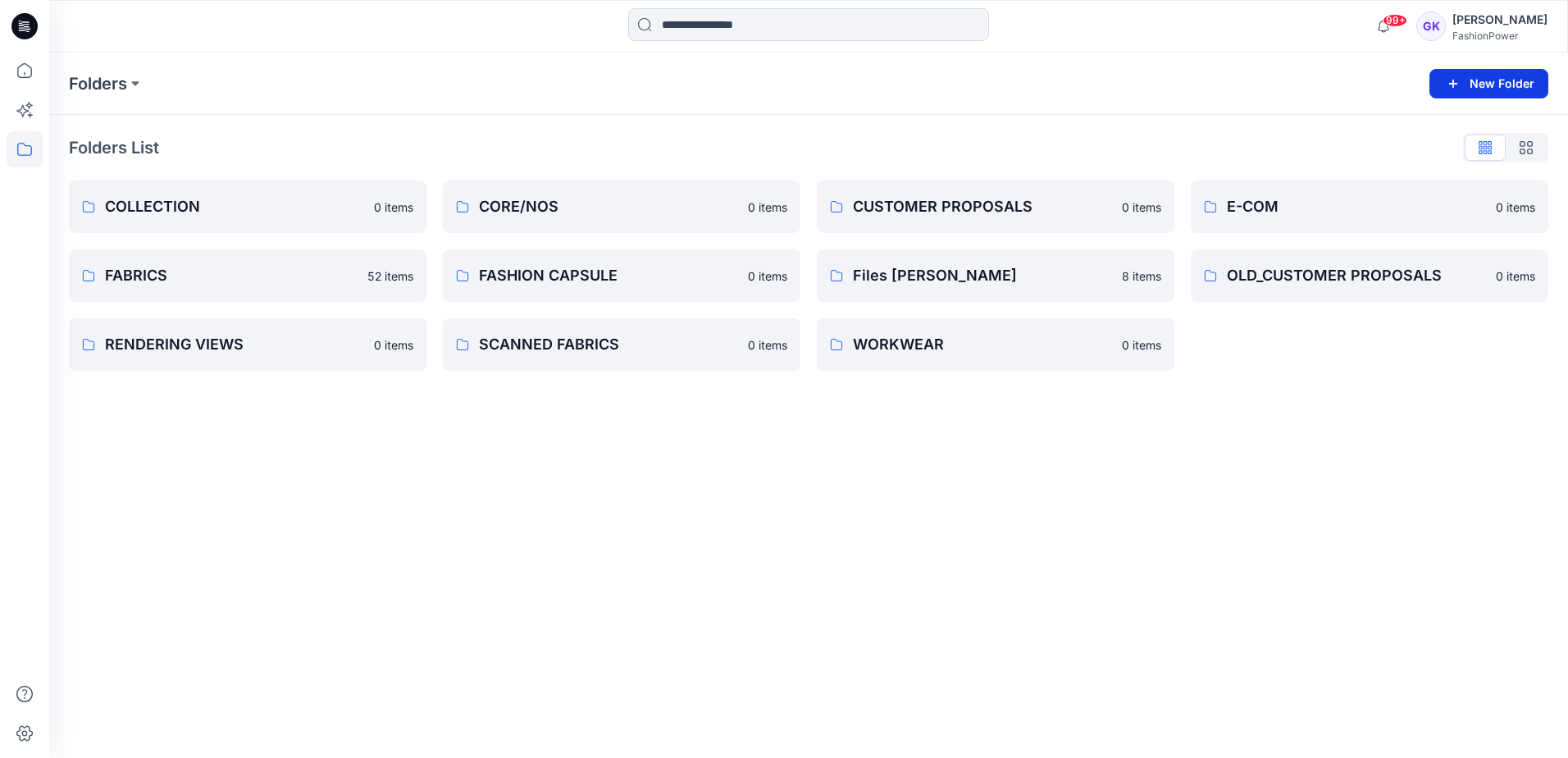
click at [1514, 86] on button "New Folder" at bounding box center [1489, 83] width 119 height 29
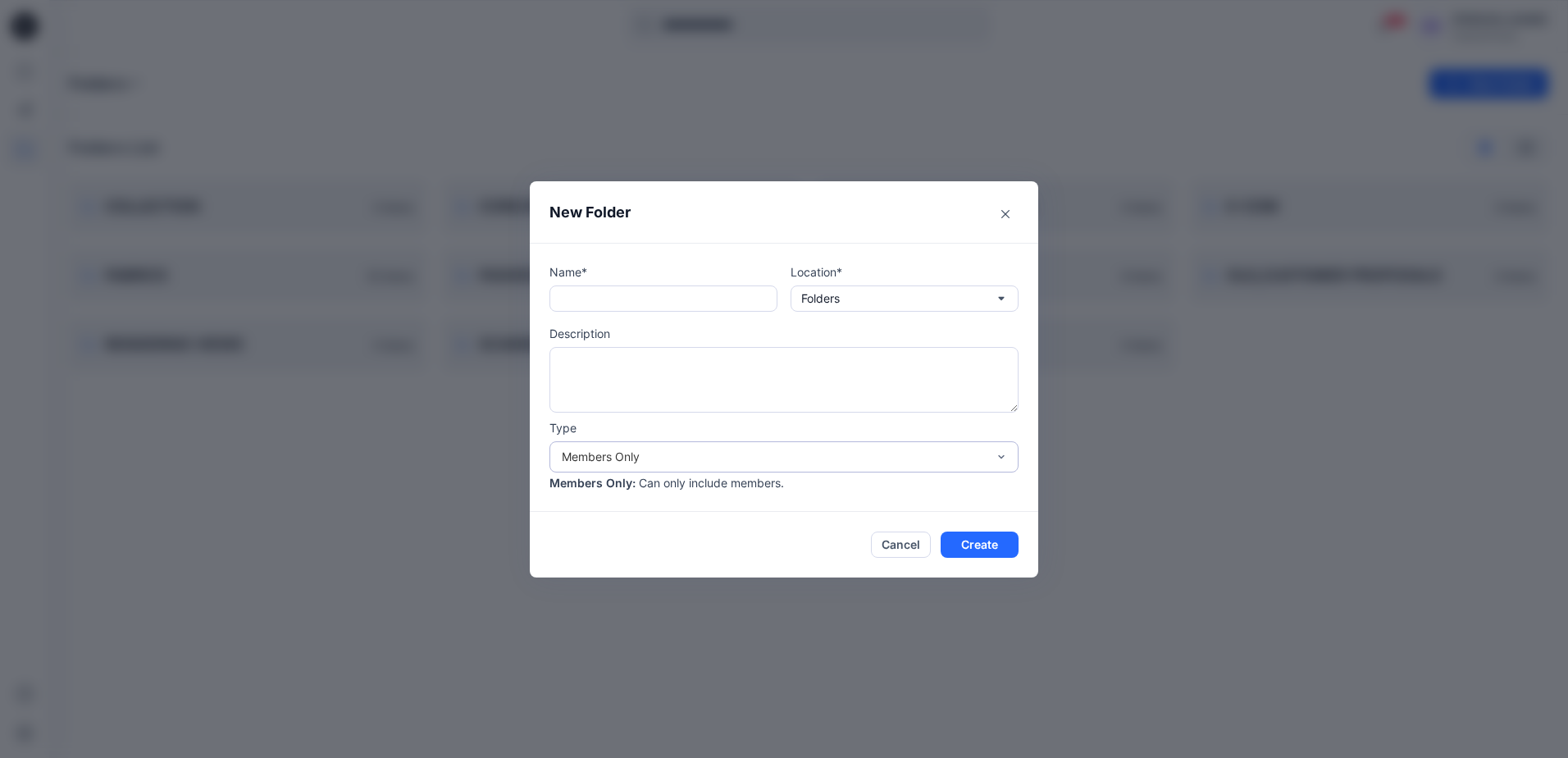
click at [706, 442] on div "Members Only" at bounding box center [784, 456] width 469 height 31
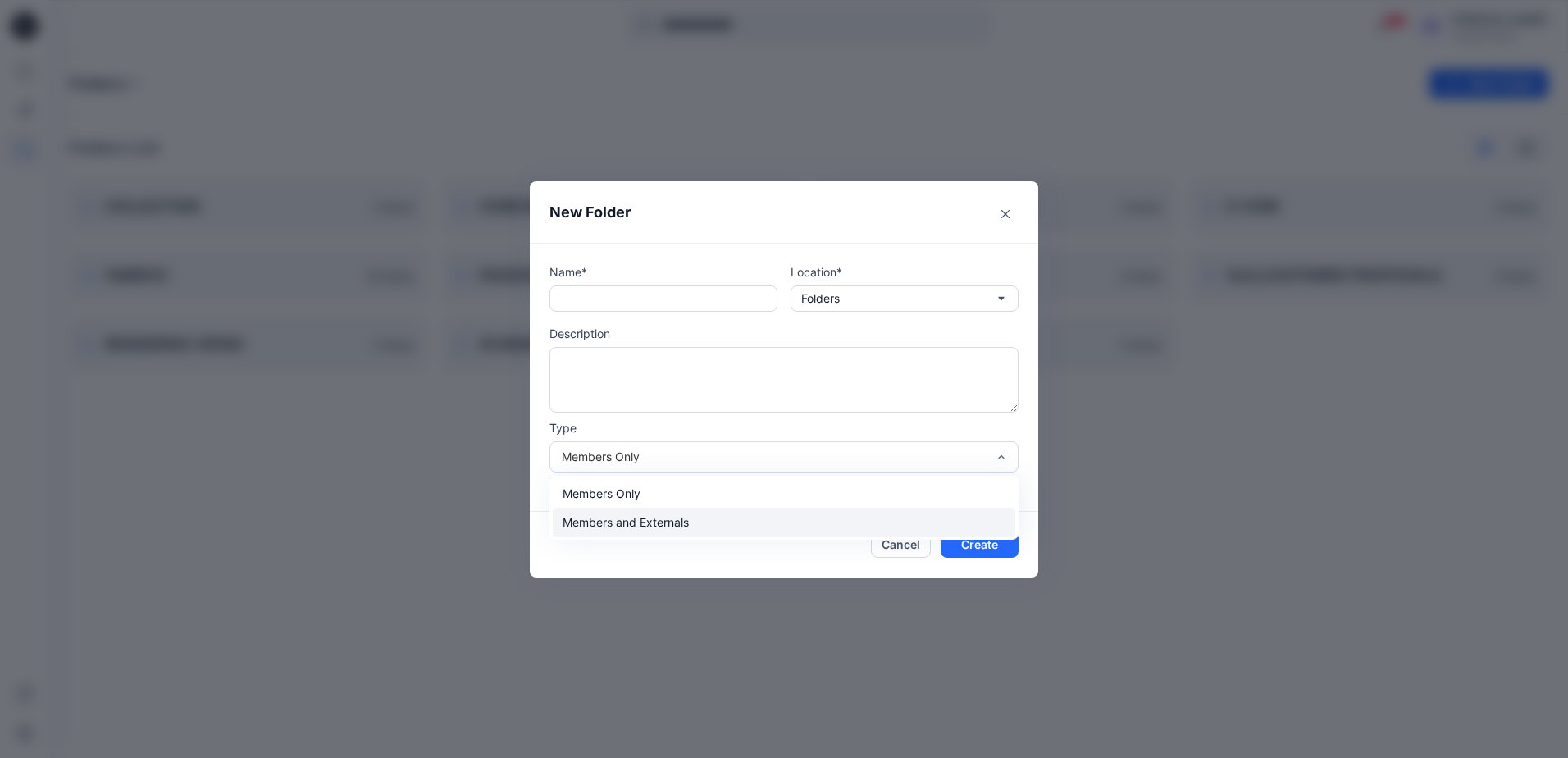
click at [651, 524] on div "Members and Externals" at bounding box center [784, 521] width 462 height 29
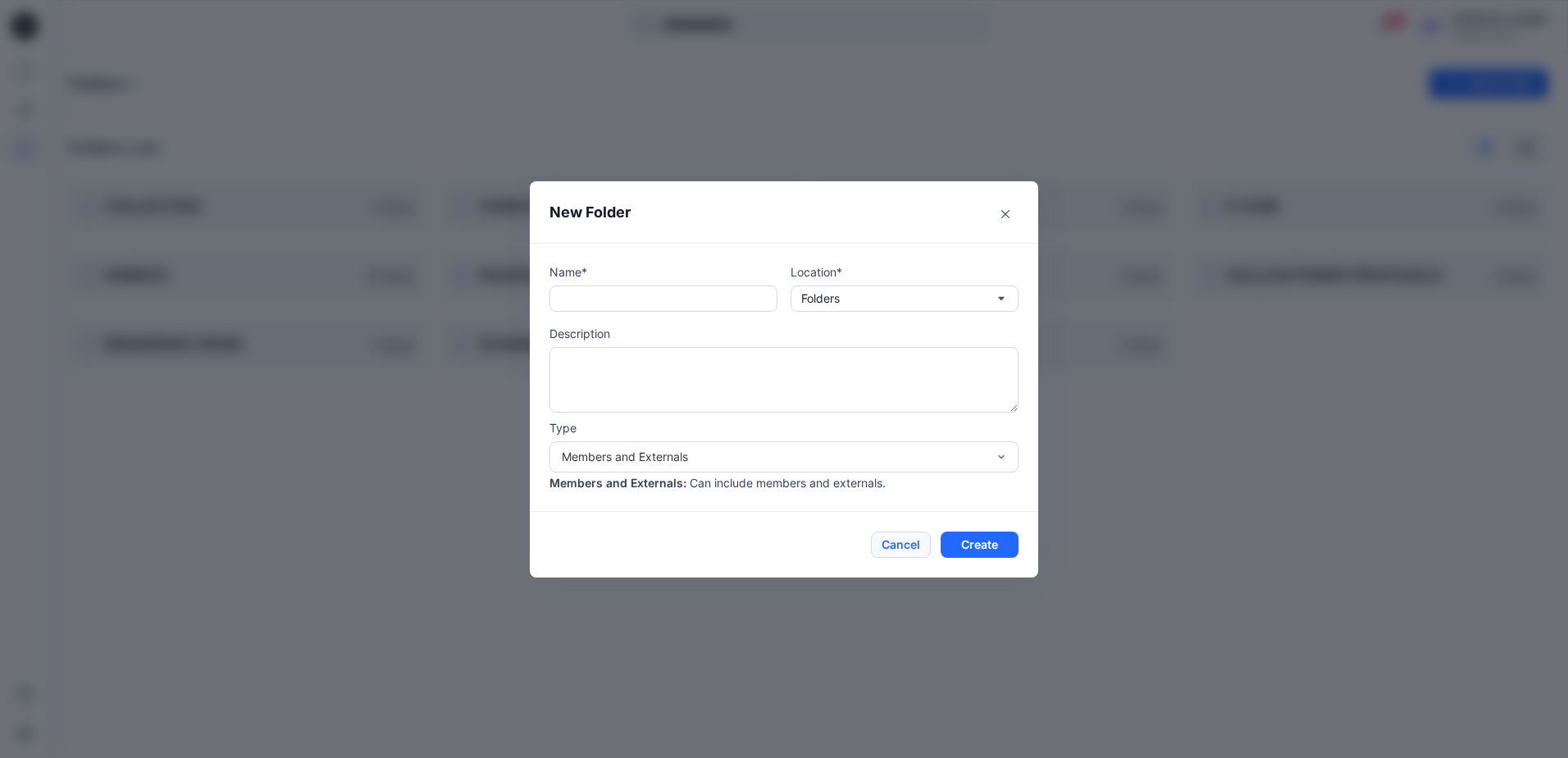
click at [908, 550] on button "Cancel" at bounding box center [901, 545] width 60 height 26
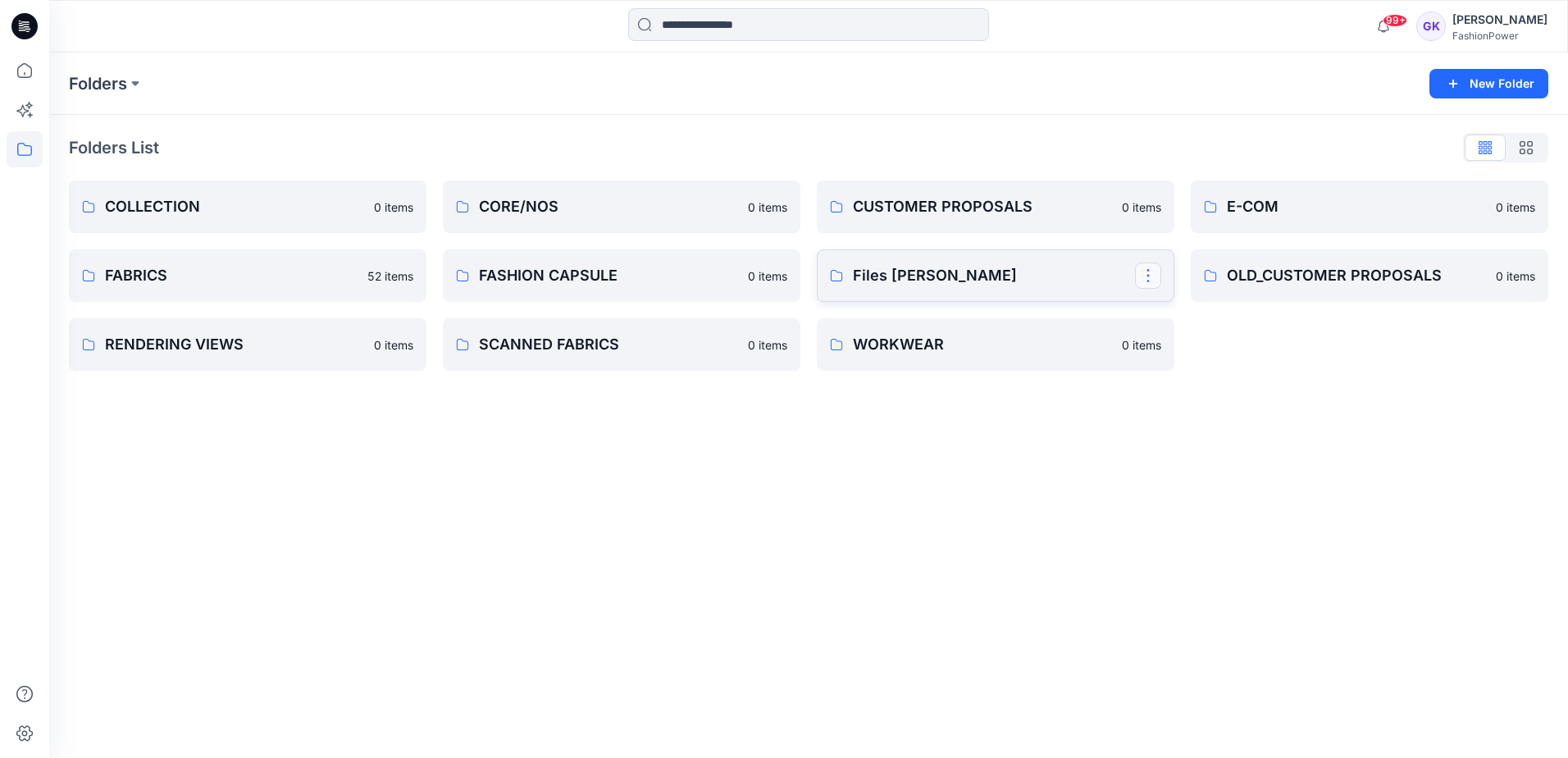
click at [1158, 270] on button "button" at bounding box center [1148, 275] width 26 height 26
click at [1211, 313] on button "Edit" at bounding box center [1227, 314] width 178 height 30
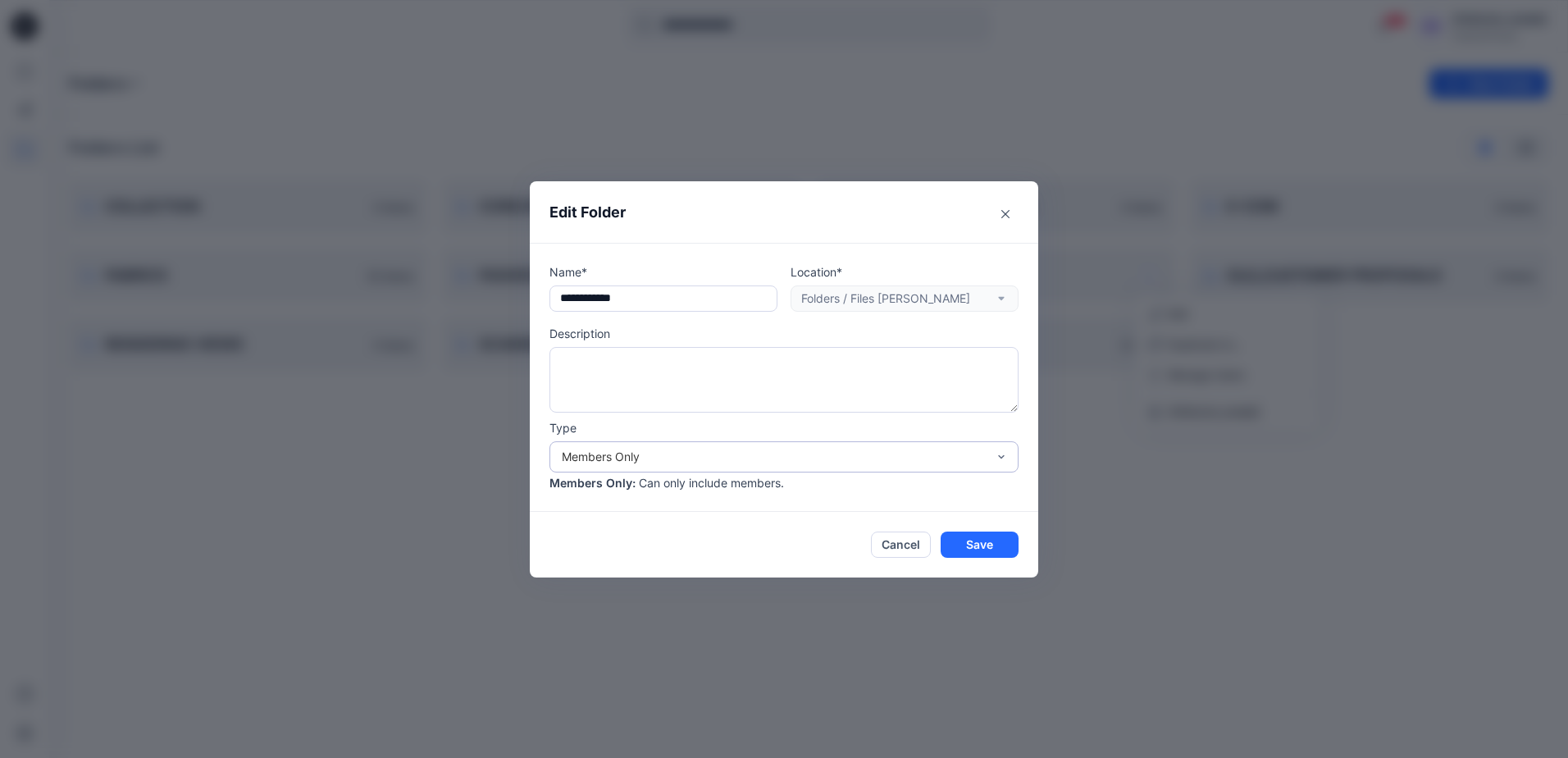
click at [688, 449] on div "Members Only" at bounding box center [774, 456] width 425 height 17
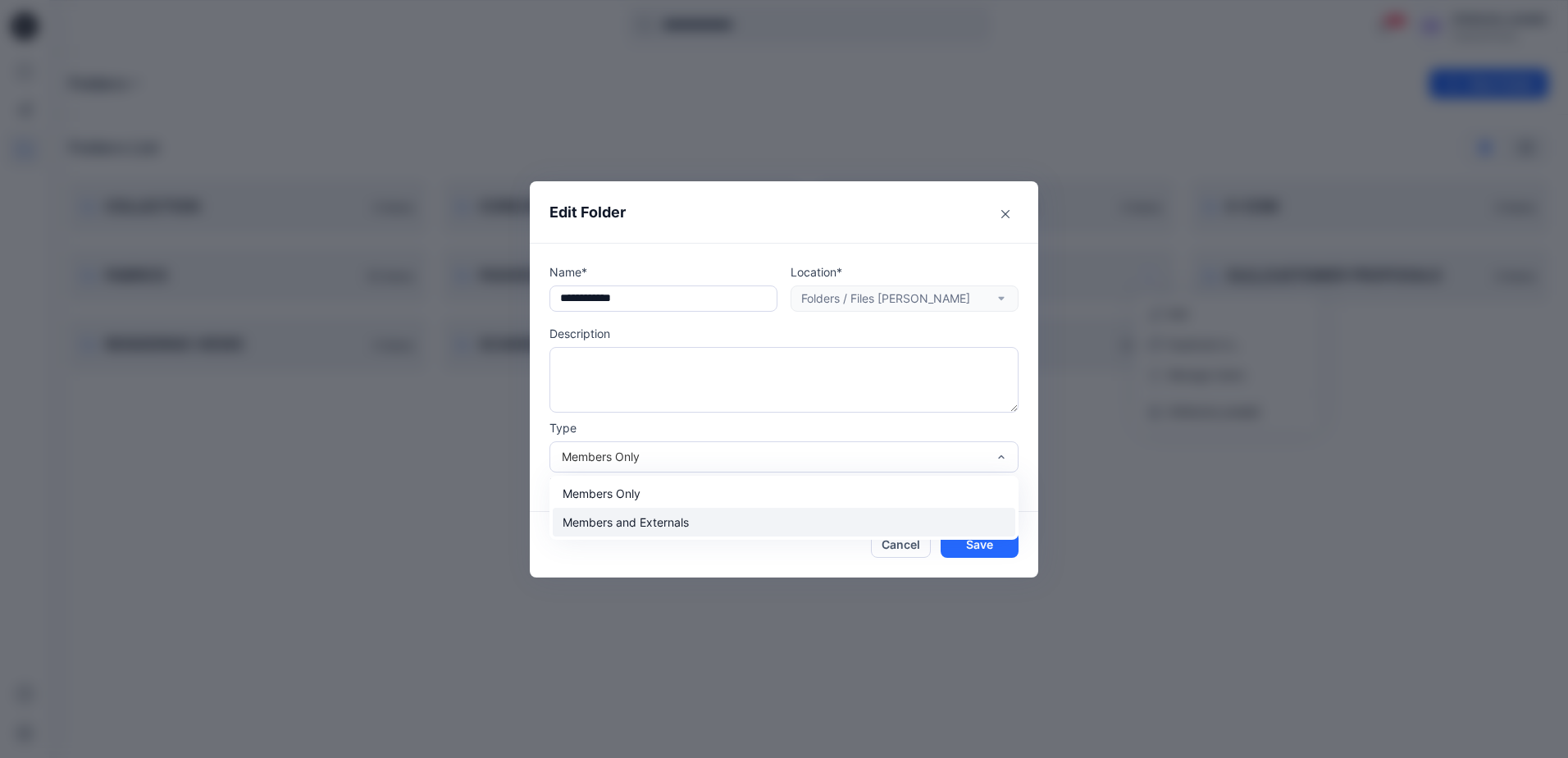
click at [636, 509] on div "Members and Externals" at bounding box center [784, 521] width 462 height 29
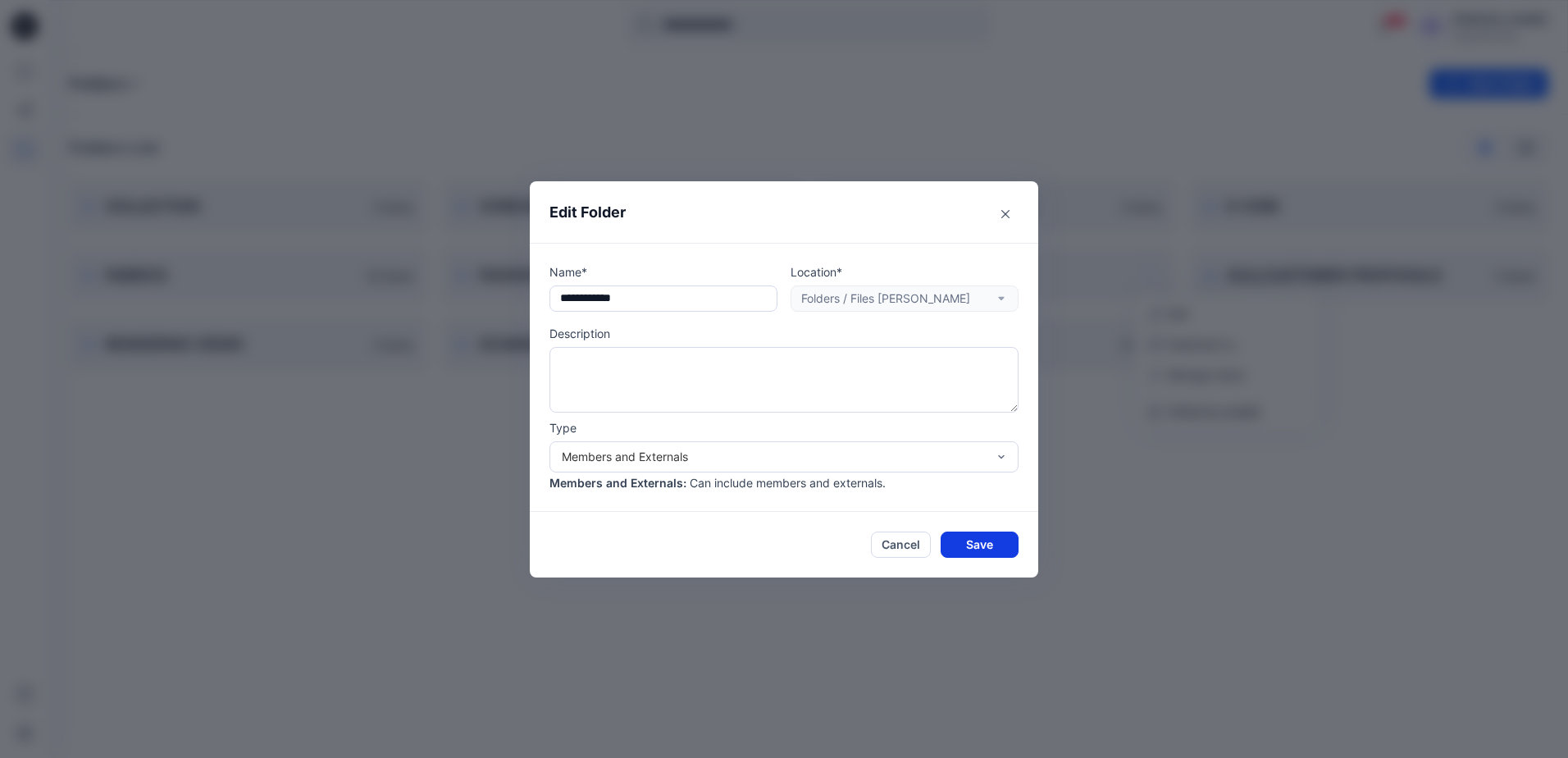
click at [972, 539] on button "Save" at bounding box center [979, 545] width 78 height 26
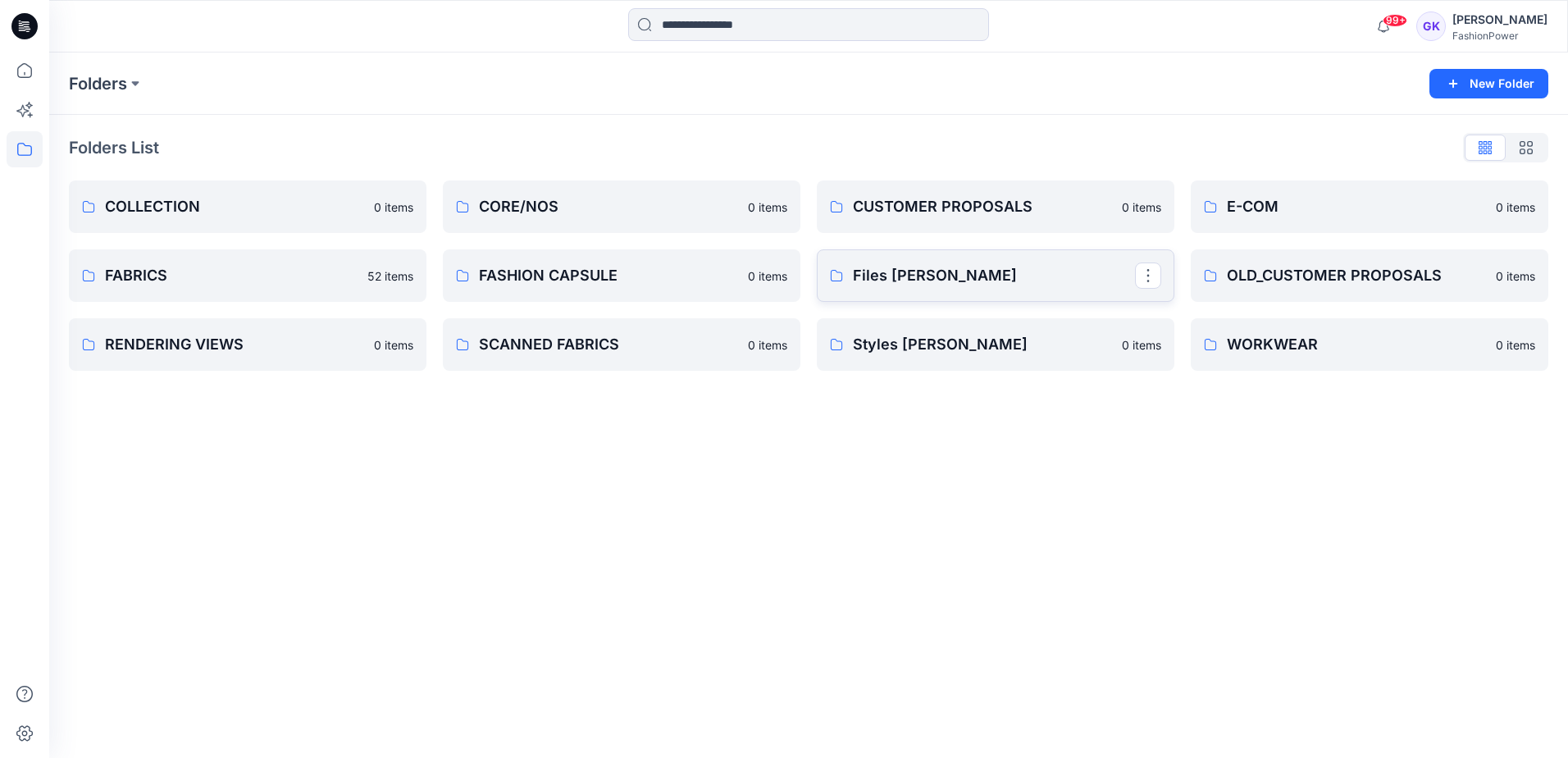
click at [997, 268] on p "Files [PERSON_NAME]" at bounding box center [994, 275] width 282 height 23
click at [1089, 470] on div "Folders New Folder Folders List COLLECTION 0 items FABRICS 52 items RENDERING V…" at bounding box center [808, 405] width 1519 height 705
drag, startPoint x: 976, startPoint y: 289, endPoint x: 1050, endPoint y: 291, distance: 74.0
click at [1050, 291] on link "Files [PERSON_NAME]" at bounding box center [995, 275] width 358 height 53
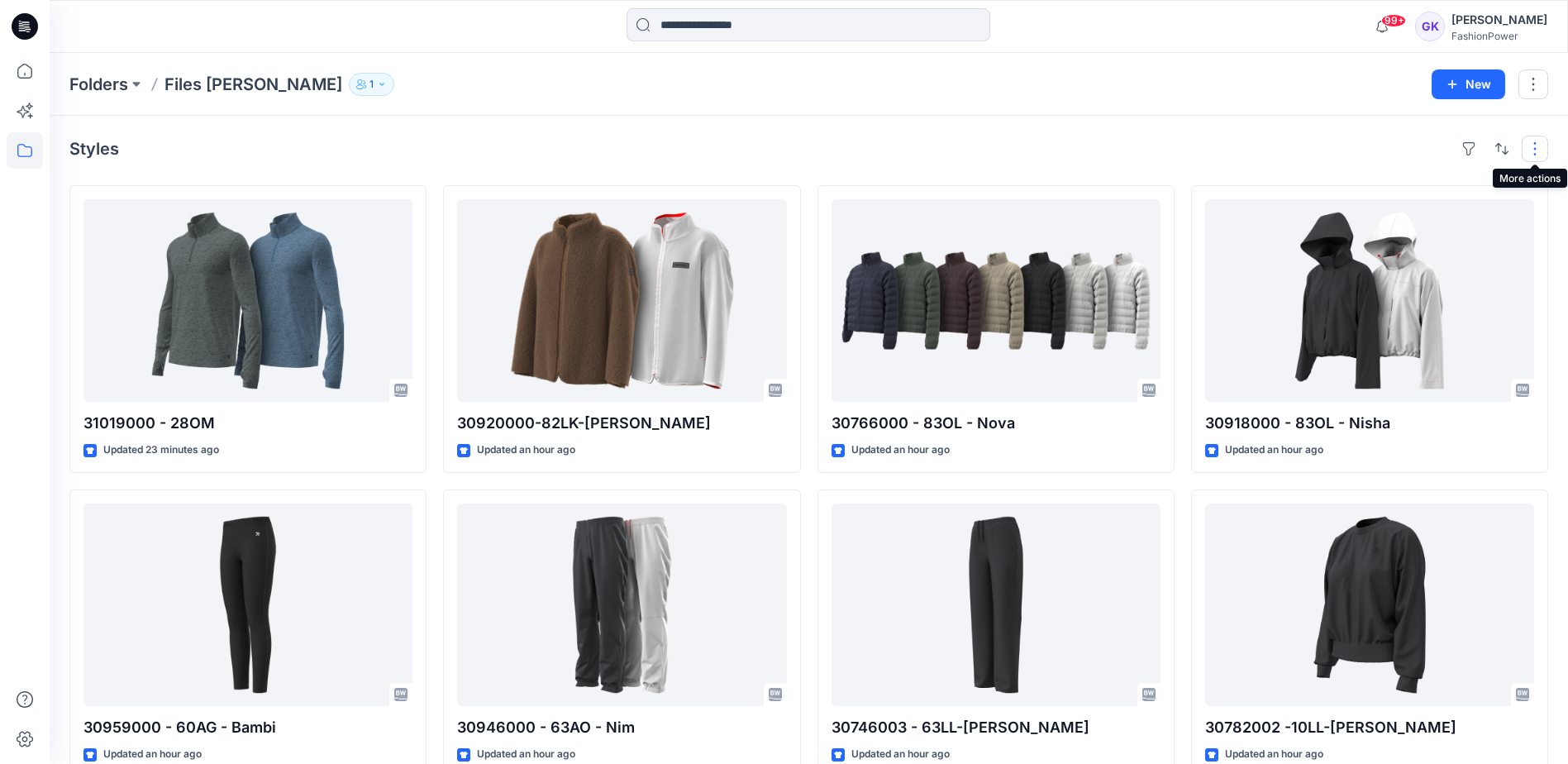
click at [1533, 151] on button "button" at bounding box center [1535, 149] width 27 height 27
click at [1306, 156] on div "Styles Layout Grid Large Grid Folder View Compact Card Card View Card Info Tags" at bounding box center [809, 149] width 1479 height 27
click at [369, 84] on p "1" at bounding box center [371, 83] width 4 height 18
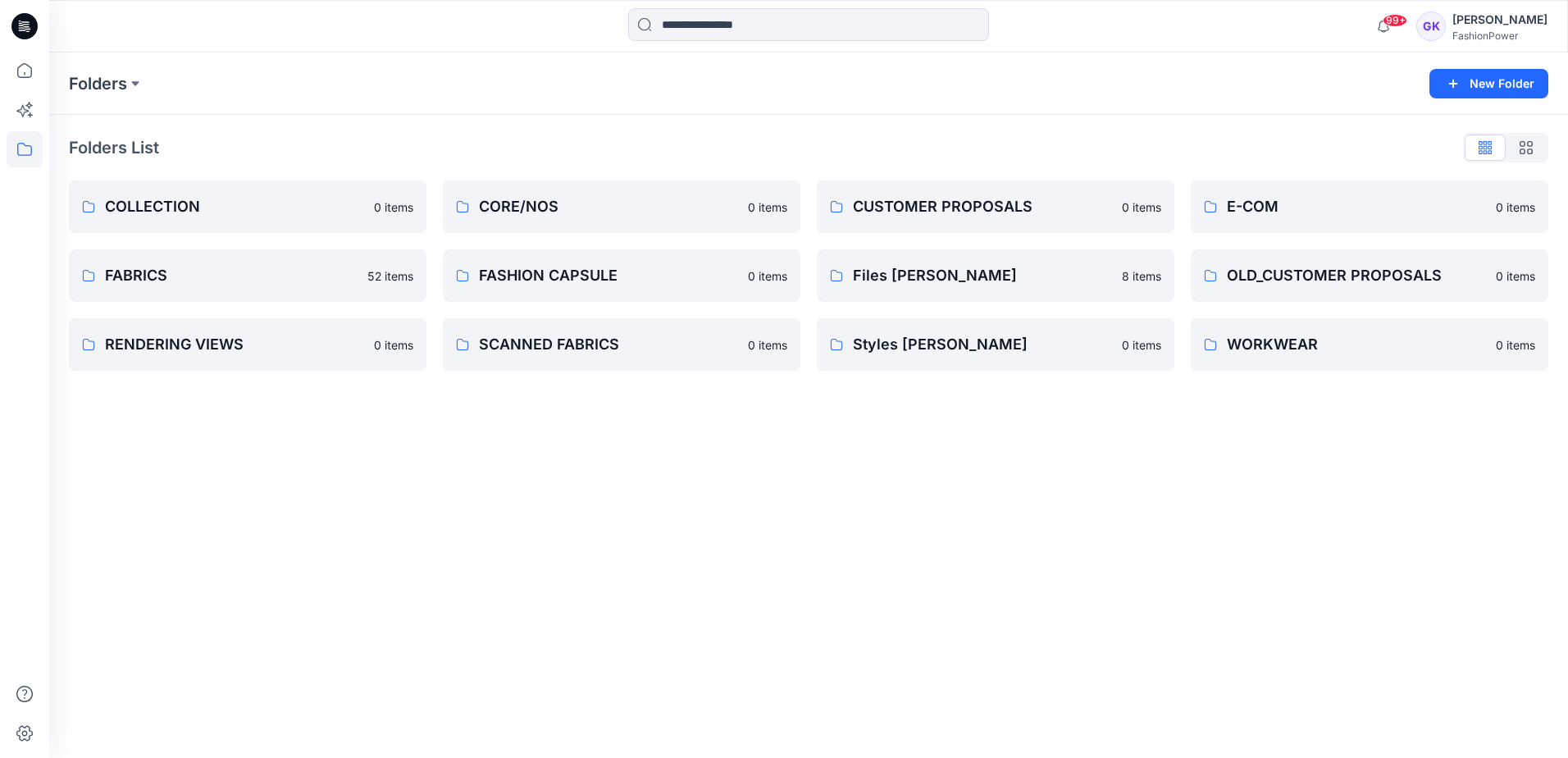
click at [918, 410] on div "Folders New Folder Folders List COLLECTION 0 items FABRICS 52 items RENDERING V…" at bounding box center [808, 405] width 1519 height 705
click at [1478, 87] on button "New Folder" at bounding box center [1489, 83] width 119 height 29
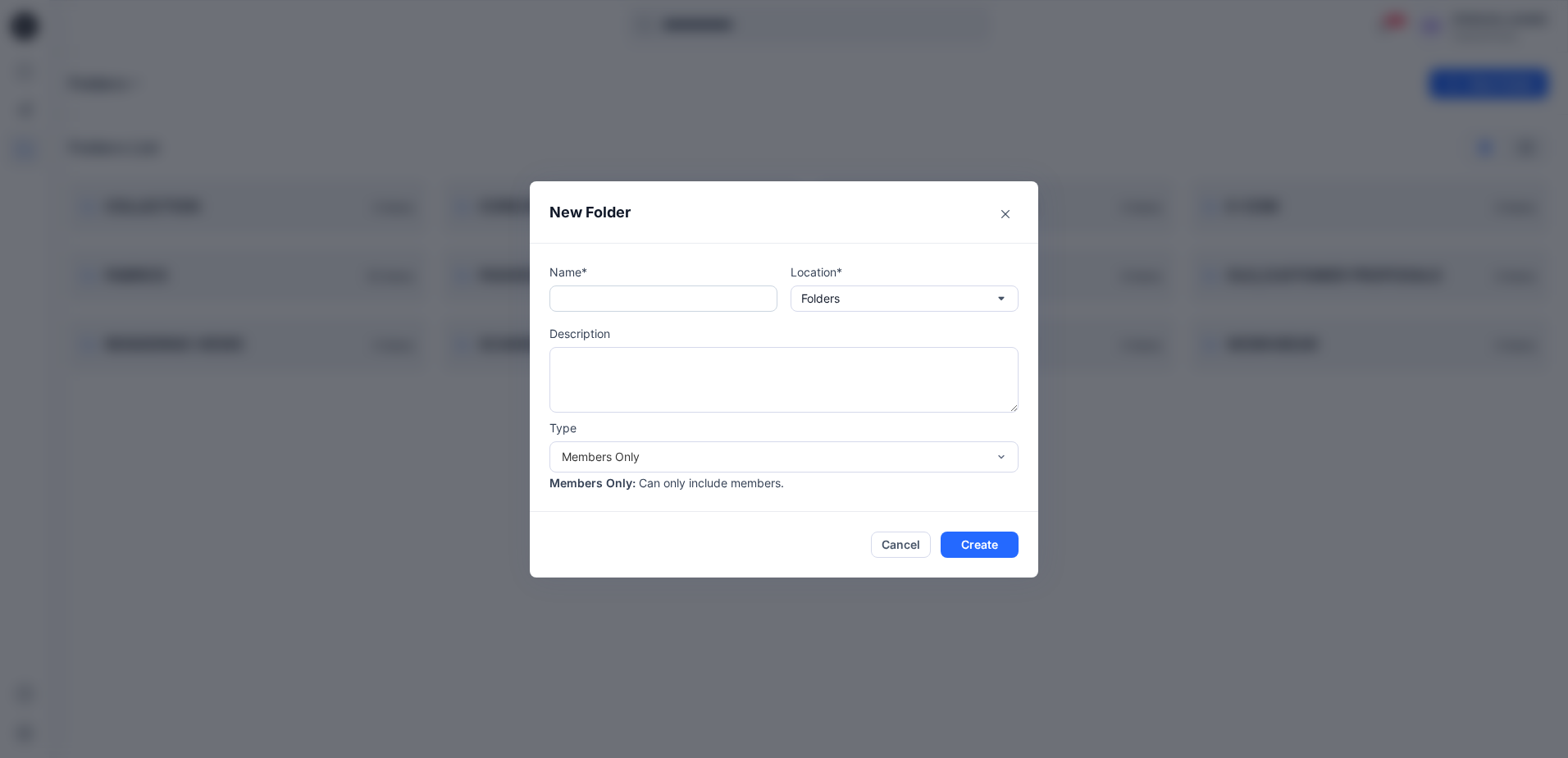
click at [754, 291] on input "text" at bounding box center [663, 299] width 228 height 26
click at [778, 456] on div "Members Only" at bounding box center [774, 456] width 425 height 17
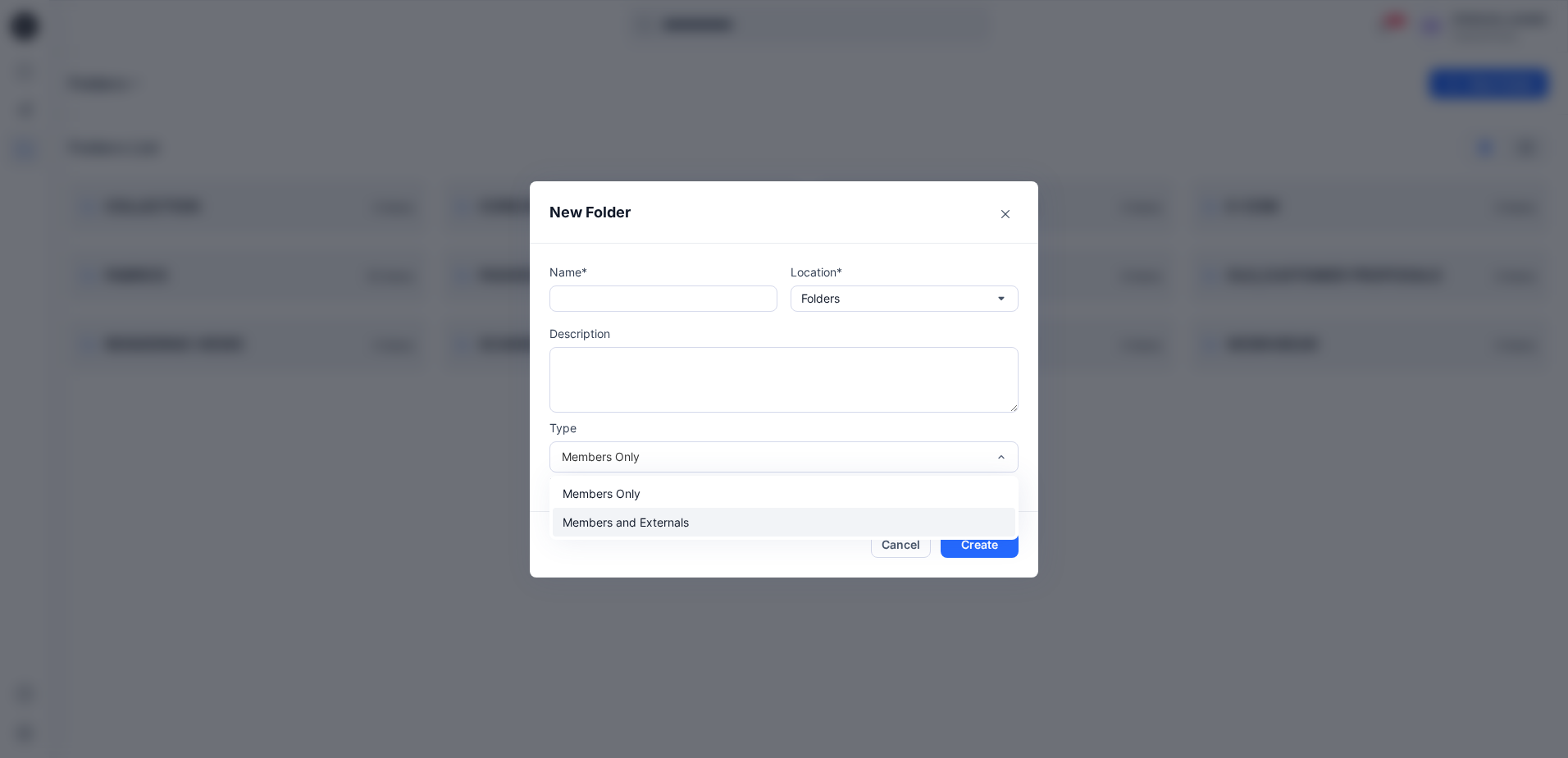
click at [682, 523] on div "Members and Externals" at bounding box center [784, 521] width 462 height 29
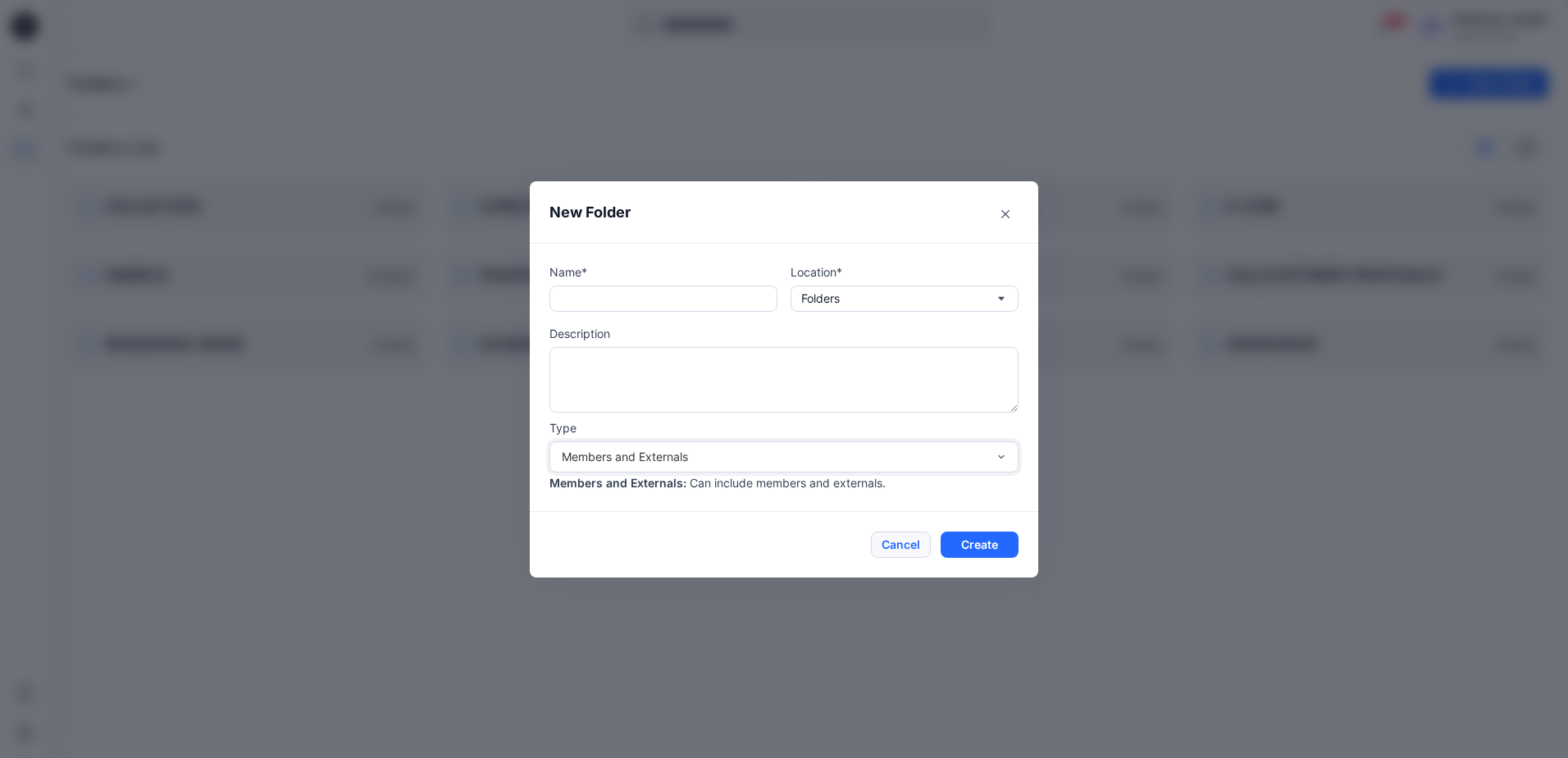
click at [886, 548] on button "Cancel" at bounding box center [901, 545] width 60 height 26
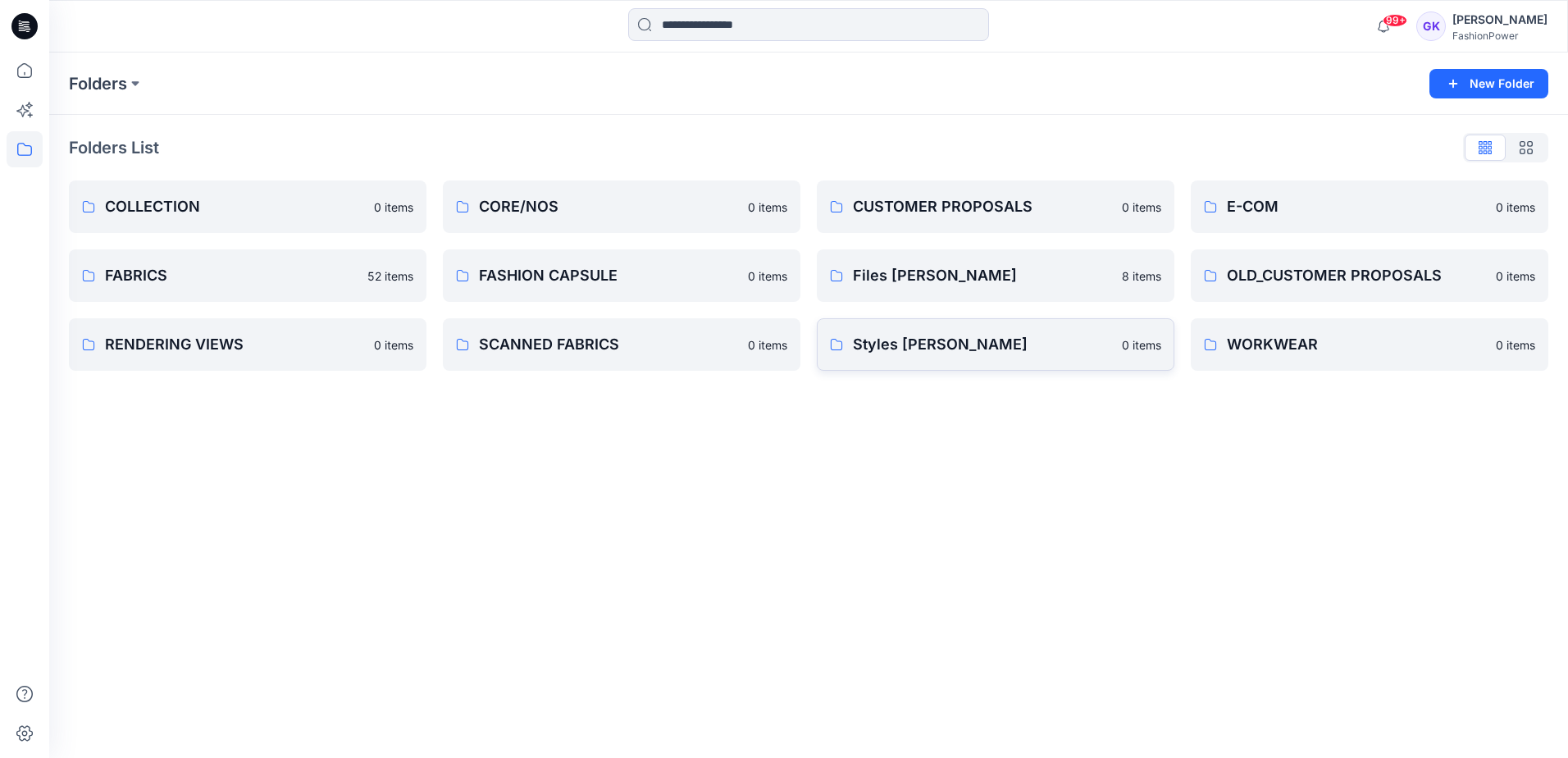
click at [1069, 356] on link "Styles Sylvia 0 items" at bounding box center [995, 345] width 358 height 53
click at [1110, 278] on p "Files [PERSON_NAME]" at bounding box center [994, 275] width 282 height 23
click at [582, 529] on div "Folders New Folder Folders List COLLECTION 0 items FABRICS 52 items RENDERING V…" at bounding box center [808, 405] width 1519 height 705
click at [1011, 549] on div "Folders New Folder Folders List COLLECTION 0 items FABRICS 52 items RENDERING V…" at bounding box center [808, 405] width 1519 height 705
click at [1084, 277] on p "Files [PERSON_NAME]" at bounding box center [994, 275] width 282 height 23
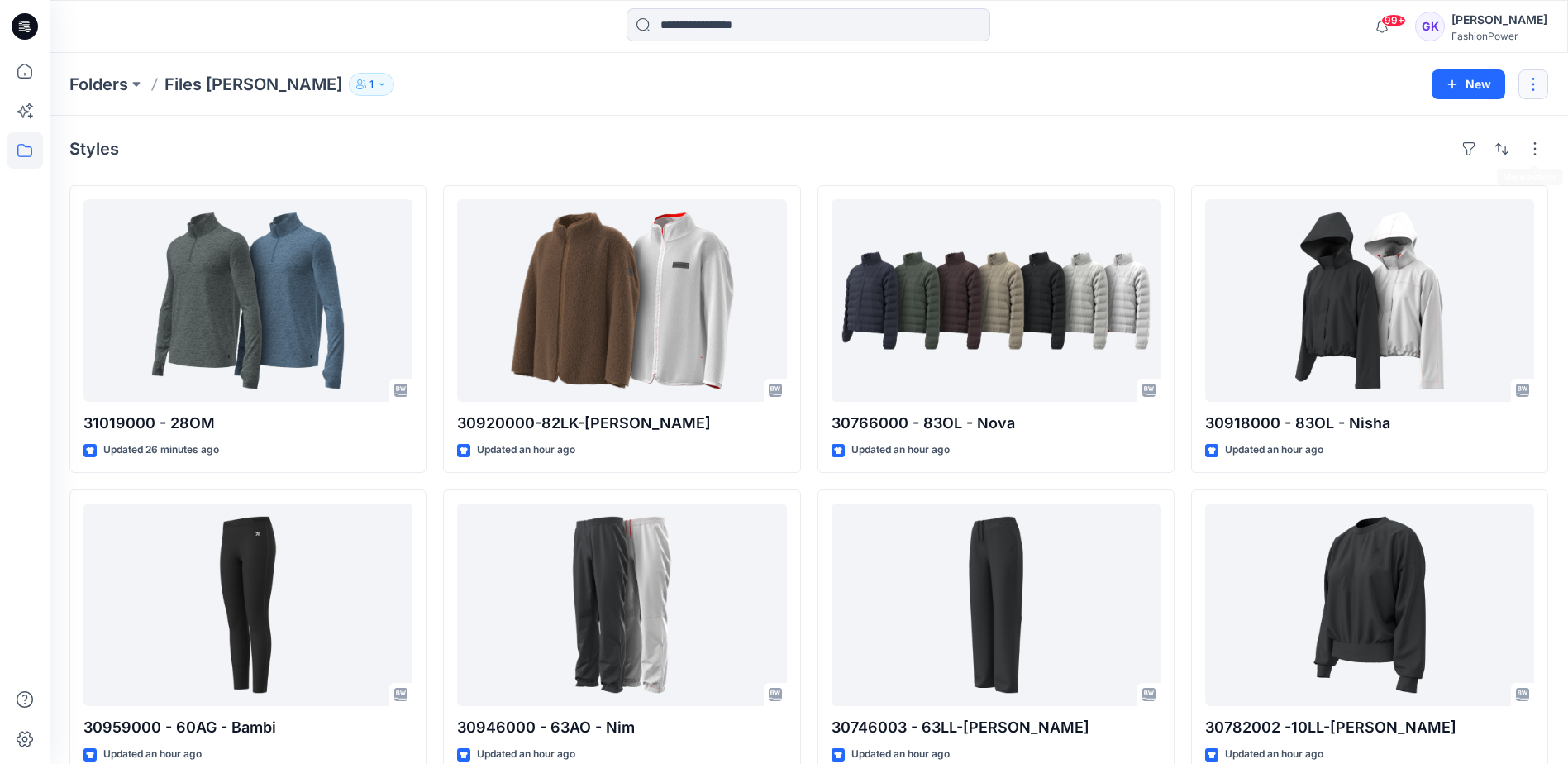
click at [1532, 95] on button "button" at bounding box center [1533, 83] width 29 height 29
click at [1442, 117] on button "Edit" at bounding box center [1455, 124] width 179 height 30
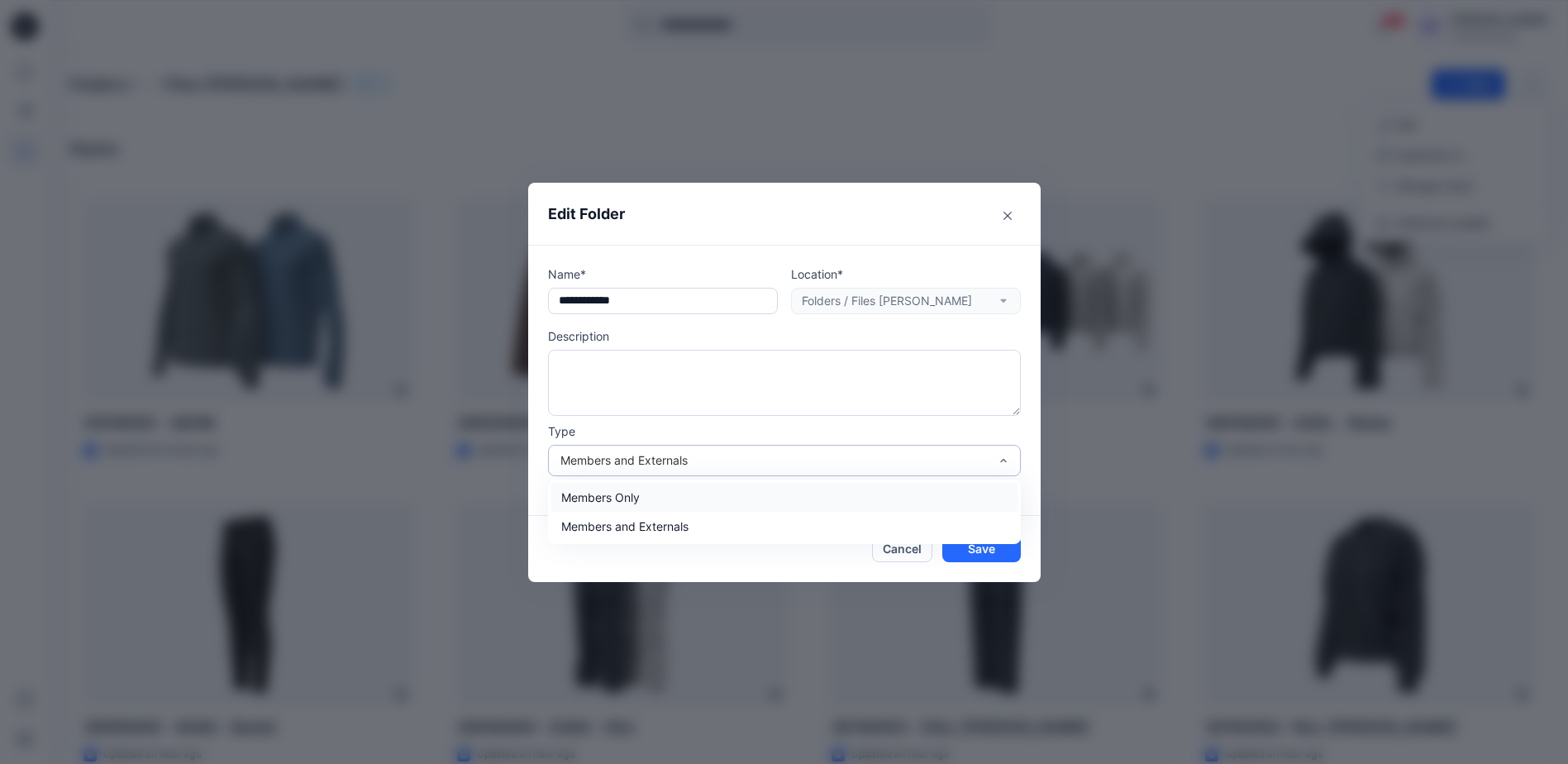
click at [830, 464] on div "Members and Externals" at bounding box center [775, 460] width 428 height 17
click at [924, 331] on p "Description" at bounding box center [784, 336] width 472 height 17
click at [902, 541] on button "Cancel" at bounding box center [902, 549] width 61 height 27
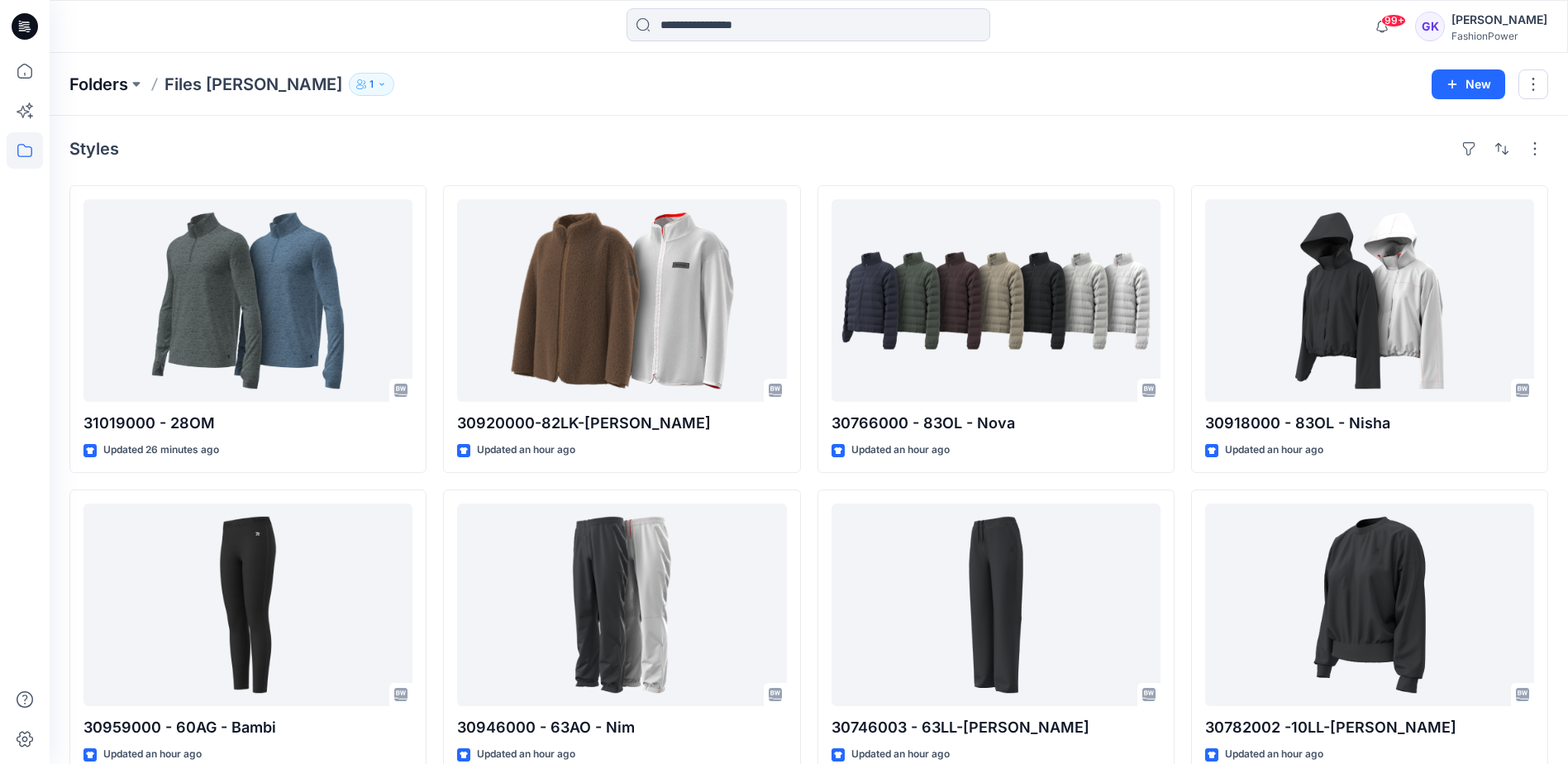
click at [77, 89] on p "Folders" at bounding box center [98, 84] width 59 height 23
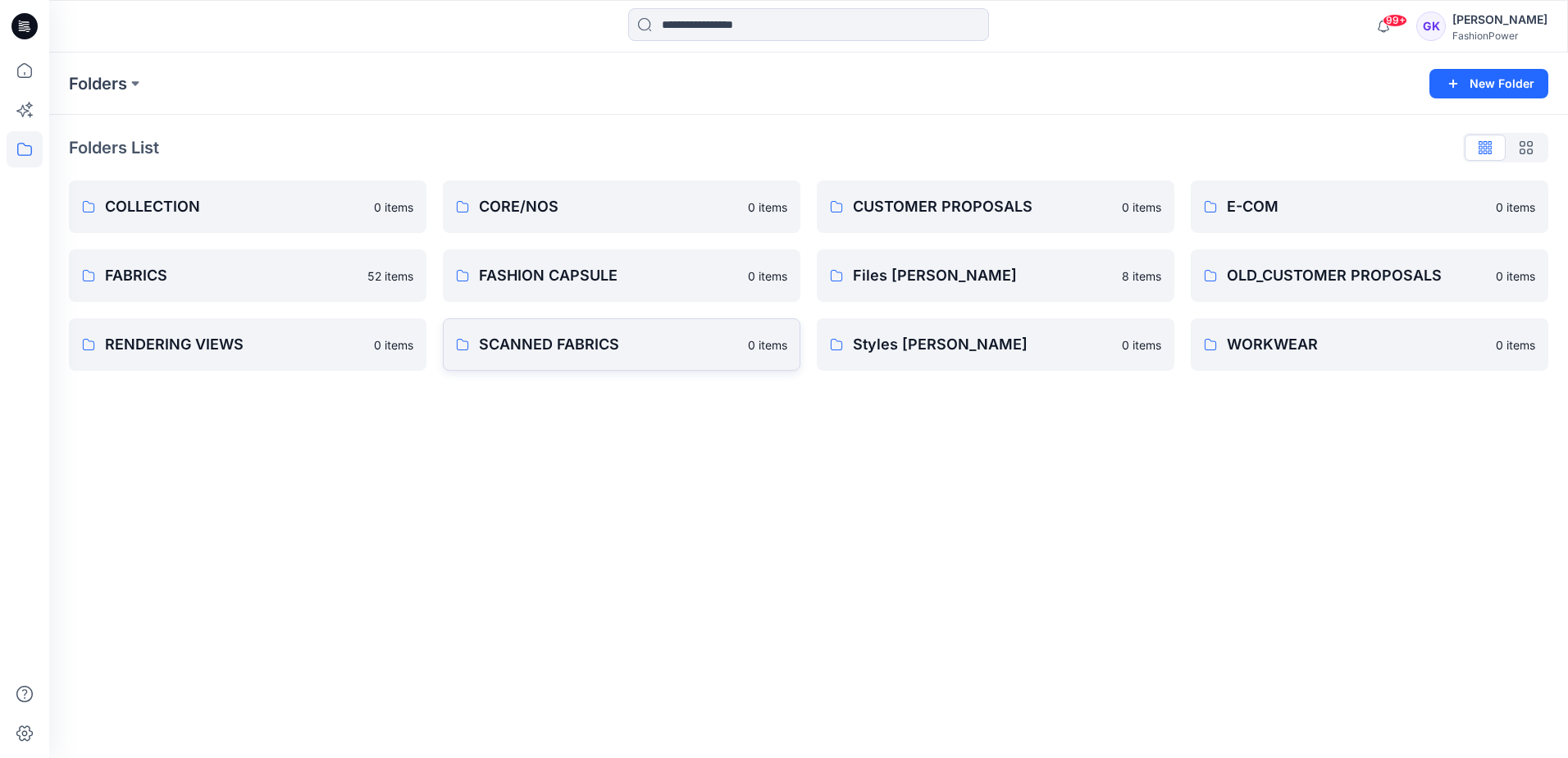
click at [624, 332] on link "SCANNED FABRICS 0 items" at bounding box center [621, 345] width 358 height 53
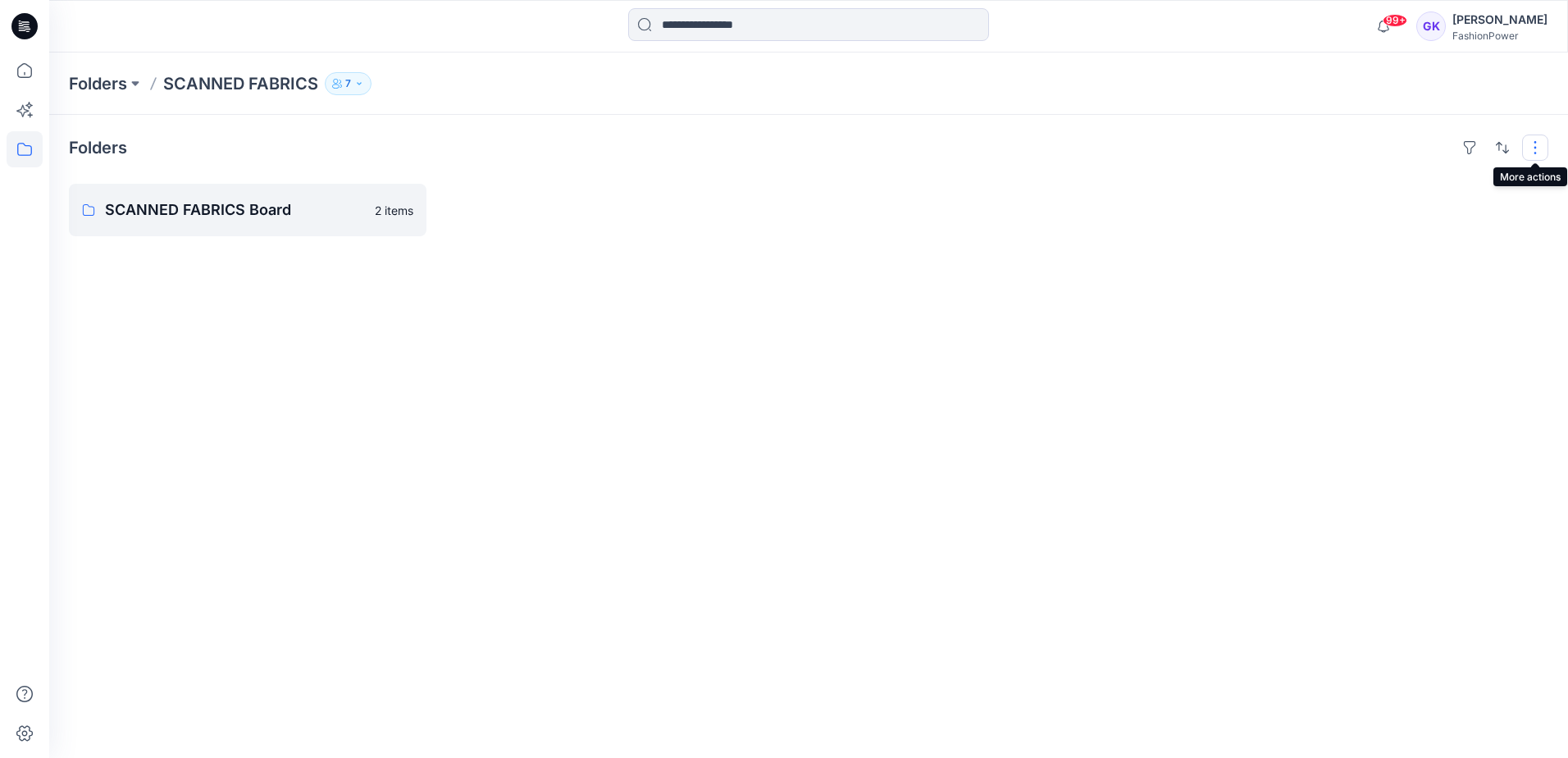
click at [1545, 146] on button "button" at bounding box center [1535, 147] width 26 height 26
click at [1064, 338] on div "Folders Layout Grid Large Grid Folder View Compact Card Card View Card Info Tag…" at bounding box center [808, 436] width 1519 height 642
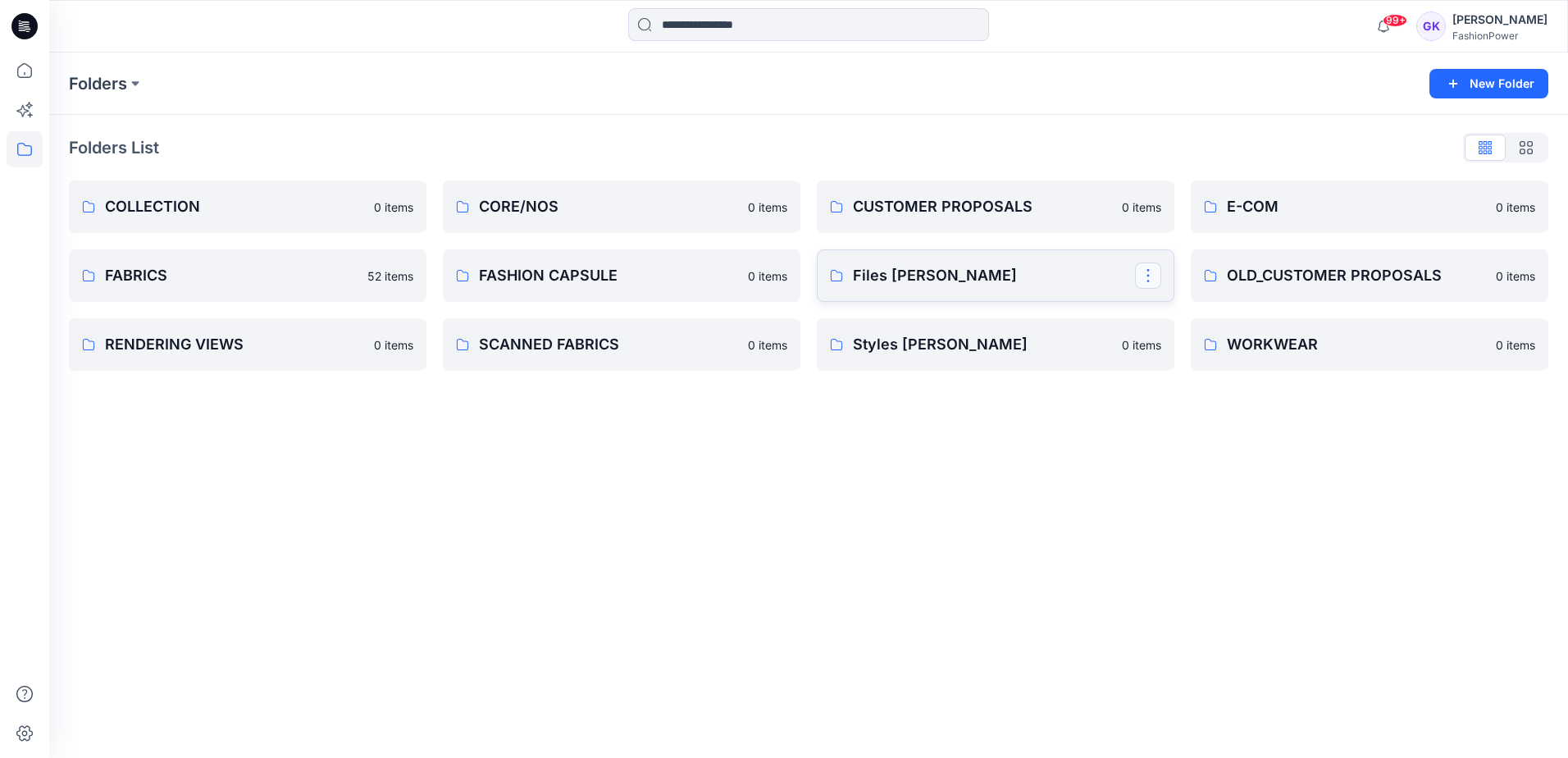
click at [1154, 274] on button "button" at bounding box center [1148, 275] width 26 height 26
click at [1171, 316] on p "Edit" at bounding box center [1178, 314] width 21 height 17
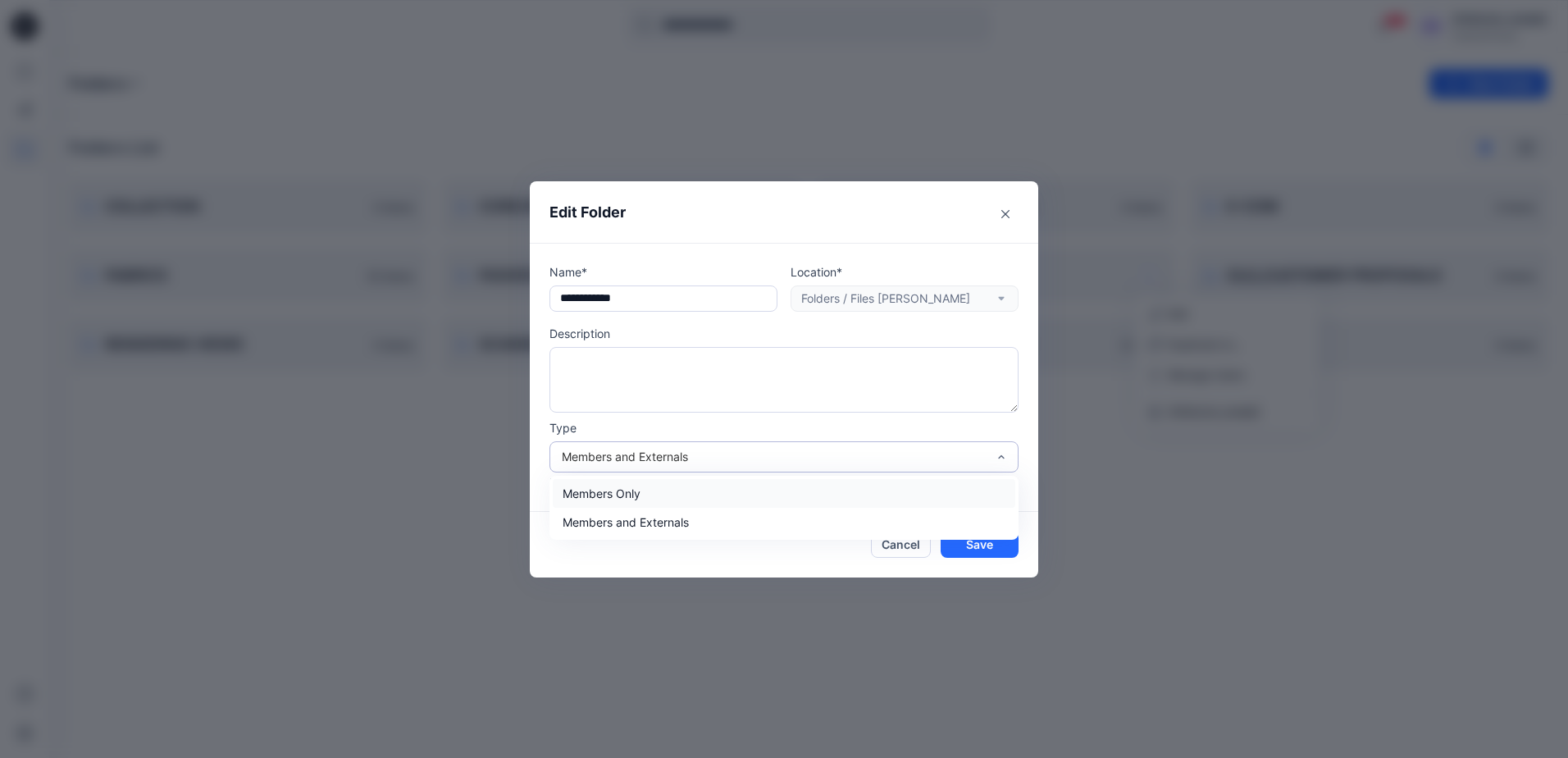
click at [827, 456] on div "Members and Externals" at bounding box center [774, 456] width 425 height 17
click at [691, 494] on div "Members Only" at bounding box center [784, 493] width 462 height 29
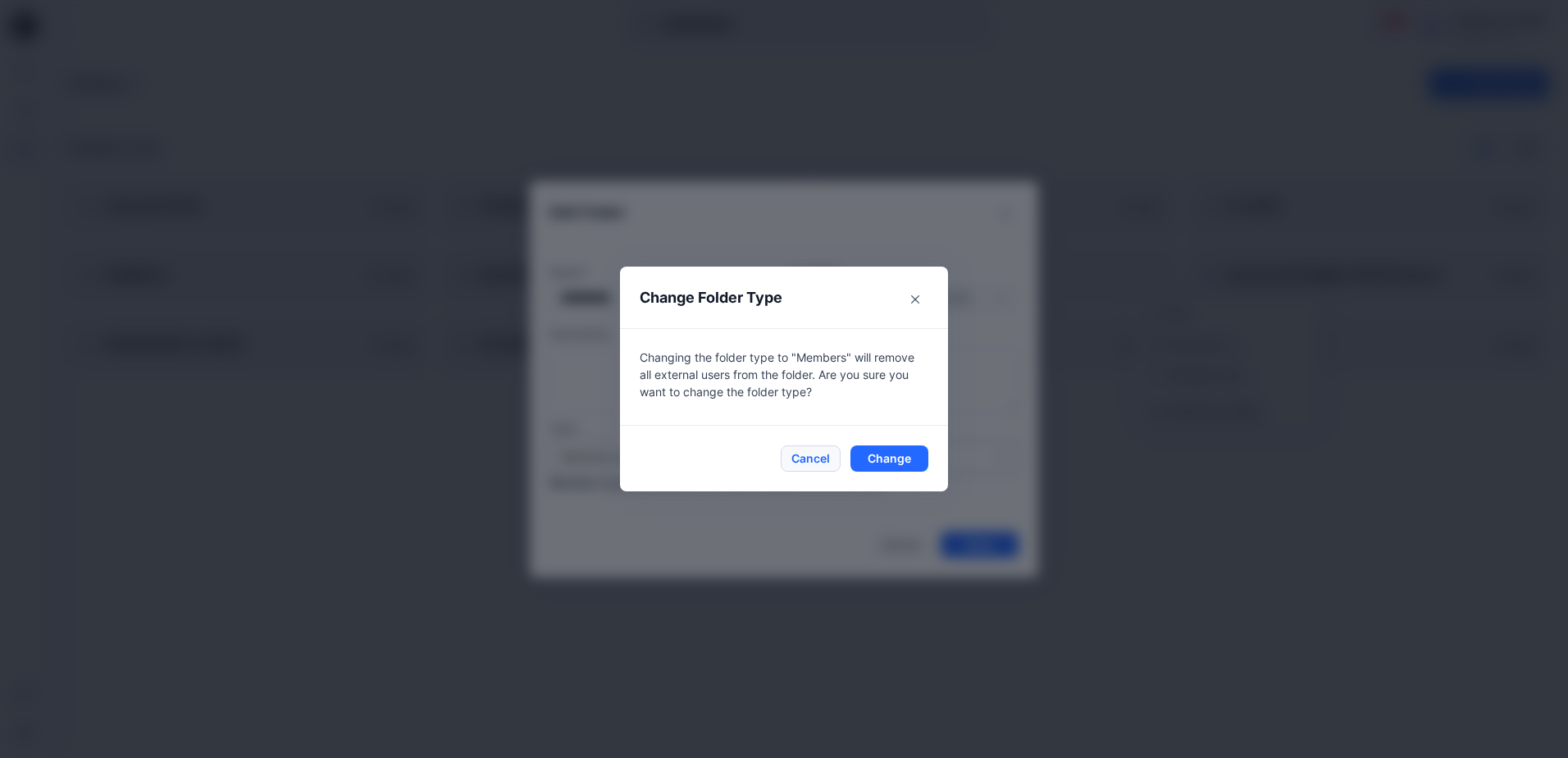
click at [819, 464] on button "Cancel" at bounding box center [811, 458] width 60 height 26
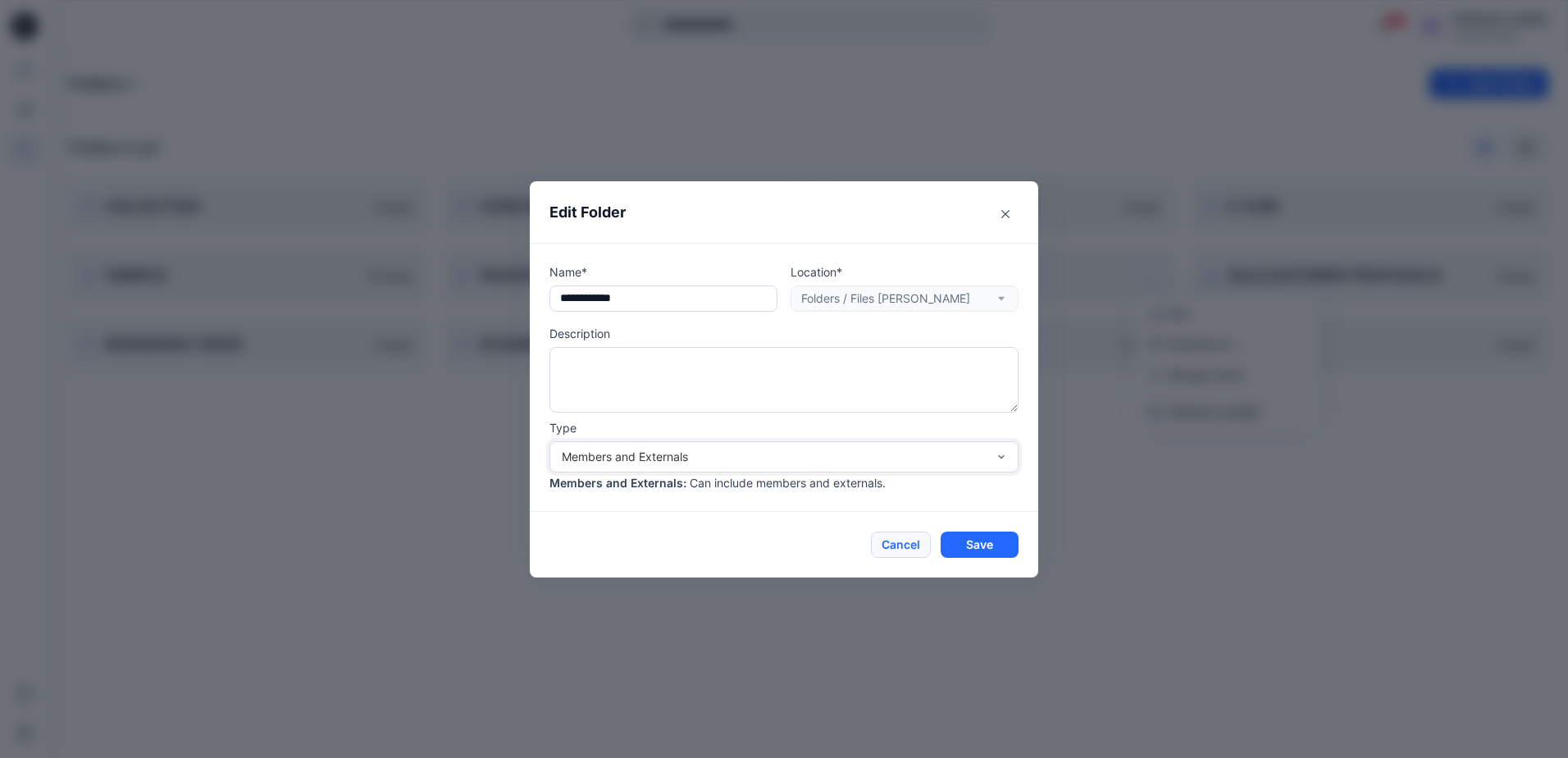
click at [908, 549] on button "Cancel" at bounding box center [901, 545] width 60 height 26
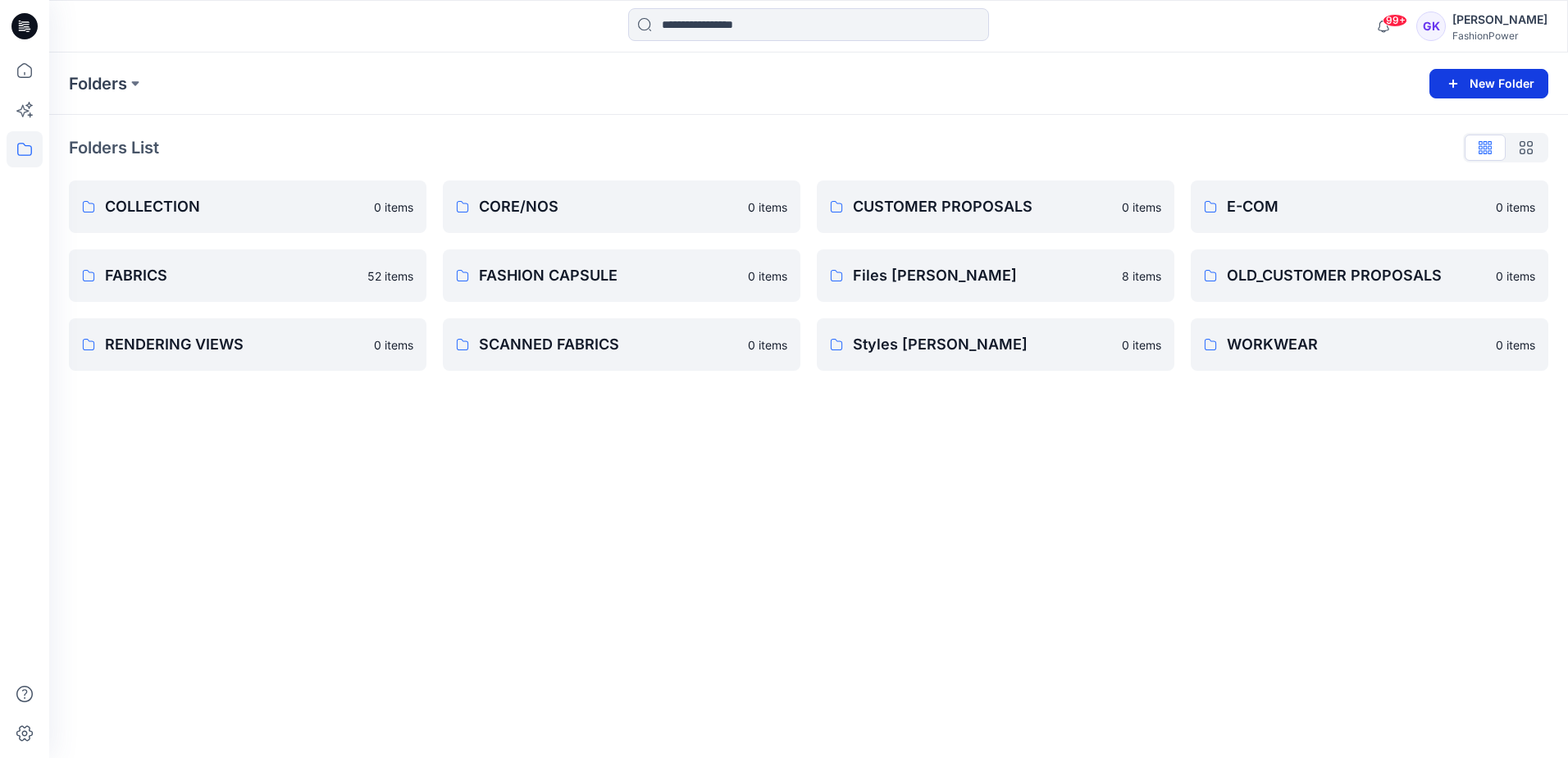
click at [1445, 86] on icon "button" at bounding box center [1452, 84] width 20 height 20
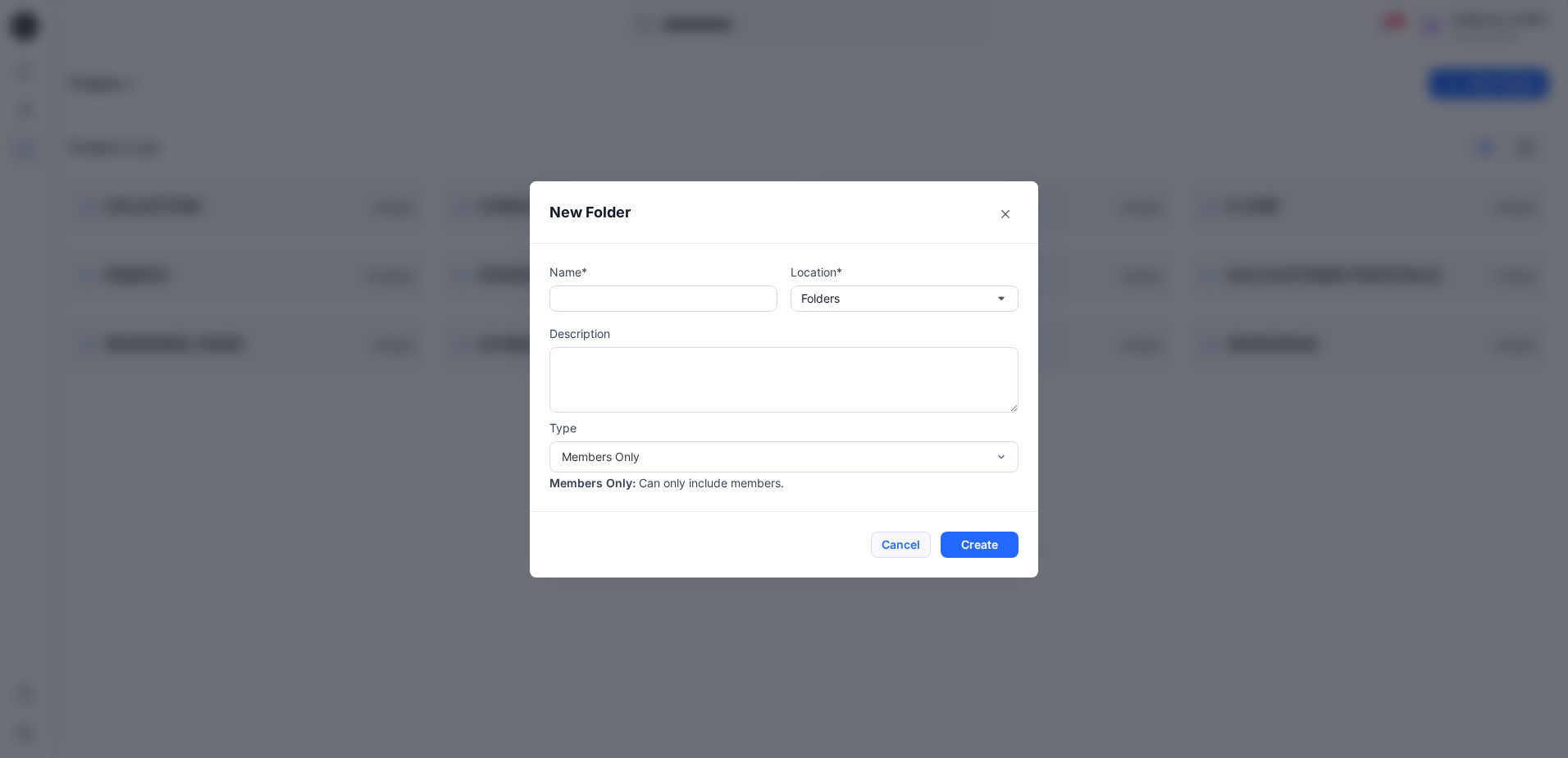
click at [907, 542] on button "Cancel" at bounding box center [901, 545] width 60 height 26
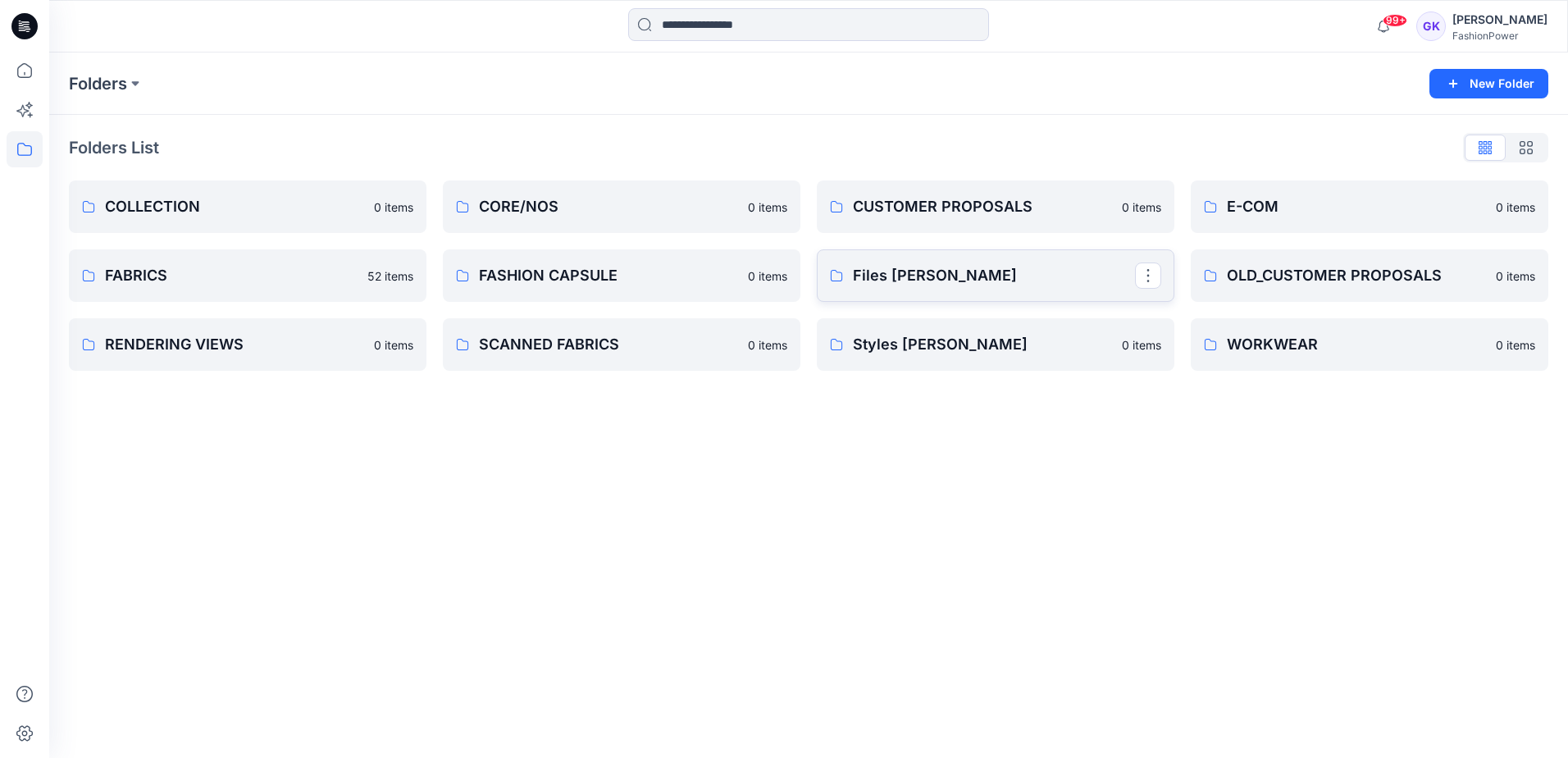
click at [1057, 281] on p "Files [PERSON_NAME]" at bounding box center [994, 275] width 282 height 23
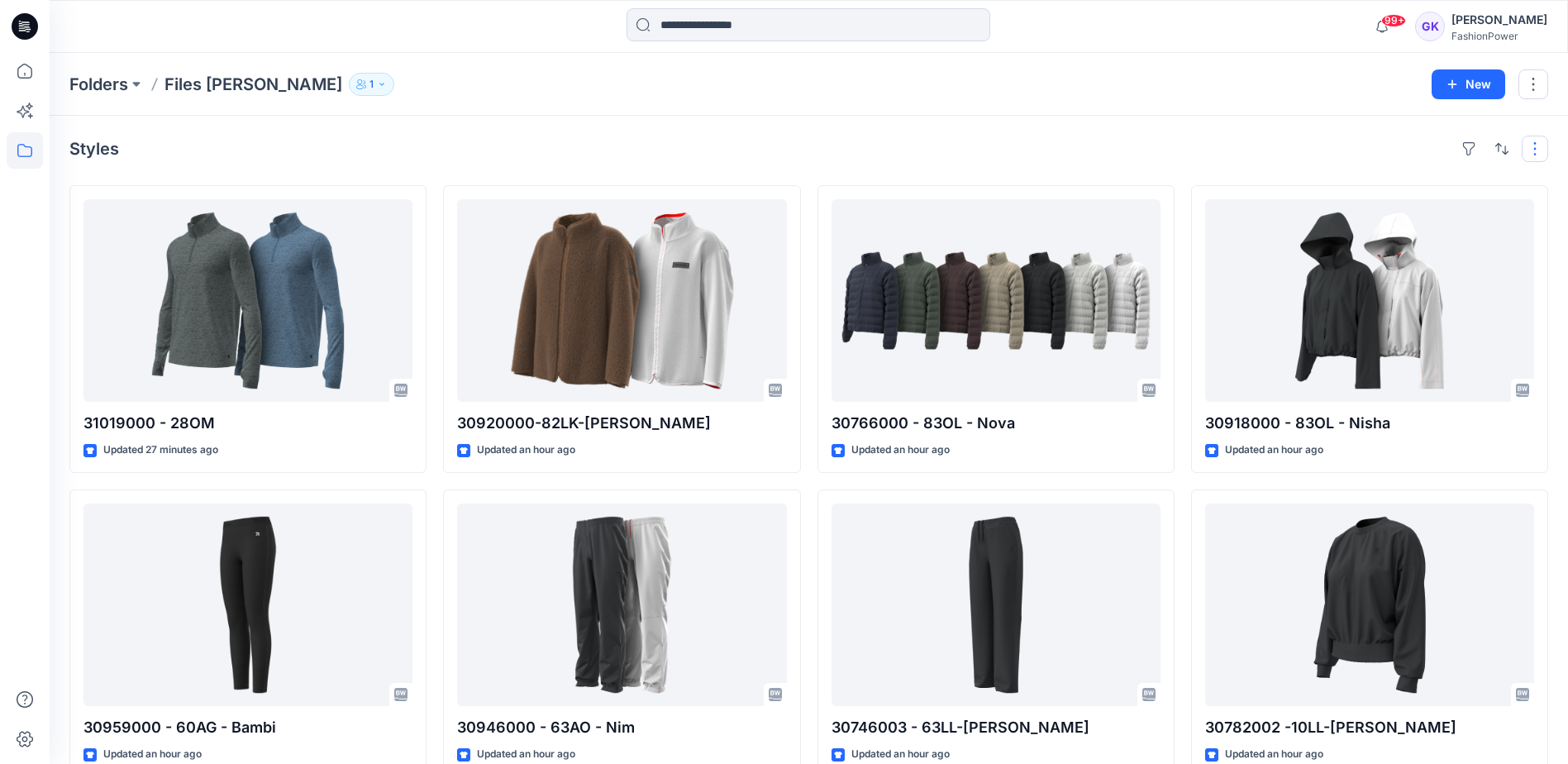
click at [1537, 151] on button "button" at bounding box center [1535, 149] width 27 height 27
click at [1533, 91] on button "button" at bounding box center [1533, 83] width 29 height 29
click at [1434, 185] on p "Manage Users" at bounding box center [1434, 186] width 78 height 17
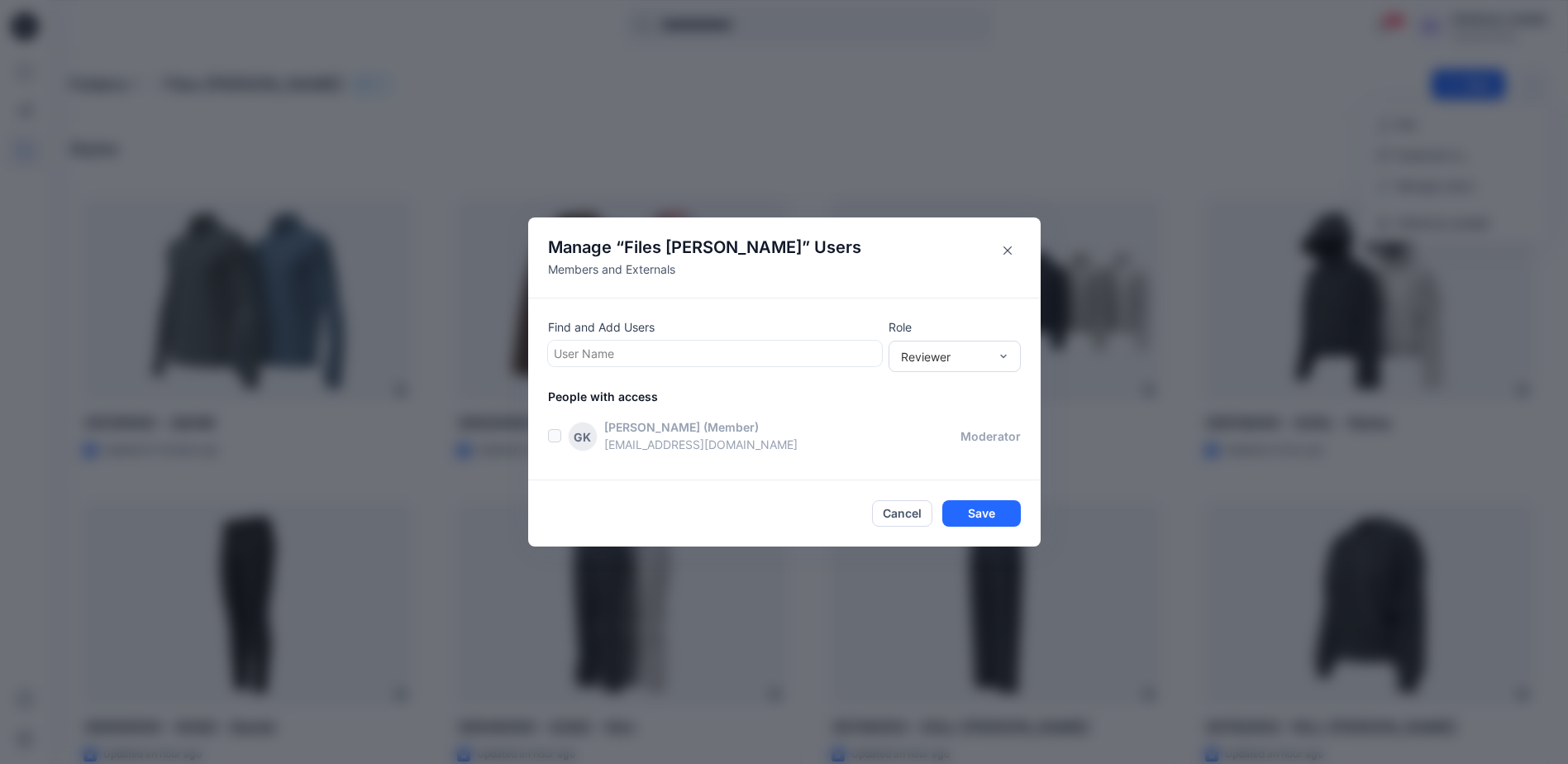
click at [634, 356] on div at bounding box center [715, 353] width 322 height 21
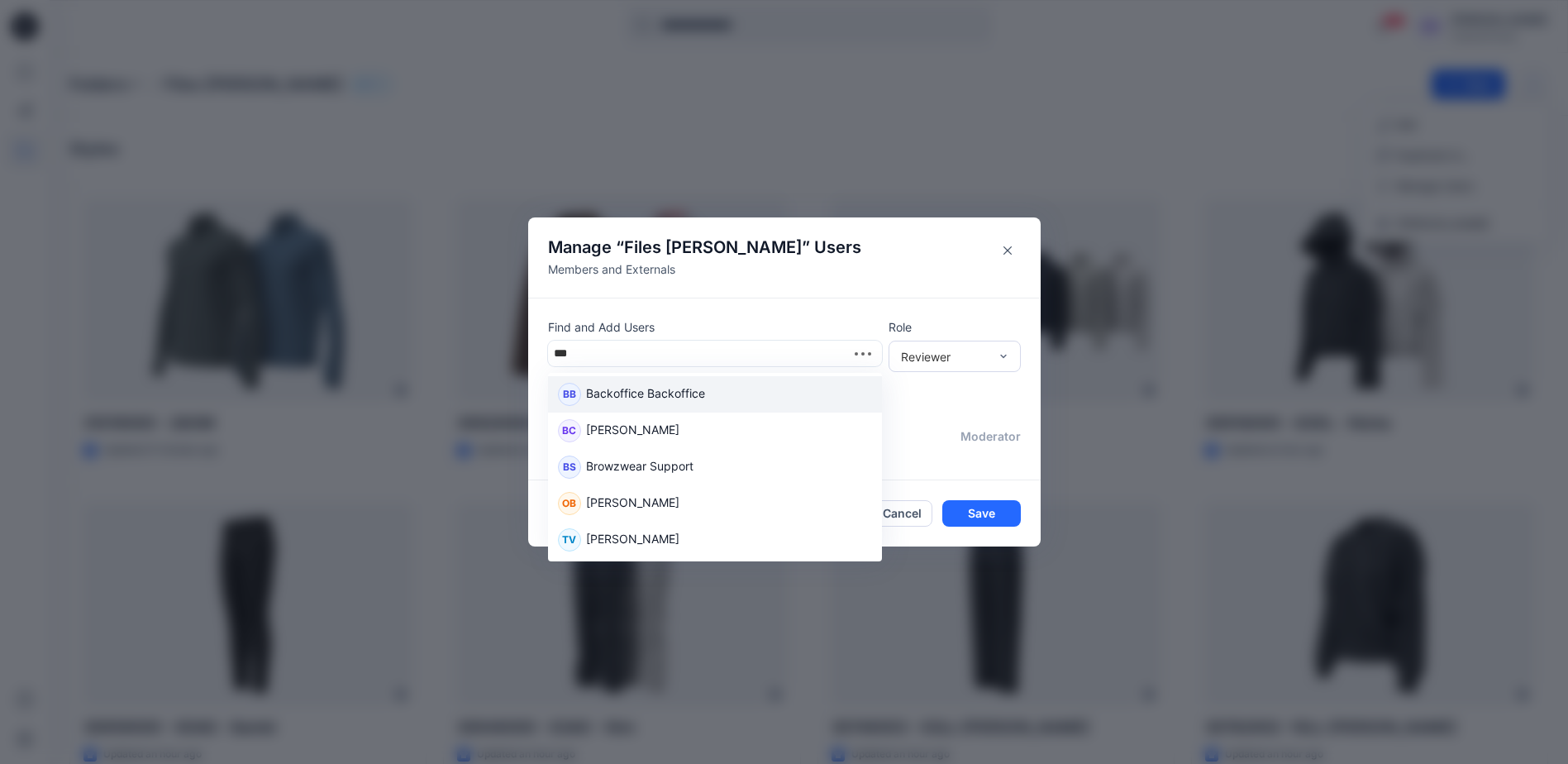
type input "****"
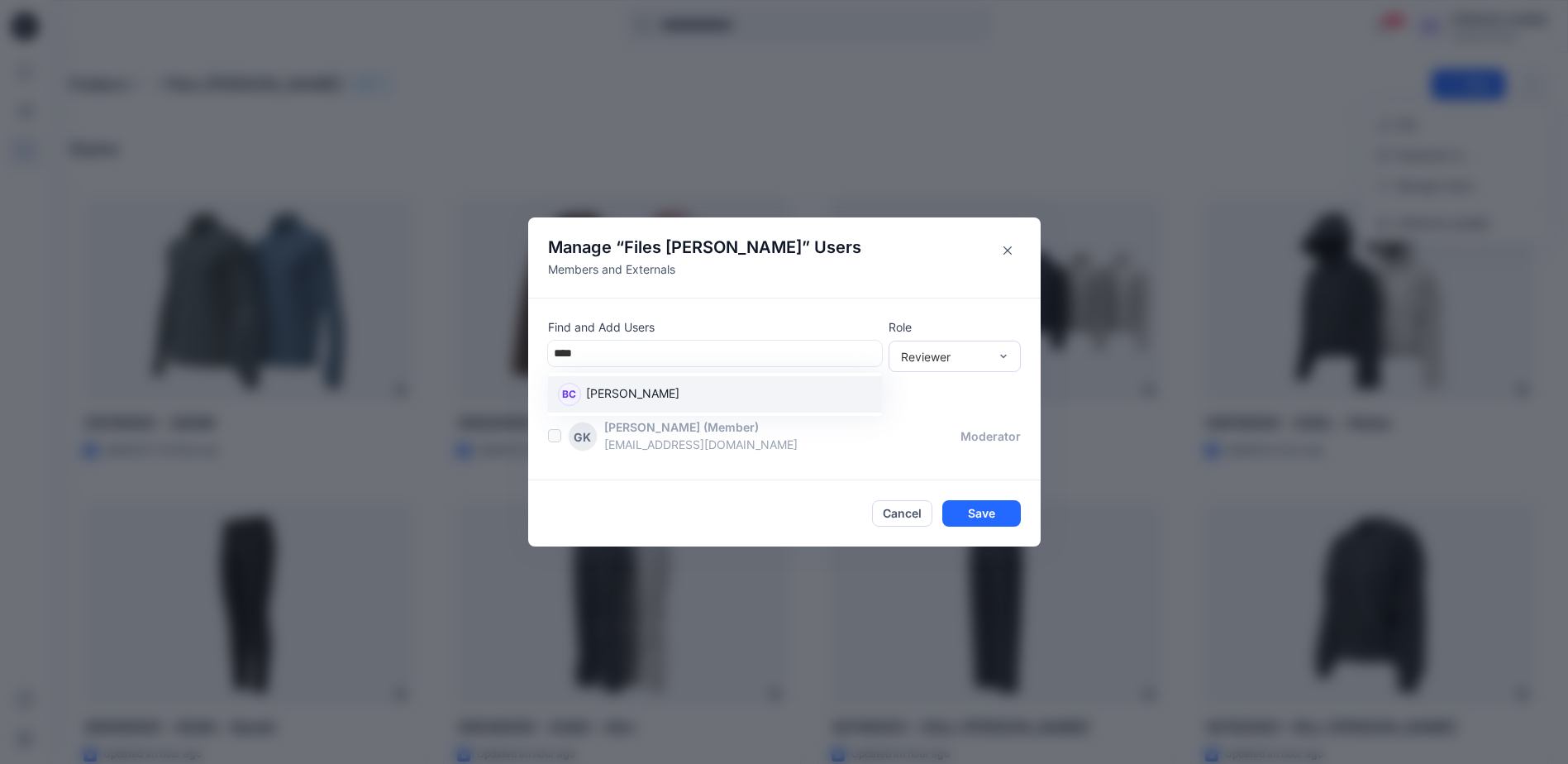
click at [629, 394] on p "[PERSON_NAME]" at bounding box center [633, 395] width 94 height 22
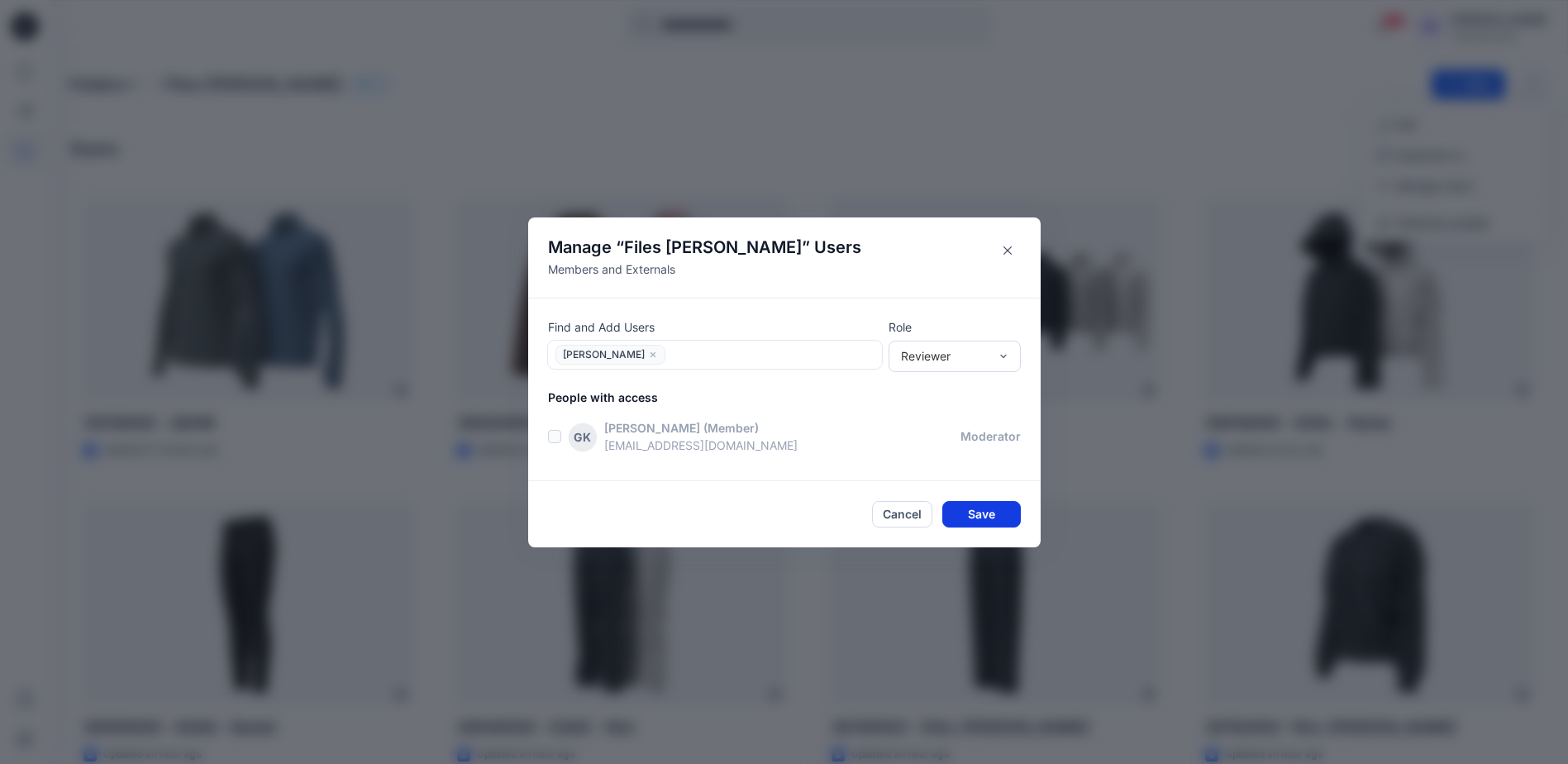
click at [986, 516] on button "Save" at bounding box center [981, 514] width 79 height 27
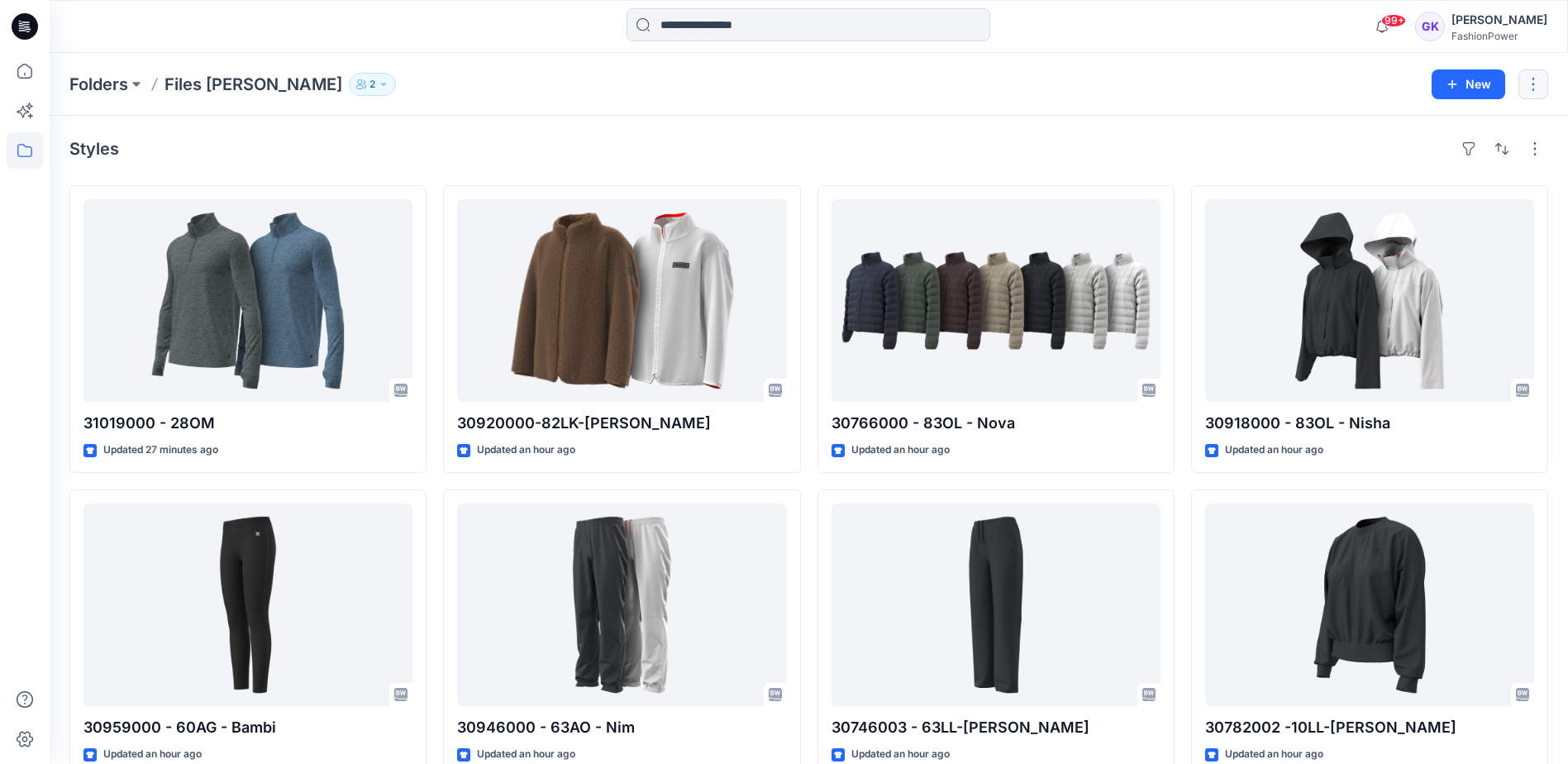
click at [1541, 82] on button "button" at bounding box center [1533, 83] width 29 height 29
click at [1416, 187] on p "Manage Users" at bounding box center [1434, 186] width 78 height 17
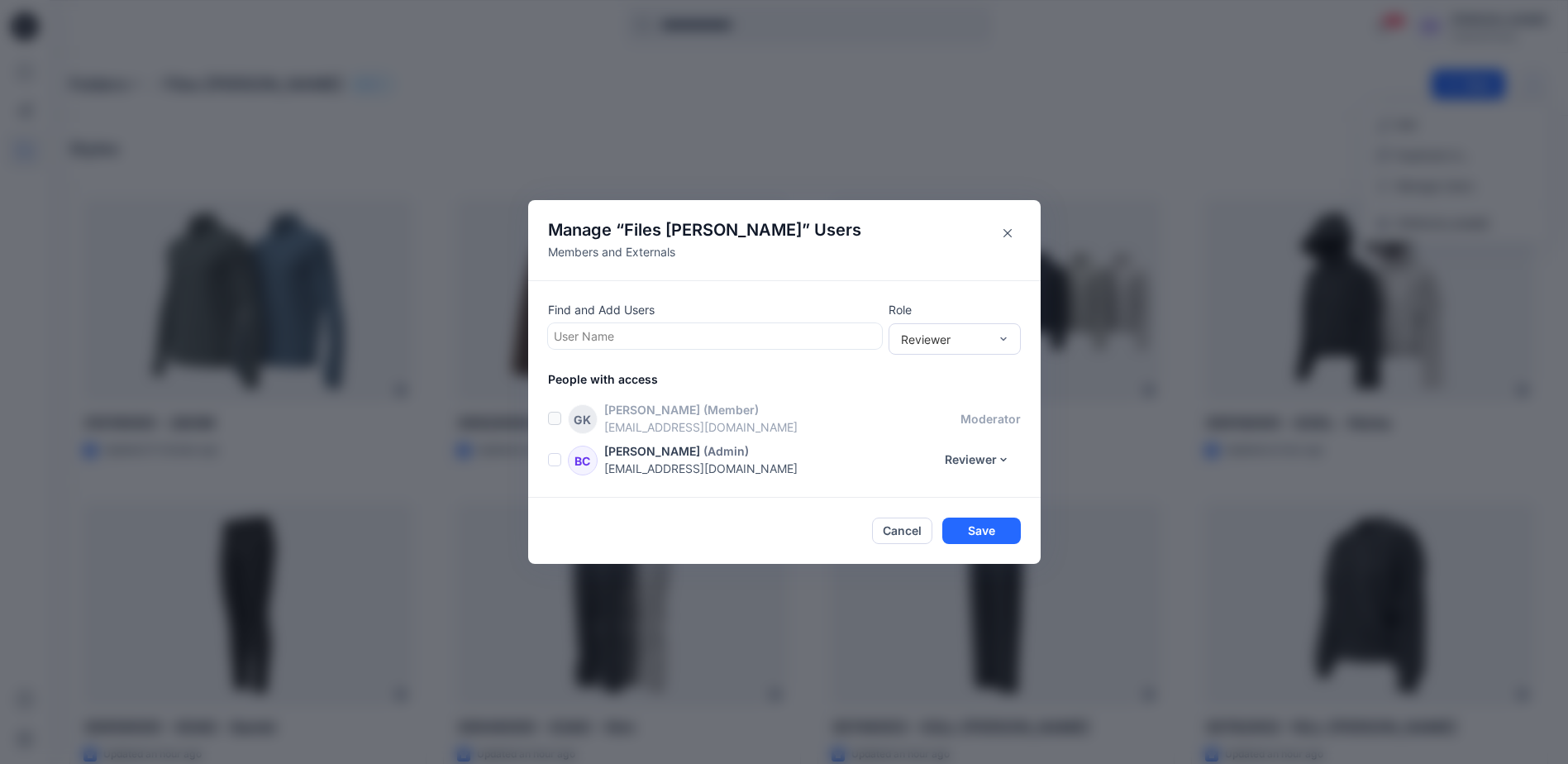
click at [636, 332] on div at bounding box center [715, 336] width 322 height 21
type input "**"
click at [654, 371] on p "Browzwear Support" at bounding box center [639, 378] width 107 height 22
click at [1010, 348] on div at bounding box center [1004, 338] width 13 height 29
click at [974, 403] on div "Contributor" at bounding box center [954, 400] width 126 height 29
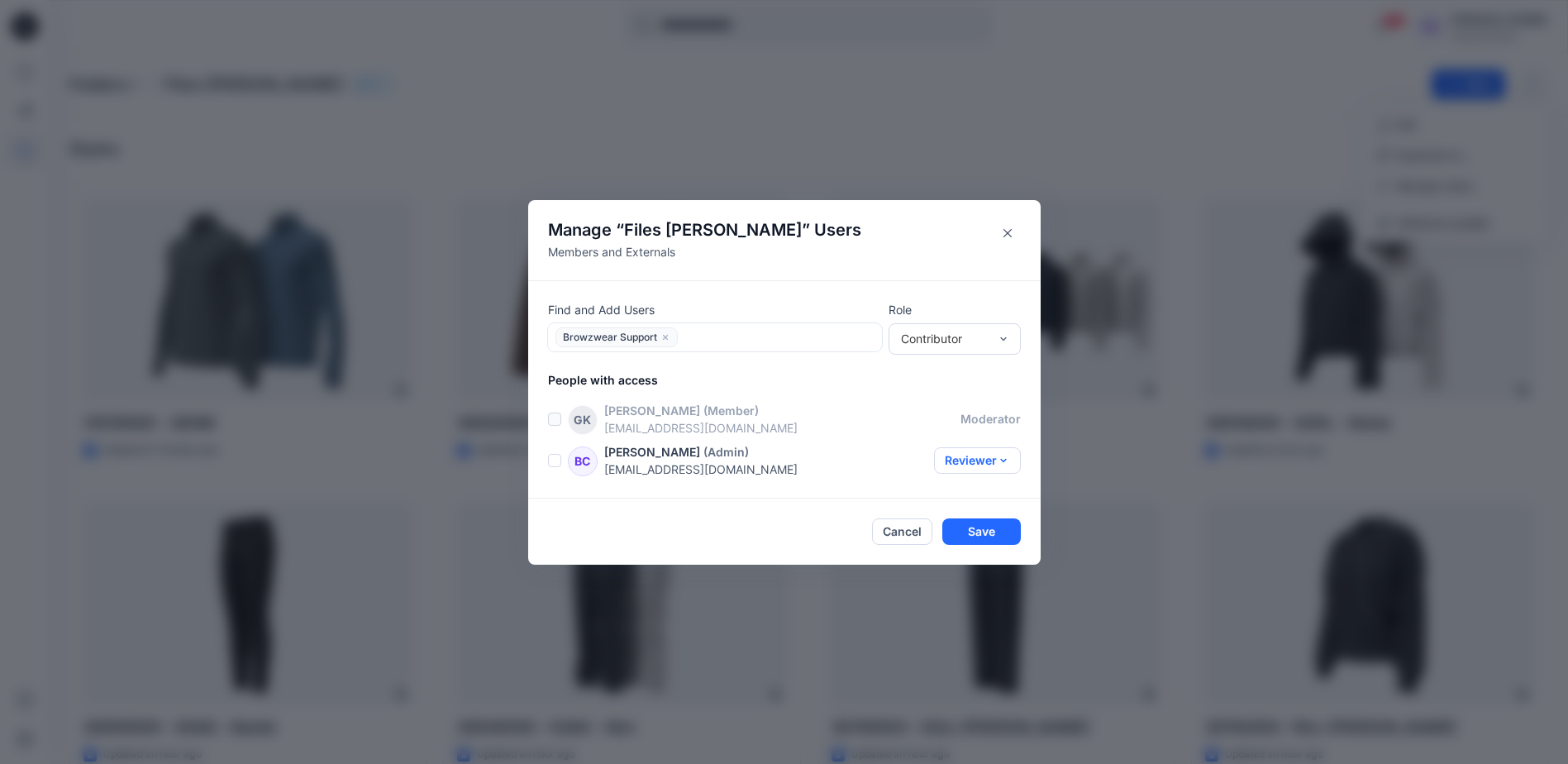
click at [988, 465] on button "Reviewer" at bounding box center [977, 460] width 87 height 27
click at [962, 528] on button "Contributor" at bounding box center [962, 529] width 109 height 30
click at [990, 525] on button "Save" at bounding box center [981, 531] width 79 height 27
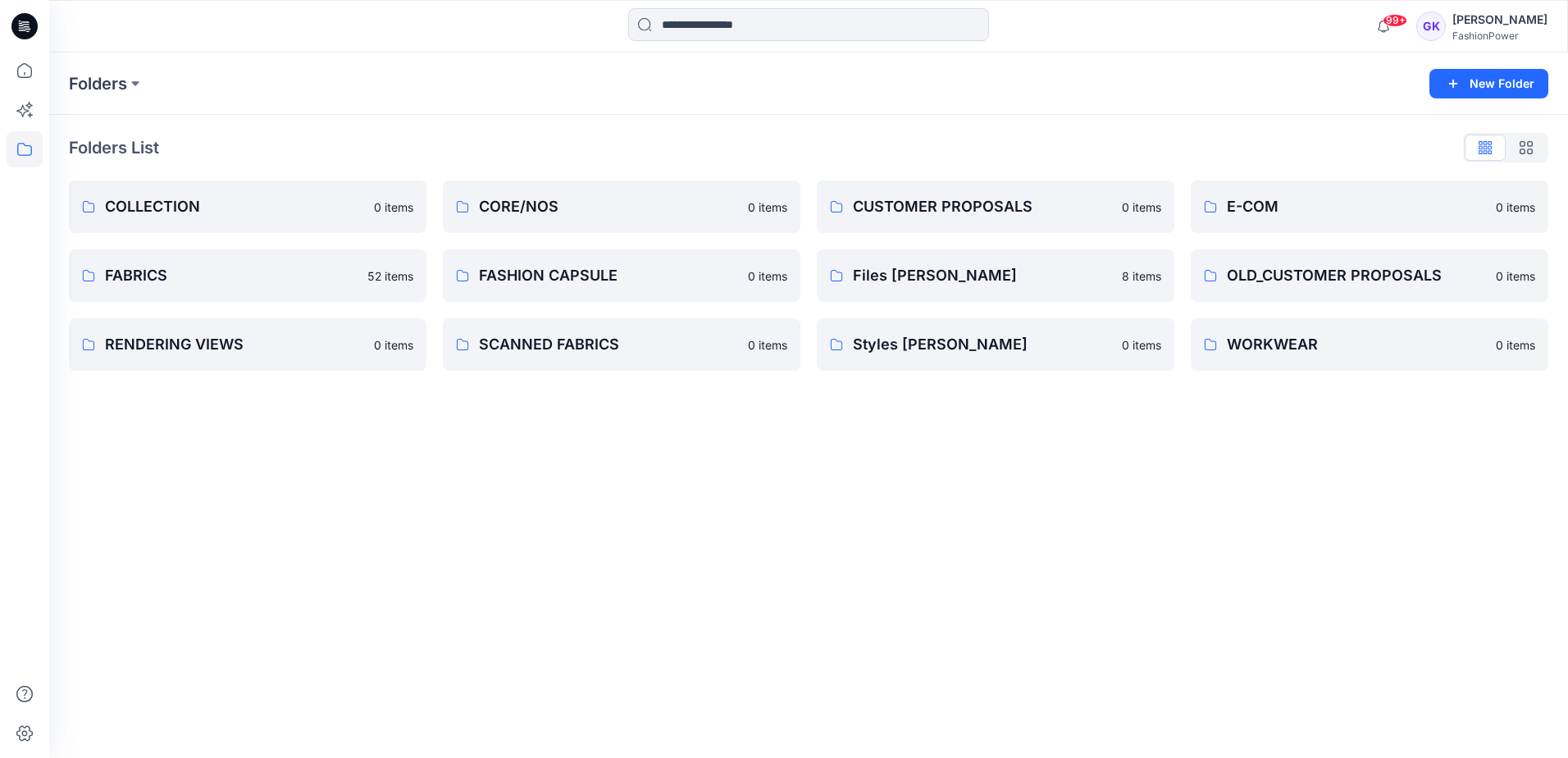
click at [955, 438] on div "Folders New Folder Folders List COLLECTION 0 items FABRICS 52 items RENDERING V…" at bounding box center [808, 405] width 1519 height 705
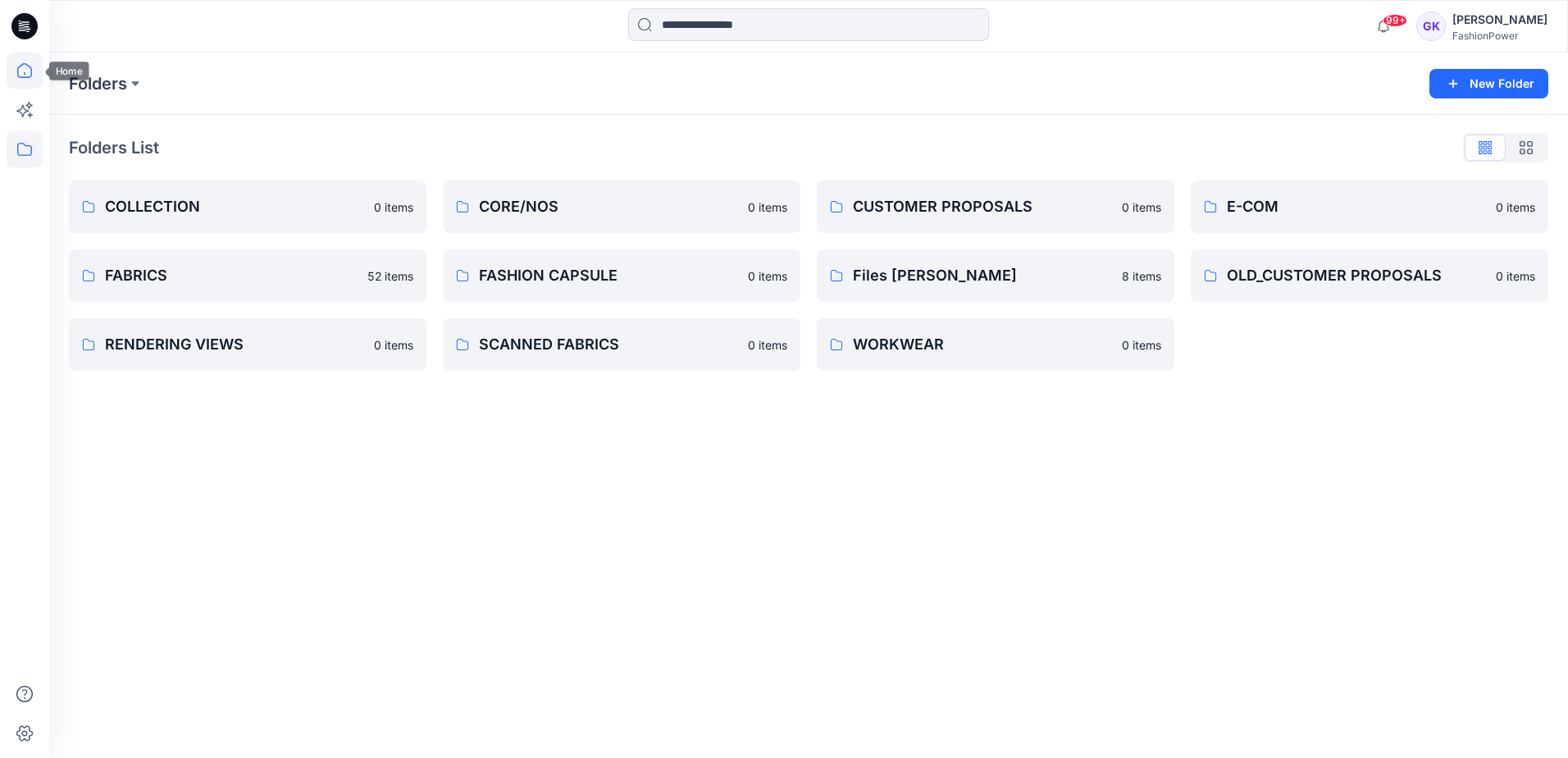
click at [21, 68] on icon at bounding box center [24, 70] width 36 height 36
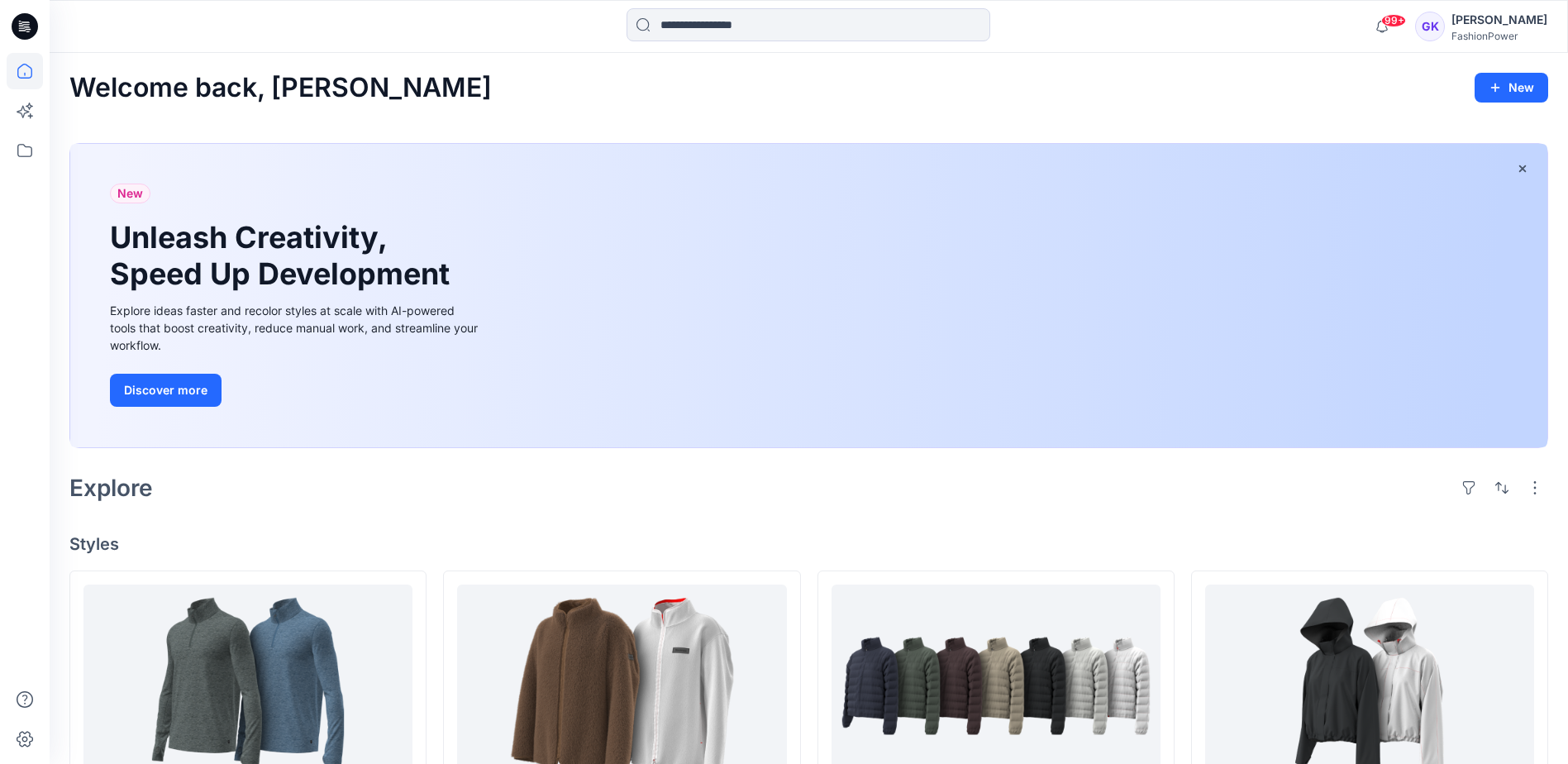
scroll to position [82, 0]
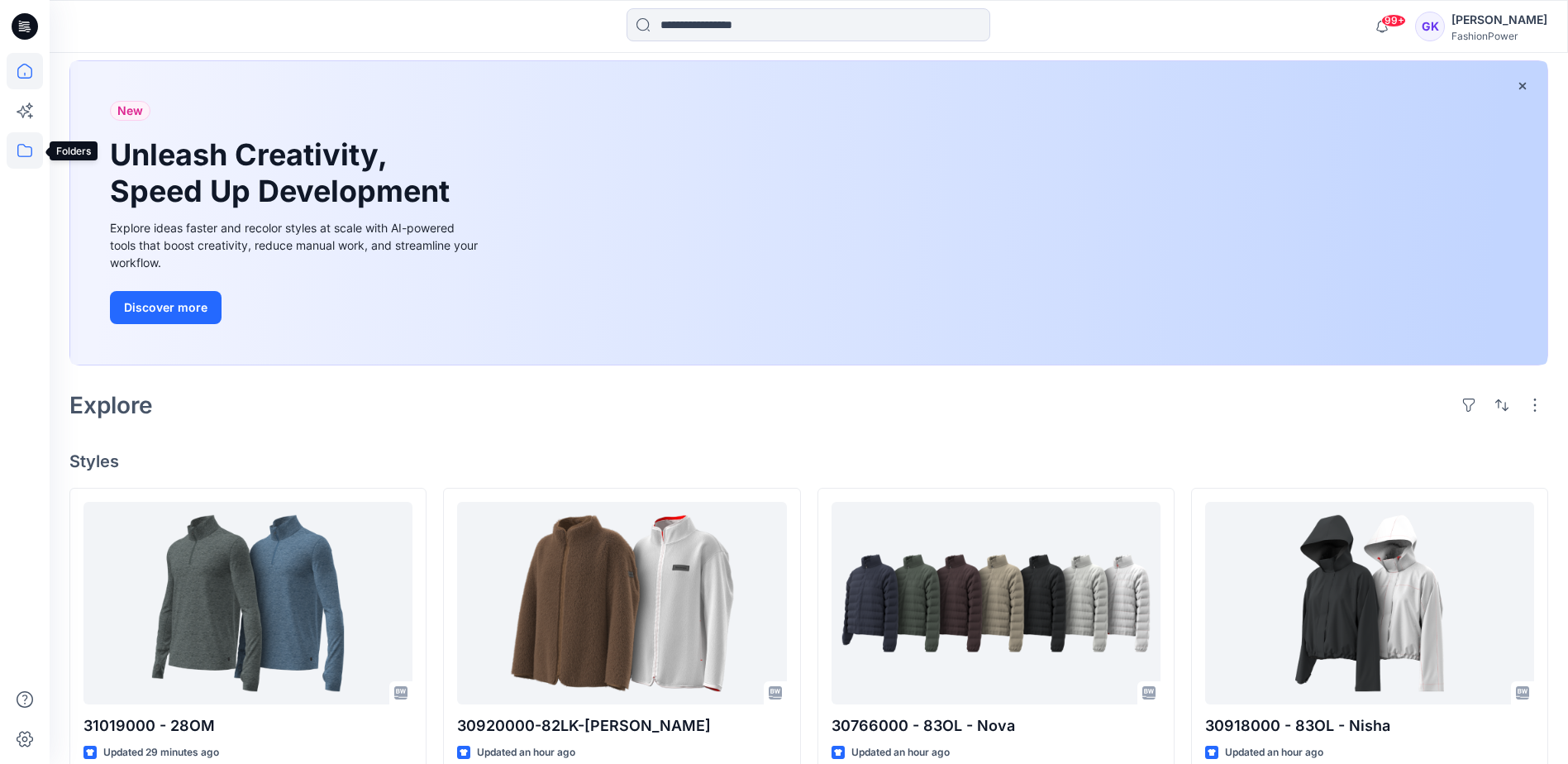
click at [37, 149] on icon at bounding box center [25, 151] width 36 height 36
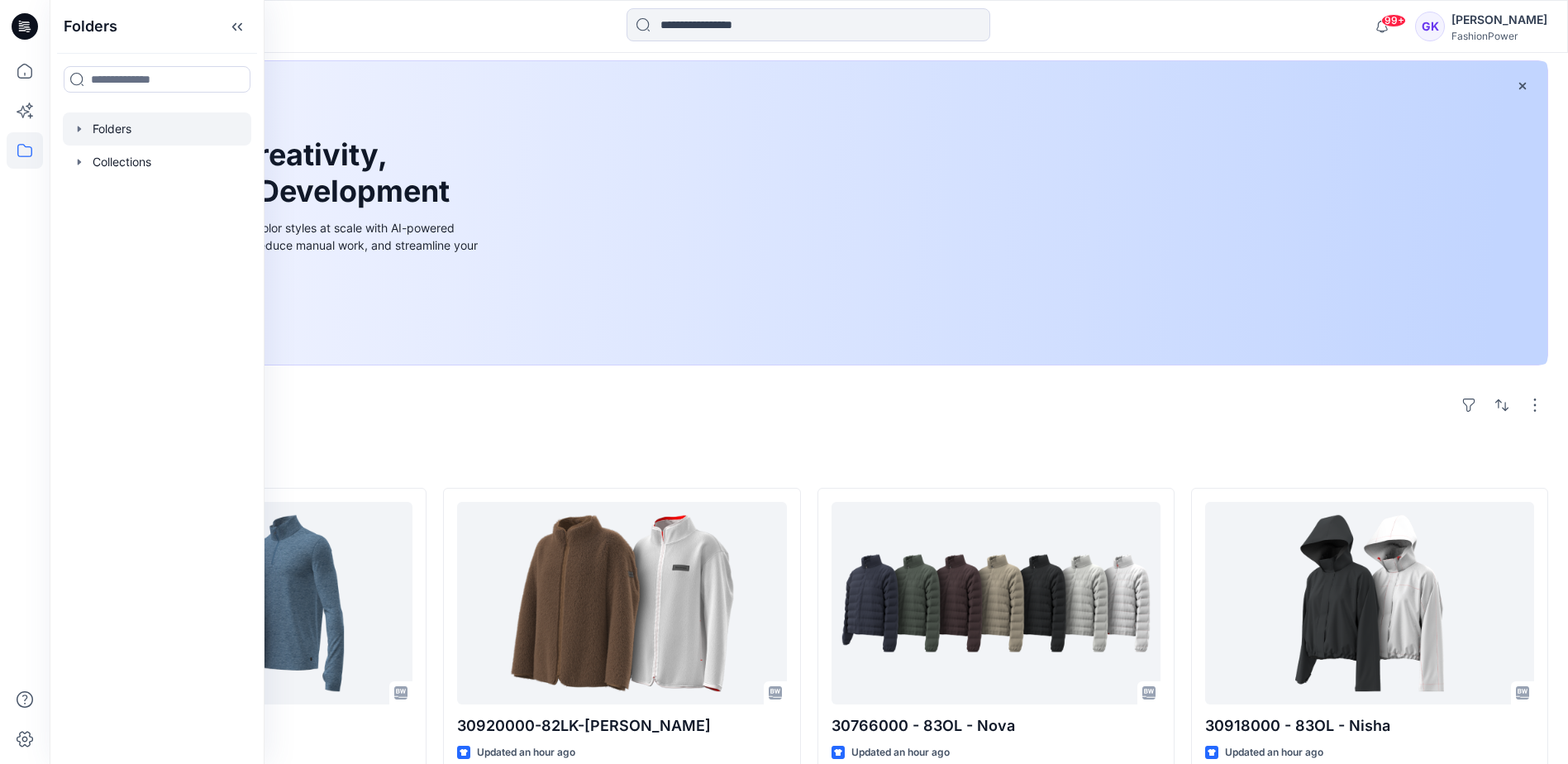
click at [123, 133] on div at bounding box center [156, 129] width 188 height 33
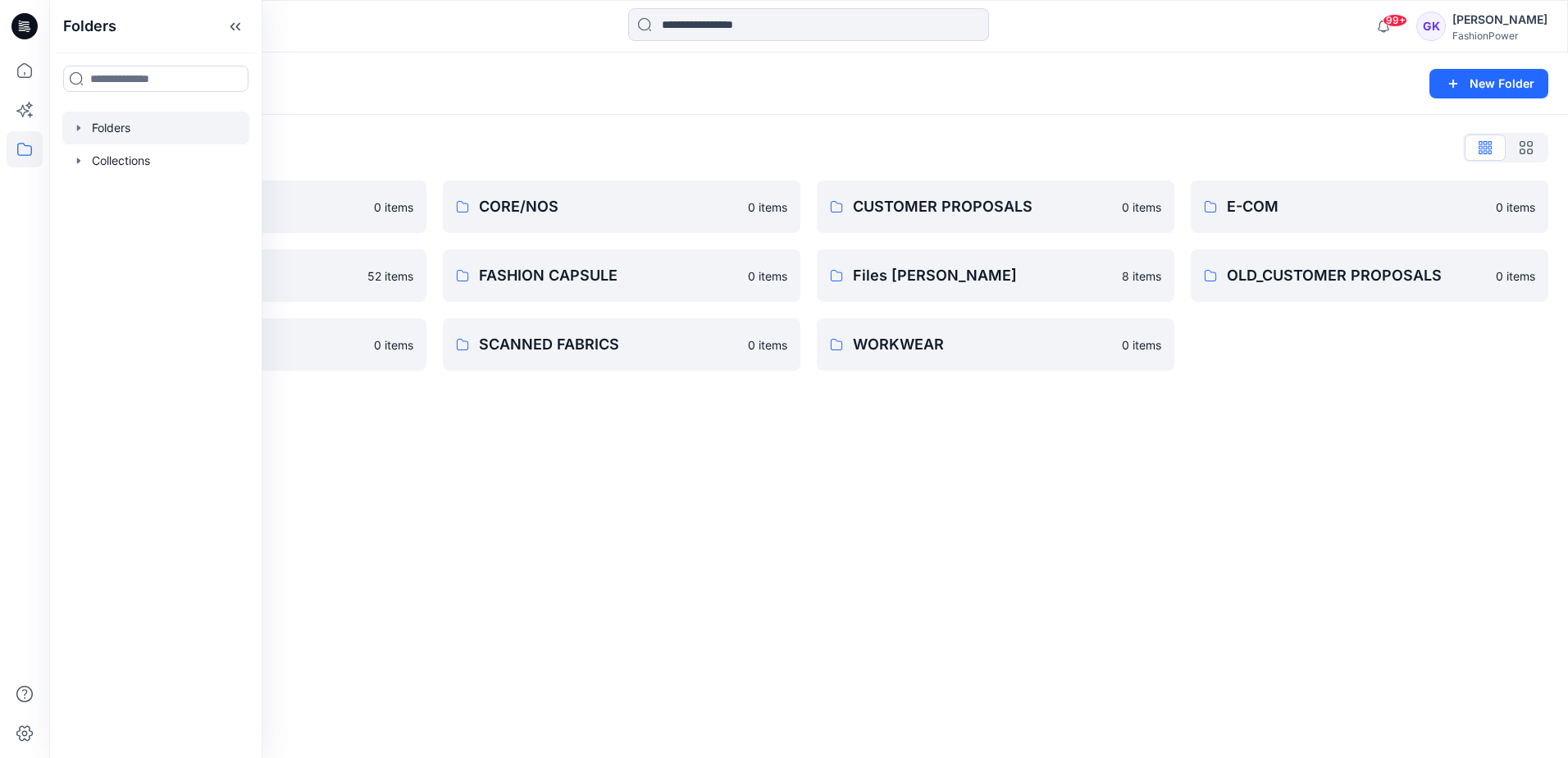
click at [1423, 460] on div "Folders New Folder Folders List COLLECTION 0 items FABRICS 52 items RENDERING V…" at bounding box center [808, 405] width 1519 height 705
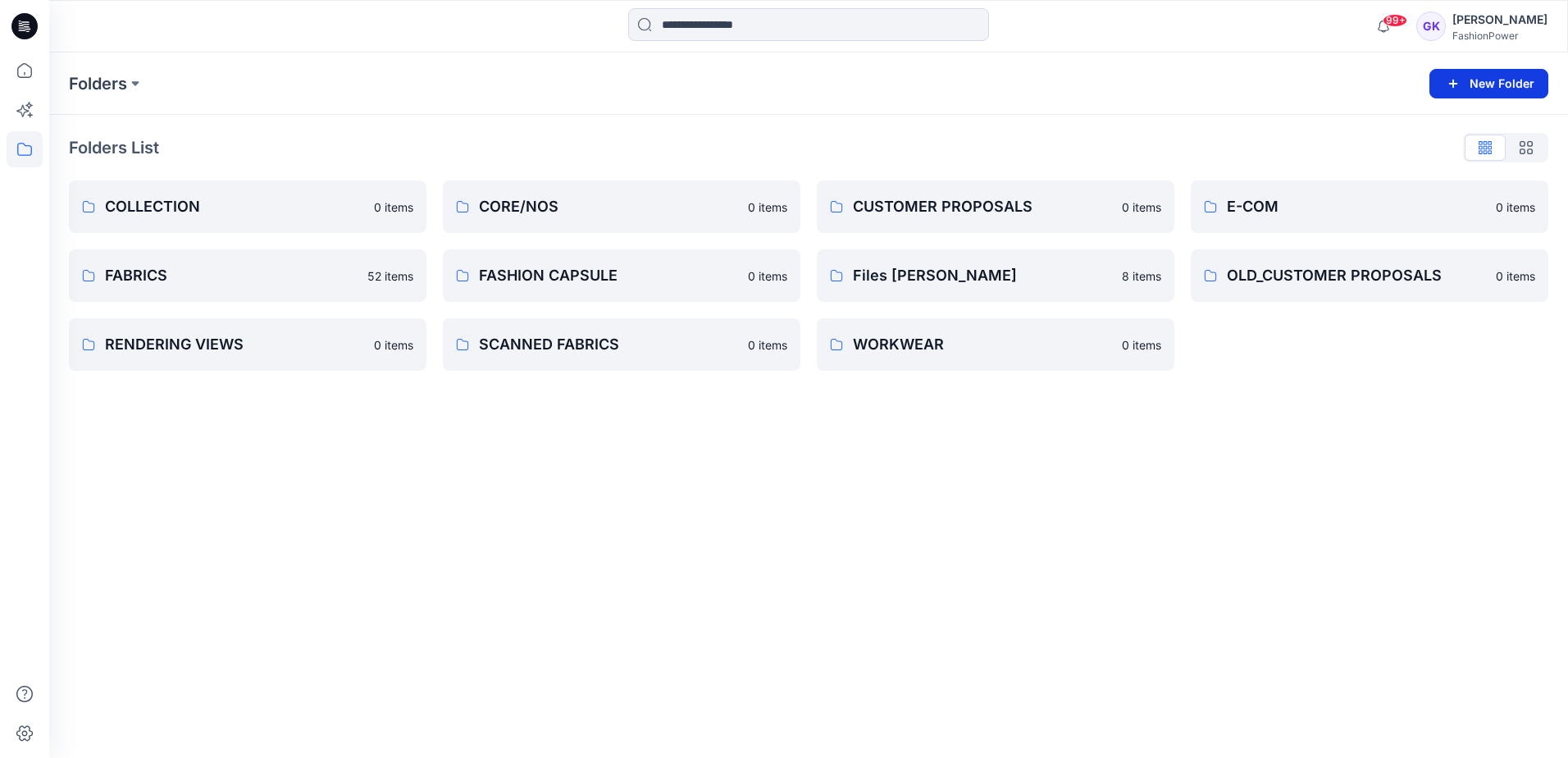
click at [1510, 70] on button "New Folder" at bounding box center [1489, 83] width 119 height 29
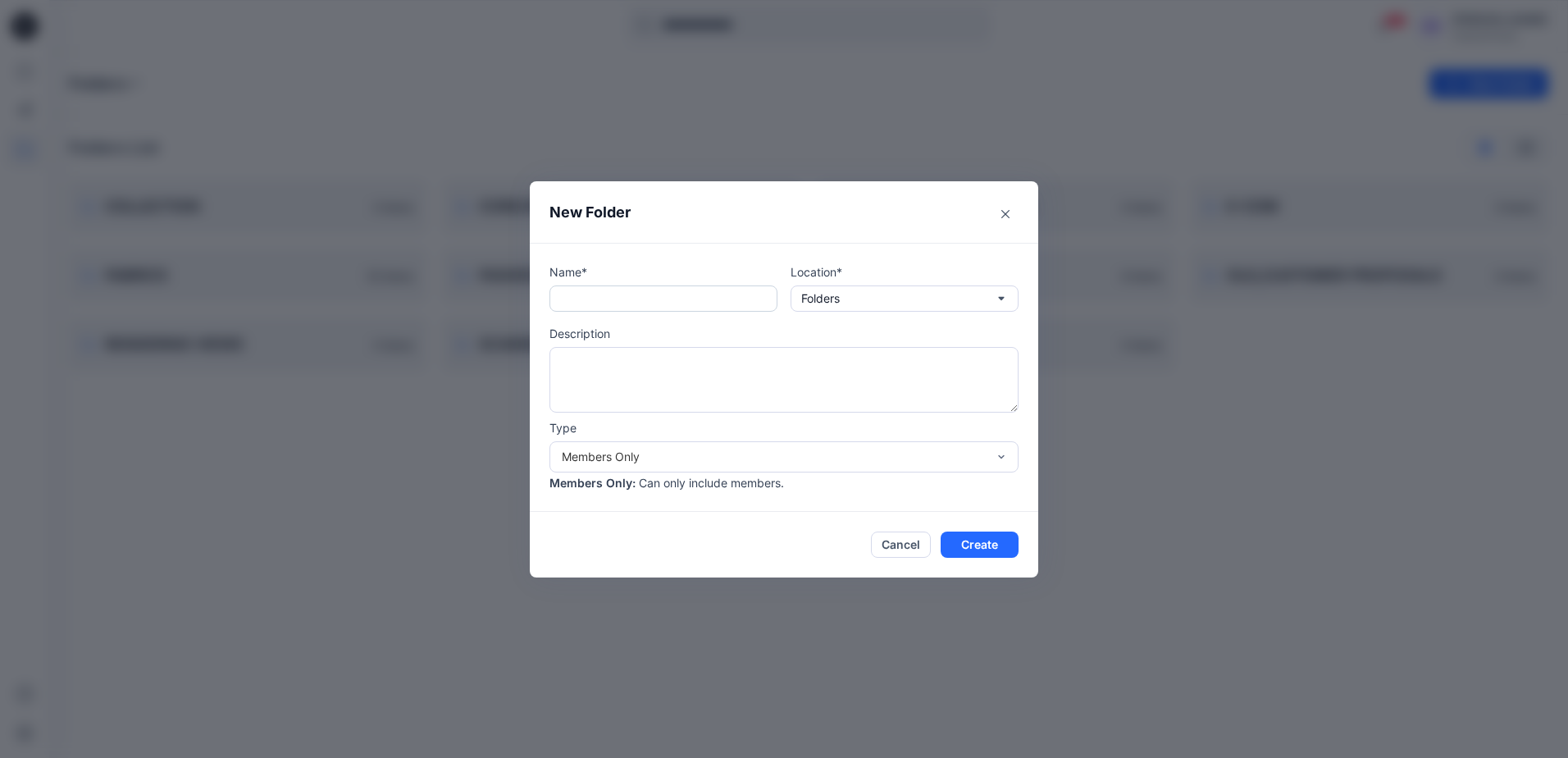
click at [629, 309] on input "text" at bounding box center [663, 299] width 228 height 26
click at [567, 299] on input "text" at bounding box center [663, 299] width 228 height 26
type input "*"
type input "********"
click at [954, 539] on button "Create" at bounding box center [979, 545] width 78 height 26
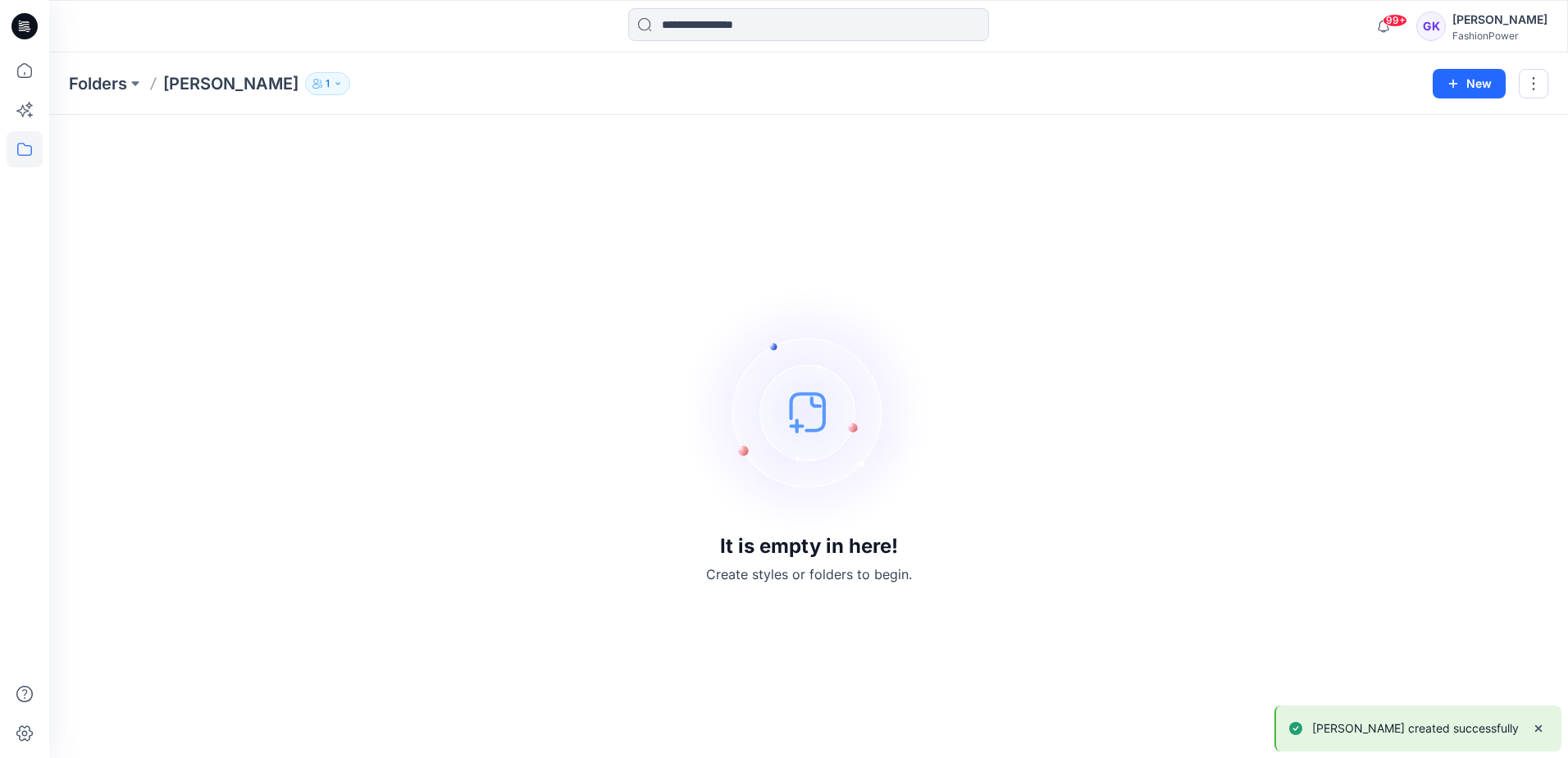
click at [197, 201] on div "It is empty in here! Create styles or folders to begin." at bounding box center [808, 436] width 1480 height 604
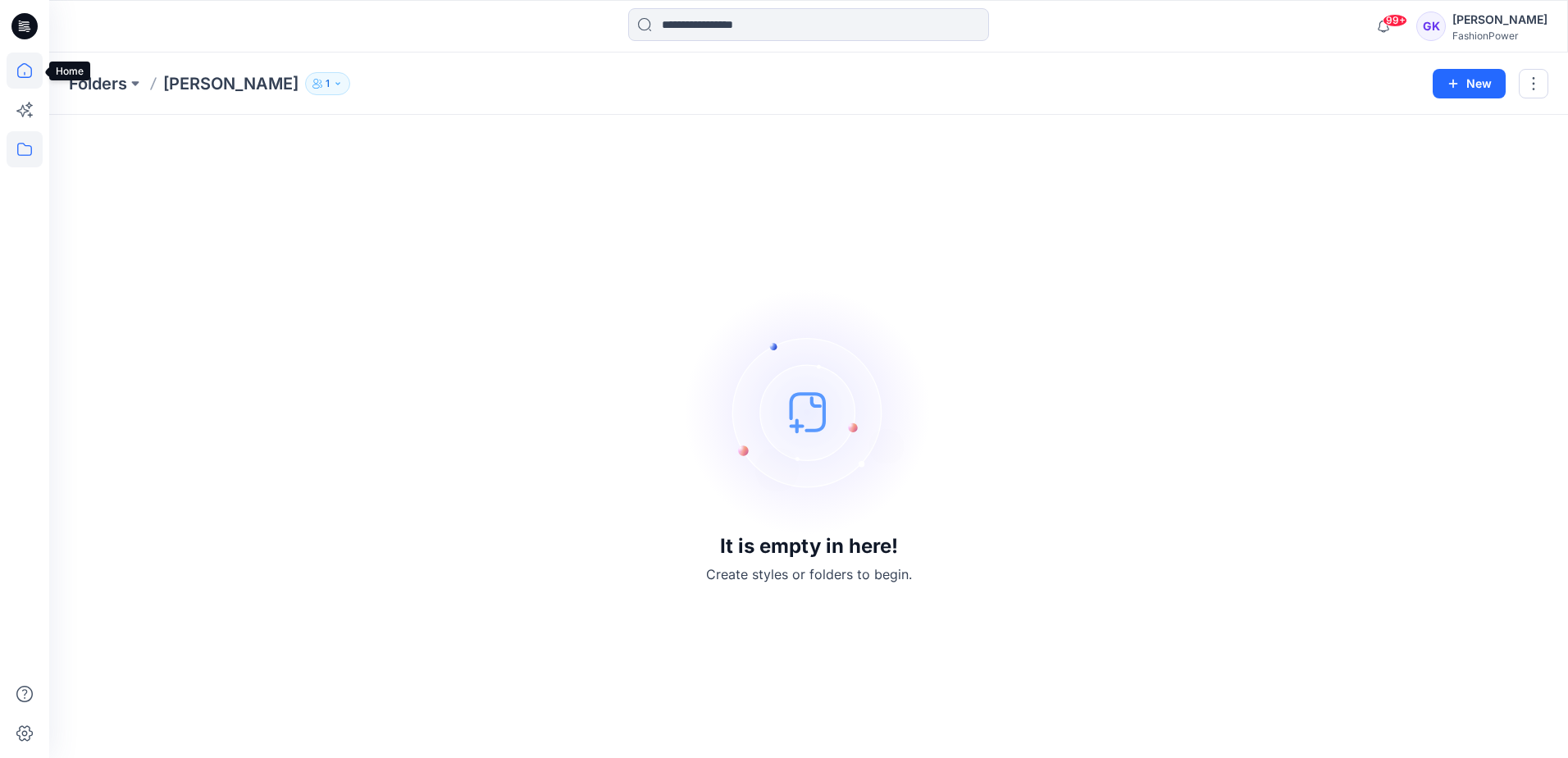
click at [16, 67] on icon at bounding box center [24, 70] width 36 height 36
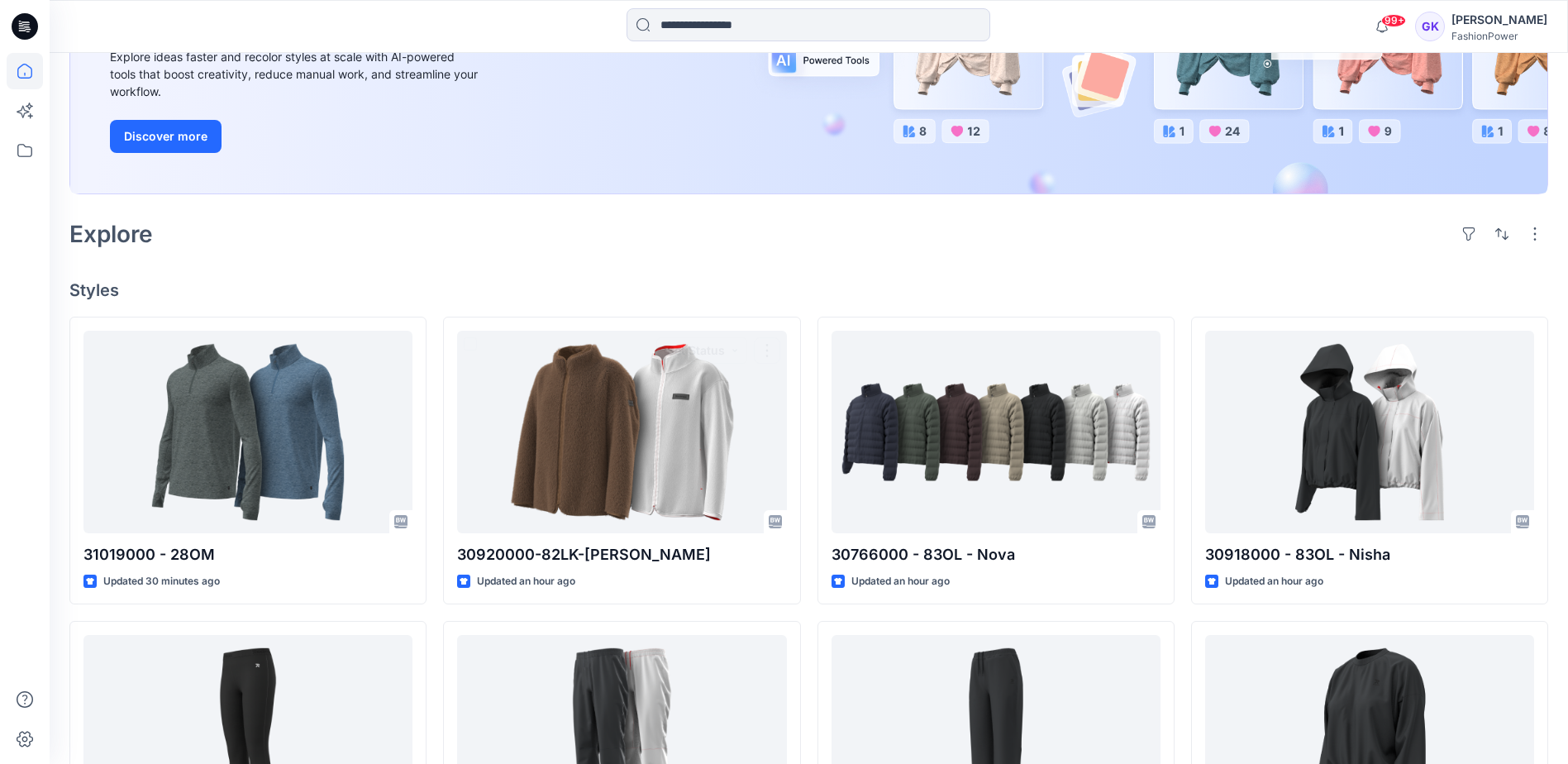
scroll to position [82, 0]
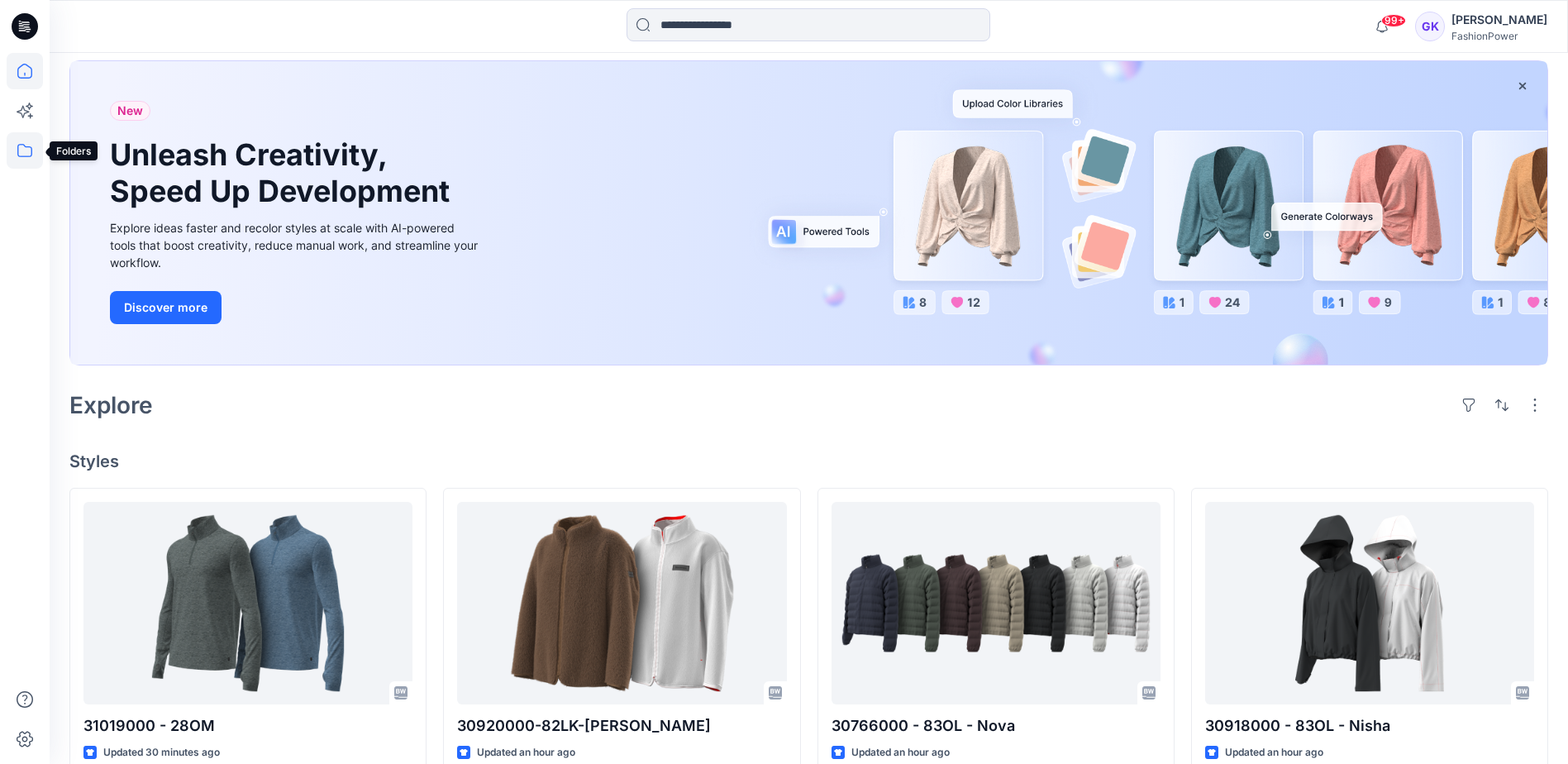
click at [9, 152] on icon at bounding box center [25, 151] width 36 height 36
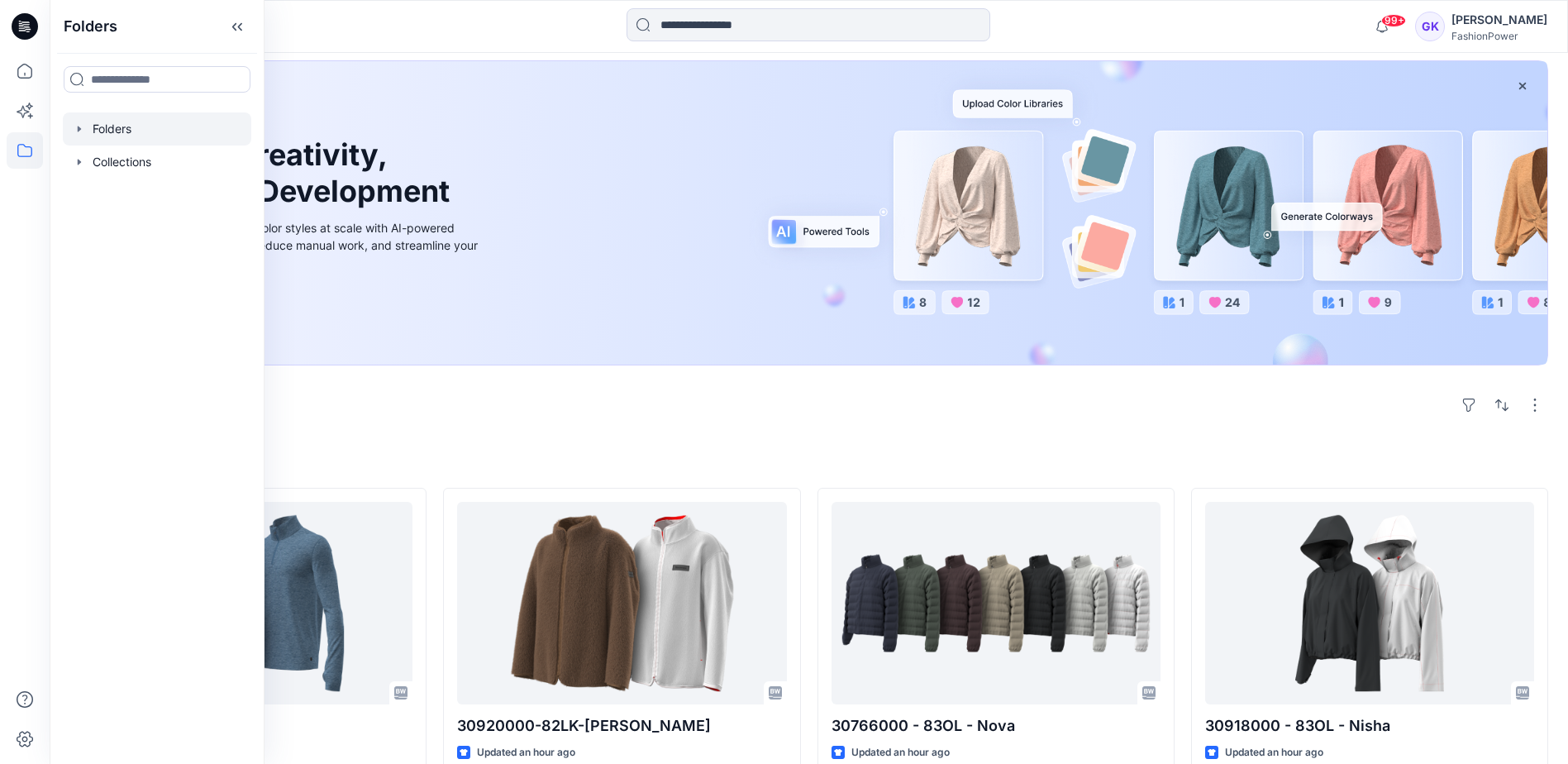
click at [80, 131] on icon "button" at bounding box center [80, 129] width 13 height 13
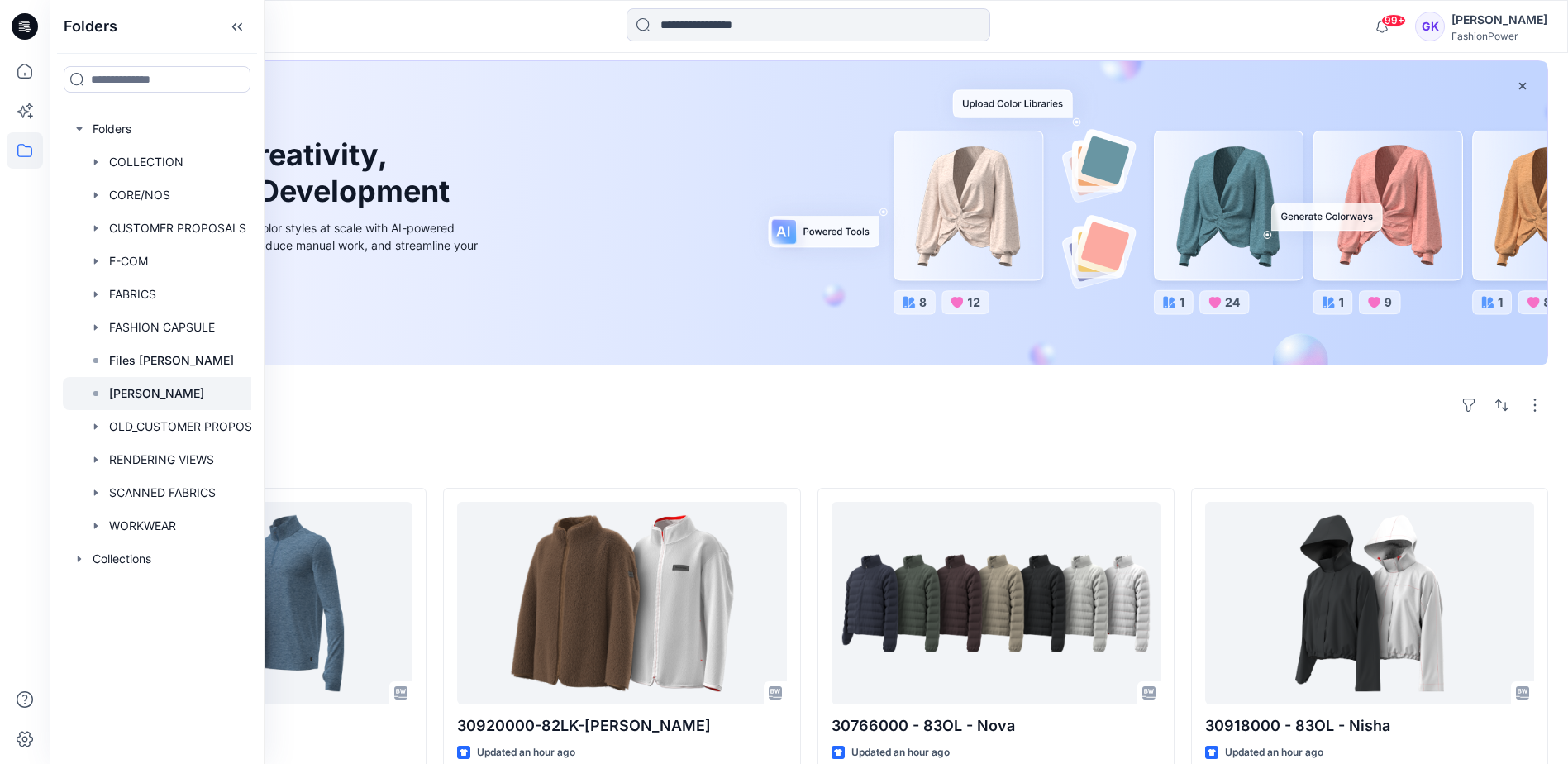
click at [131, 394] on p "[PERSON_NAME]" at bounding box center [156, 393] width 95 height 20
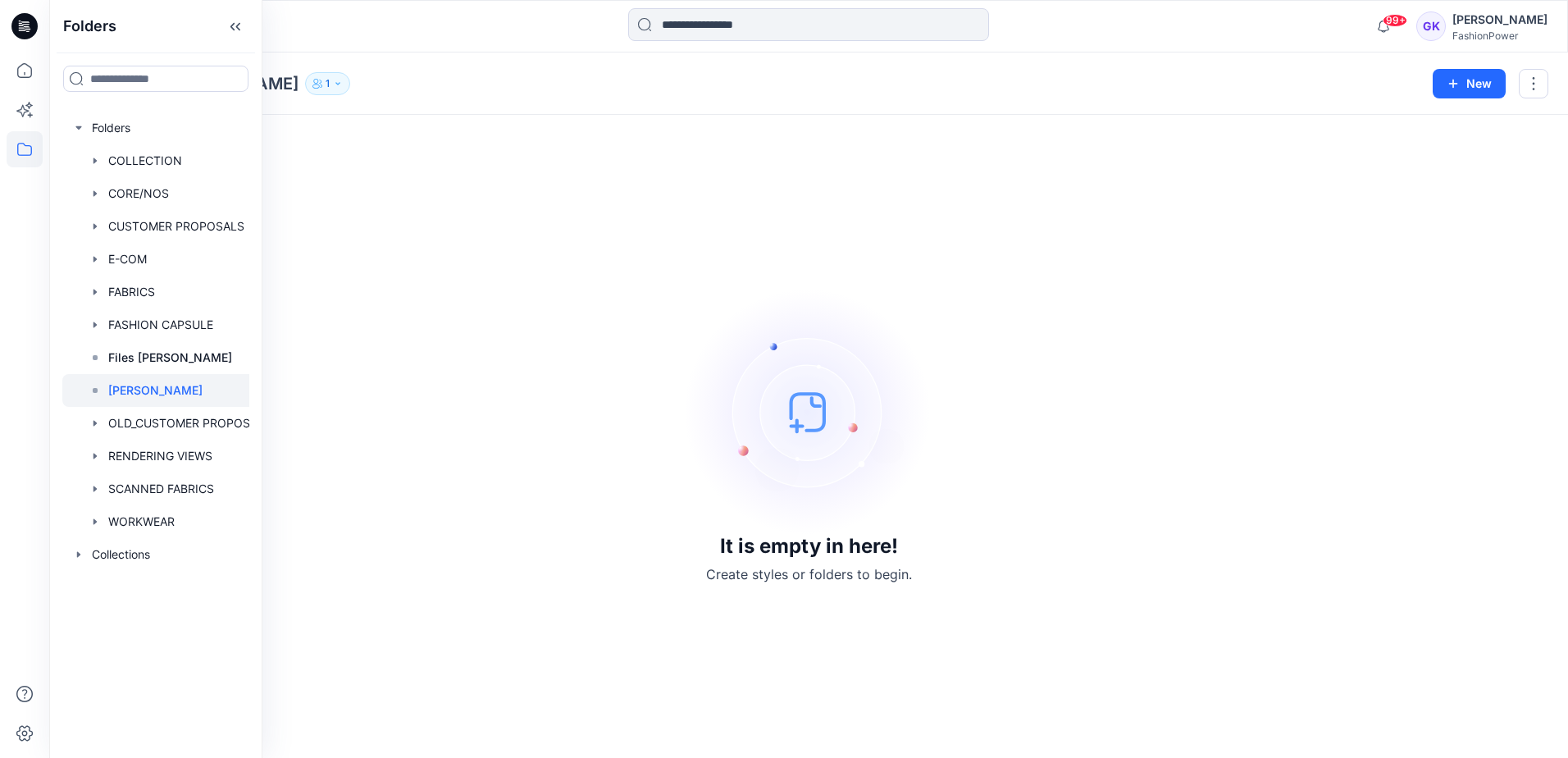
click at [909, 326] on img at bounding box center [809, 411] width 246 height 246
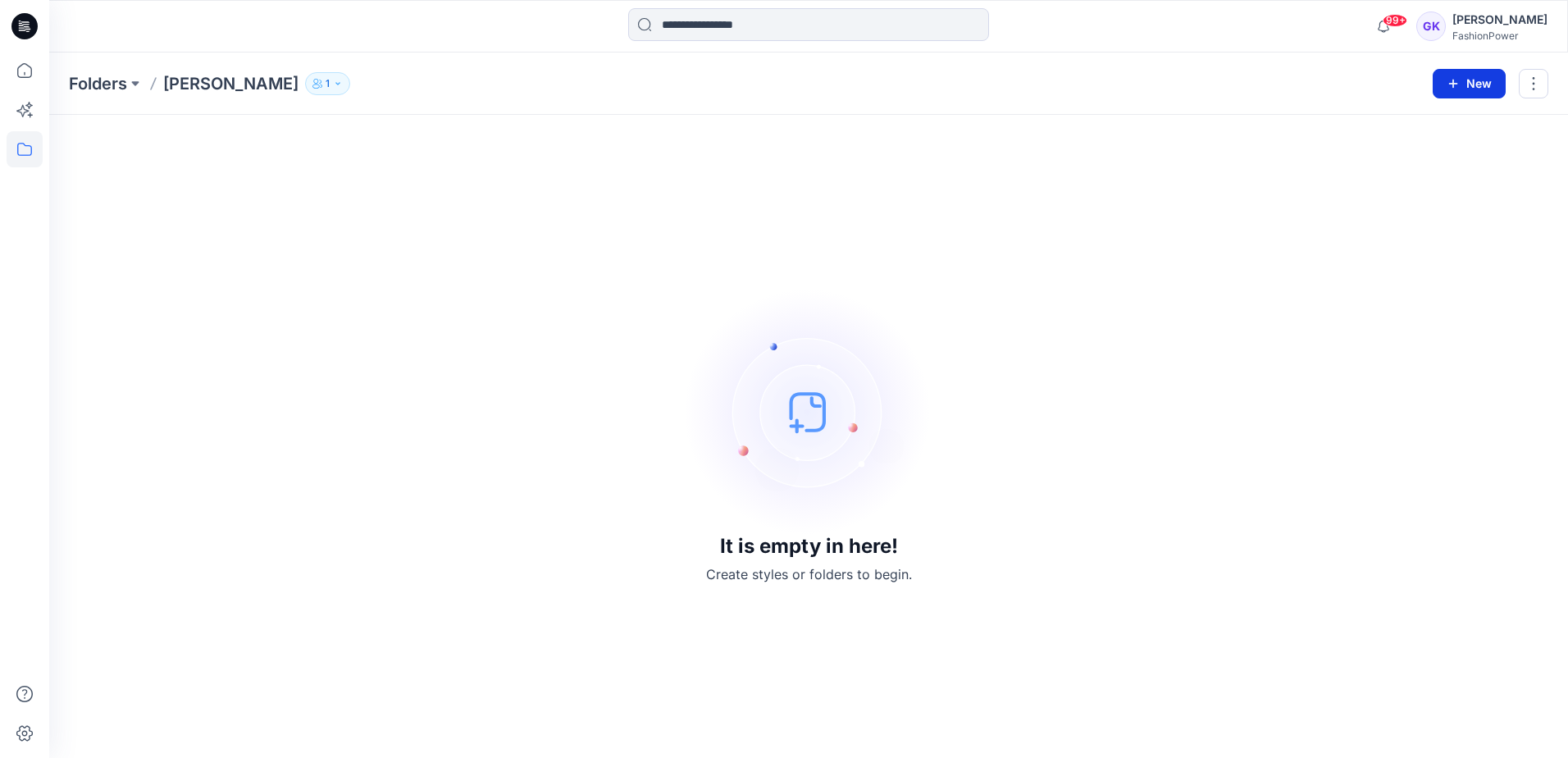
click at [1471, 83] on button "New" at bounding box center [1469, 83] width 73 height 29
click at [1408, 152] on p "New Folder" at bounding box center [1421, 156] width 61 height 17
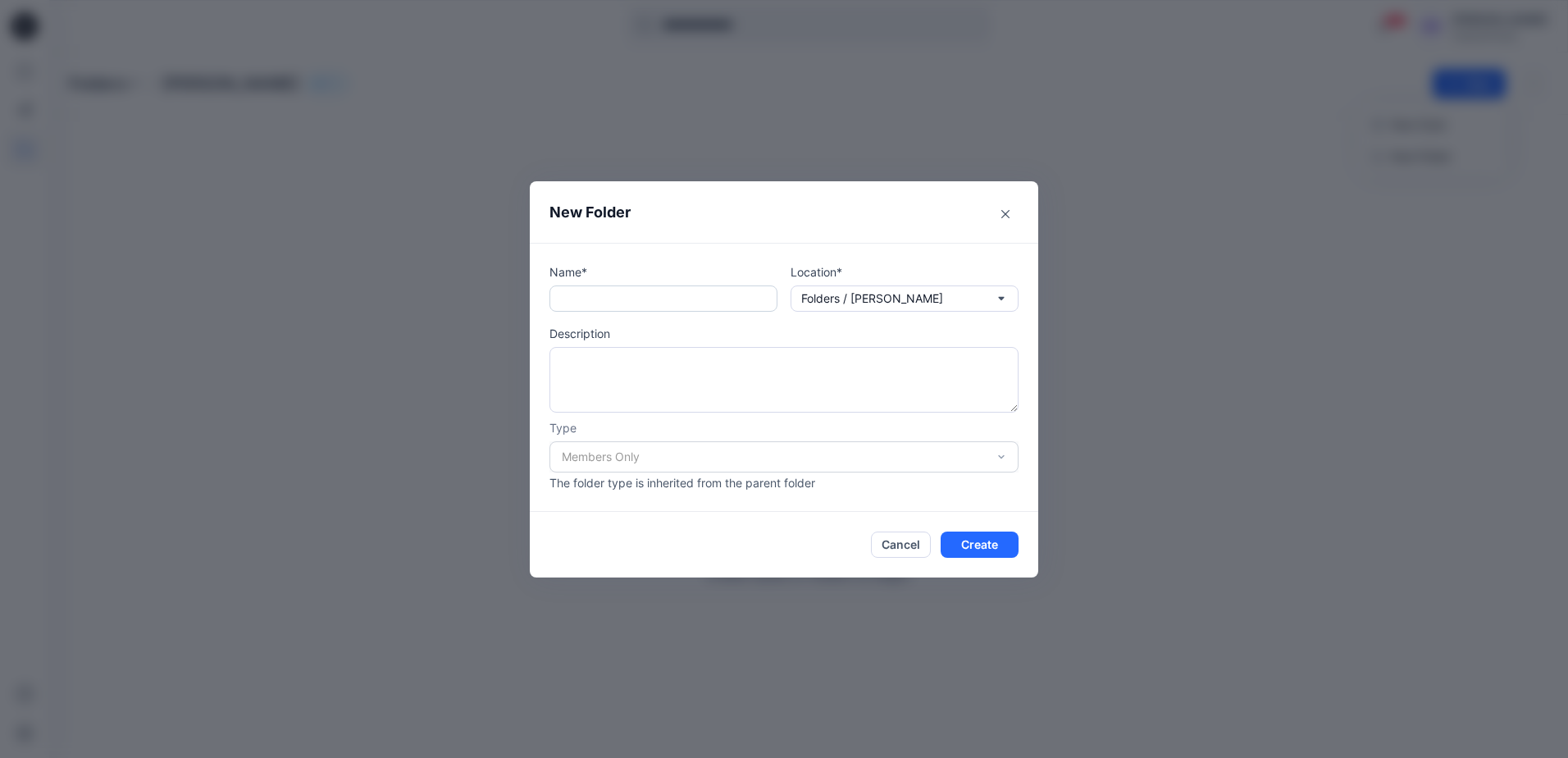
click at [625, 304] on input "text" at bounding box center [663, 299] width 228 height 26
type input "*"
type input "********"
click at [996, 542] on button "Create" at bounding box center [979, 545] width 78 height 26
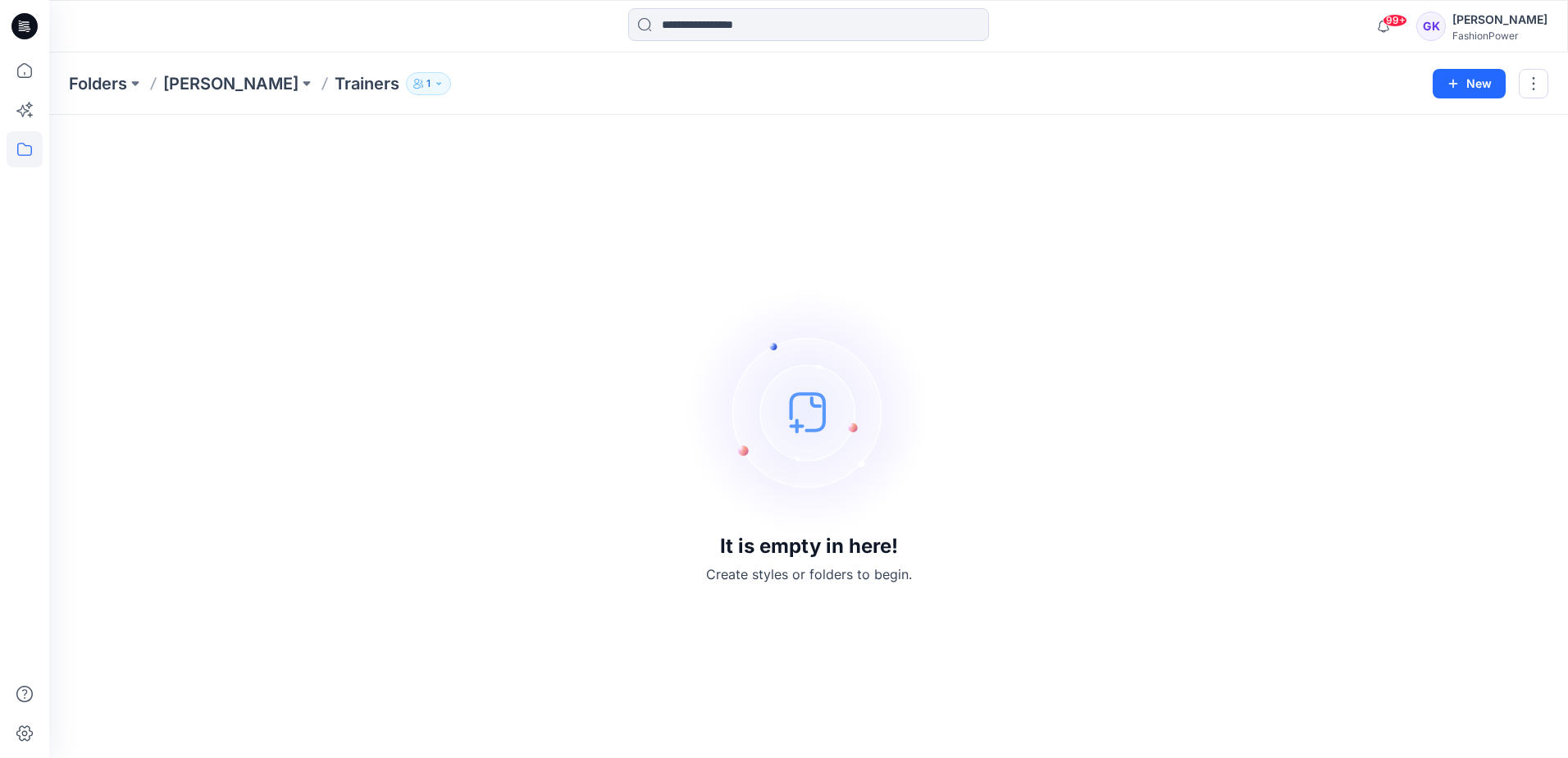
click at [594, 305] on div "It is empty in here! Create styles or folders to begin." at bounding box center [808, 436] width 1480 height 604
click at [23, 147] on icon at bounding box center [24, 149] width 36 height 36
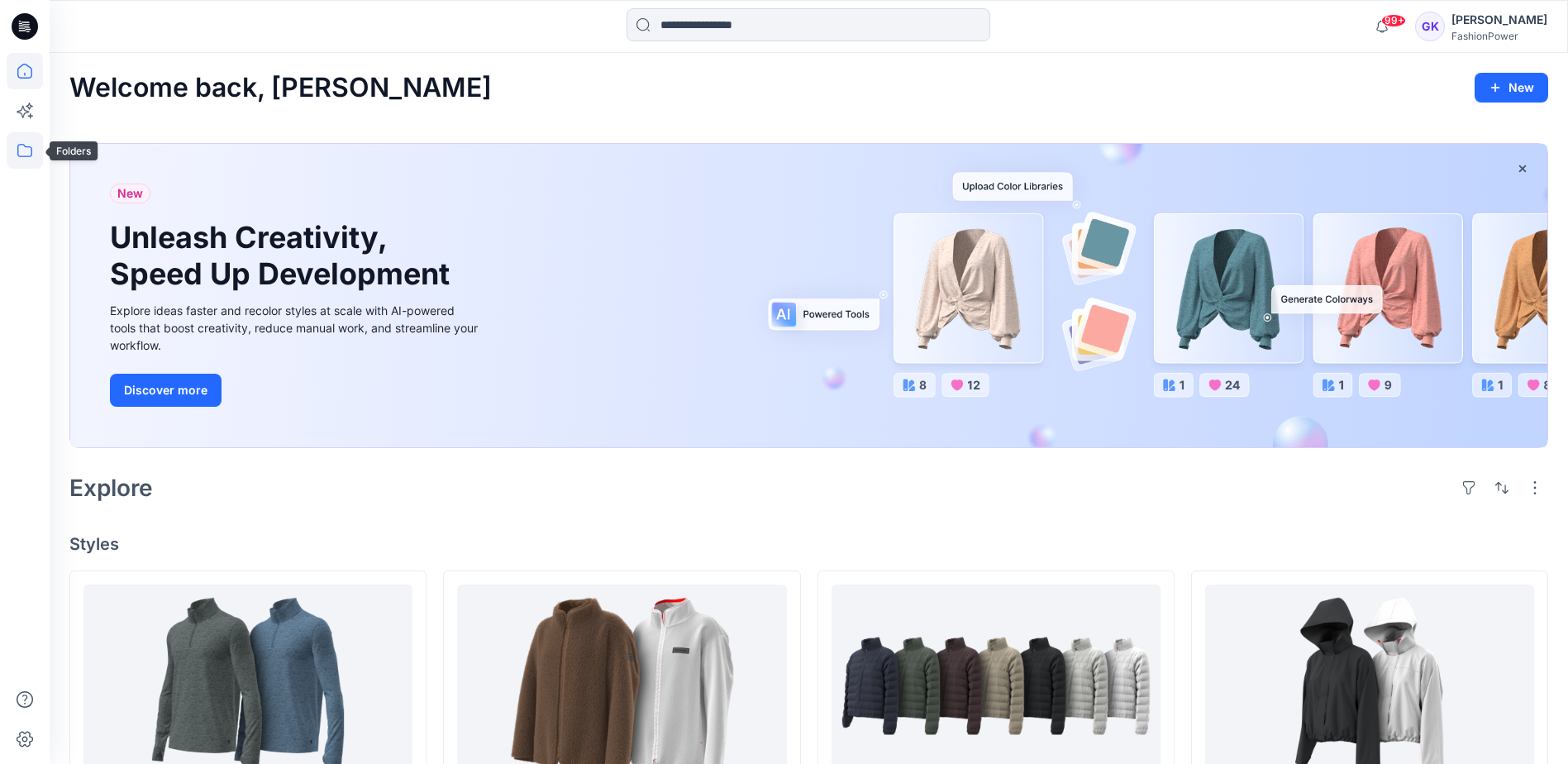
click at [19, 134] on icon at bounding box center [25, 151] width 36 height 36
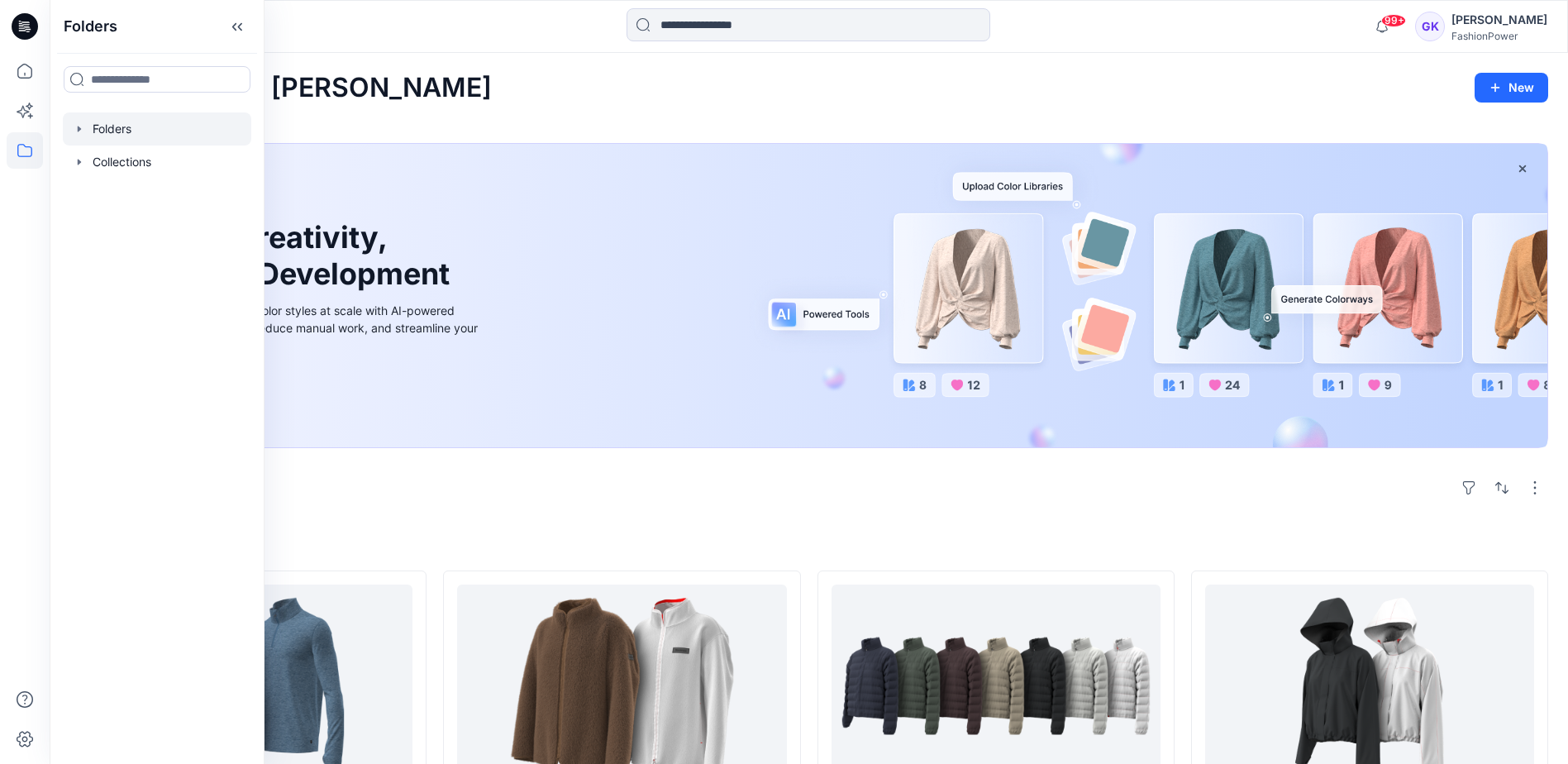
click at [81, 131] on icon "button" at bounding box center [80, 129] width 13 height 13
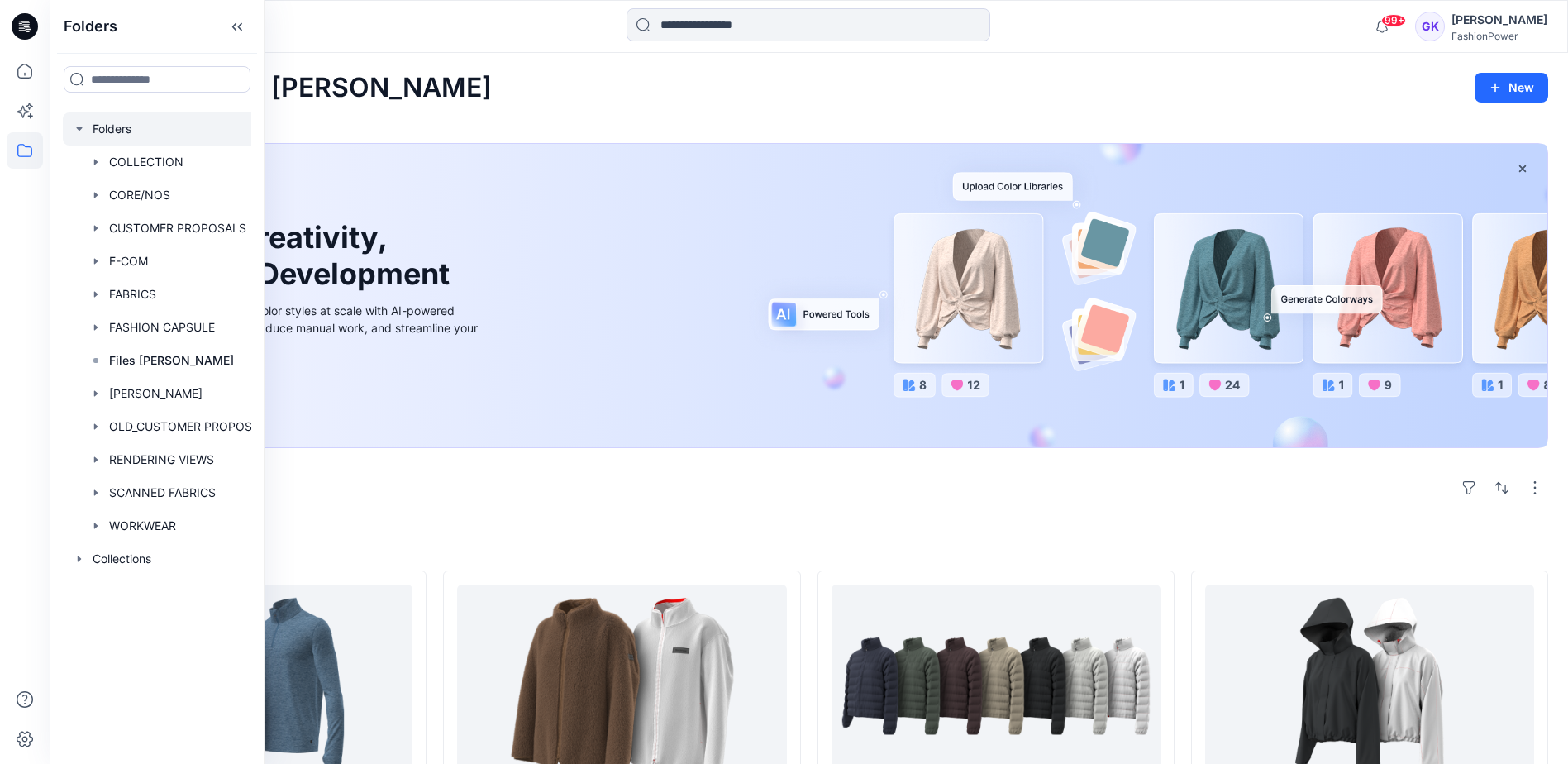
click at [81, 131] on icon "button" at bounding box center [80, 129] width 13 height 13
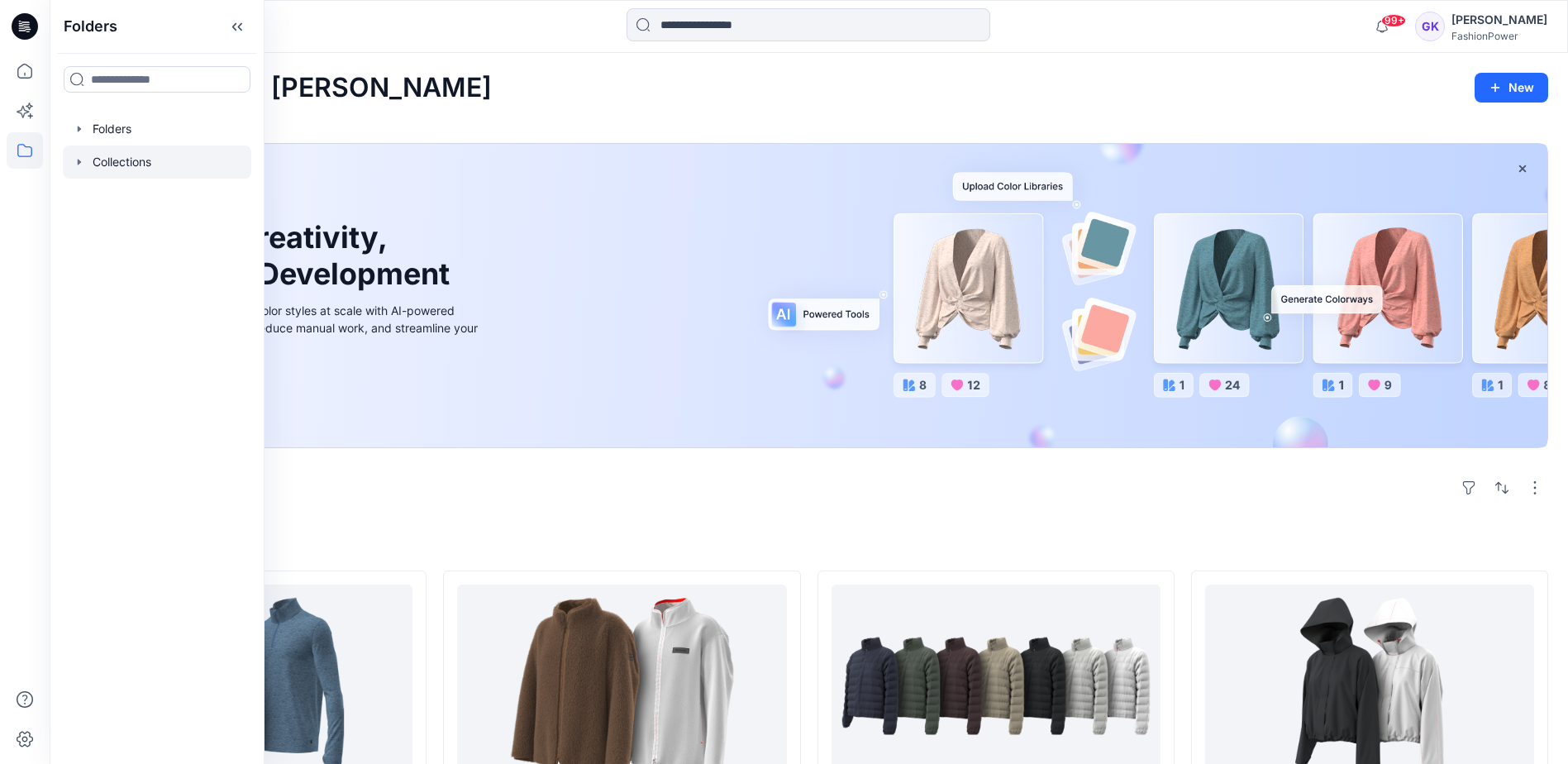
click at [79, 165] on icon "button" at bounding box center [79, 162] width 3 height 6
click at [81, 128] on icon "button" at bounding box center [80, 129] width 13 height 13
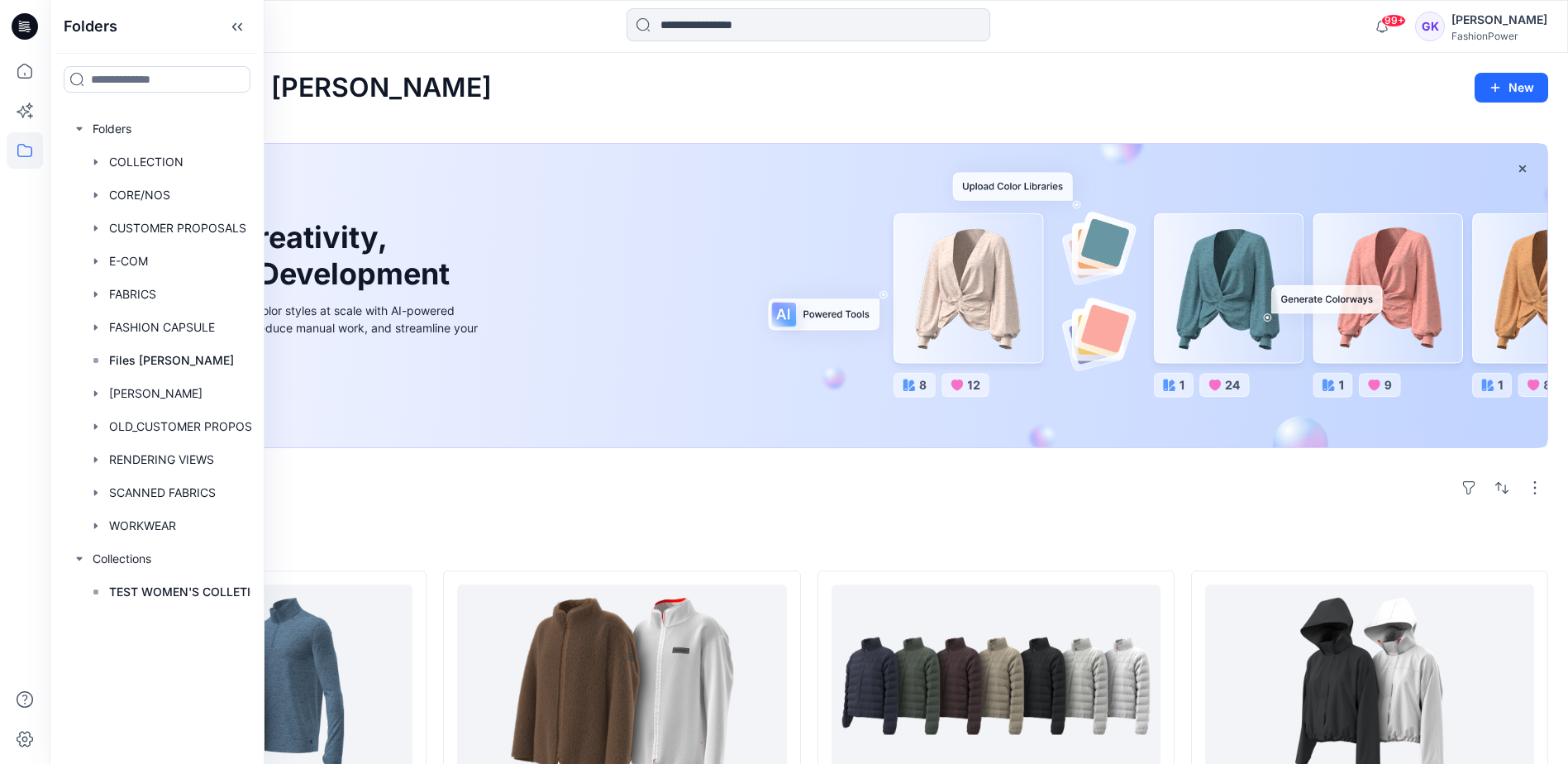
click at [444, 93] on div "Welcome back, [PERSON_NAME] New" at bounding box center [809, 88] width 1479 height 30
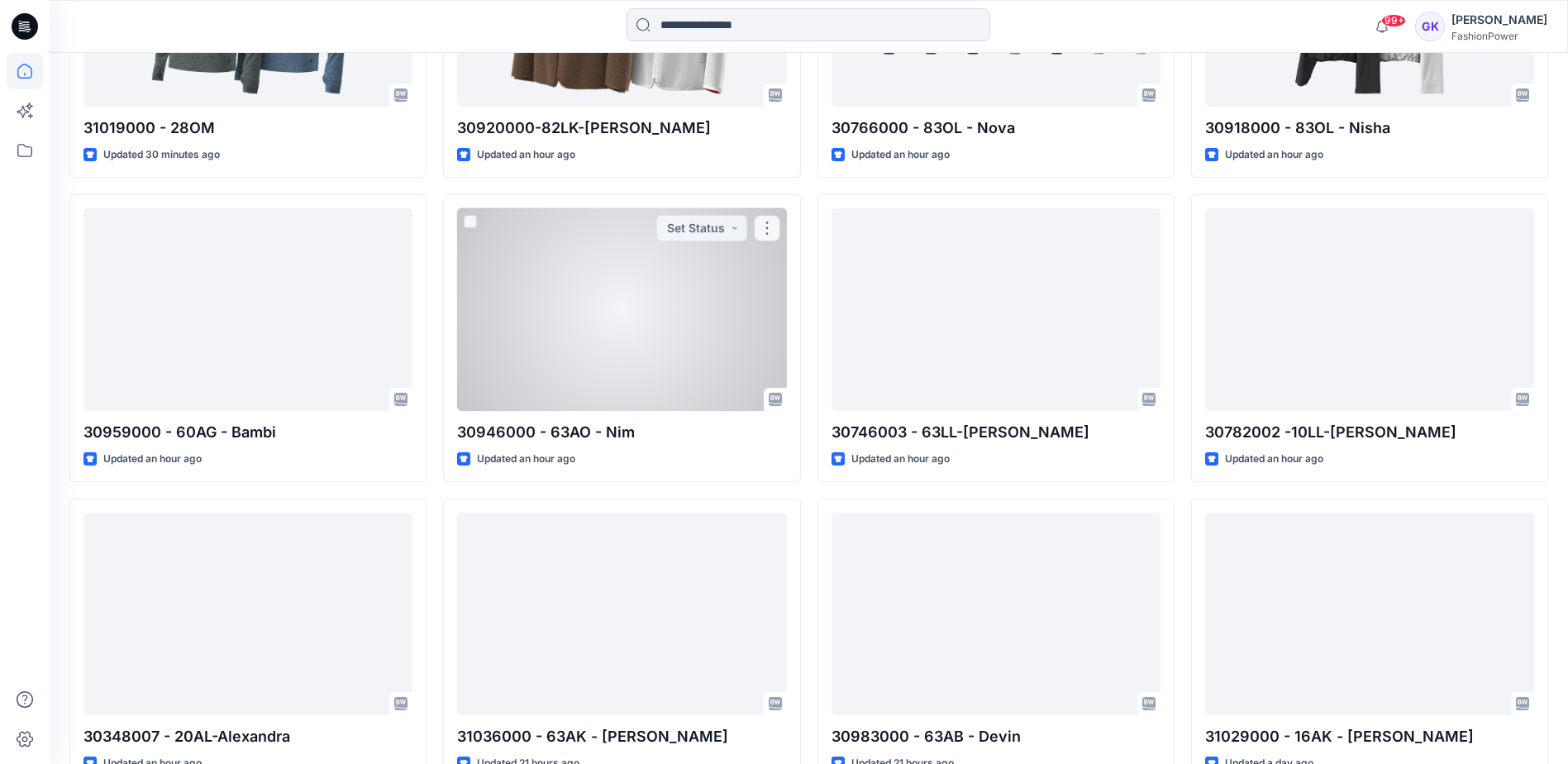
scroll to position [782, 0]
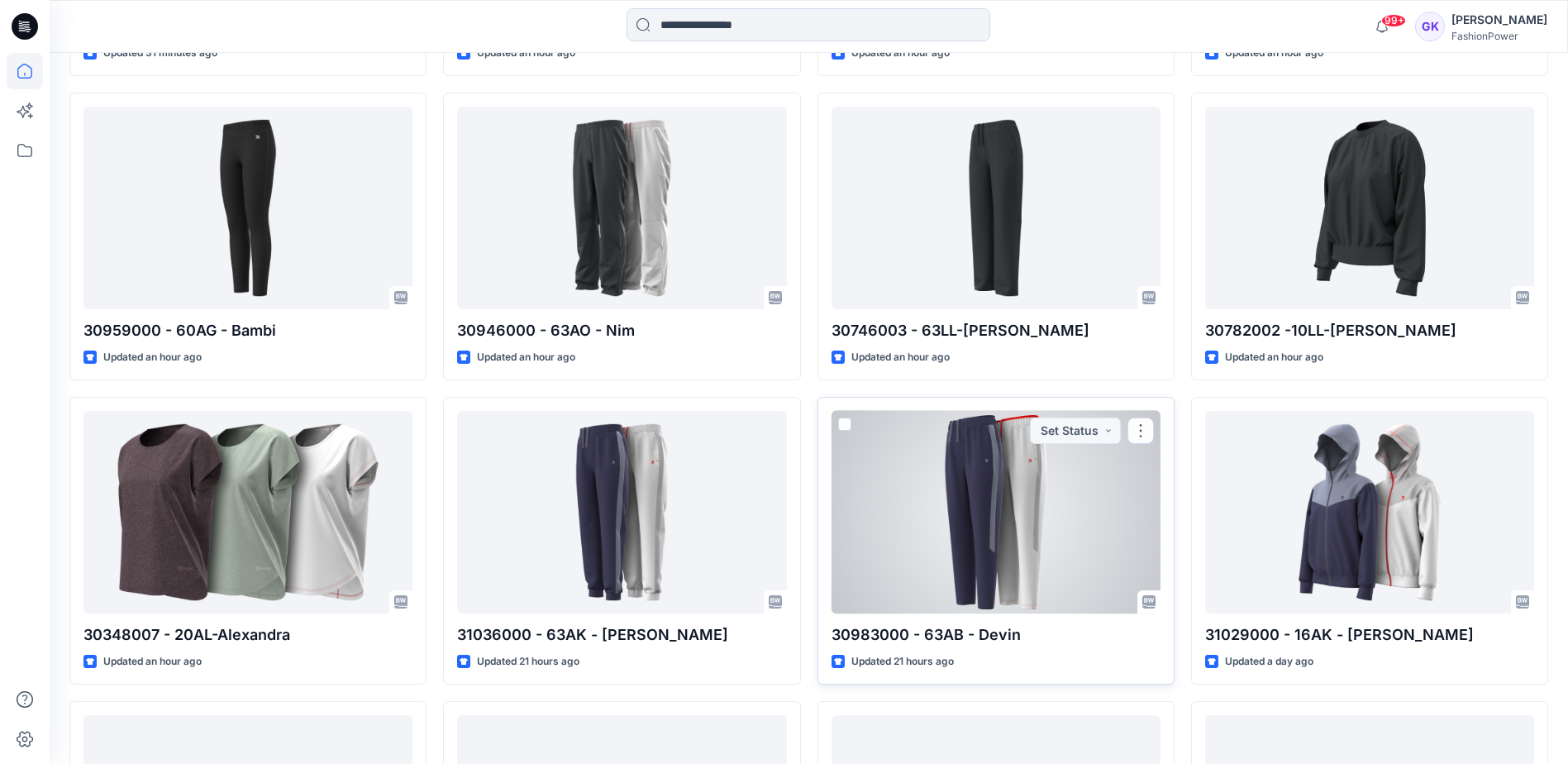
click at [871, 518] on div at bounding box center [995, 512] width 329 height 203
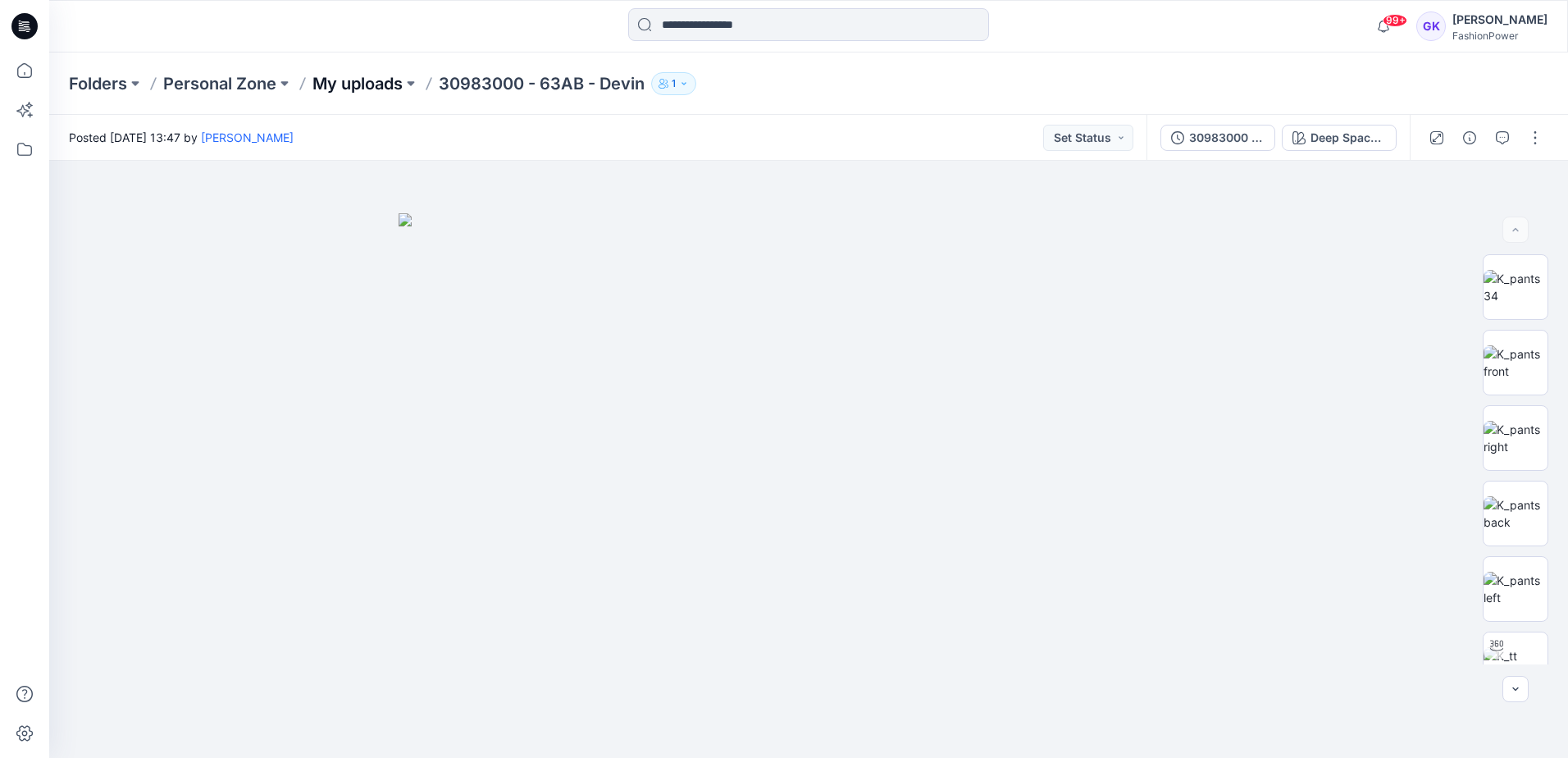
click at [372, 87] on p "My uploads" at bounding box center [358, 84] width 90 height 23
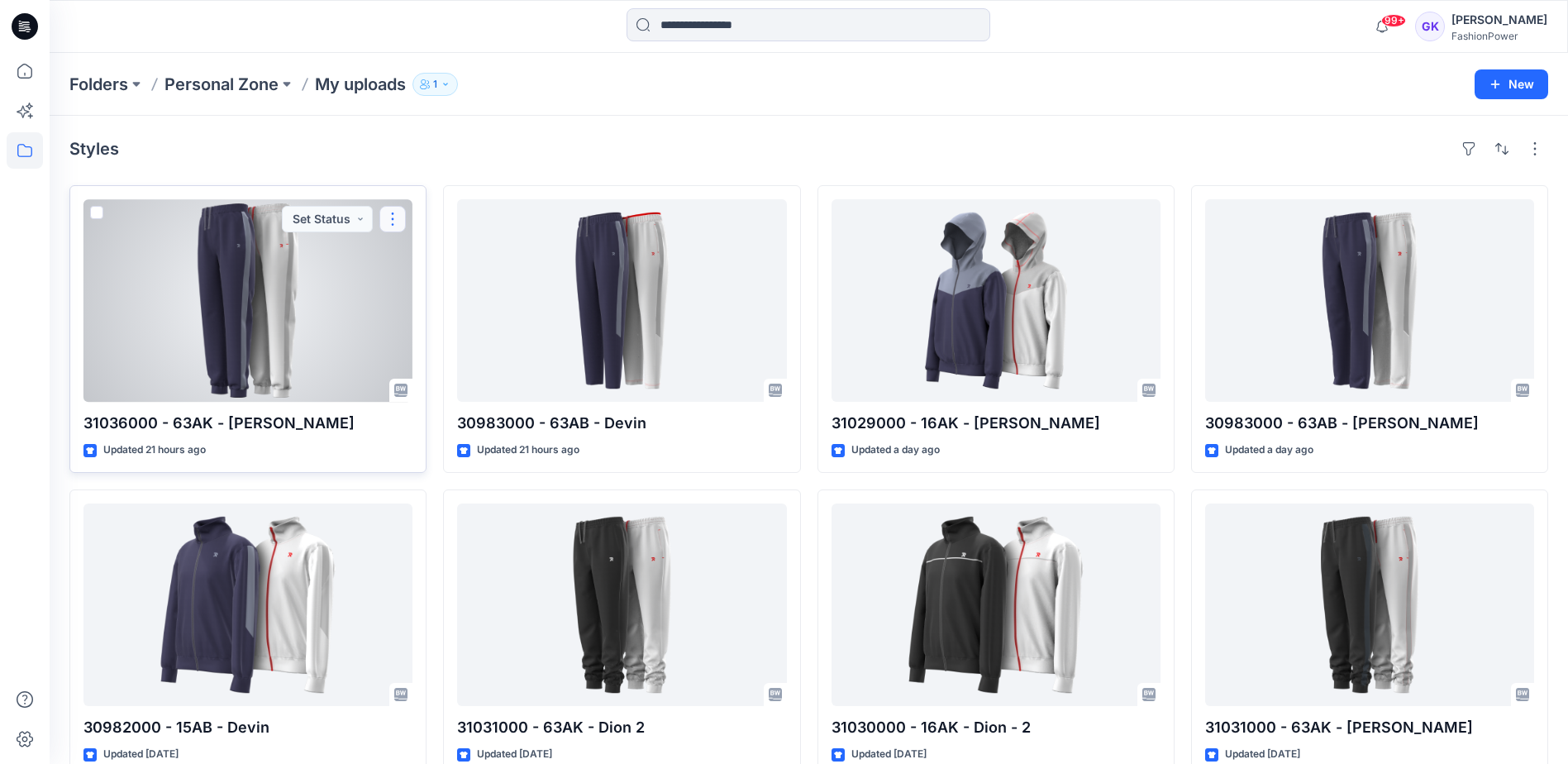
click at [392, 216] on button "button" at bounding box center [393, 219] width 27 height 27
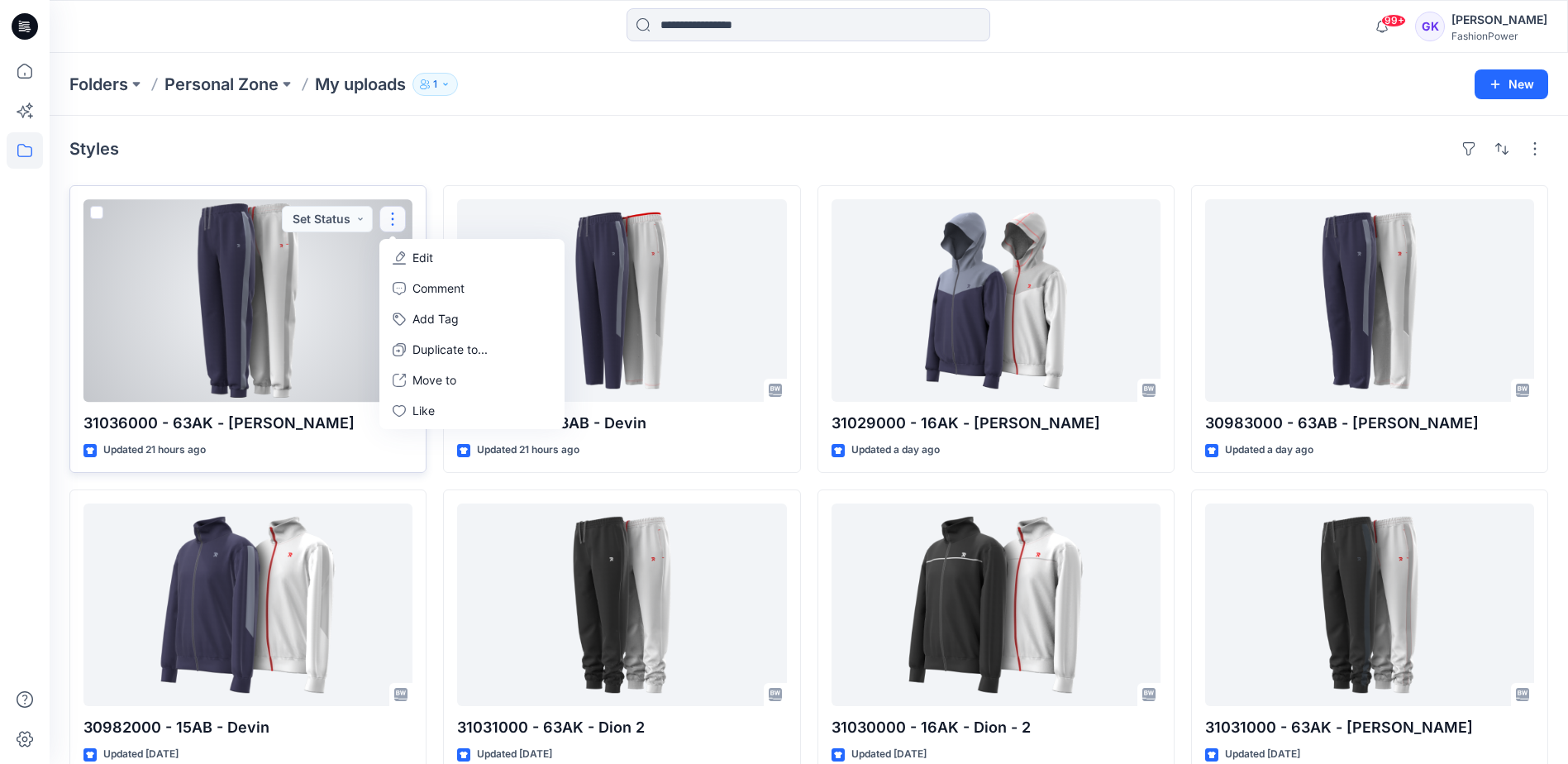
click at [97, 211] on span at bounding box center [97, 212] width 13 height 13
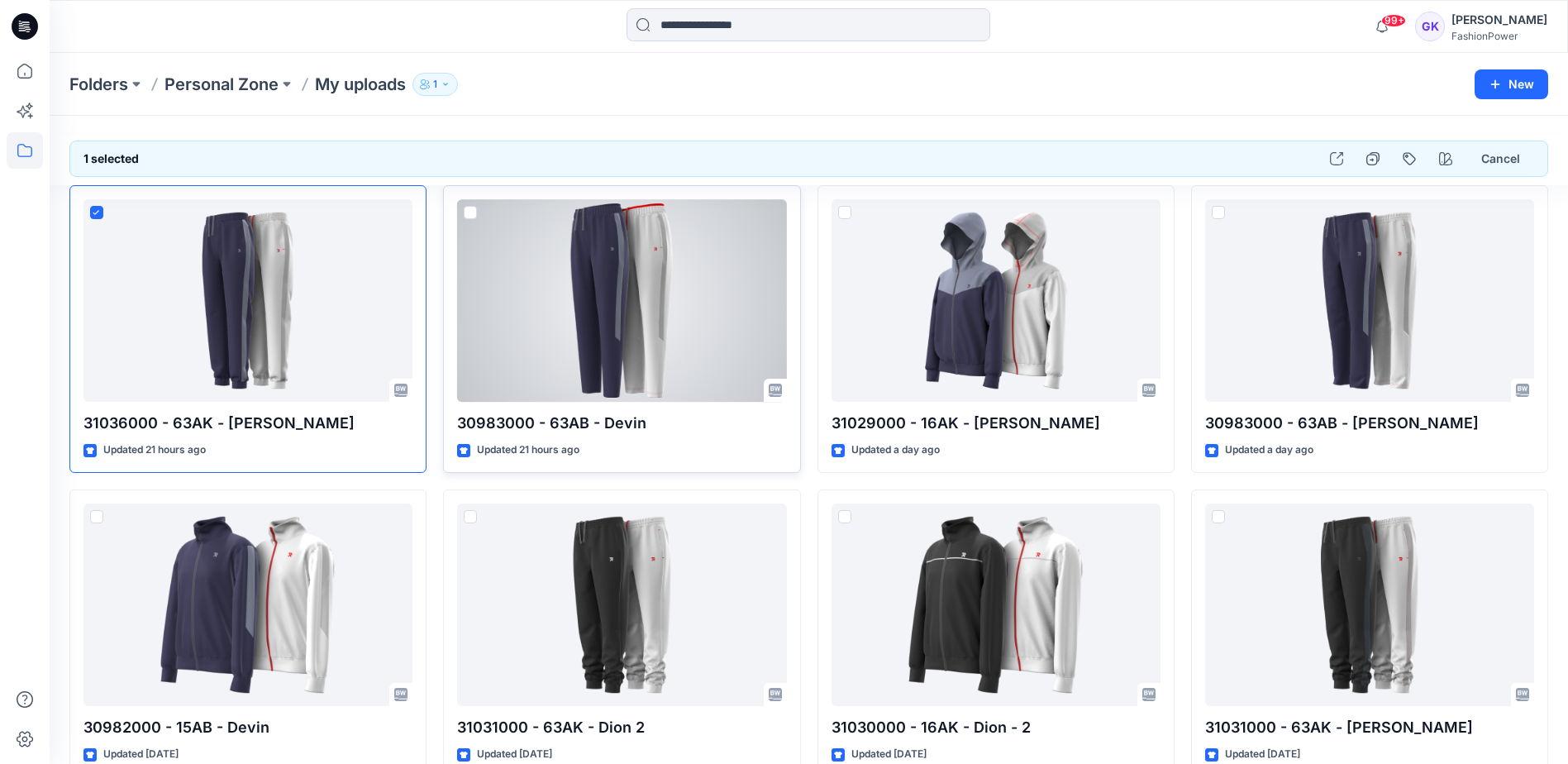
click at [473, 212] on span at bounding box center [471, 212] width 13 height 13
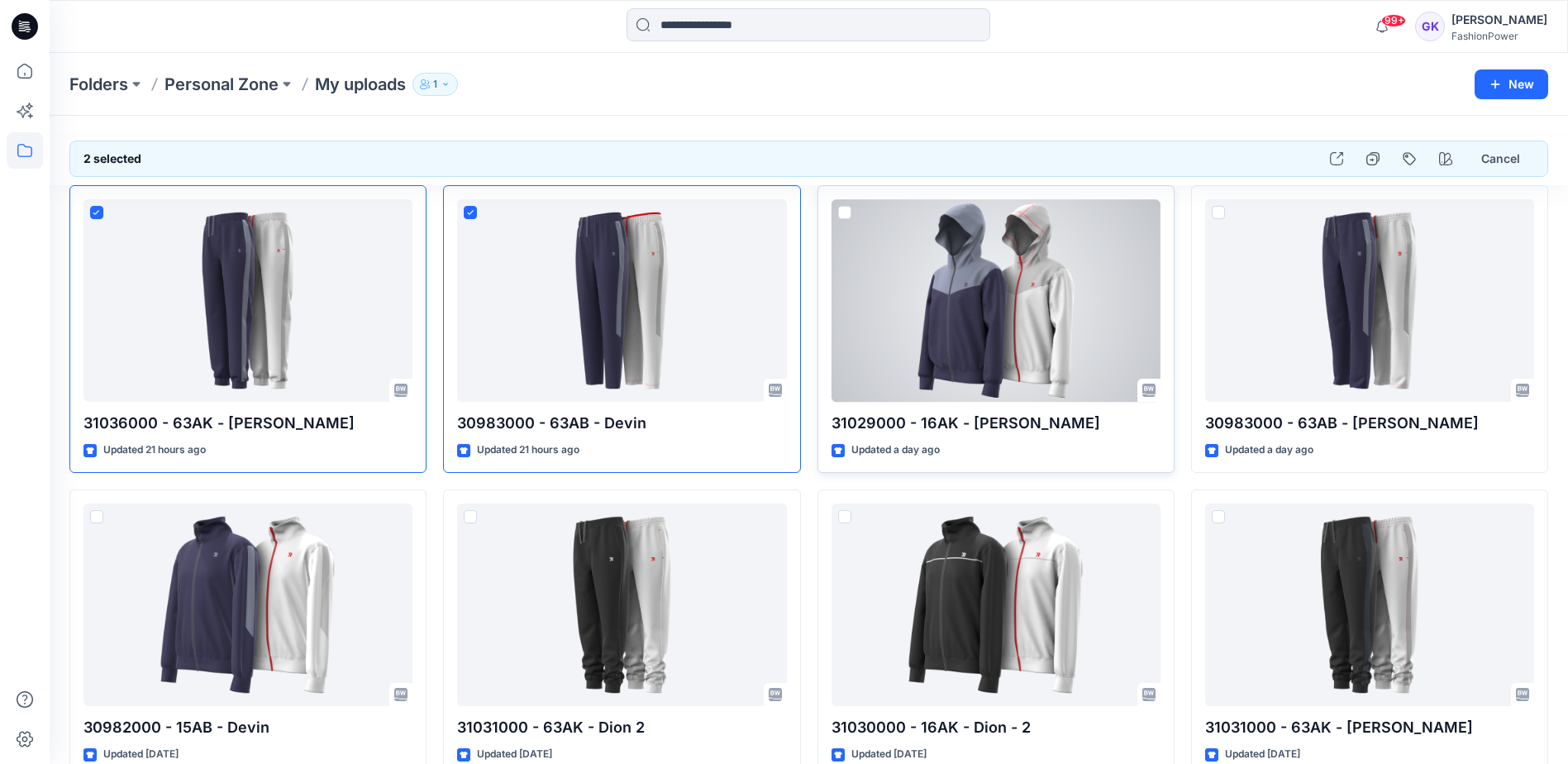
click at [843, 210] on span at bounding box center [845, 212] width 13 height 13
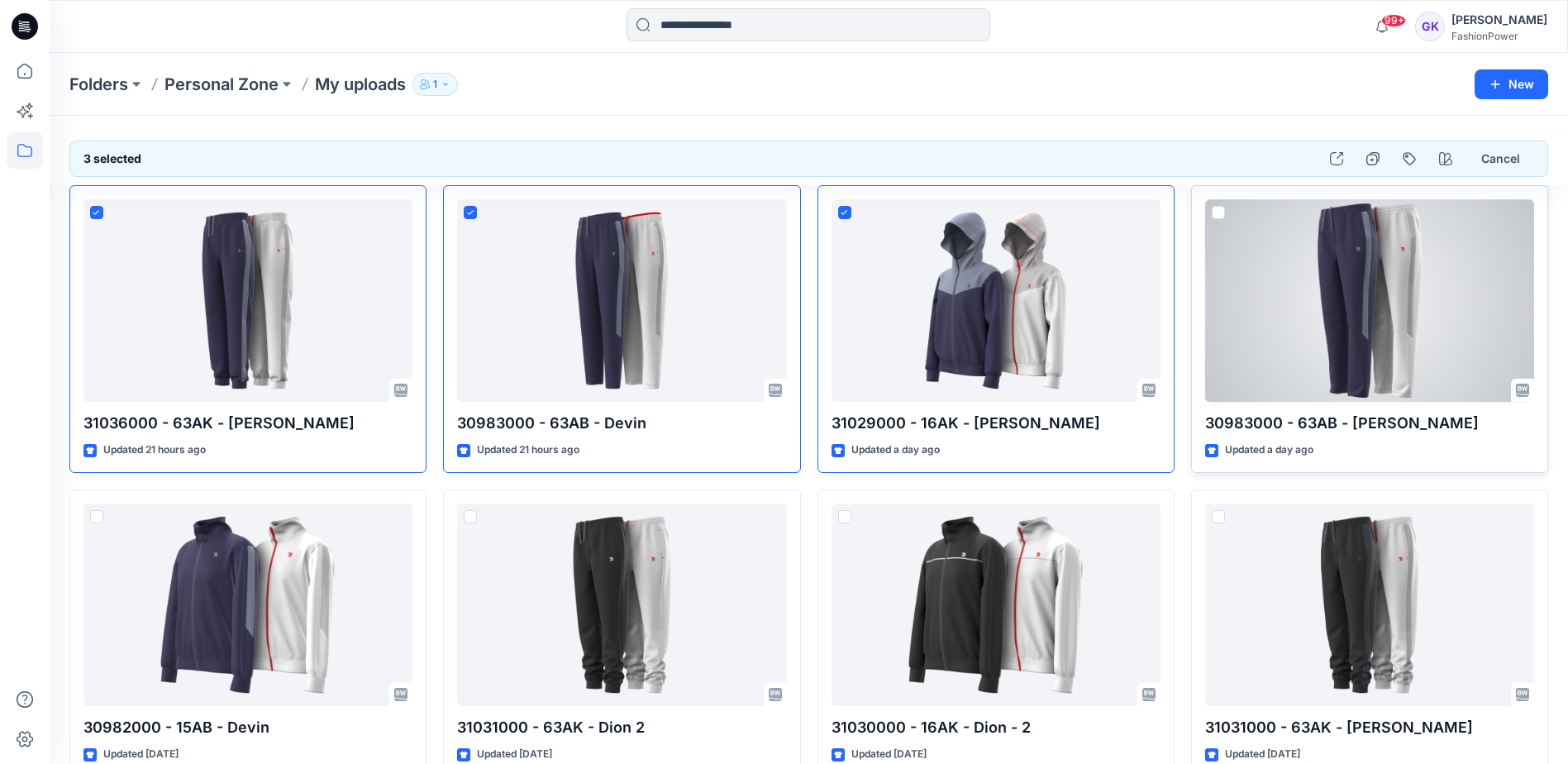
click at [1218, 212] on span at bounding box center [1219, 212] width 13 height 13
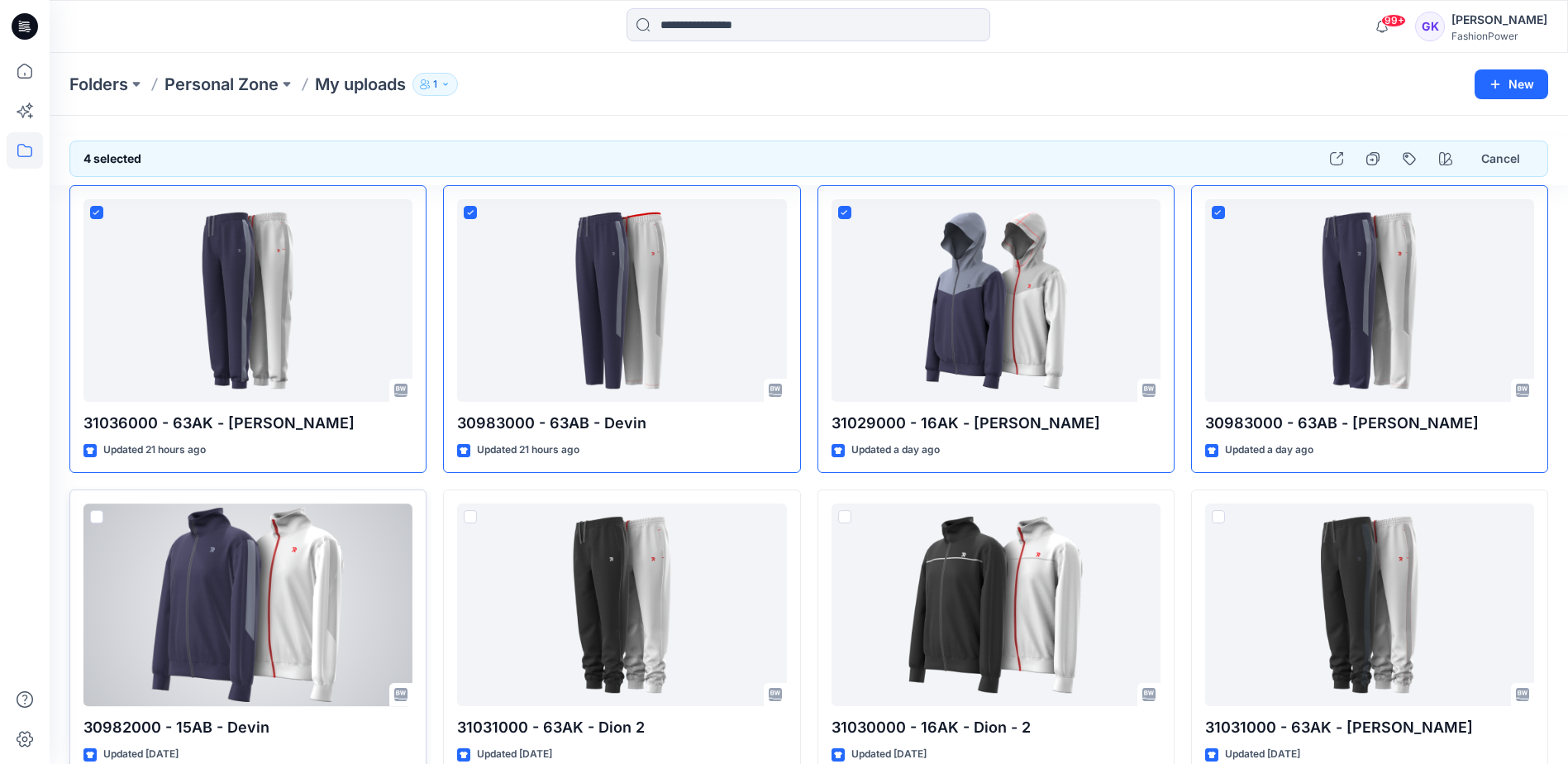
click at [100, 517] on span at bounding box center [97, 517] width 13 height 13
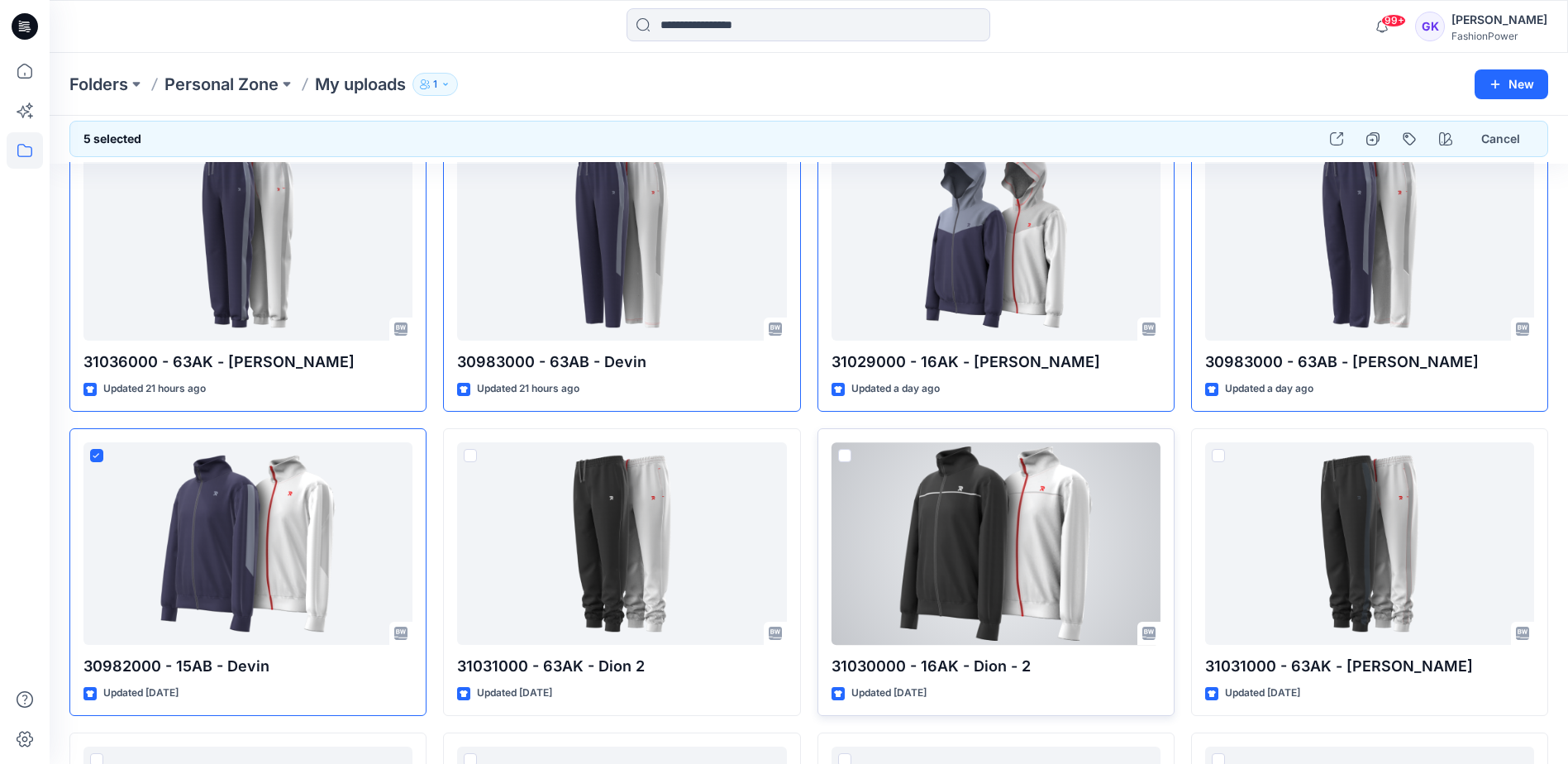
scroll to position [330, 0]
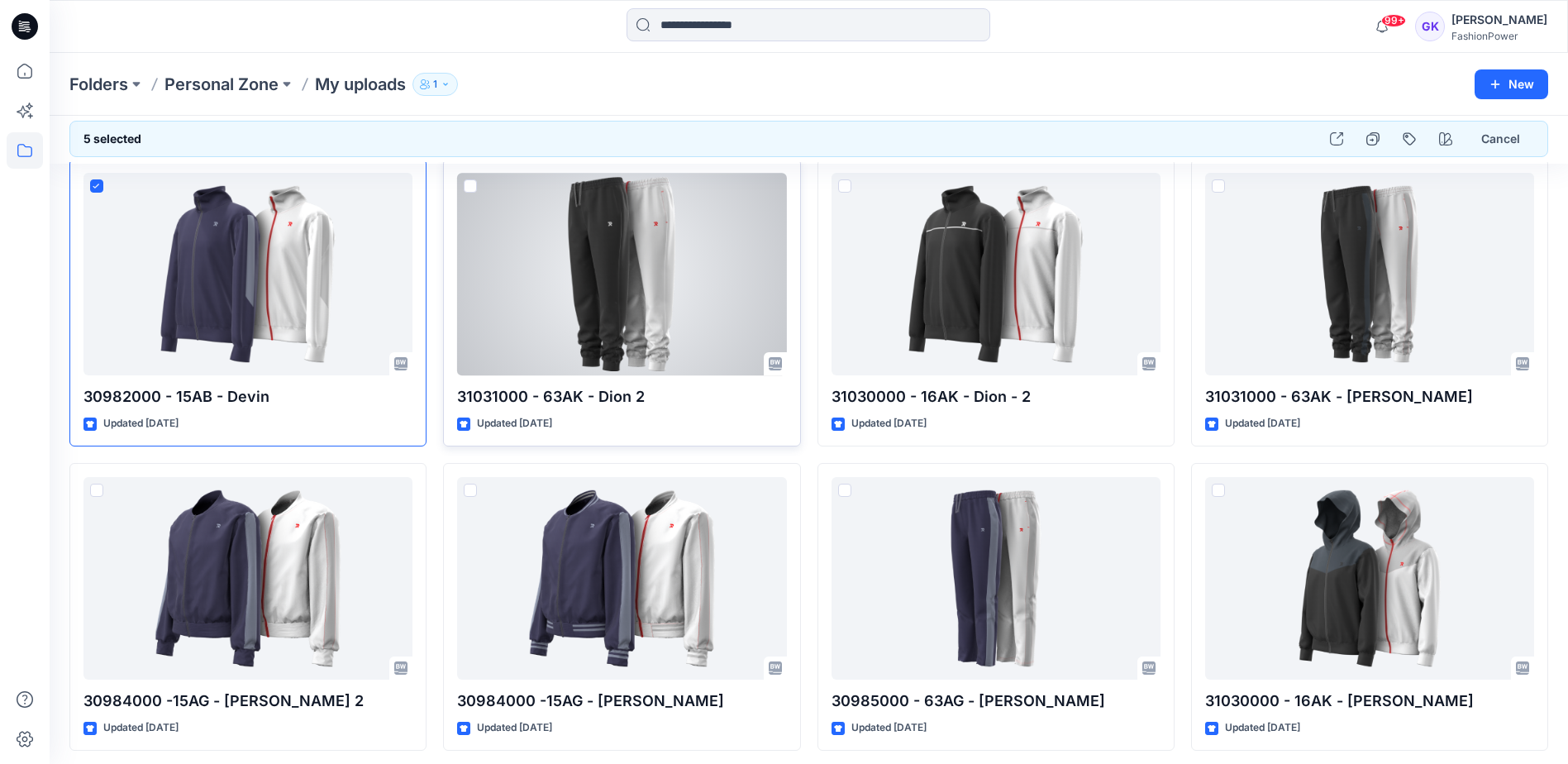
click at [469, 187] on span at bounding box center [471, 186] width 13 height 13
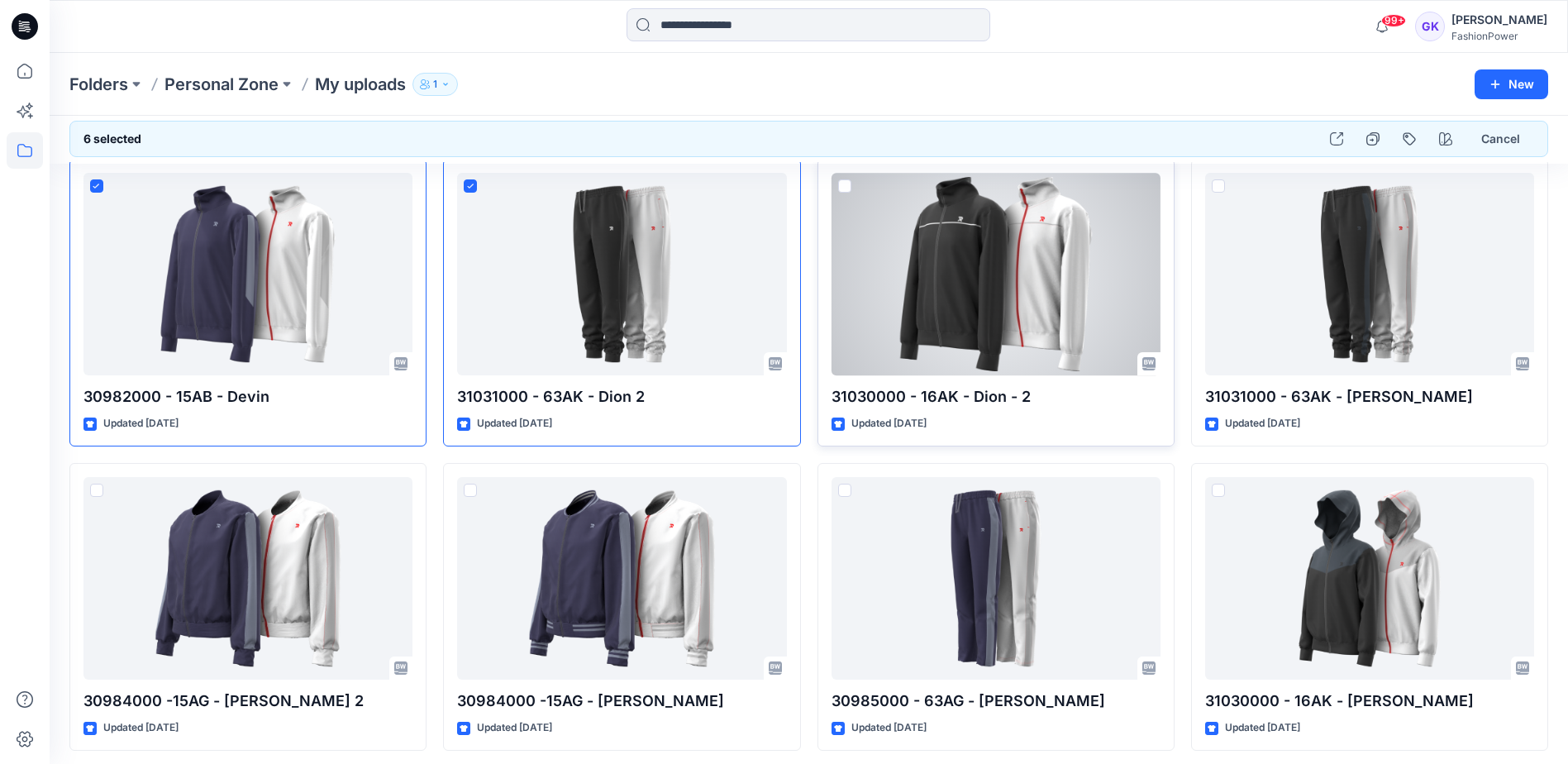
click at [846, 186] on span at bounding box center [845, 186] width 13 height 13
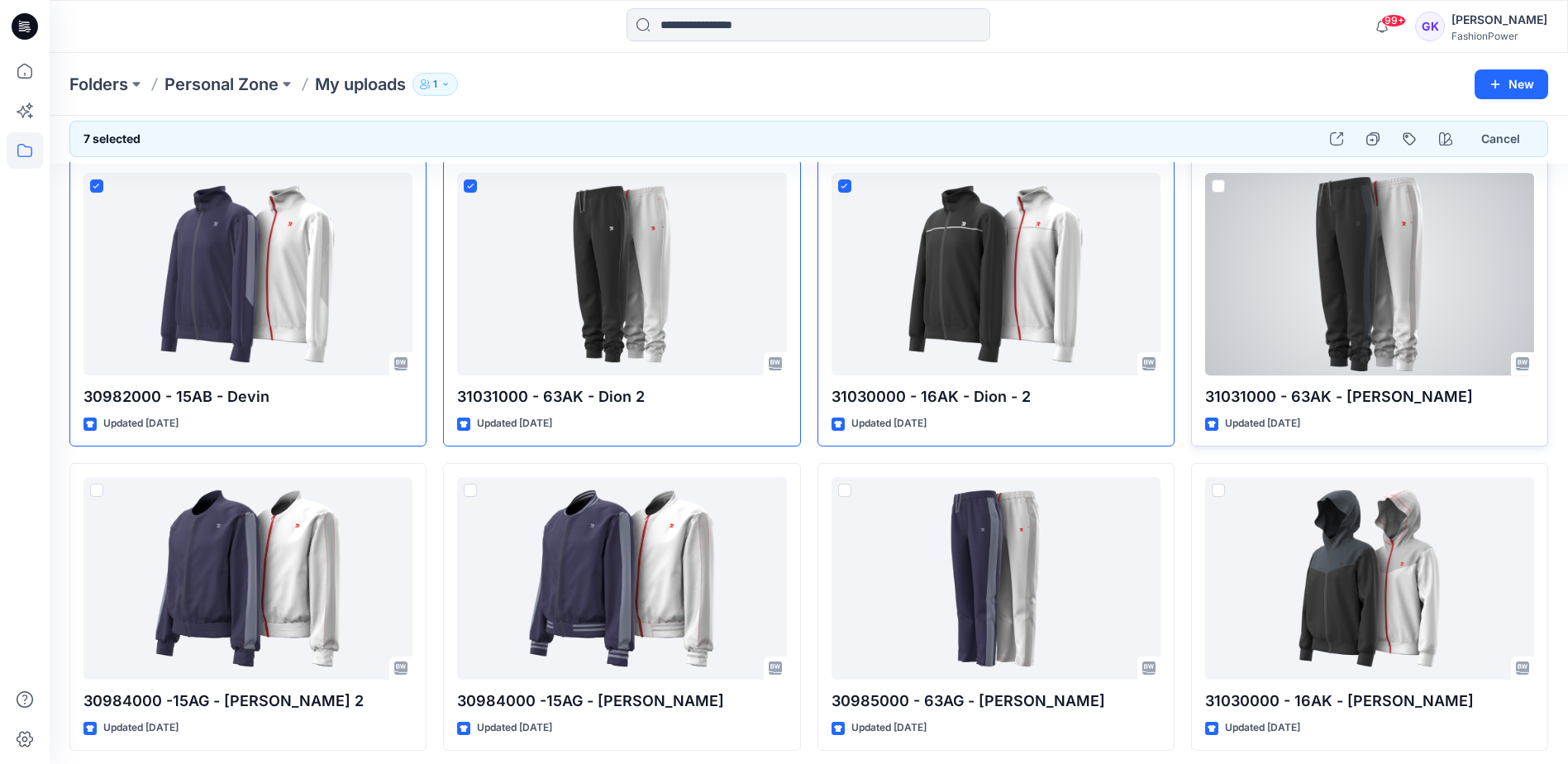
click at [1216, 186] on span at bounding box center [1219, 186] width 13 height 13
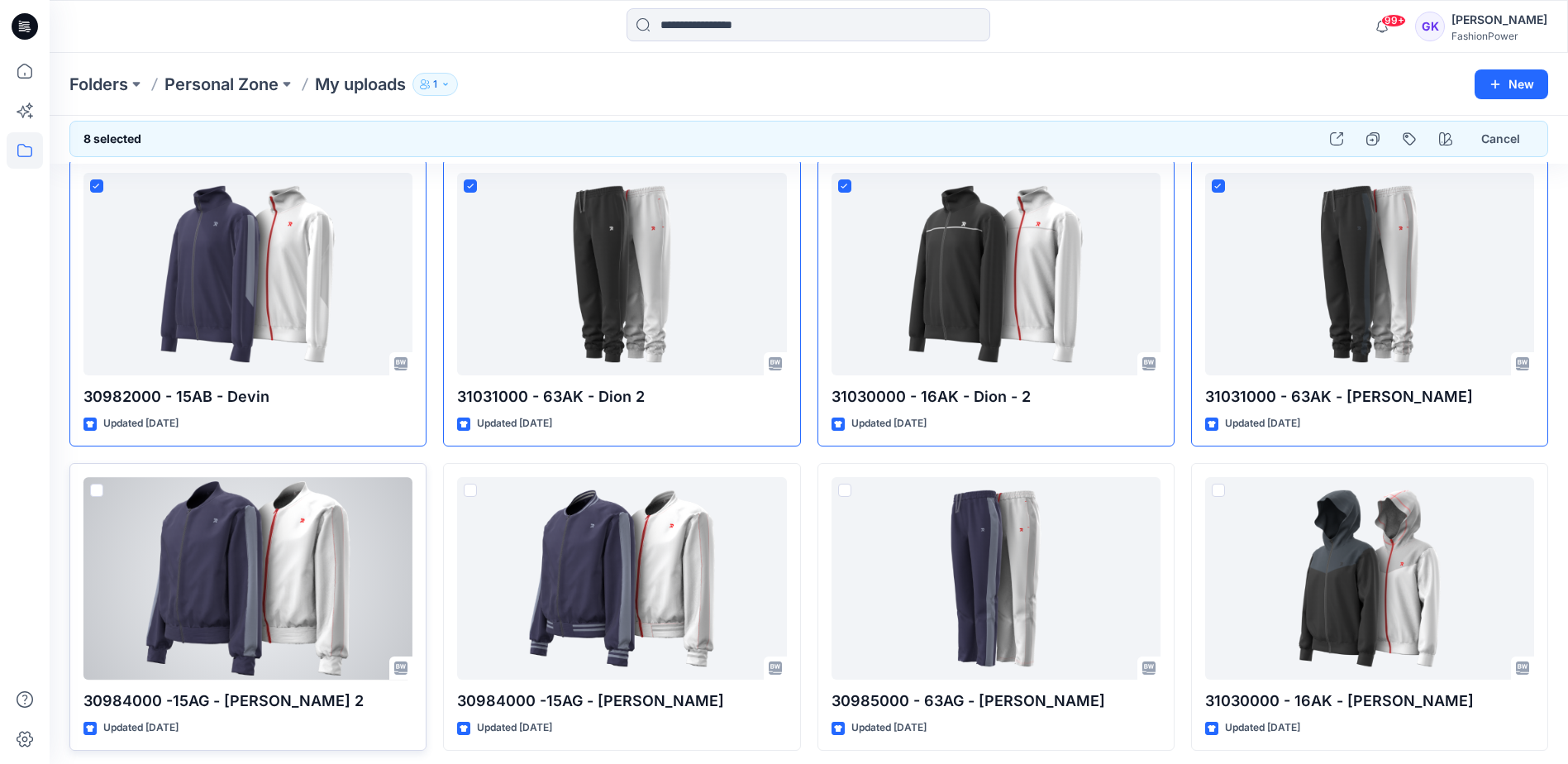
click at [97, 486] on span at bounding box center [97, 490] width 13 height 13
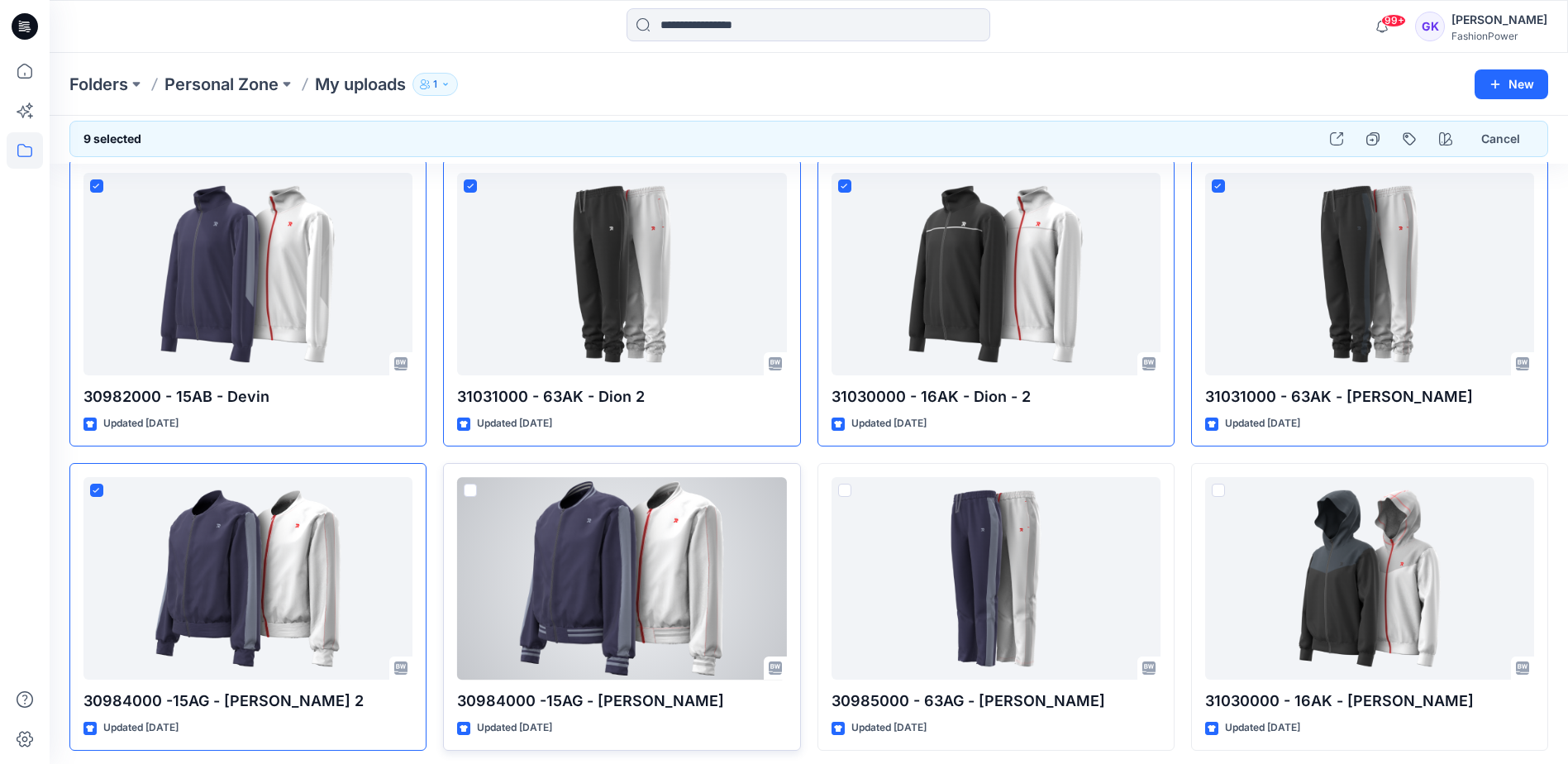
click at [468, 491] on span at bounding box center [471, 490] width 13 height 13
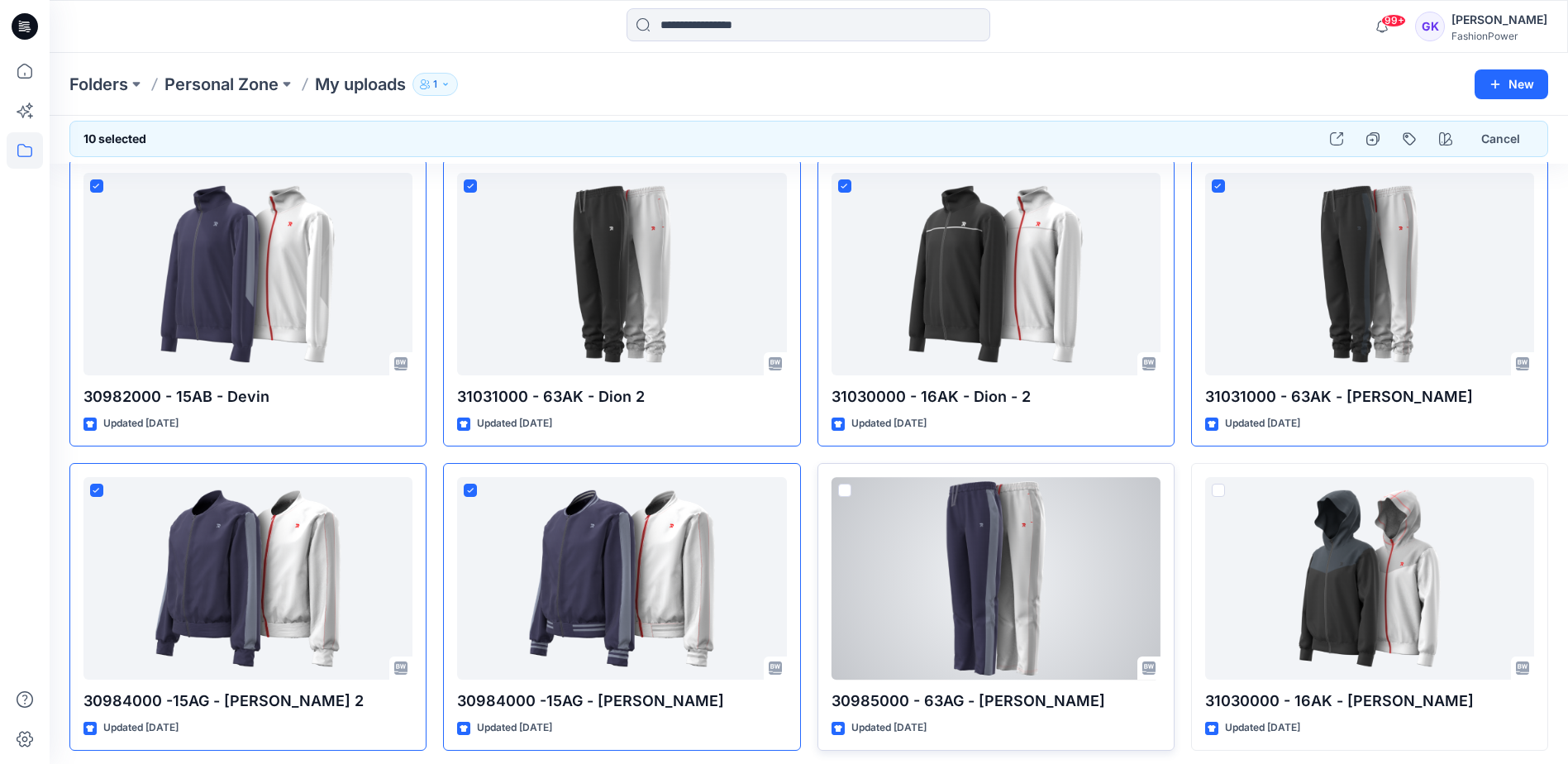
click at [841, 490] on span at bounding box center [845, 490] width 13 height 13
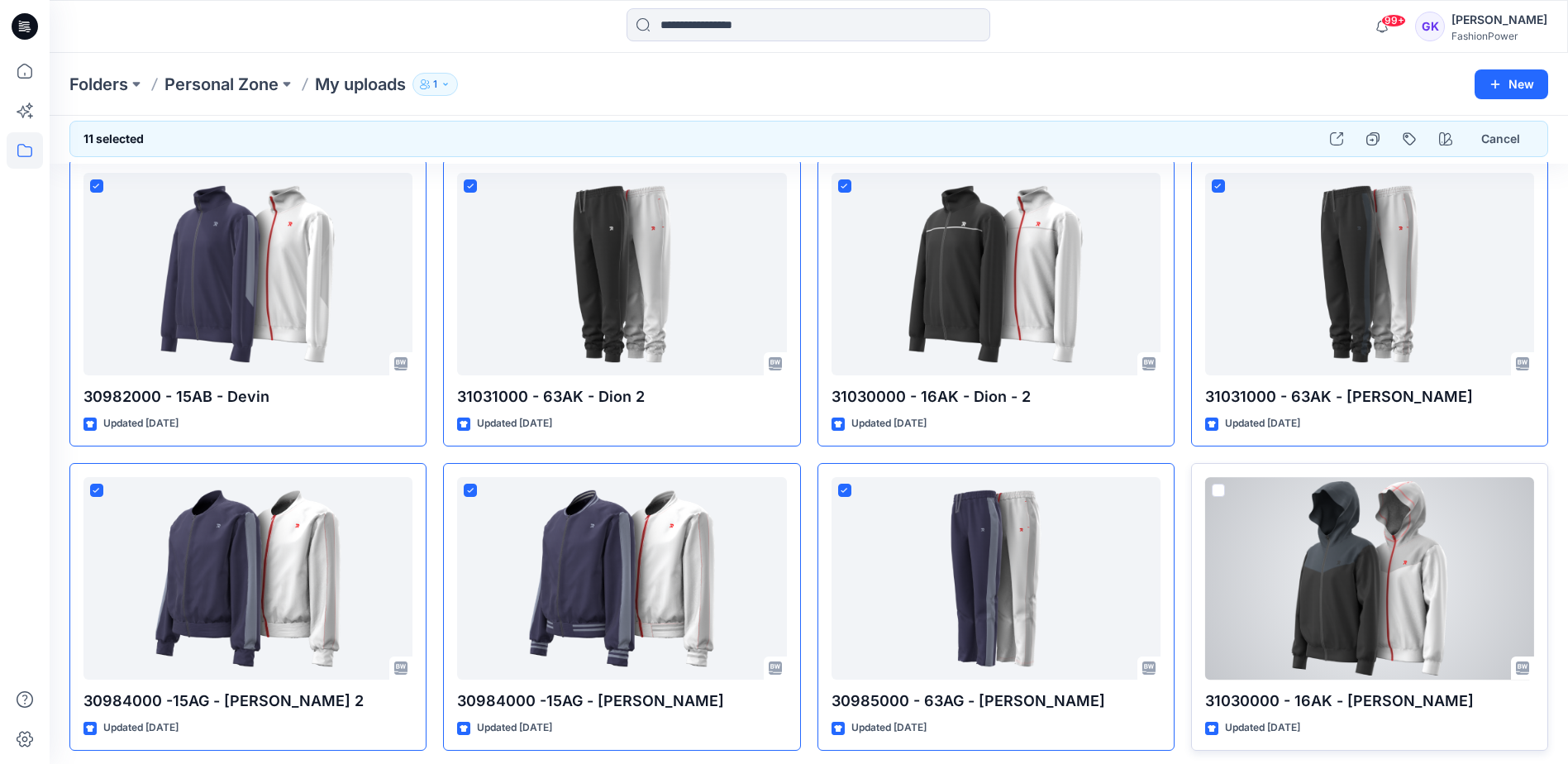
scroll to position [397, 0]
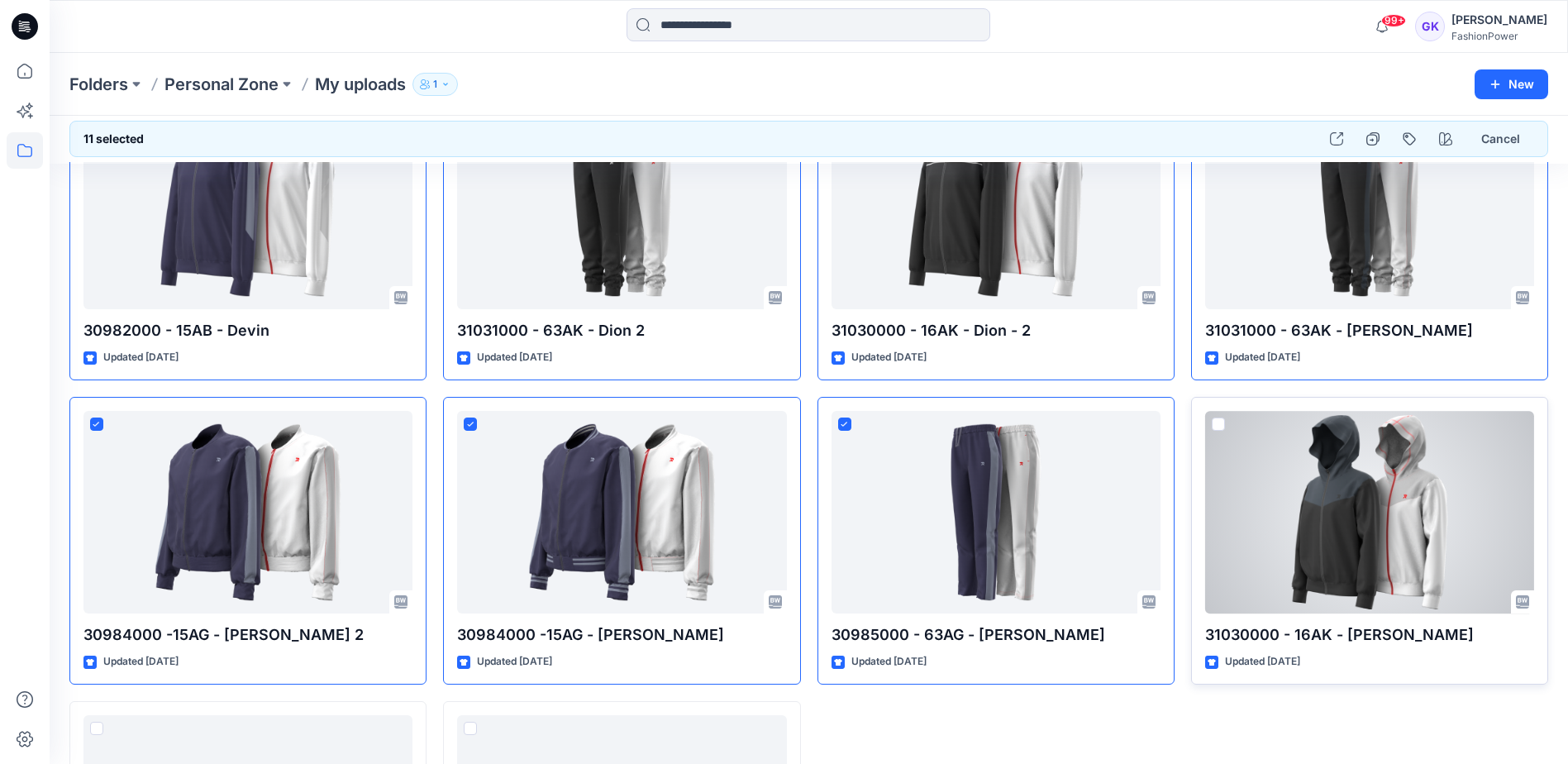
click at [1217, 425] on span at bounding box center [1219, 424] width 13 height 13
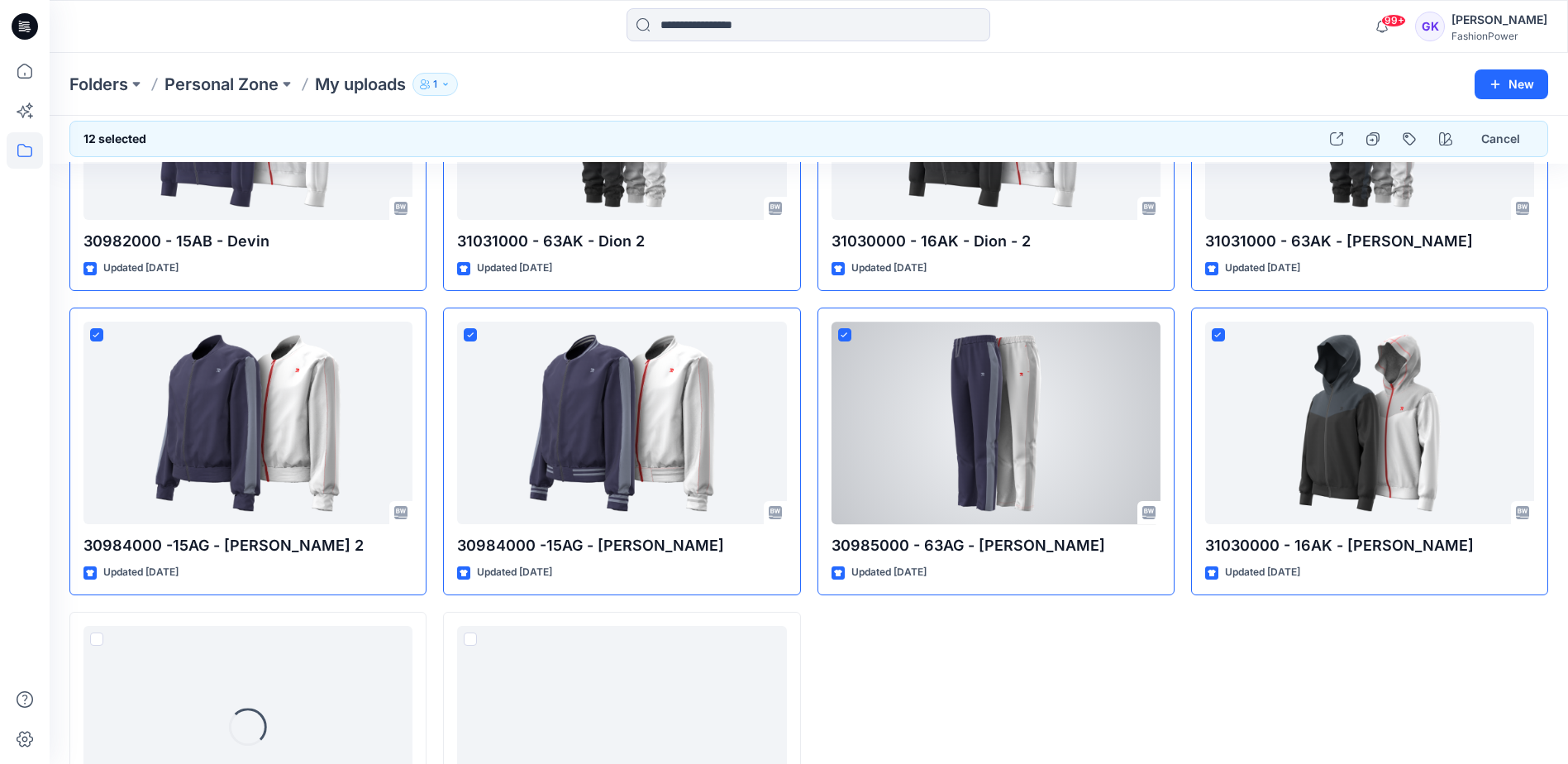
scroll to position [641, 0]
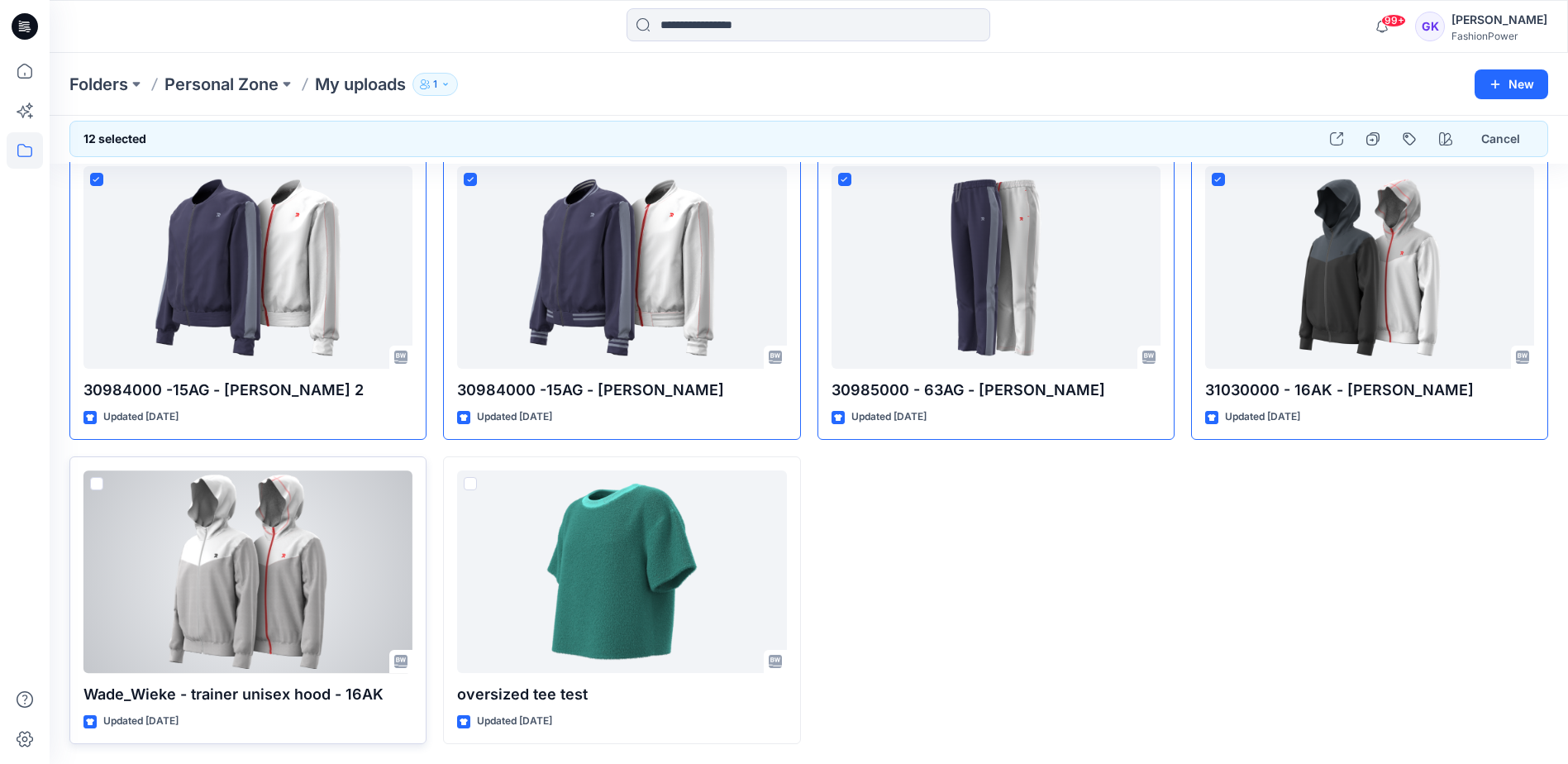
click at [95, 483] on span at bounding box center [97, 484] width 13 height 13
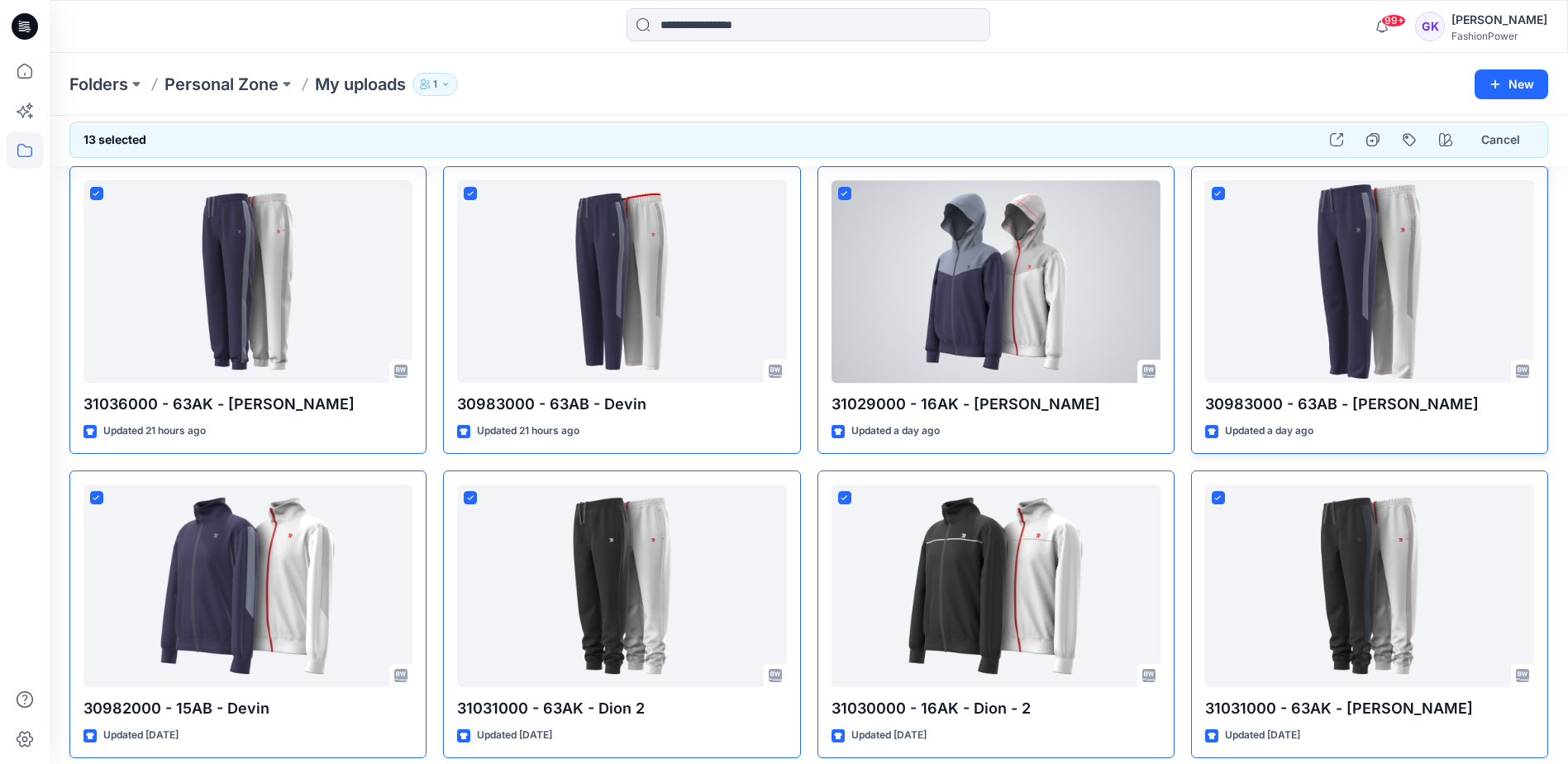
scroll to position [0, 0]
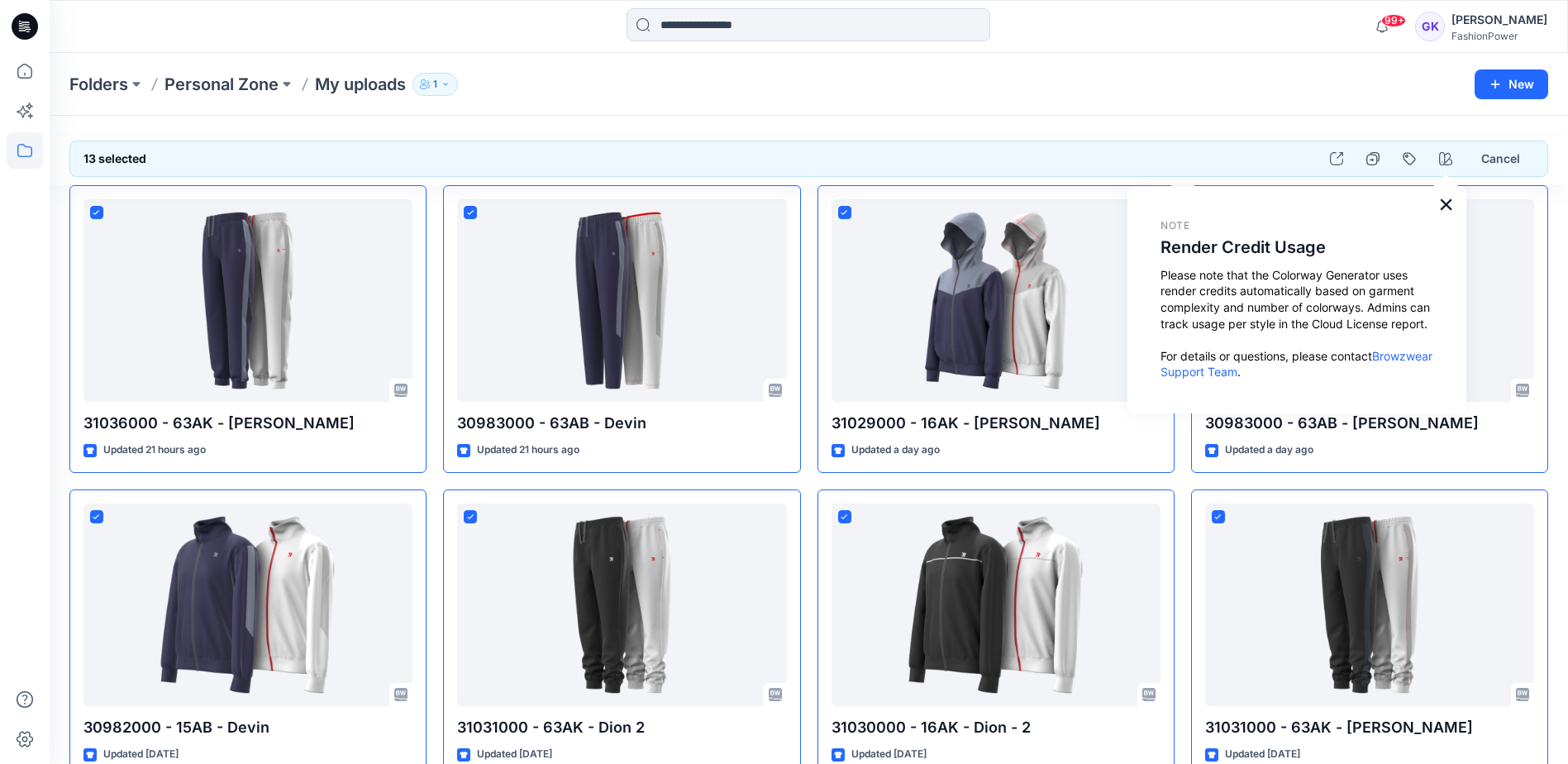
click at [1446, 206] on button "×" at bounding box center [1446, 204] width 16 height 27
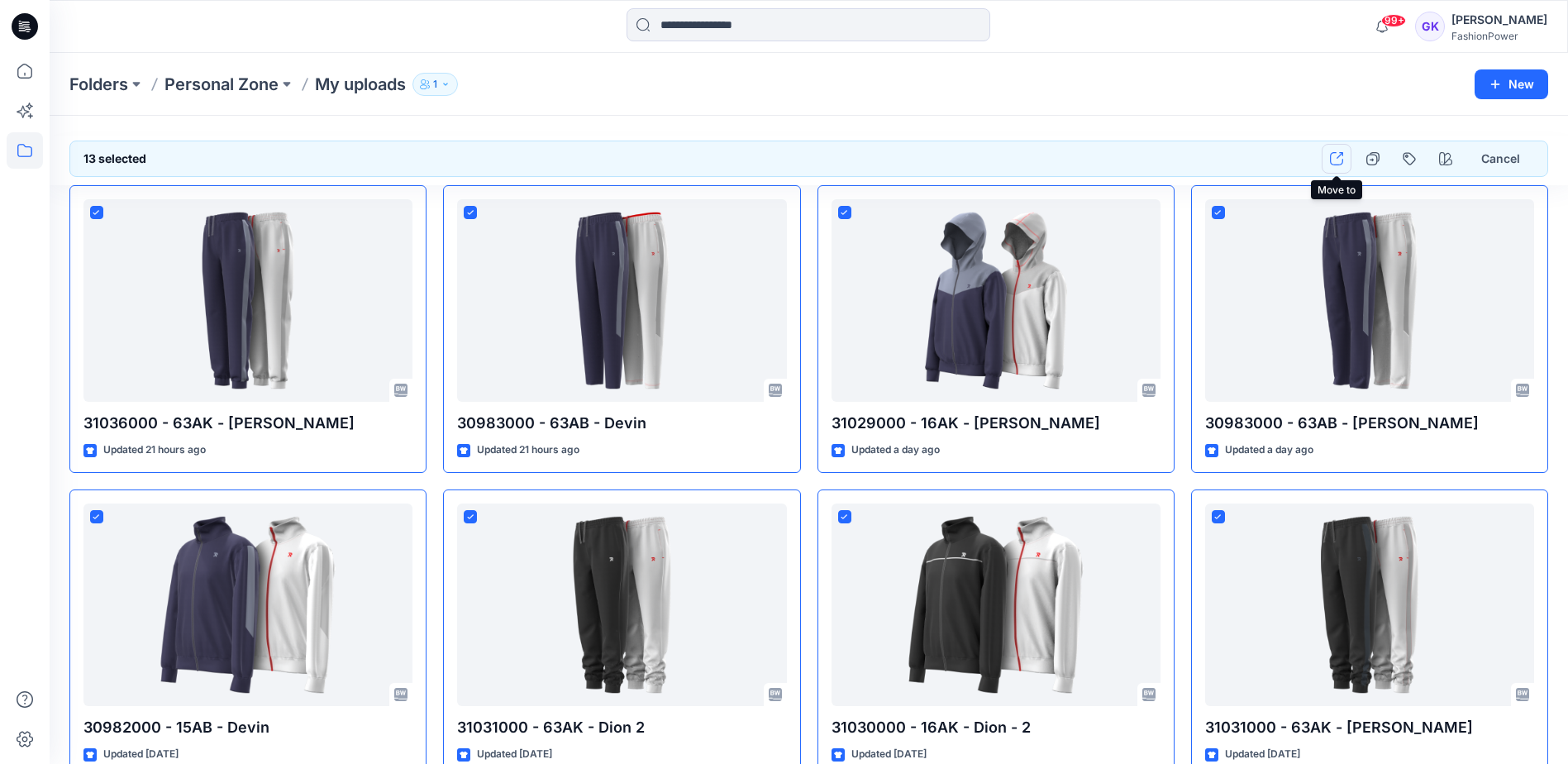
click at [1332, 156] on icon "button" at bounding box center [1337, 159] width 13 height 13
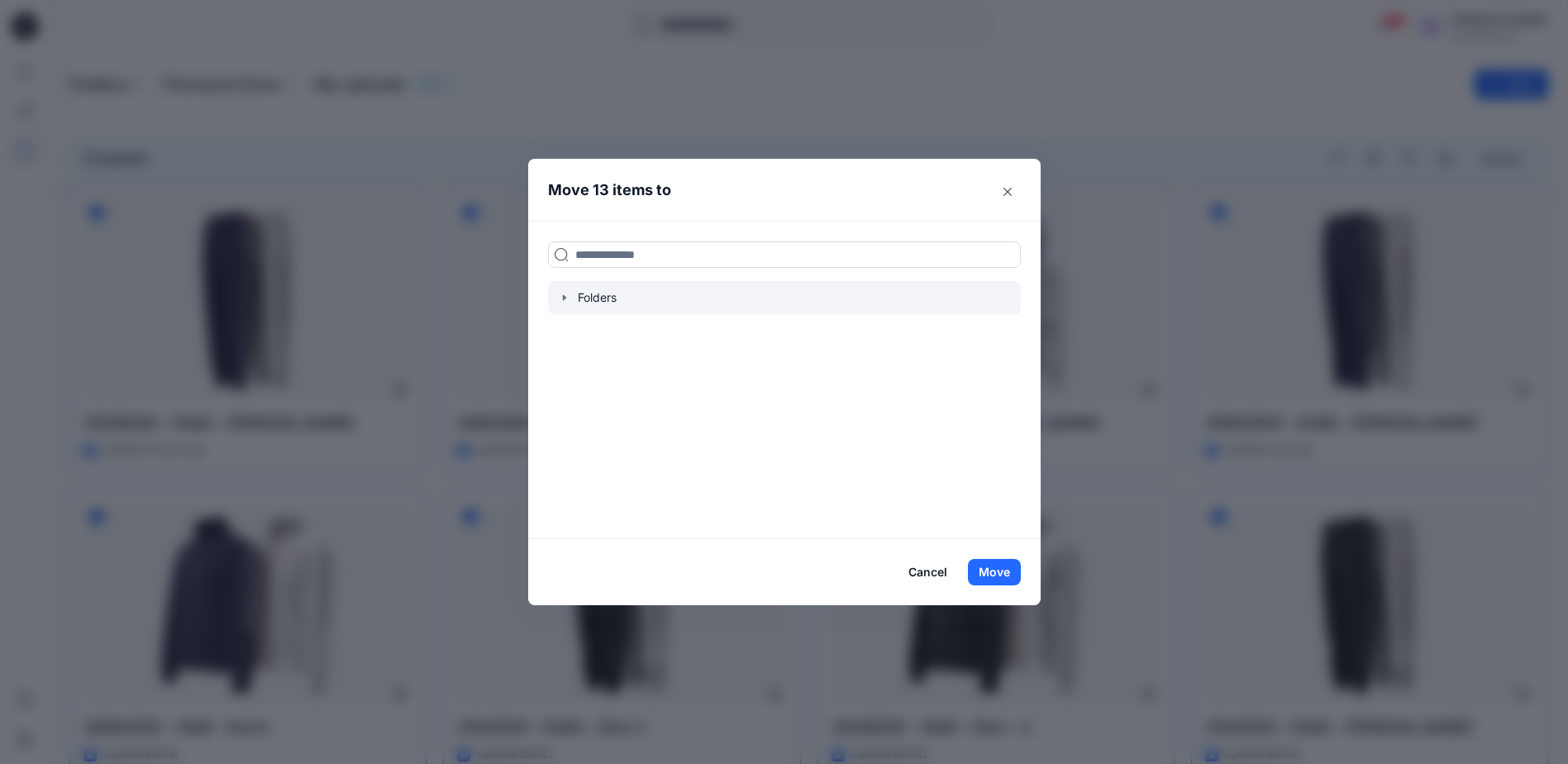
click at [565, 298] on icon "button" at bounding box center [563, 297] width 3 height 6
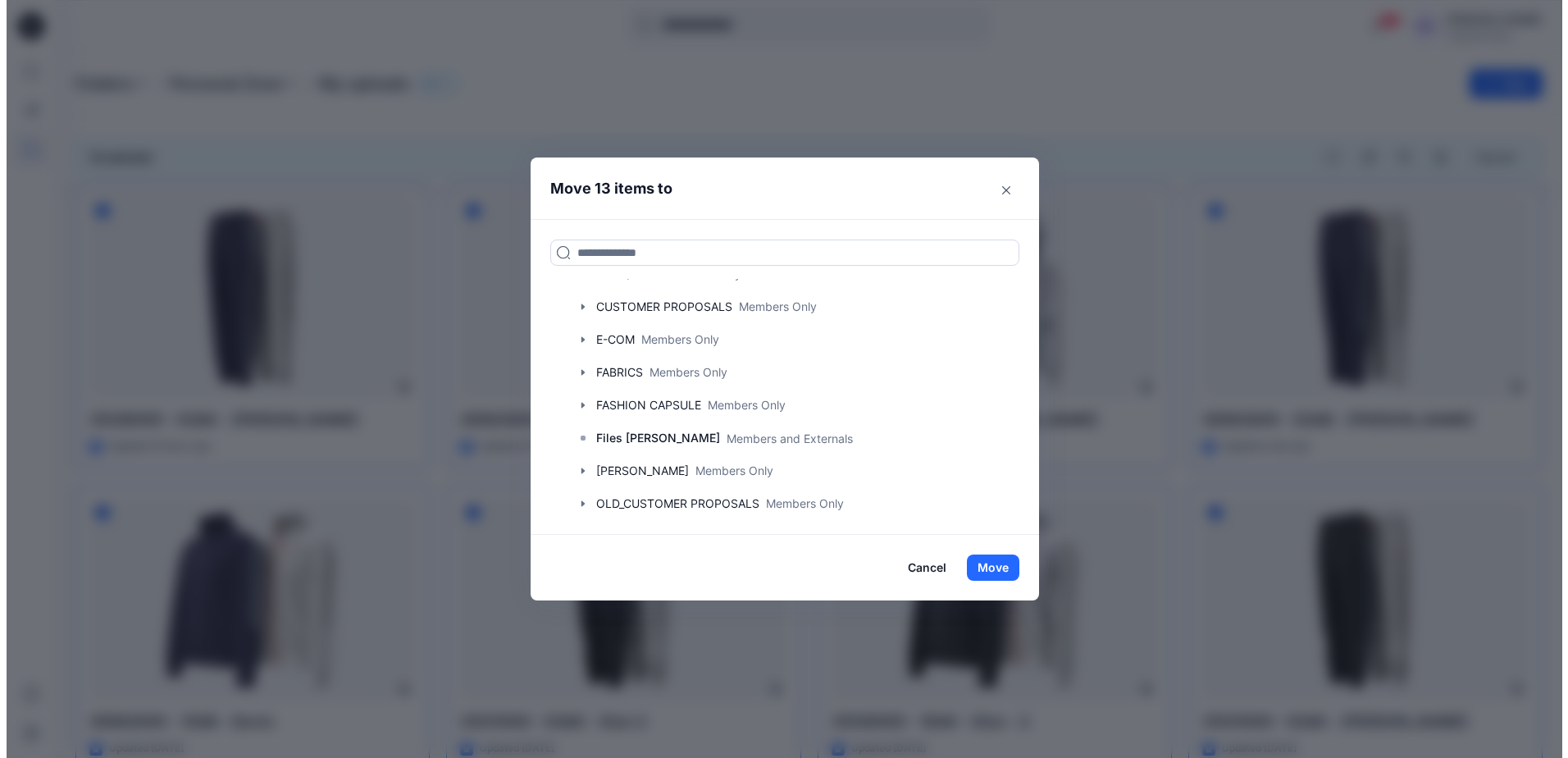
scroll to position [158, 0]
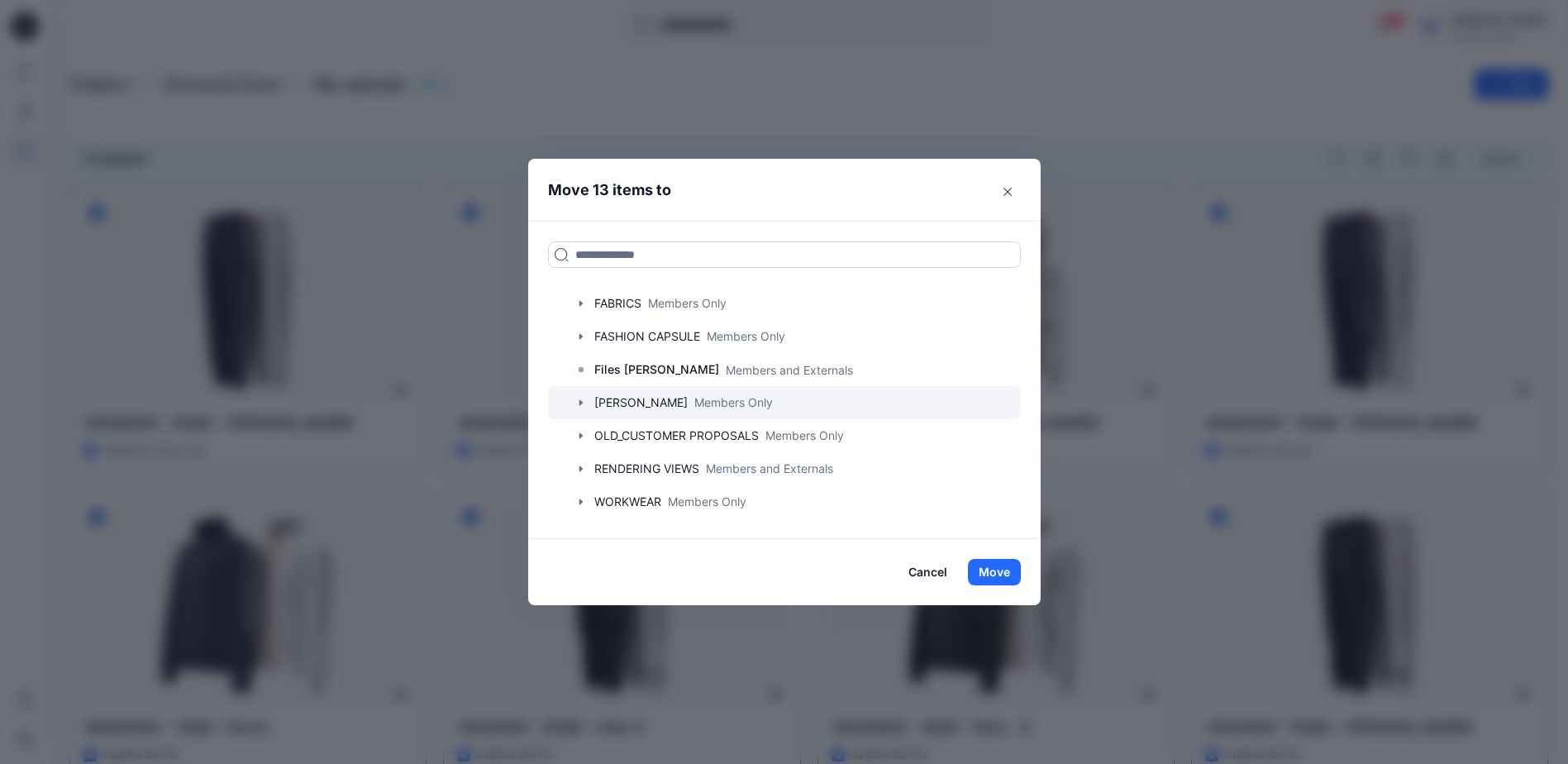
click at [588, 399] on icon "button" at bounding box center [581, 402] width 13 height 13
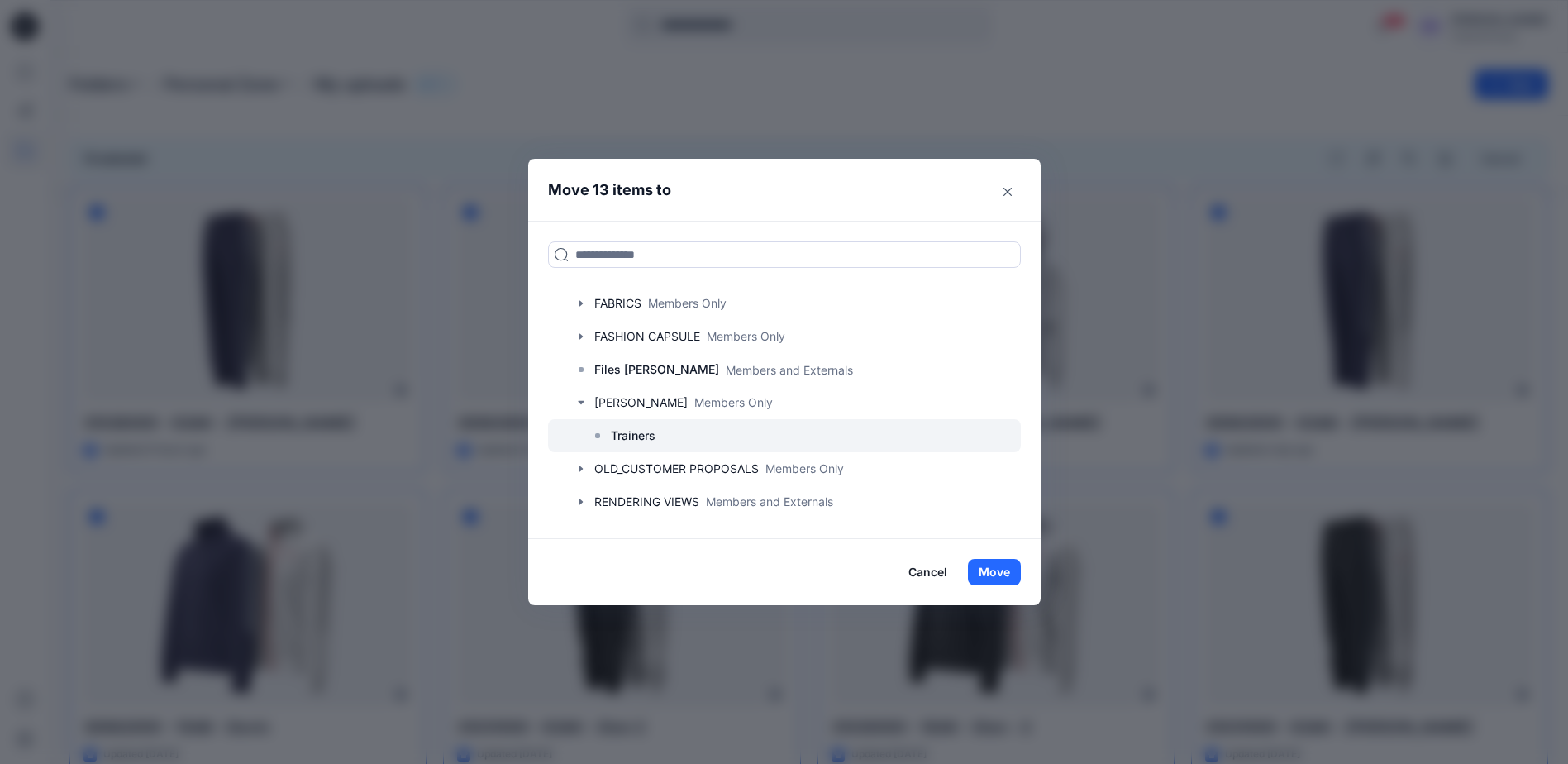
click at [639, 434] on p "Trainers" at bounding box center [633, 435] width 45 height 20
click at [993, 572] on button "Move" at bounding box center [994, 572] width 53 height 27
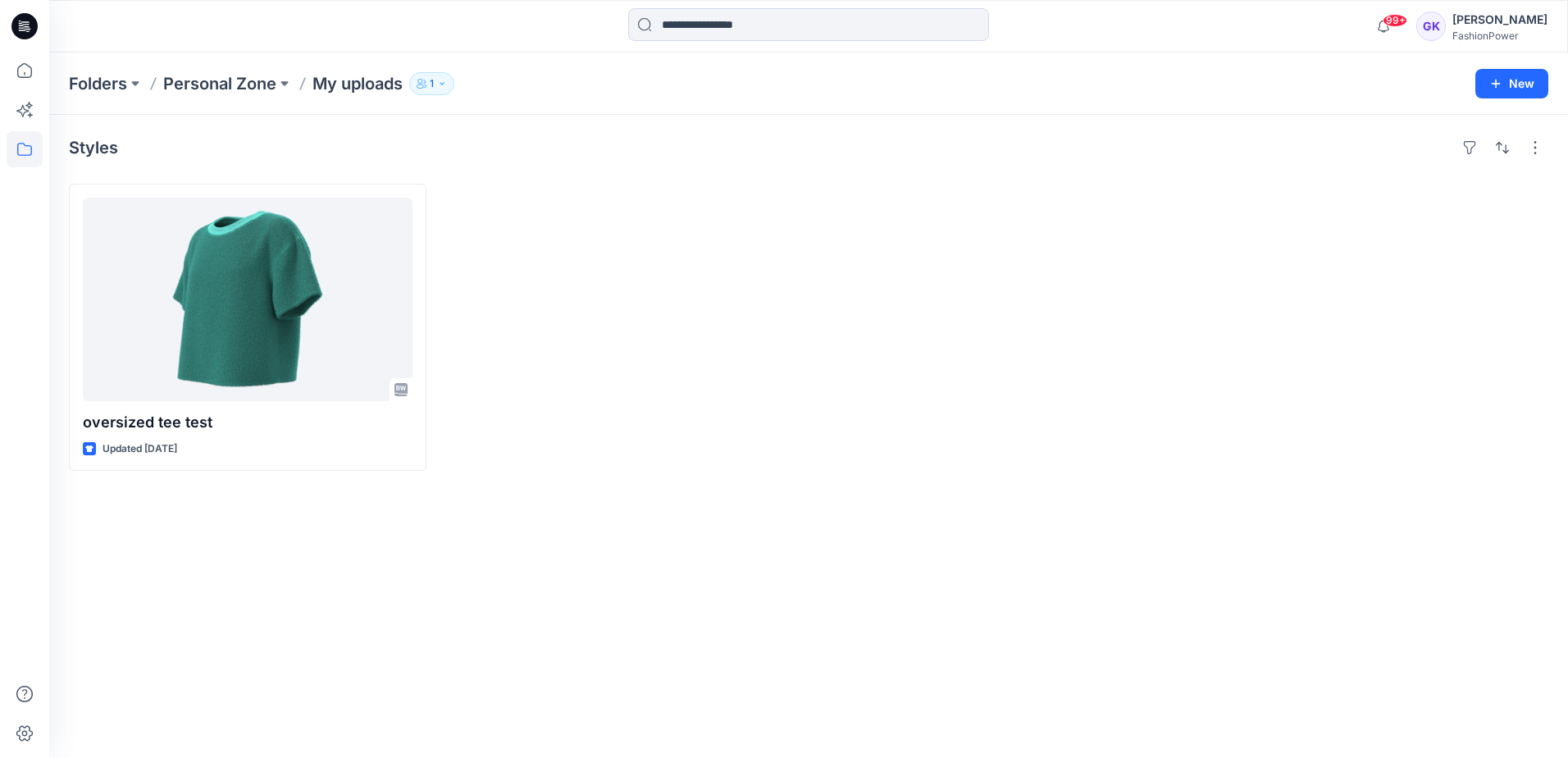
click at [769, 283] on div at bounding box center [621, 328] width 358 height 287
click at [643, 399] on div at bounding box center [621, 328] width 358 height 287
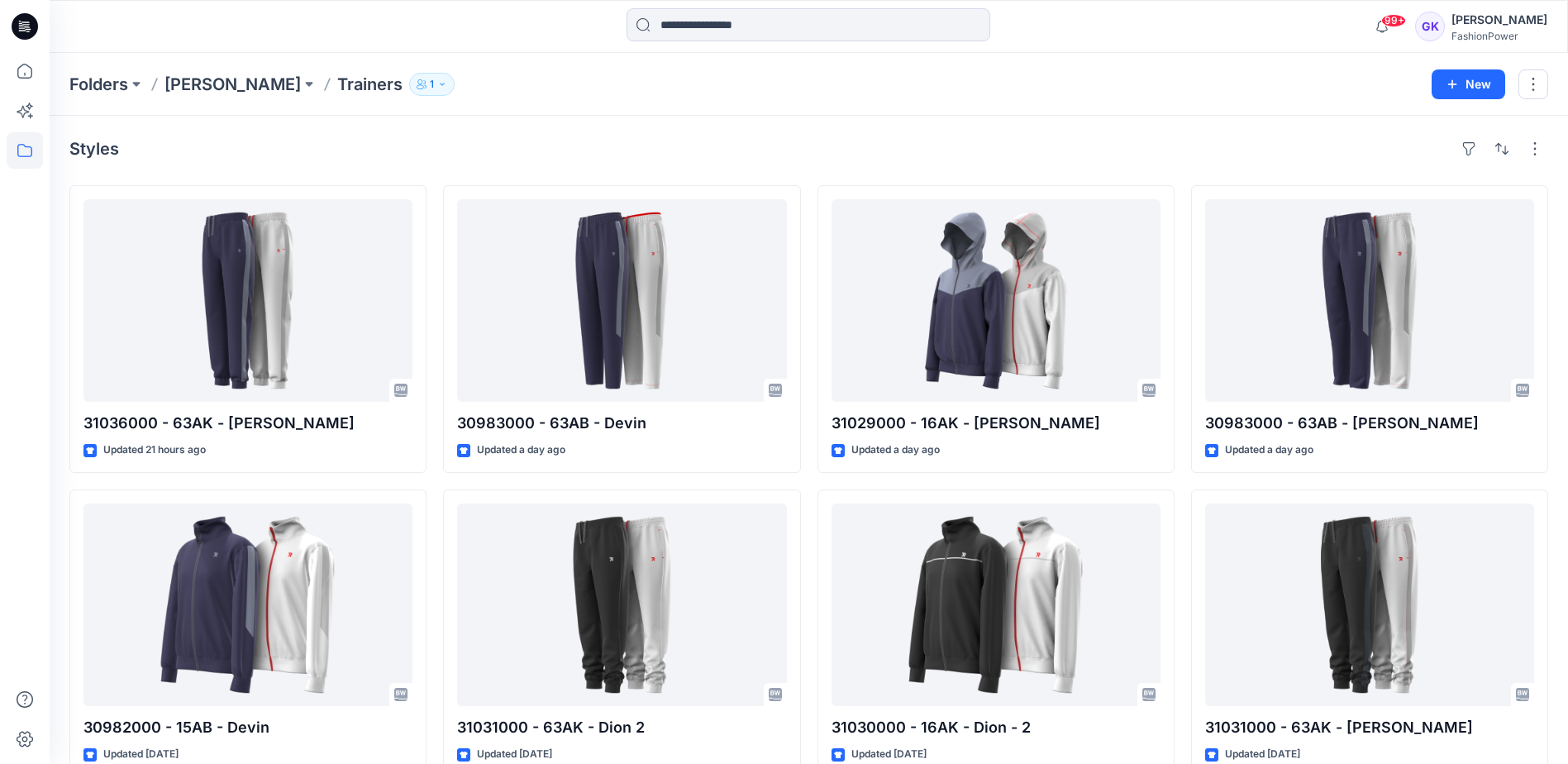
click at [393, 125] on div "Styles 31036000 - 63AK - [PERSON_NAME] Updated 21 hours ago 30982000 - 15AB - D…" at bounding box center [809, 637] width 1519 height 1044
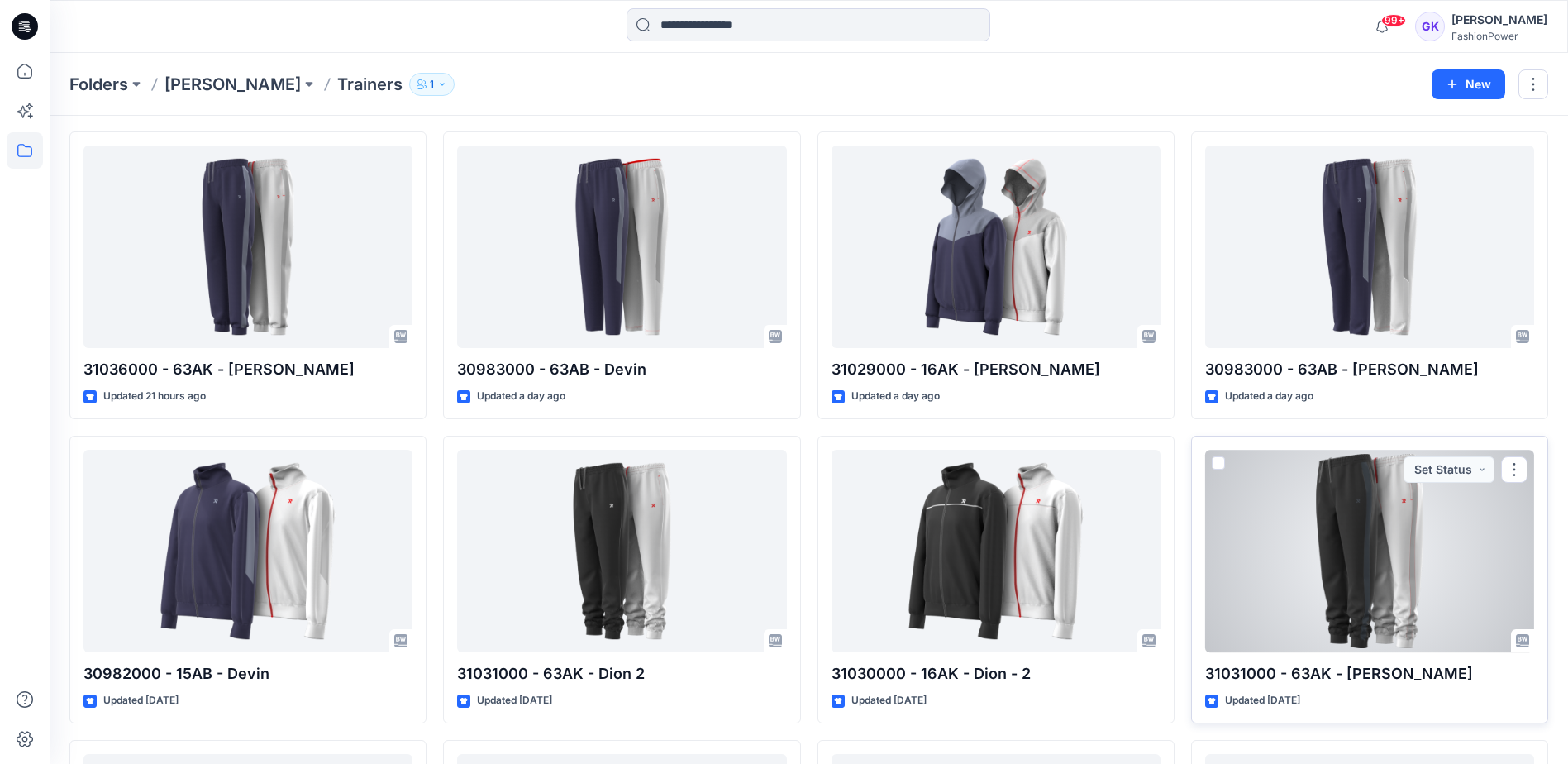
scroll to position [82, 0]
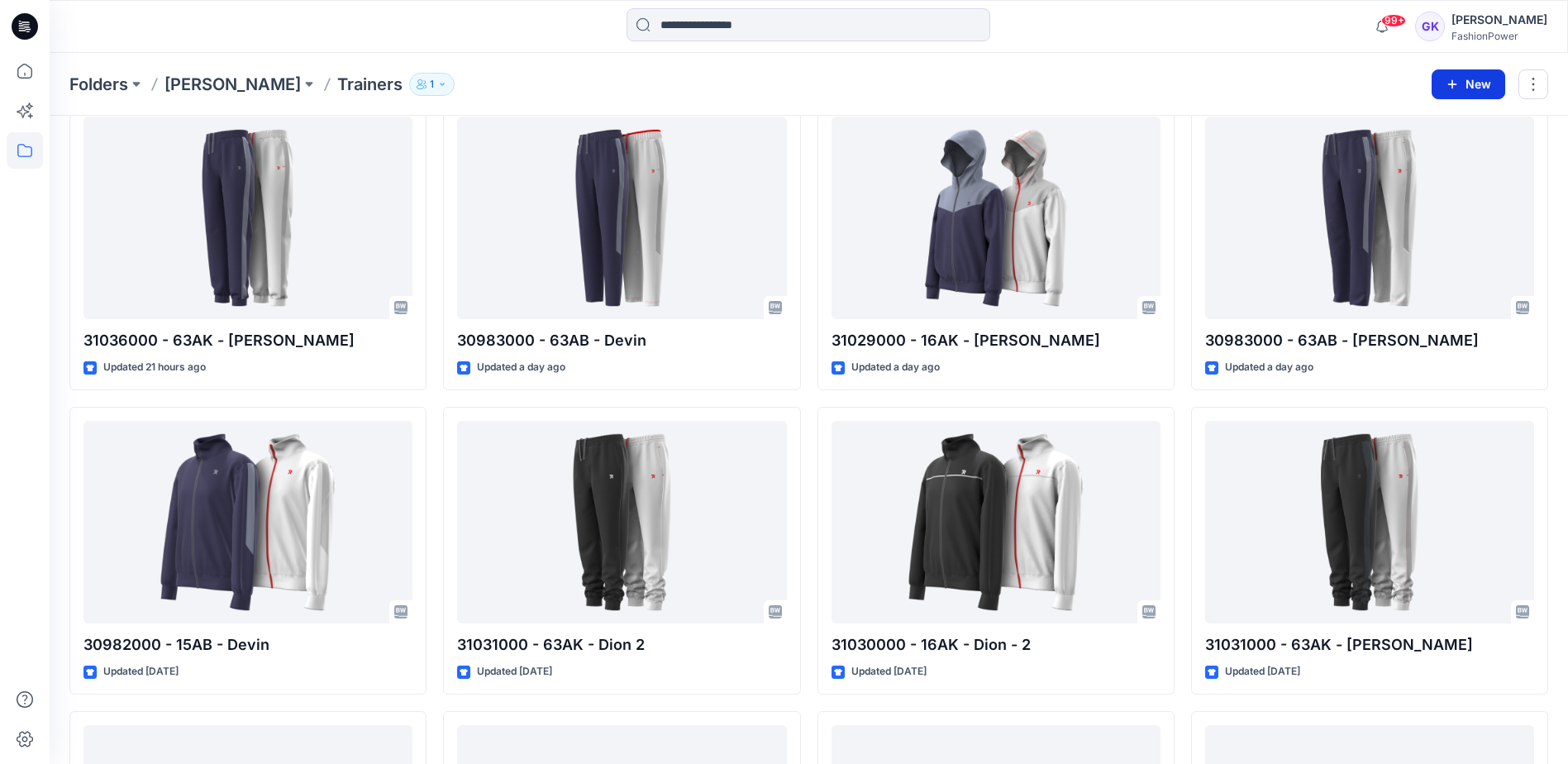
click at [1483, 82] on button "New" at bounding box center [1469, 83] width 74 height 29
click at [722, 93] on div "Folders [PERSON_NAME] Trainers 1" at bounding box center [744, 84] width 1350 height 23
click at [1493, 81] on button "New" at bounding box center [1469, 83] width 74 height 29
click at [1431, 153] on p "New Folder" at bounding box center [1419, 157] width 62 height 17
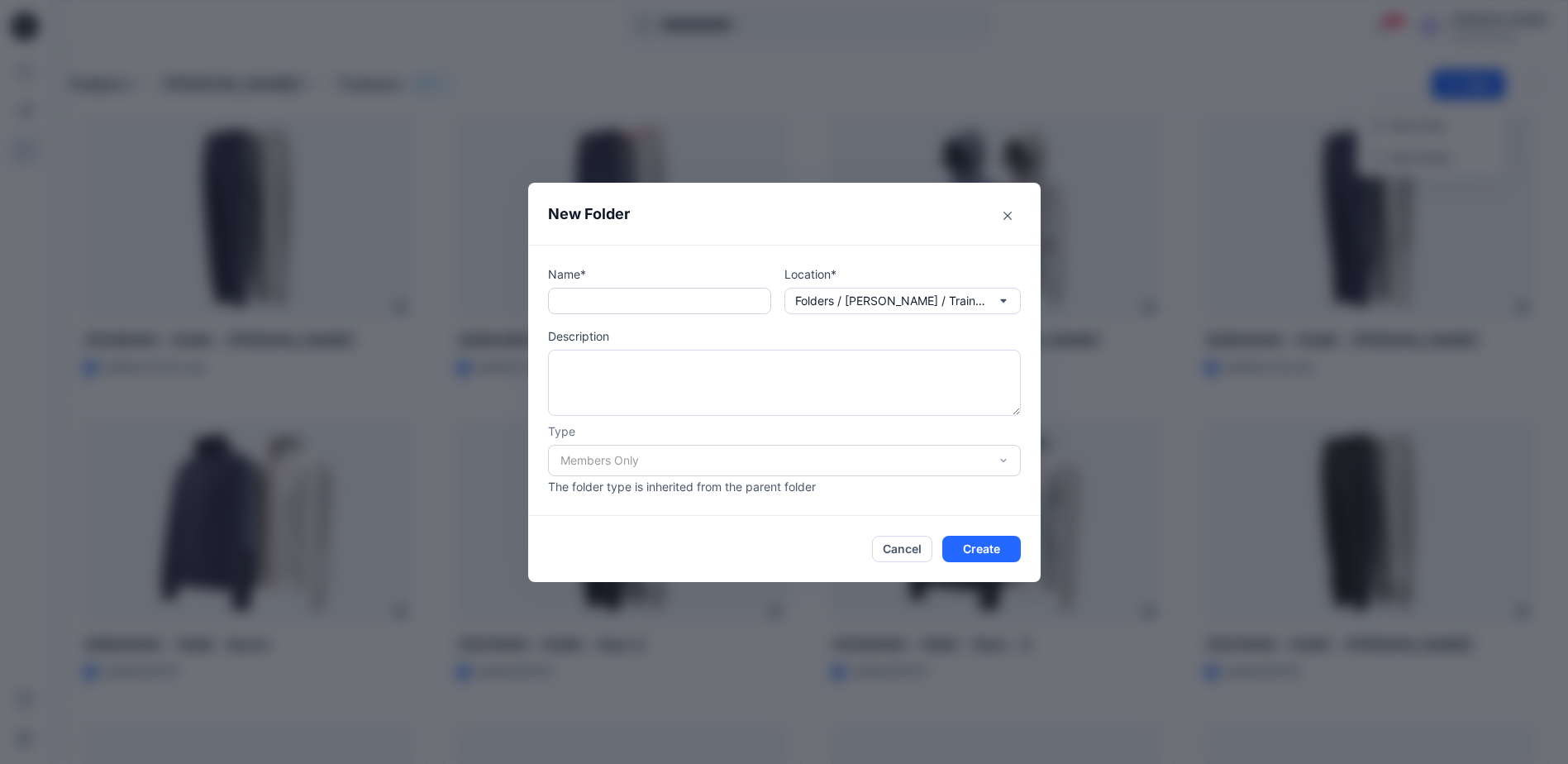
click at [665, 301] on input "text" at bounding box center [660, 301] width 223 height 27
type input "***"
click at [959, 544] on button "Create" at bounding box center [981, 549] width 79 height 27
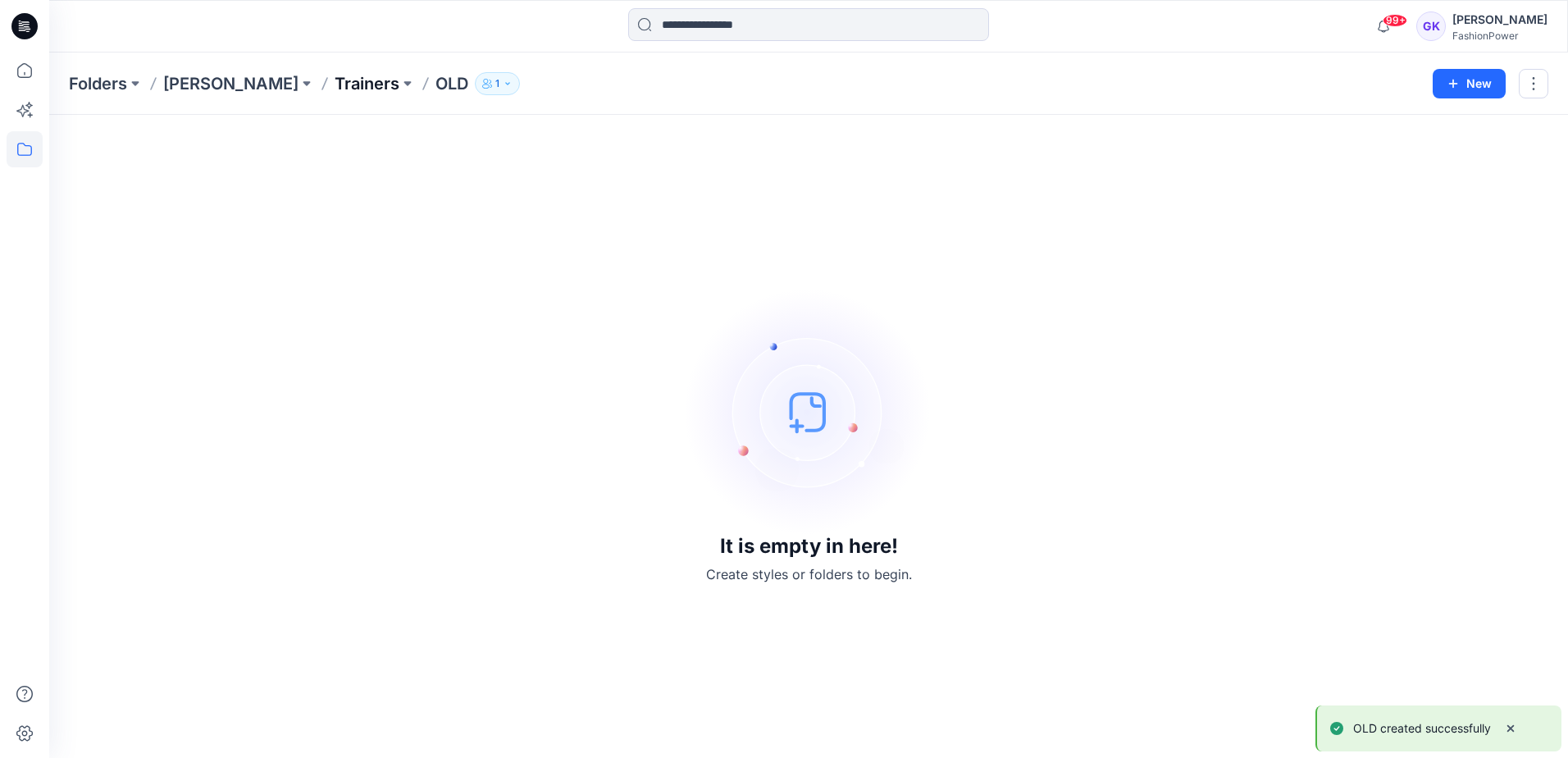
click at [334, 81] on p "Trainers" at bounding box center [366, 84] width 65 height 23
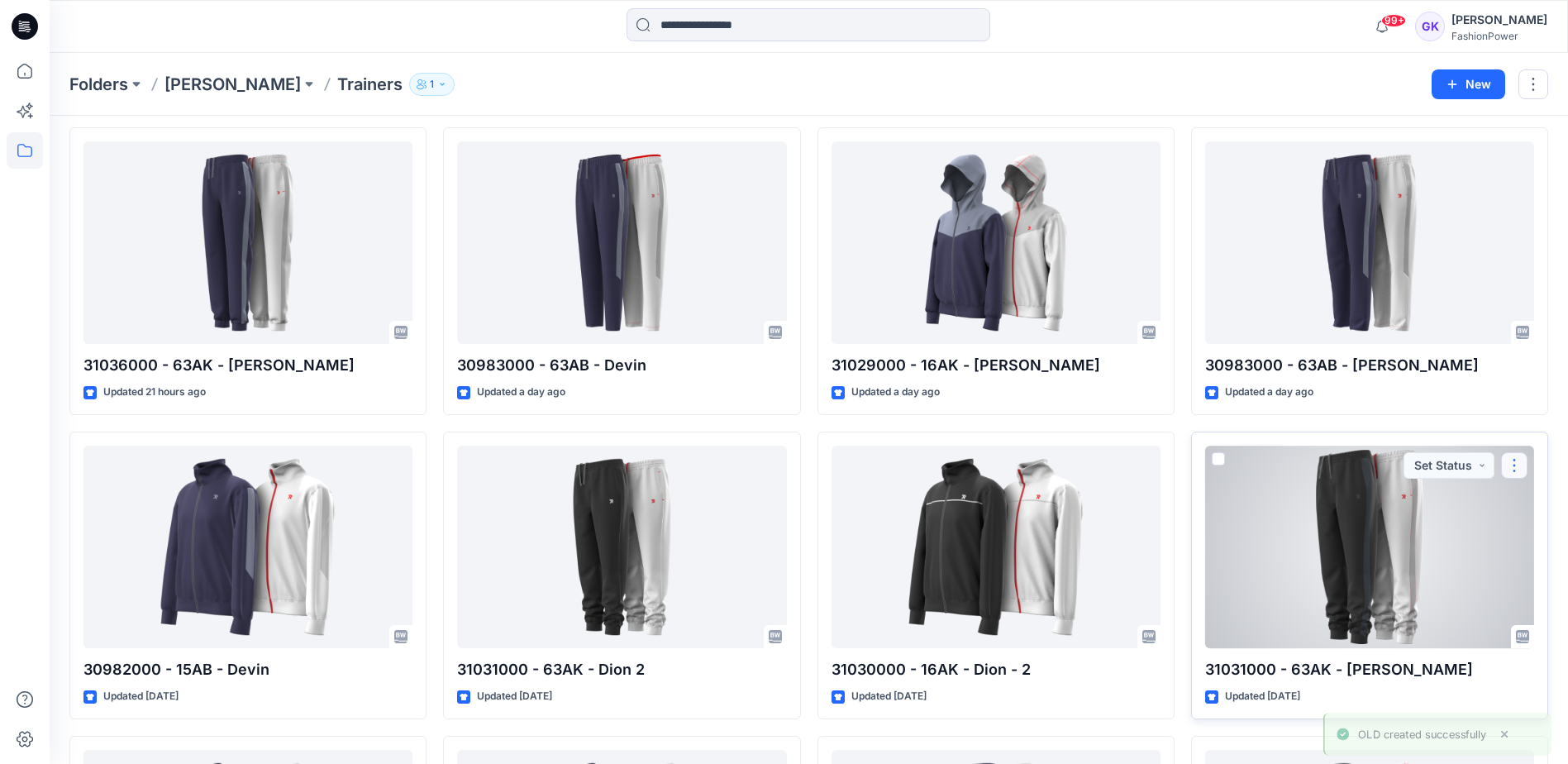
scroll to position [82, 0]
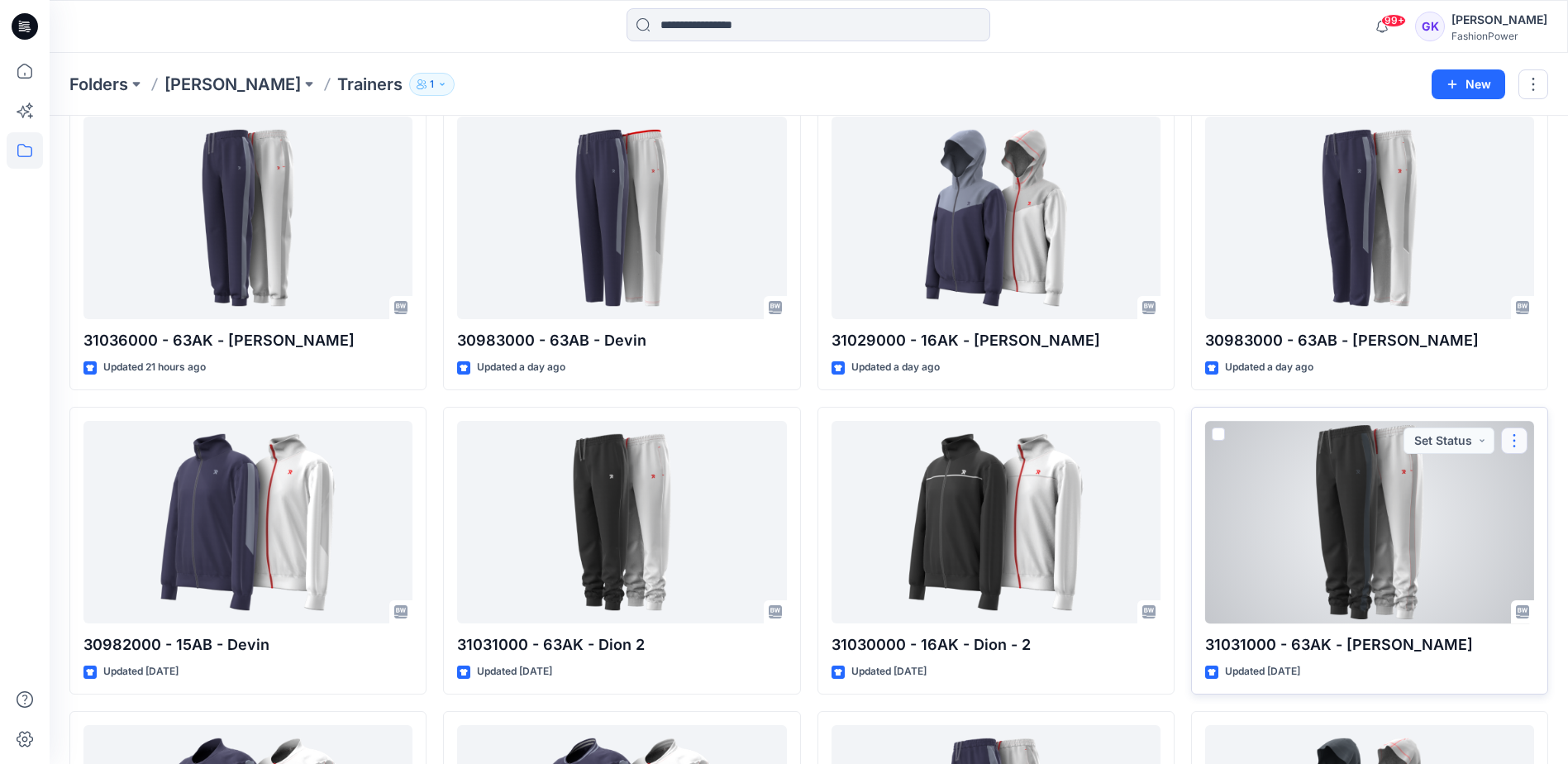
click at [1517, 441] on button "button" at bounding box center [1514, 440] width 27 height 27
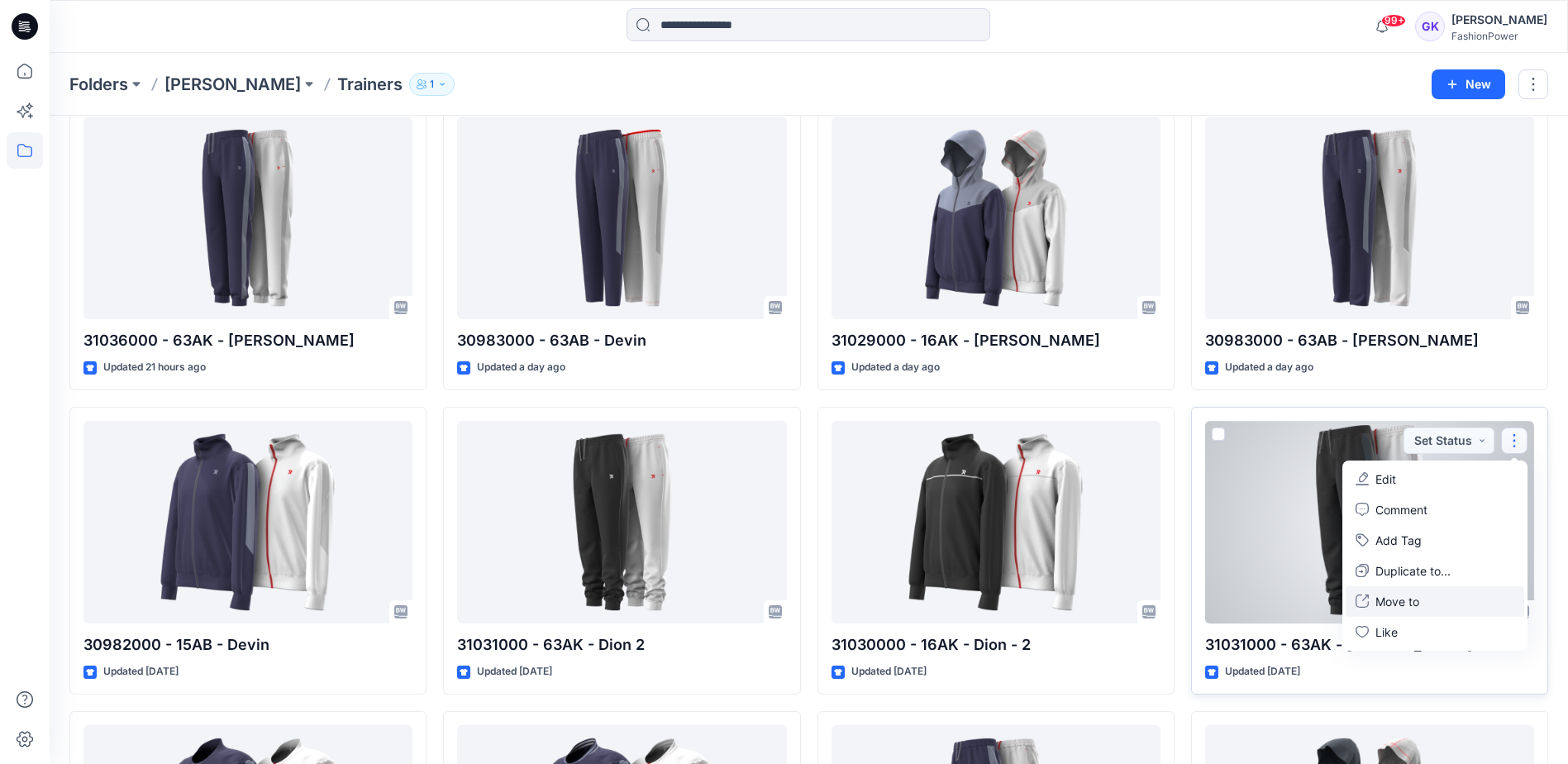
click at [1398, 598] on p "Move to" at bounding box center [1398, 601] width 44 height 17
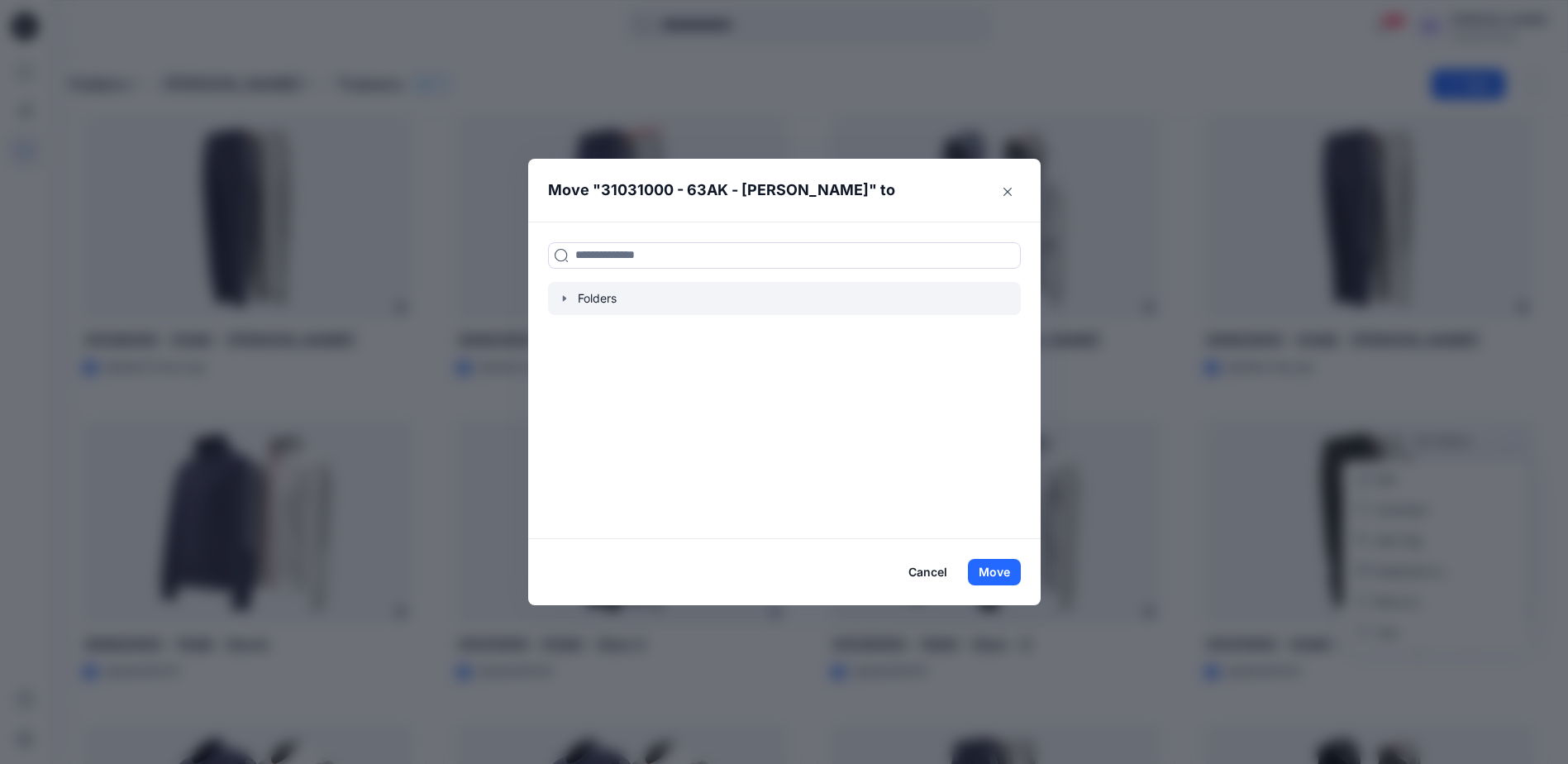
click at [563, 301] on icon "button" at bounding box center [564, 298] width 13 height 13
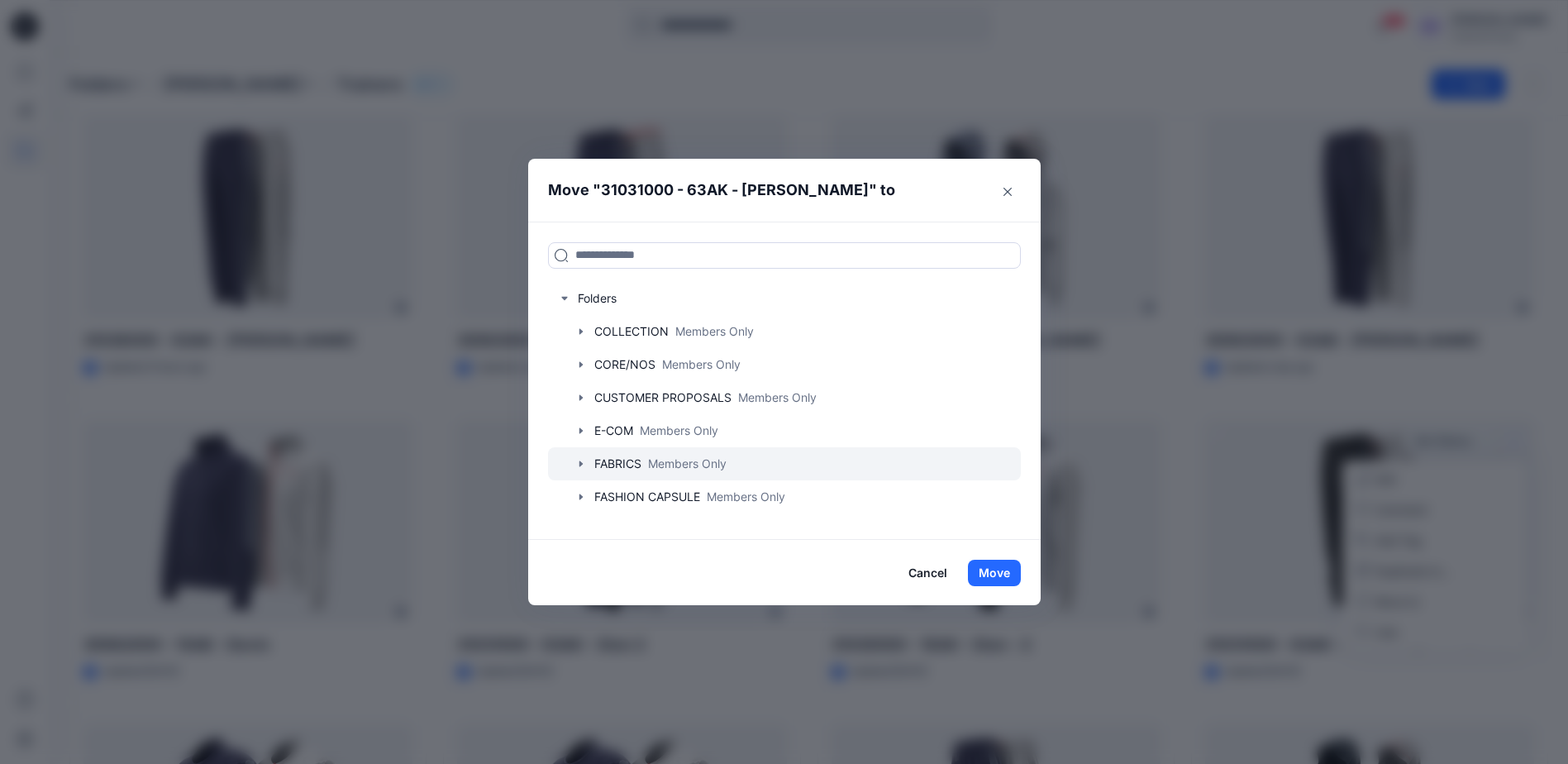
scroll to position [159, 0]
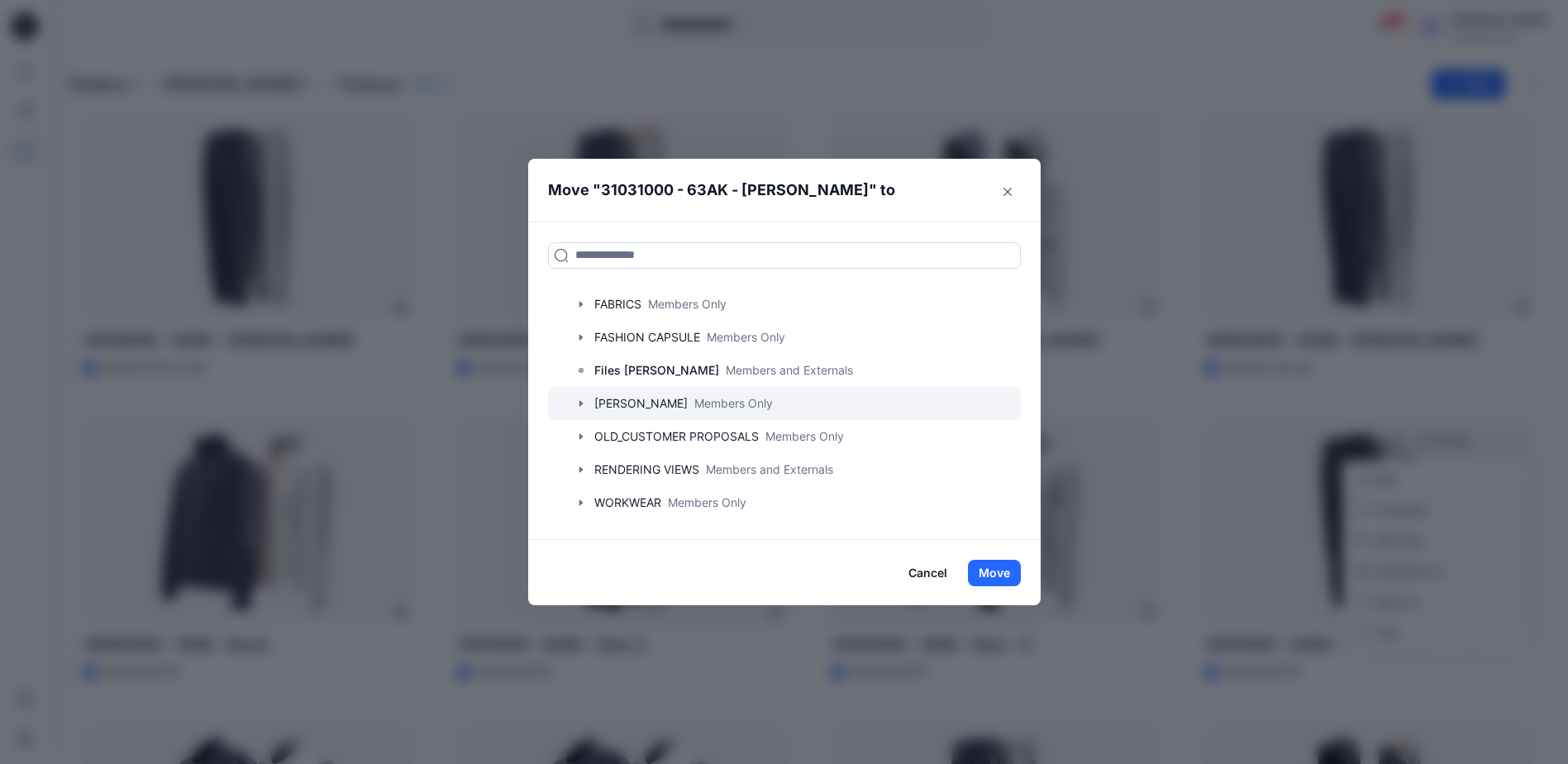
click at [588, 399] on icon "button" at bounding box center [581, 403] width 13 height 13
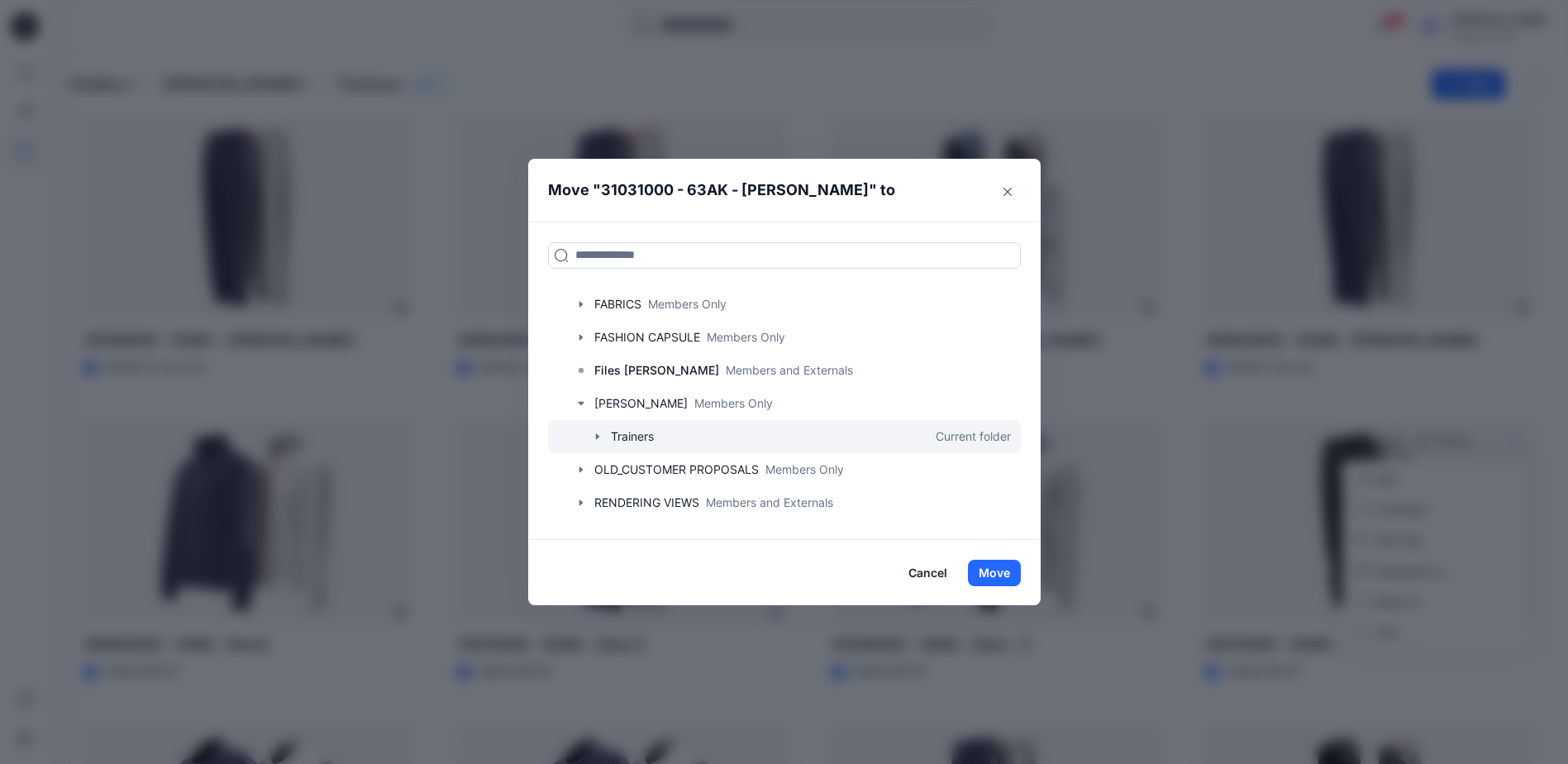
click at [601, 433] on icon "button" at bounding box center [597, 436] width 13 height 13
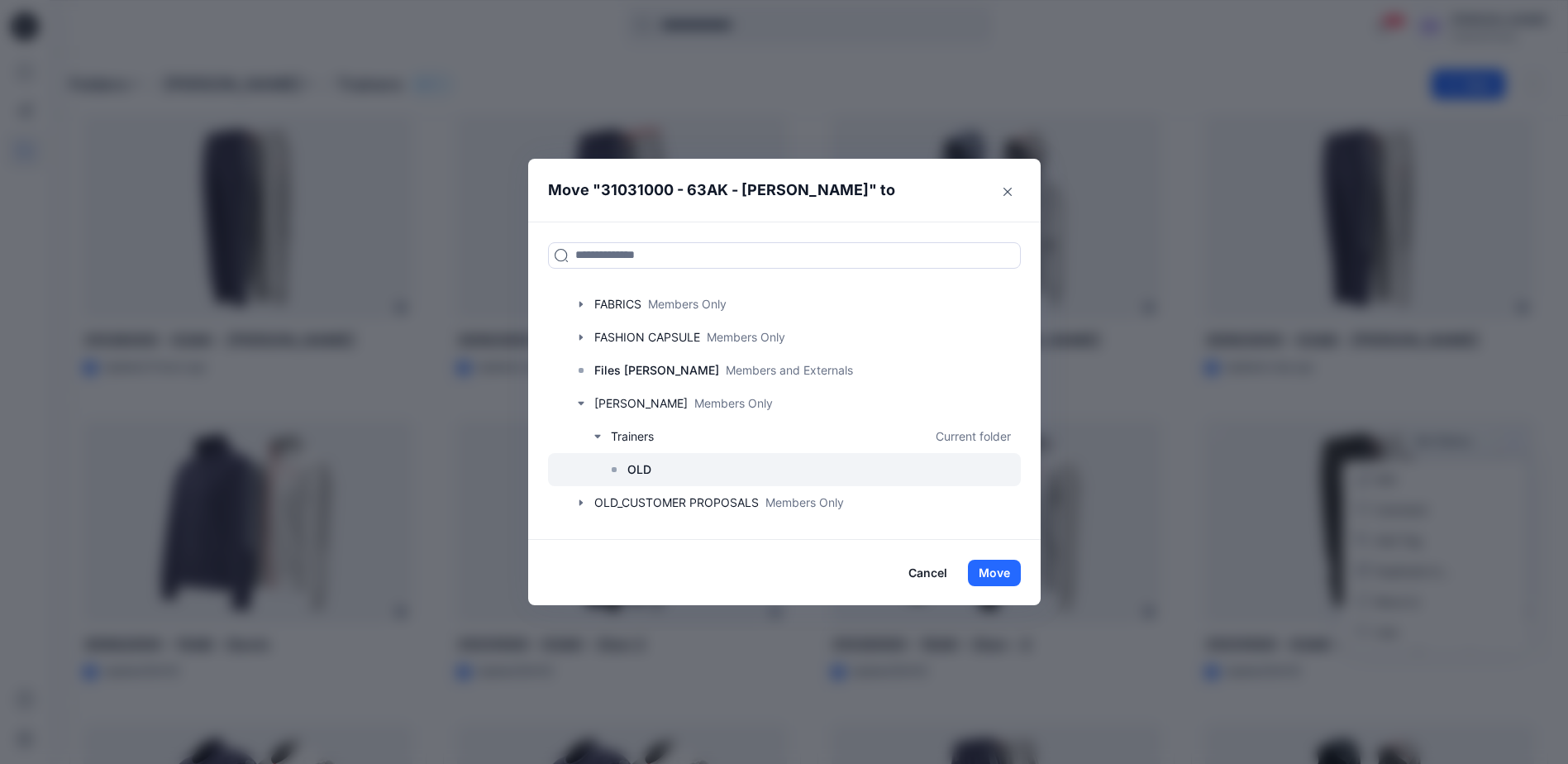
click at [638, 466] on p "OLD" at bounding box center [639, 469] width 24 height 20
click at [999, 569] on button "Move" at bounding box center [994, 573] width 53 height 27
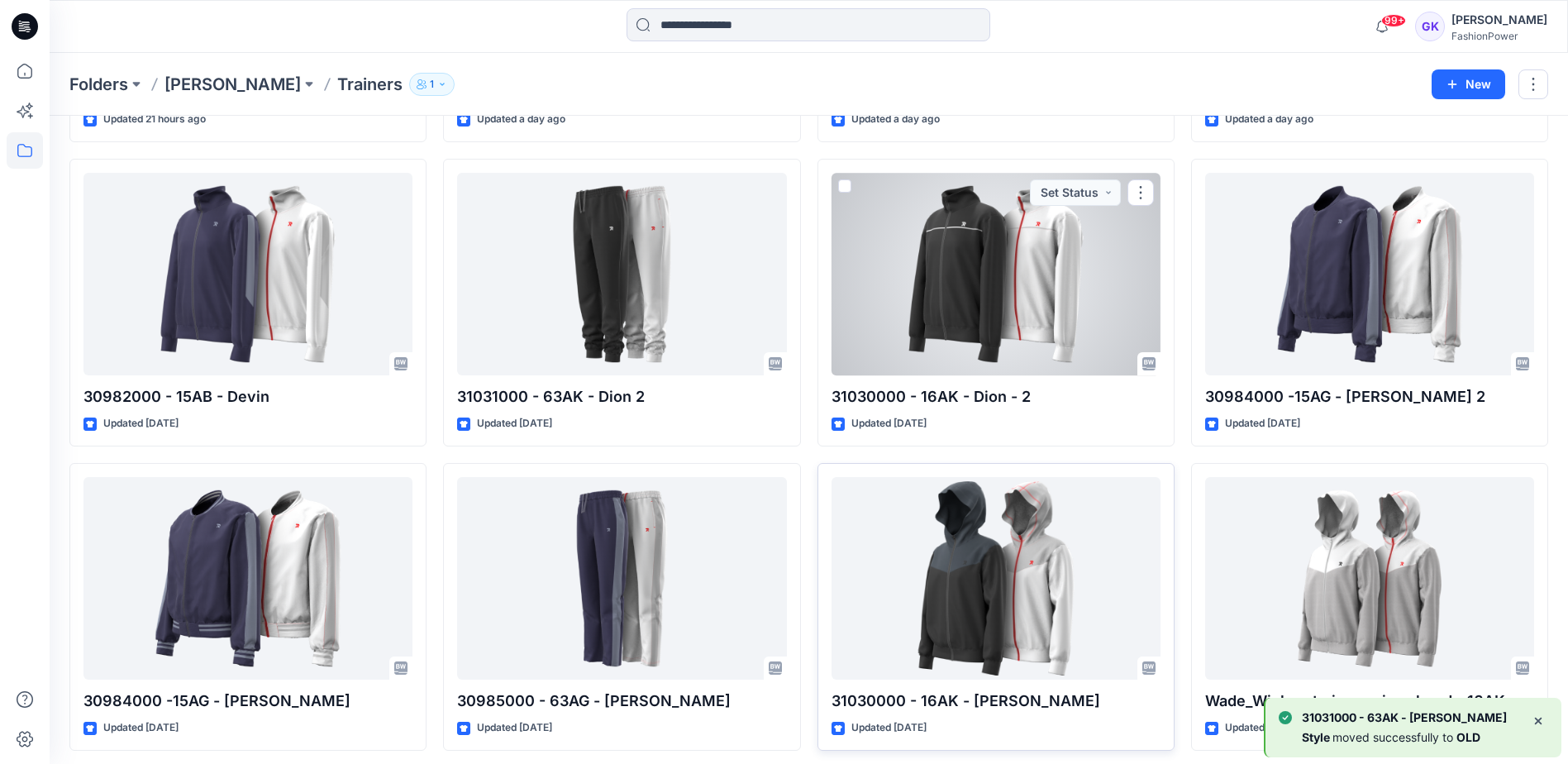
scroll to position [337, 0]
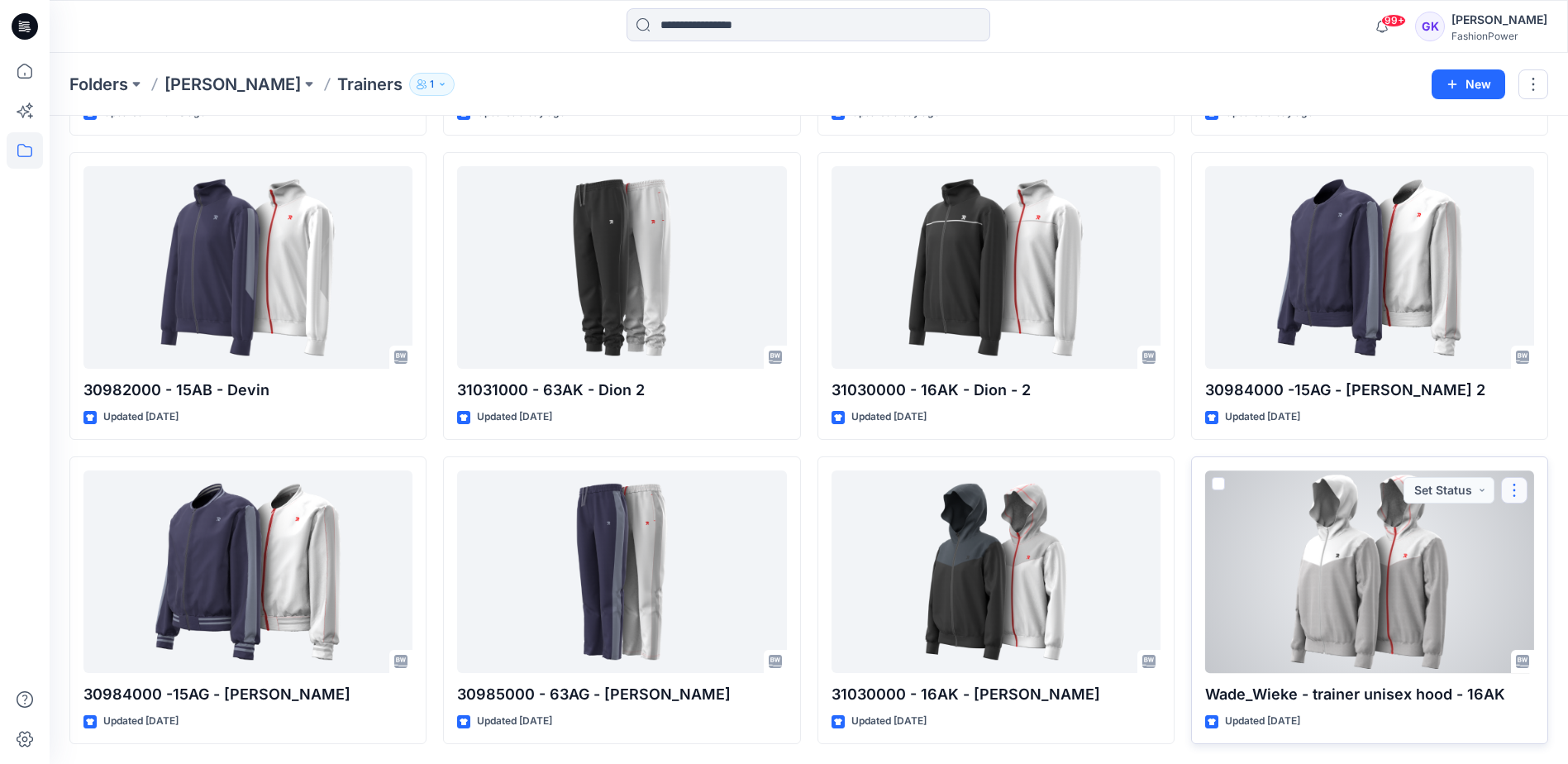
click at [1522, 487] on button "button" at bounding box center [1514, 490] width 27 height 27
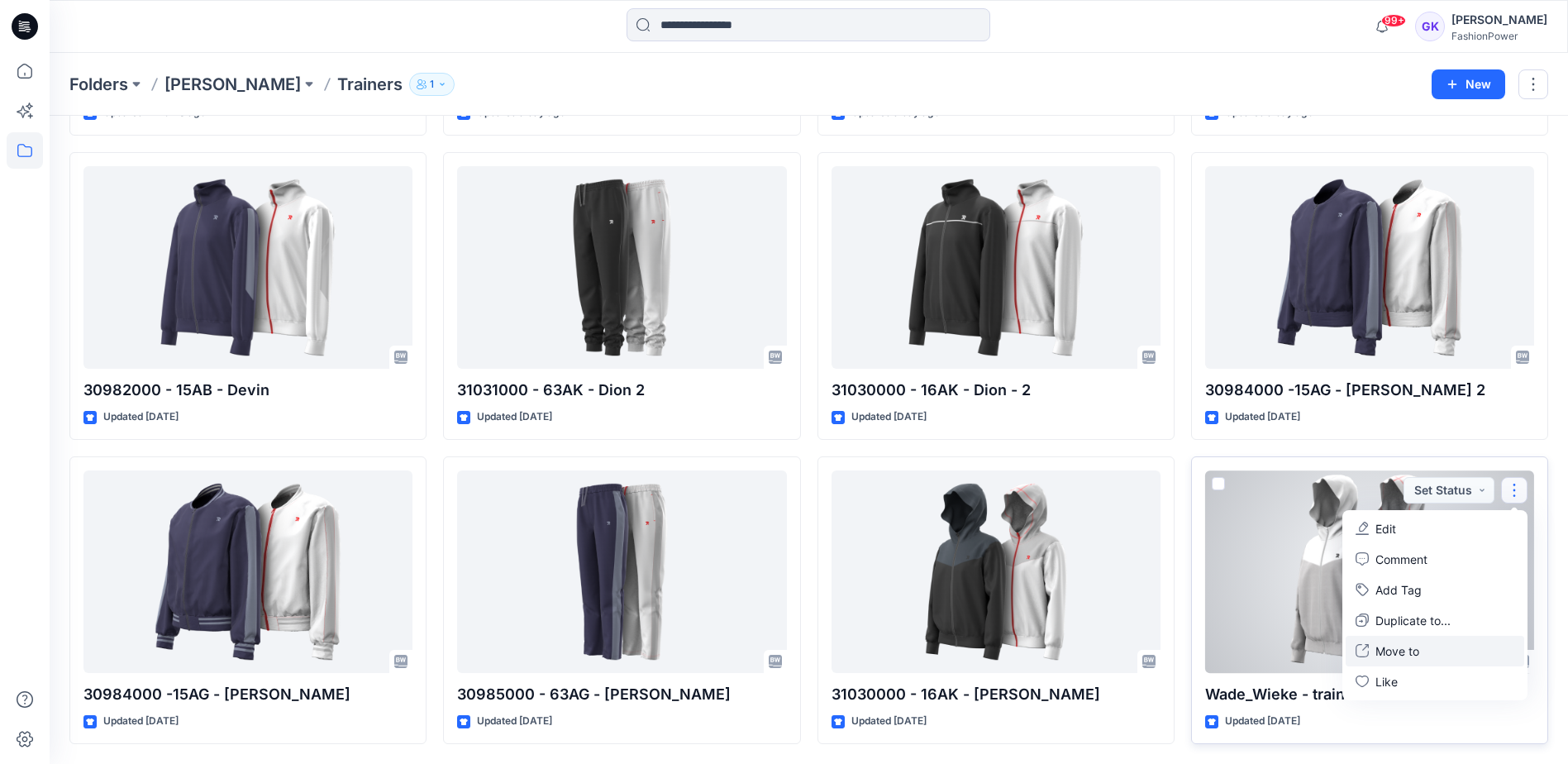
click at [1364, 651] on icon "button" at bounding box center [1363, 650] width 13 height 13
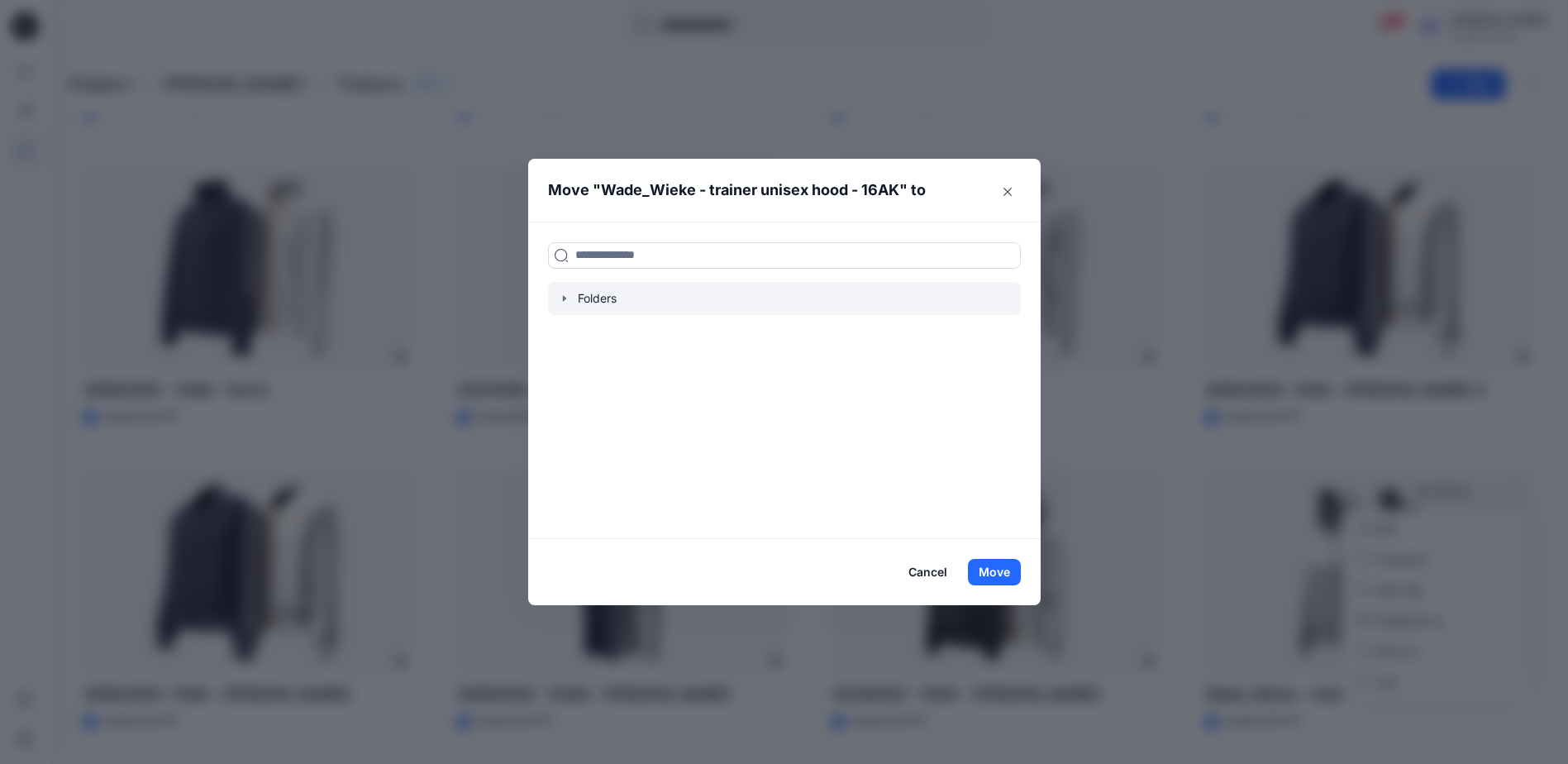
click at [566, 296] on icon "button" at bounding box center [564, 298] width 13 height 13
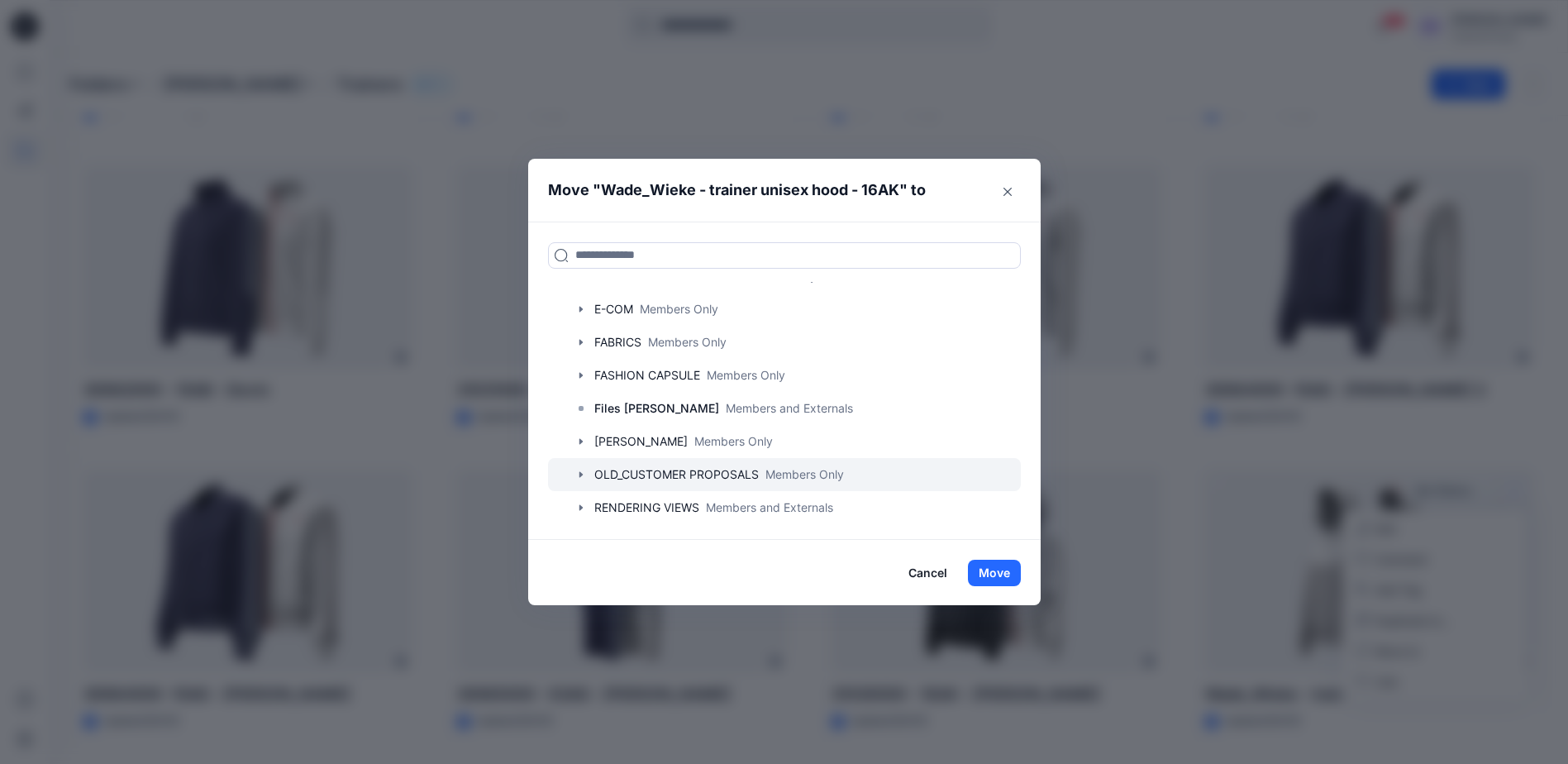
scroll to position [159, 0]
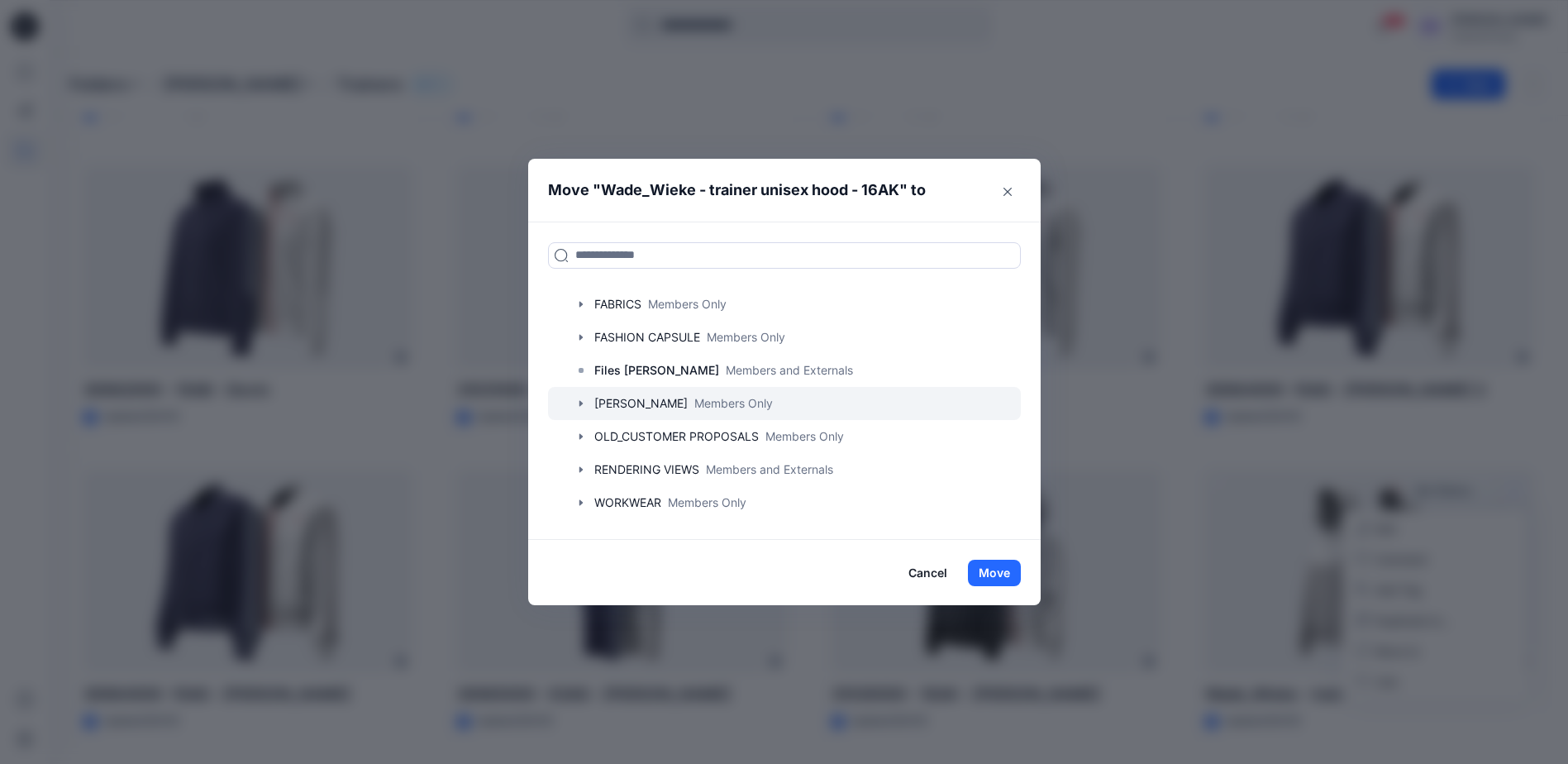
click at [582, 403] on icon "button" at bounding box center [579, 403] width 3 height 6
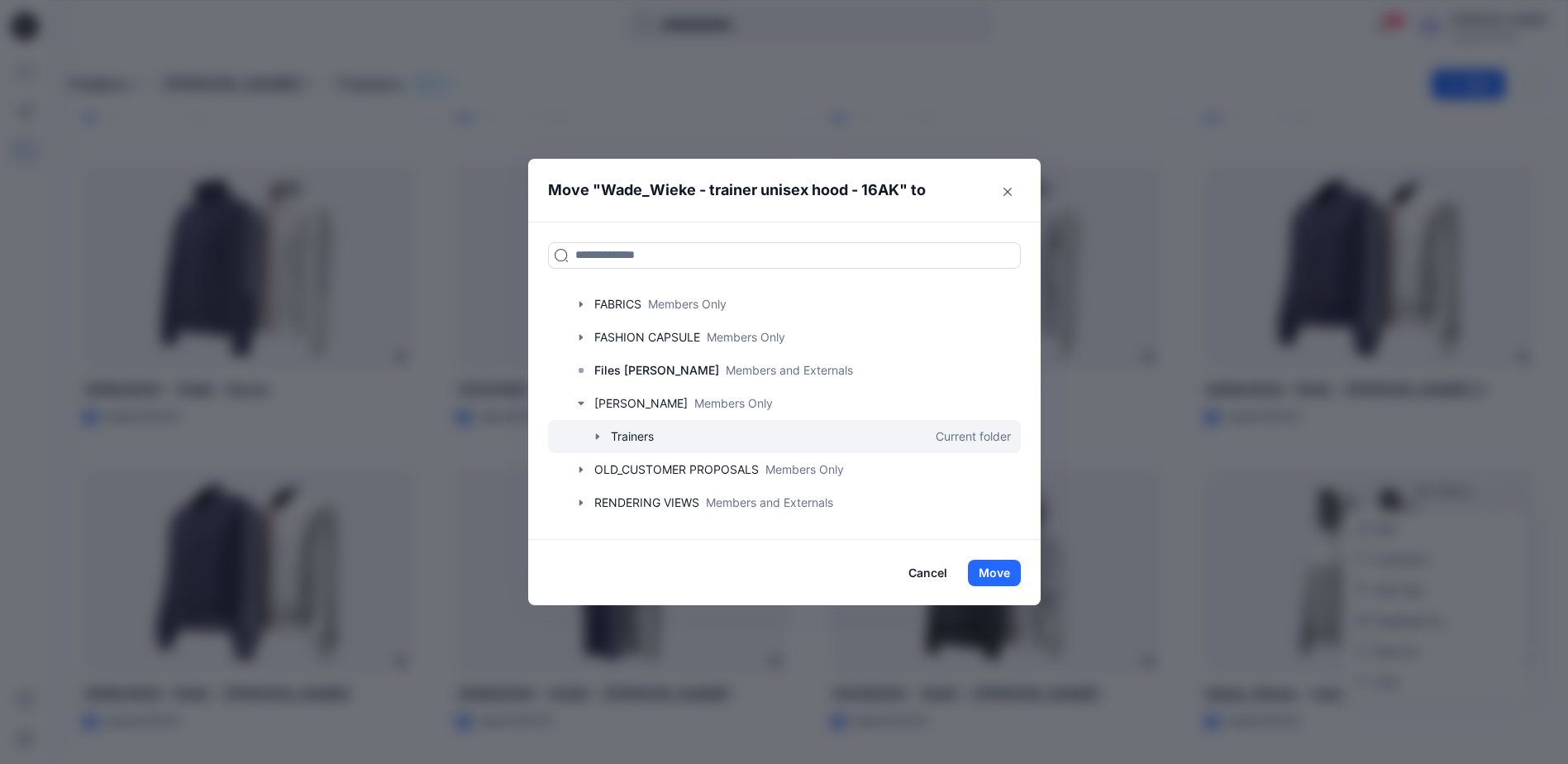
click at [598, 436] on icon "button" at bounding box center [597, 435] width 3 height 6
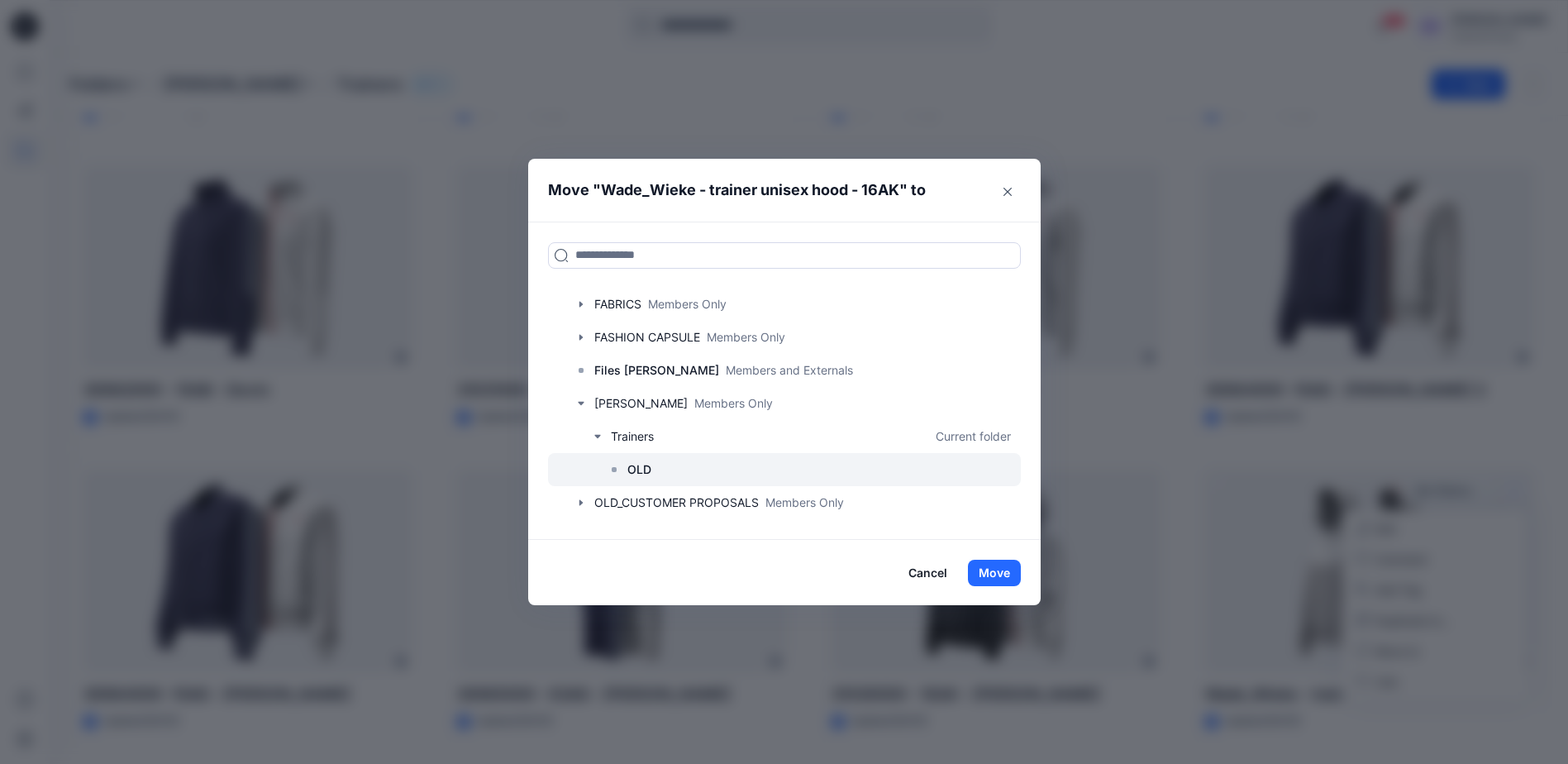
click at [634, 468] on p "OLD" at bounding box center [639, 469] width 24 height 20
click at [1007, 567] on button "Move" at bounding box center [994, 573] width 53 height 27
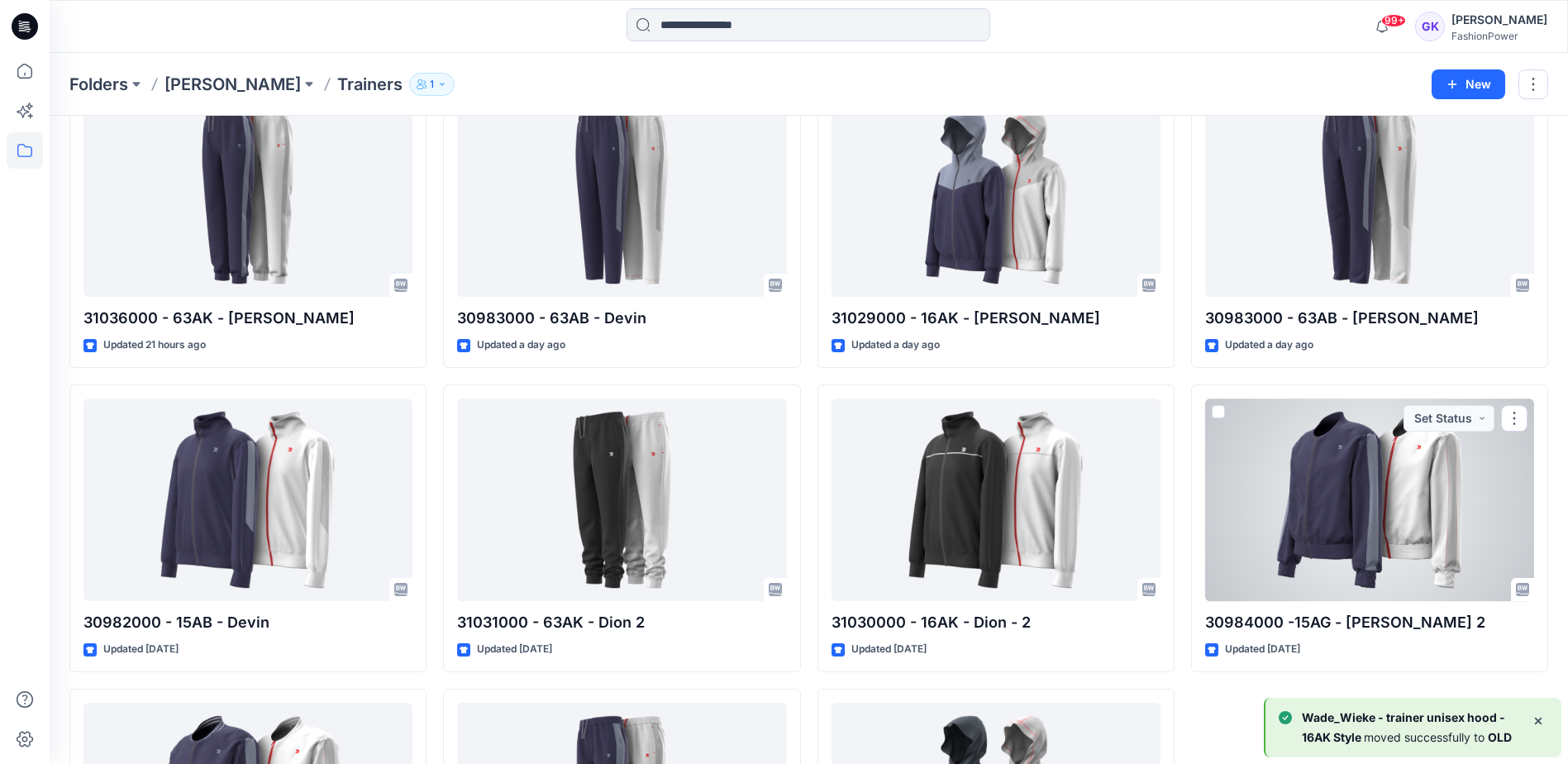
scroll to position [337, 0]
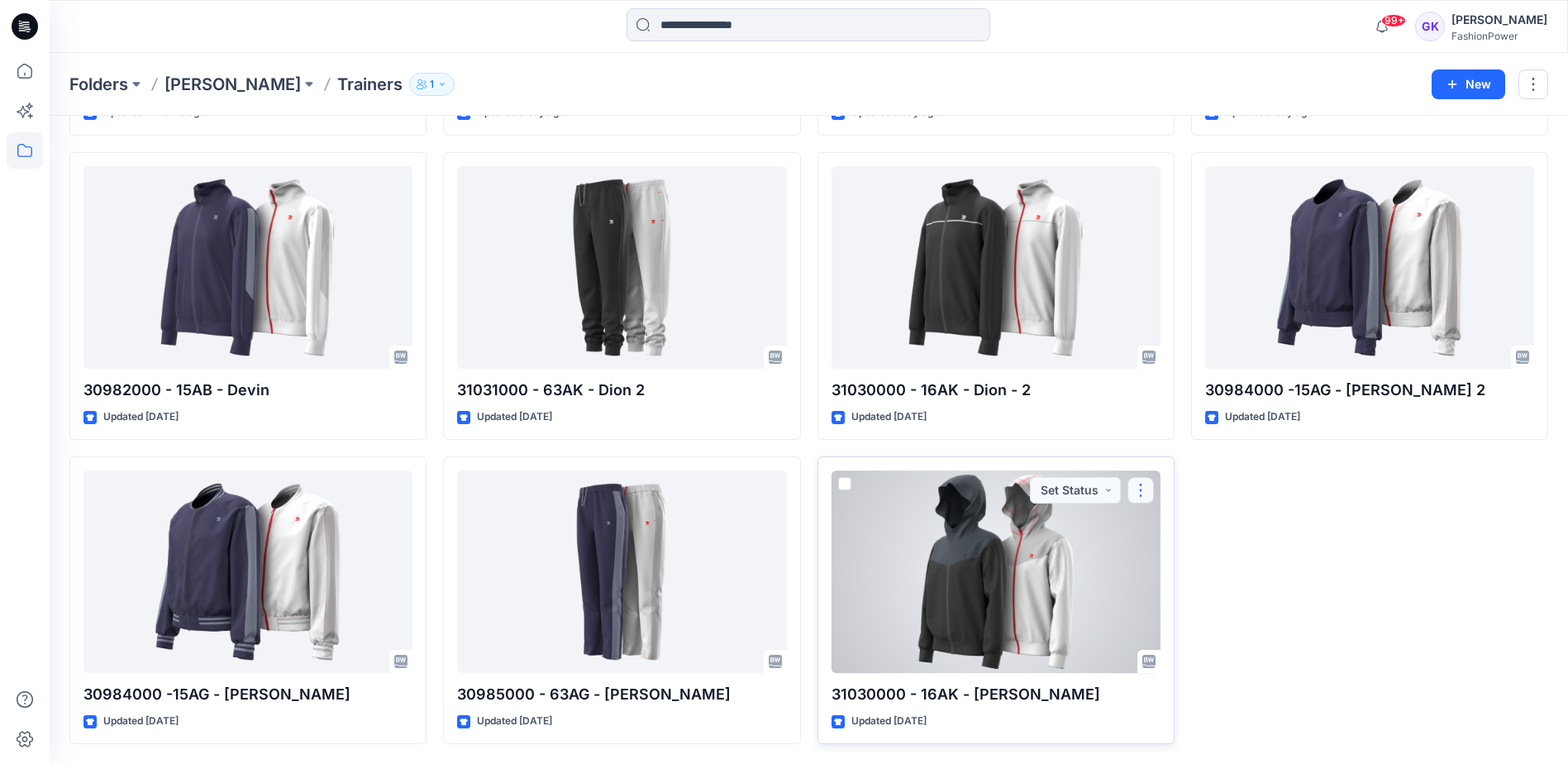
click at [1140, 492] on button "button" at bounding box center [1141, 490] width 27 height 27
click at [1178, 648] on p "Move to" at bounding box center [1183, 650] width 44 height 17
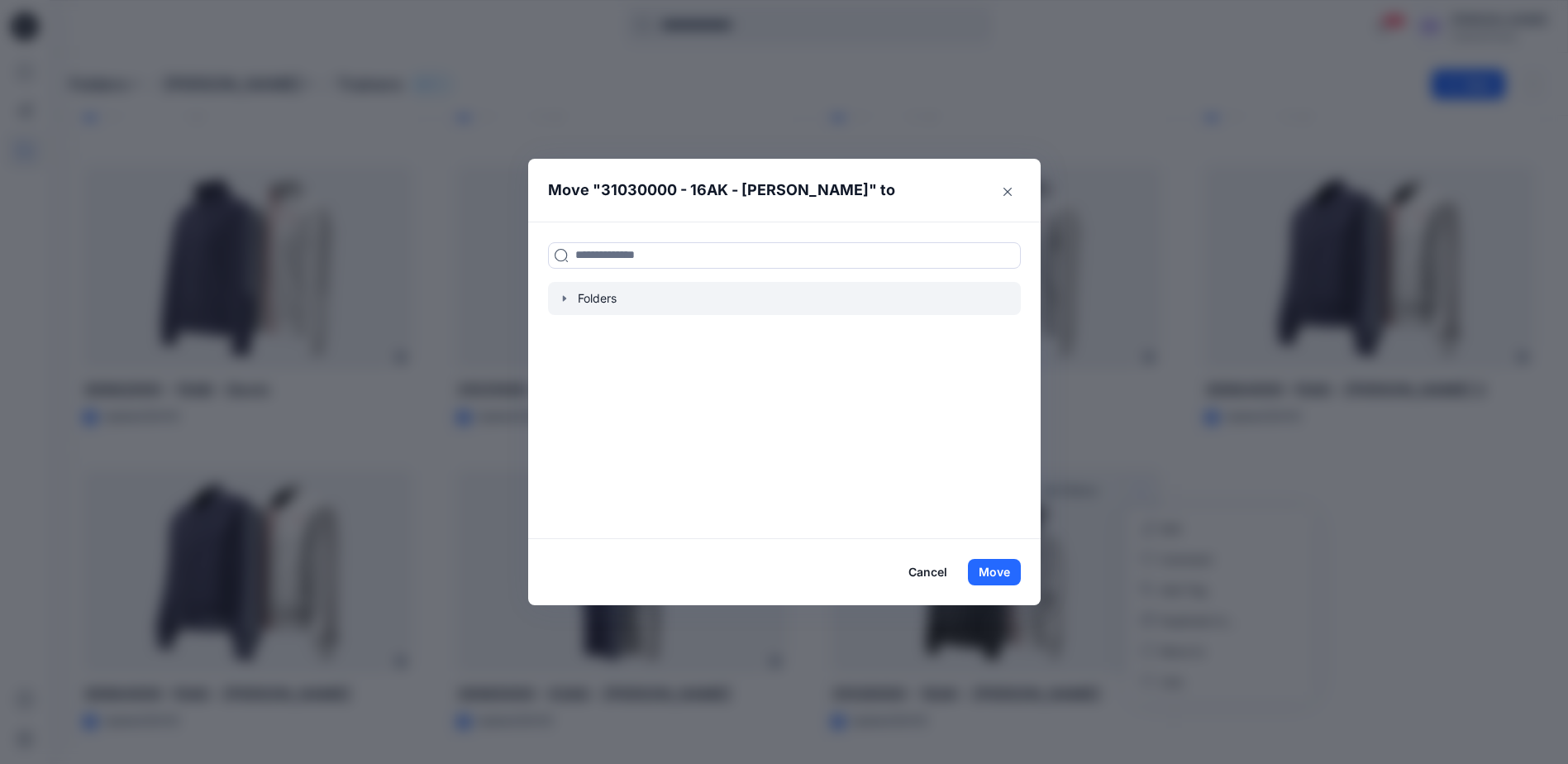
click at [571, 299] on icon "button" at bounding box center [564, 298] width 13 height 13
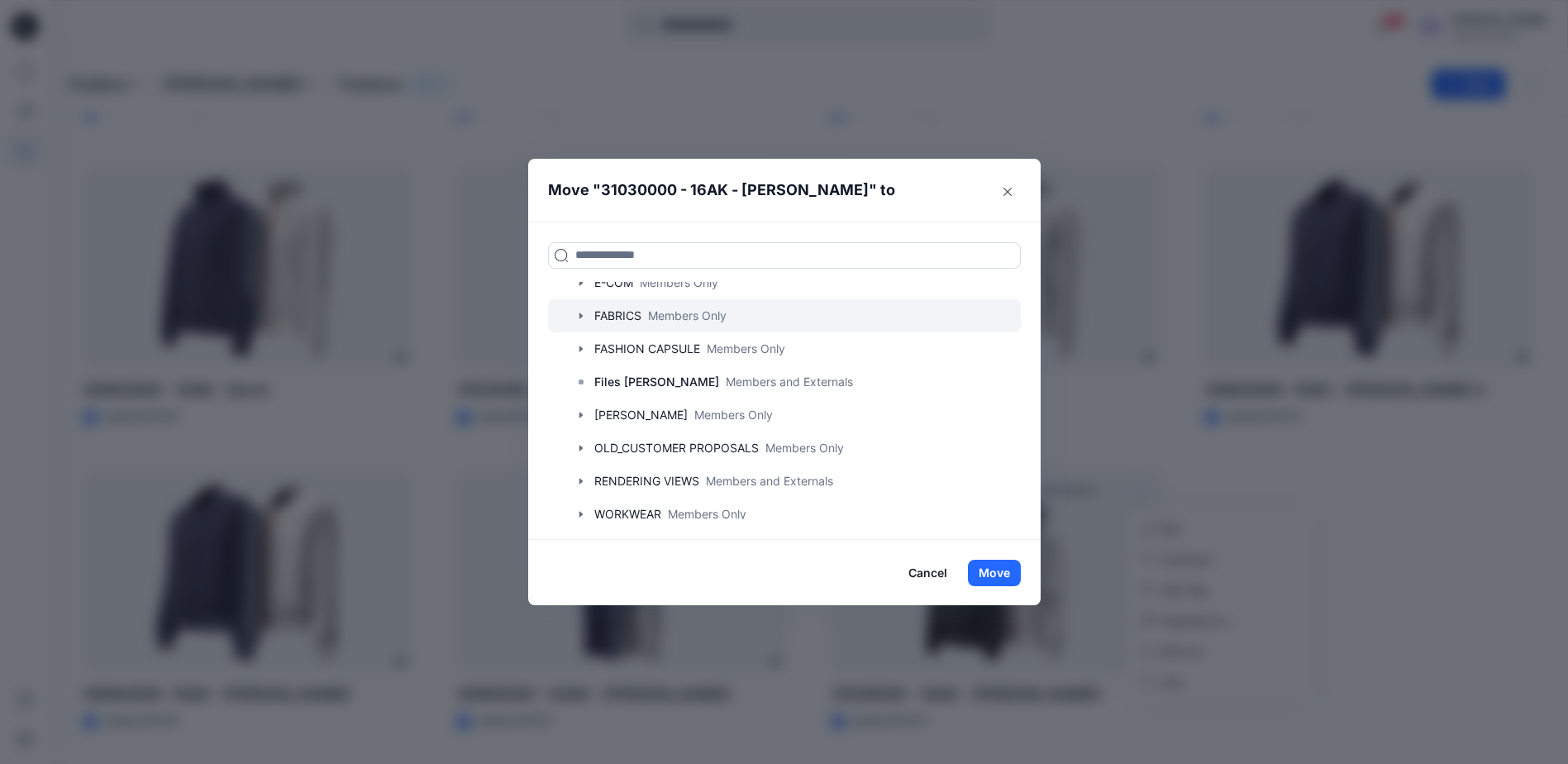
scroll to position [159, 0]
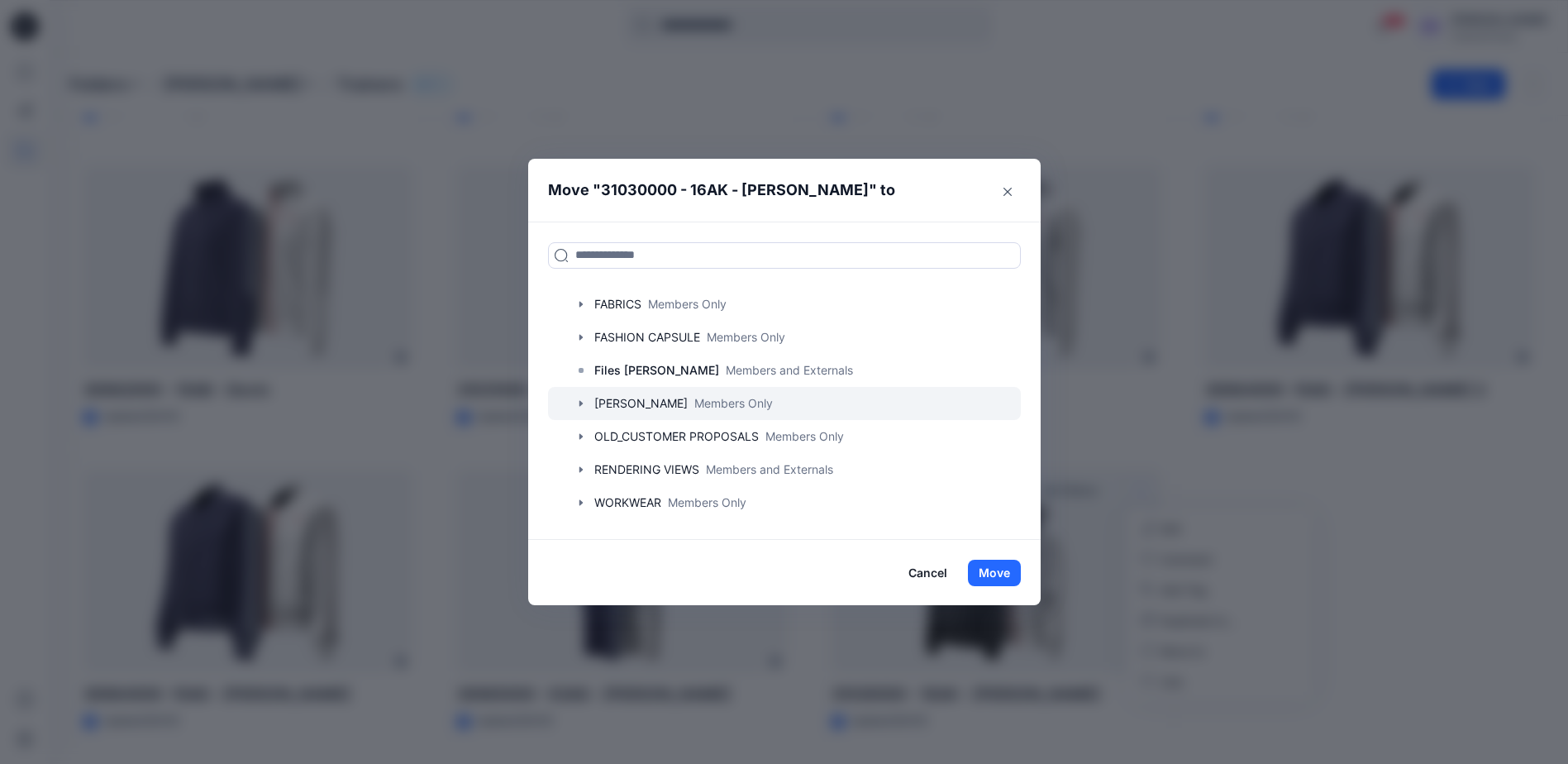
click at [580, 404] on icon "button" at bounding box center [581, 403] width 13 height 13
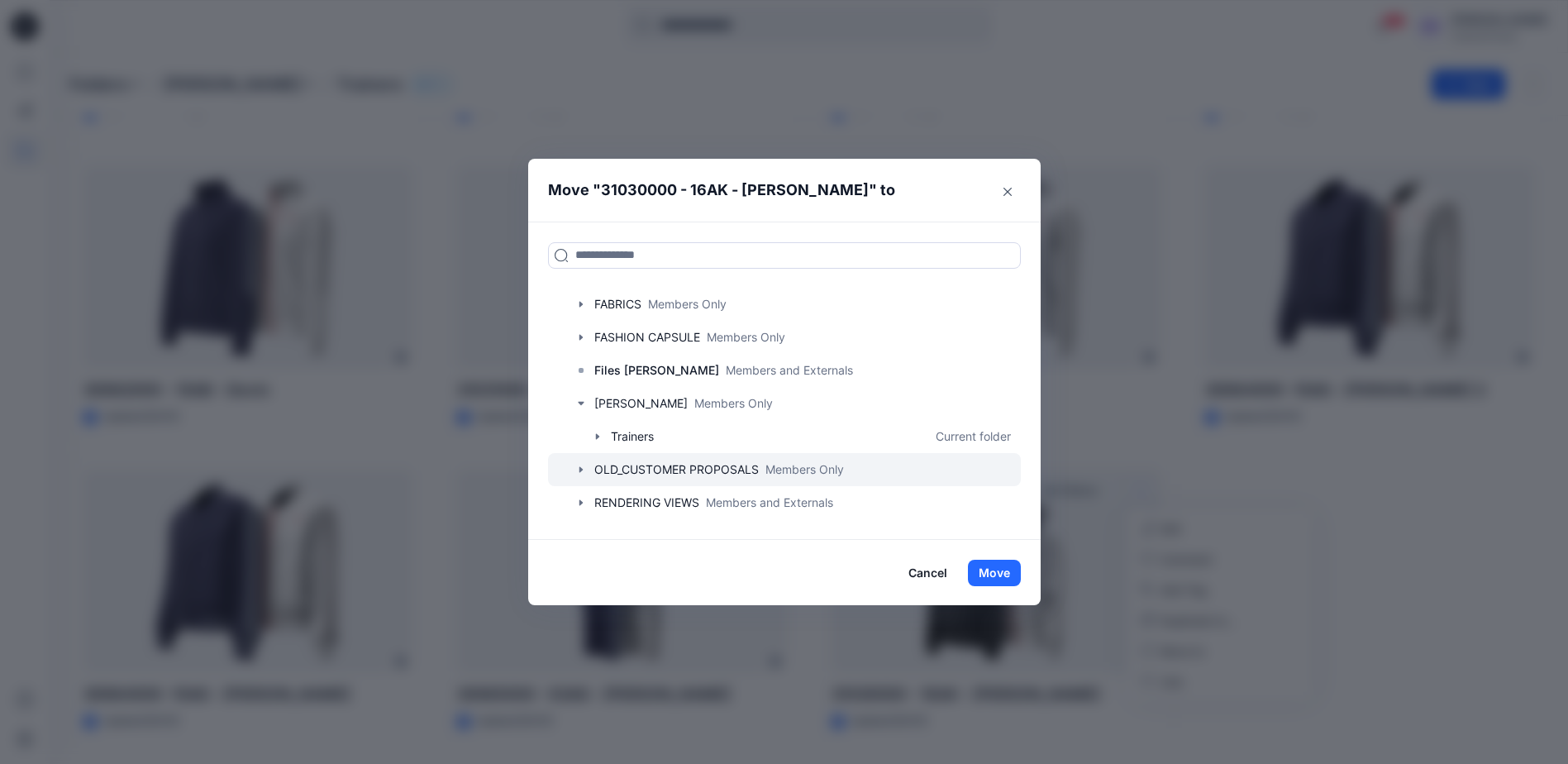
scroll to position [192, 0]
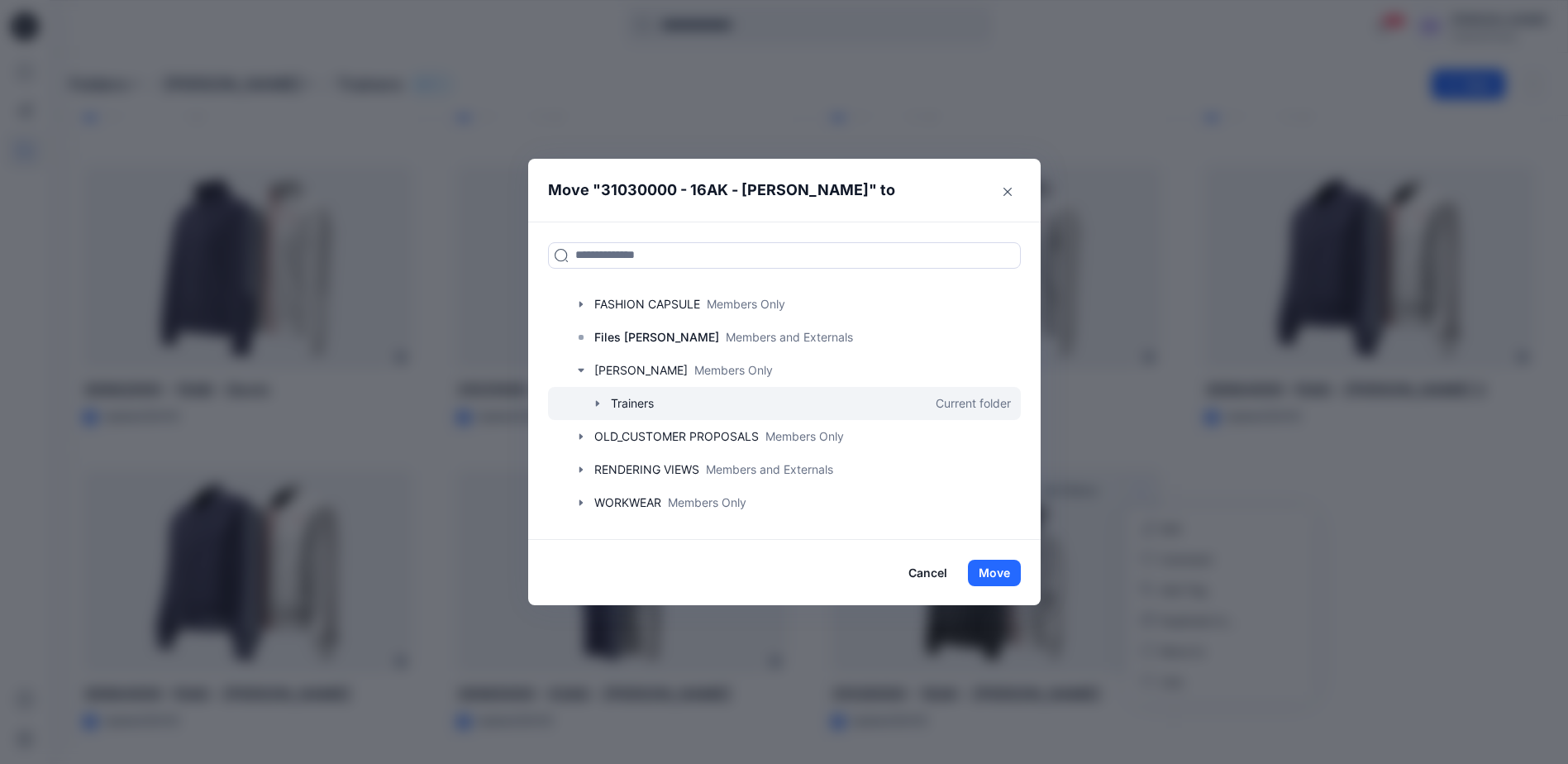
click at [597, 394] on div at bounding box center [784, 403] width 472 height 33
click at [602, 407] on icon "button" at bounding box center [597, 403] width 13 height 13
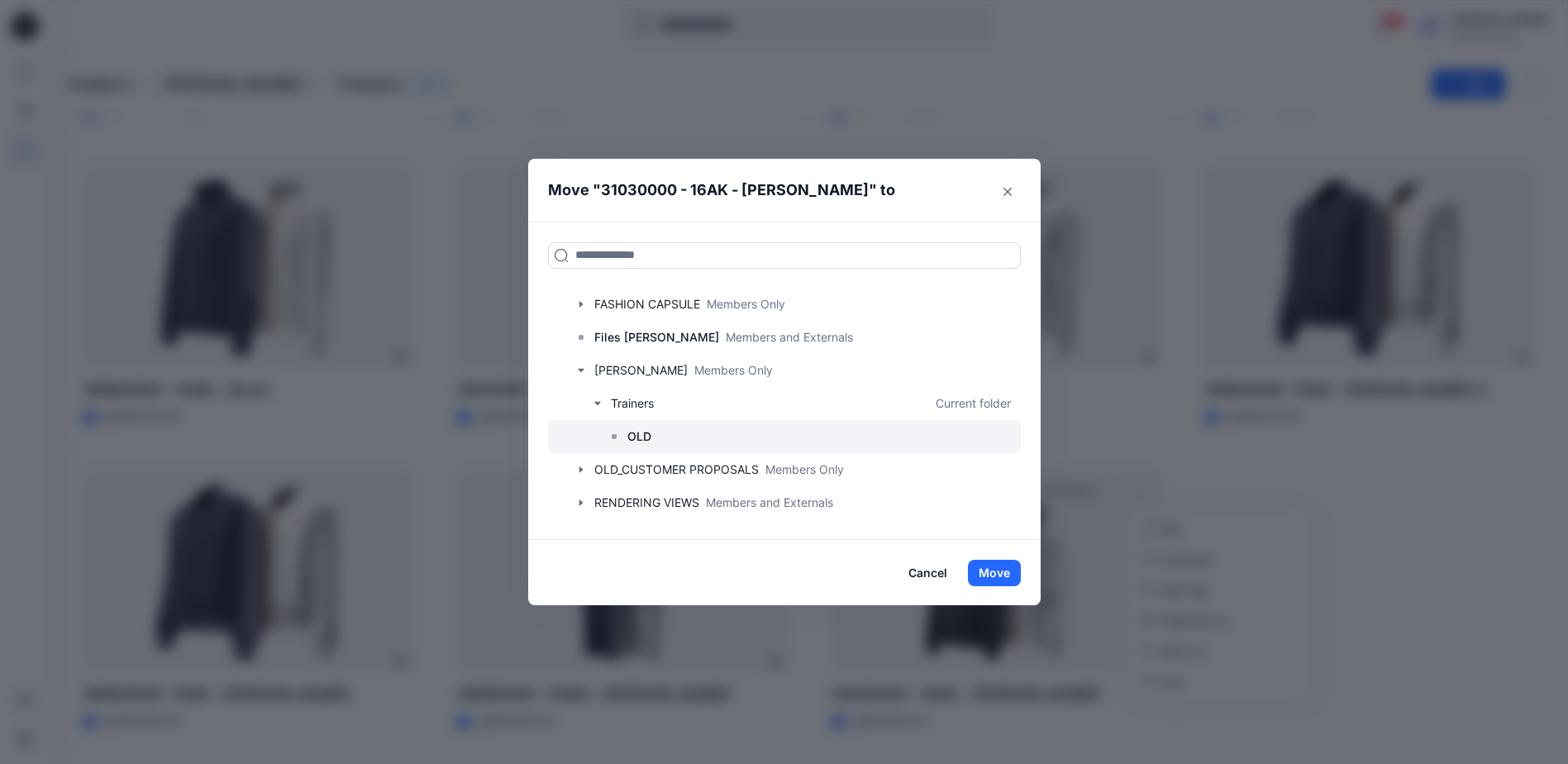
click at [651, 440] on p "OLD" at bounding box center [639, 435] width 24 height 20
click at [999, 570] on button "Move" at bounding box center [994, 573] width 53 height 27
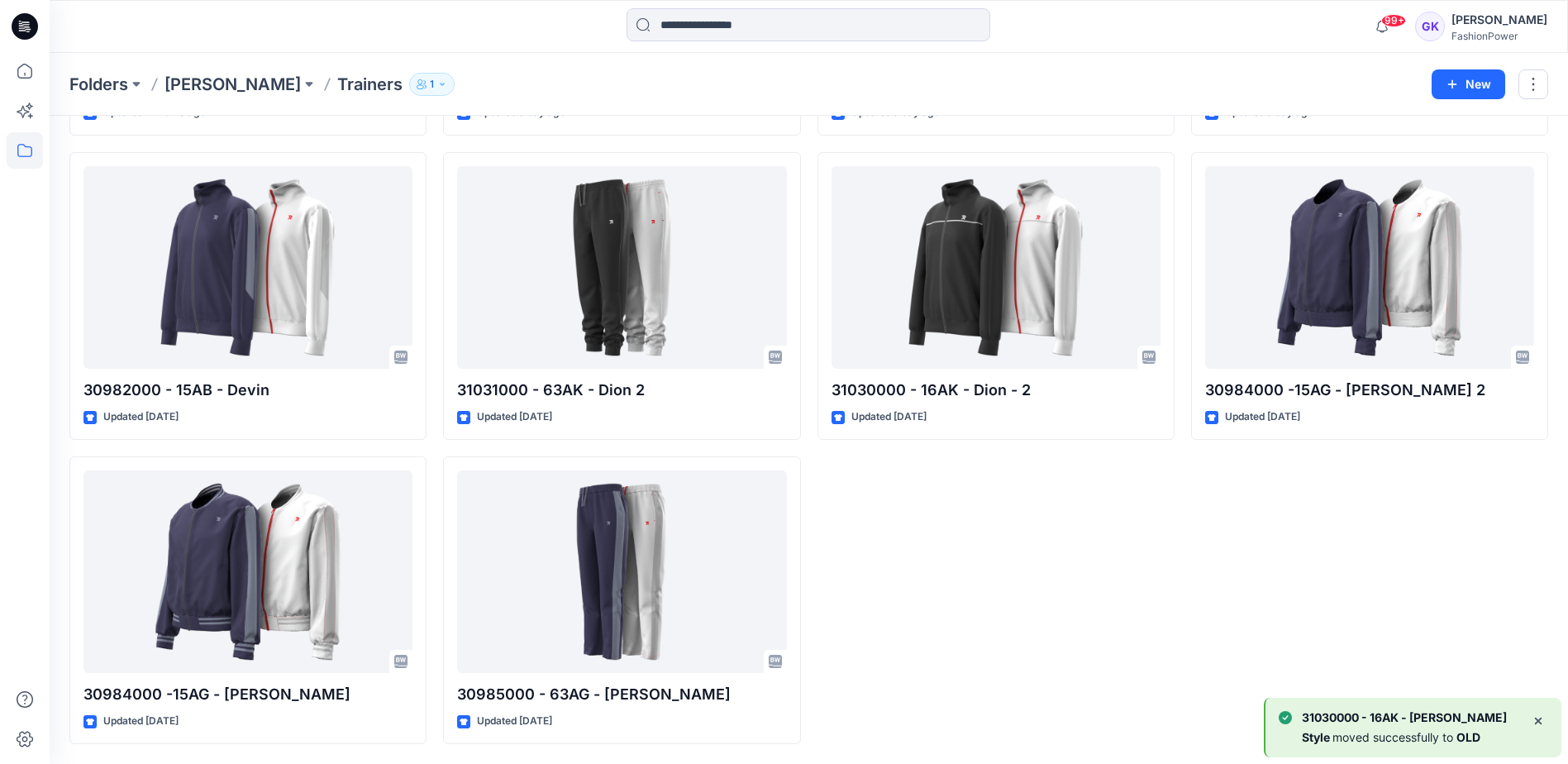
click at [1412, 524] on div "30983000 - 63AB - Devin old Updated a day ago 30984000 -15AG - [PERSON_NAME] 2 …" at bounding box center [1369, 295] width 357 height 896
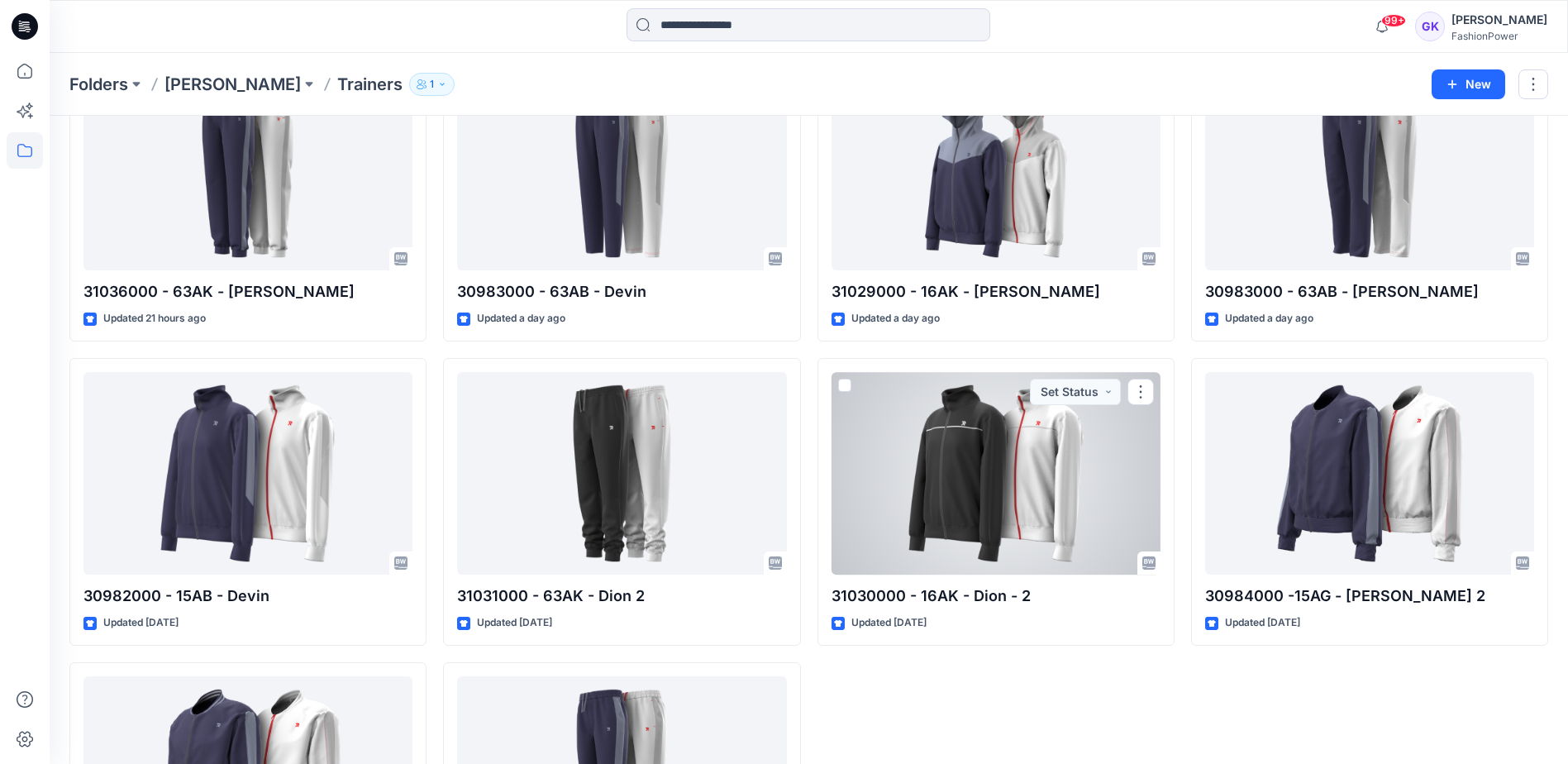
scroll to position [0, 0]
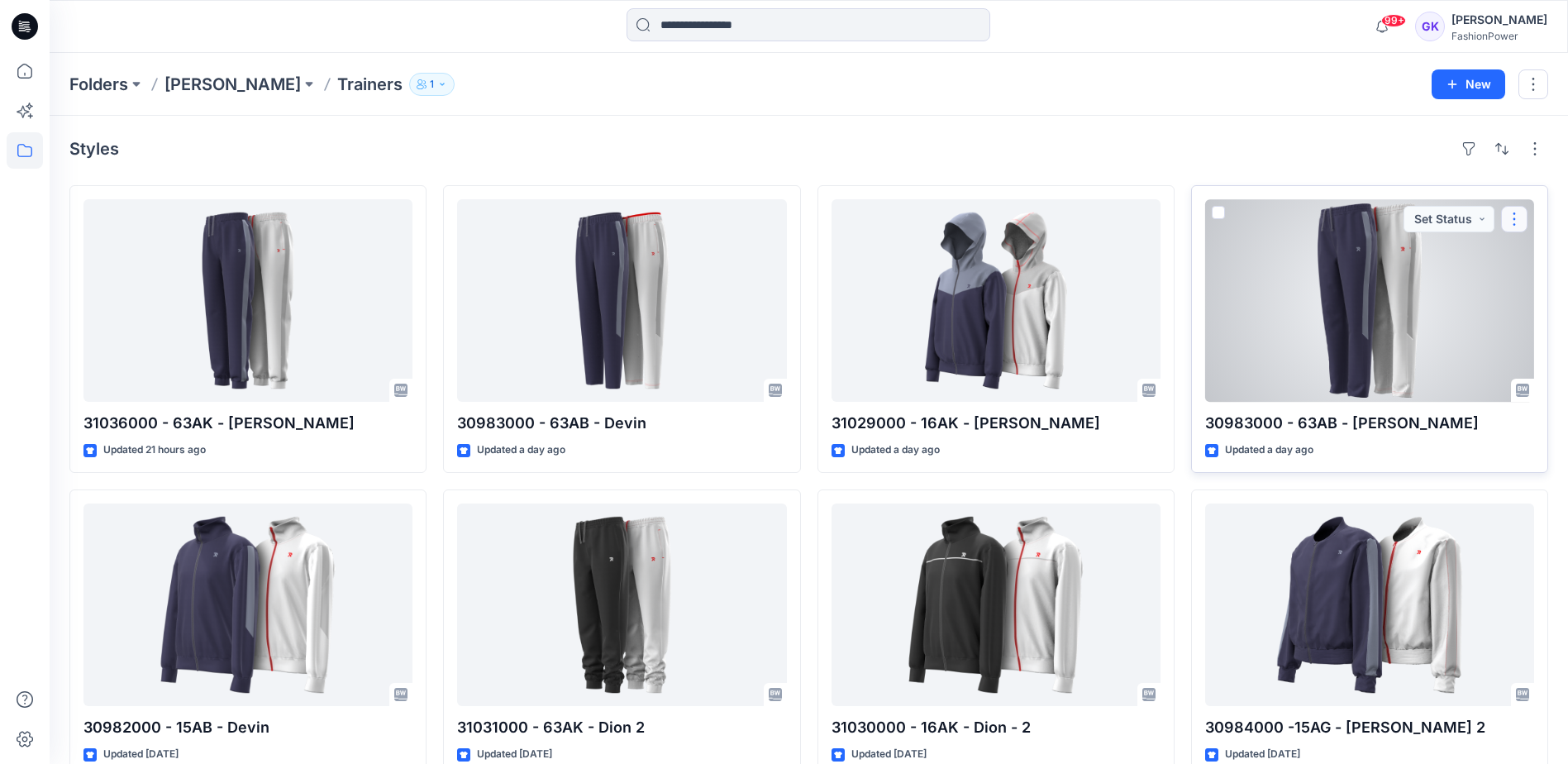
click at [1518, 216] on button "button" at bounding box center [1514, 219] width 27 height 27
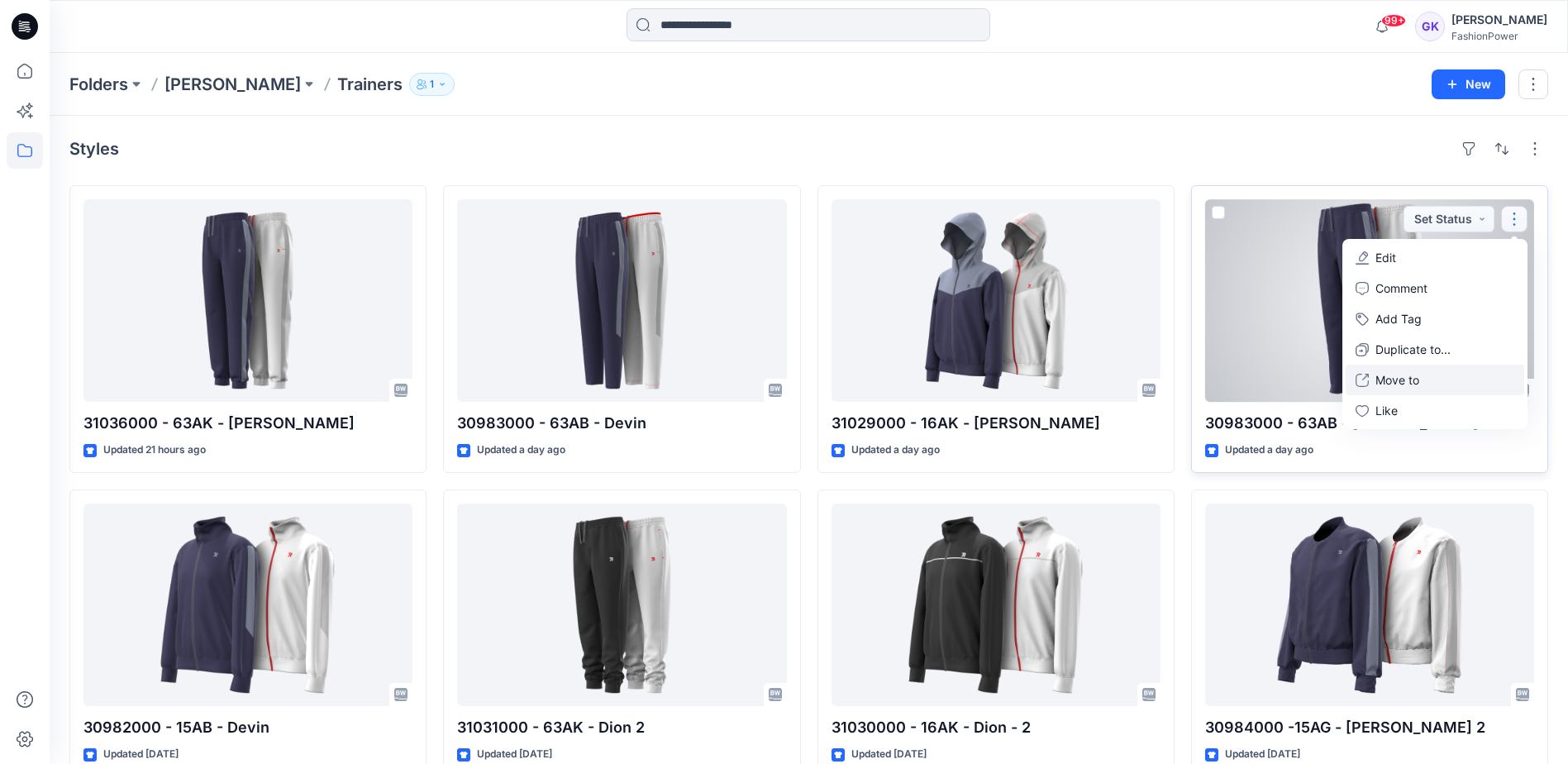
click at [1385, 381] on p "Move to" at bounding box center [1398, 380] width 44 height 17
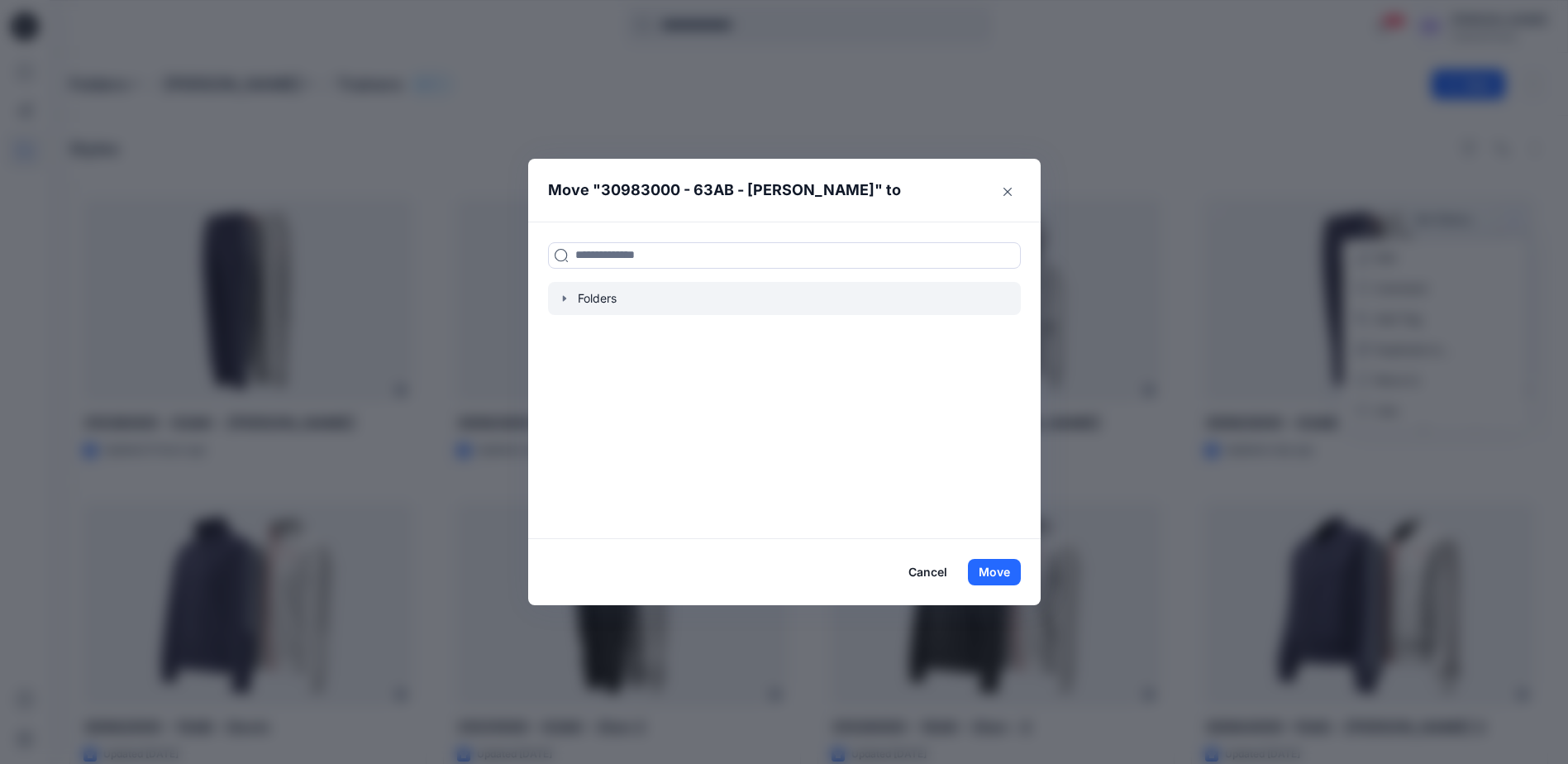
click at [565, 296] on icon "button" at bounding box center [563, 298] width 3 height 6
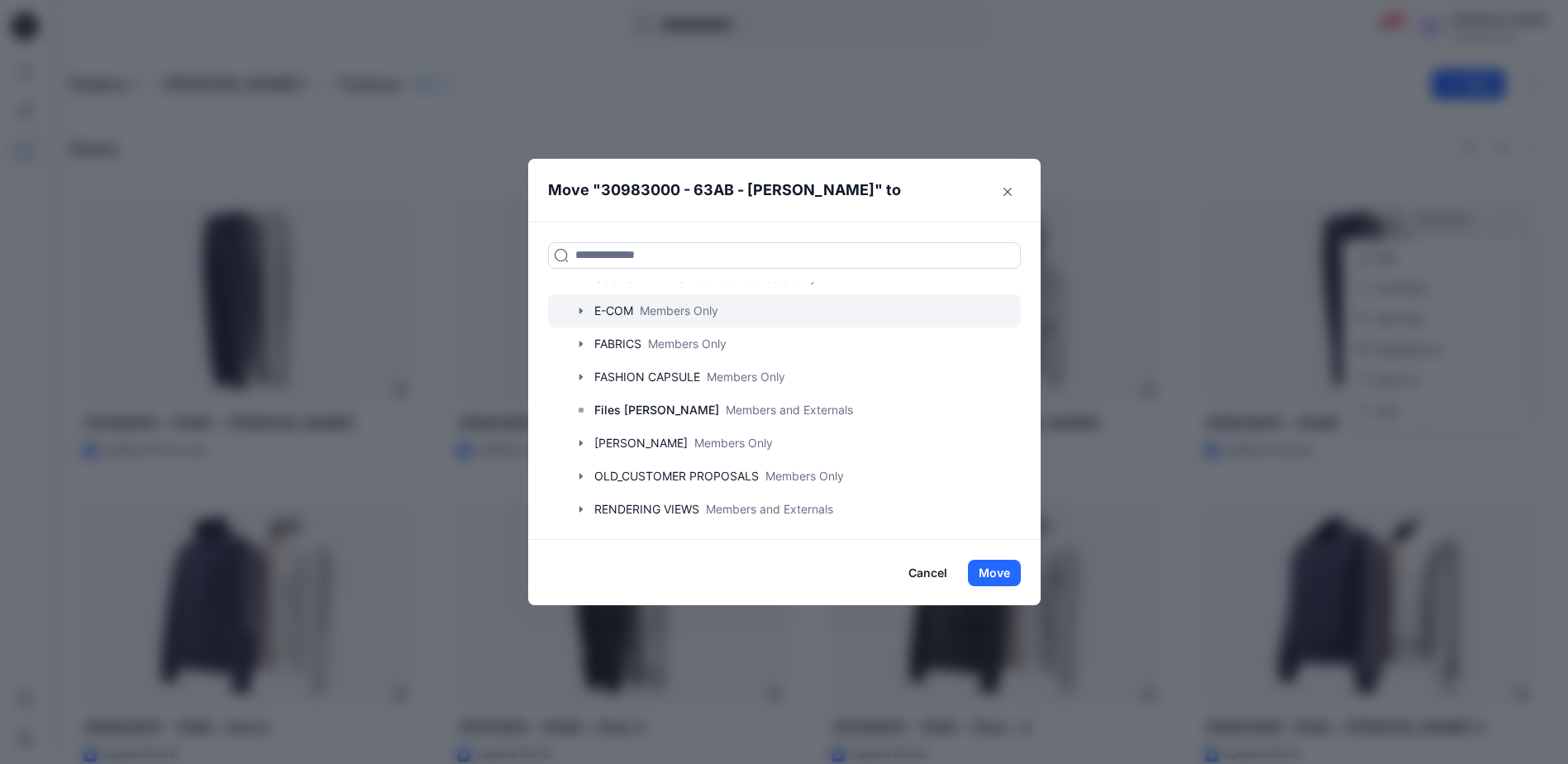
scroll to position [159, 0]
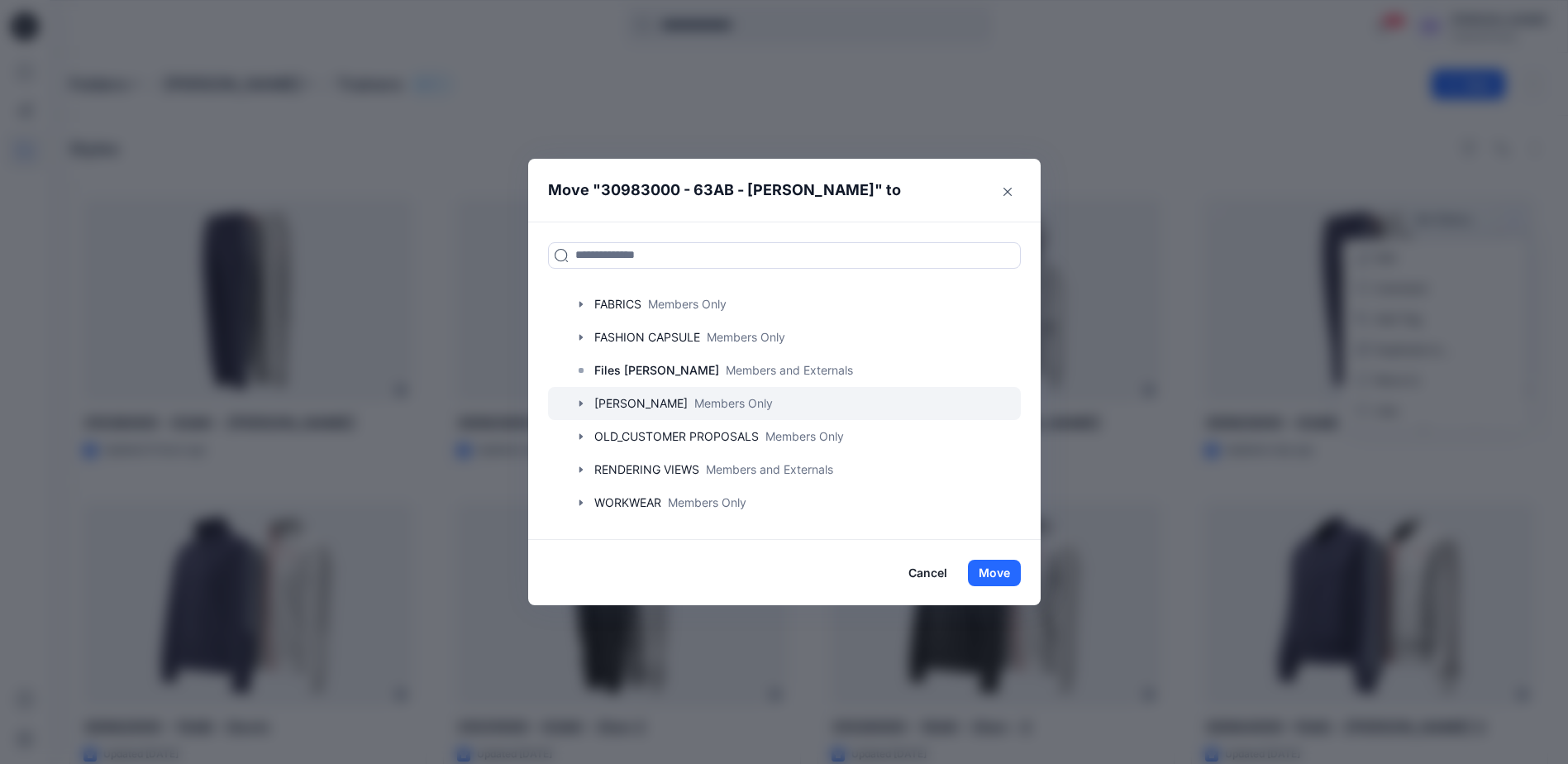
click at [588, 405] on icon "button" at bounding box center [581, 403] width 13 height 13
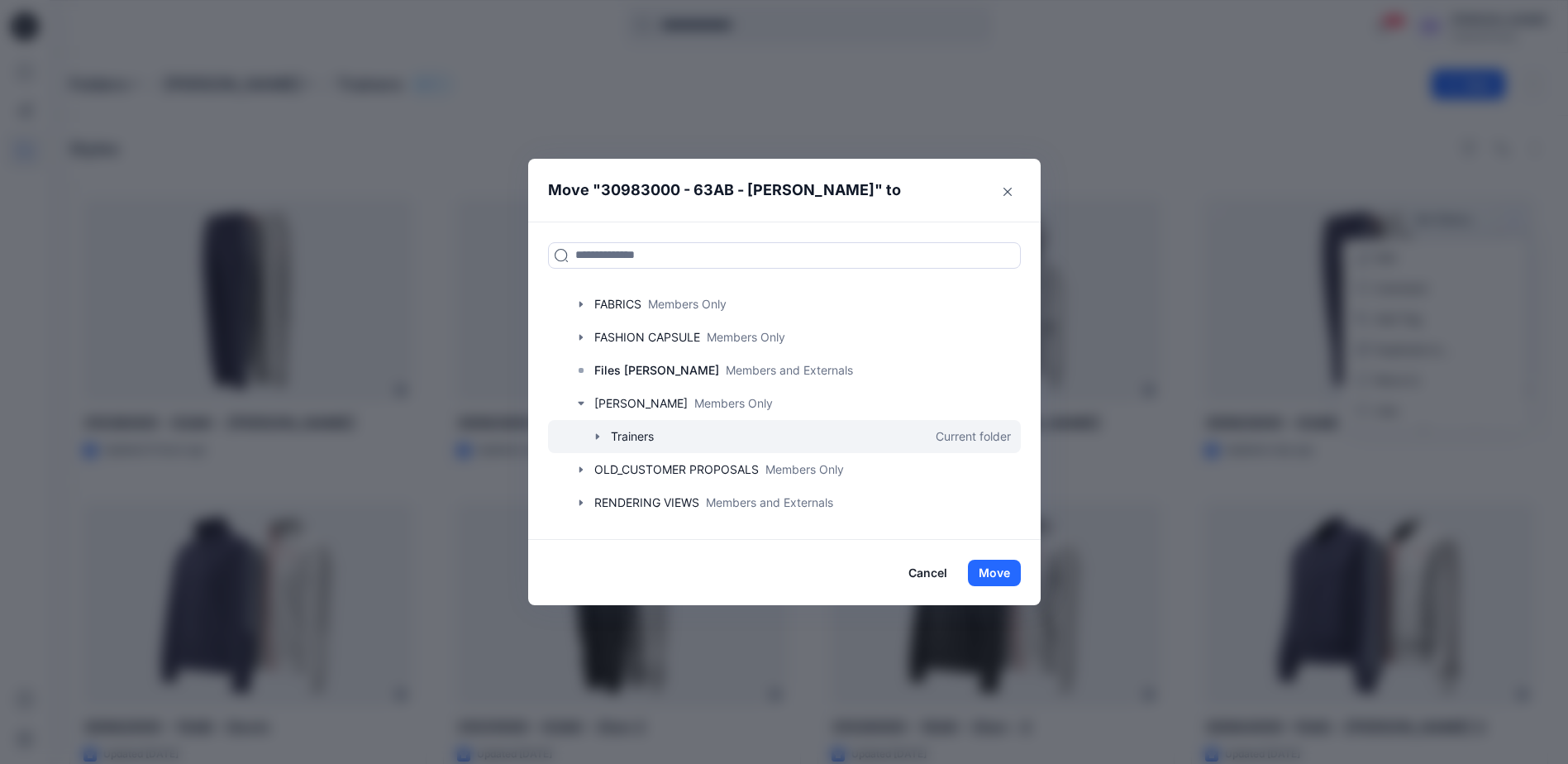
click at [601, 438] on icon "button" at bounding box center [597, 436] width 13 height 13
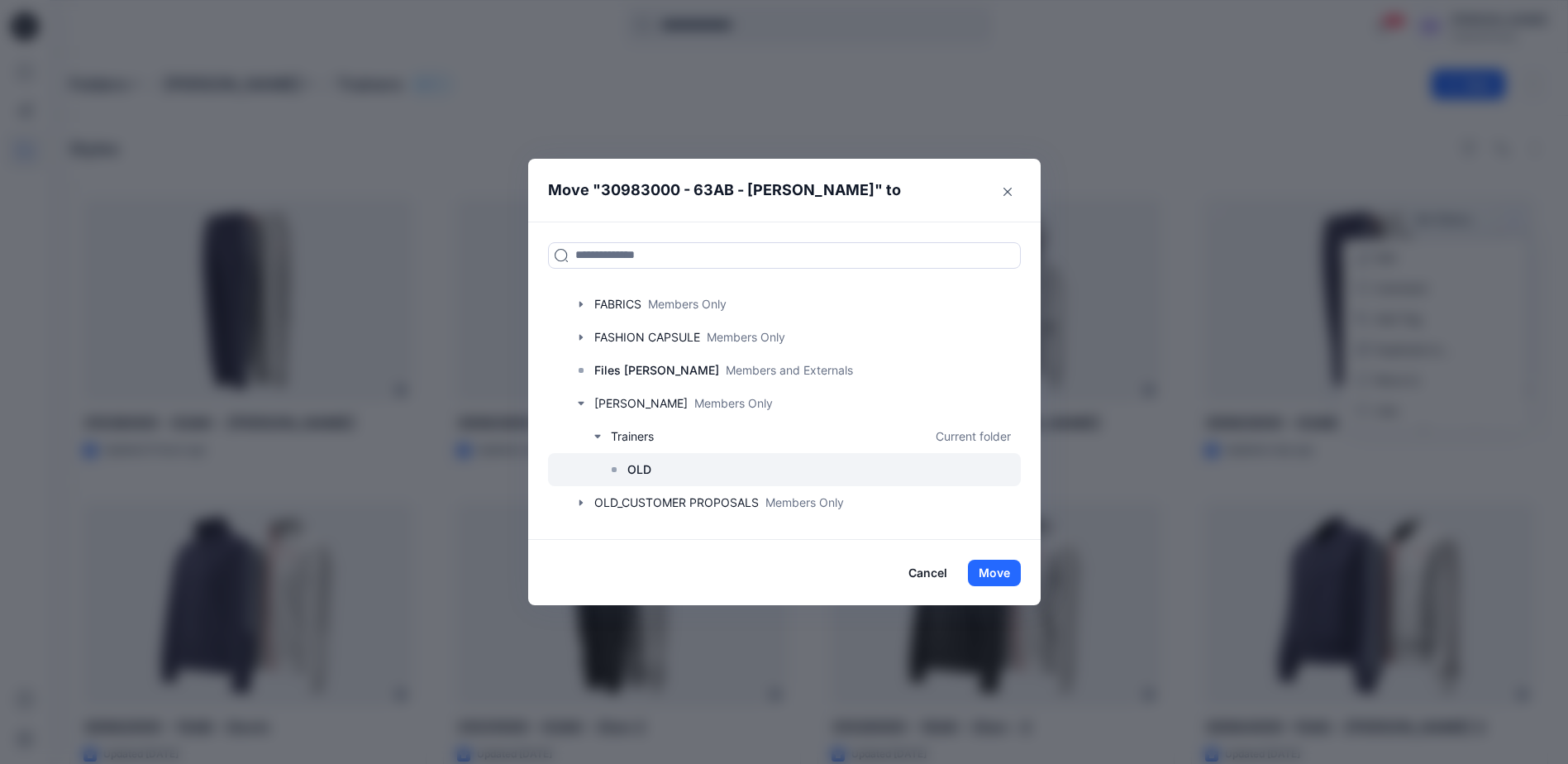
click at [628, 466] on div at bounding box center [784, 469] width 472 height 33
click at [986, 573] on button "Move" at bounding box center [994, 573] width 53 height 27
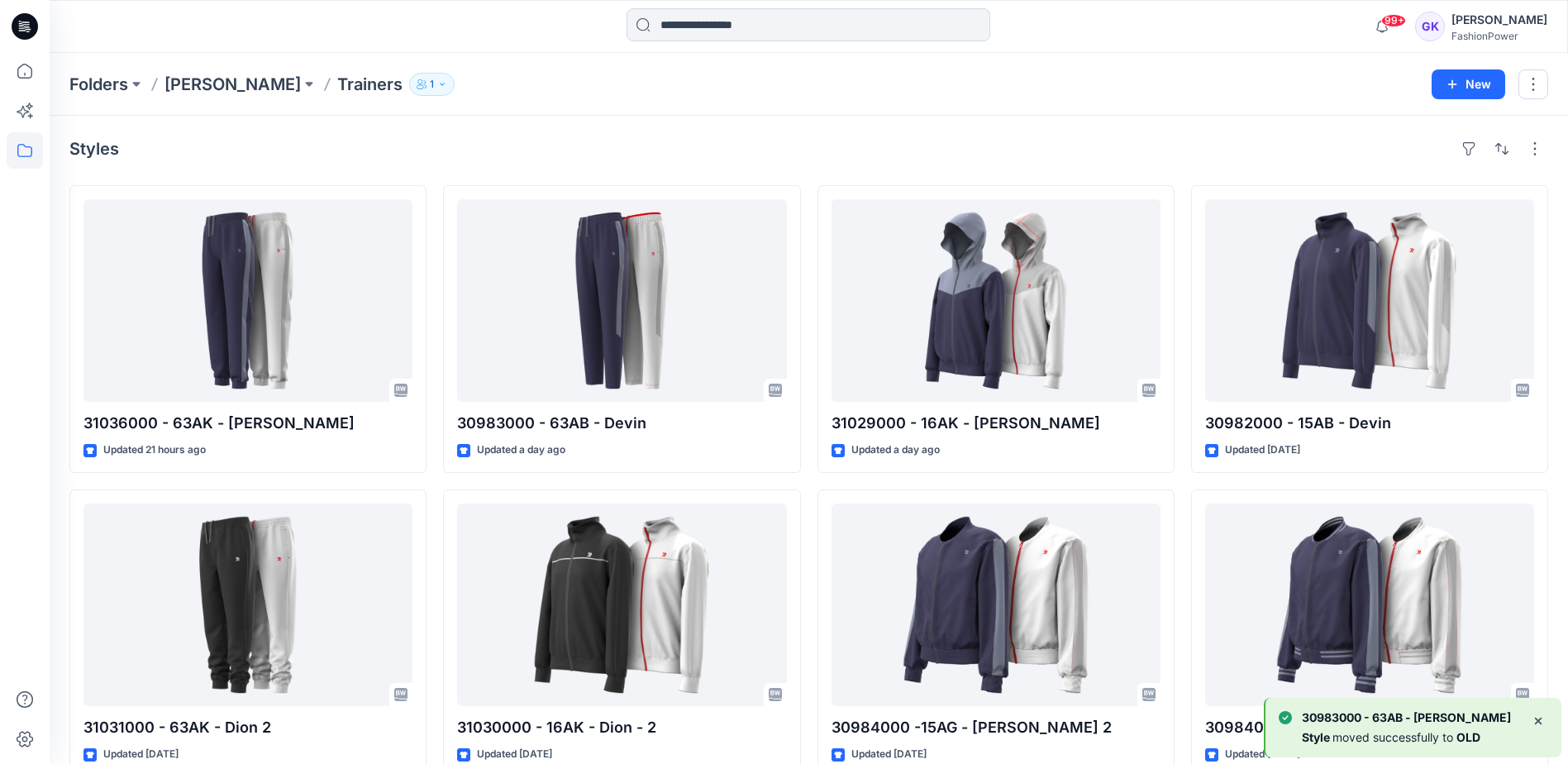
click at [1228, 158] on div "Styles" at bounding box center [809, 149] width 1479 height 27
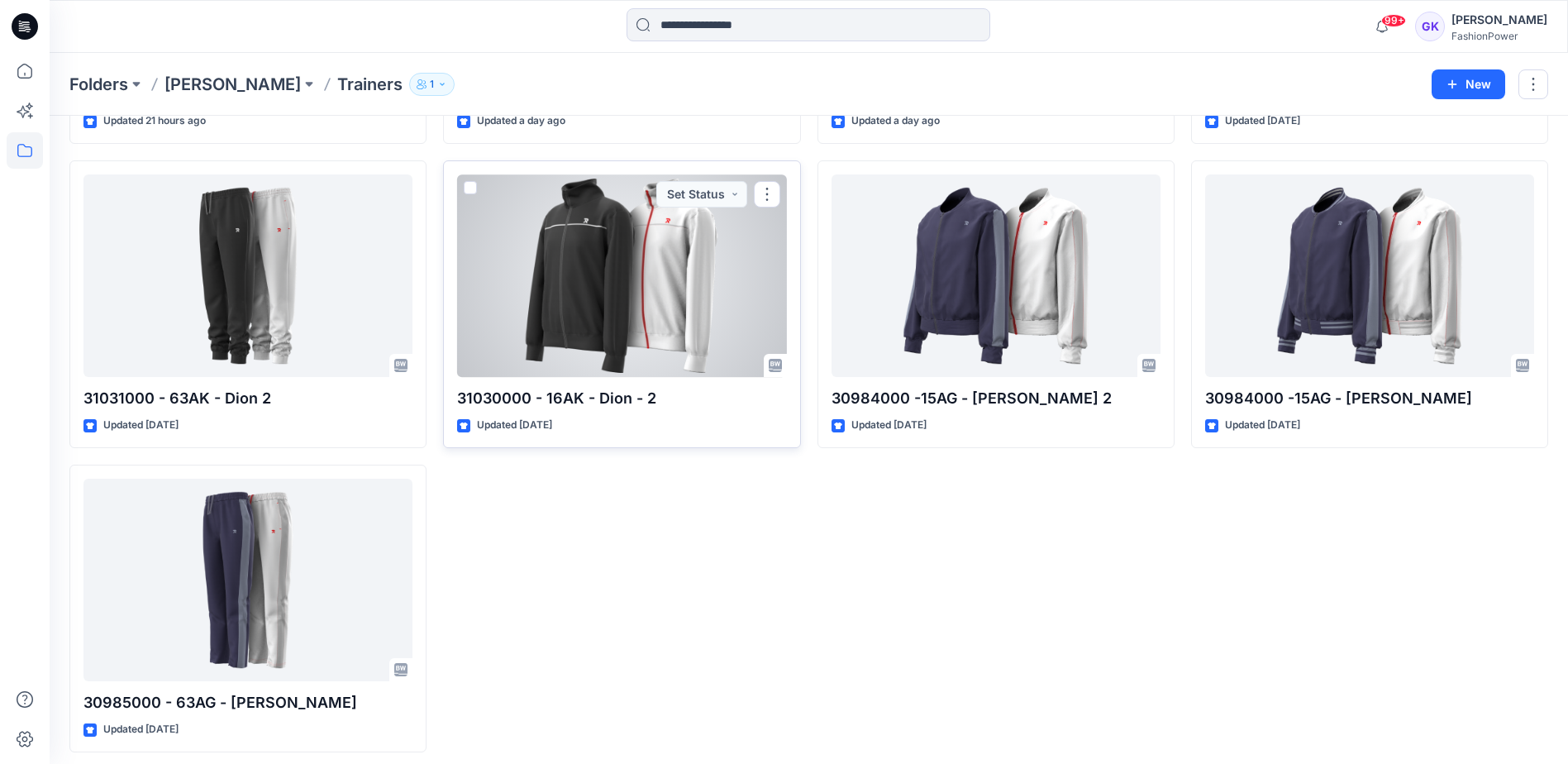
scroll to position [330, 0]
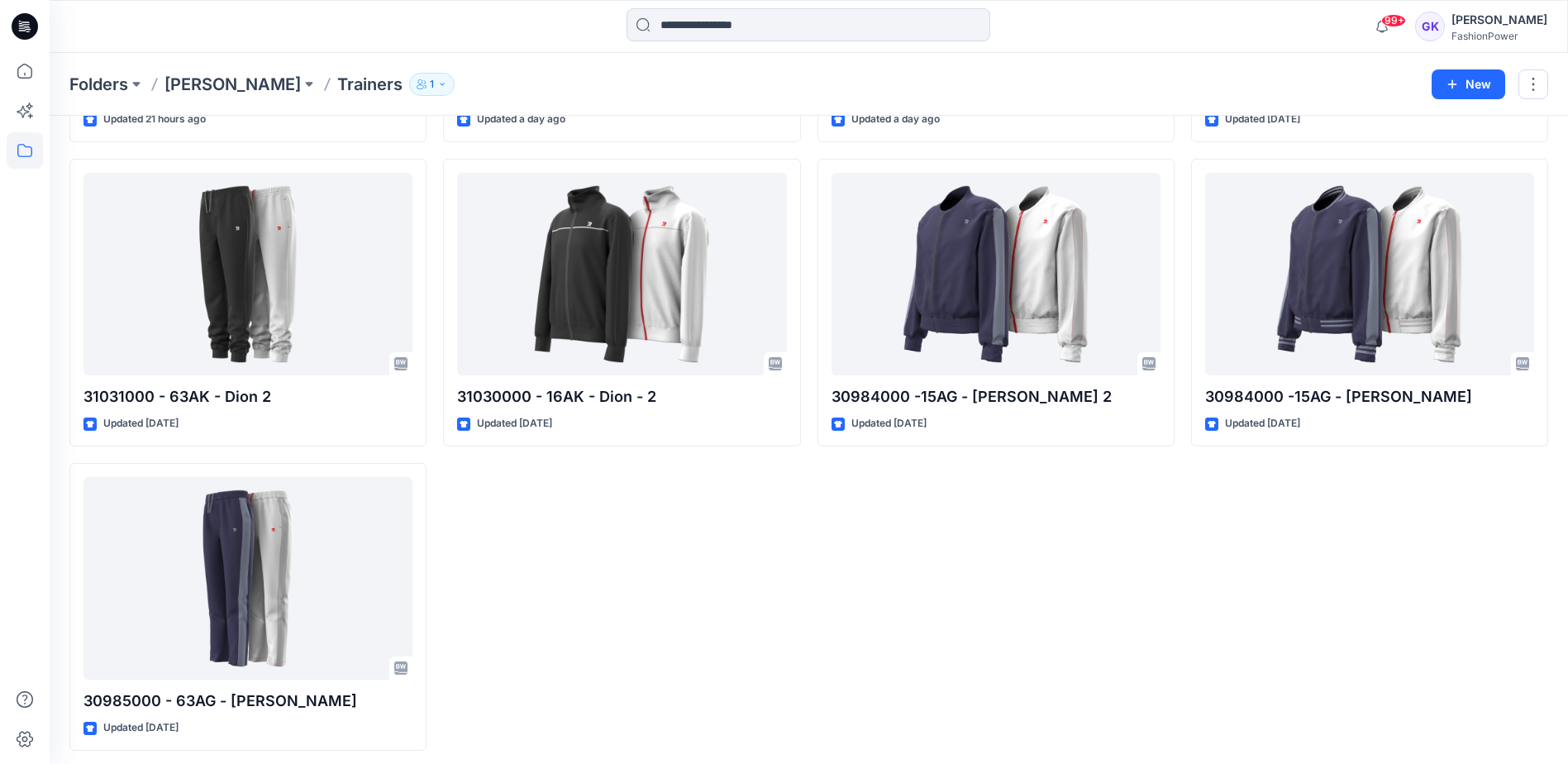
click at [787, 538] on div "30983000 - 63AB - Devin Updated a day ago 31030000 - 16AK - Dion - 2 Updated [D…" at bounding box center [621, 302] width 357 height 896
click at [1138, 561] on div "31029000 - 16AK - [PERSON_NAME] Updated a day ago 30984000 -15AG - [PERSON_NAME…" at bounding box center [995, 302] width 357 height 896
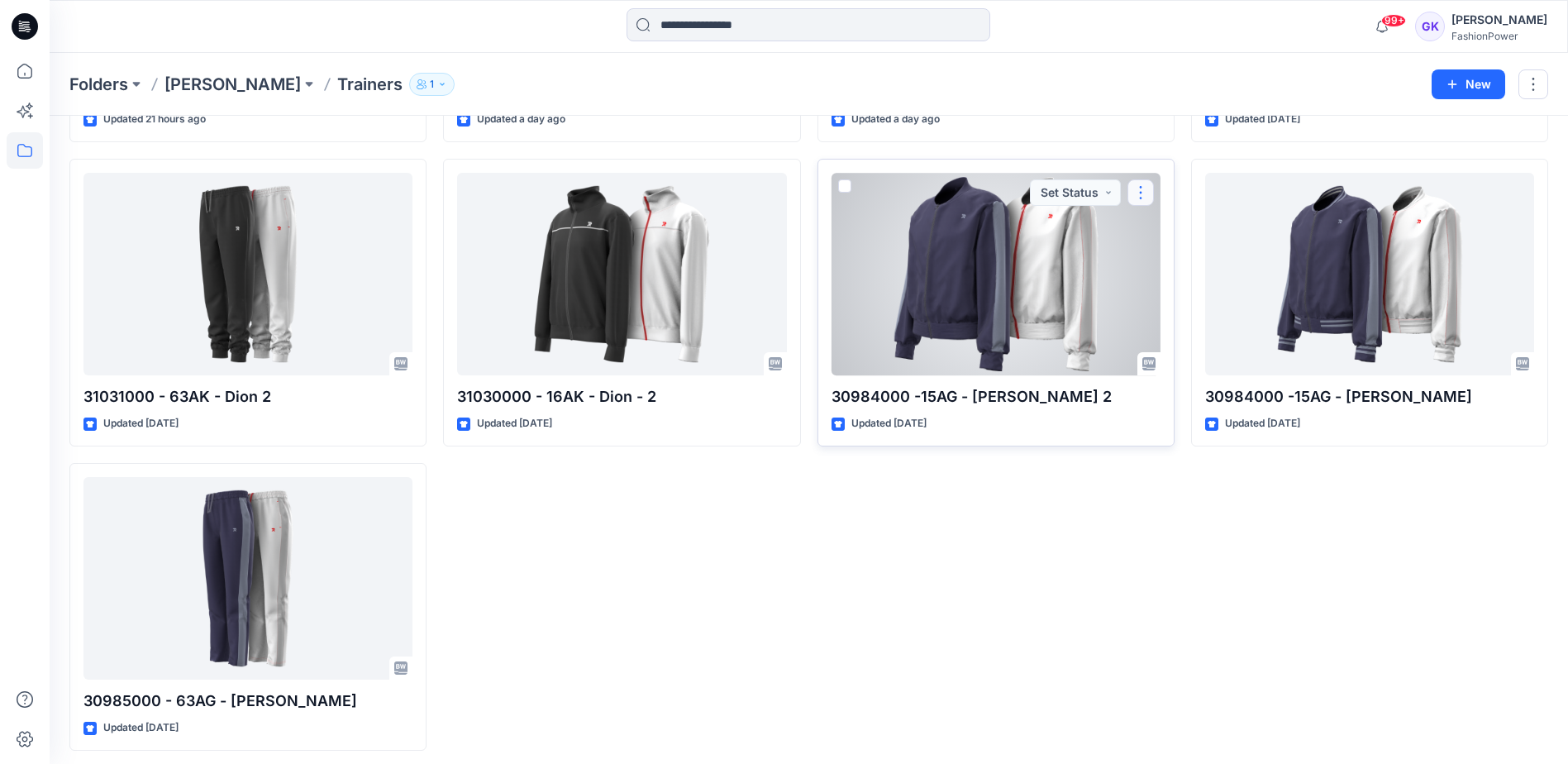
click at [1136, 190] on button "button" at bounding box center [1141, 192] width 27 height 27
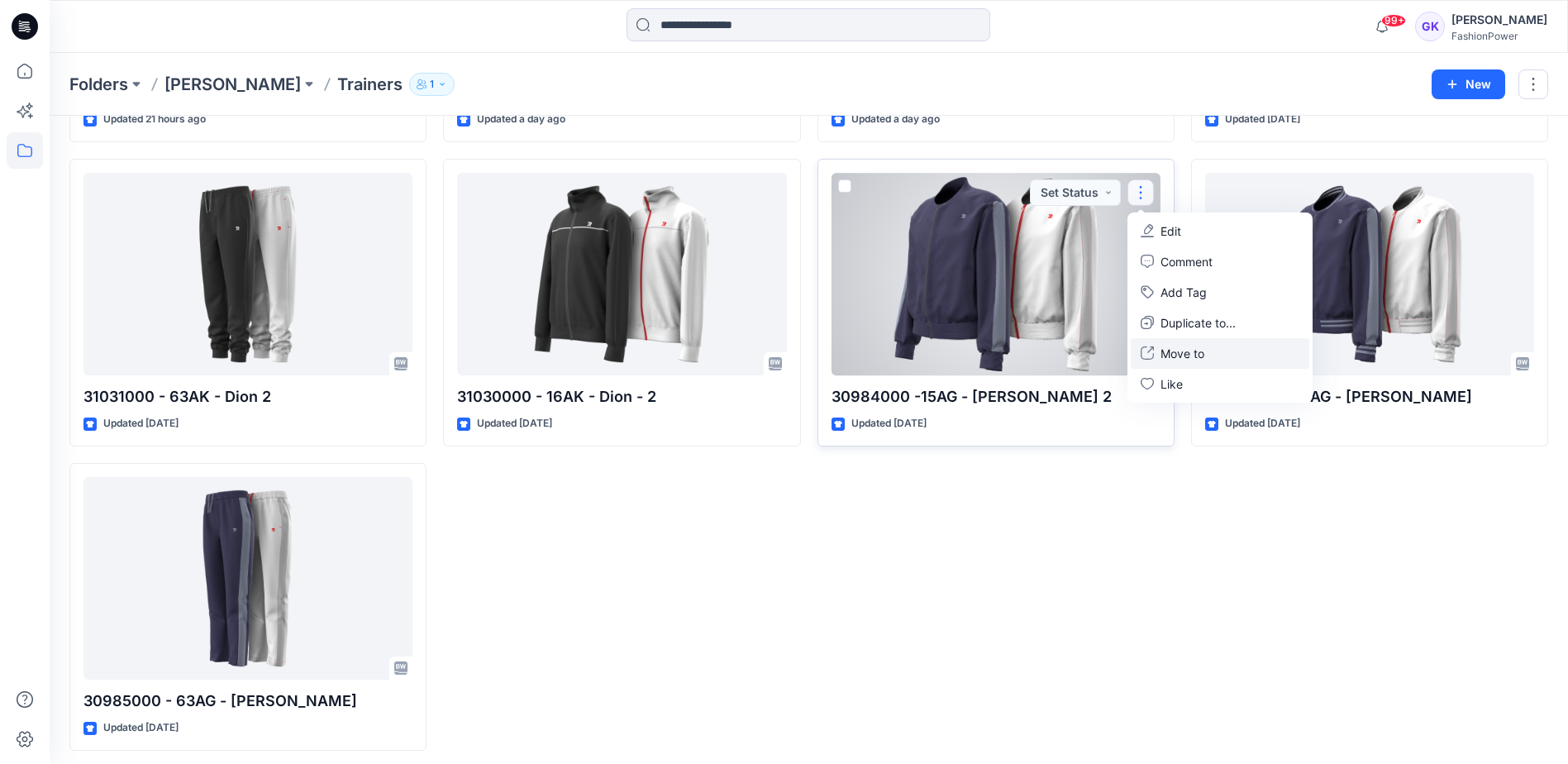
click at [1169, 348] on p "Move to" at bounding box center [1183, 353] width 44 height 17
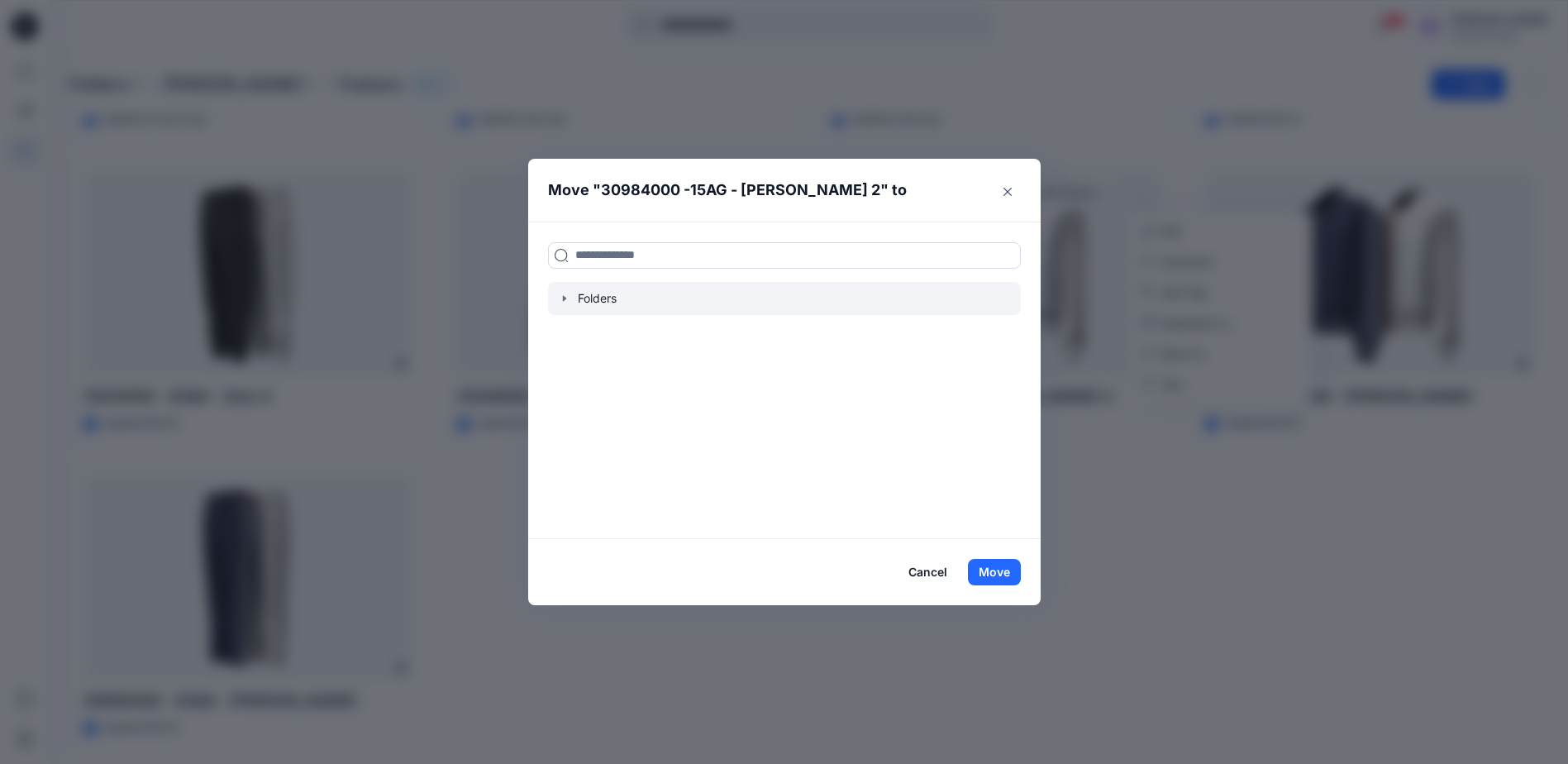
click at [565, 296] on icon "button" at bounding box center [563, 298] width 3 height 6
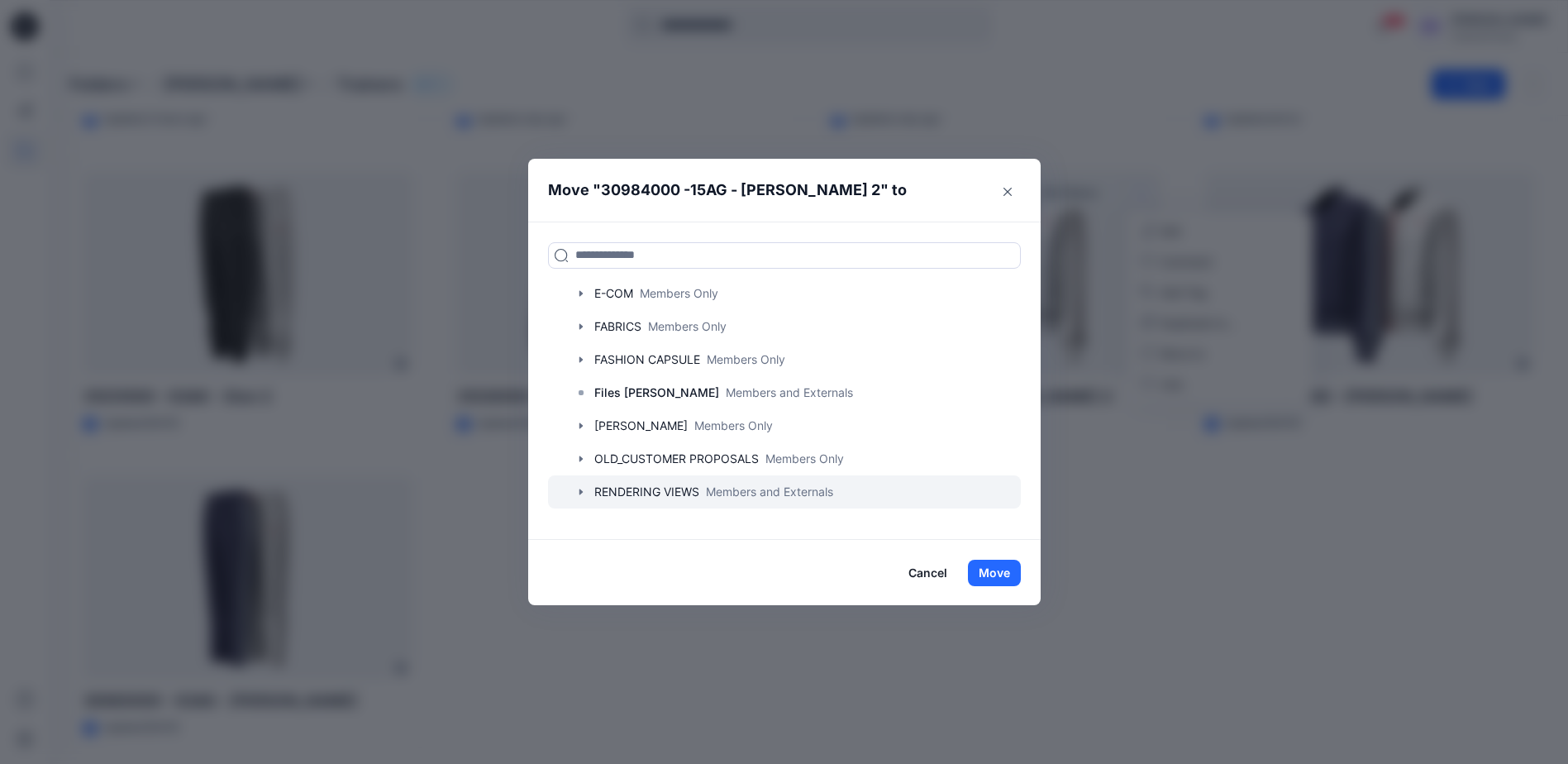
scroll to position [159, 0]
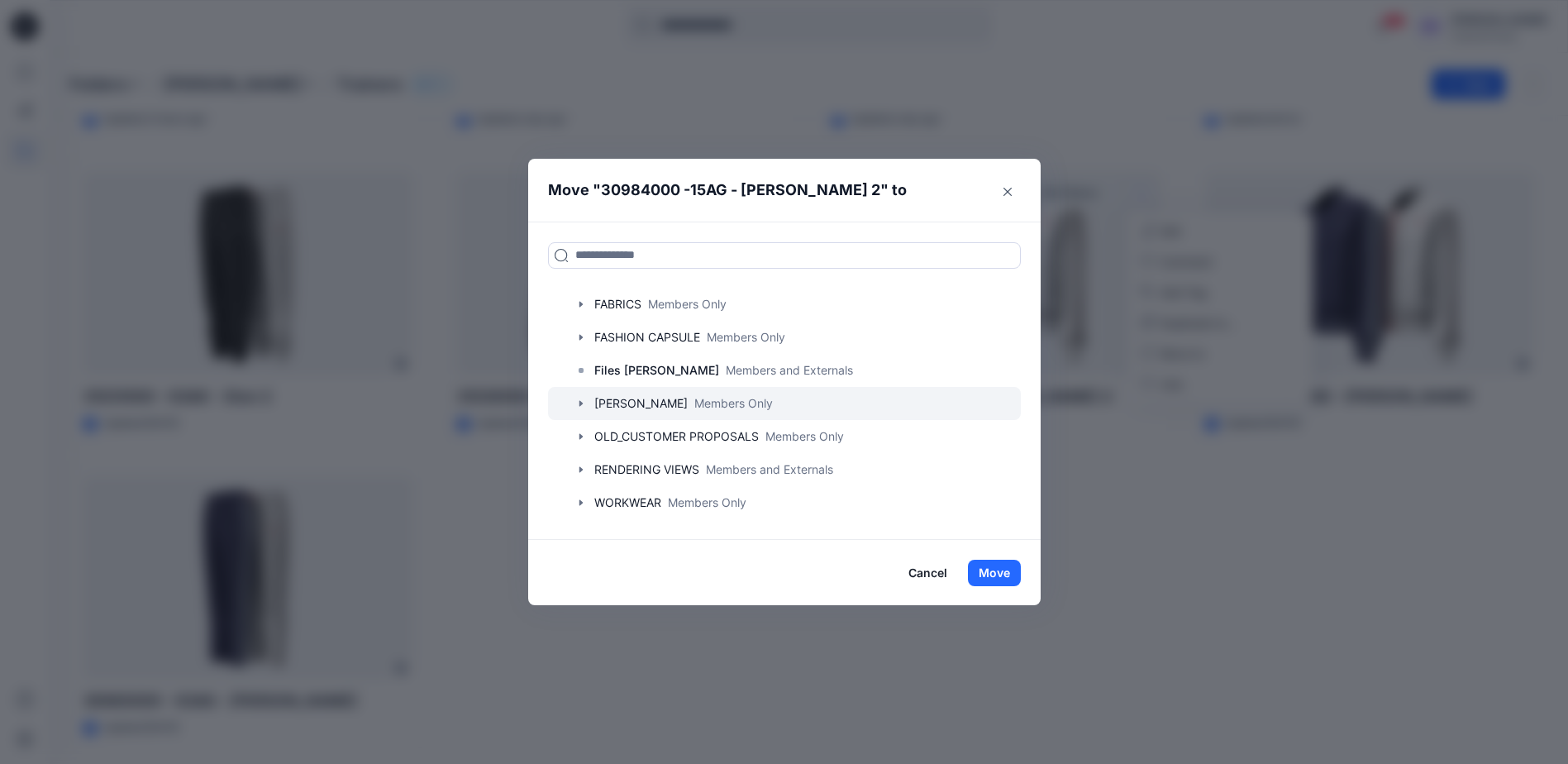
click at [582, 405] on icon "button" at bounding box center [579, 403] width 3 height 6
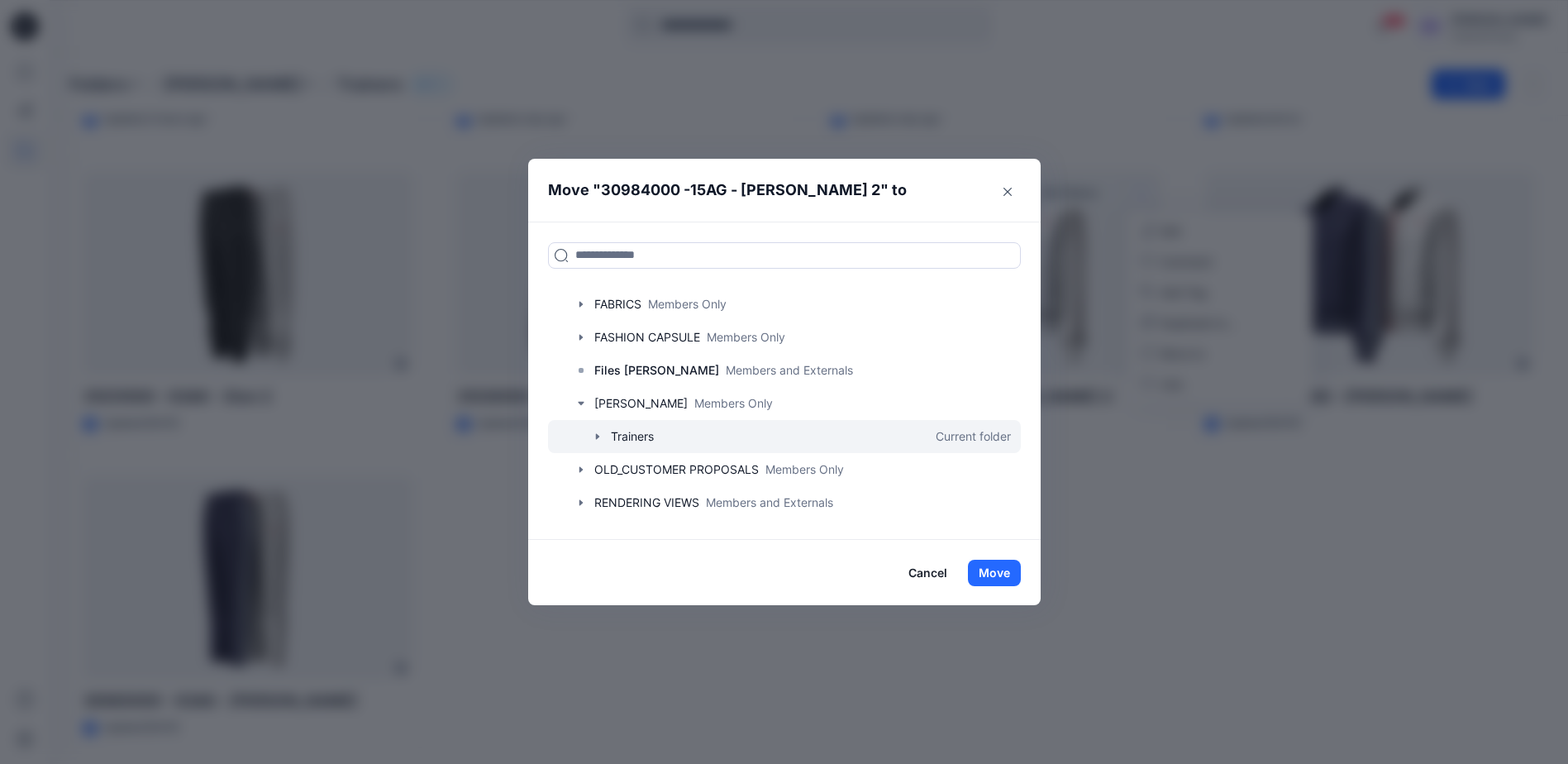
click at [598, 435] on icon "button" at bounding box center [597, 435] width 3 height 6
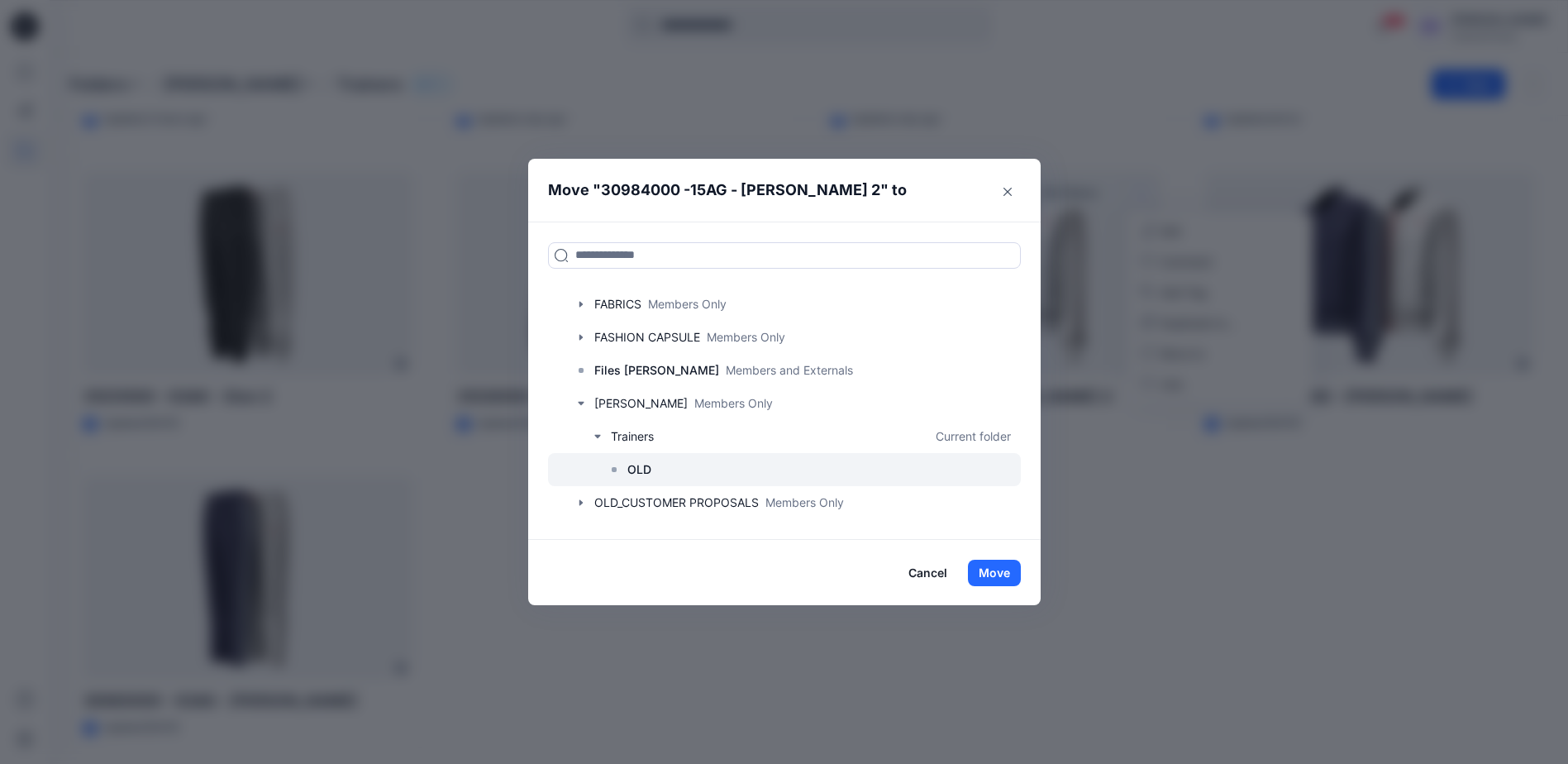
click at [669, 465] on div at bounding box center [784, 469] width 472 height 33
click at [992, 569] on button "Move" at bounding box center [994, 573] width 53 height 27
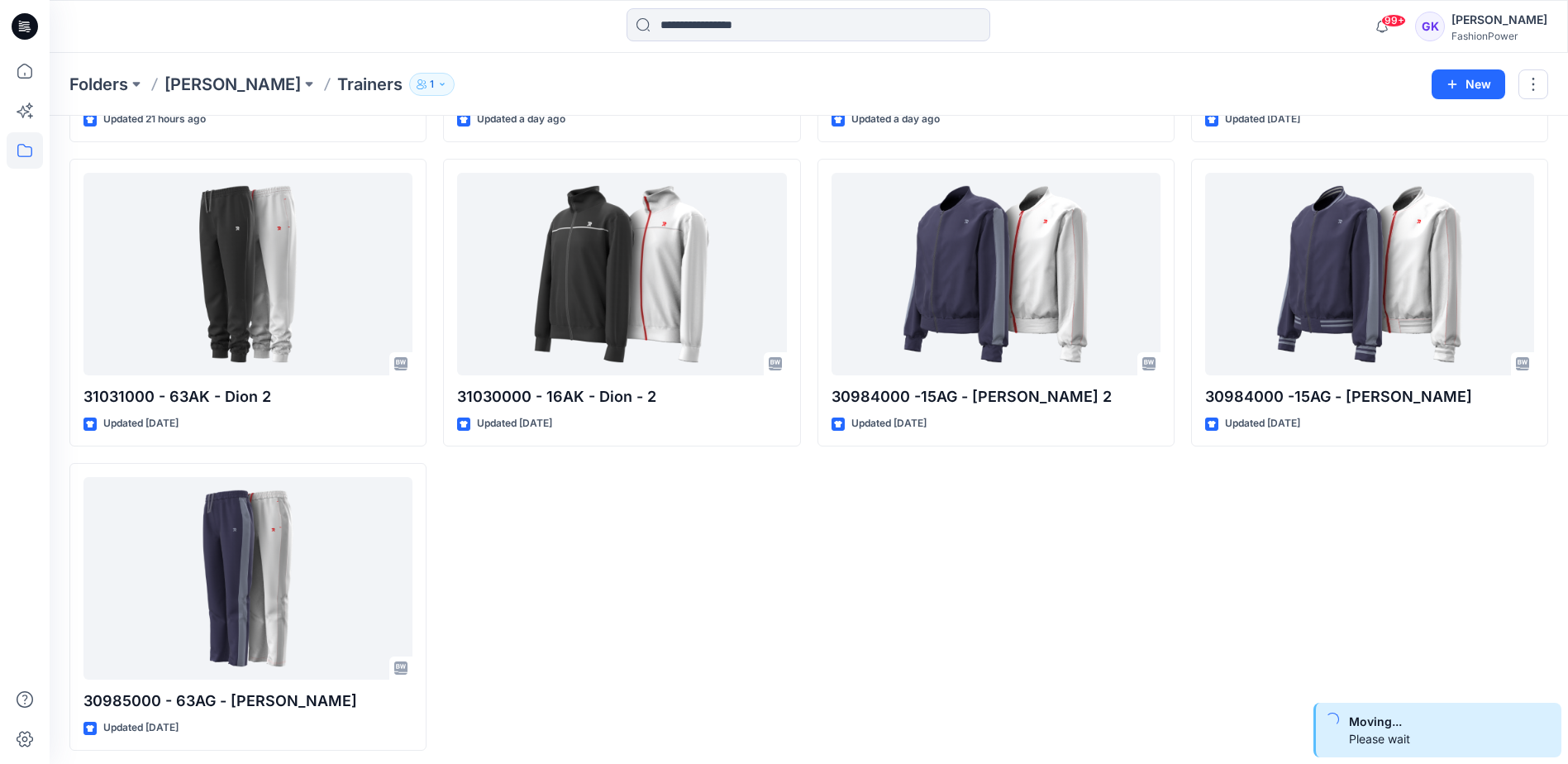
click at [1187, 580] on div "31036000 - 63AK - [PERSON_NAME] Updated 21 hours ago 31031000 - 63AK - [PERSON_…" at bounding box center [809, 302] width 1479 height 896
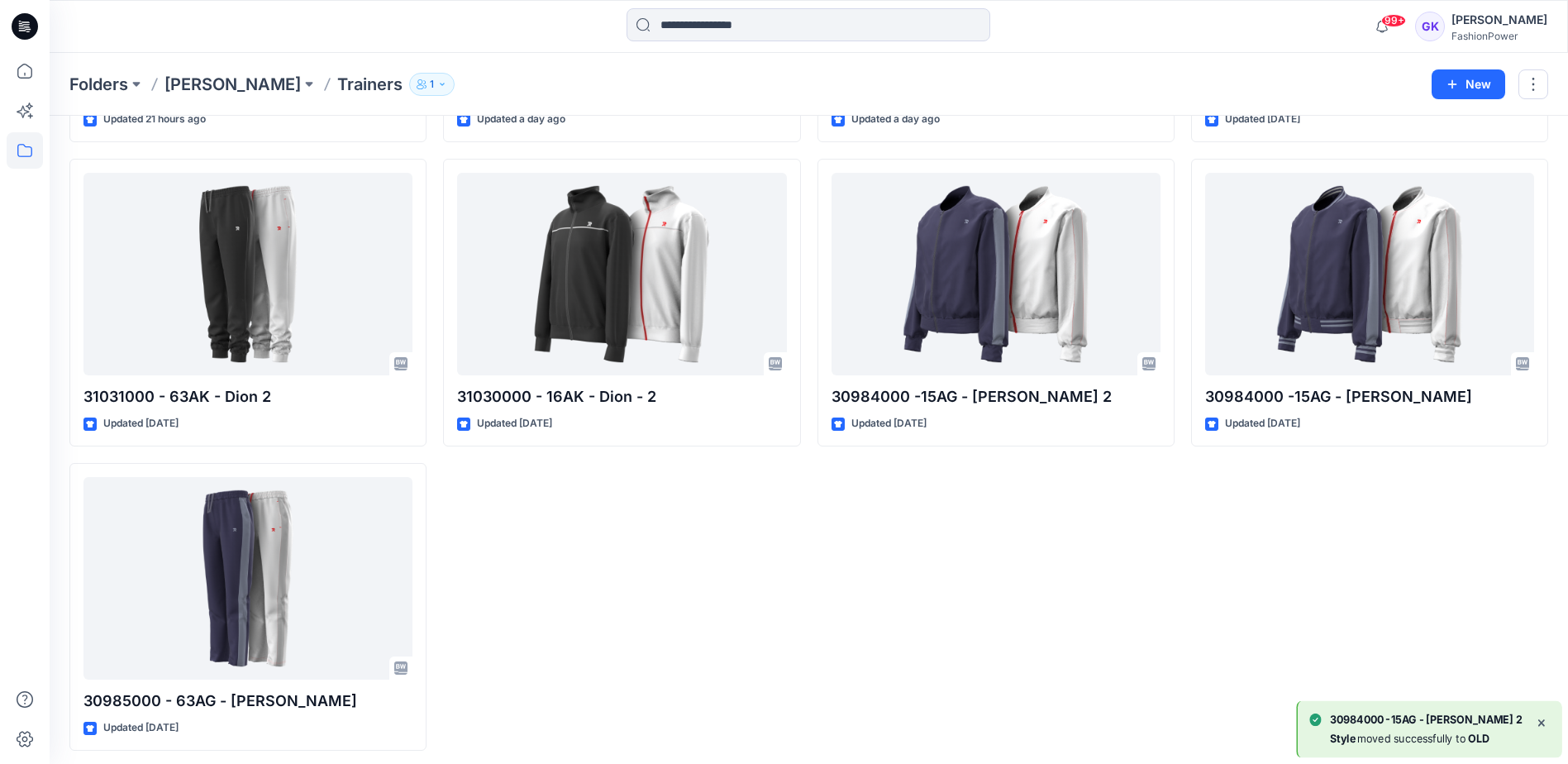
scroll to position [33, 0]
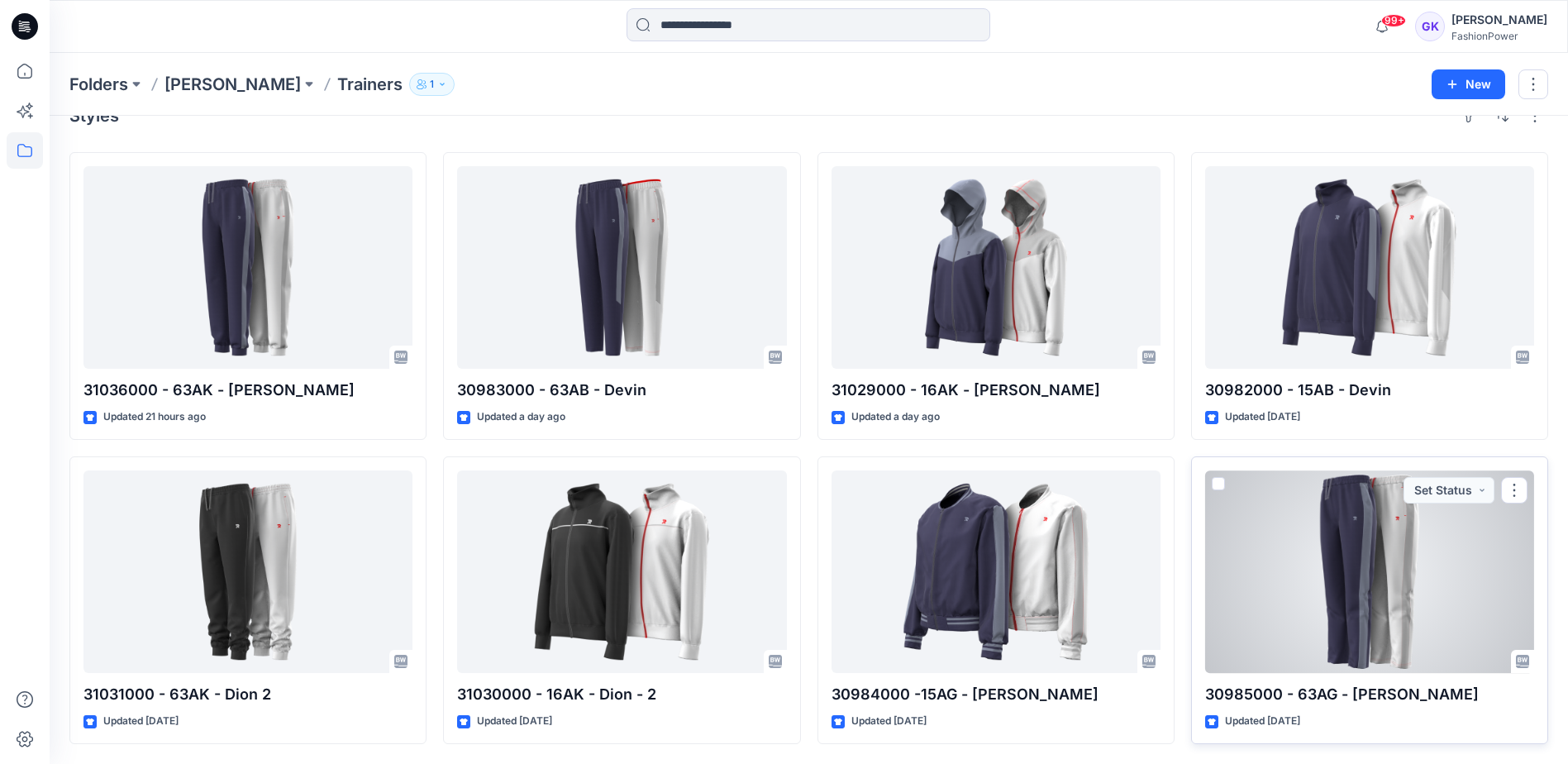
click at [1316, 543] on div at bounding box center [1369, 572] width 329 height 203
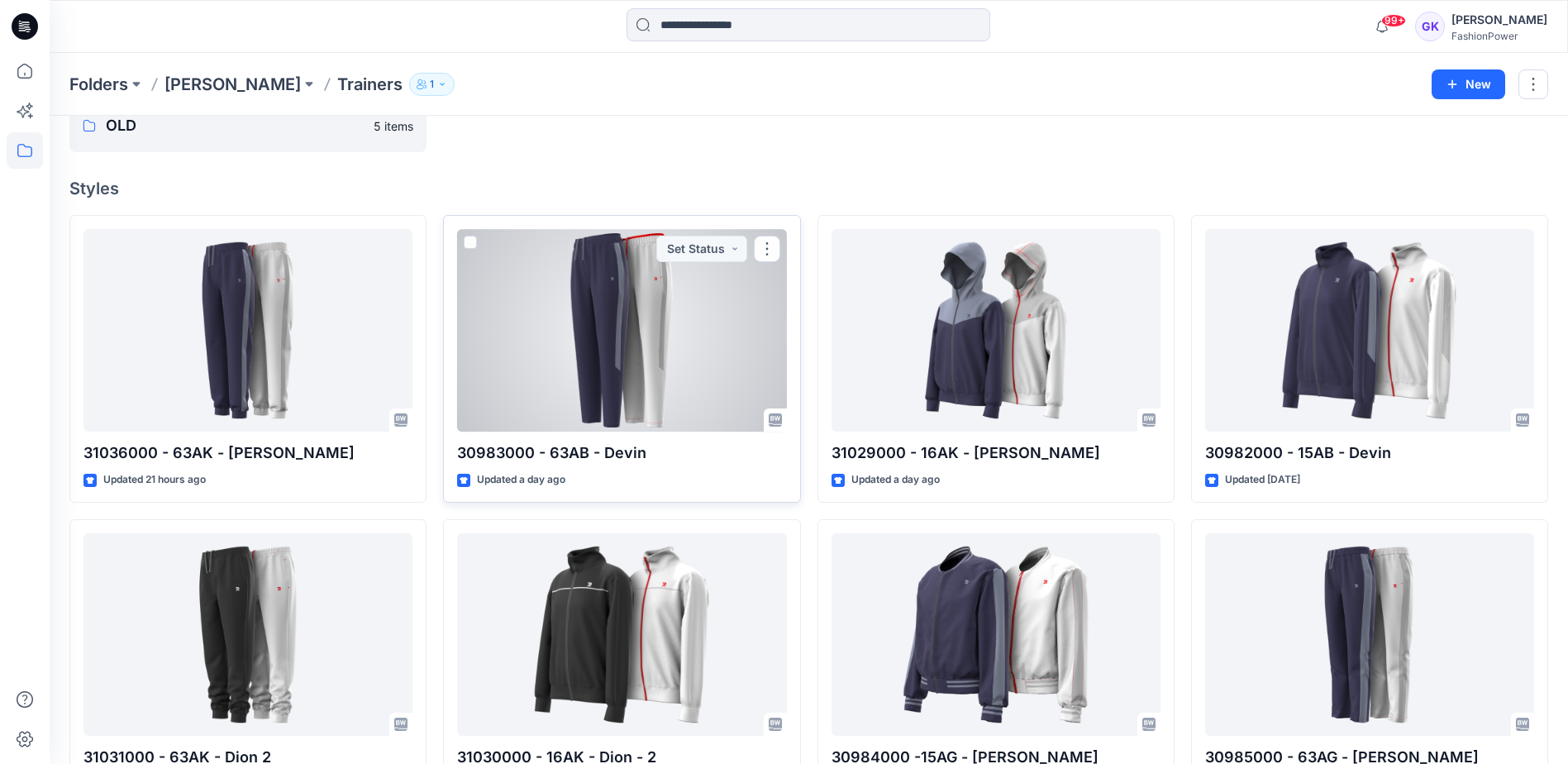
scroll to position [149, 0]
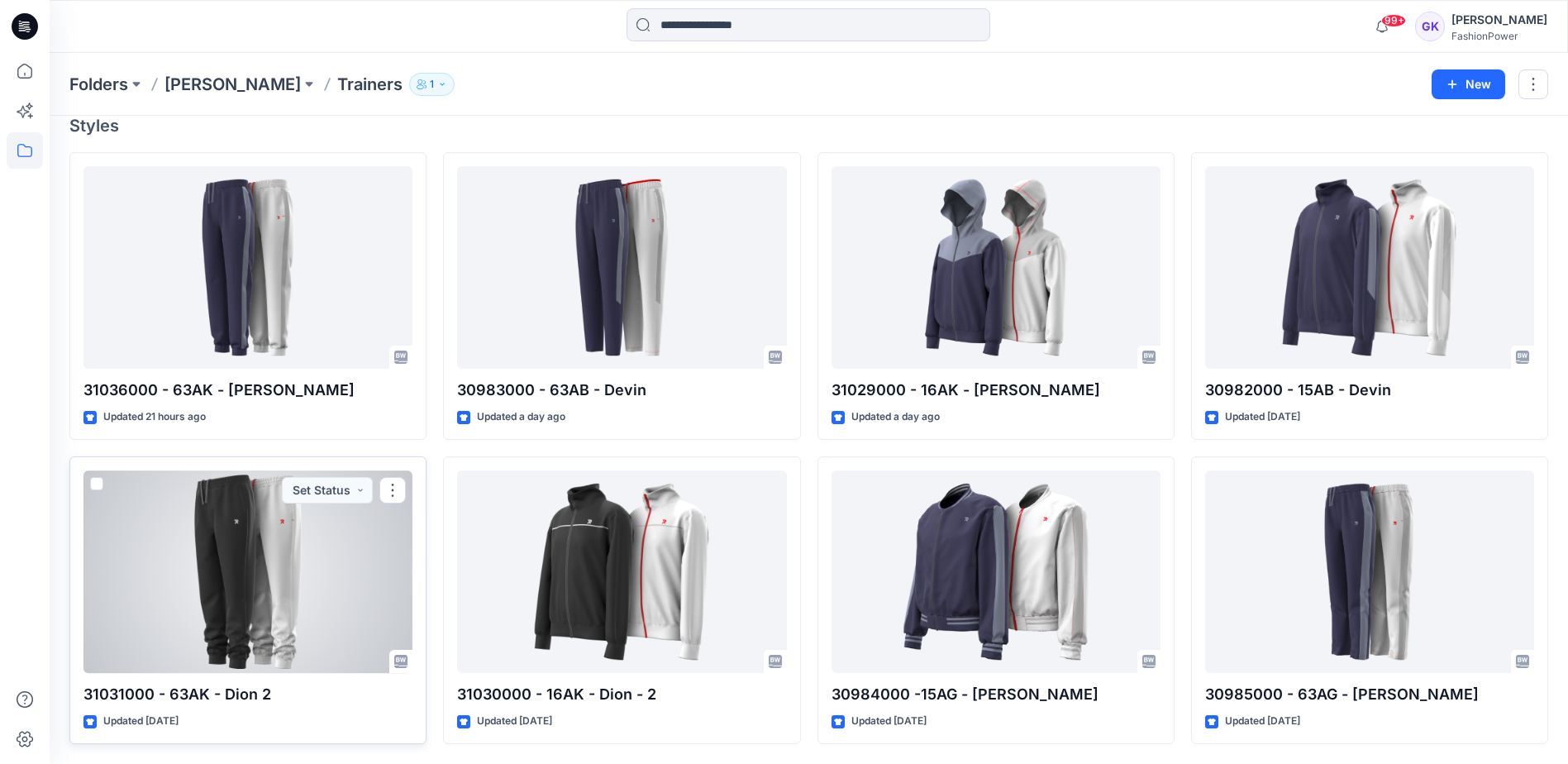
click at [200, 583] on div at bounding box center [247, 572] width 329 height 203
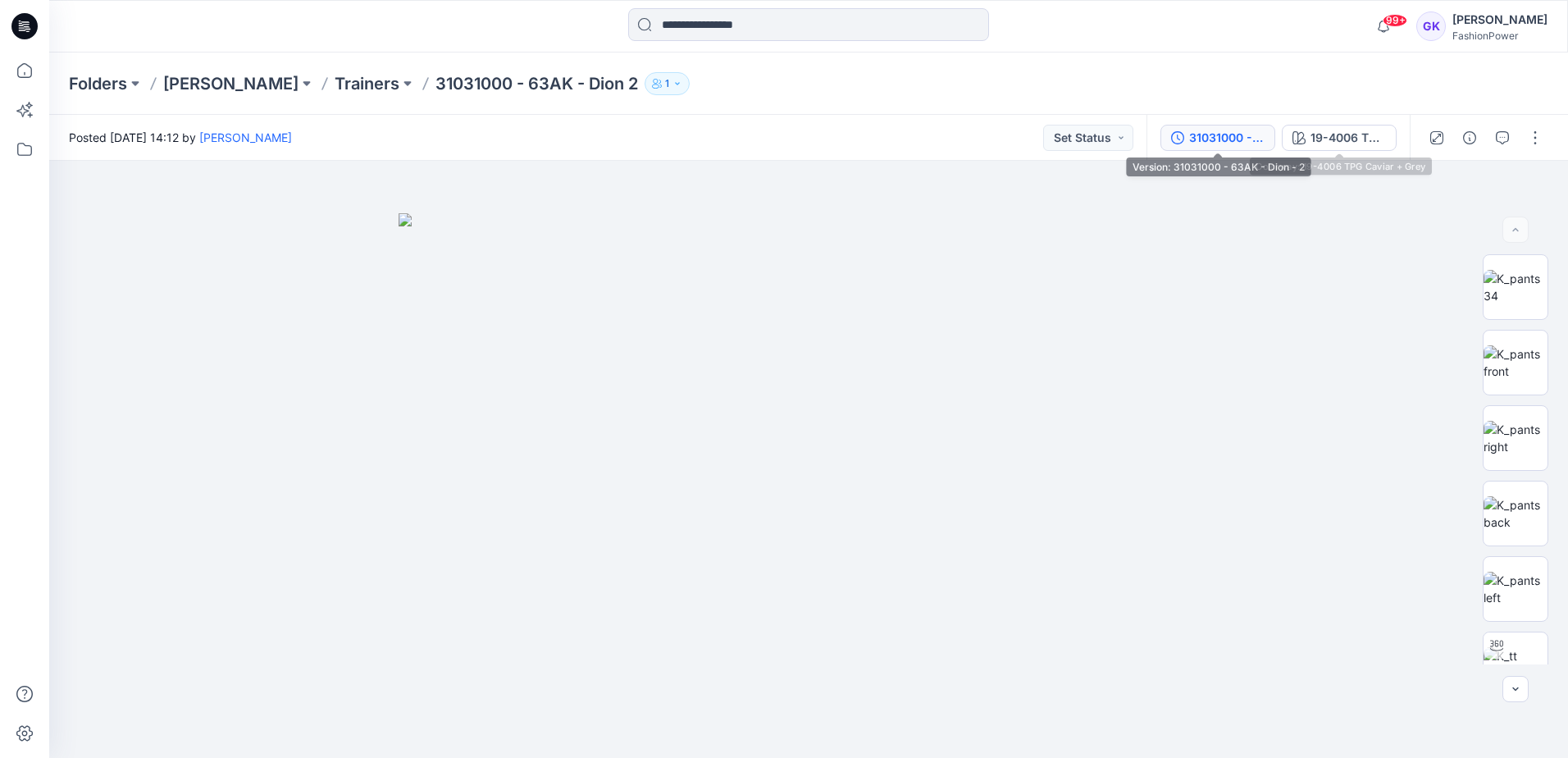
click at [1231, 138] on div "31031000 - 63AK - Dion - 2" at bounding box center [1227, 137] width 75 height 18
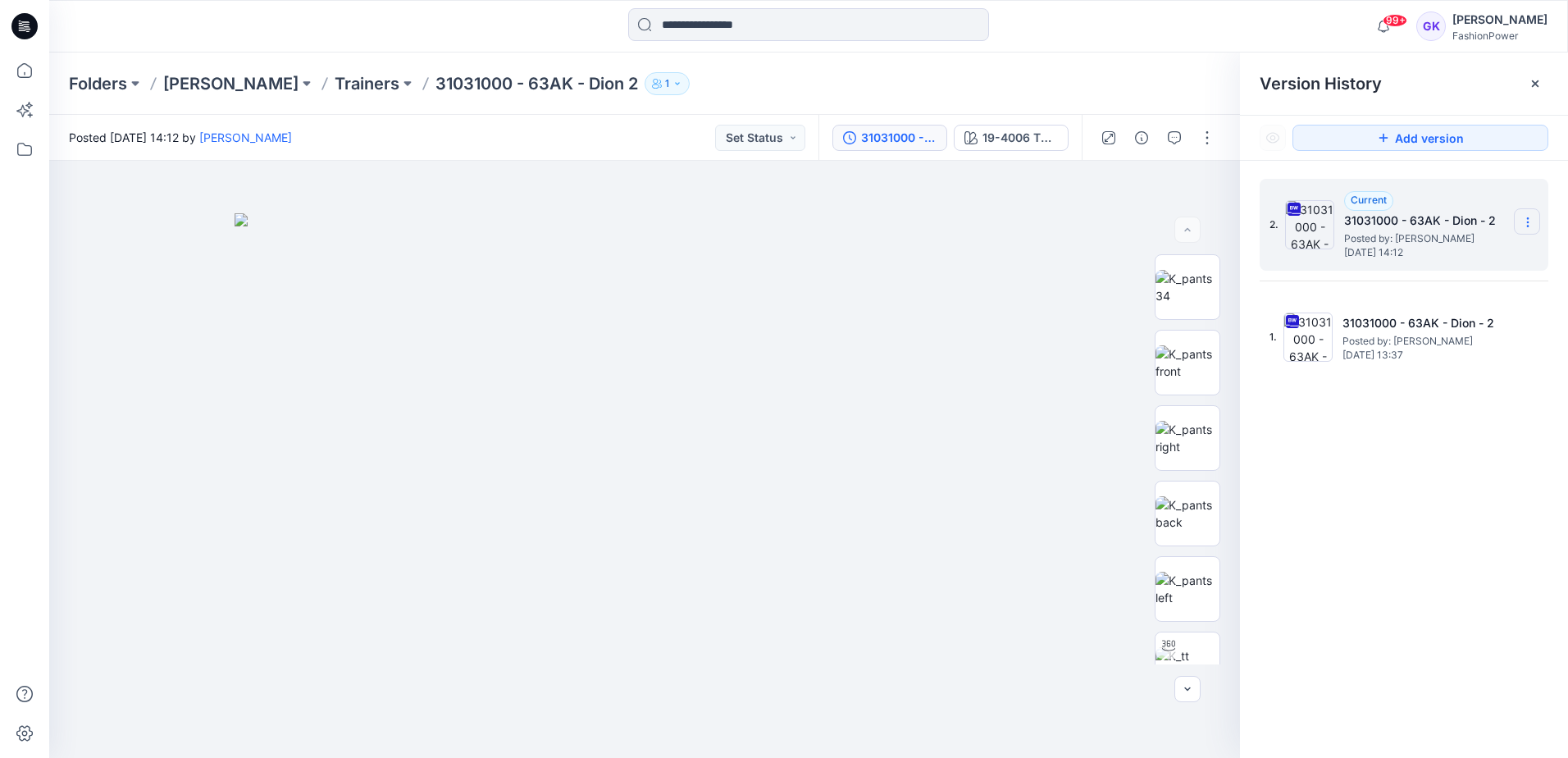
click at [1521, 223] on icon at bounding box center [1528, 223] width 13 height 13
click at [1442, 261] on span "Download Source BW File" at bounding box center [1445, 254] width 137 height 20
click at [334, 77] on p "Trainers" at bounding box center [366, 84] width 65 height 23
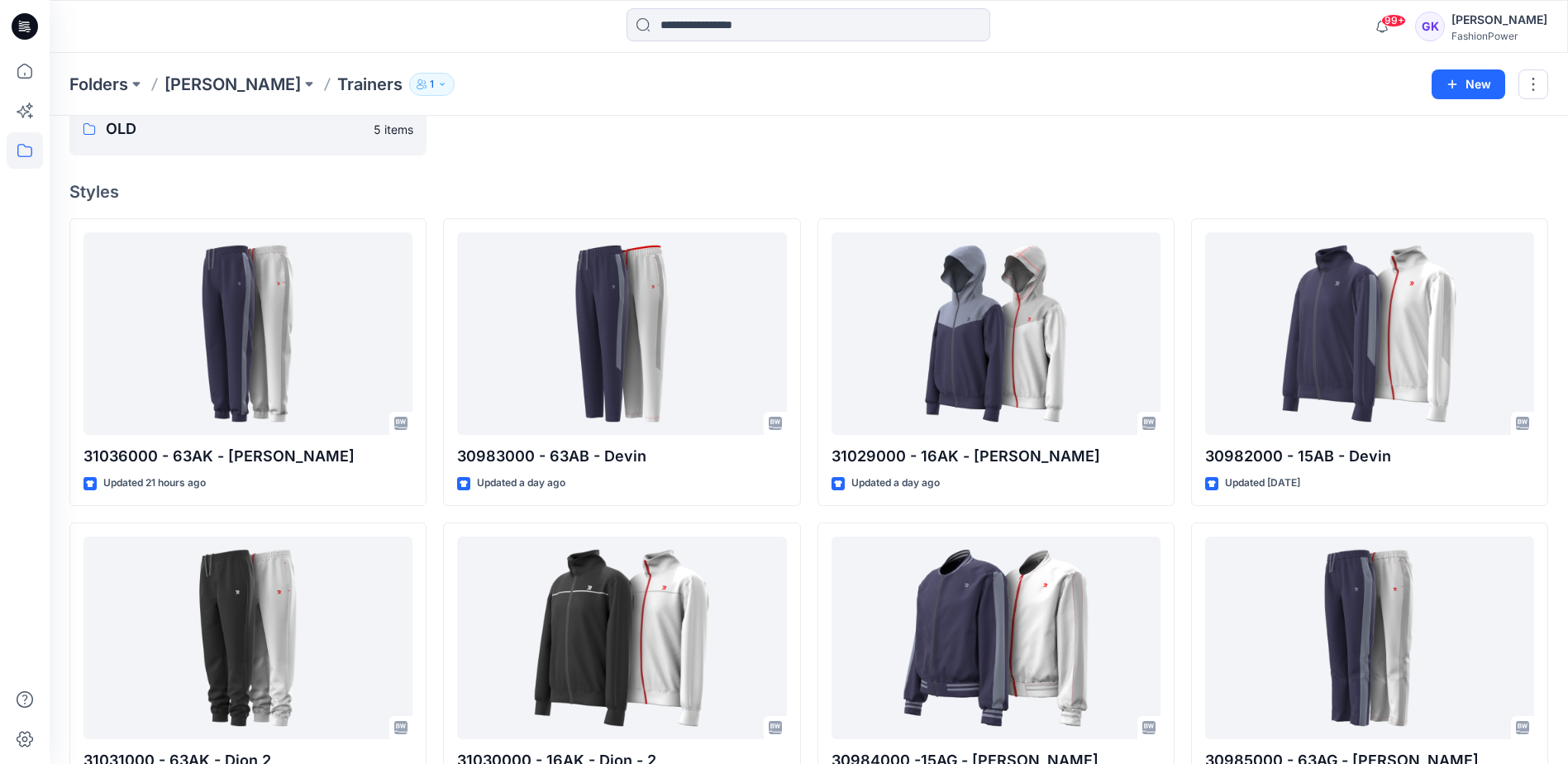
scroll to position [149, 0]
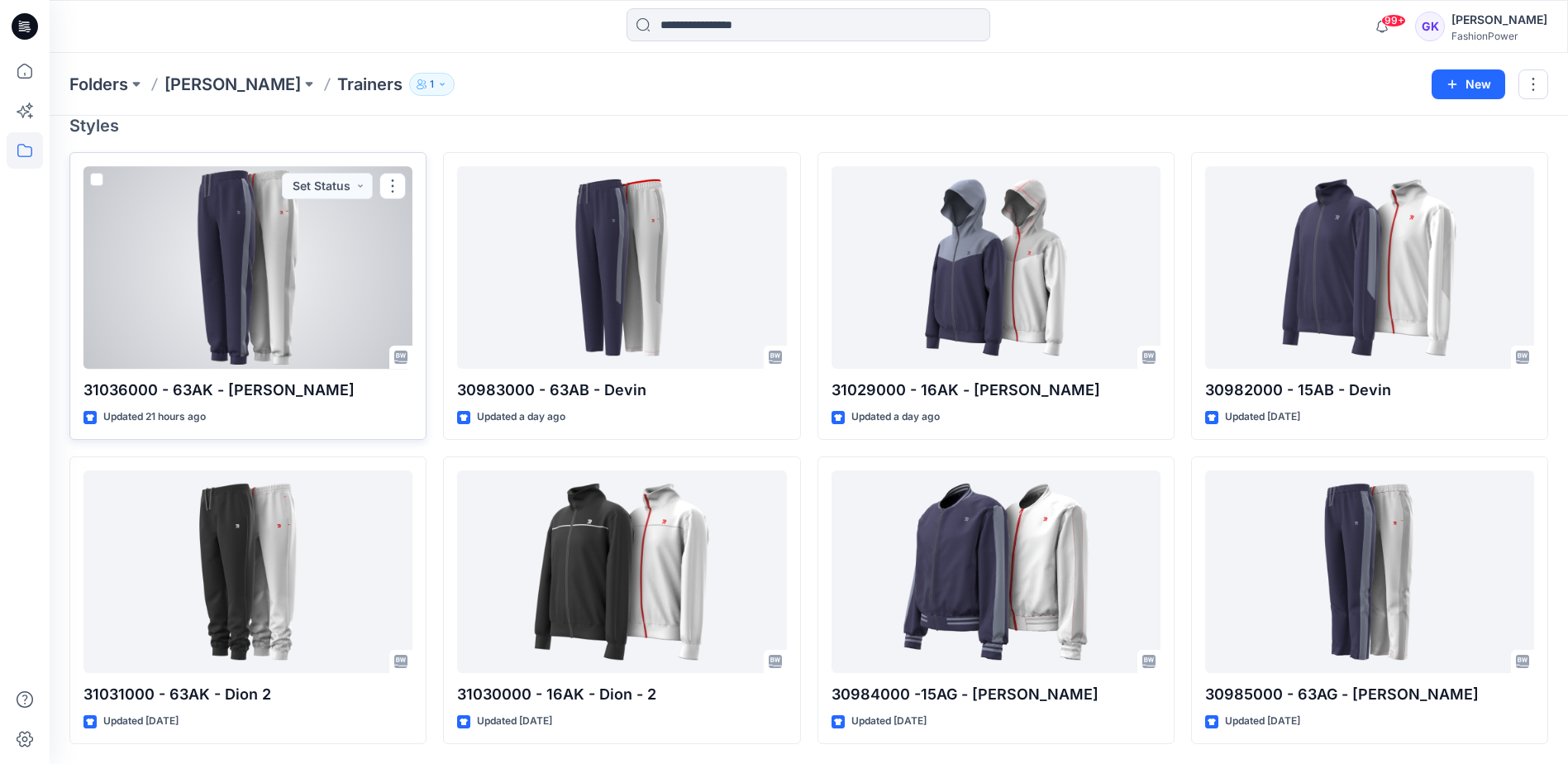
click at [241, 254] on div at bounding box center [247, 267] width 329 height 203
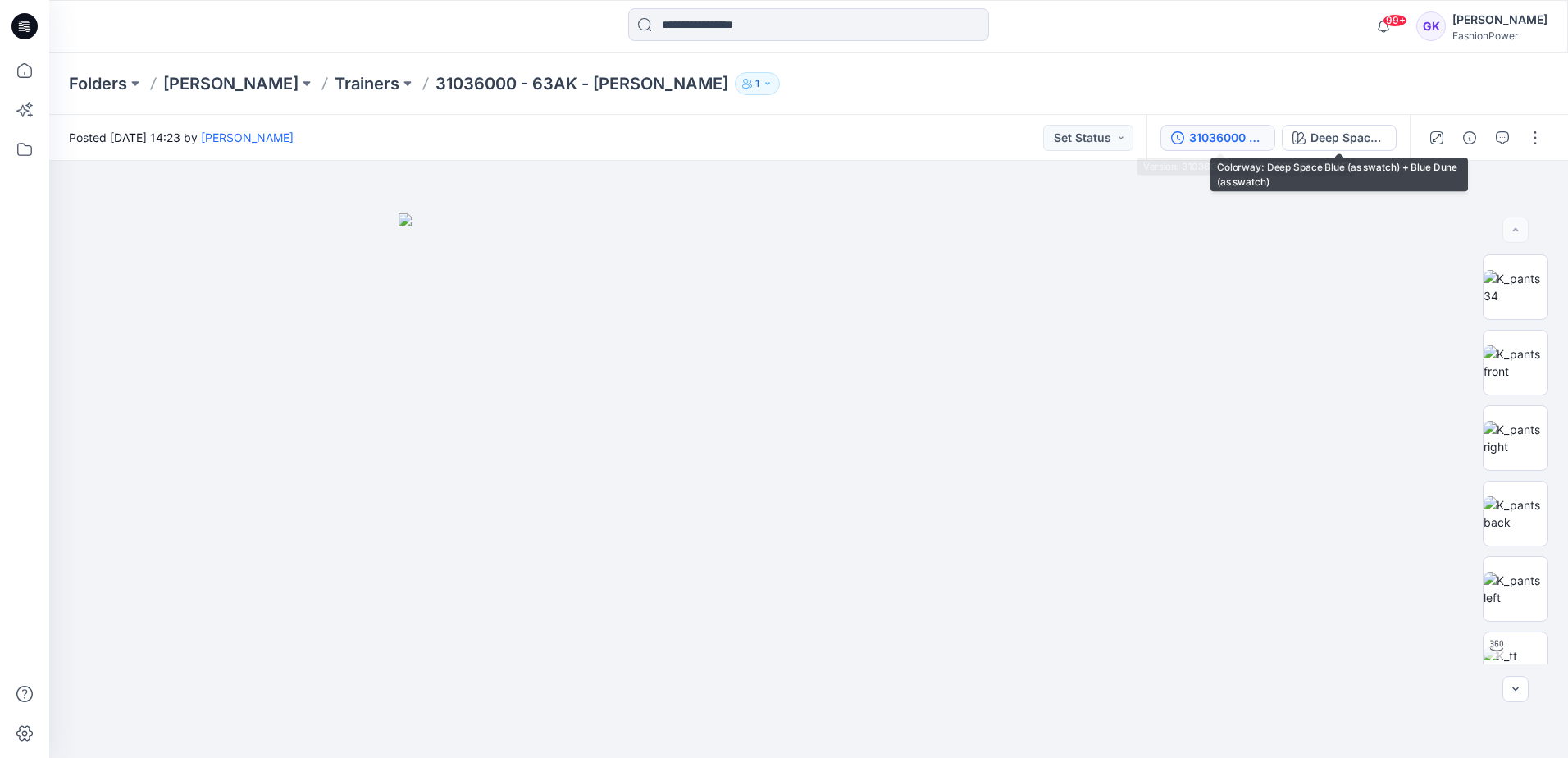
click at [1237, 139] on div "31036000 - 63AK - [PERSON_NAME]" at bounding box center [1227, 137] width 75 height 18
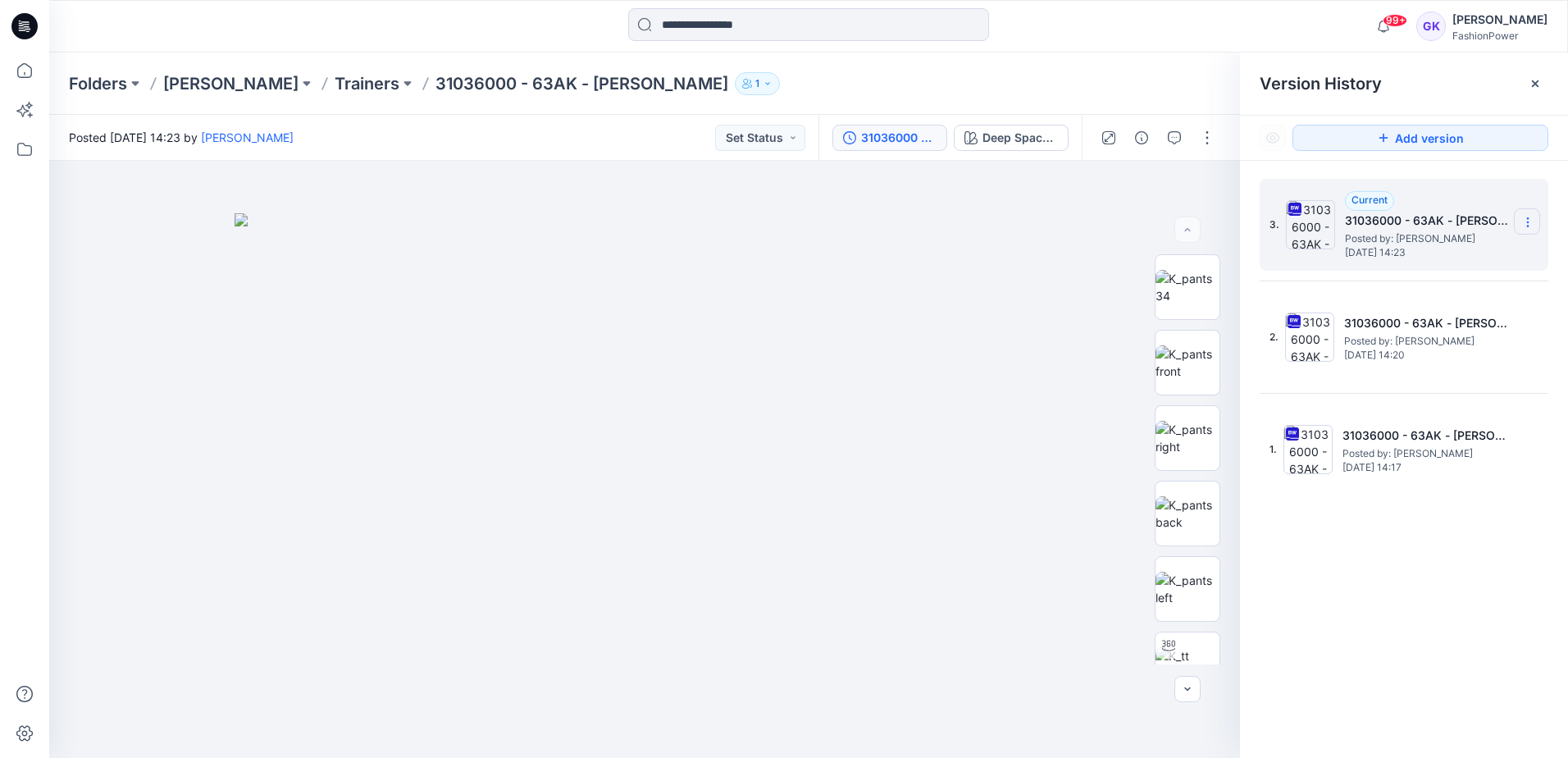
click at [1530, 224] on icon at bounding box center [1528, 223] width 13 height 13
drag, startPoint x: 1464, startPoint y: 255, endPoint x: 1314, endPoint y: 237, distance: 151.1
click at [1464, 255] on span "Download Source BW File" at bounding box center [1445, 254] width 137 height 20
click at [334, 87] on p "Trainers" at bounding box center [366, 84] width 65 height 23
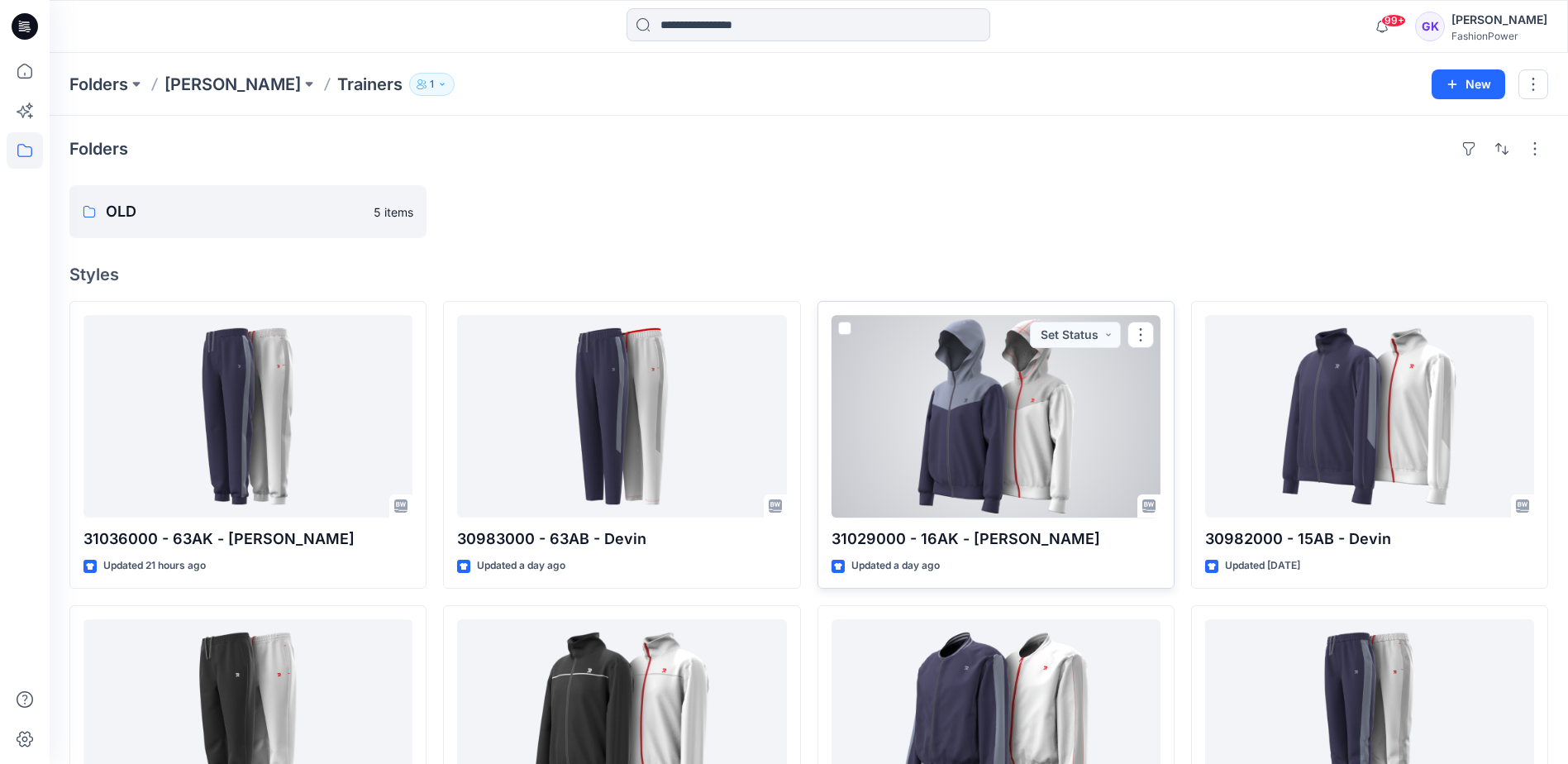
click at [1079, 423] on div at bounding box center [995, 417] width 329 height 203
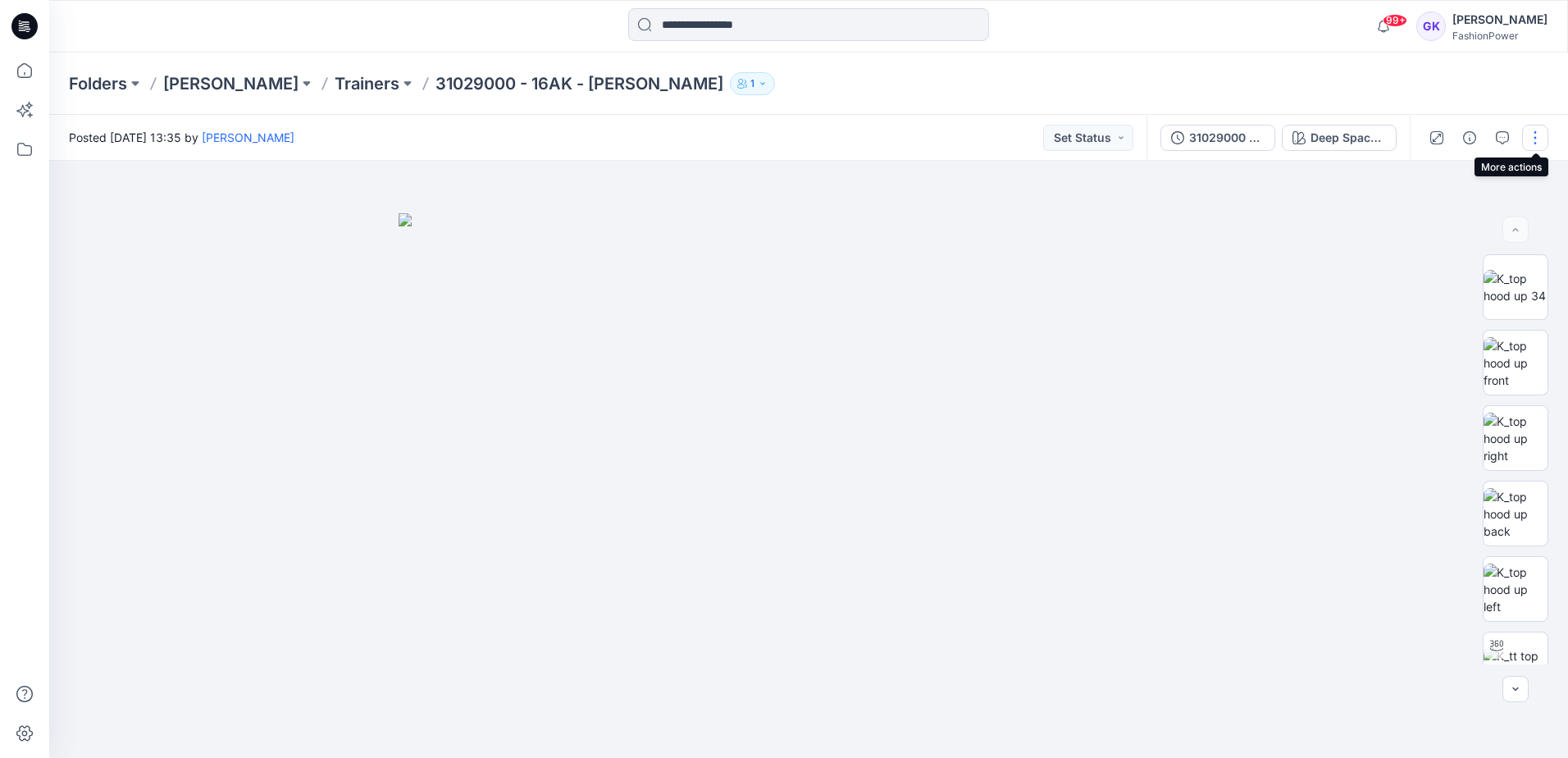
click at [1540, 136] on button "button" at bounding box center [1535, 138] width 26 height 26
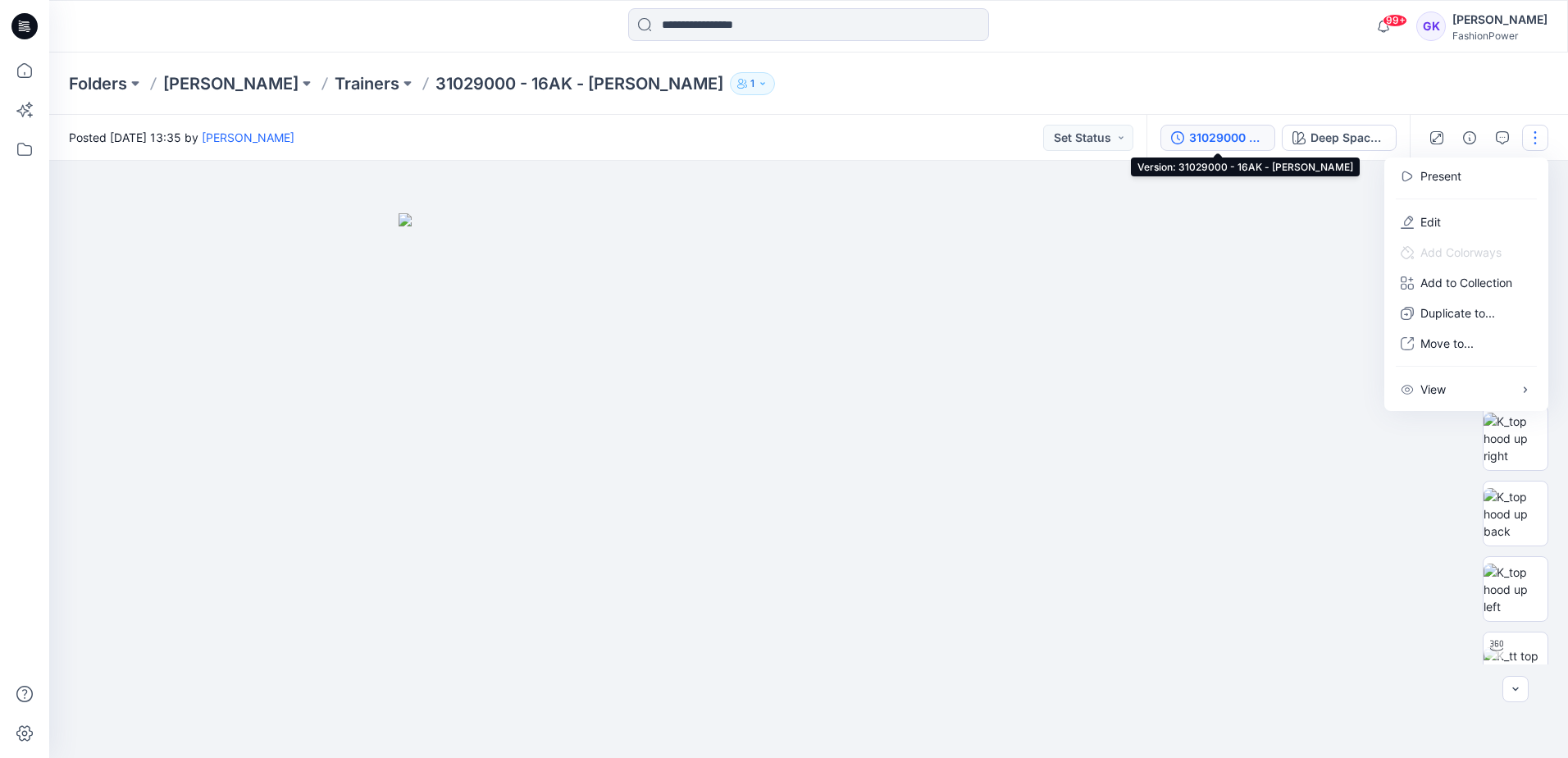
click at [1242, 139] on div "31029000 - 16AK - [PERSON_NAME]" at bounding box center [1227, 137] width 75 height 18
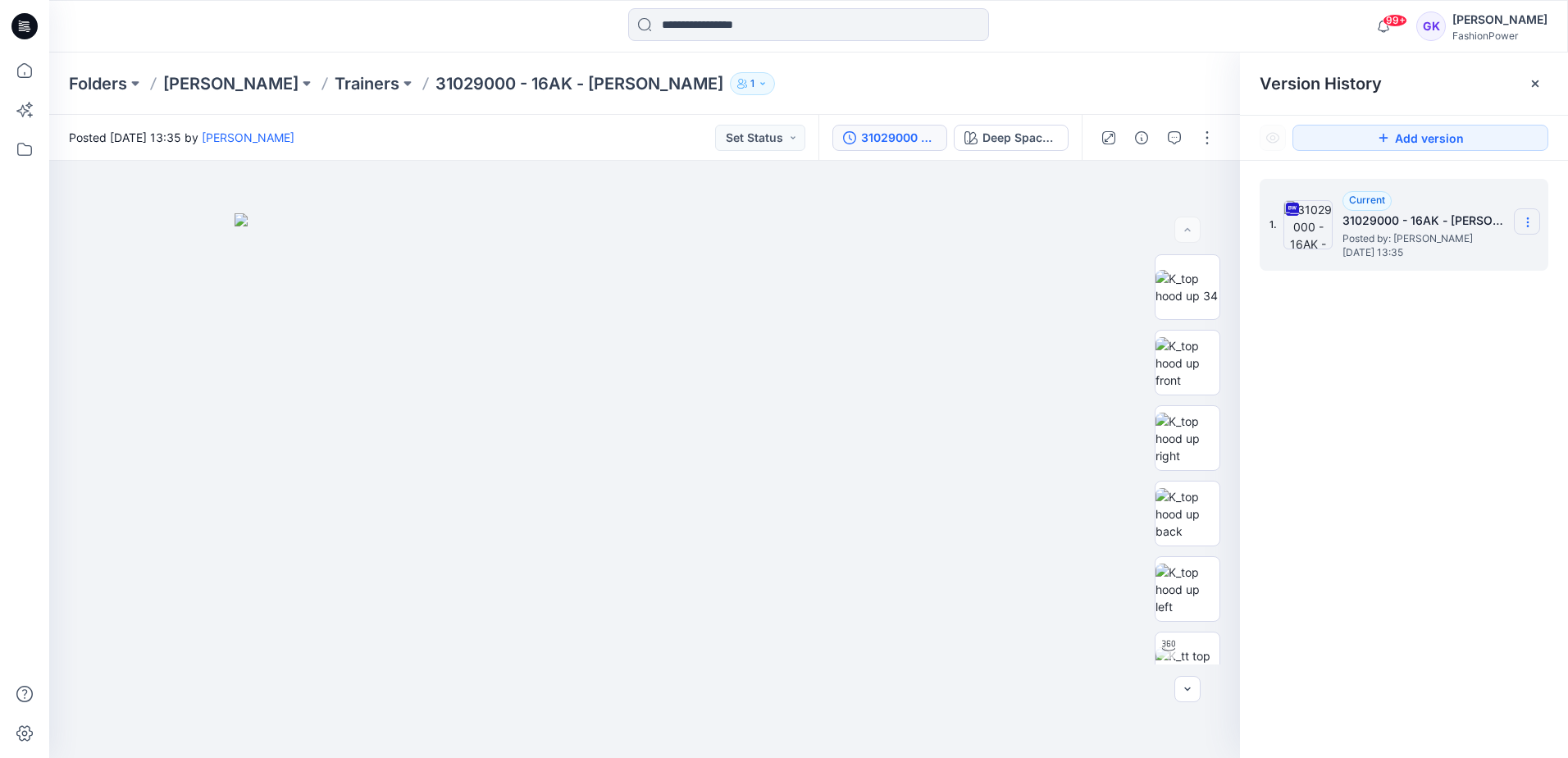
click at [1529, 223] on icon at bounding box center [1528, 223] width 13 height 13
click at [1419, 260] on span "Download Source BW File" at bounding box center [1445, 254] width 137 height 20
drag, startPoint x: 565, startPoint y: 82, endPoint x: 431, endPoint y: 85, distance: 134.0
click at [436, 85] on p "31029000 - 16AK - [PERSON_NAME]" at bounding box center [580, 84] width 287 height 23
drag, startPoint x: 431, startPoint y: 85, endPoint x: 566, endPoint y: 88, distance: 135.0
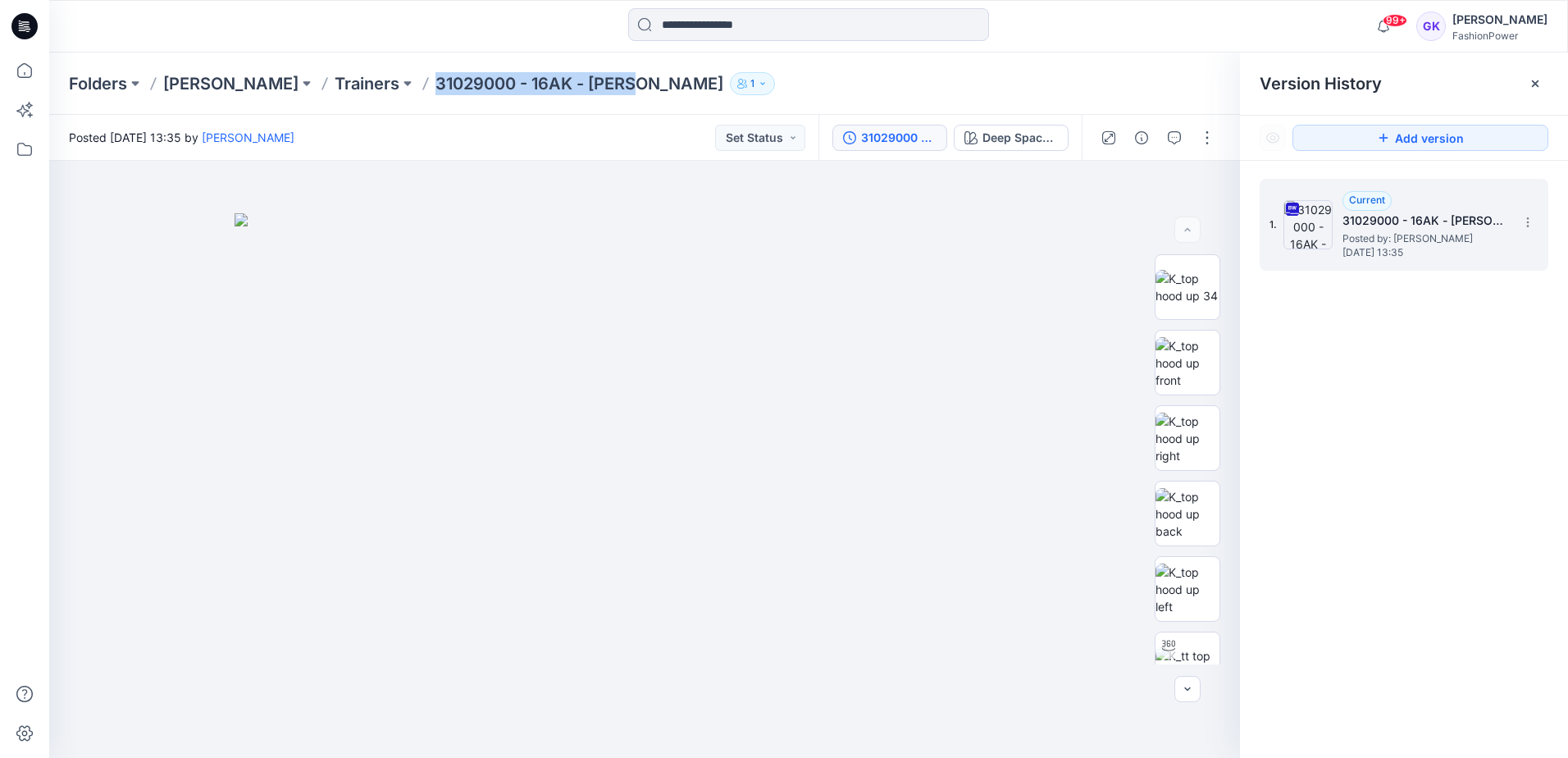
click at [566, 88] on p "31029000 - 16AK - [PERSON_NAME]" at bounding box center [580, 84] width 287 height 23
copy p "31029000 - 16AK - [PERSON_NAME]"
click at [1339, 368] on div "1. Current 31029000 - 16AK - [PERSON_NAME] Posted by: [PERSON_NAME] [DATE] 13:35" at bounding box center [1404, 471] width 328 height 621
click at [1208, 132] on button "button" at bounding box center [1207, 138] width 26 height 26
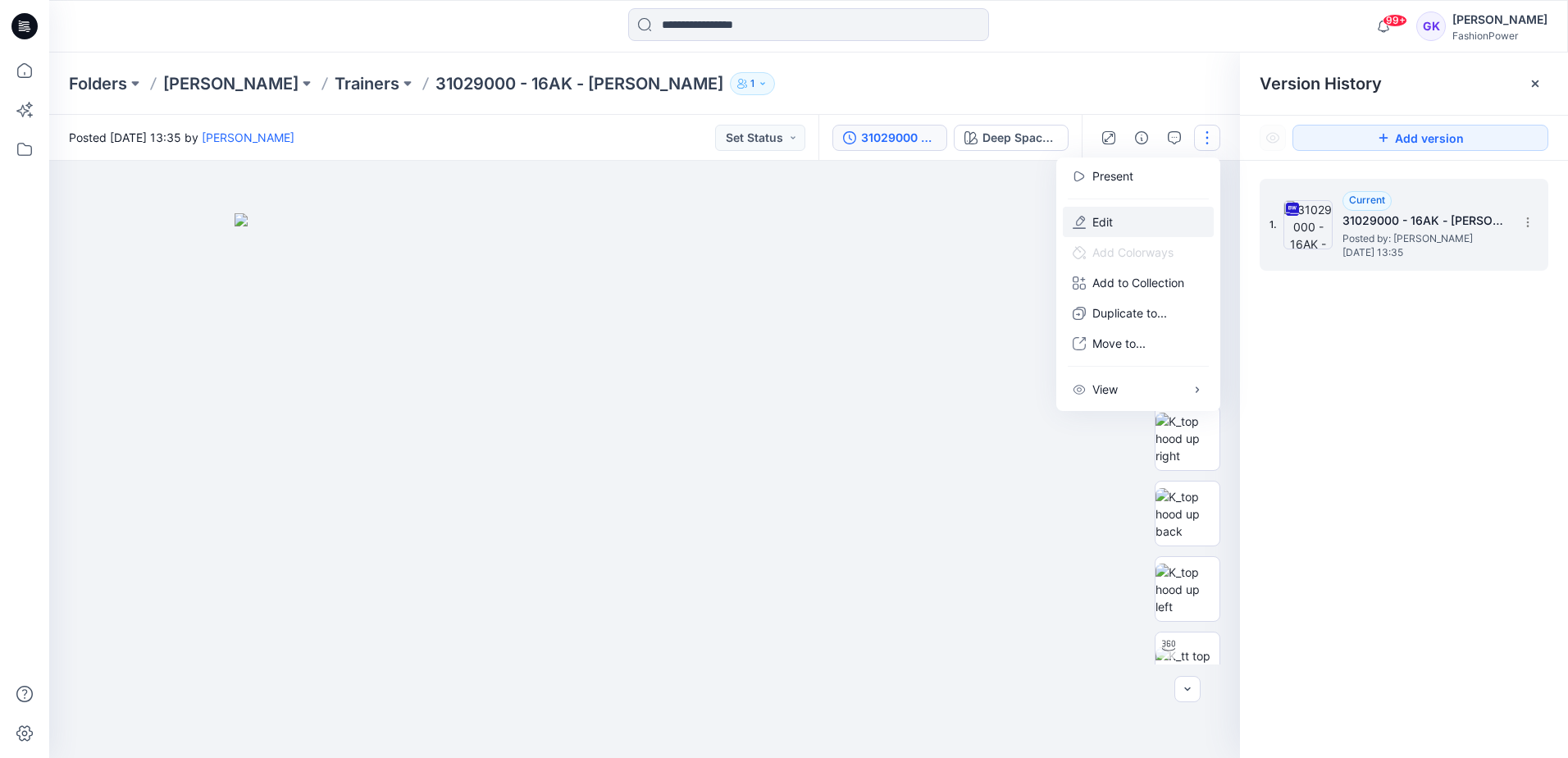
click at [1138, 223] on button "Edit" at bounding box center [1138, 222] width 151 height 30
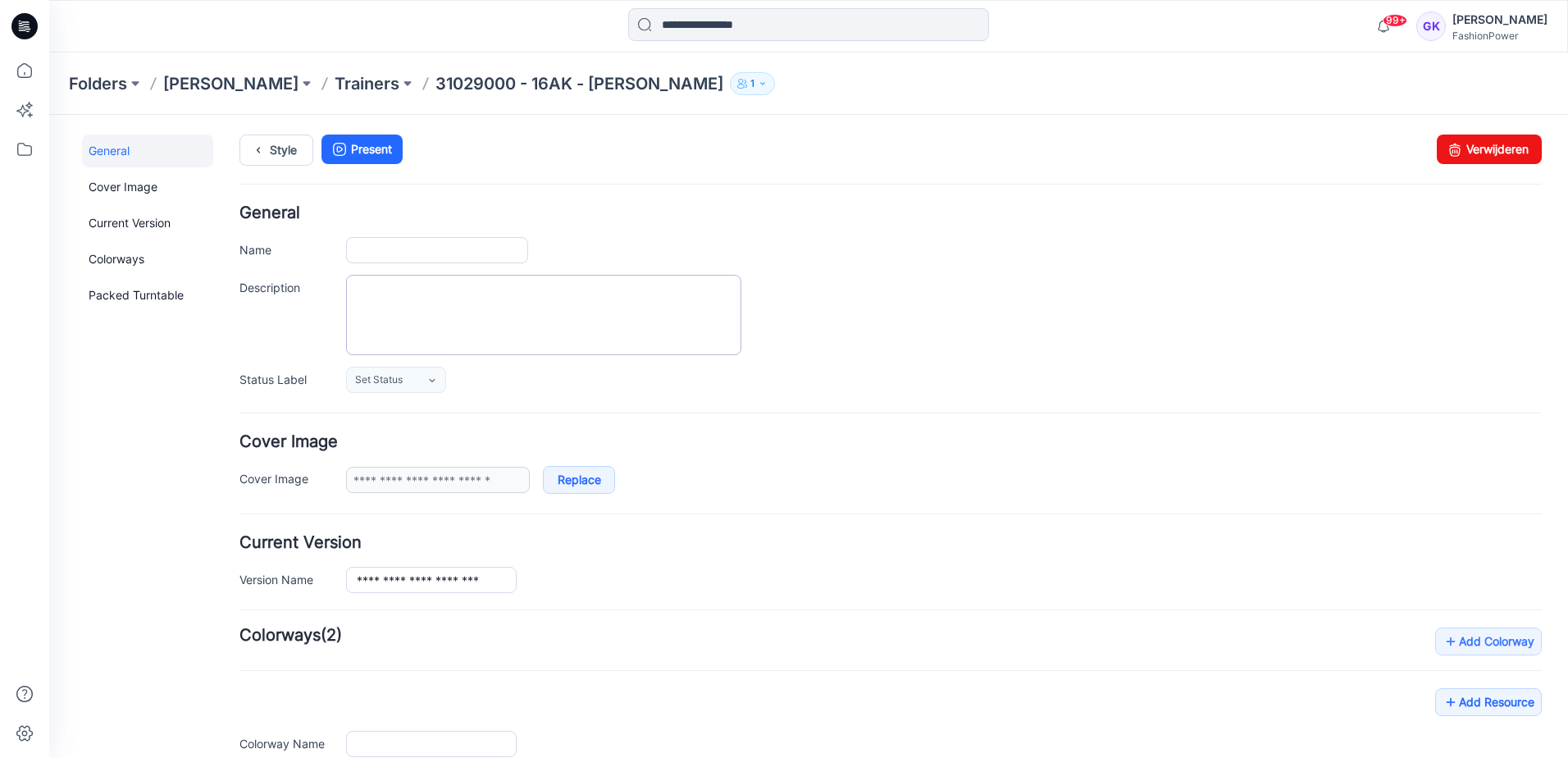
type input "**********"
click at [823, 238] on div "**********" at bounding box center [943, 250] width 1196 height 26
click at [360, 710] on img at bounding box center [353, 704] width 13 height 13
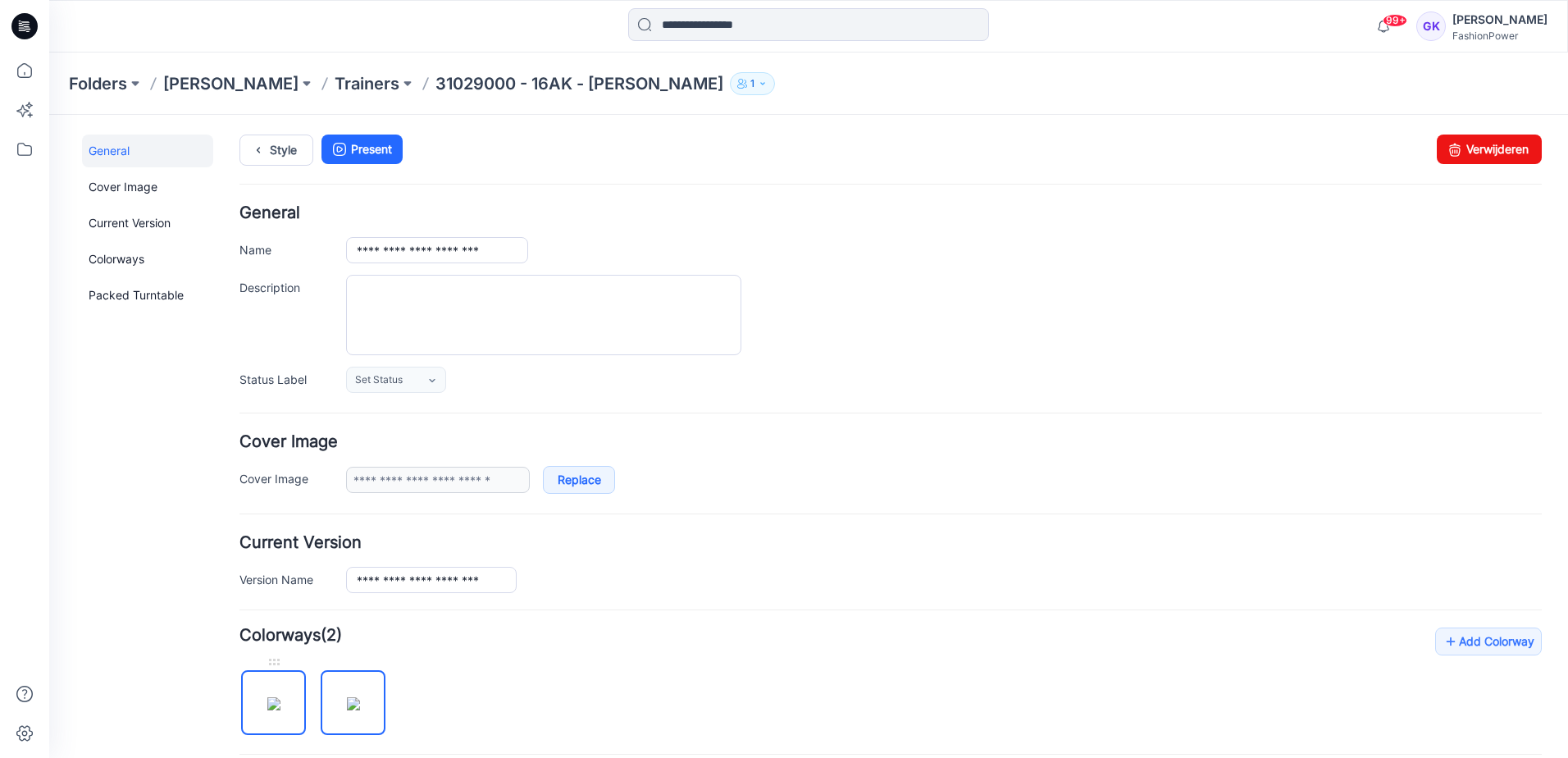
click at [280, 707] on img at bounding box center [274, 704] width 13 height 13
type input "**********"
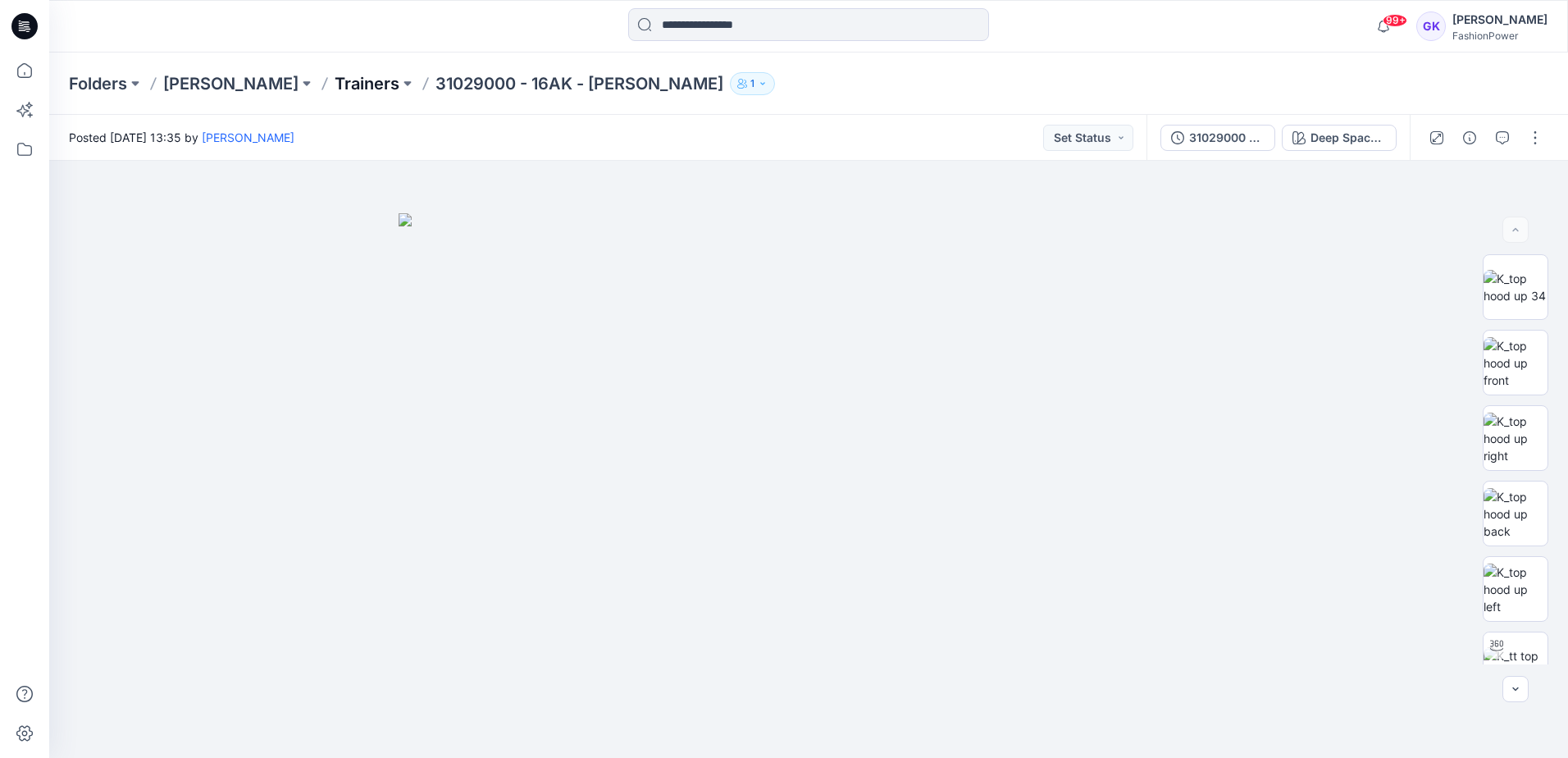
click at [334, 81] on p "Trainers" at bounding box center [366, 84] width 65 height 23
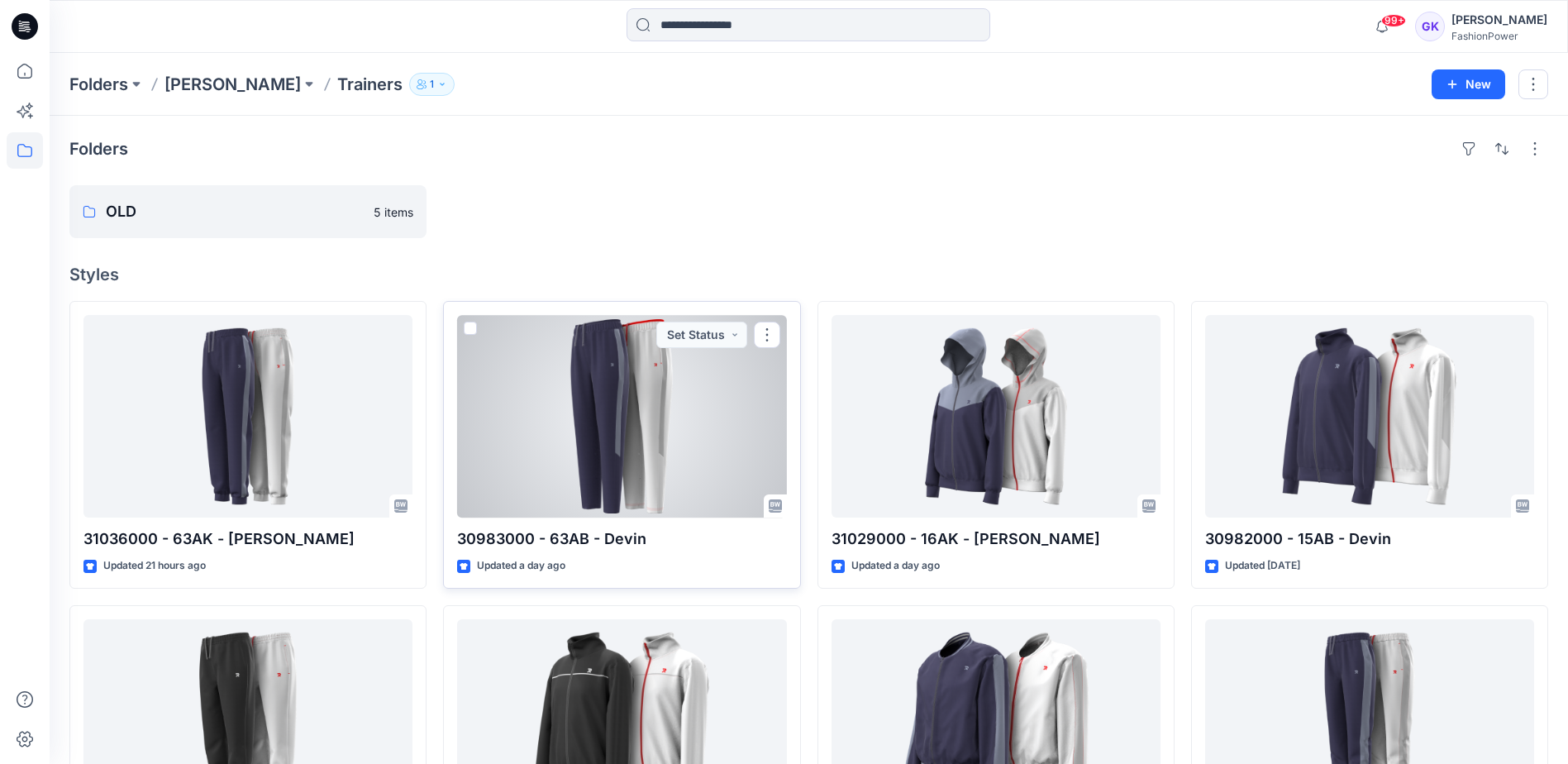
click at [705, 400] on div at bounding box center [621, 417] width 329 height 203
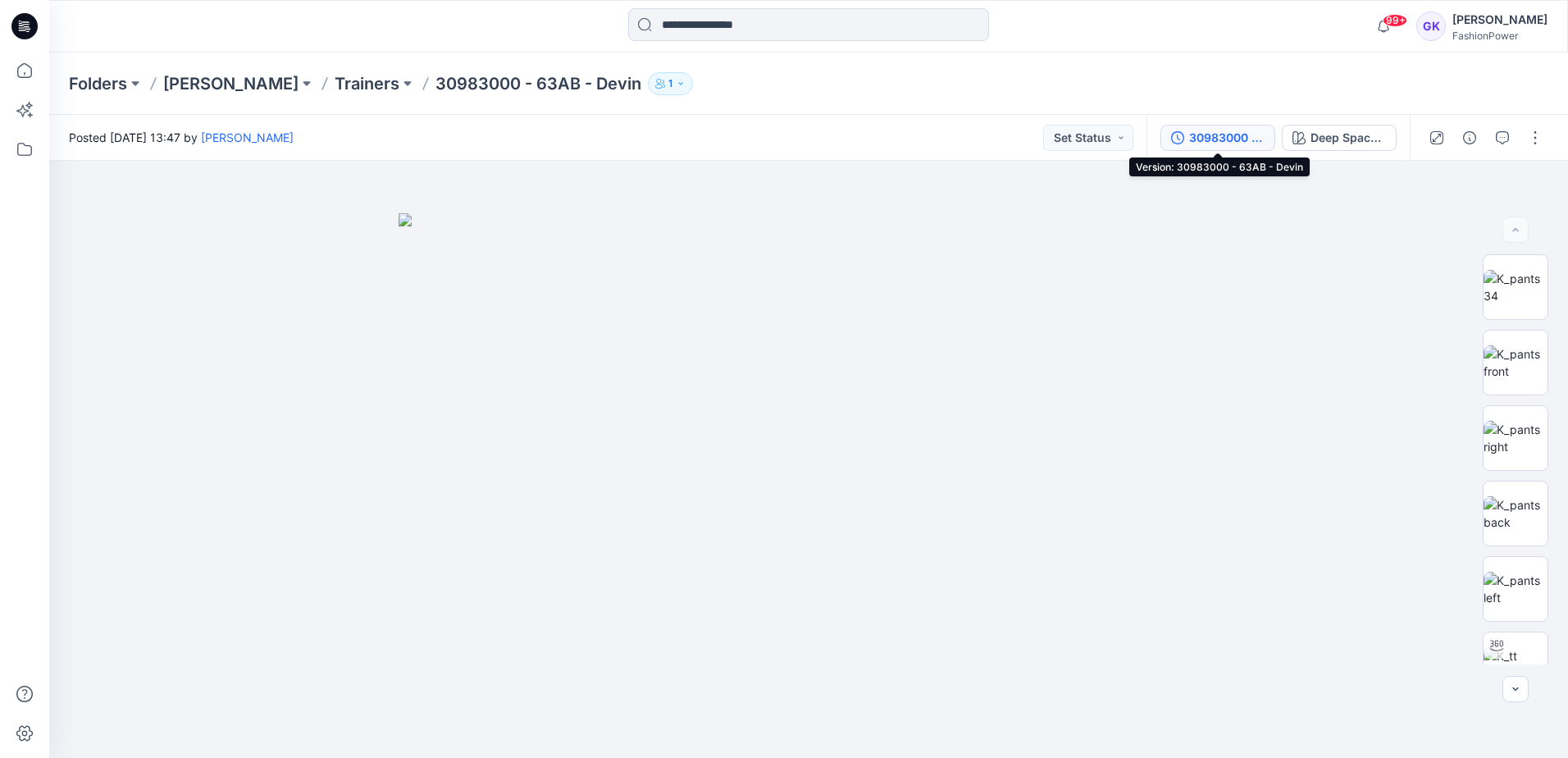
click at [1252, 145] on div "30983000 - 63AB - Devin" at bounding box center [1227, 137] width 75 height 18
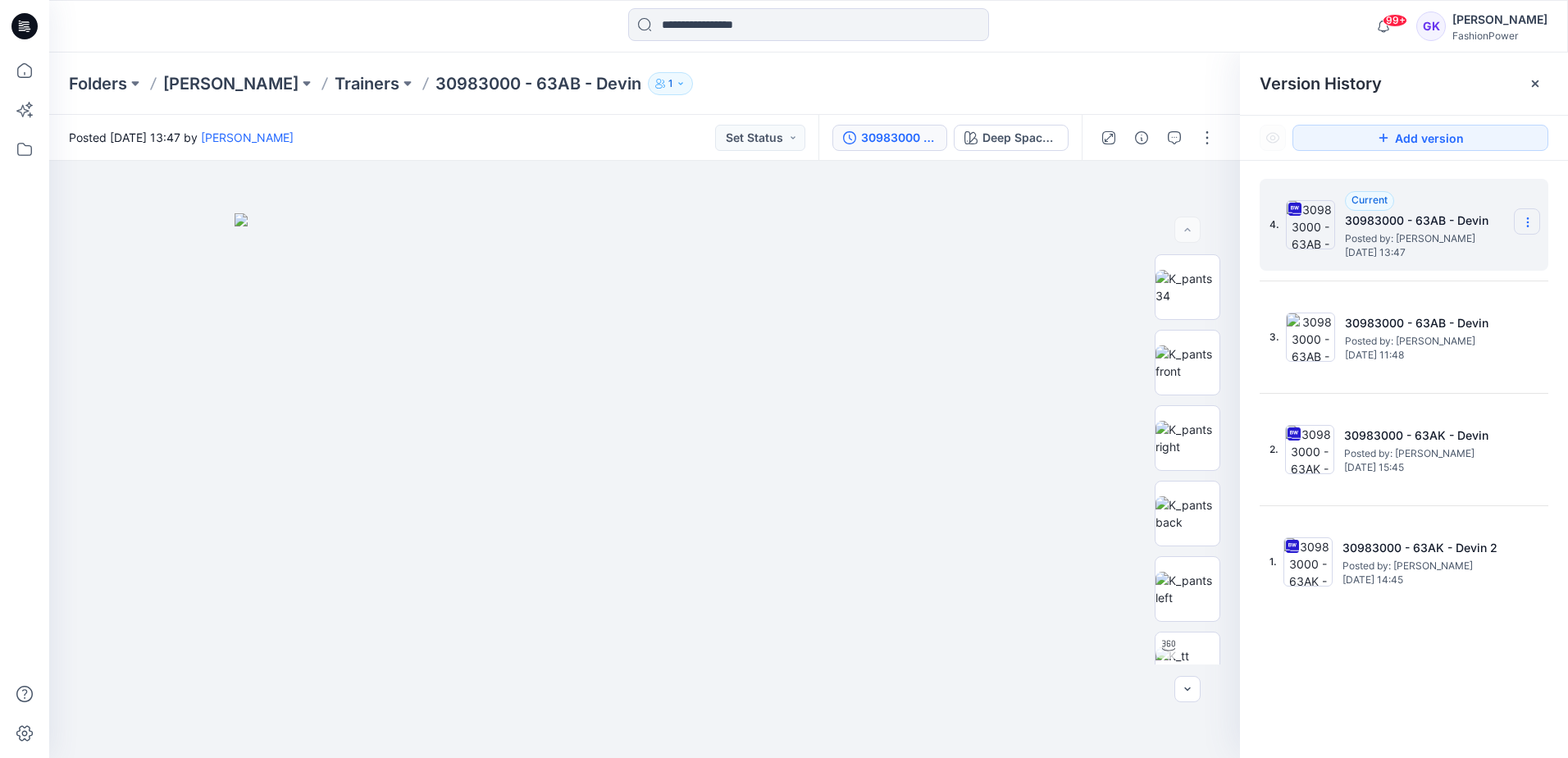
click at [1535, 223] on section at bounding box center [1528, 222] width 26 height 26
click at [1489, 249] on span "Download Source BW File" at bounding box center [1445, 254] width 137 height 20
click at [334, 81] on p "Trainers" at bounding box center [366, 84] width 65 height 23
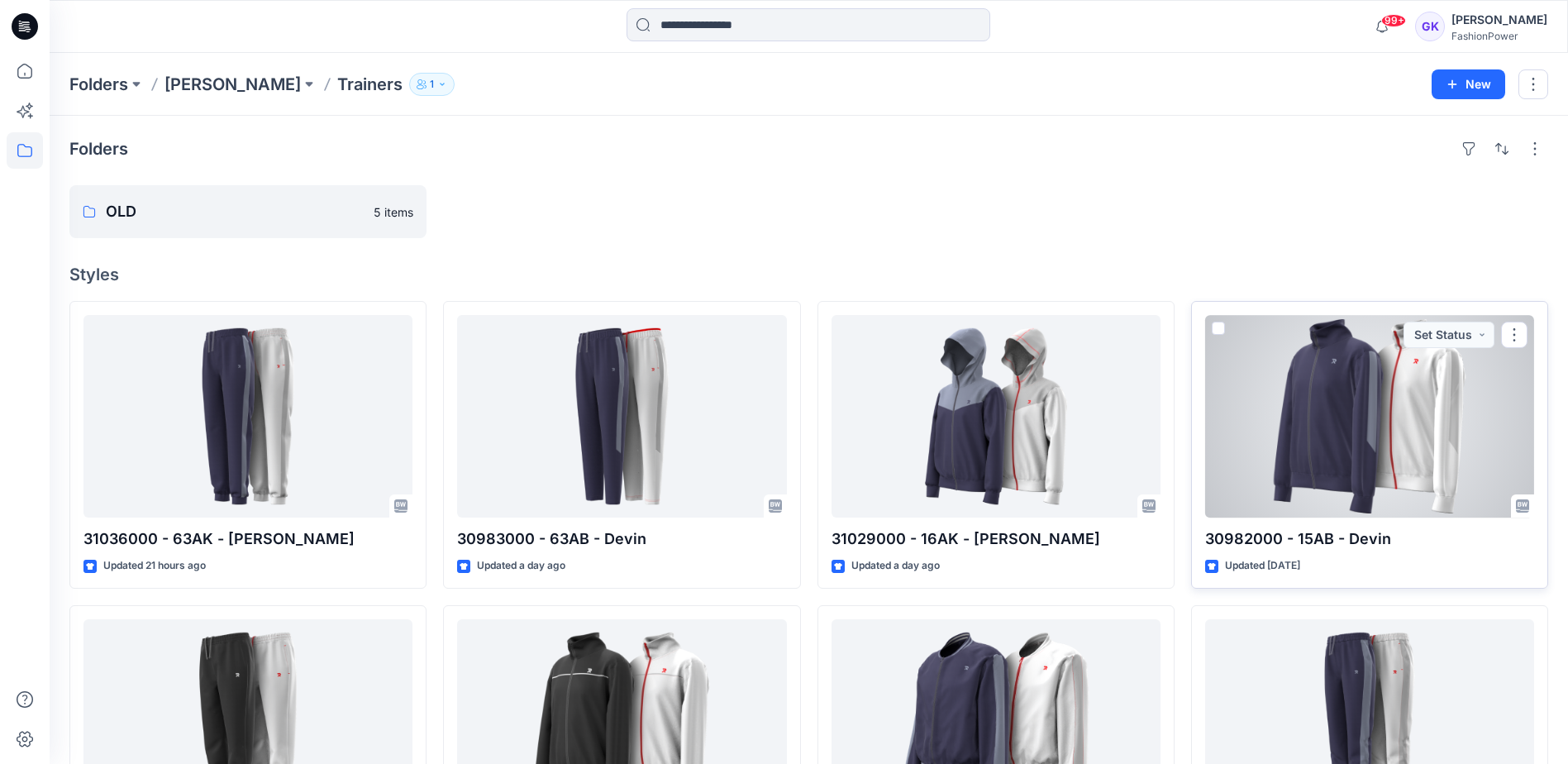
click at [1399, 472] on div at bounding box center [1369, 417] width 329 height 203
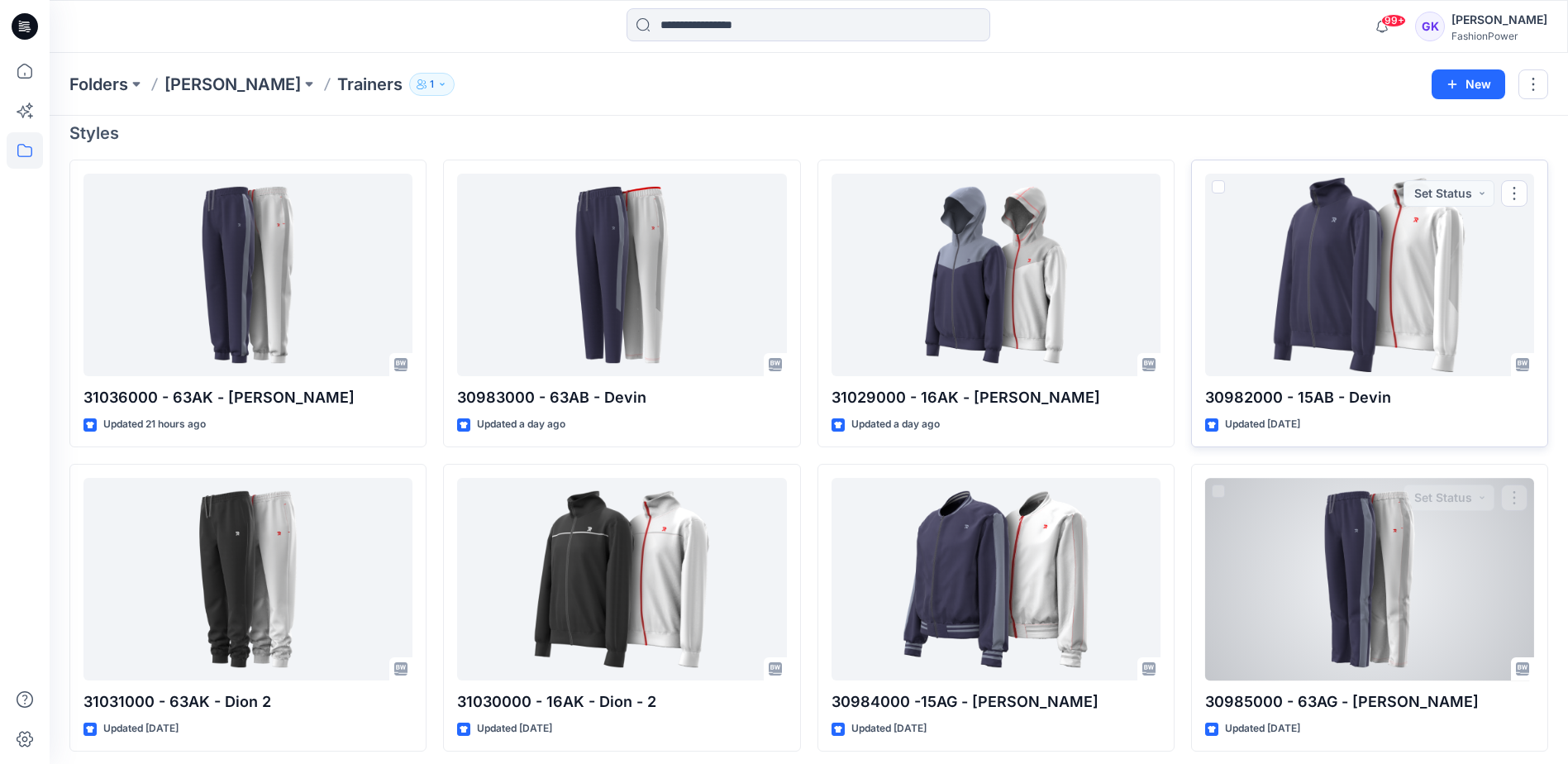
scroll to position [149, 0]
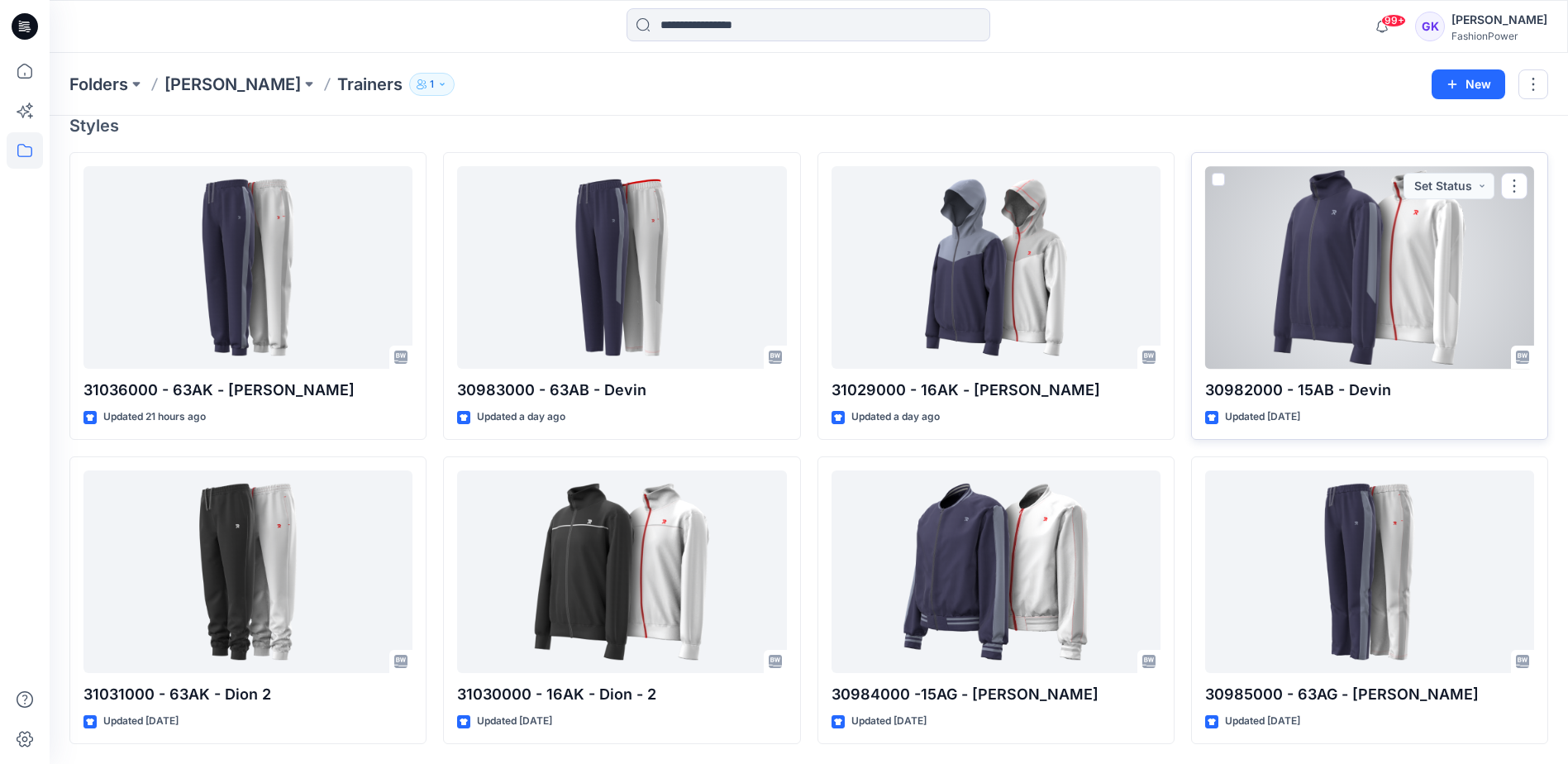
click at [1449, 292] on div at bounding box center [1369, 267] width 329 height 203
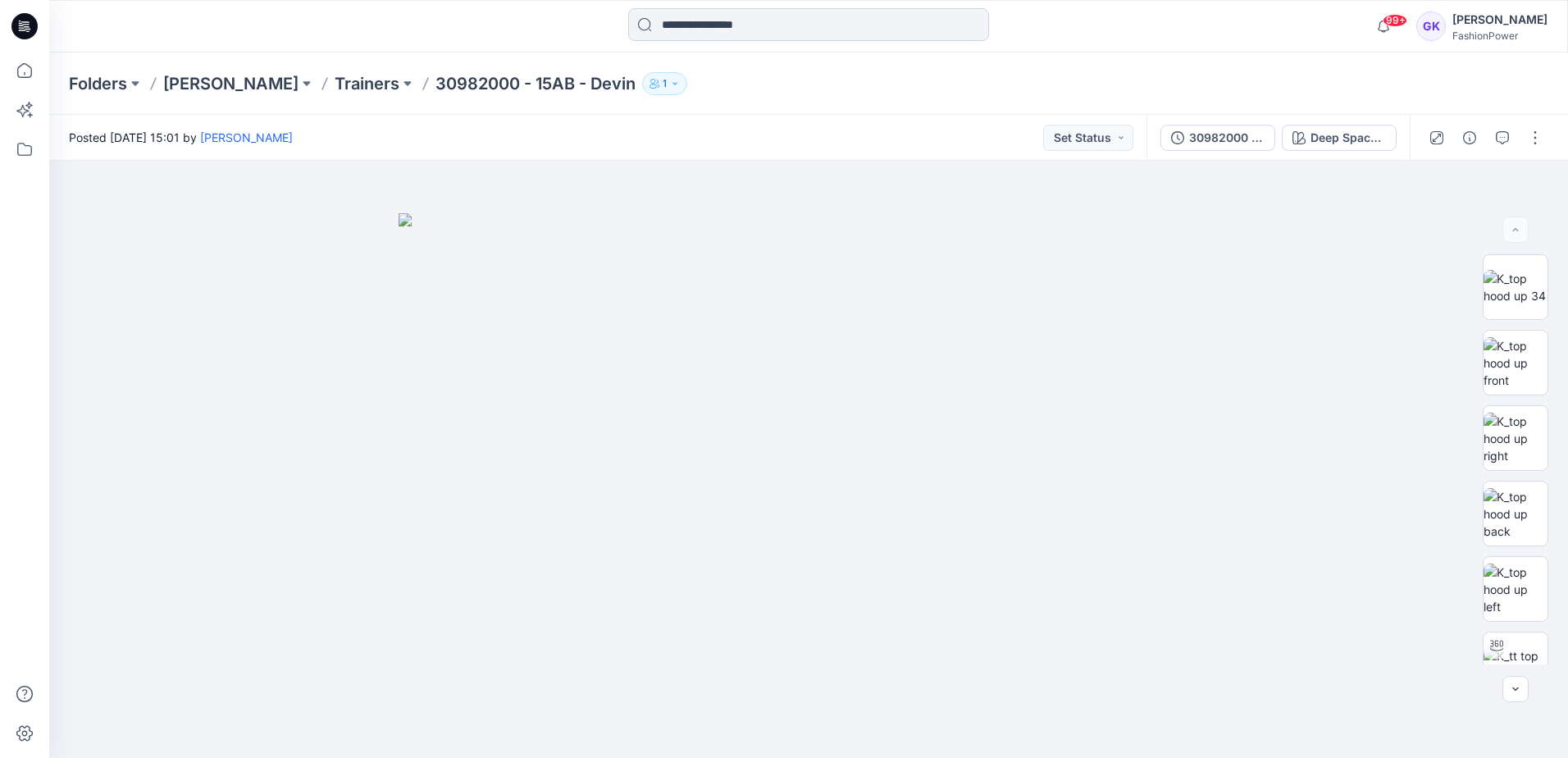
click at [762, 19] on input at bounding box center [809, 24] width 361 height 33
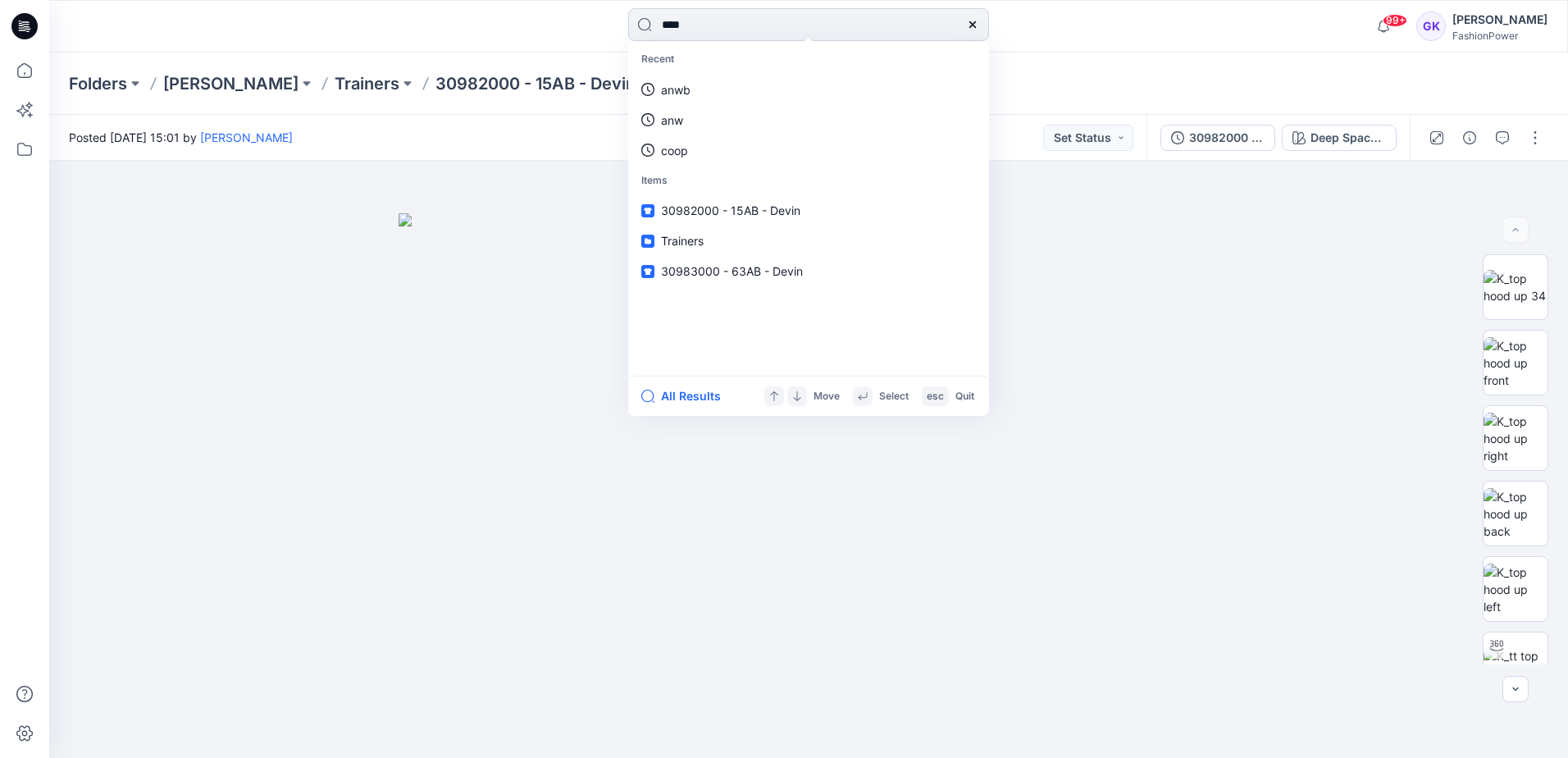
type input "*****"
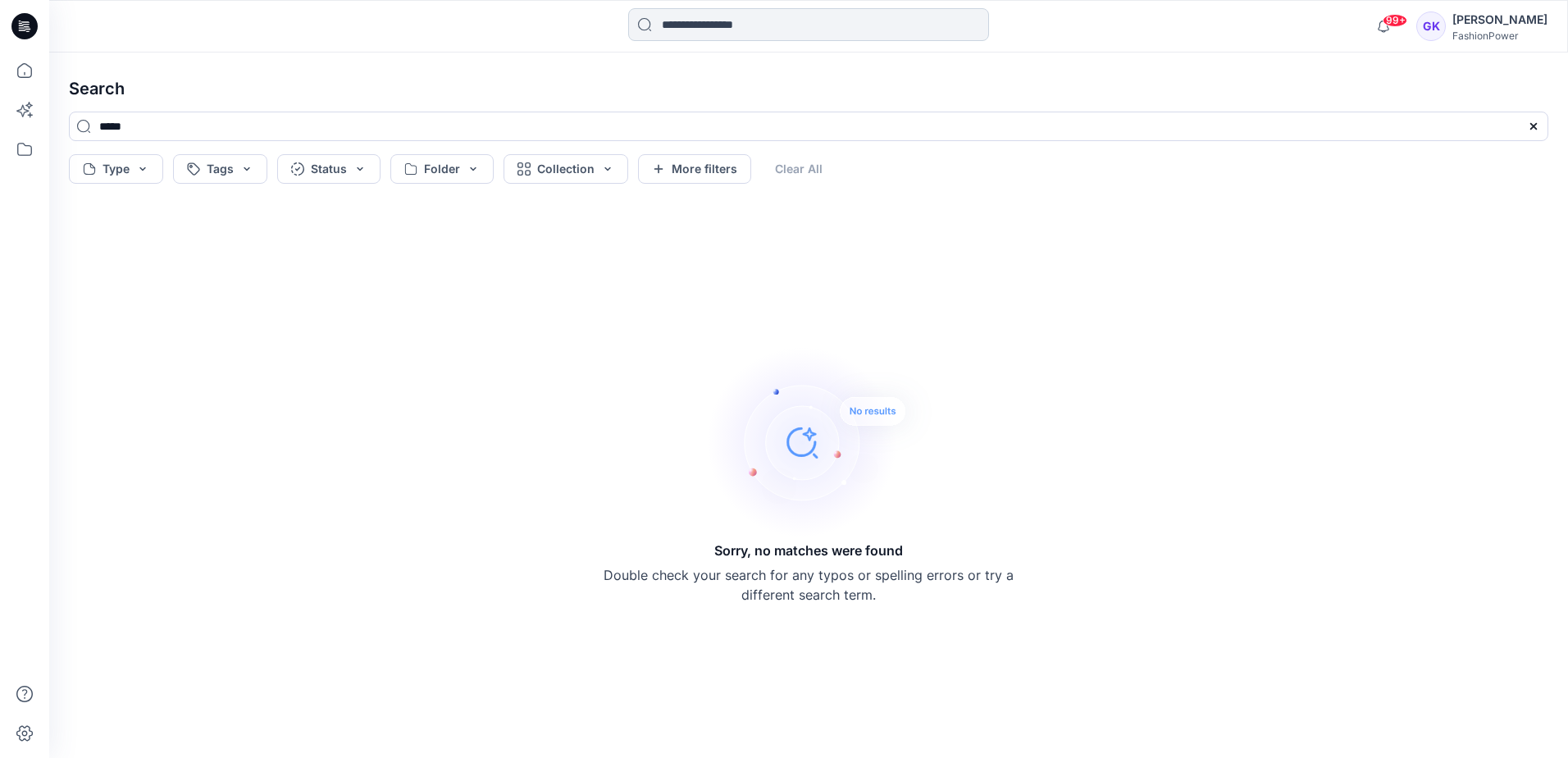
click at [714, 24] on input at bounding box center [809, 24] width 361 height 33
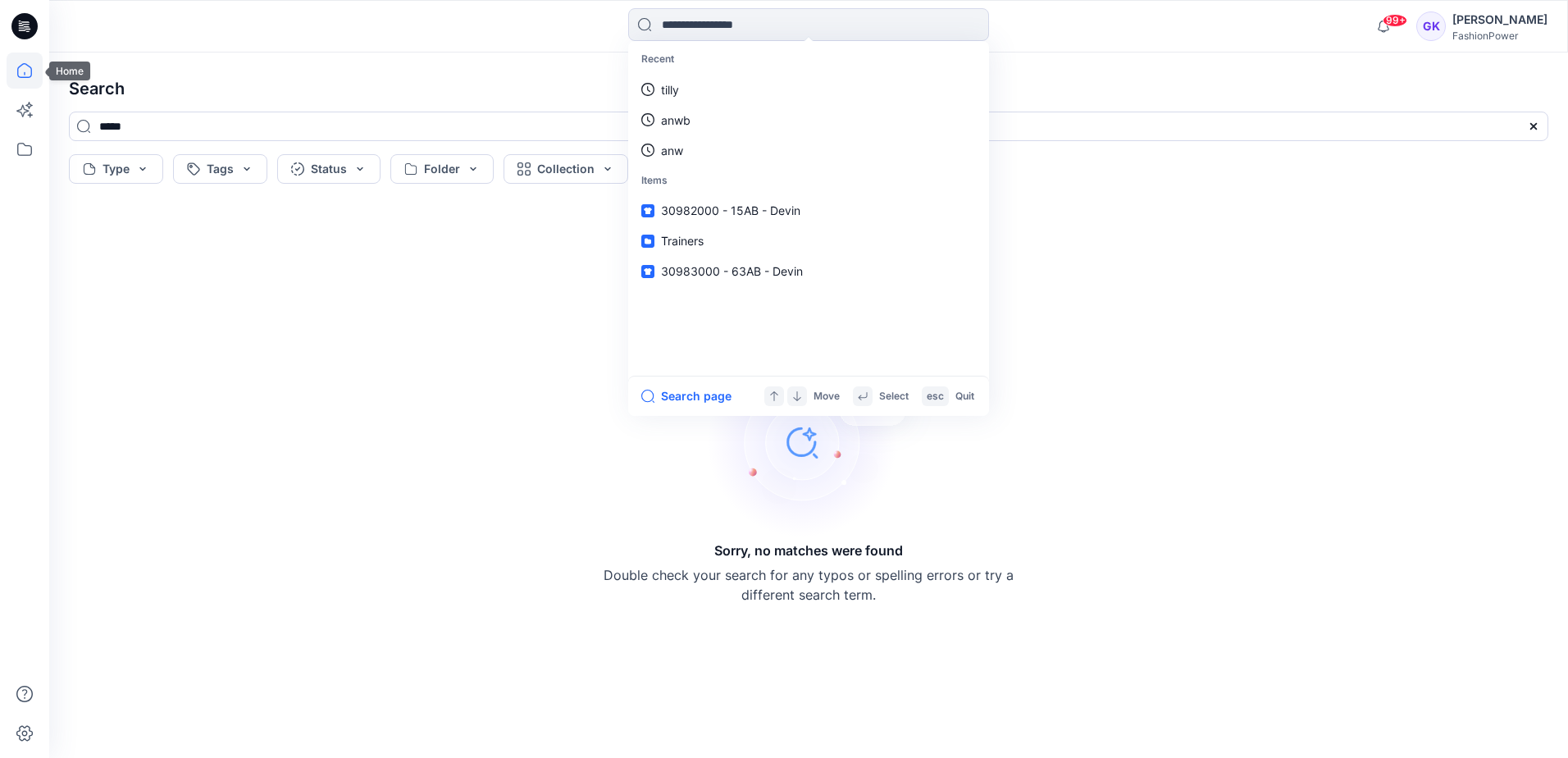
click at [27, 68] on icon at bounding box center [24, 70] width 36 height 36
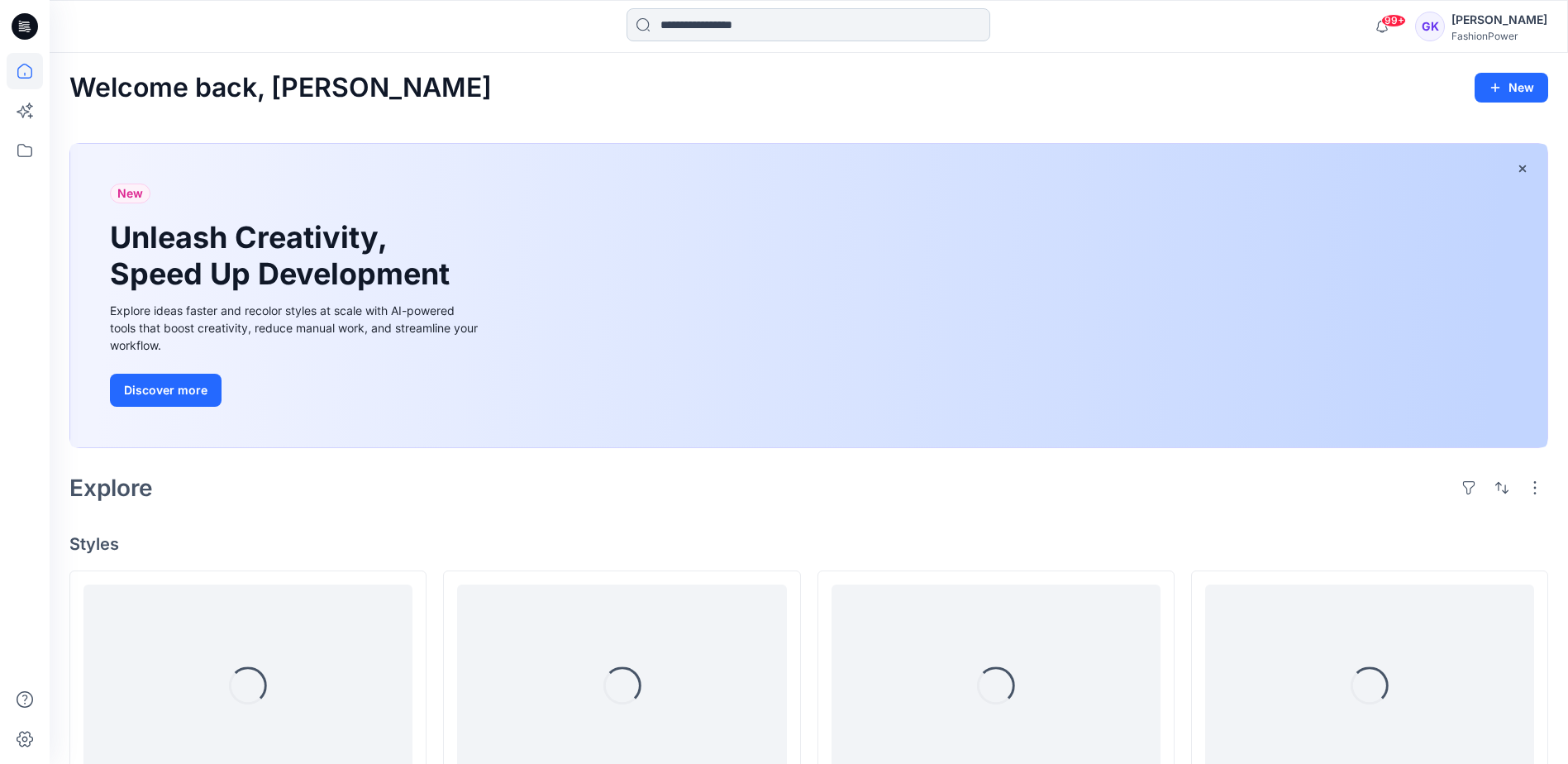
click at [760, 36] on input at bounding box center [809, 25] width 364 height 33
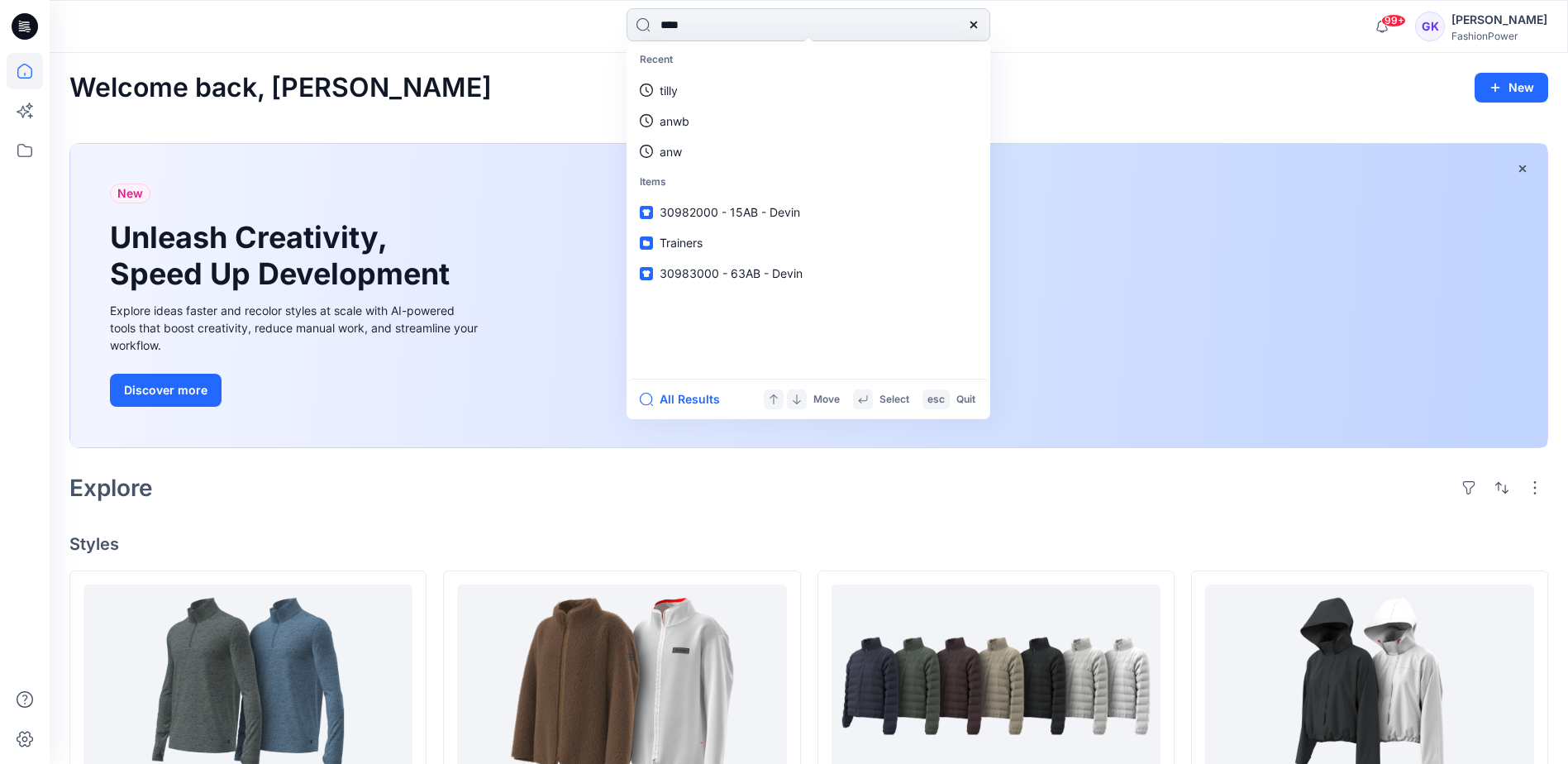
type input "*****"
